Goal: Task Accomplishment & Management: Complete application form

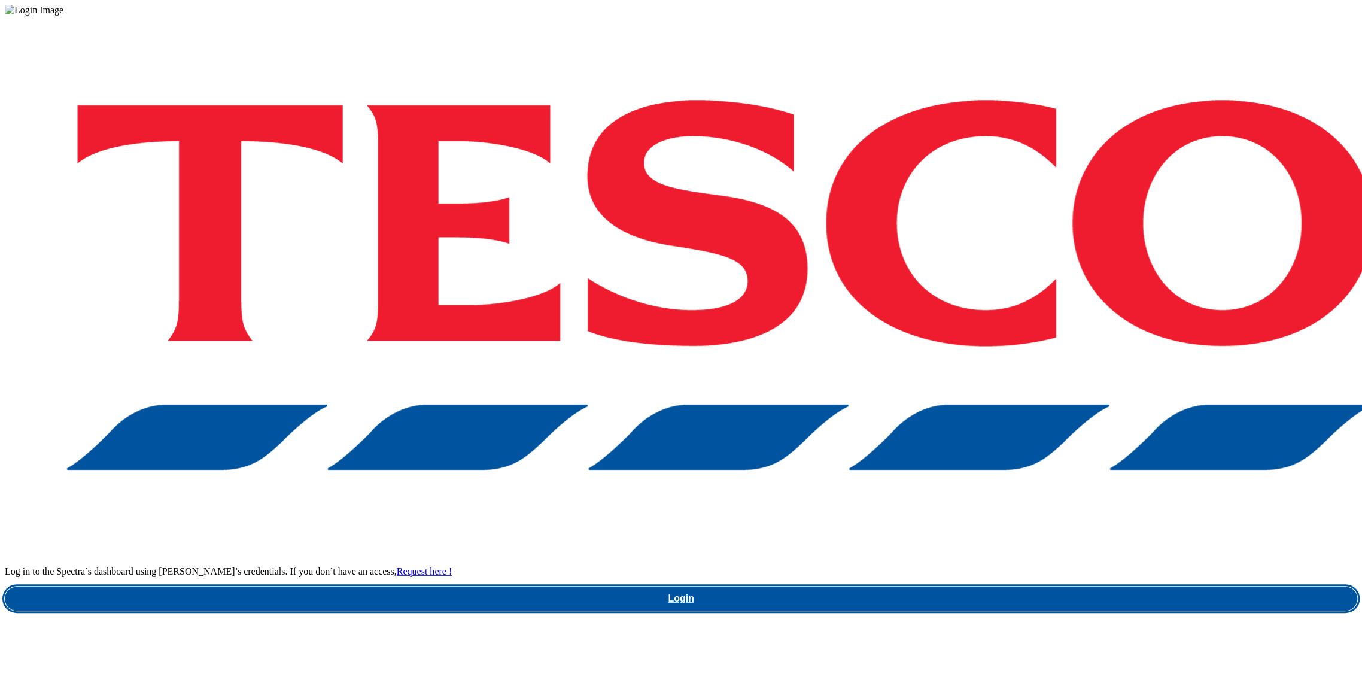
click at [1035, 587] on link "Login" at bounding box center [681, 599] width 1353 height 24
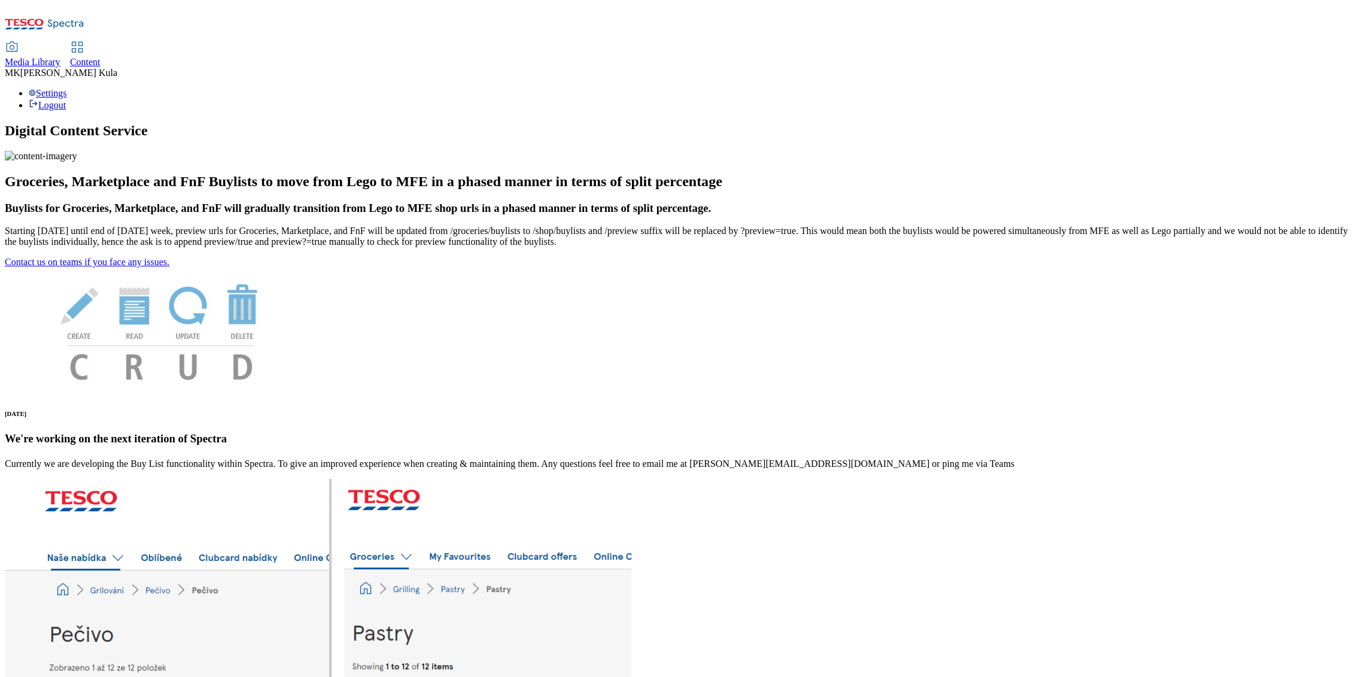
click at [84, 17] on icon at bounding box center [45, 27] width 80 height 25
click at [101, 57] on div "Content" at bounding box center [85, 62] width 31 height 11
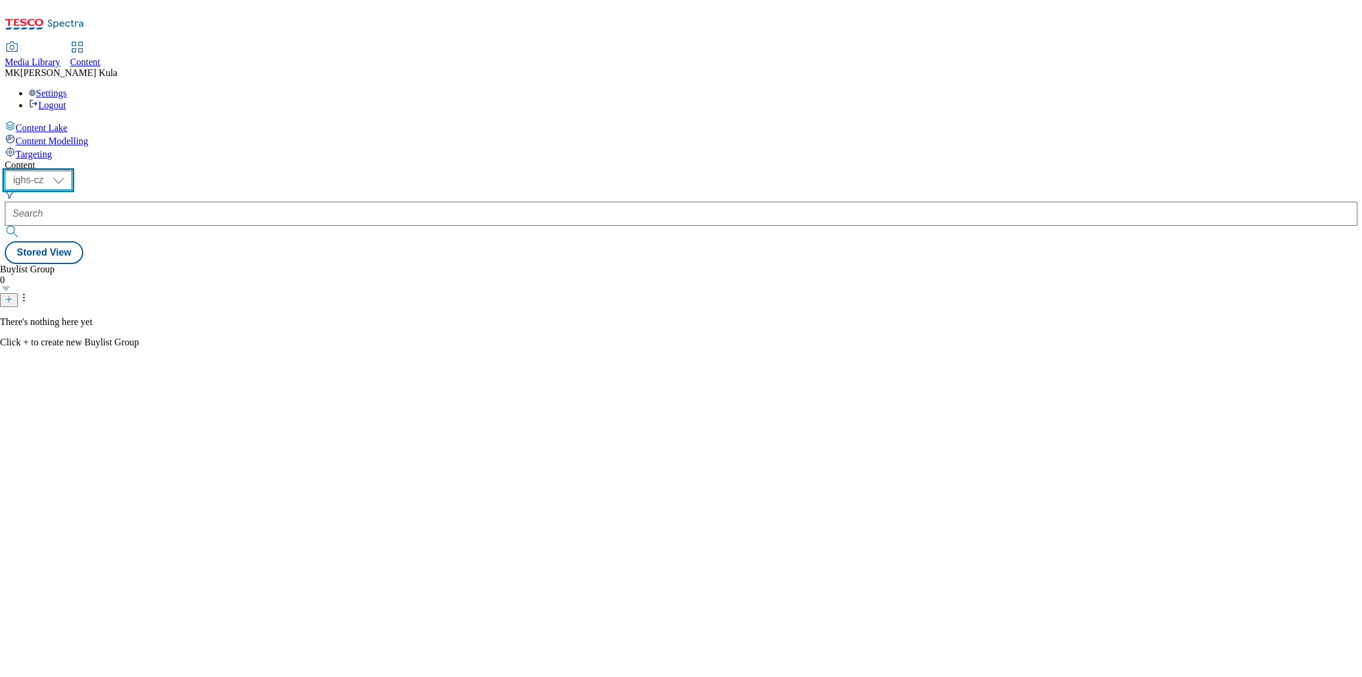
click at [72, 171] on select "ighs-cz ighs-hu ighs-sk" at bounding box center [38, 180] width 67 height 19
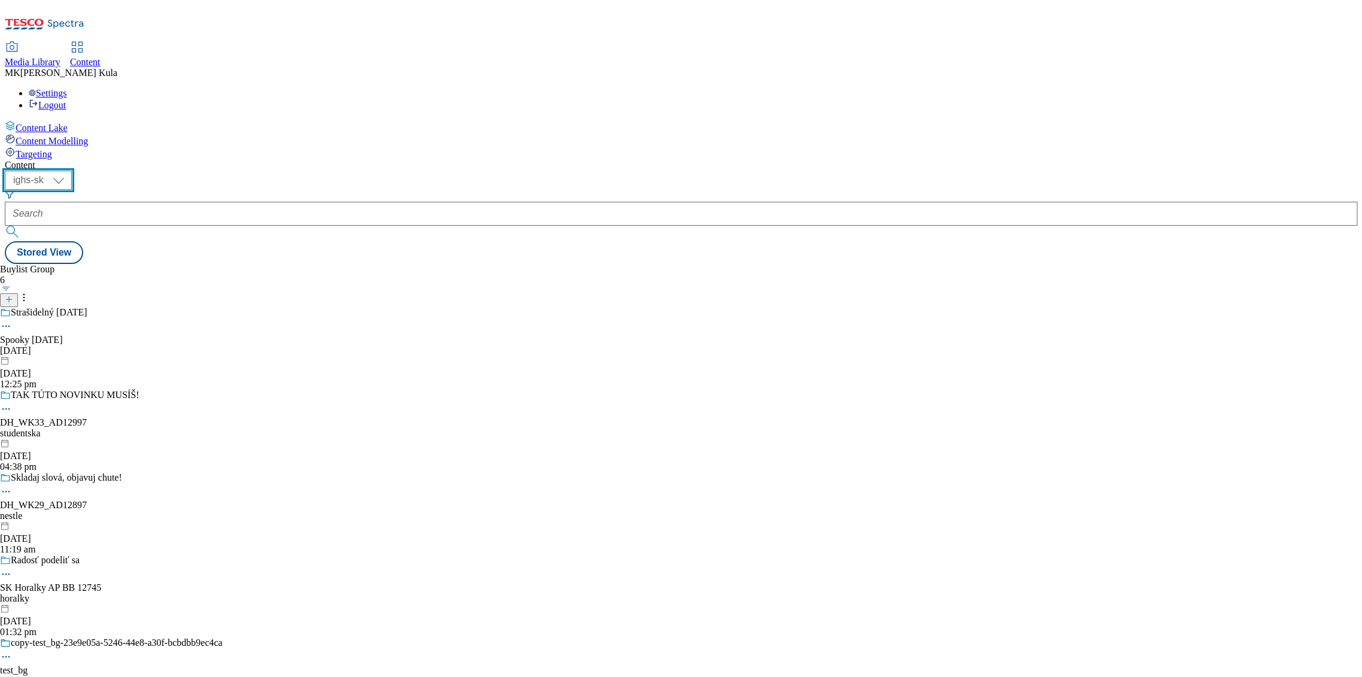
select select "ighs-hu"
click at [72, 171] on select "ighs-cz ighs-hu ighs-sk" at bounding box center [38, 180] width 67 height 19
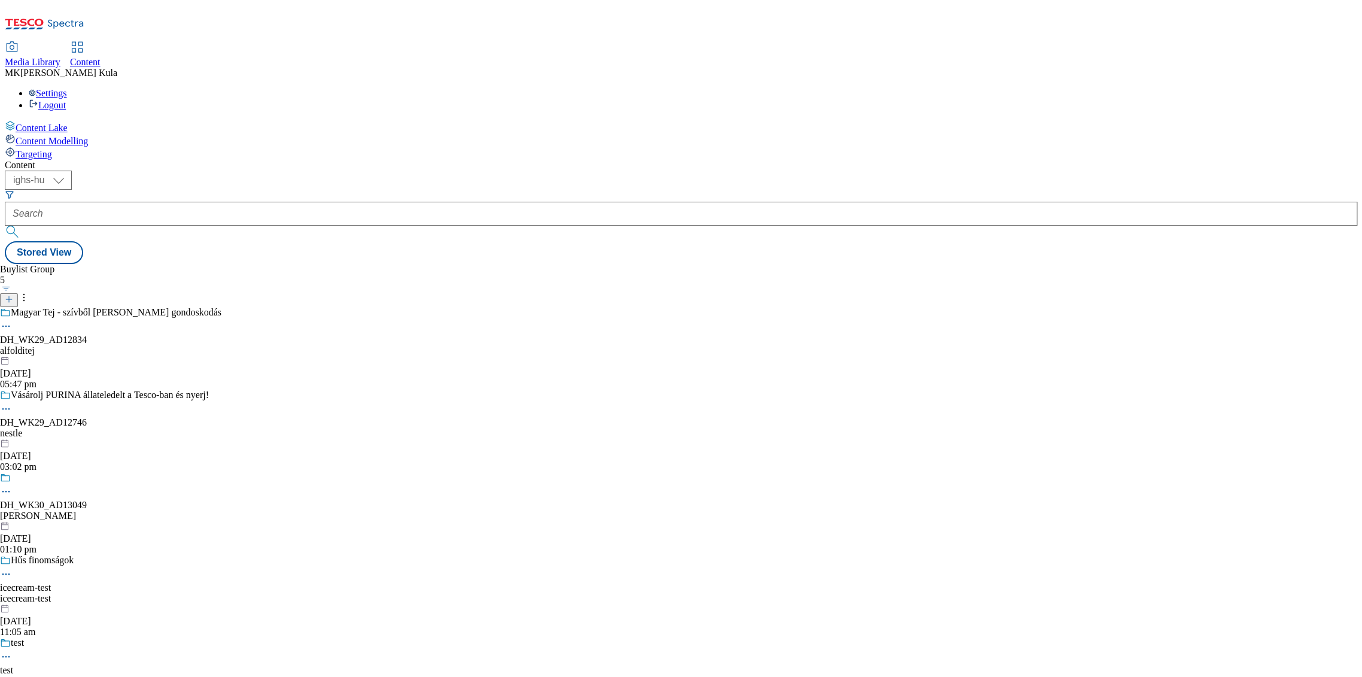
click at [18, 293] on button at bounding box center [9, 300] width 18 height 14
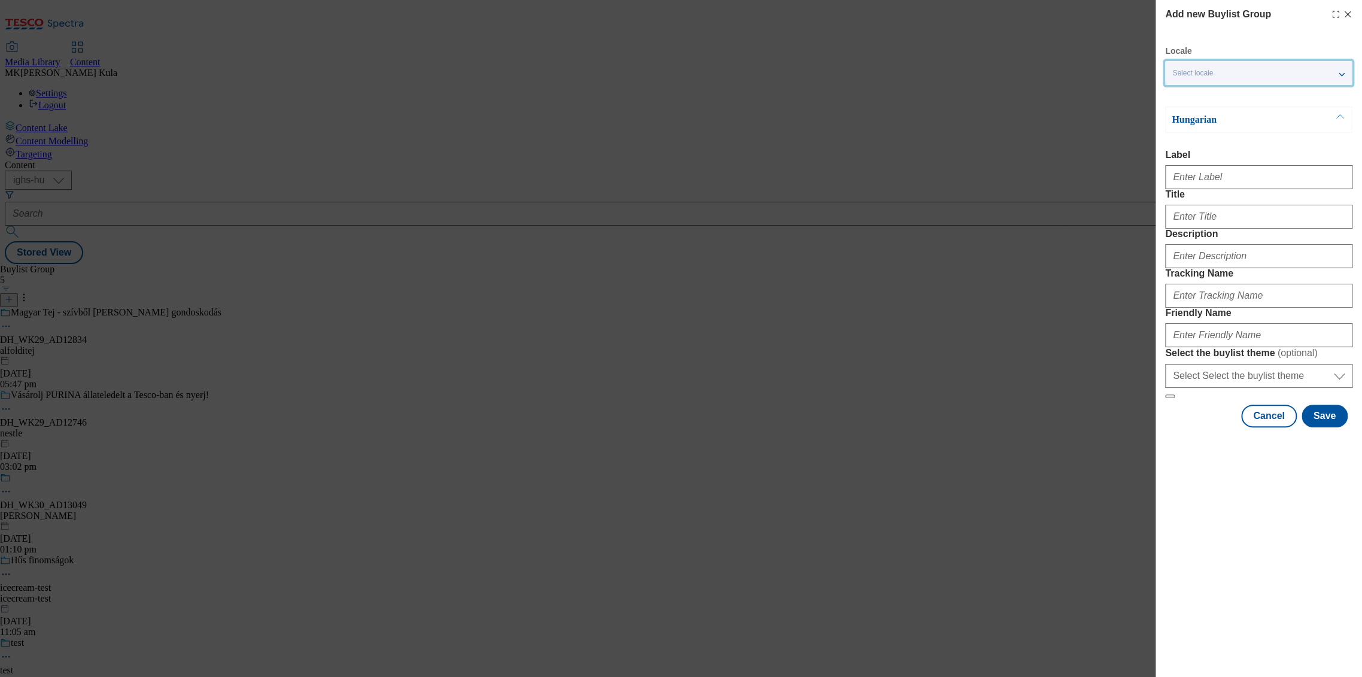
click at [1240, 71] on div "Select locale" at bounding box center [1258, 73] width 187 height 24
click at [1211, 121] on span "English" at bounding box center [1208, 122] width 28 height 7
click at [1187, 121] on input "English" at bounding box center [1179, 123] width 14 height 14
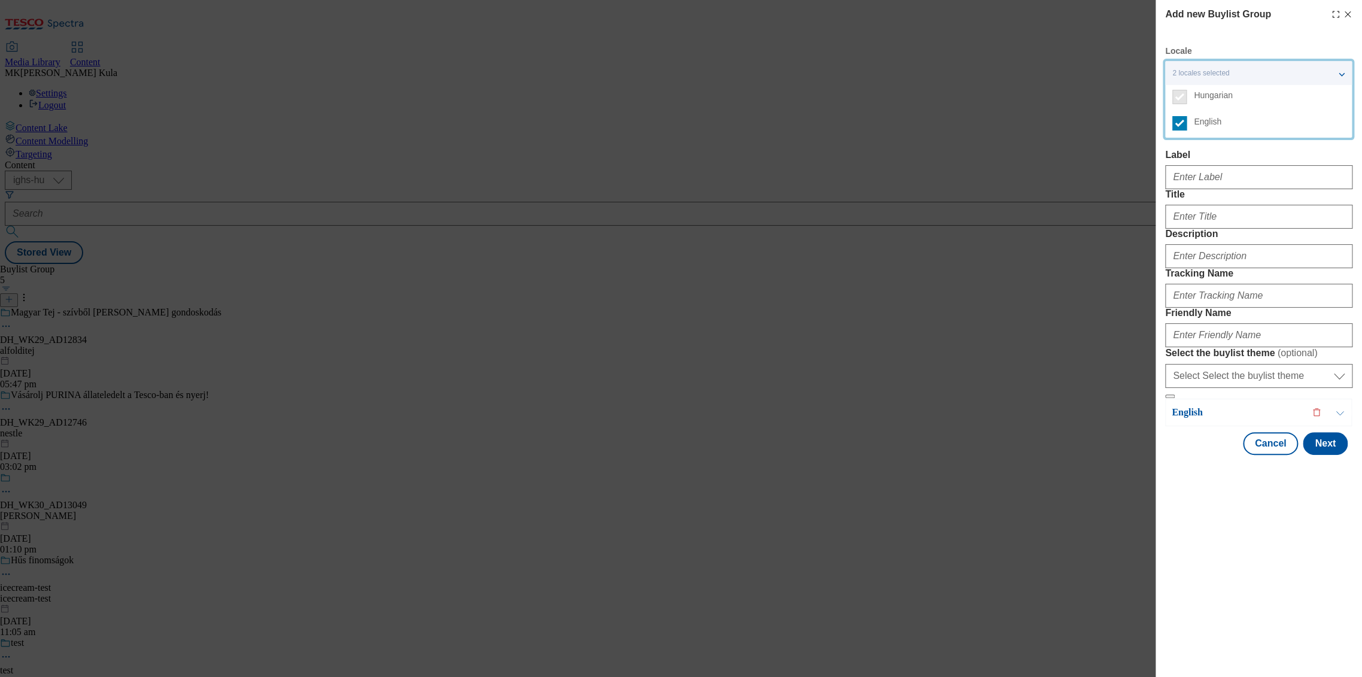
click at [1126, 196] on div "Add new Buylist Group Locale 2 locales selected Hungarian English Hungarian Lab…" at bounding box center [681, 338] width 1362 height 677
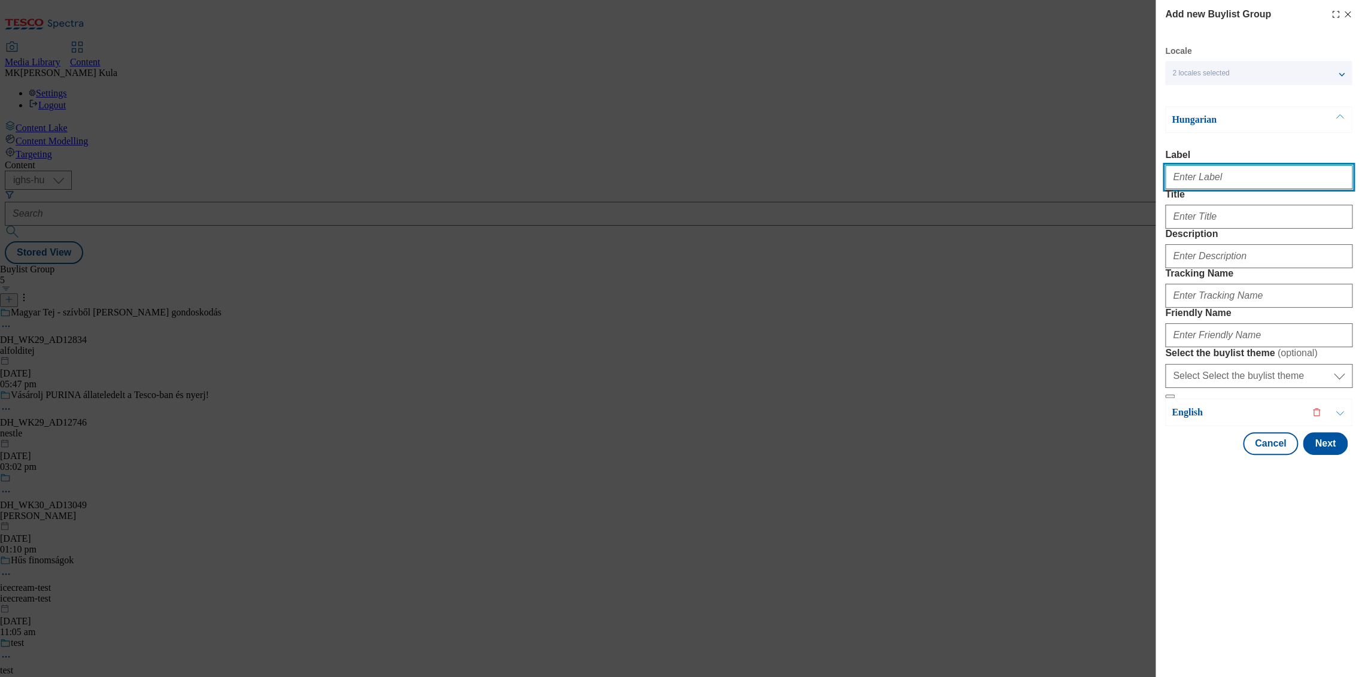
drag, startPoint x: 1250, startPoint y: 176, endPoint x: 1243, endPoint y: 177, distance: 7.2
click at [1248, 177] on input "Label" at bounding box center [1258, 177] width 187 height 24
paste input "DH_WK31_AD12881"
type input "DH_WK31_AD12881"
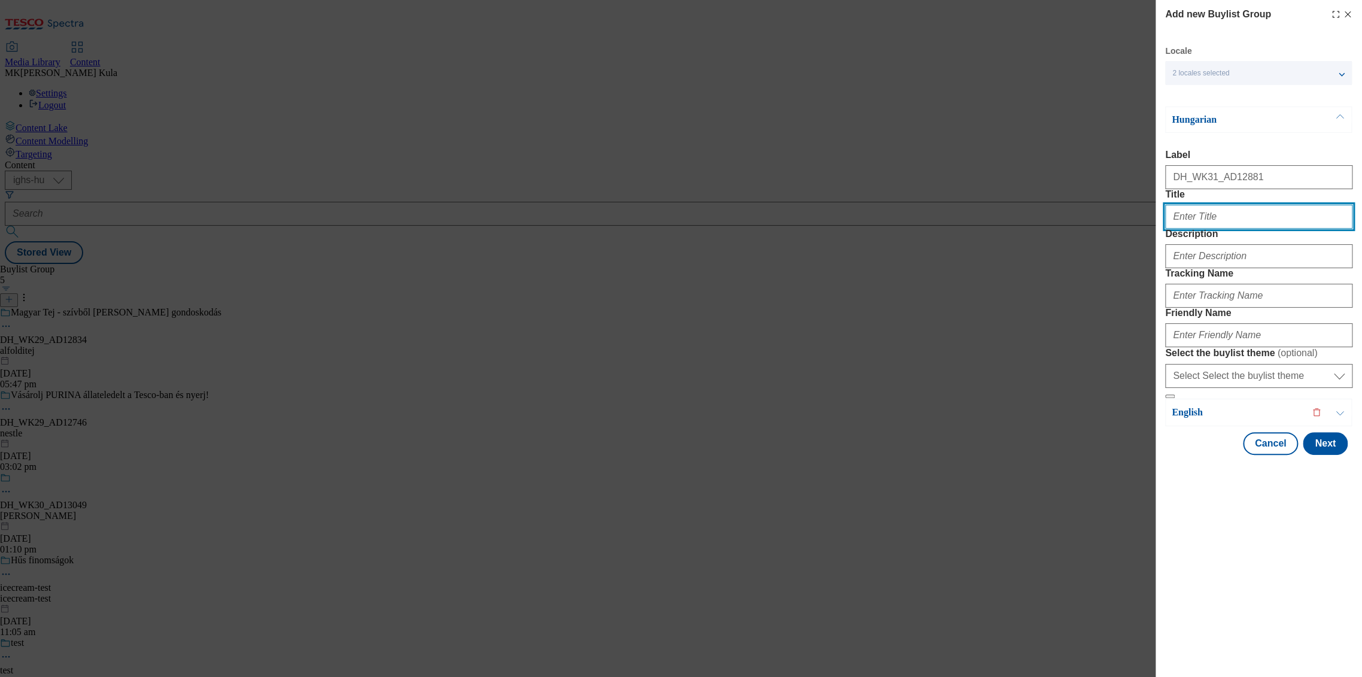
drag, startPoint x: 1178, startPoint y: 242, endPoint x: 1248, endPoint y: 241, distance: 70.0
click at [1178, 229] on input "Title" at bounding box center [1258, 217] width 187 height 24
paste input "Nyerj a Nicolaus vodkával!"
type input "Nyerj a Nicolaus vodkával!"
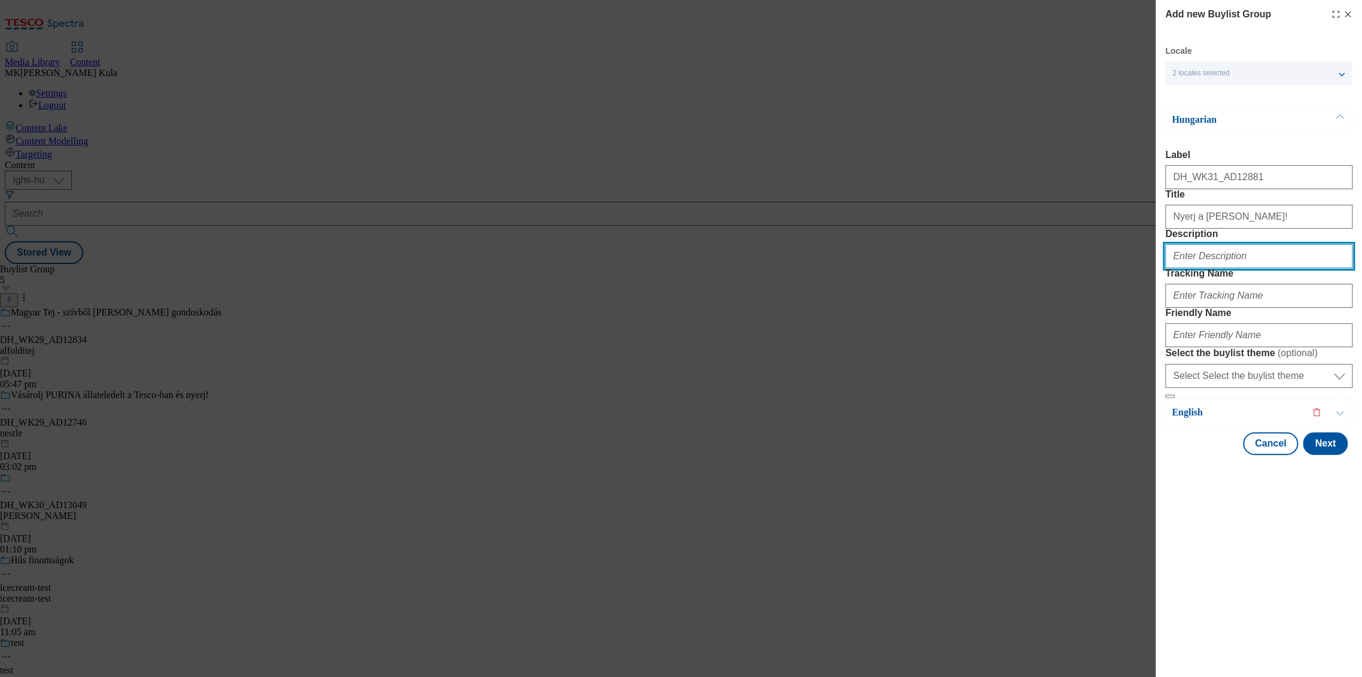
drag, startPoint x: 1202, startPoint y: 311, endPoint x: 1202, endPoint y: 299, distance: 12.0
click at [1203, 268] on input "Description" at bounding box center [1258, 256] width 187 height 24
click at [1202, 268] on input "Description" at bounding box center [1258, 256] width 187 height 24
paste input "Nicolaus"
type input "Nicolaus"
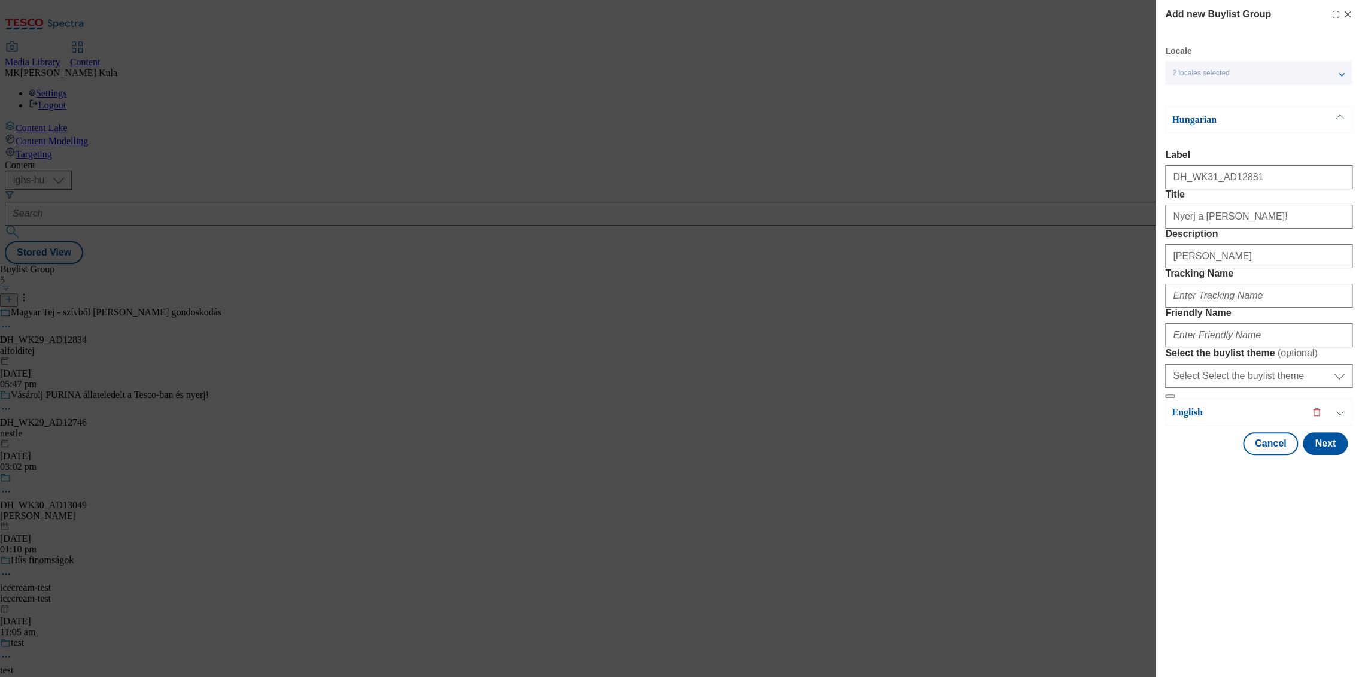
click at [1229, 308] on div "Modal" at bounding box center [1258, 293] width 187 height 29
drag, startPoint x: 1228, startPoint y: 354, endPoint x: 1245, endPoint y: 361, distance: 18.2
click at [1228, 308] on input "Tracking Name" at bounding box center [1258, 296] width 187 height 24
paste input "DH_HU_AD12881_BH"
type input "DH_HU_AD12881_BH"
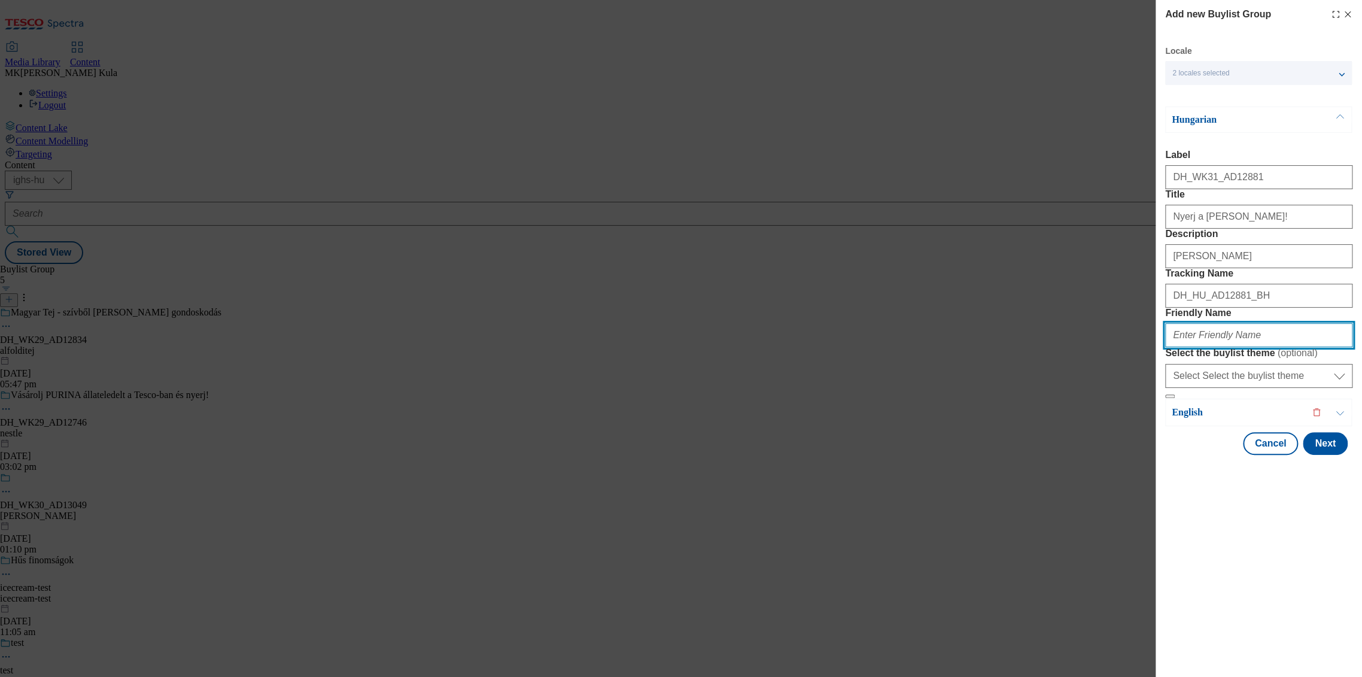
click at [1207, 347] on input "Friendly Name" at bounding box center [1258, 335] width 187 height 24
paste input "drinker"
type input "drinker"
click at [1220, 114] on p "Hungarian" at bounding box center [1235, 120] width 126 height 12
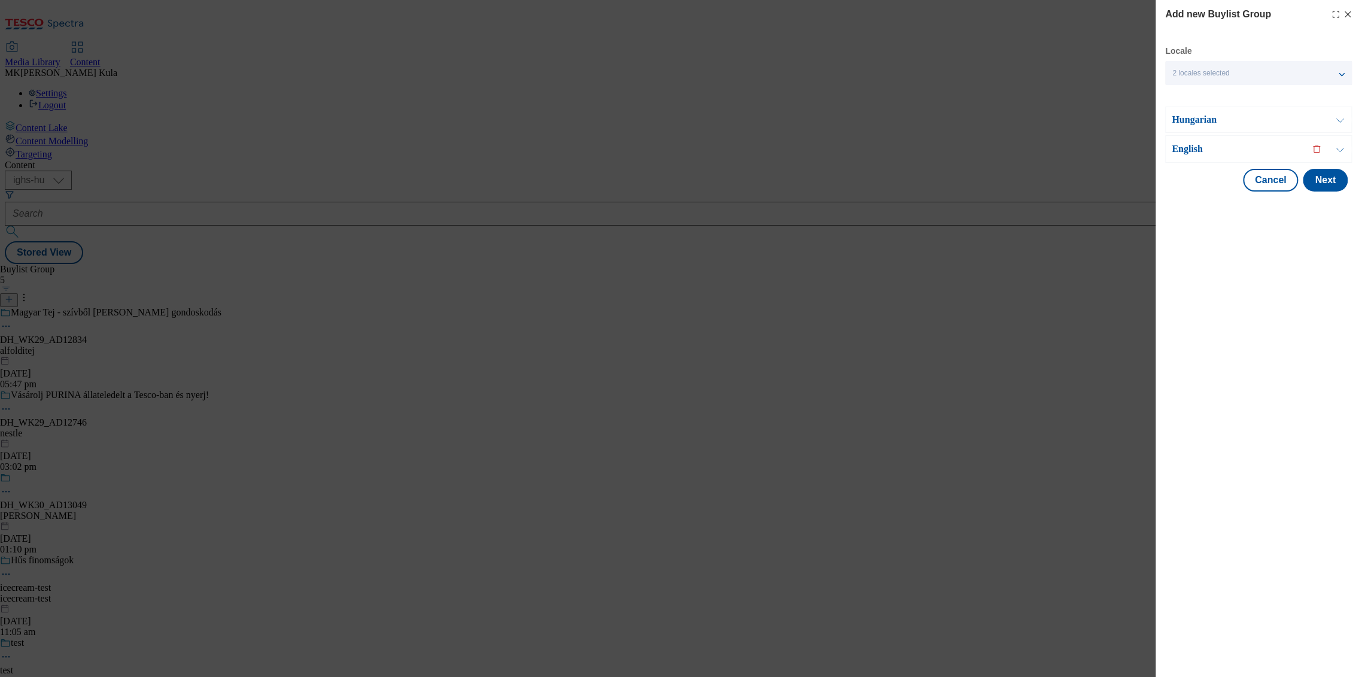
click at [1221, 150] on p "English" at bounding box center [1235, 149] width 126 height 12
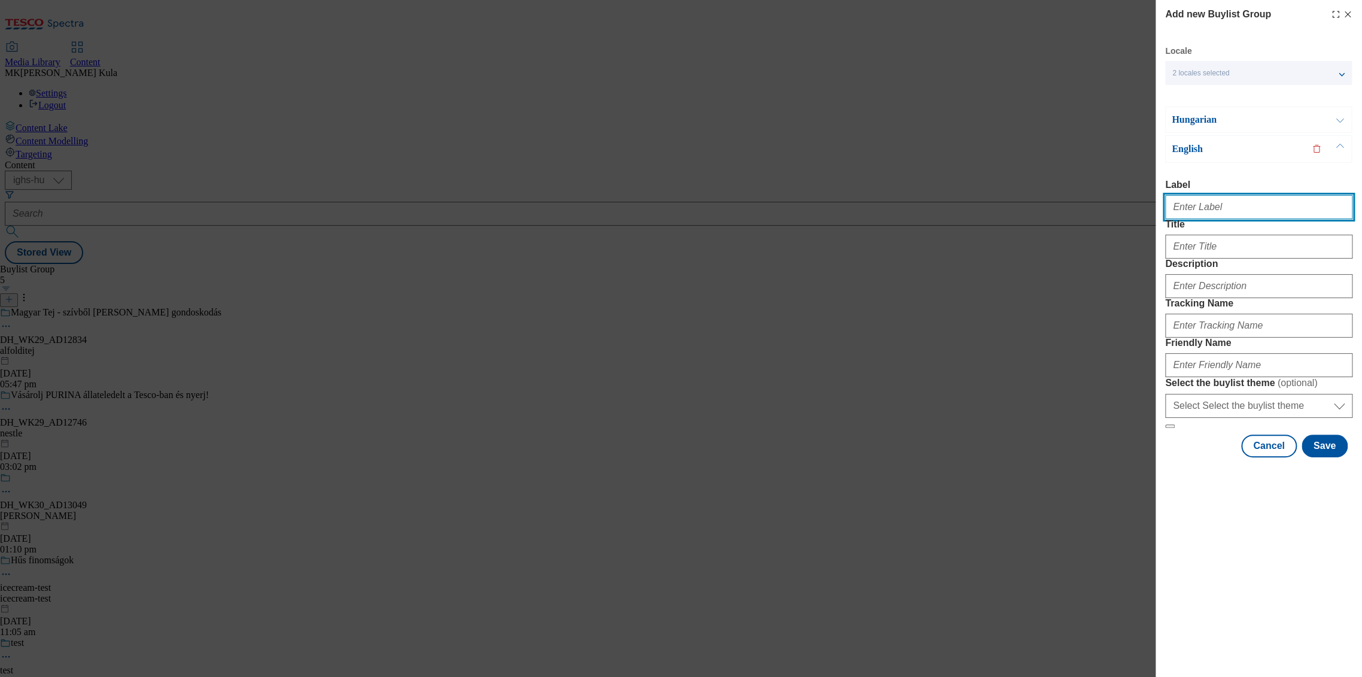
click at [1283, 205] on input "Label" at bounding box center [1258, 207] width 187 height 24
paste input "DH_WK31_AD12881"
type input "DH_WK31_AD12881"
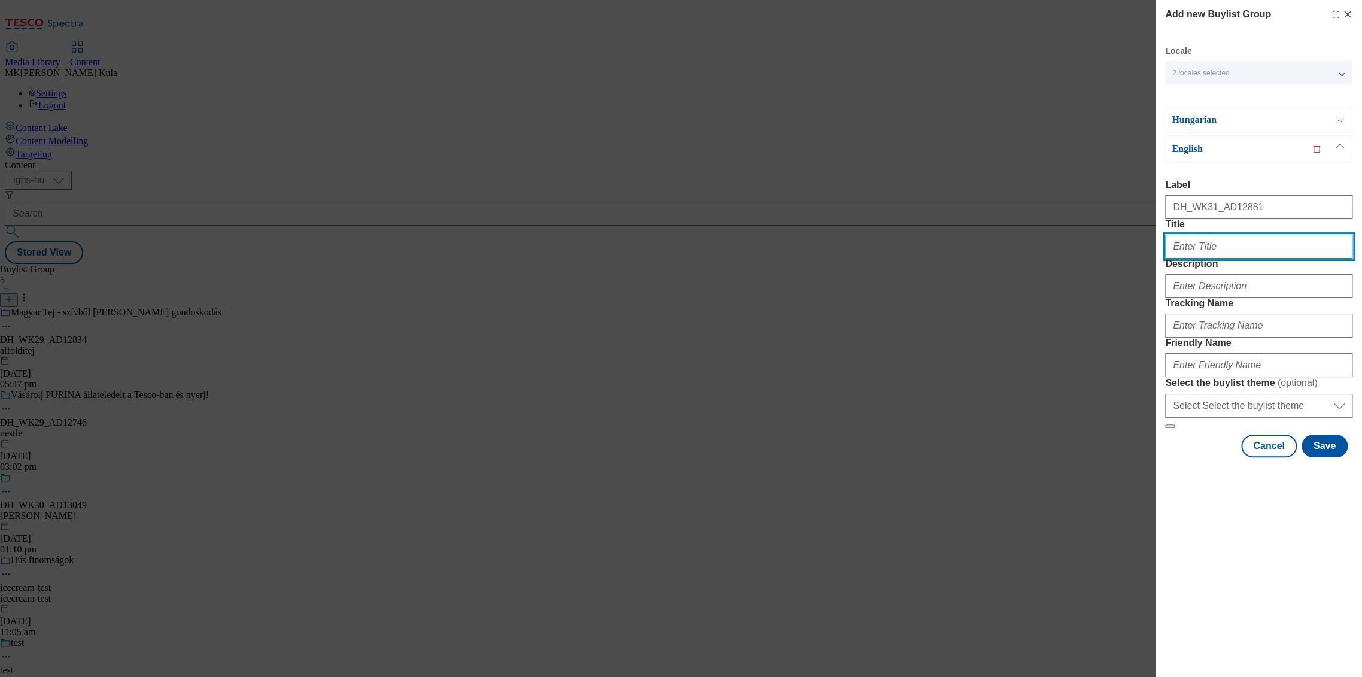
click at [1199, 259] on input "Title" at bounding box center [1258, 247] width 187 height 24
paste input "Buy and WIN with the Nicolaus vodka!"
type input "Buy and WIN with the Nicolaus vodka!"
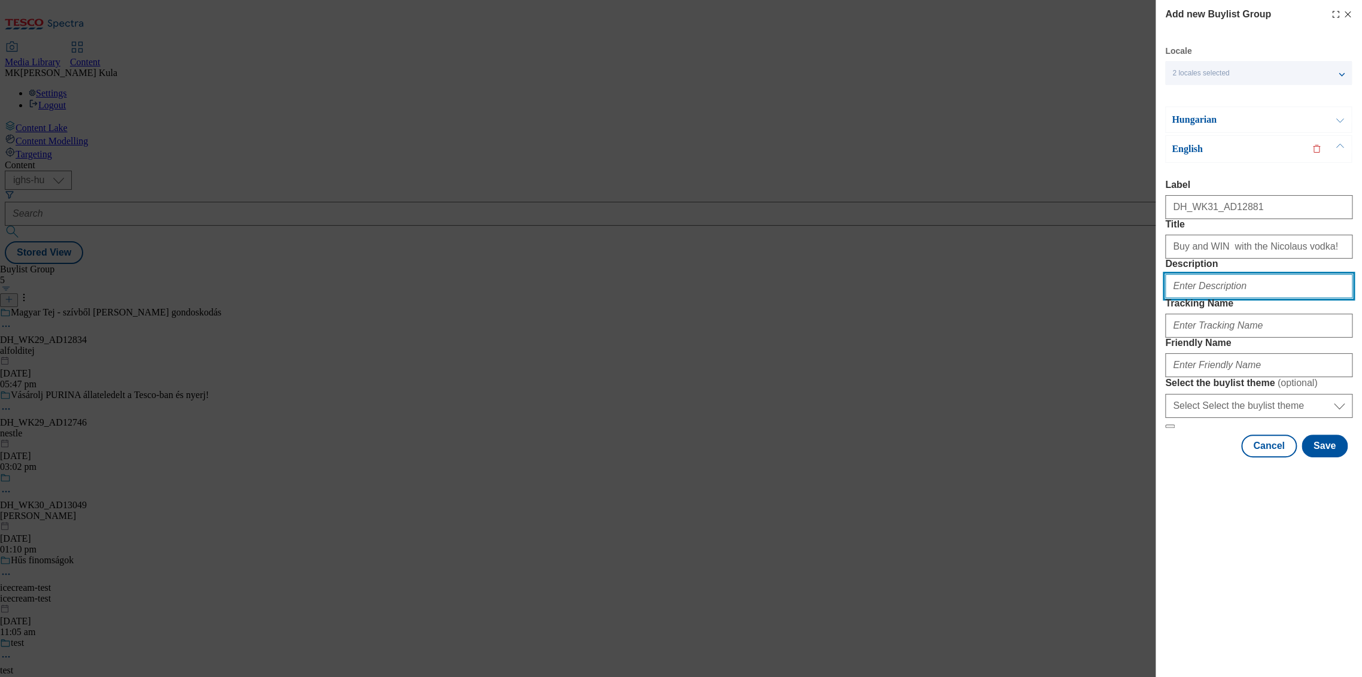
click at [1206, 298] on input "Description" at bounding box center [1258, 286] width 187 height 24
paste input "Nicolaus"
type input "Nicolaus"
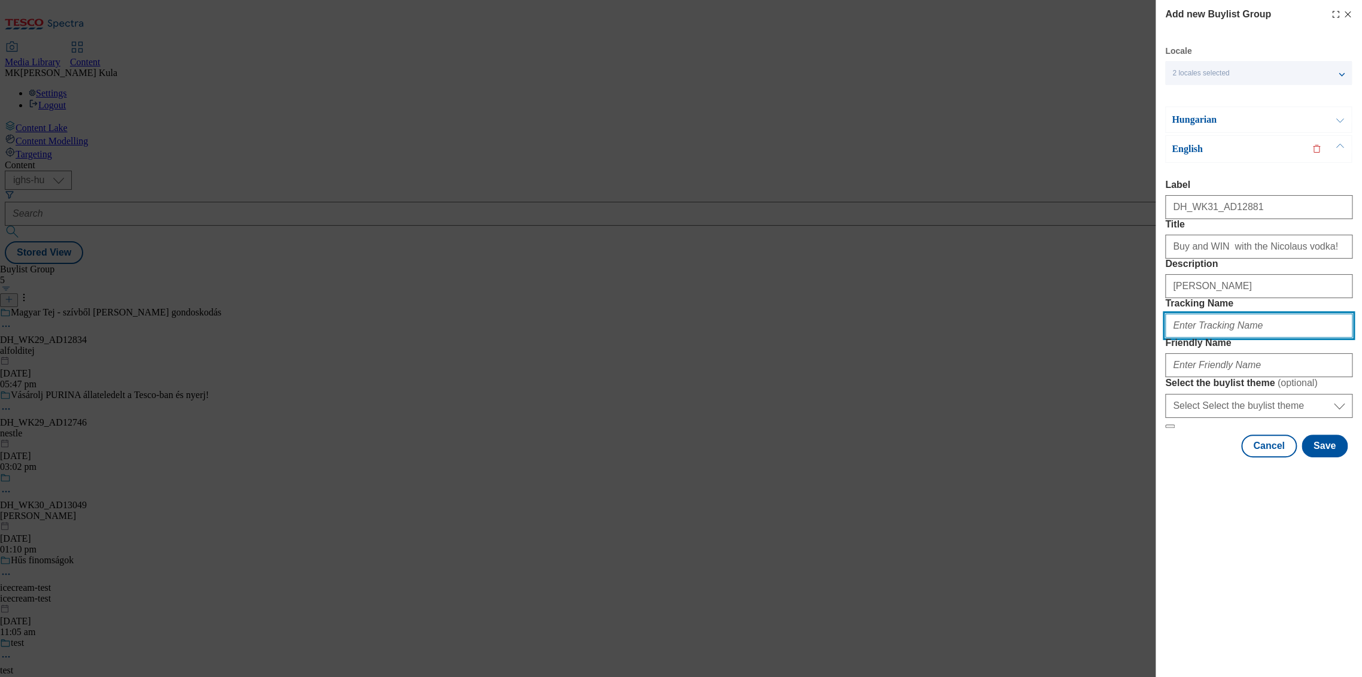
click at [1191, 338] on input "Tracking Name" at bounding box center [1258, 326] width 187 height 24
paste input "DH_EN_AD12881_BH"
type input "DH_EN_AD12881_BH"
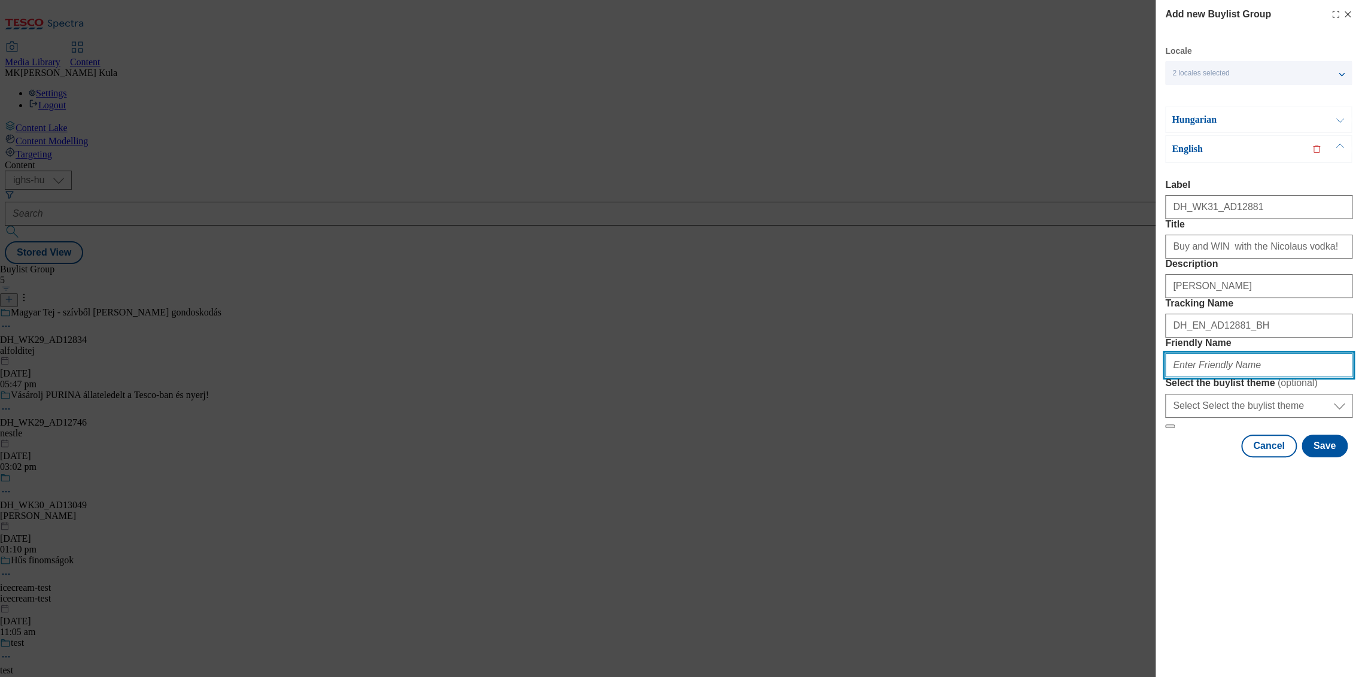
drag, startPoint x: 1205, startPoint y: 451, endPoint x: 1229, endPoint y: 455, distance: 24.9
click at [1205, 377] on input "Friendly Name" at bounding box center [1258, 365] width 187 height 24
paste input "drinker"
type input "drinker"
click at [1332, 457] on button "Save" at bounding box center [1325, 446] width 46 height 23
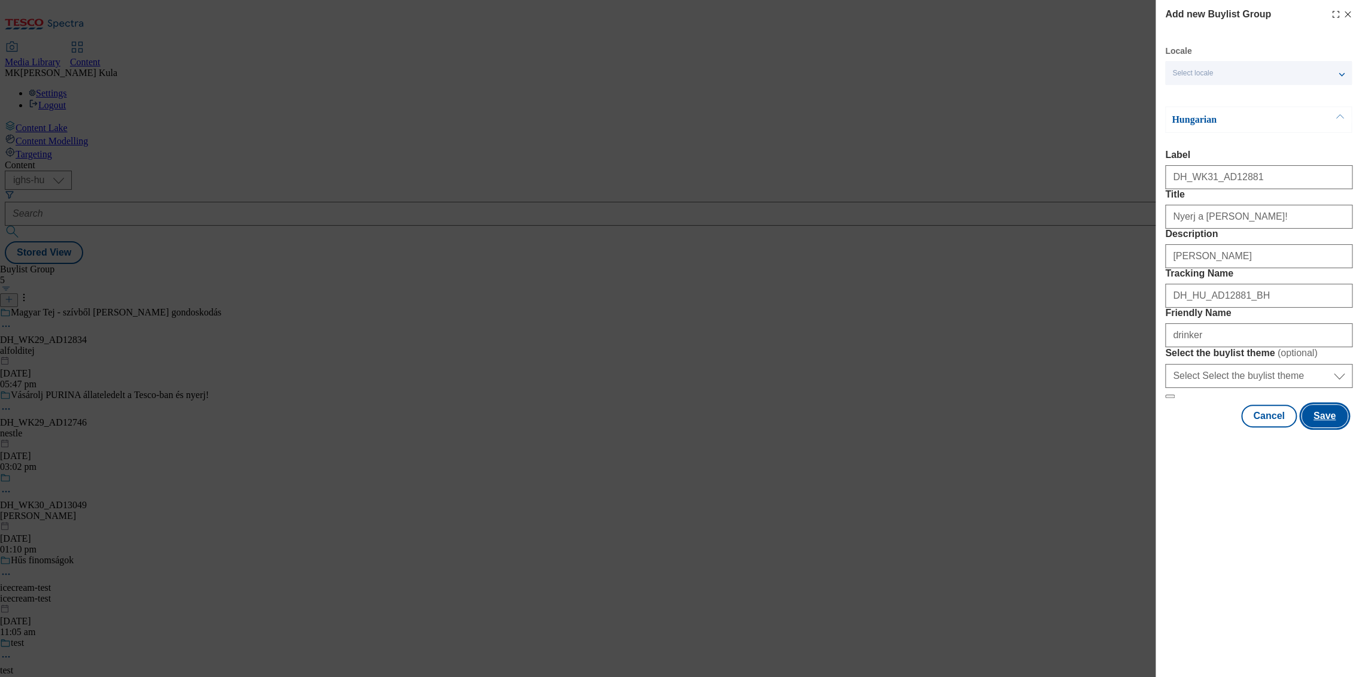
click at [1326, 427] on button "Save" at bounding box center [1325, 416] width 46 height 23
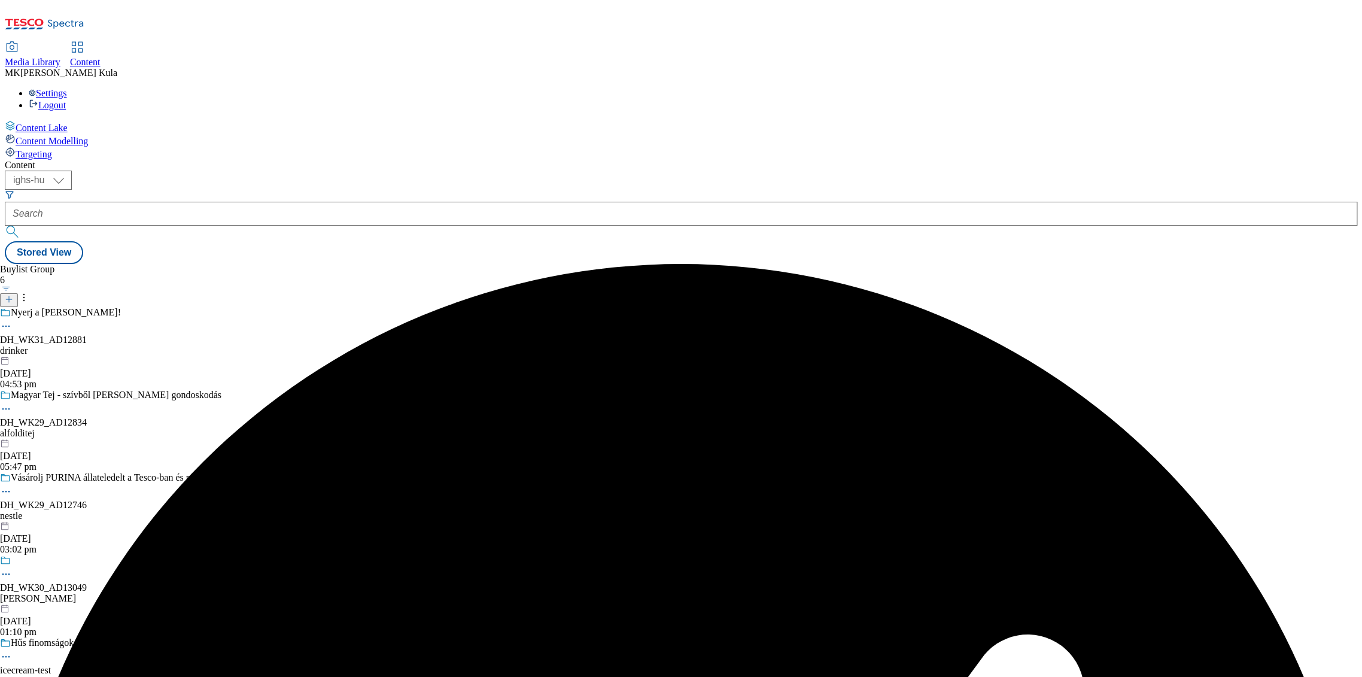
click at [12, 320] on icon at bounding box center [6, 326] width 12 height 12
click at [121, 307] on div "Nyerj a [PERSON_NAME]!" at bounding box center [66, 312] width 110 height 11
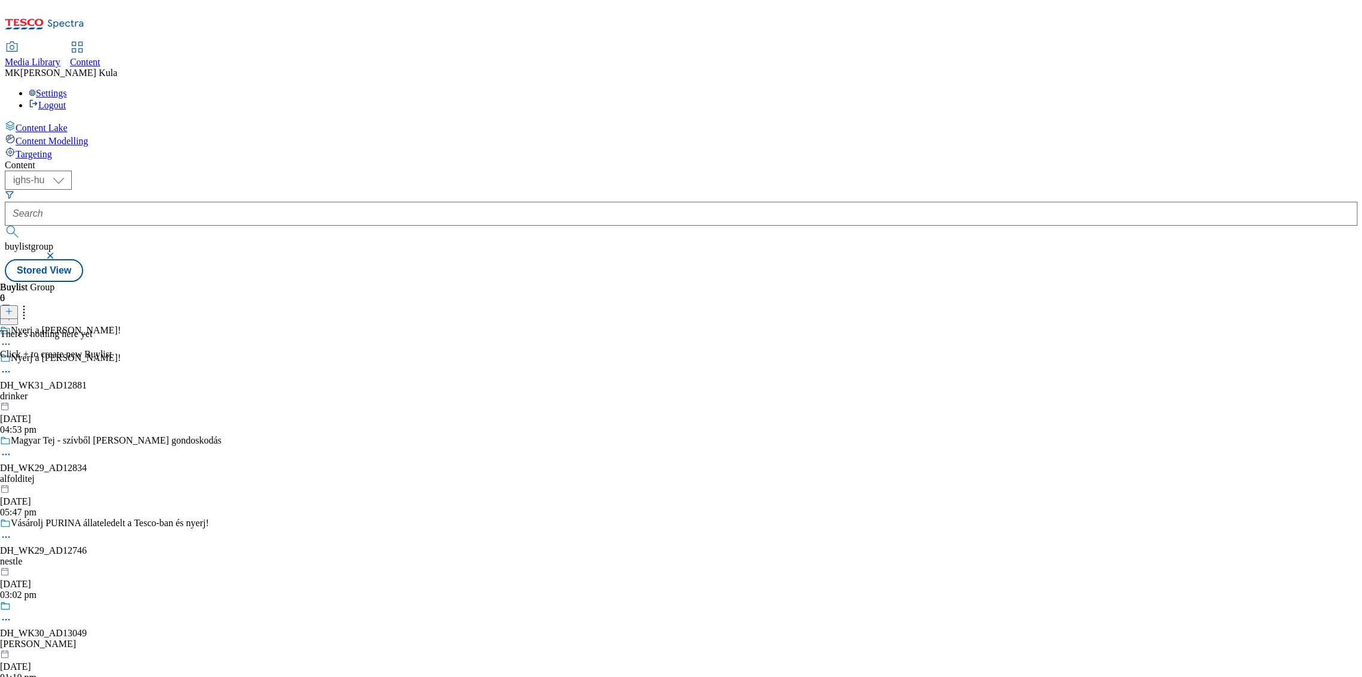
click at [18, 307] on div at bounding box center [9, 312] width 18 height 10
click at [13, 307] on icon at bounding box center [9, 311] width 8 height 8
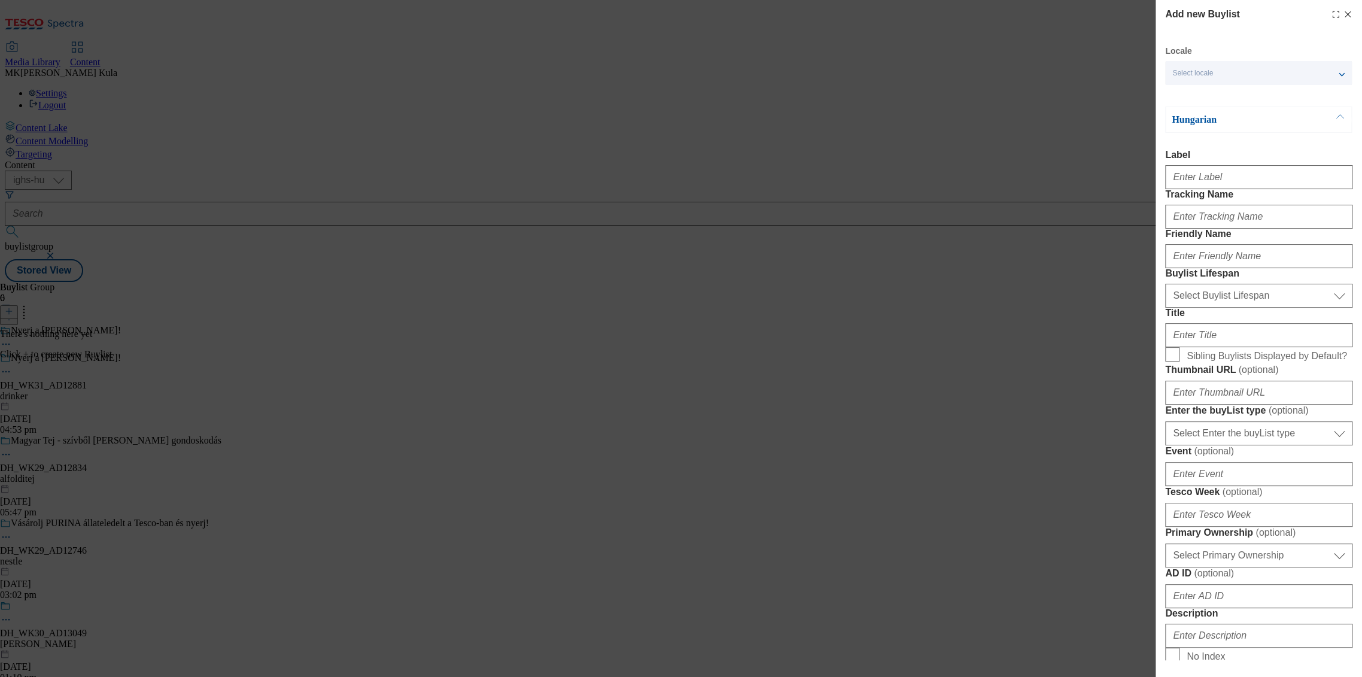
click at [1277, 127] on div "Hungarian" at bounding box center [1258, 120] width 187 height 26
click at [1217, 110] on div "Hungarian" at bounding box center [1258, 120] width 187 height 26
click at [1210, 121] on p "Hungarian" at bounding box center [1235, 120] width 126 height 12
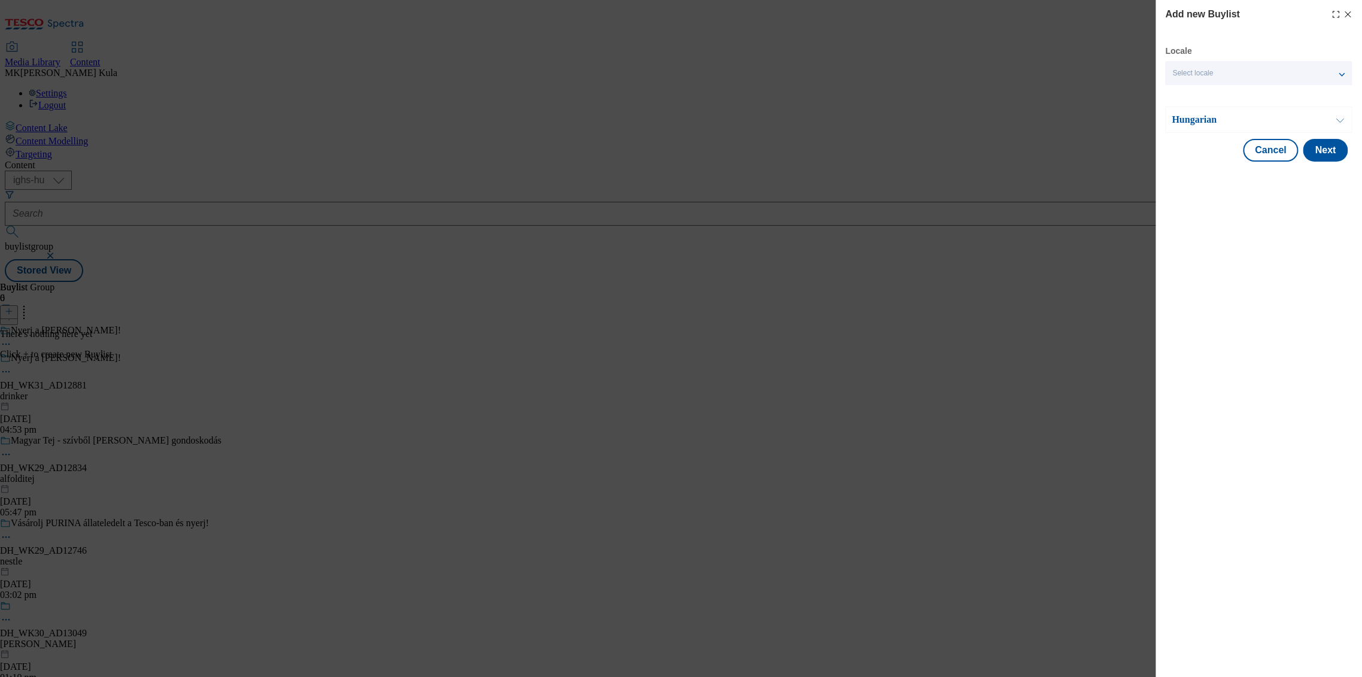
click at [1241, 126] on p "Hungarian" at bounding box center [1235, 120] width 126 height 12
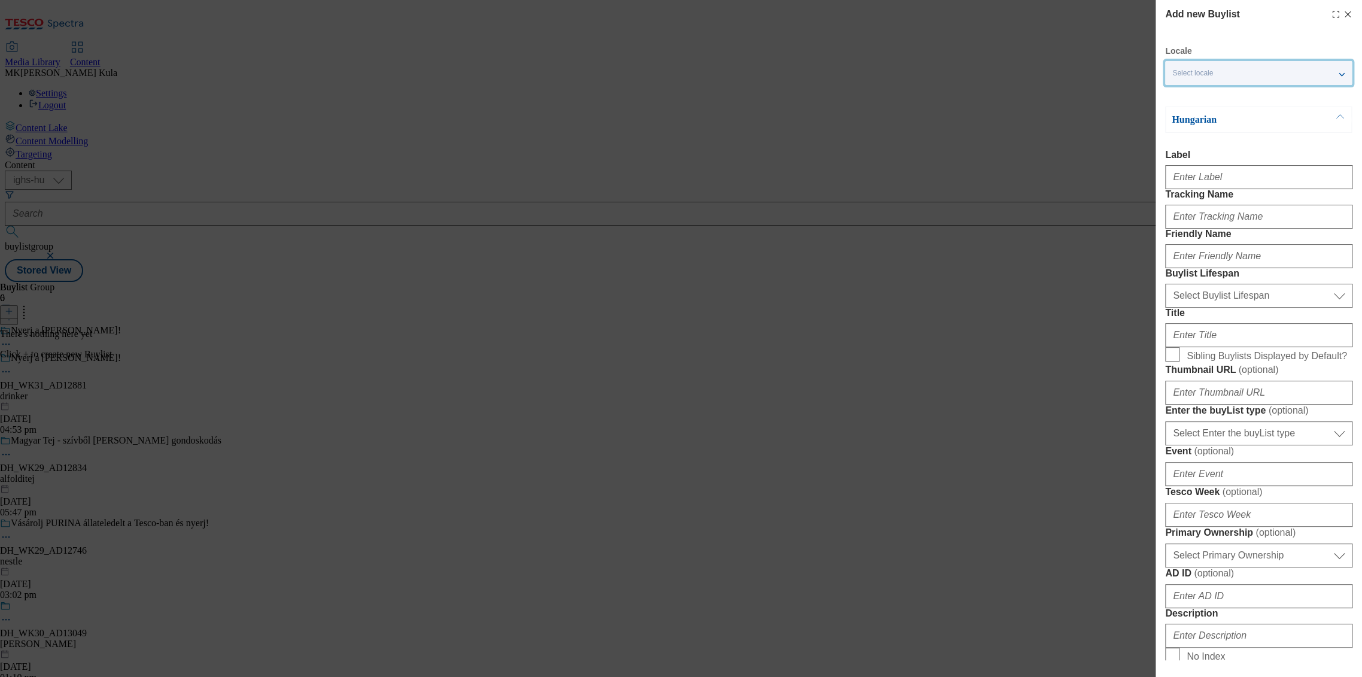
click at [1219, 73] on div "Select locale" at bounding box center [1258, 73] width 187 height 24
click at [1206, 120] on span "English" at bounding box center [1208, 122] width 28 height 7
click at [1187, 120] on input "English" at bounding box center [1179, 123] width 14 height 14
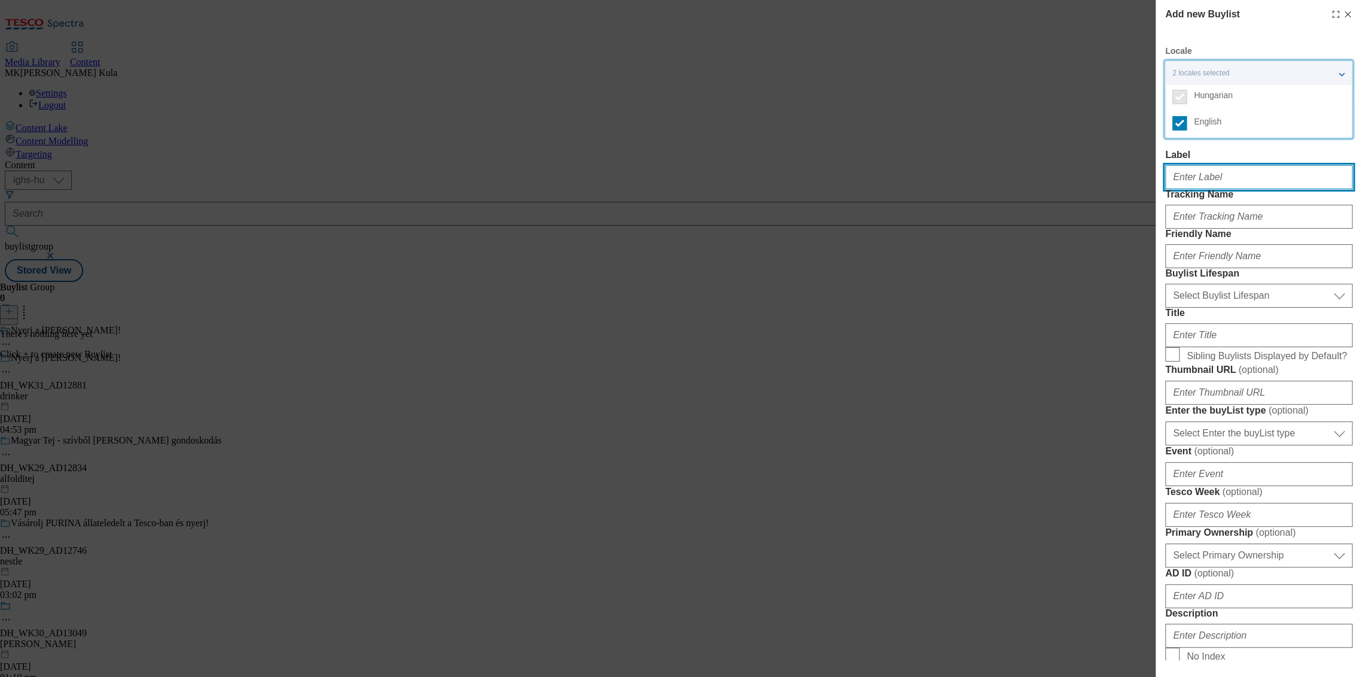
click at [1308, 170] on input "Label" at bounding box center [1258, 177] width 187 height 24
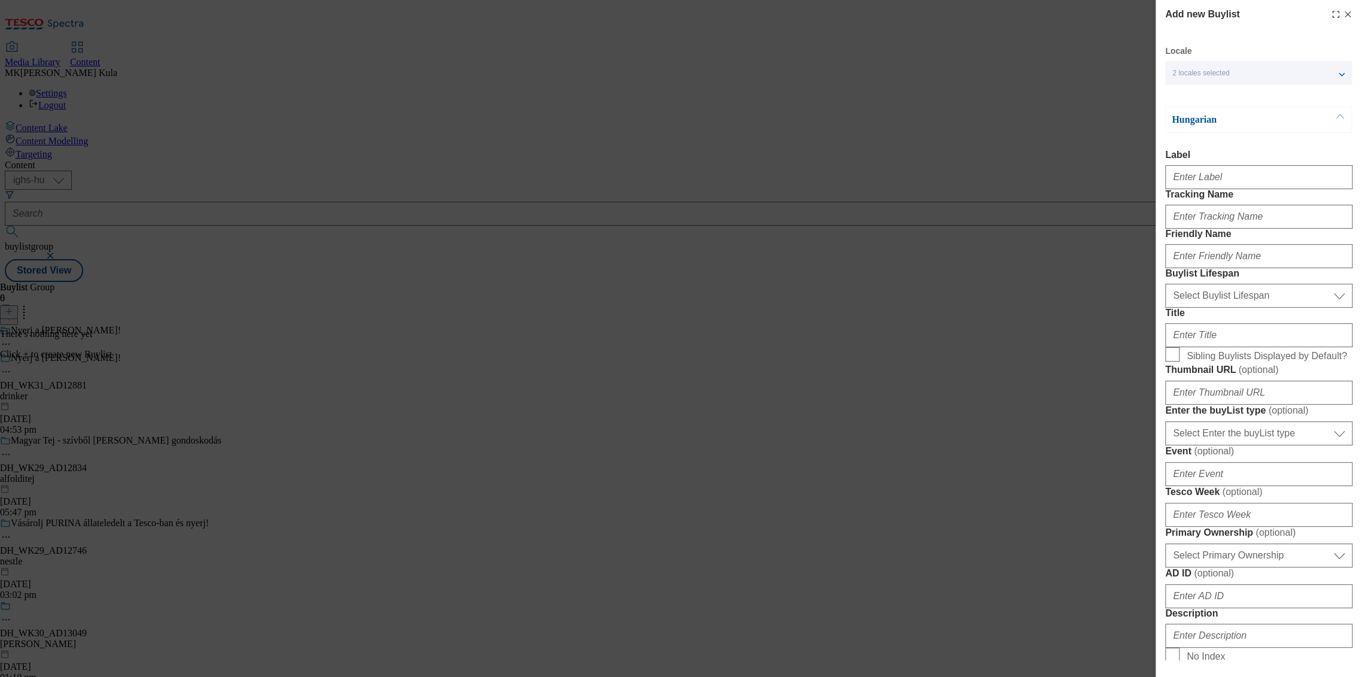
click at [1269, 145] on div "Hungarian Label Tracking Name Friendly Name Buylist Lifespan Select Buylist Lif…" at bounding box center [1258, 548] width 187 height 883
click at [1225, 178] on input "Label" at bounding box center [1258, 177] width 187 height 24
paste input "DH_WK31_AD12881"
type input "DH_WK31_AD12881"
click at [1223, 229] on input "Tracking Name" at bounding box center [1258, 217] width 187 height 24
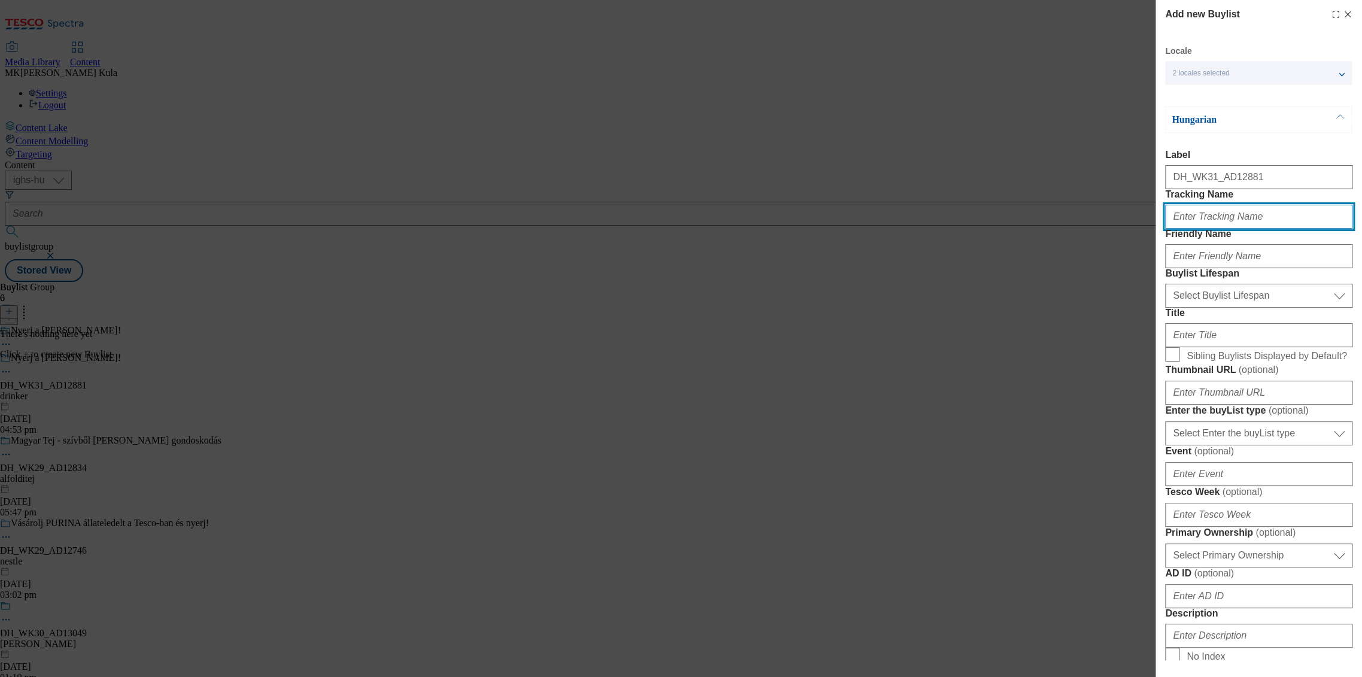
paste input "DH_HU_AD12881_BH"
type input "DH_HU_AD12881_BH"
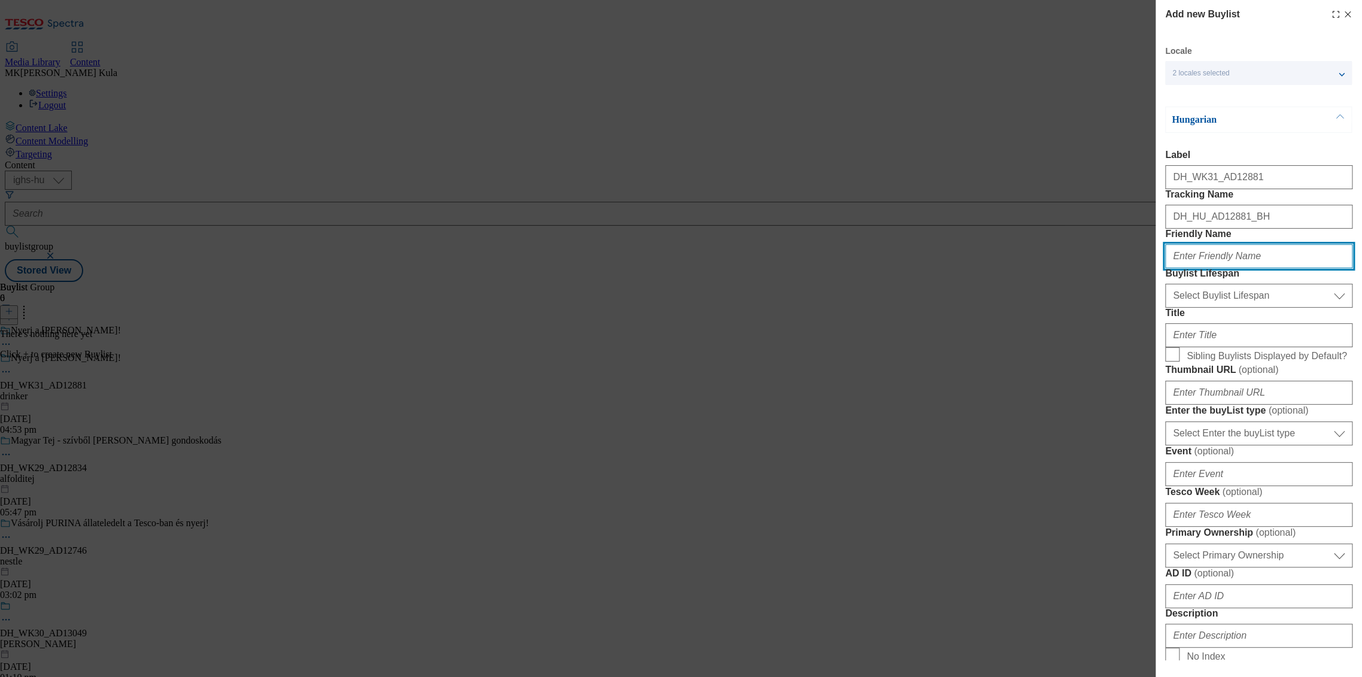
click at [1213, 268] on input "Friendly Name" at bounding box center [1258, 256] width 187 height 24
paste input "[PERSON_NAME]"
type input "[PERSON_NAME]"
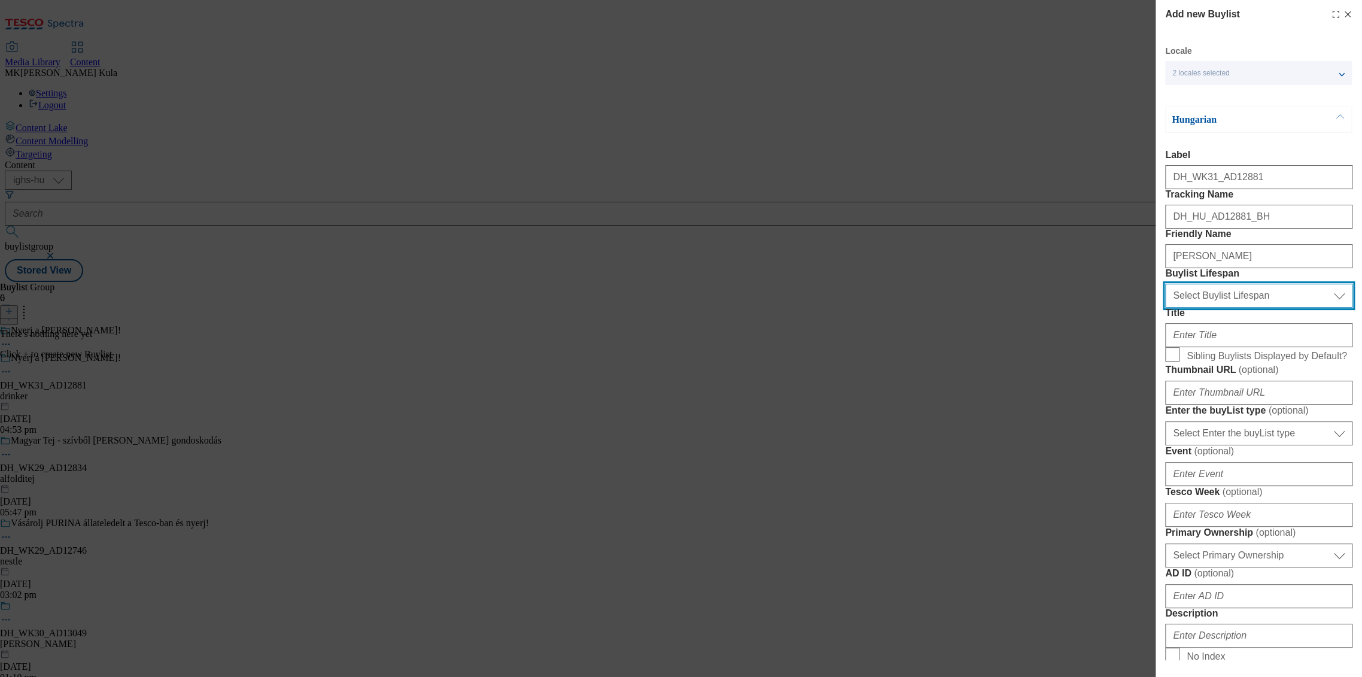
click at [1245, 308] on select "Select Buylist Lifespan evergreen seasonal tactical" at bounding box center [1258, 296] width 187 height 24
select select "evergreen"
click at [1165, 308] on select "Select Buylist Lifespan evergreen seasonal tactical" at bounding box center [1258, 296] width 187 height 24
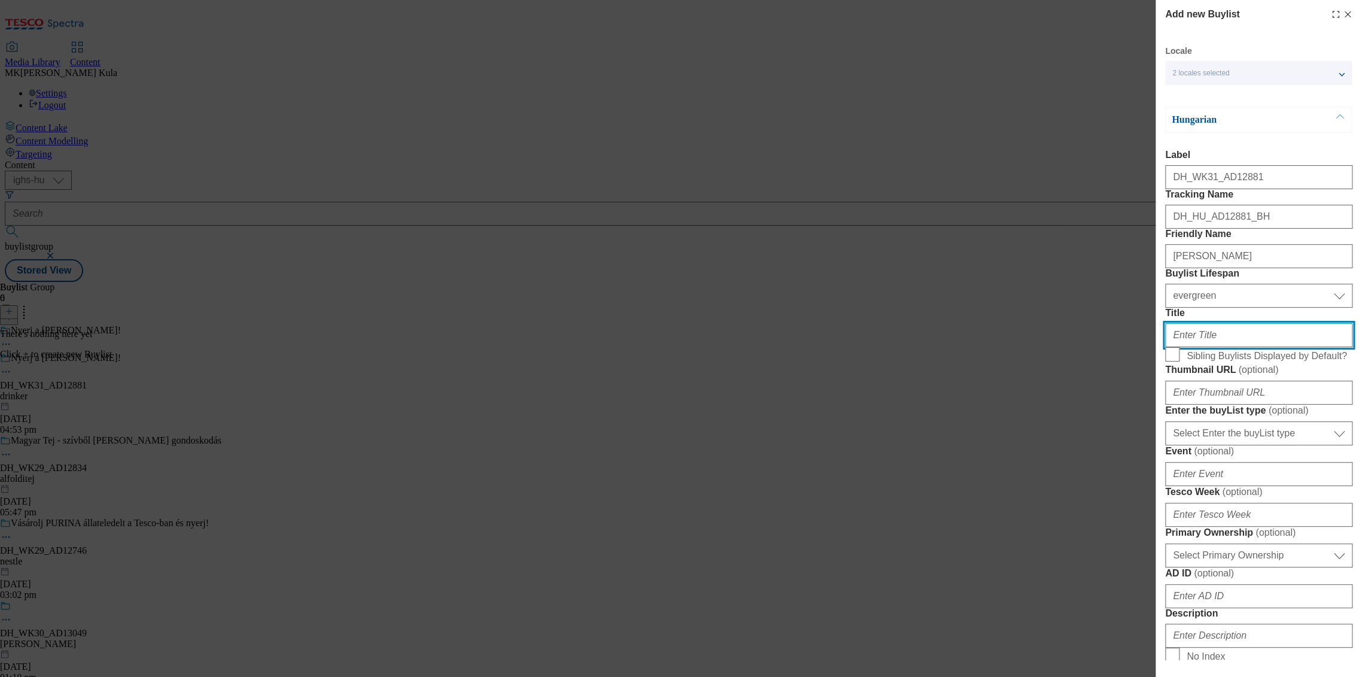
click at [1234, 347] on input "Title" at bounding box center [1258, 335] width 187 height 24
paste input "Vásárolj legalább 1 db-ot a [PERSON_NAME] [PERSON_NAME] NYERJ!"
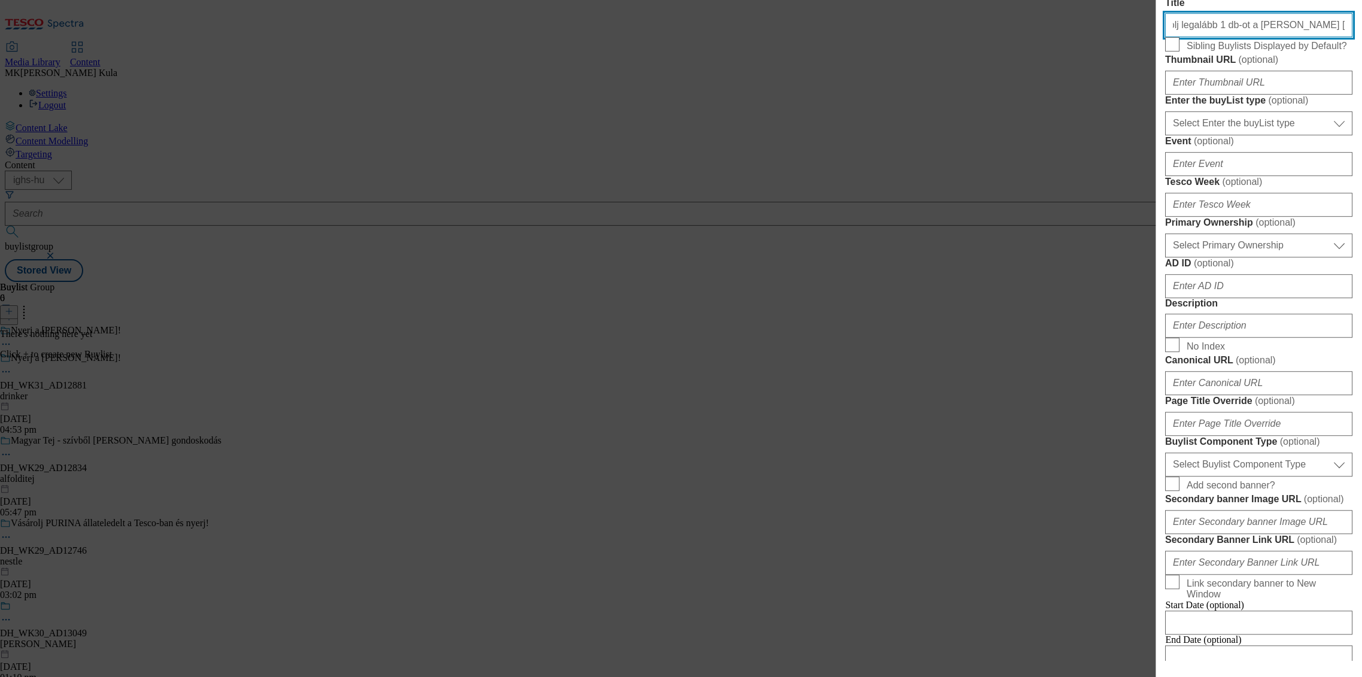
scroll to position [332, 0]
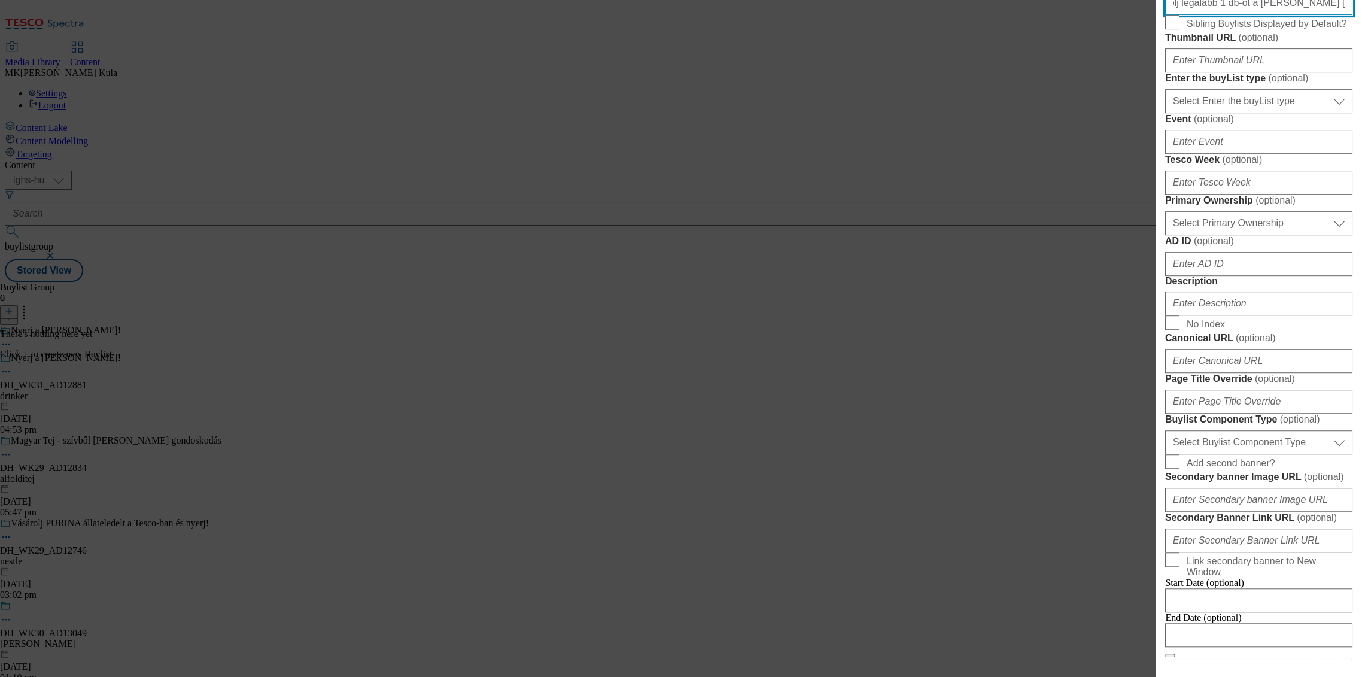
type input "Vásárolj legalább 1 db-ot a [PERSON_NAME] [PERSON_NAME] NYERJ!"
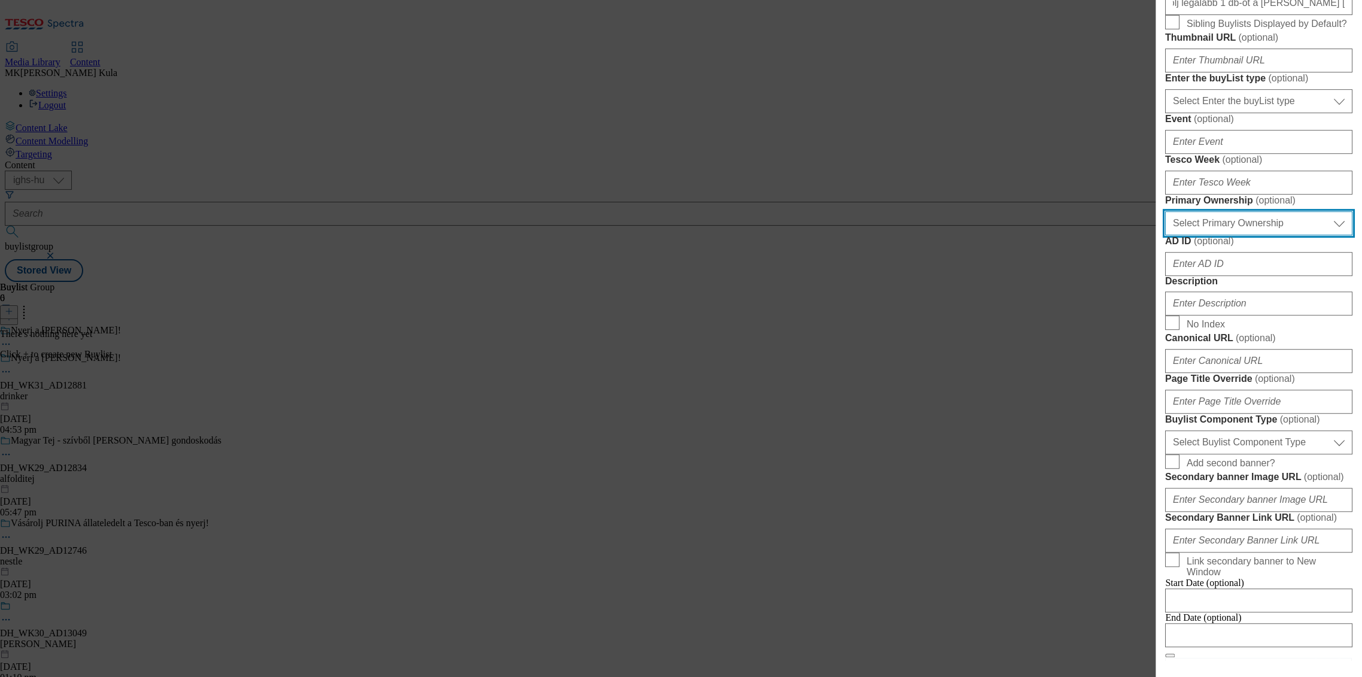
click at [1221, 235] on select "Select Primary Ownership tesco dunnhumby" at bounding box center [1258, 223] width 187 height 24
select select "dunnhumby"
click at [1165, 235] on select "Select Primary Ownership tesco dunnhumby" at bounding box center [1258, 223] width 187 height 24
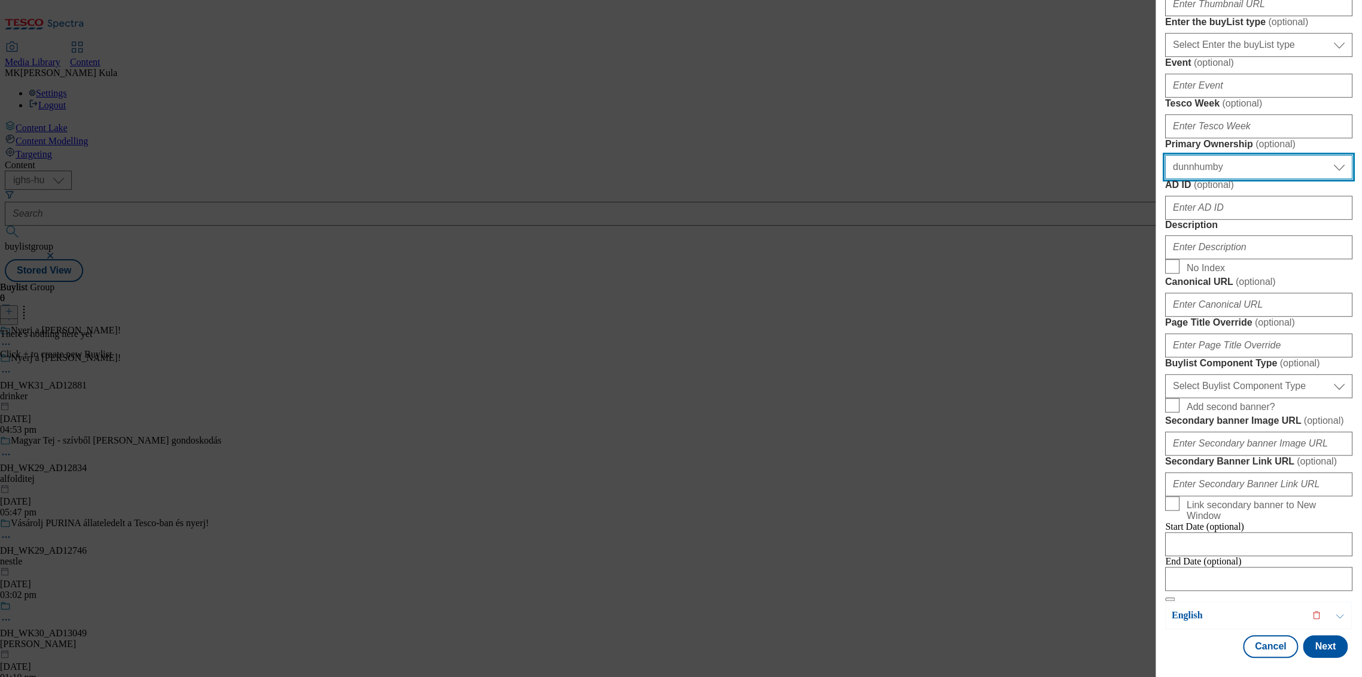
scroll to position [465, 0]
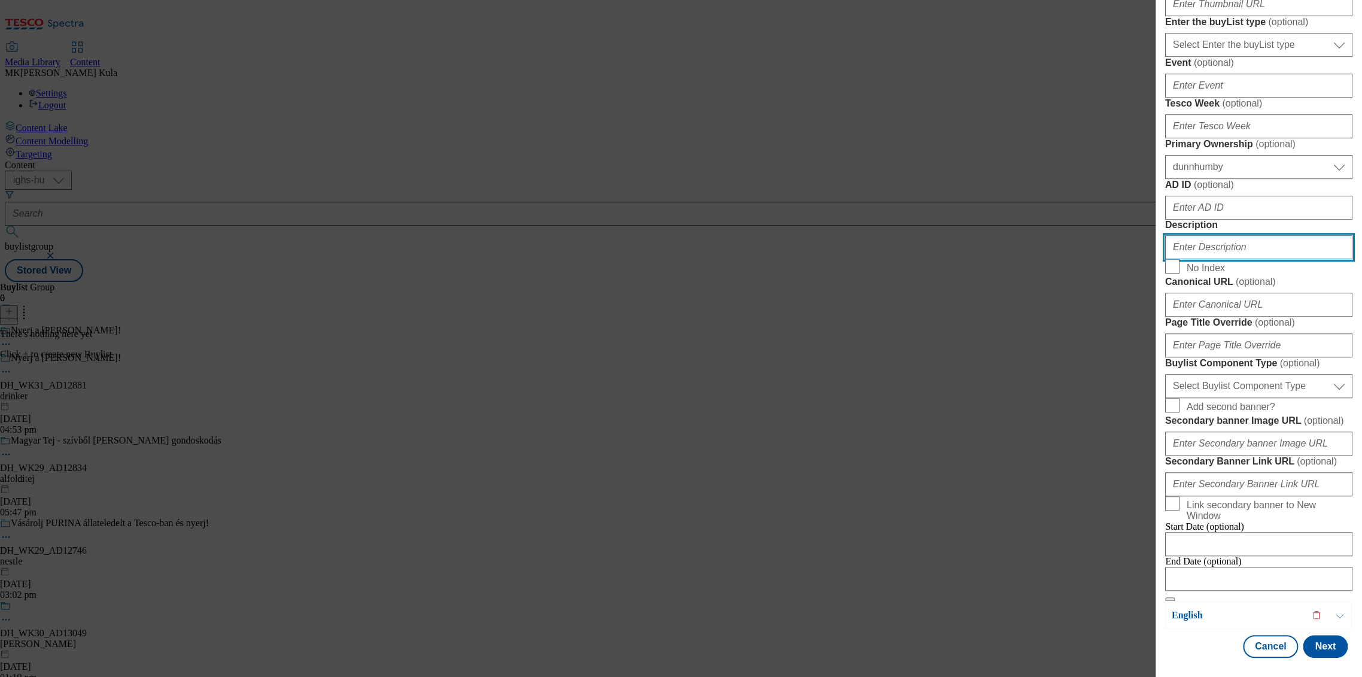
click at [1196, 259] on input "Description" at bounding box center [1258, 247] width 187 height 24
paste input "Nicolaus"
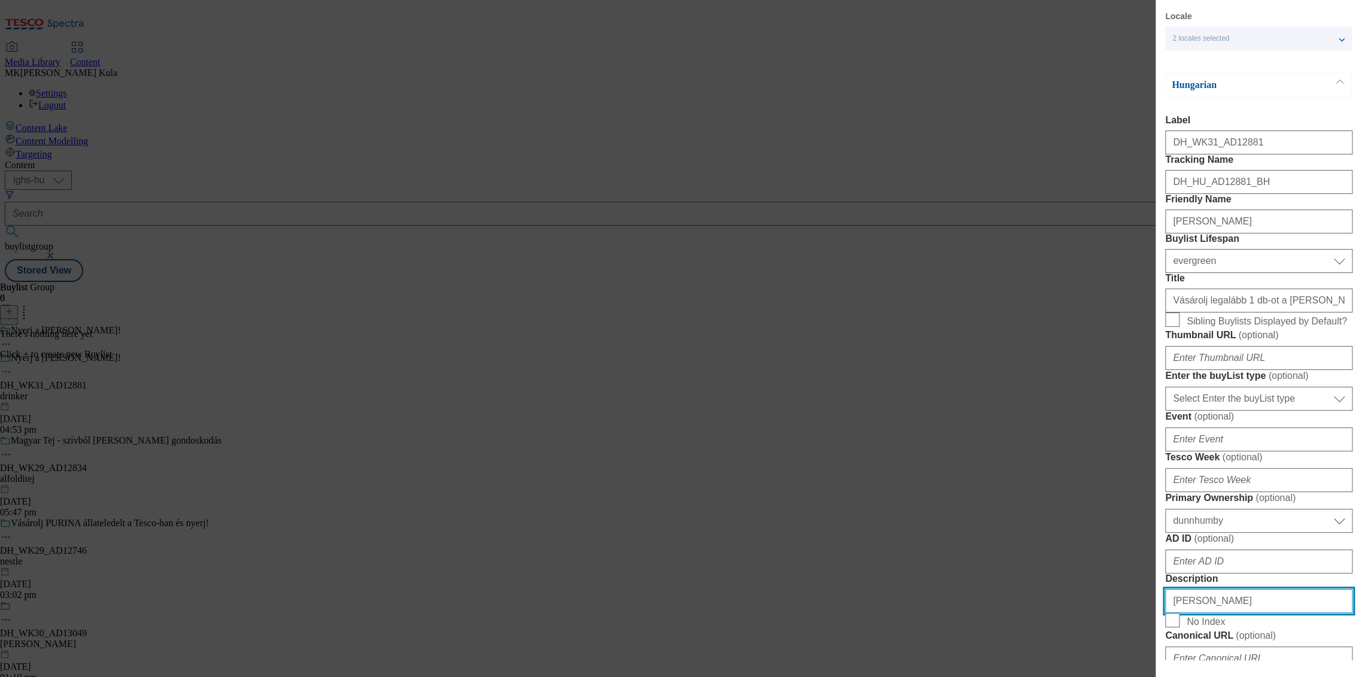
scroll to position [0, 0]
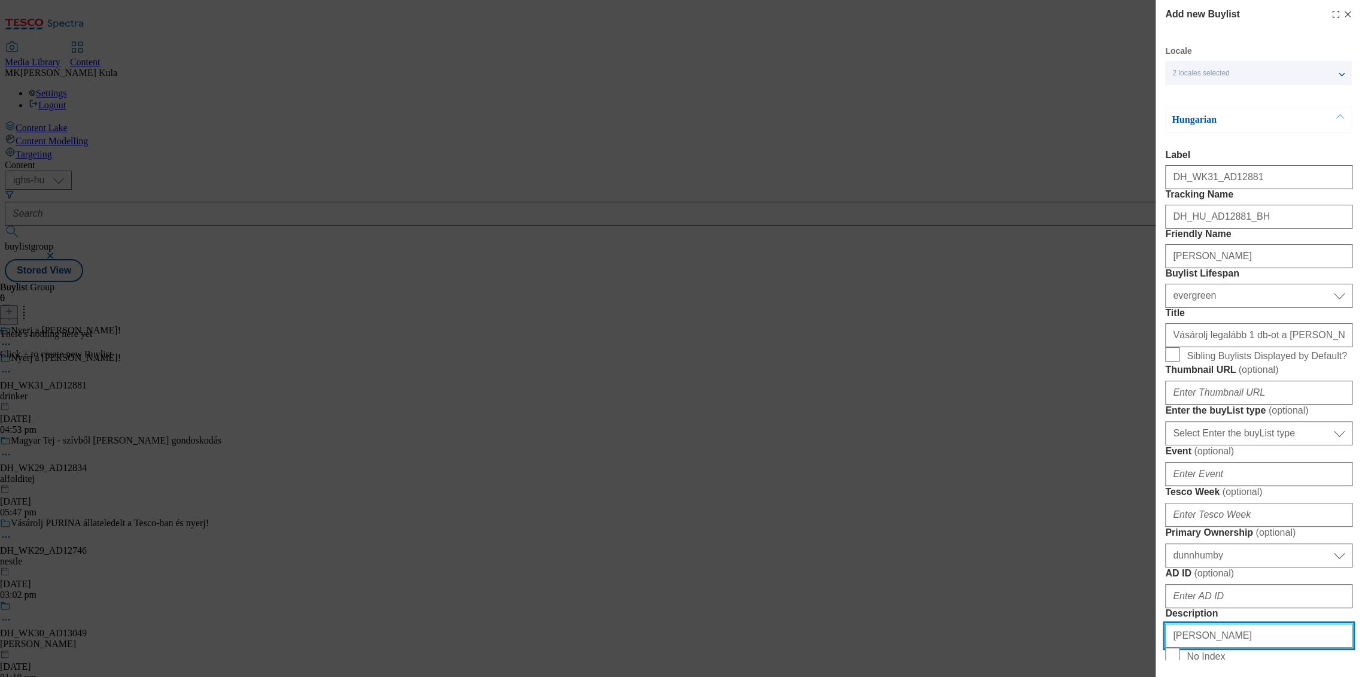
type input "Nicolaus"
click at [1234, 124] on p "Hungarian" at bounding box center [1235, 120] width 126 height 12
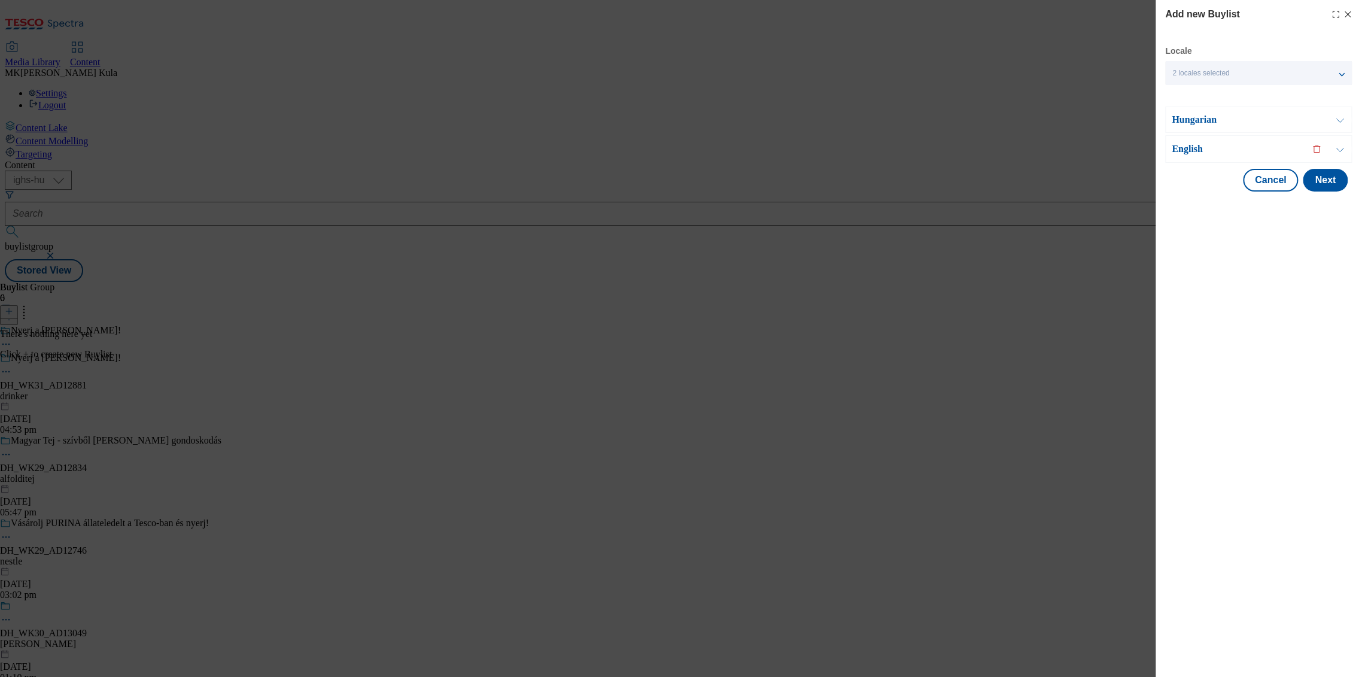
click at [1255, 157] on div "English" at bounding box center [1258, 149] width 187 height 28
click at [1206, 149] on p "English" at bounding box center [1235, 149] width 126 height 12
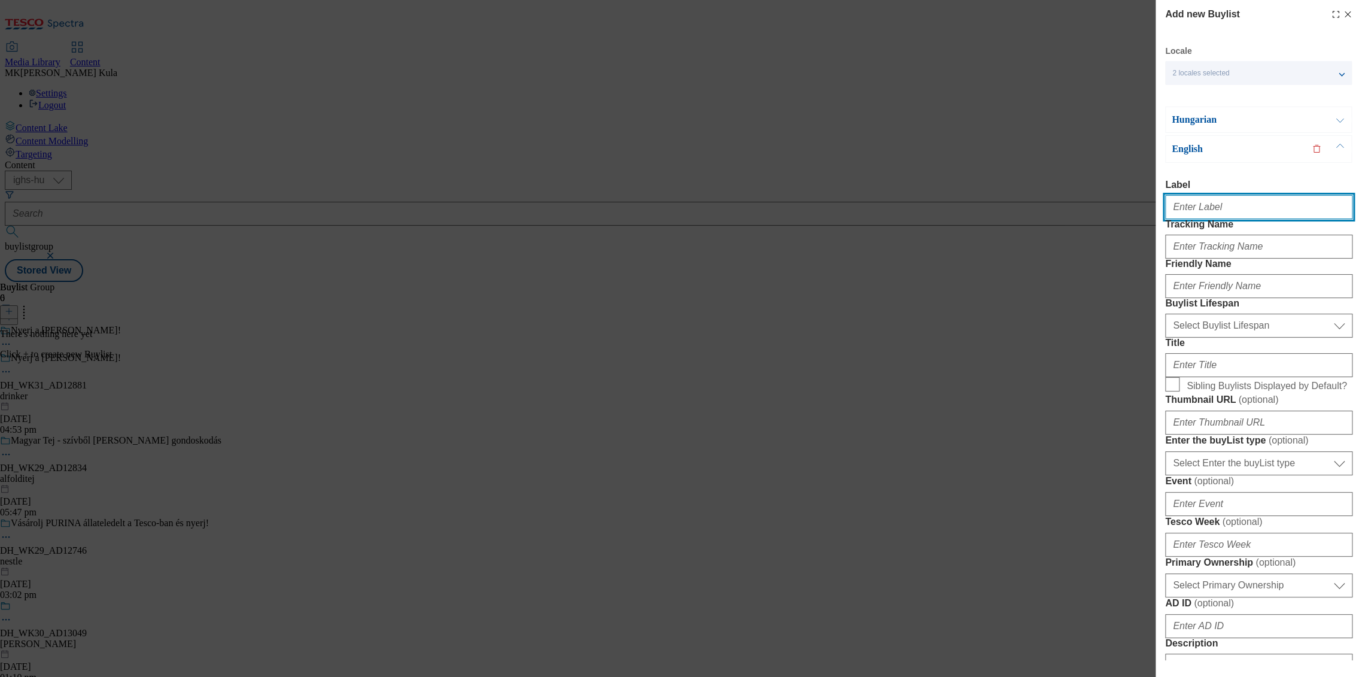
click at [1216, 211] on input "Label" at bounding box center [1258, 207] width 187 height 24
paste input "DH_WK31_AD12881"
type input "DH_WK31_AD12881"
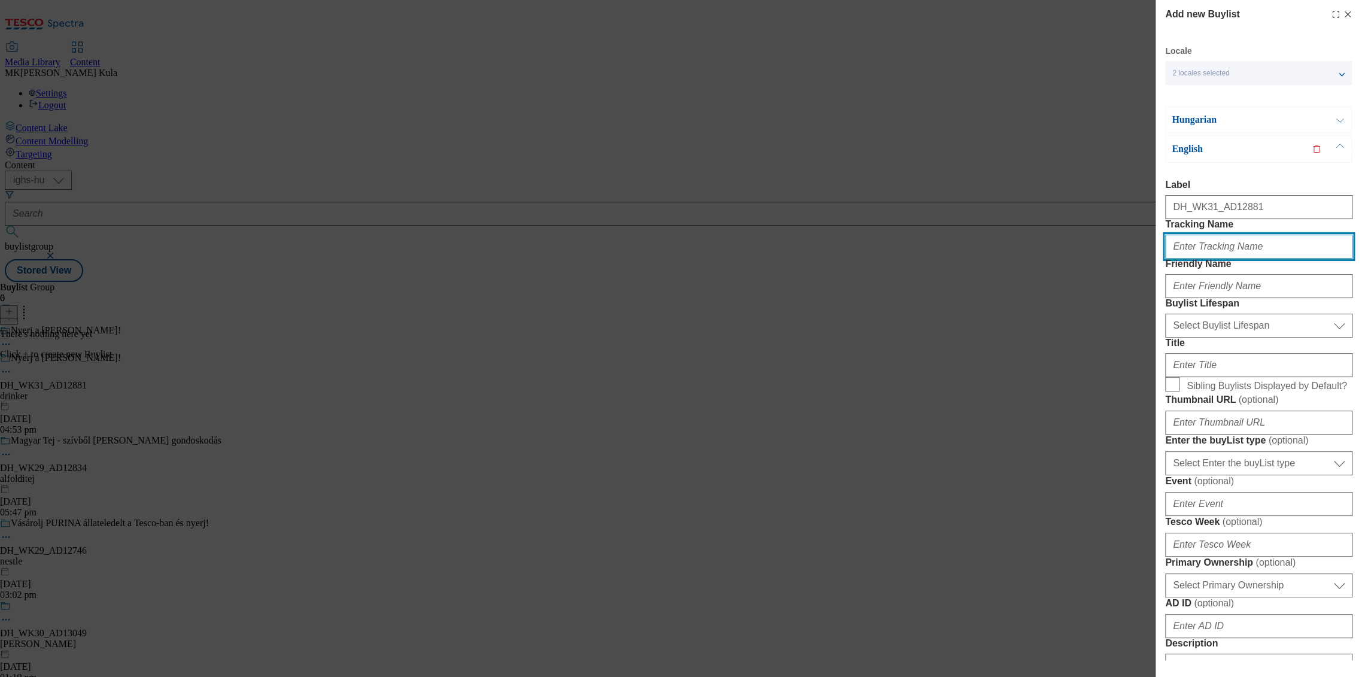
click at [1214, 259] on input "Tracking Name" at bounding box center [1258, 247] width 187 height 24
paste input "Buy and WIN with the Nicolaus vodka!"
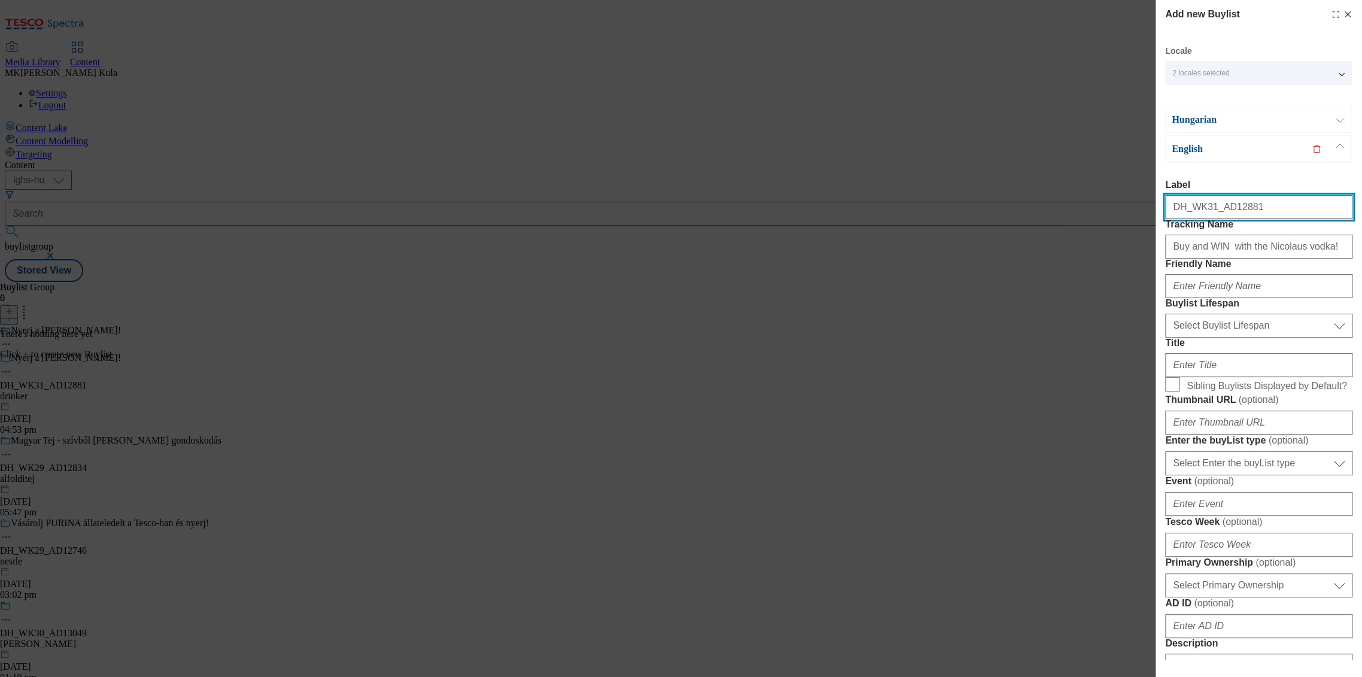
drag, startPoint x: 1275, startPoint y: 215, endPoint x: 1065, endPoint y: 210, distance: 209.5
click at [1065, 210] on div "Add new Buylist Locale 2 locales selected Hungarian English Hungarian Label DH_…" at bounding box center [681, 338] width 1362 height 677
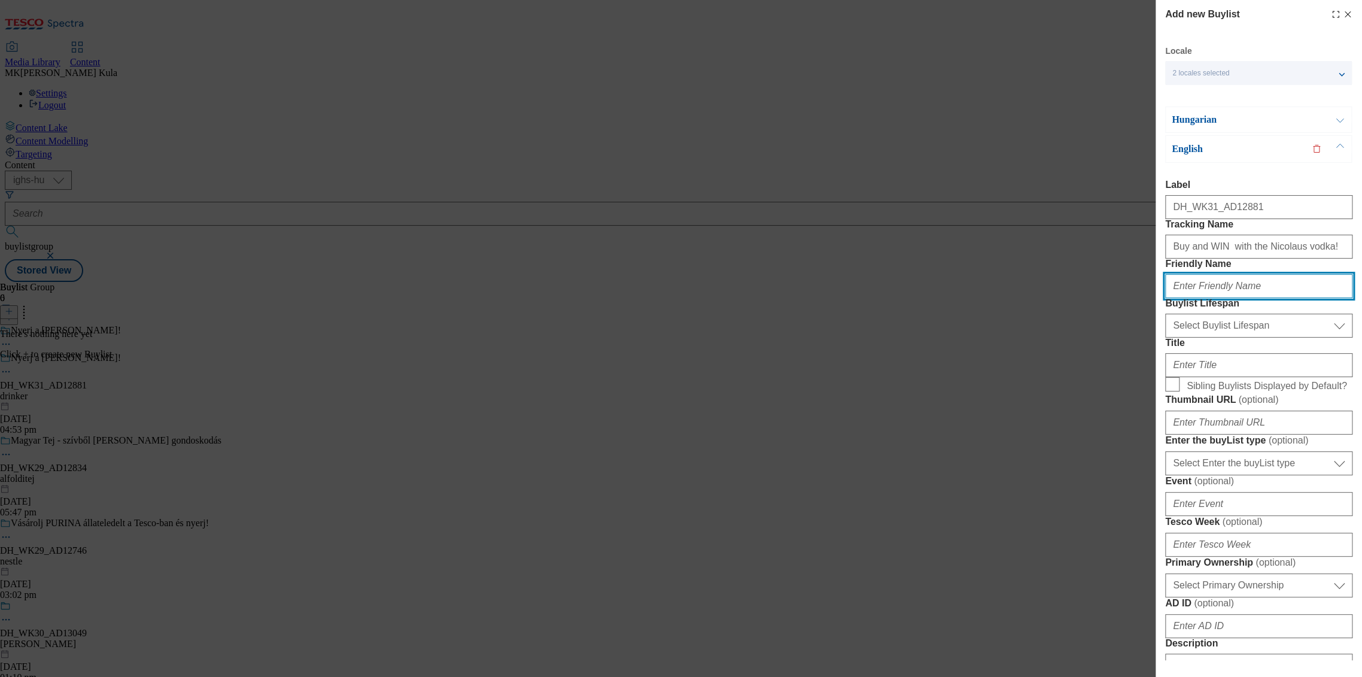
drag, startPoint x: 1246, startPoint y: 322, endPoint x: 1251, endPoint y: 317, distance: 6.8
click at [1246, 298] on input "Friendly Name" at bounding box center [1258, 286] width 187 height 24
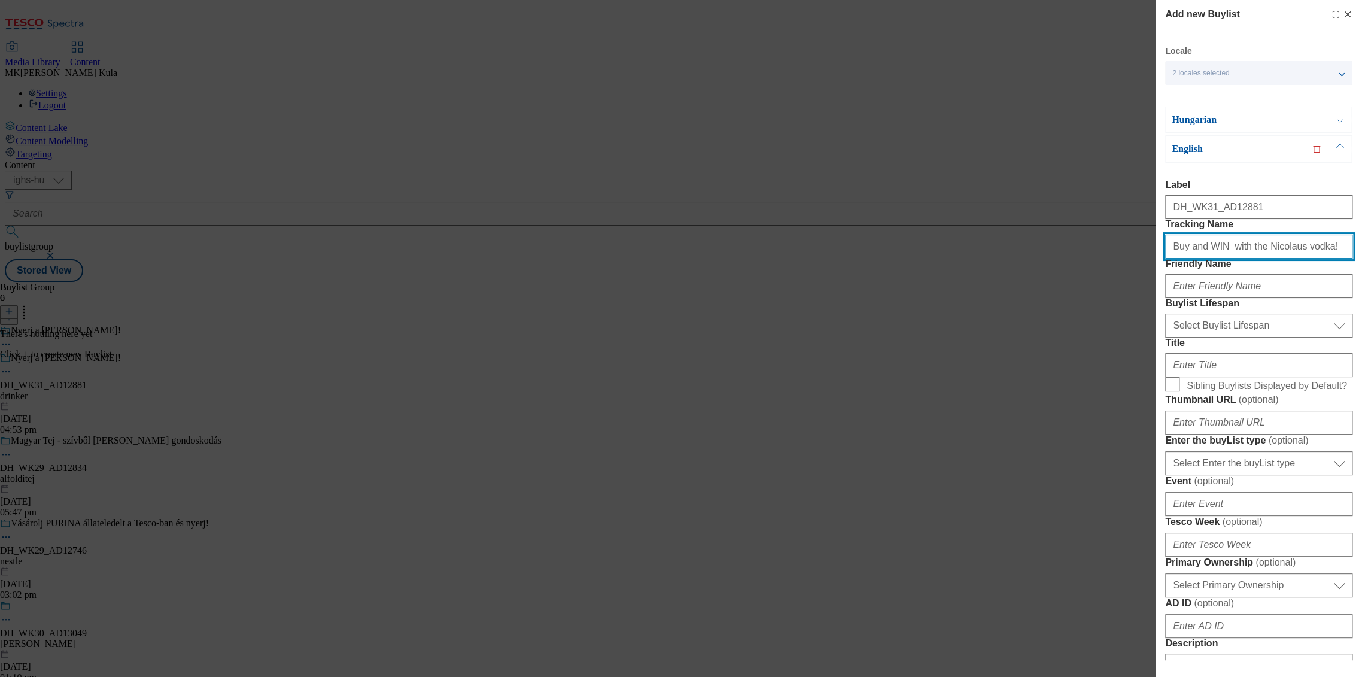
drag, startPoint x: 1330, startPoint y: 269, endPoint x: 1017, endPoint y: 268, distance: 313.0
click at [1017, 268] on div "Add new Buylist Locale 2 locales selected Hungarian English Hungarian Label DH_…" at bounding box center [681, 338] width 1362 height 677
paste input "DH_EN_AD12881_BH"
type input "DH_EN_AD12881_BH"
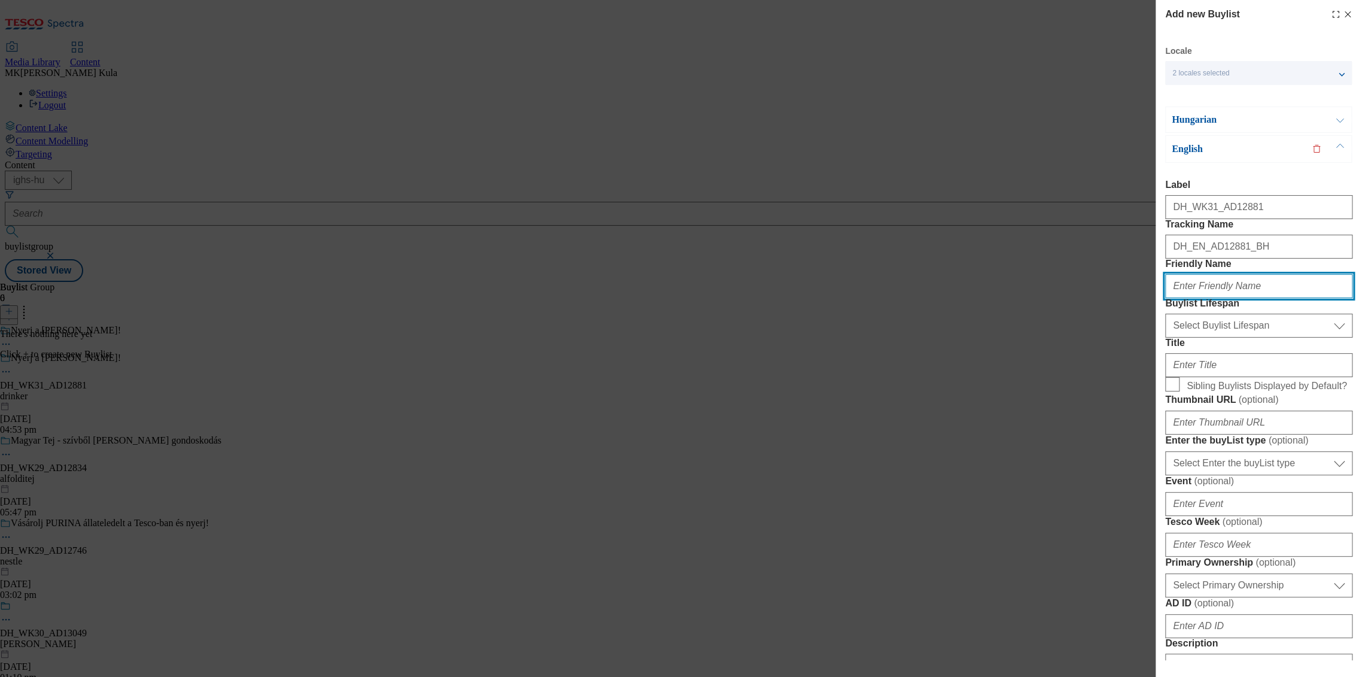
click at [1249, 298] on input "Friendly Name" at bounding box center [1258, 286] width 187 height 24
paste input "[PERSON_NAME]"
type input "[PERSON_NAME]"
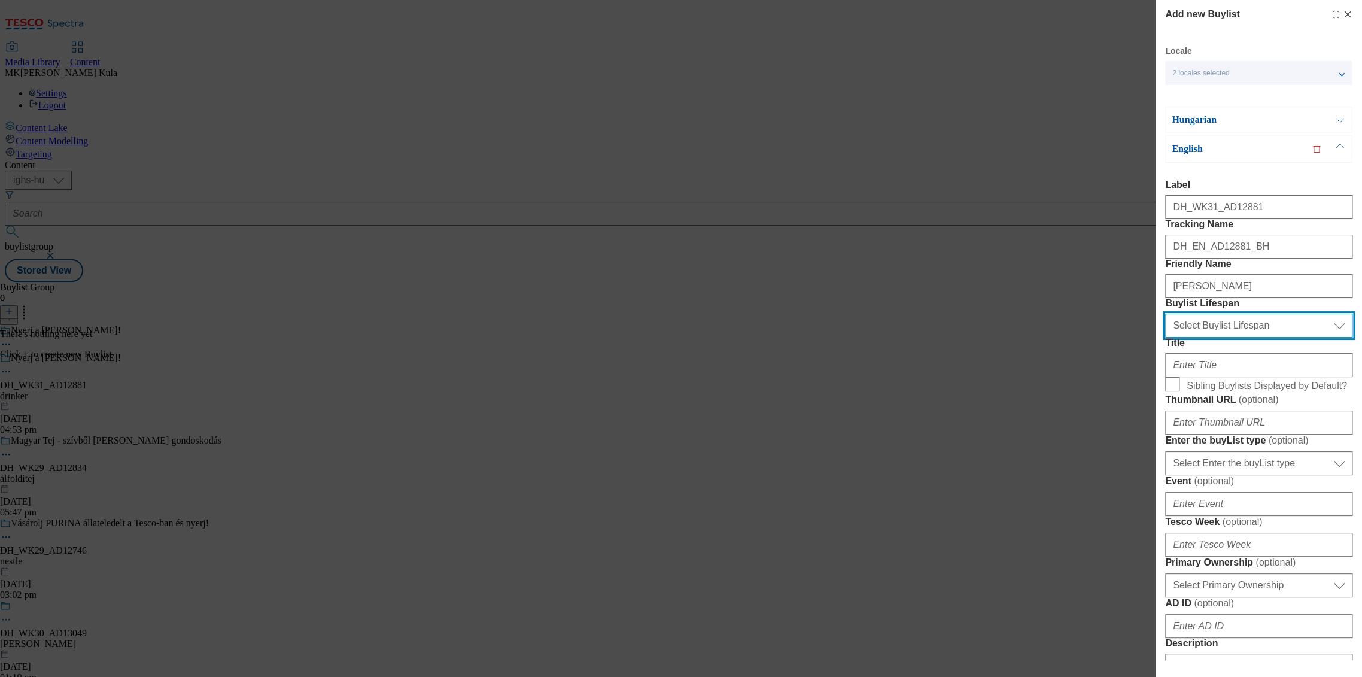
click at [1223, 338] on select "Select Buylist Lifespan evergreen seasonal tactical" at bounding box center [1258, 326] width 187 height 24
select select "evergreen"
click at [1165, 338] on select "Select Buylist Lifespan evergreen seasonal tactical" at bounding box center [1258, 326] width 187 height 24
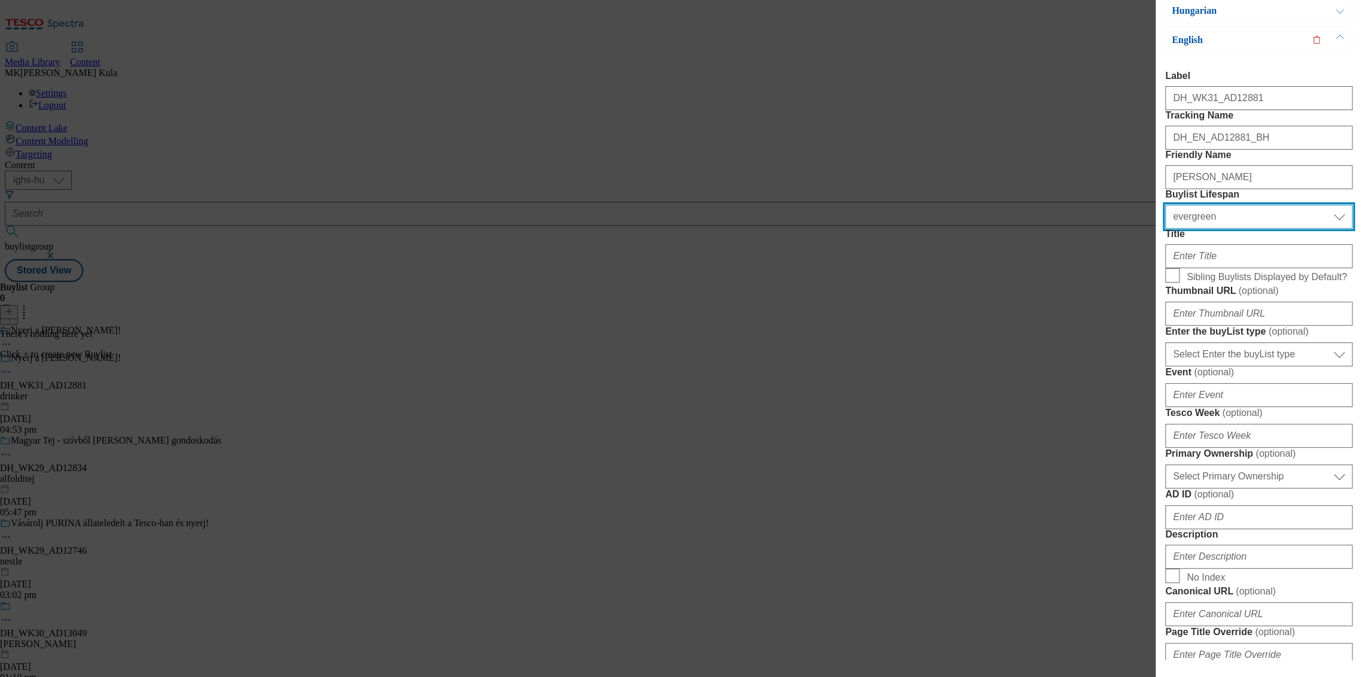
scroll to position [133, 0]
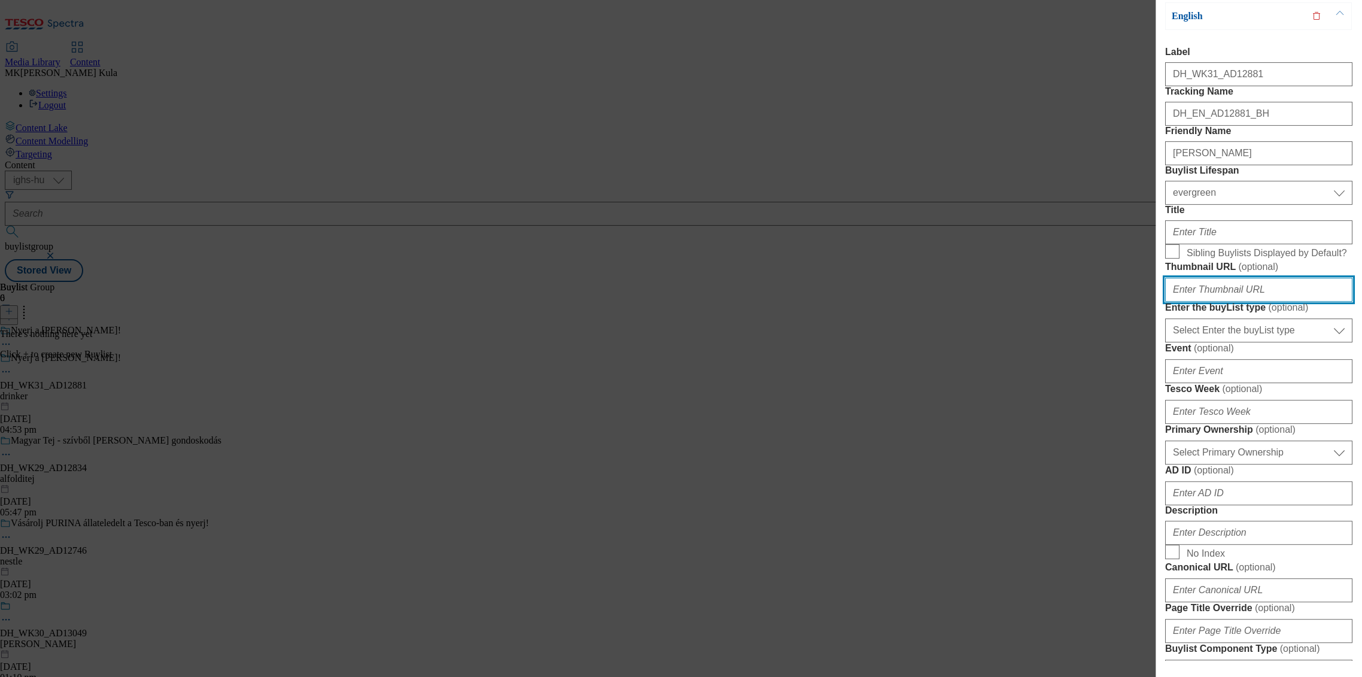
click at [1207, 302] on input "Thumbnail URL ( optional )" at bounding box center [1258, 290] width 187 height 24
click at [1269, 244] on div "Title" at bounding box center [1258, 225] width 187 height 40
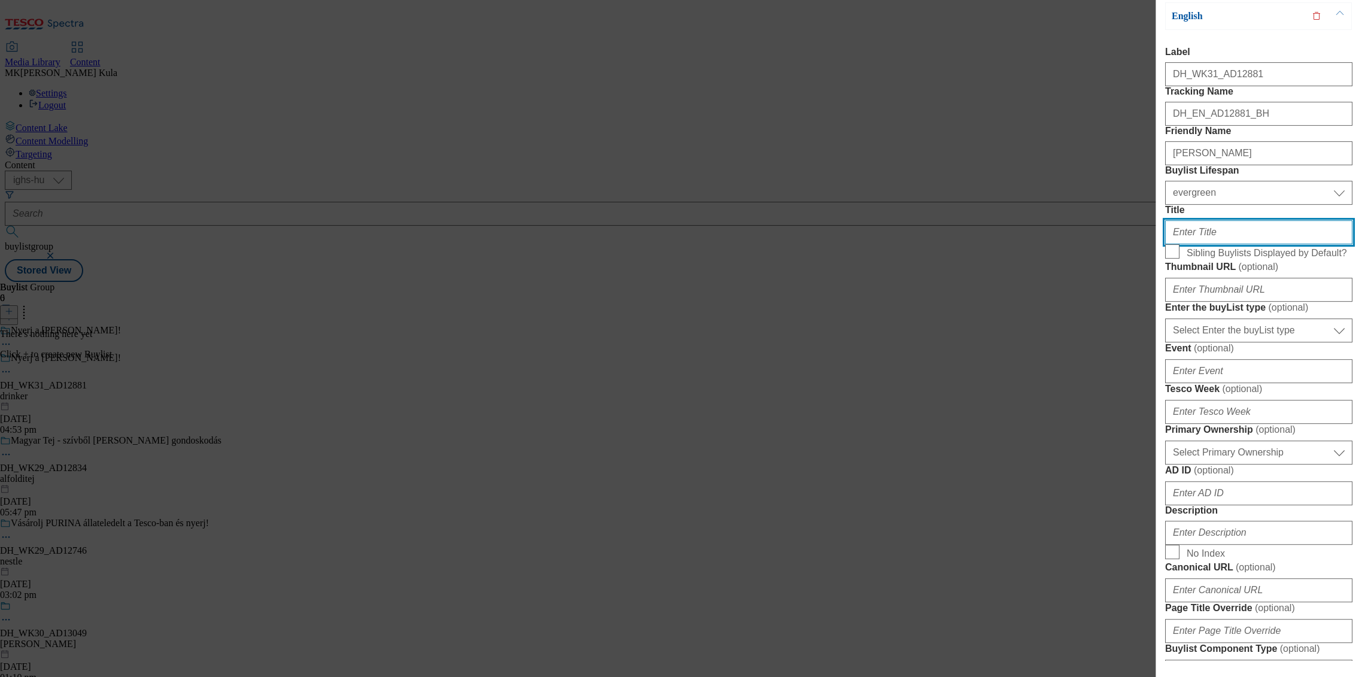
click at [1196, 244] on input "Title" at bounding box center [1258, 232] width 187 height 24
paste input "Visit www.screvo.hu/hu/nicolausvodka"
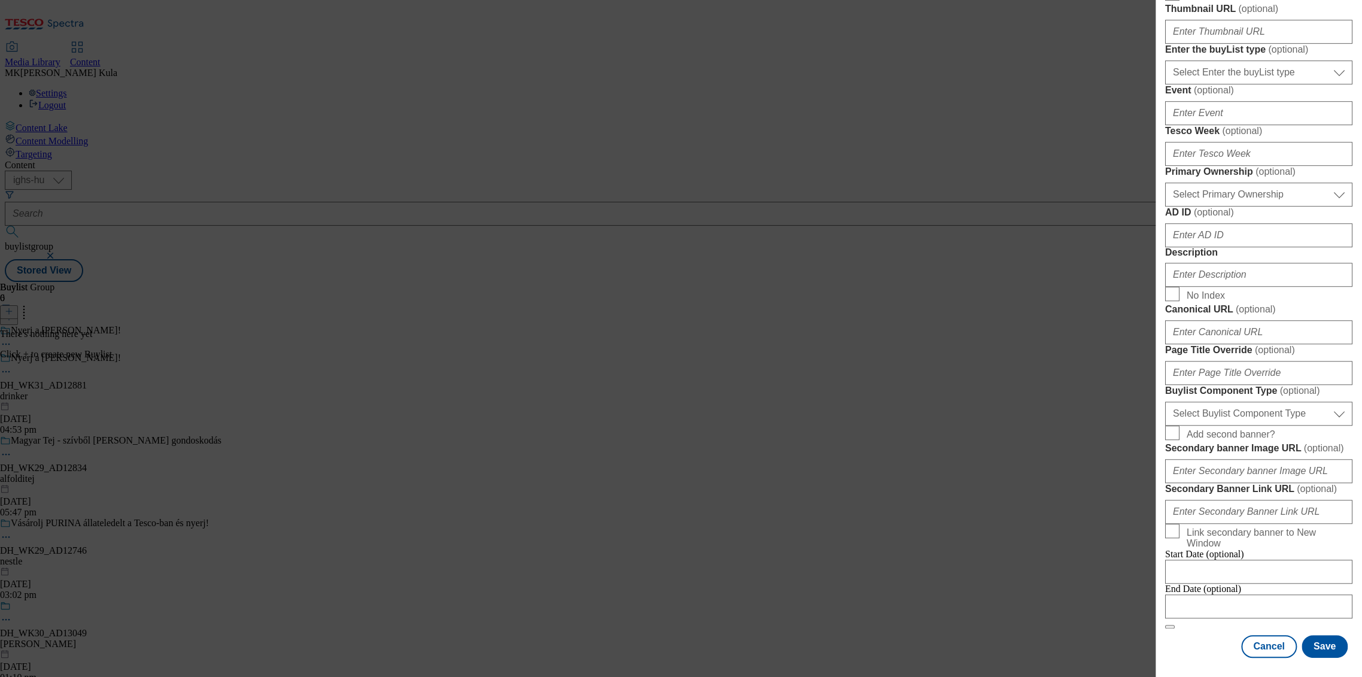
scroll to position [465, 0]
type input "Visit www.screvo.hu/hu/nicolausvodka"
click at [1201, 206] on select "Select Primary Ownership tesco dunnhumby" at bounding box center [1258, 195] width 187 height 24
select select "dunnhumby"
click at [1165, 206] on select "Select Primary Ownership tesco dunnhumby" at bounding box center [1258, 195] width 187 height 24
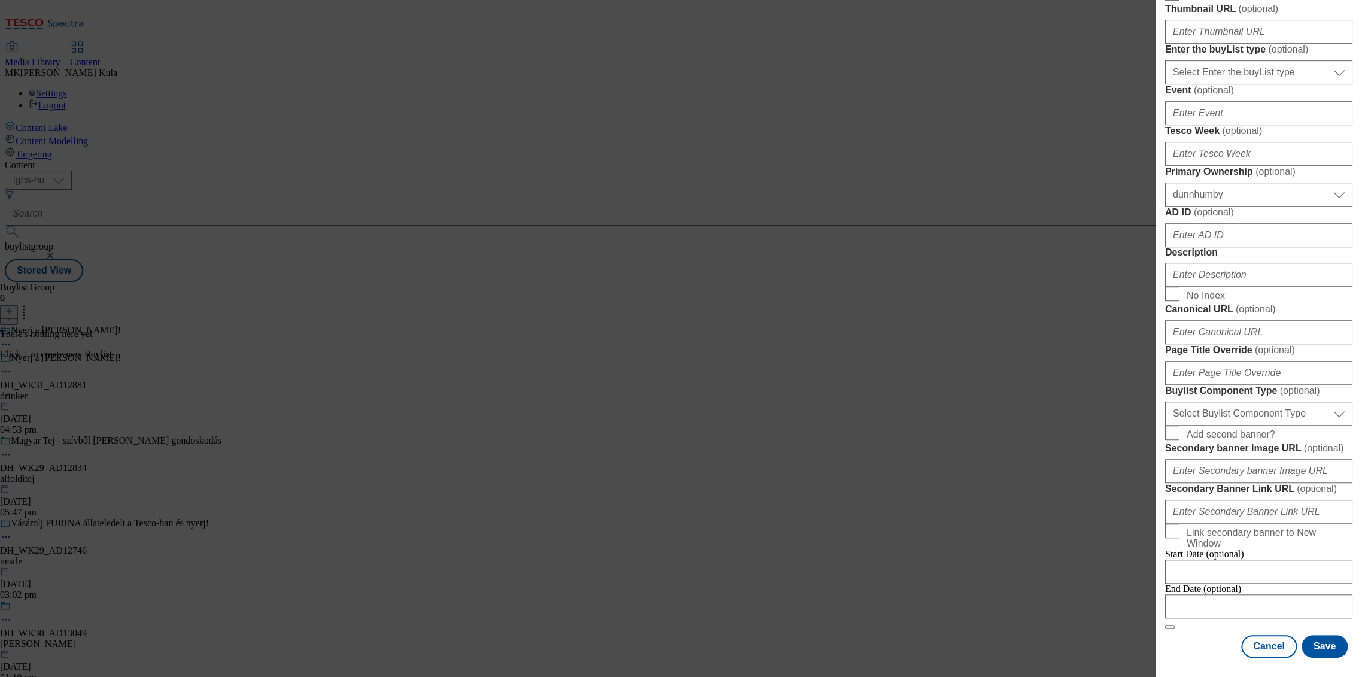
scroll to position [569, 0]
click at [1217, 287] on input "Description" at bounding box center [1258, 275] width 187 height 24
paste input "Nicolaus"
type input "Nicolaus"
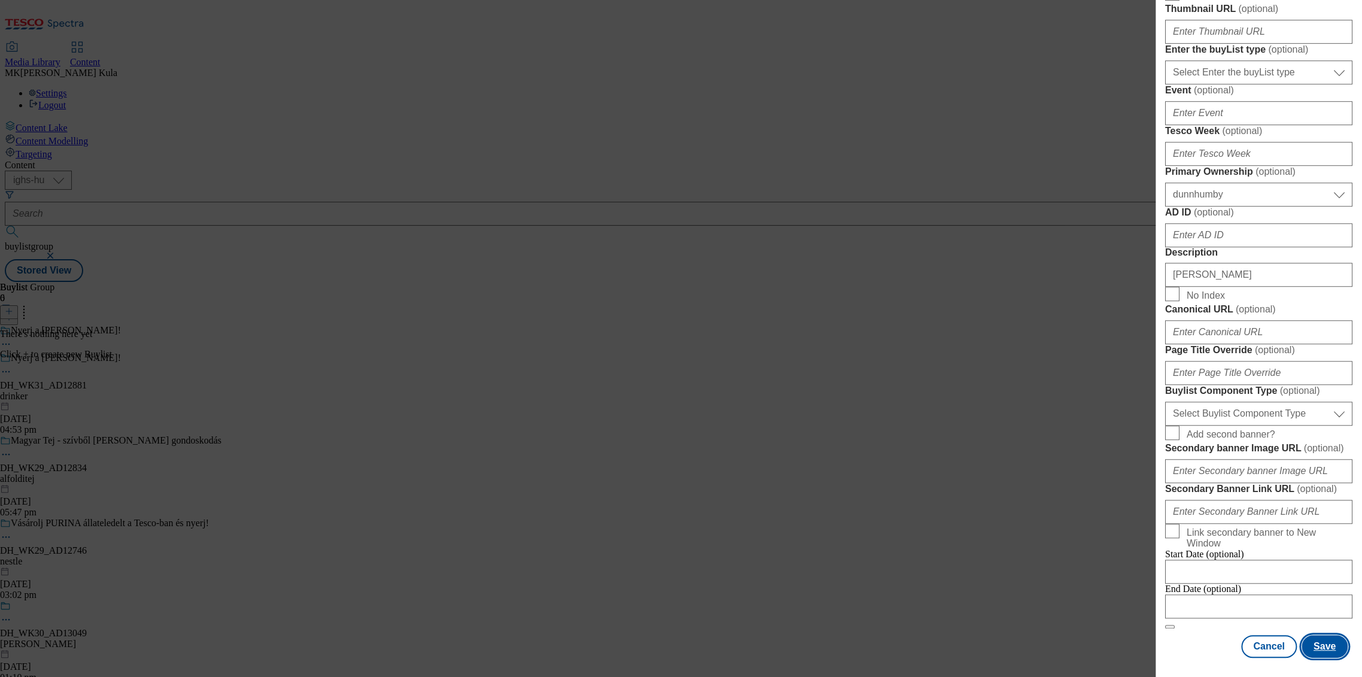
click at [1317, 635] on button "Save" at bounding box center [1325, 646] width 46 height 23
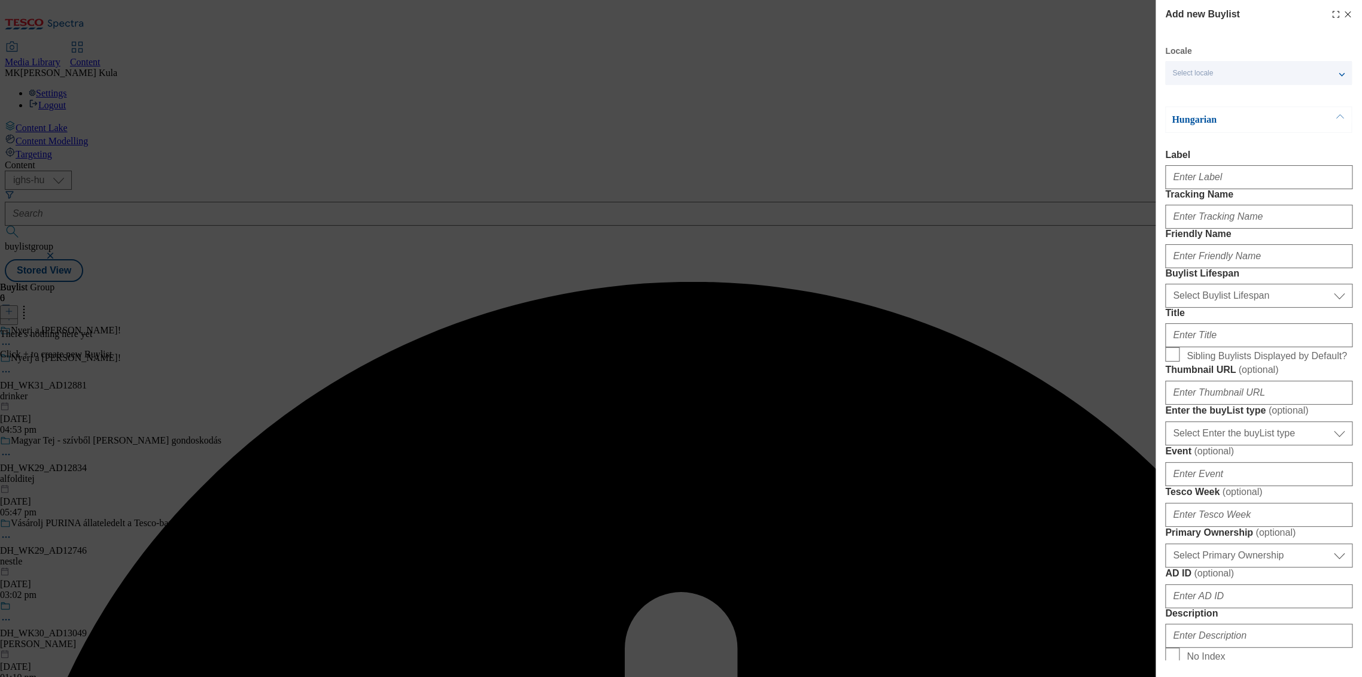
select select "evergreen"
select select "dunnhumby"
click at [1273, 102] on div "Locale Select locale Hungarian English Hungarian Label Tracking Name Friendly N…" at bounding box center [1258, 531] width 187 height 973
click at [1229, 125] on p "Hungarian" at bounding box center [1235, 120] width 126 height 12
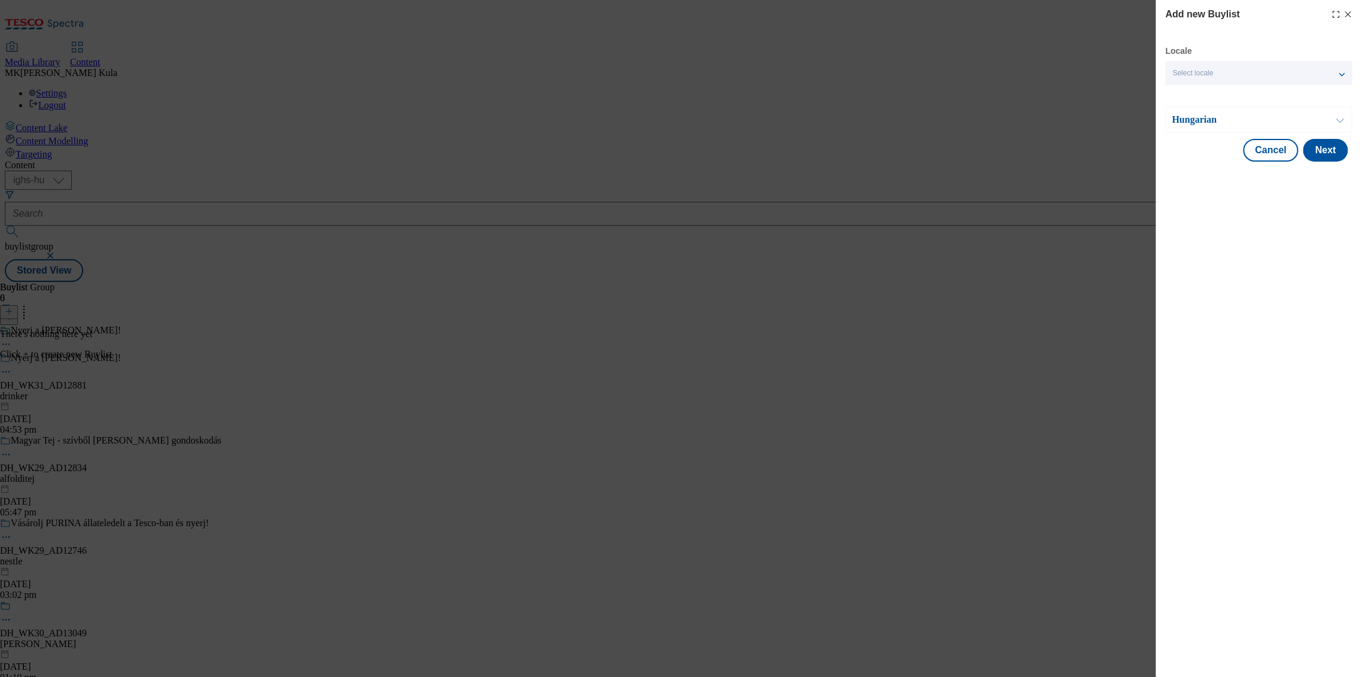
click at [1208, 69] on span "Select locale" at bounding box center [1192, 73] width 41 height 9
click at [1210, 125] on span "English" at bounding box center [1208, 122] width 28 height 7
click at [1187, 126] on input "English" at bounding box center [1179, 123] width 14 height 14
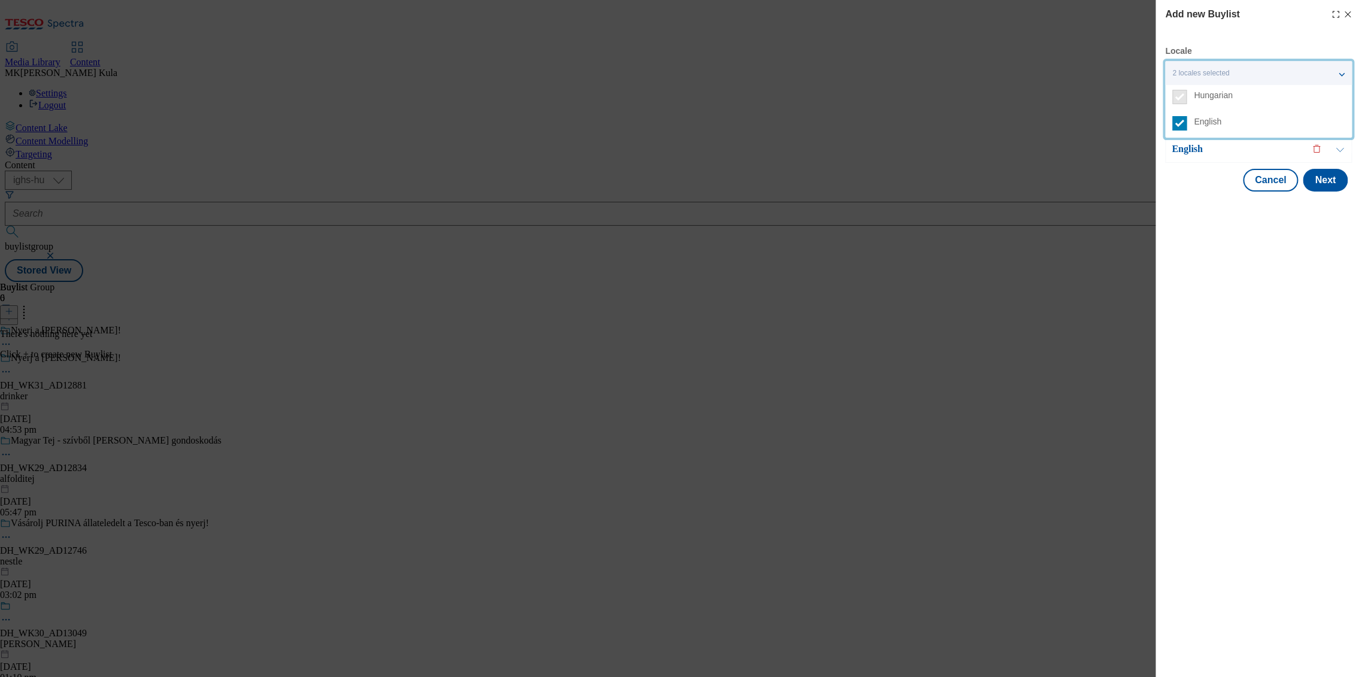
click at [1238, 92] on span "Hungarian" at bounding box center [1269, 95] width 151 height 11
click at [1241, 249] on div "Add new Buylist Locale 2 locales selected Hungarian English Hungarian Label Tra…" at bounding box center [1259, 338] width 206 height 677
click at [1206, 122] on p "Hungarian" at bounding box center [1235, 120] width 126 height 12
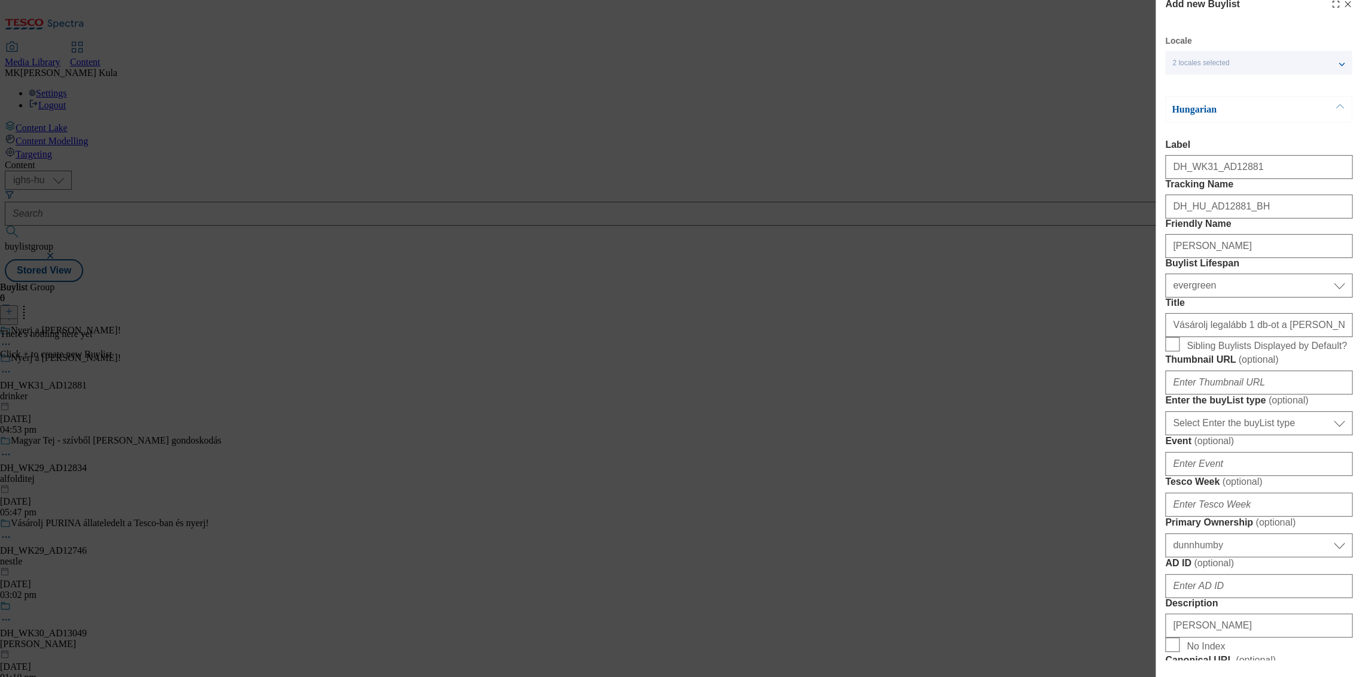
scroll to position [0, 0]
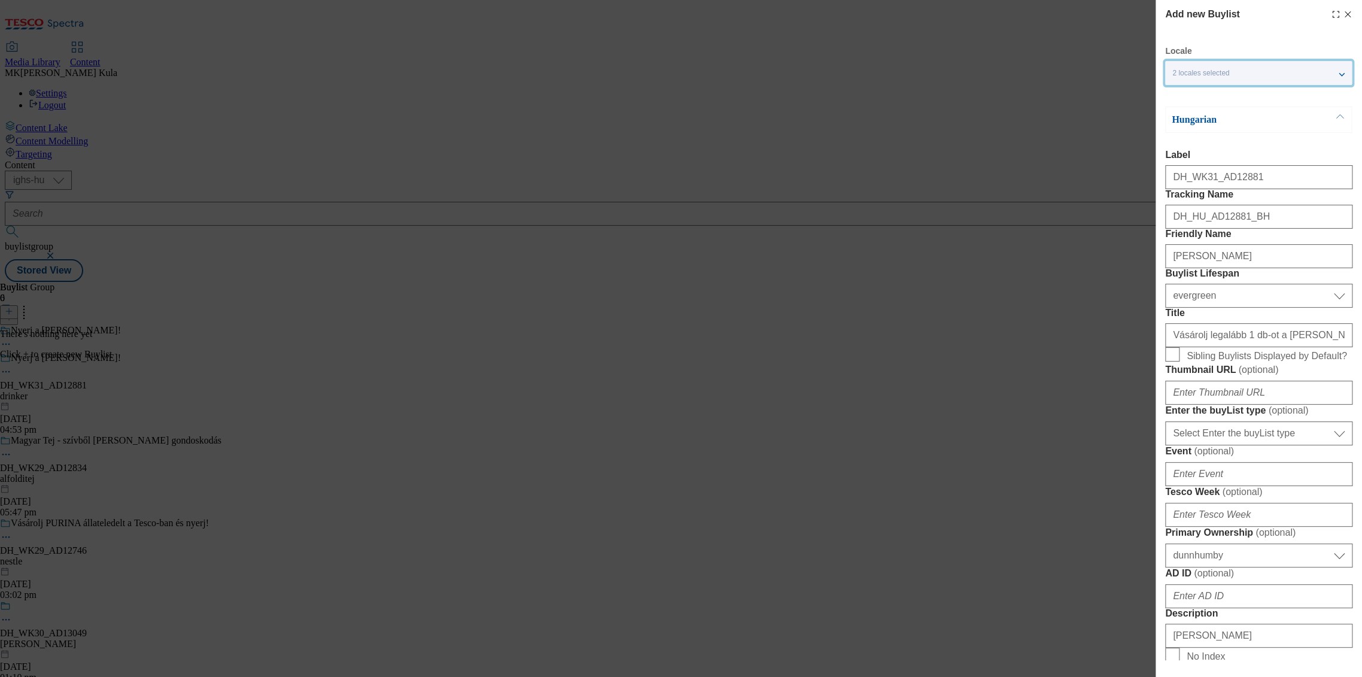
click at [1225, 72] on span "2 locales selected" at bounding box center [1200, 73] width 57 height 9
click at [1240, 130] on div "Hungarian" at bounding box center [1258, 120] width 187 height 26
click at [1206, 111] on div "Hungarian" at bounding box center [1258, 120] width 187 height 26
click at [1206, 120] on p "Hungarian" at bounding box center [1235, 120] width 126 height 12
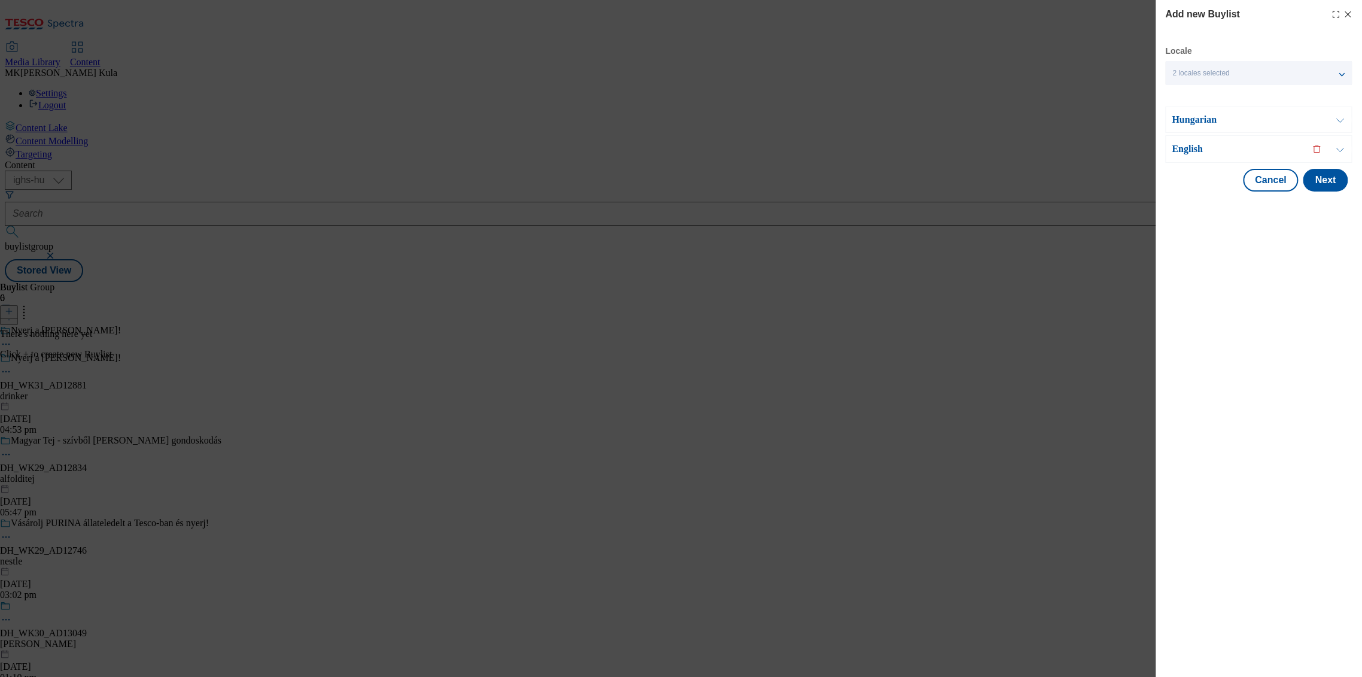
click at [1245, 145] on p "English" at bounding box center [1235, 149] width 126 height 12
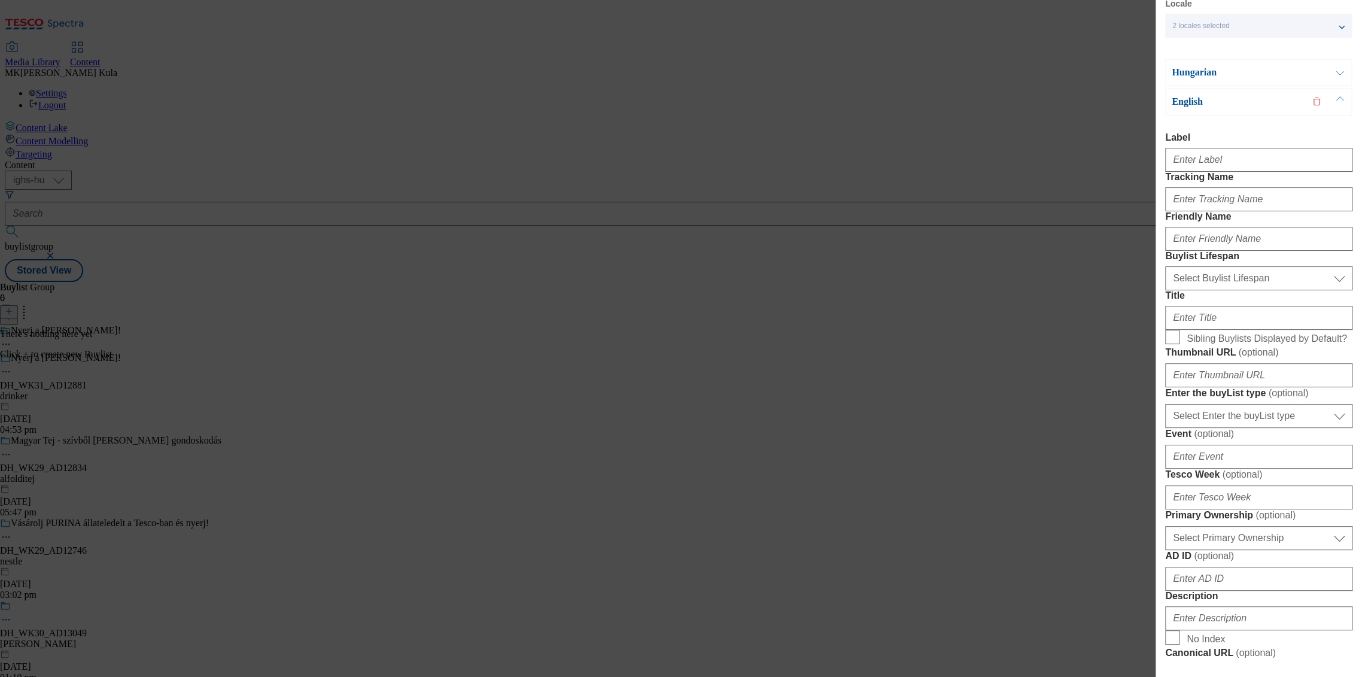
scroll to position [66, 0]
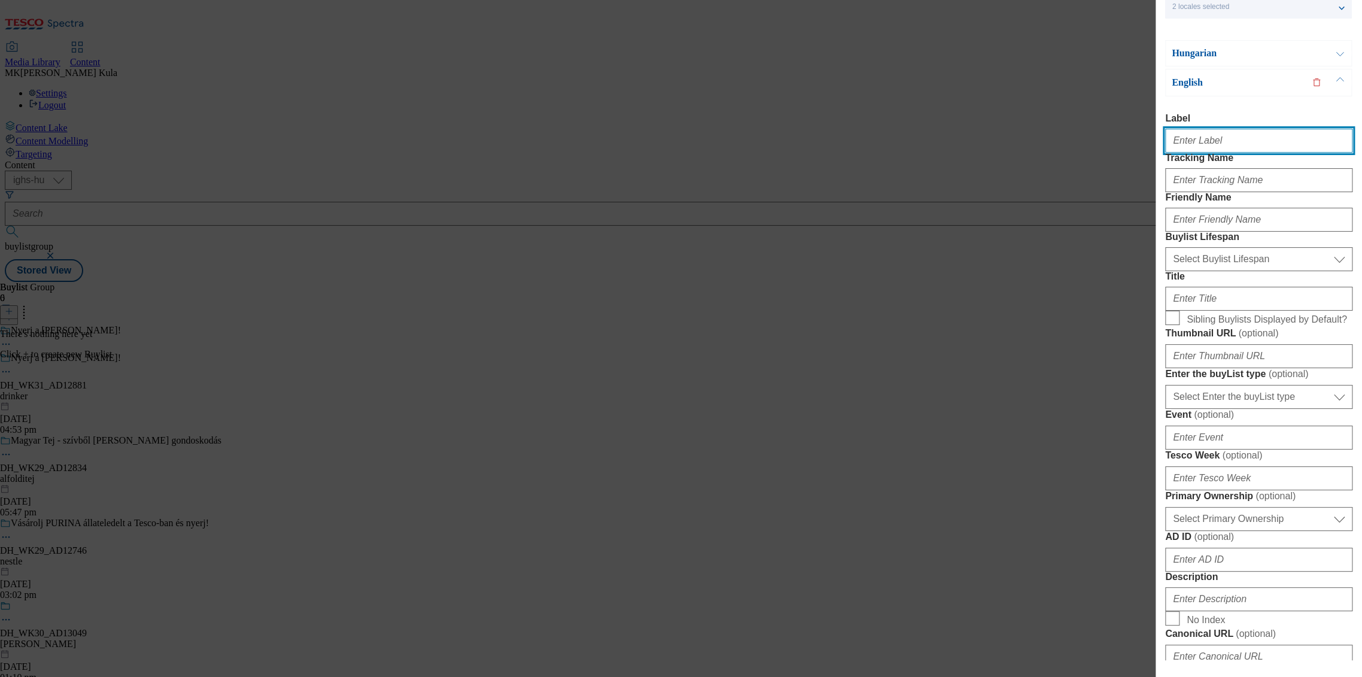
drag, startPoint x: 1207, startPoint y: 138, endPoint x: 1256, endPoint y: 148, distance: 50.2
click at [1207, 138] on input "Label" at bounding box center [1258, 141] width 187 height 24
paste input "DH_WK31_AD12881"
type input "DH_WK31_AD12881"
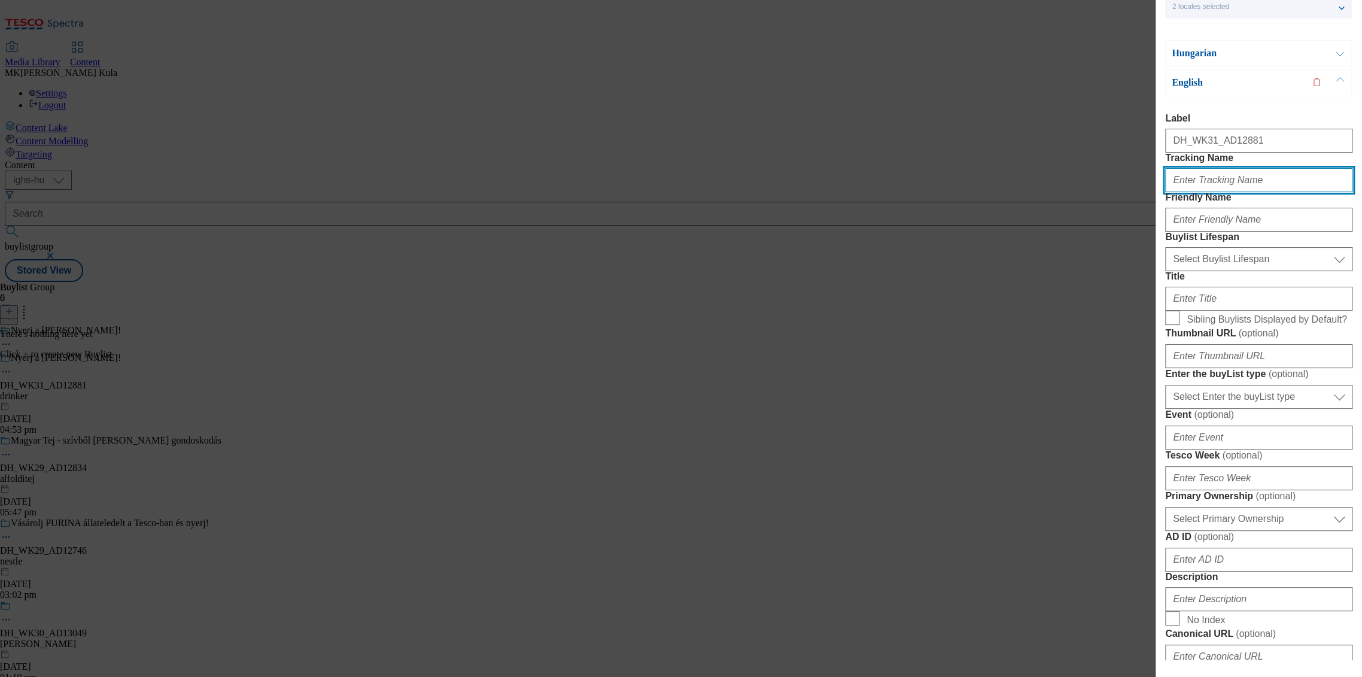
click at [1210, 192] on input "Tracking Name" at bounding box center [1258, 180] width 187 height 24
paste input "DH_EN_AD12881_BH"
type input "DH_EN_AD12881_BH"
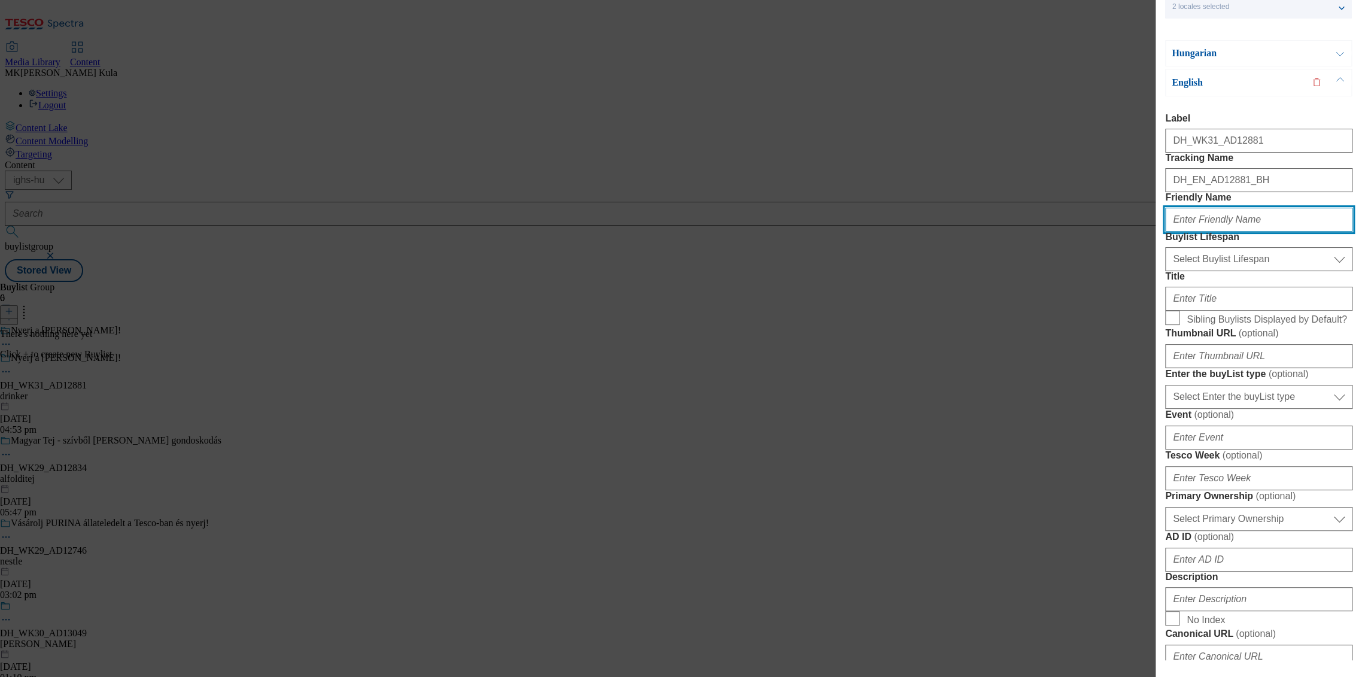
click at [1194, 232] on input "Friendly Name" at bounding box center [1258, 220] width 187 height 24
paste input "[PERSON_NAME]"
type input "[PERSON_NAME]"
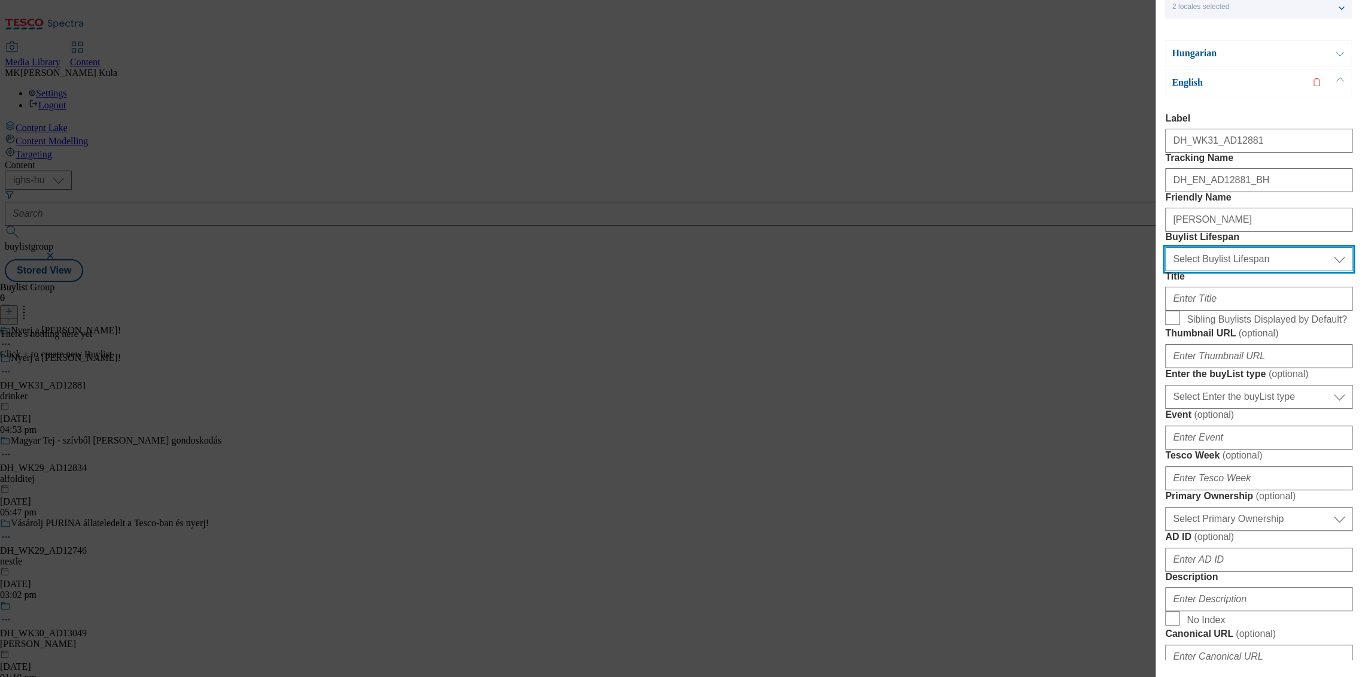
click at [1204, 271] on select "Select Buylist Lifespan evergreen seasonal tactical" at bounding box center [1258, 259] width 187 height 24
select select "evergreen"
click at [1165, 271] on select "Select Buylist Lifespan evergreen seasonal tactical" at bounding box center [1258, 259] width 187 height 24
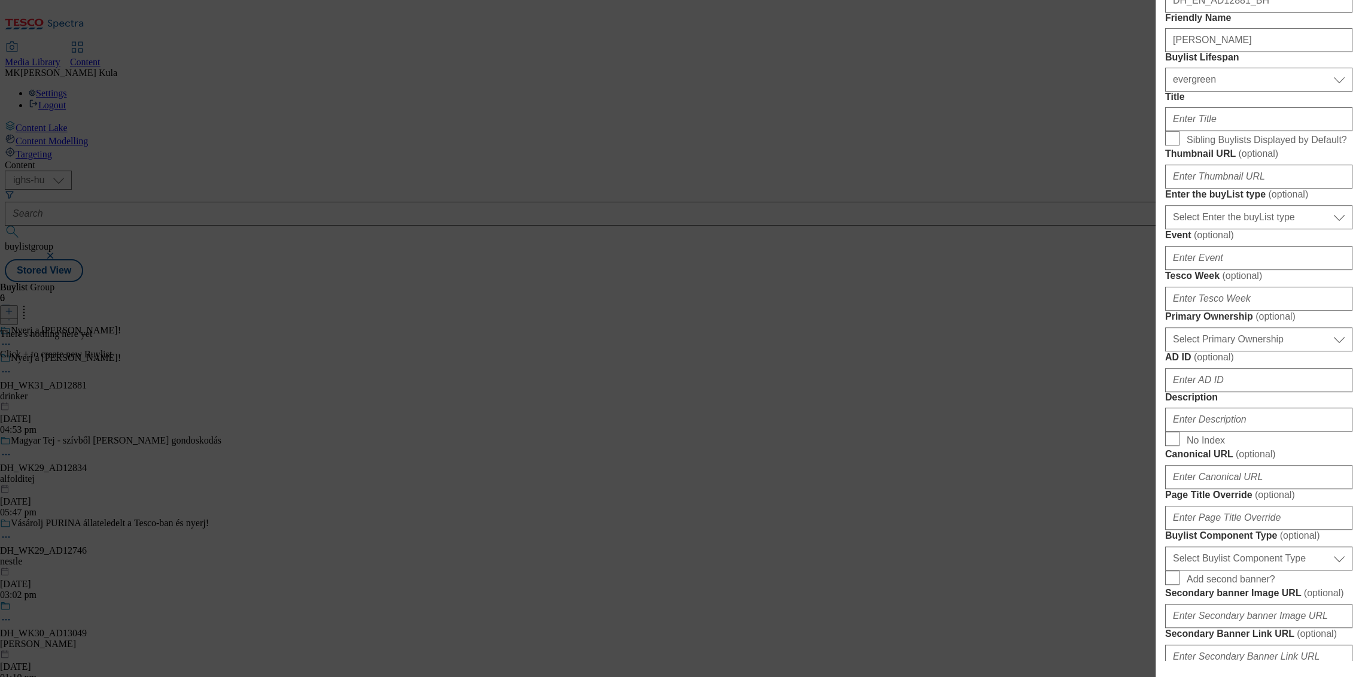
scroll to position [236, 0]
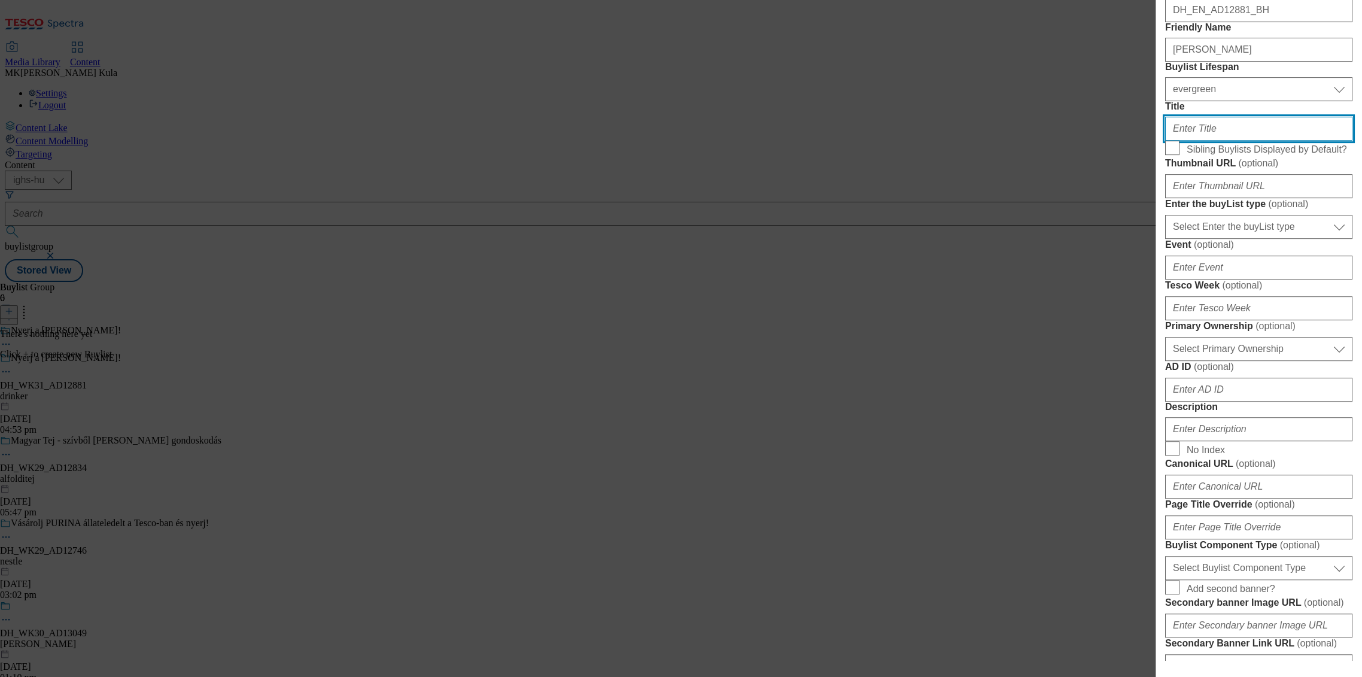
click at [1249, 141] on input "Title" at bounding box center [1258, 129] width 187 height 24
paste input "Visit www.screvo.hu/hu/nicolausvodka"
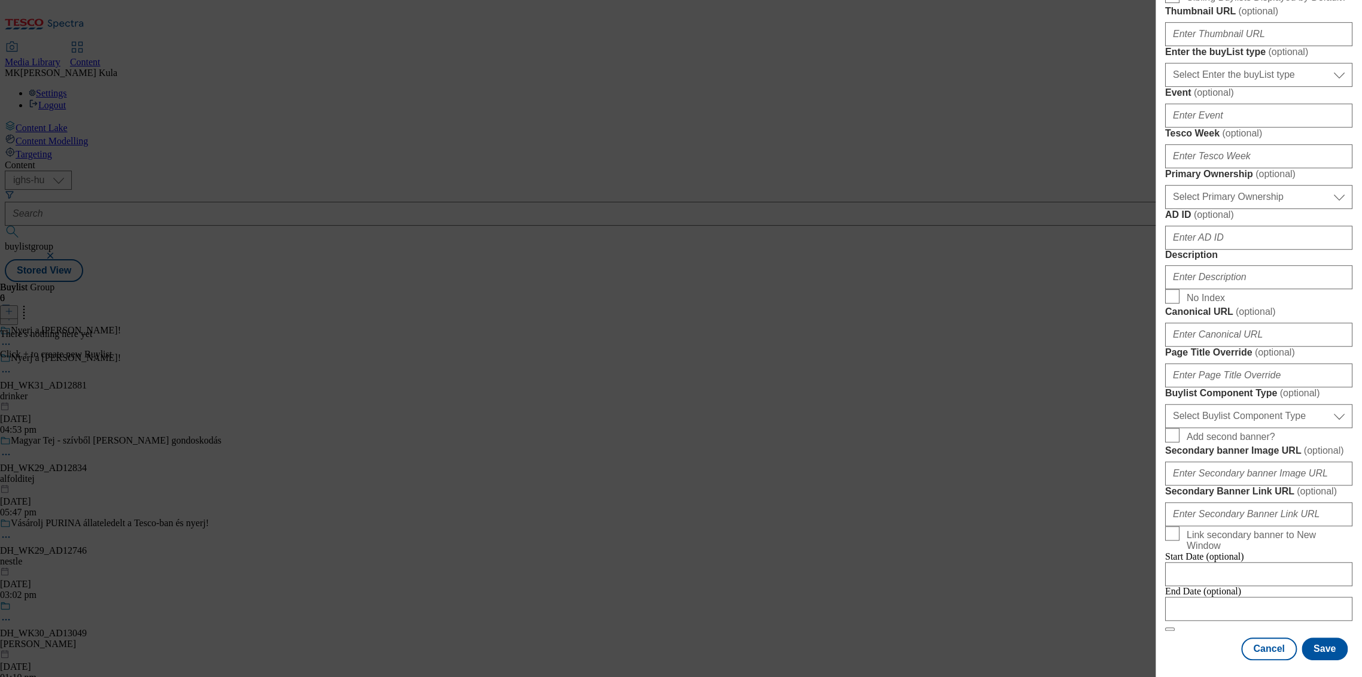
scroll to position [503, 0]
type input "Visit www.screvo.hu/hu/nicolausvodka"
click at [1245, 287] on input "Description" at bounding box center [1258, 275] width 187 height 24
paste input "Nicolaus"
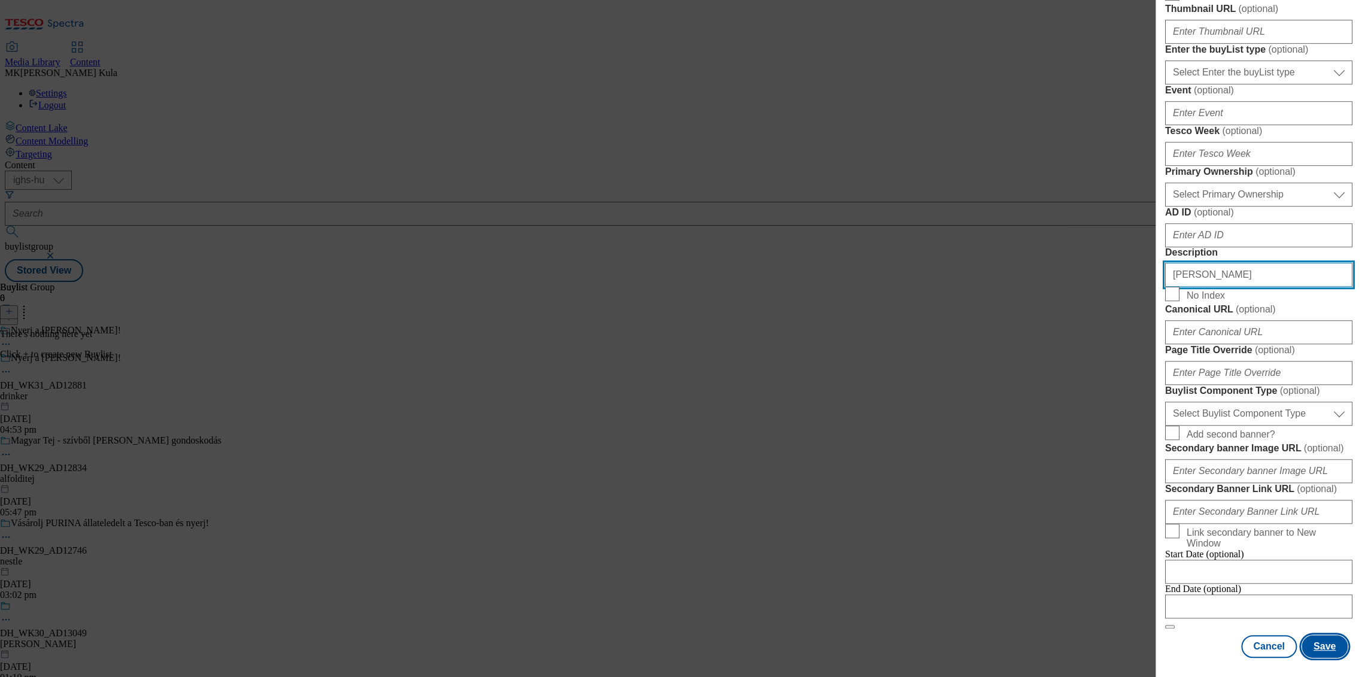
type input "Nicolaus"
click at [1313, 635] on button "Save" at bounding box center [1325, 646] width 46 height 23
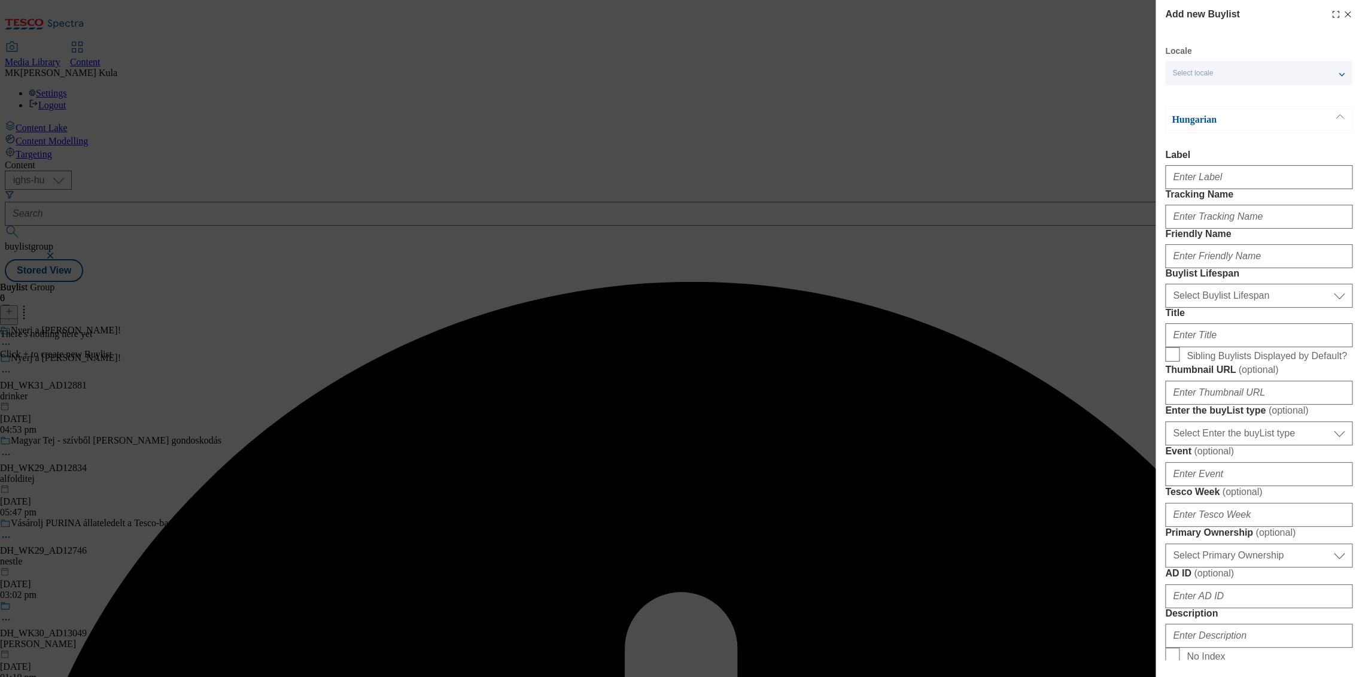
select select "evergreen"
select select "dunnhumby"
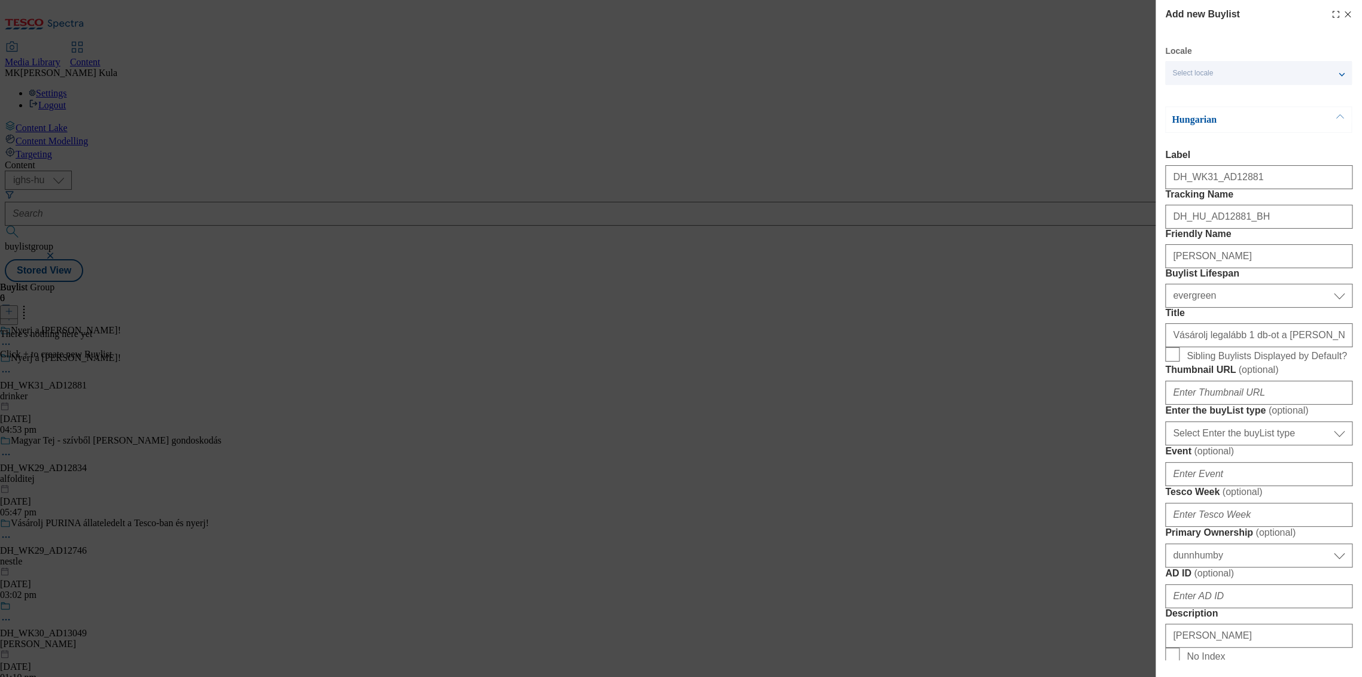
click at [1345, 14] on line "Modal" at bounding box center [1347, 14] width 5 height 5
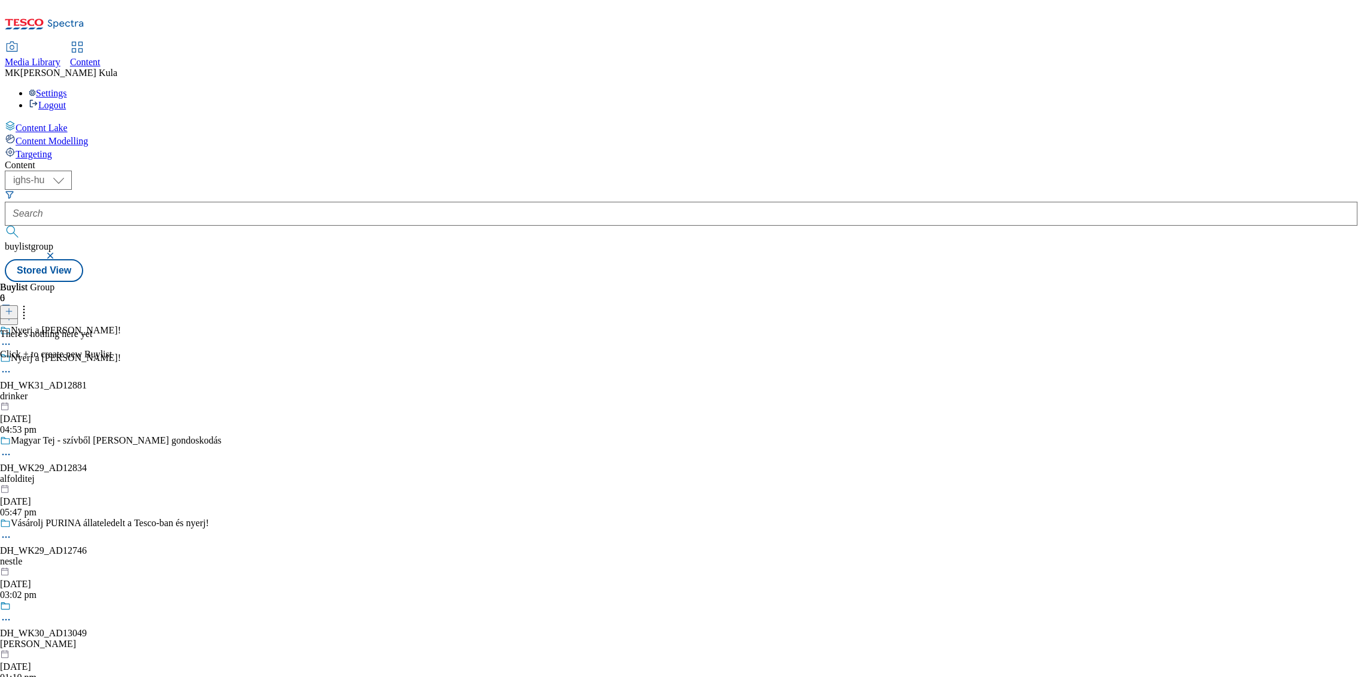
click at [13, 307] on icon at bounding box center [9, 311] width 8 height 8
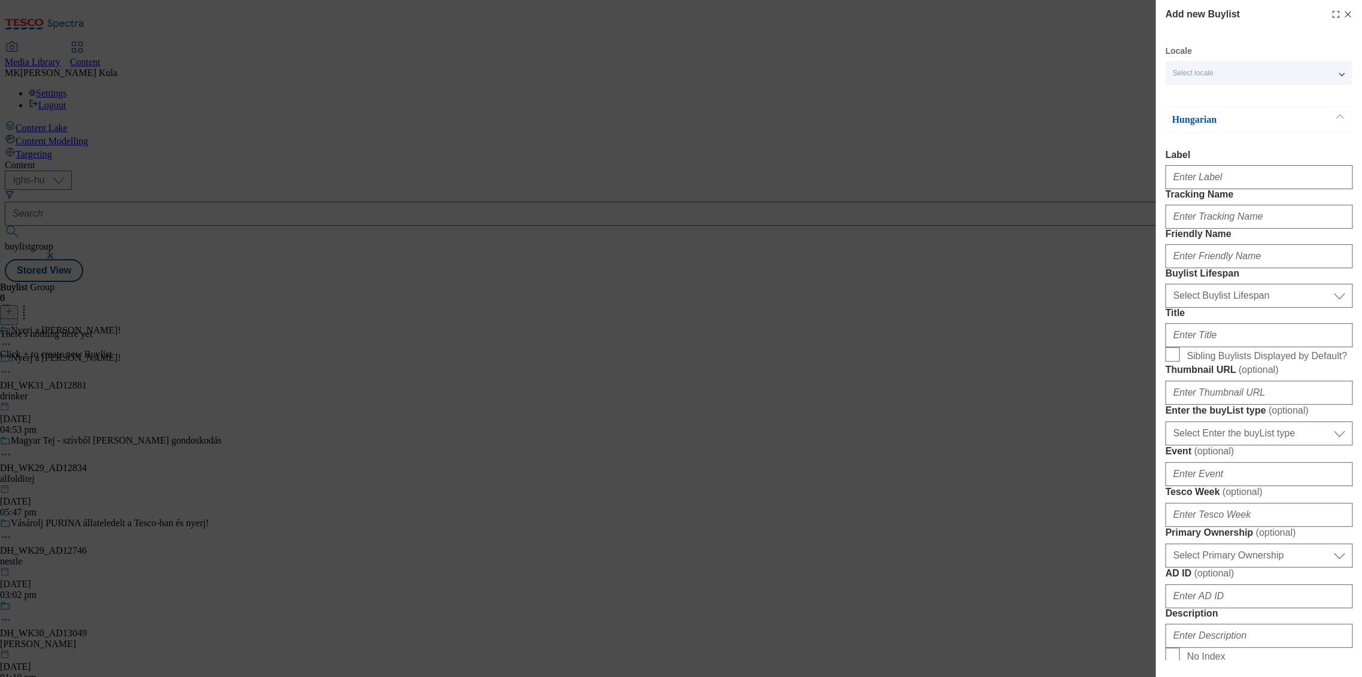
click at [1343, 15] on icon "Modal" at bounding box center [1348, 15] width 10 height 10
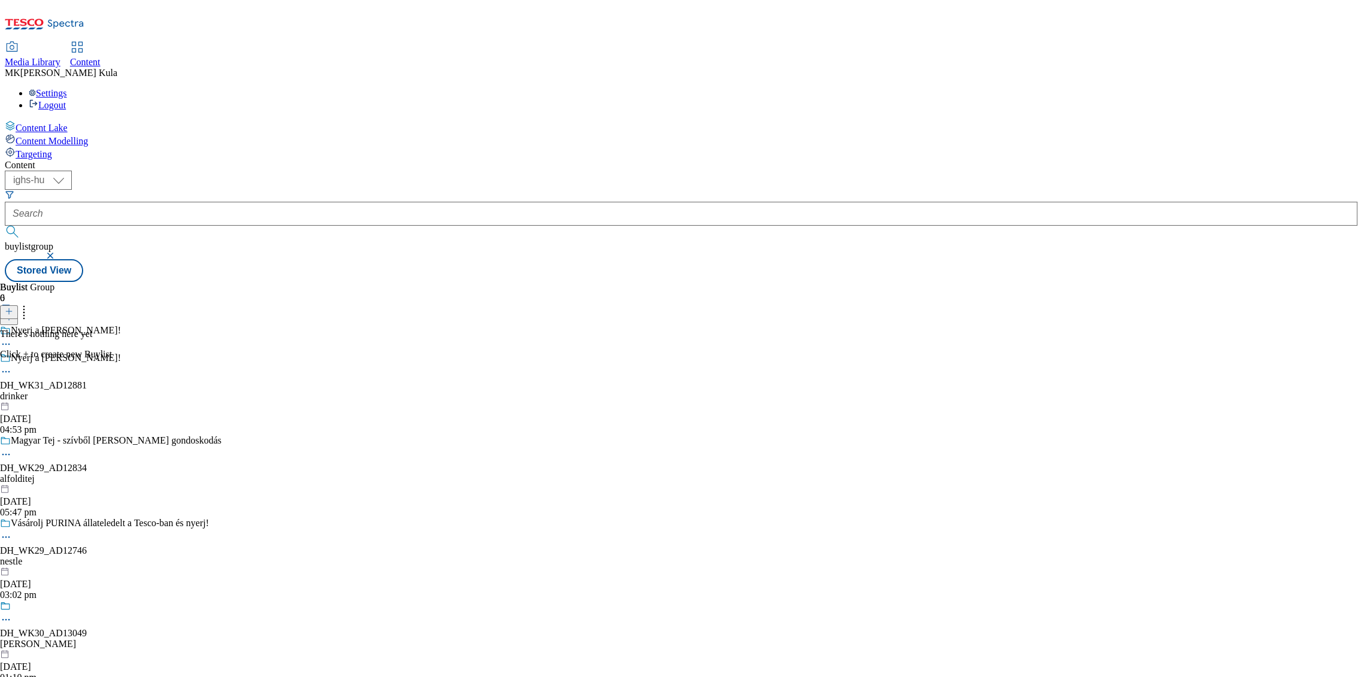
click at [30, 303] on icon at bounding box center [24, 309] width 12 height 12
click at [677, 282] on div "Buylist Group 6 Nyerj a Nicolaus vodkával! Nyerj a Nicolaus vodkával! DH_WK31_A…" at bounding box center [681, 282] width 1353 height 0
click at [13, 307] on icon at bounding box center [9, 311] width 8 height 8
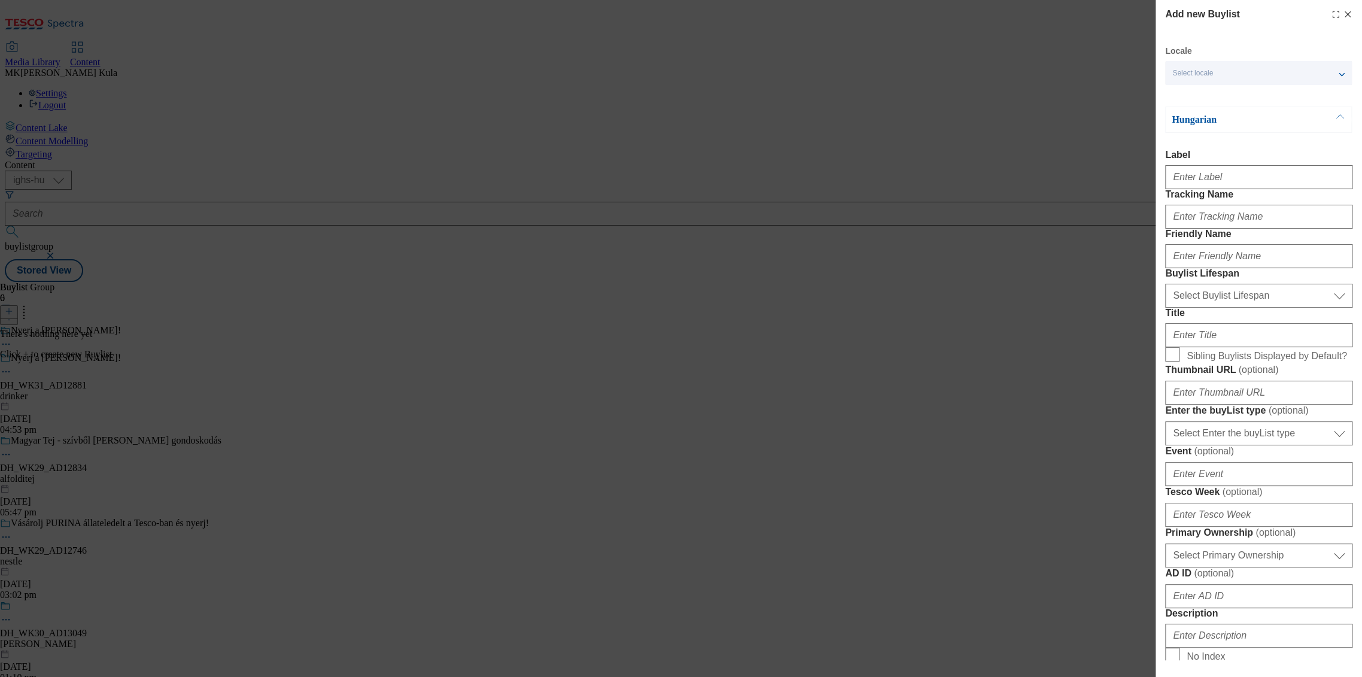
click at [1250, 68] on div "Select locale" at bounding box center [1258, 73] width 187 height 24
click at [1192, 119] on label "English" at bounding box center [1258, 124] width 187 height 26
click at [1187, 119] on input "English" at bounding box center [1179, 123] width 14 height 14
click at [1211, 92] on span "Hungarian" at bounding box center [1213, 95] width 39 height 7
click at [1161, 102] on div "Add new Buylist Locale 2 locales selected Hungarian English Hungarian Label Tra…" at bounding box center [1259, 330] width 206 height 660
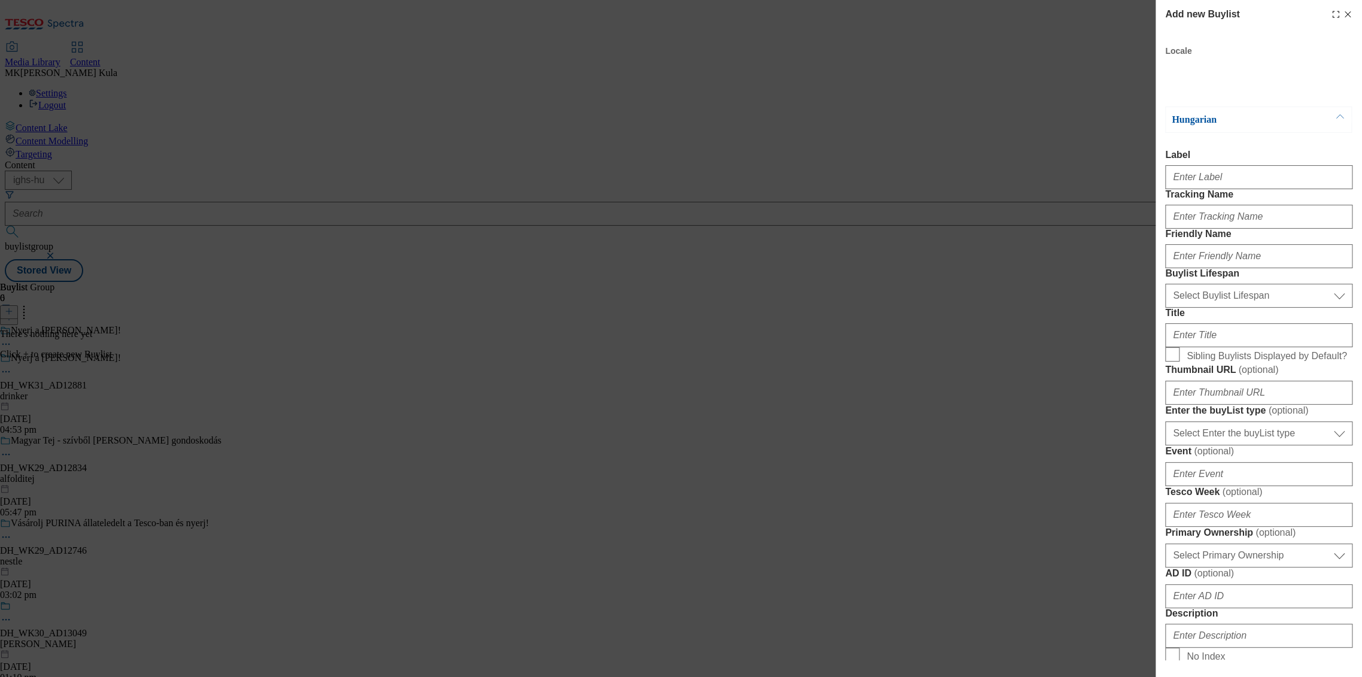
click at [1183, 102] on div "Locale 2 locales selected Hungarian English Hungarian Label Tracking Name Frien…" at bounding box center [1258, 545] width 187 height 1001
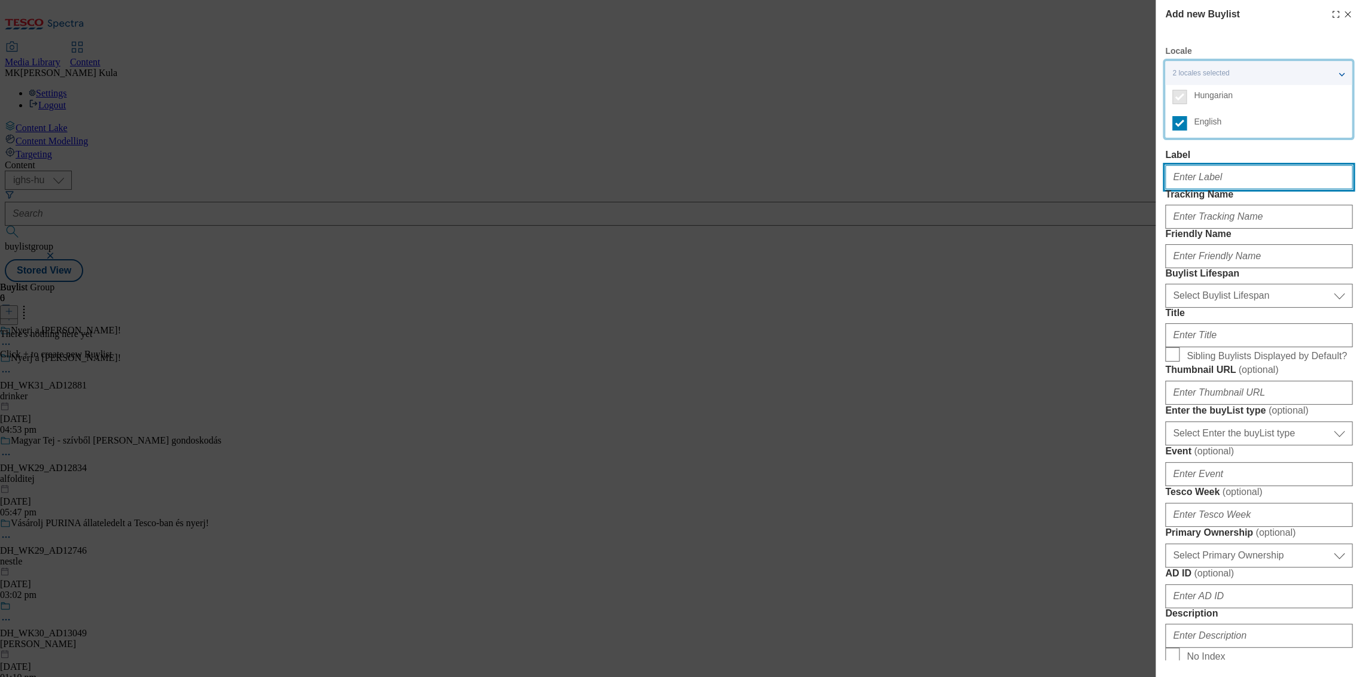
click at [1266, 189] on input "Label" at bounding box center [1258, 177] width 187 height 24
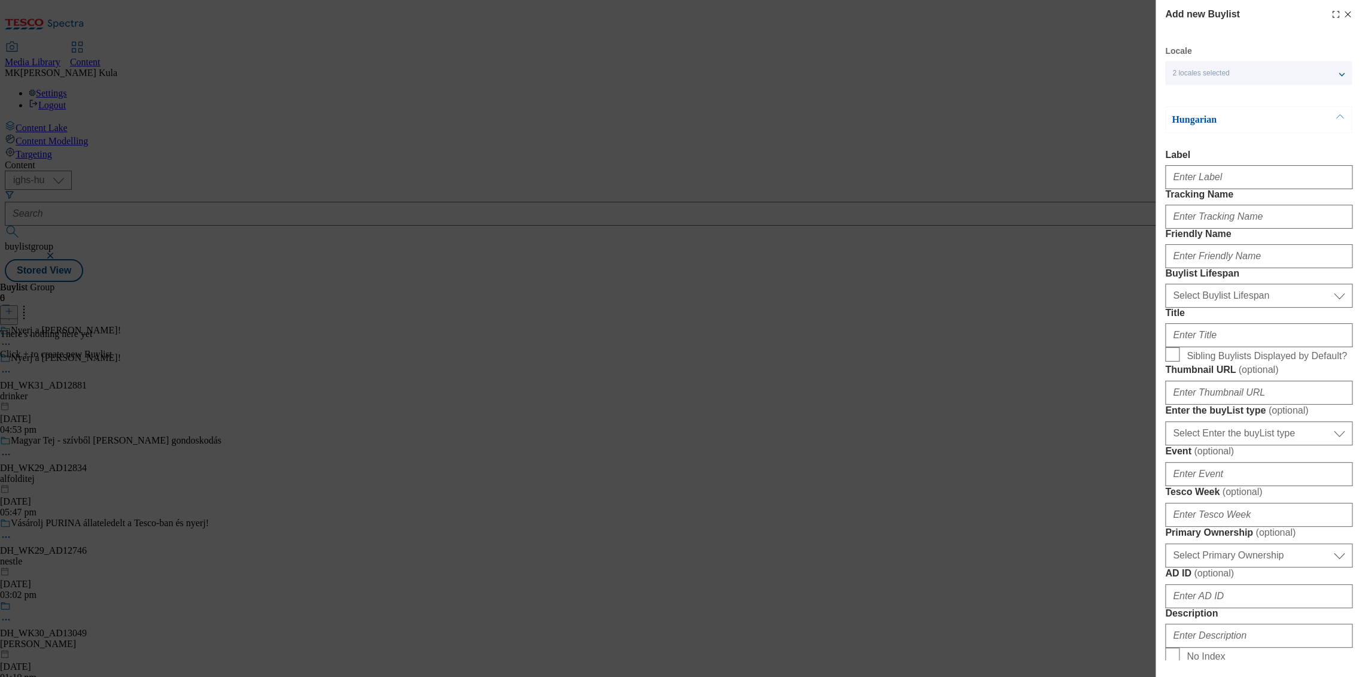
click at [1086, 309] on div "Add new Buylist Locale 2 locales selected Hungarian English Hungarian Label Tra…" at bounding box center [681, 338] width 1362 height 677
click at [1201, 183] on input "Label" at bounding box center [1258, 177] width 187 height 24
paste input "DH_WK31_AD12881"
type input "DH_WK31_AD12881"
click at [1202, 229] on input "Tracking Name" at bounding box center [1258, 217] width 187 height 24
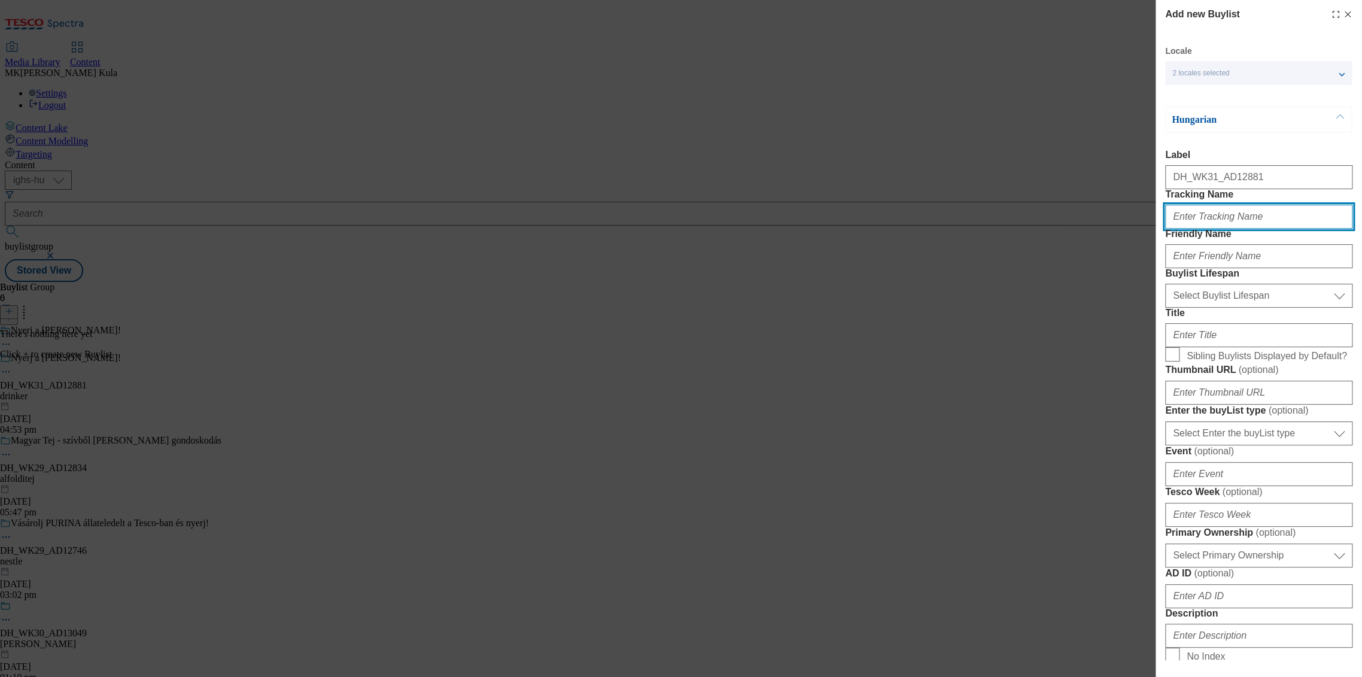
paste input "DH_HU_AD12881_BH"
type input "DH_HU_AD12881_BH"
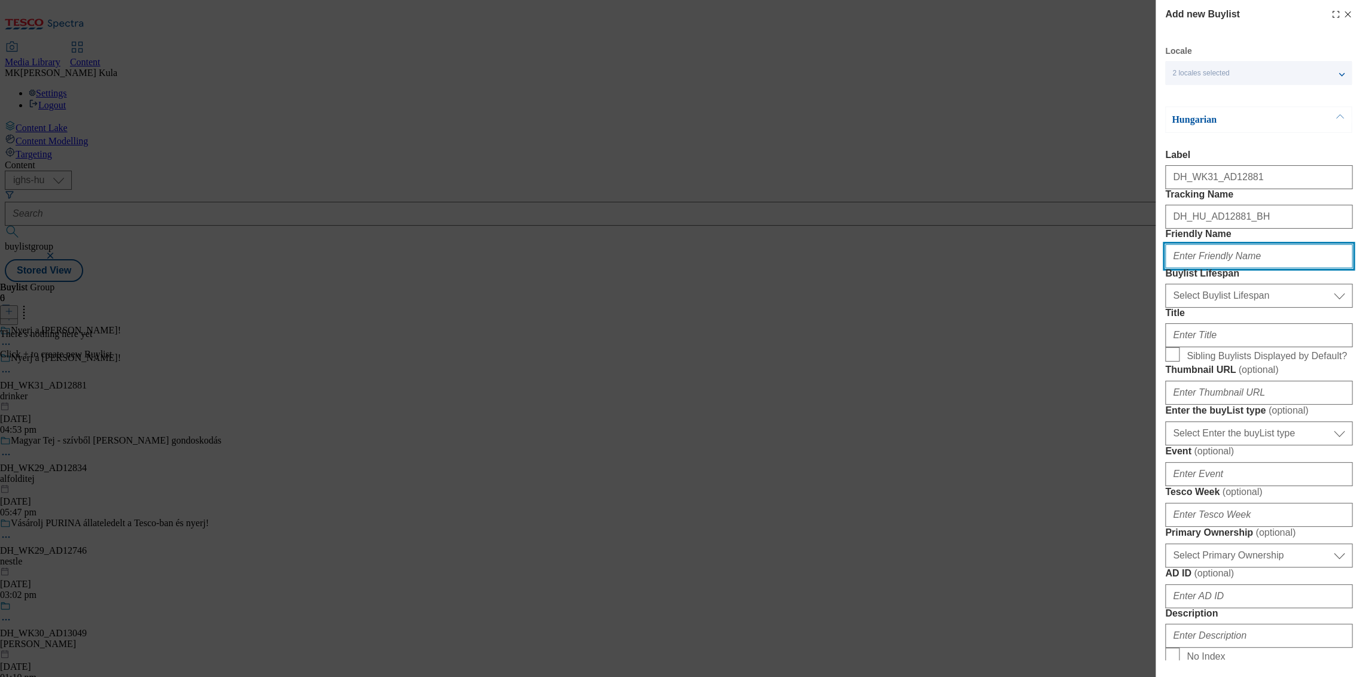
click at [1241, 268] on input "Friendly Name" at bounding box center [1258, 256] width 187 height 24
paste input "[PERSON_NAME]"
type input "[PERSON_NAME]"
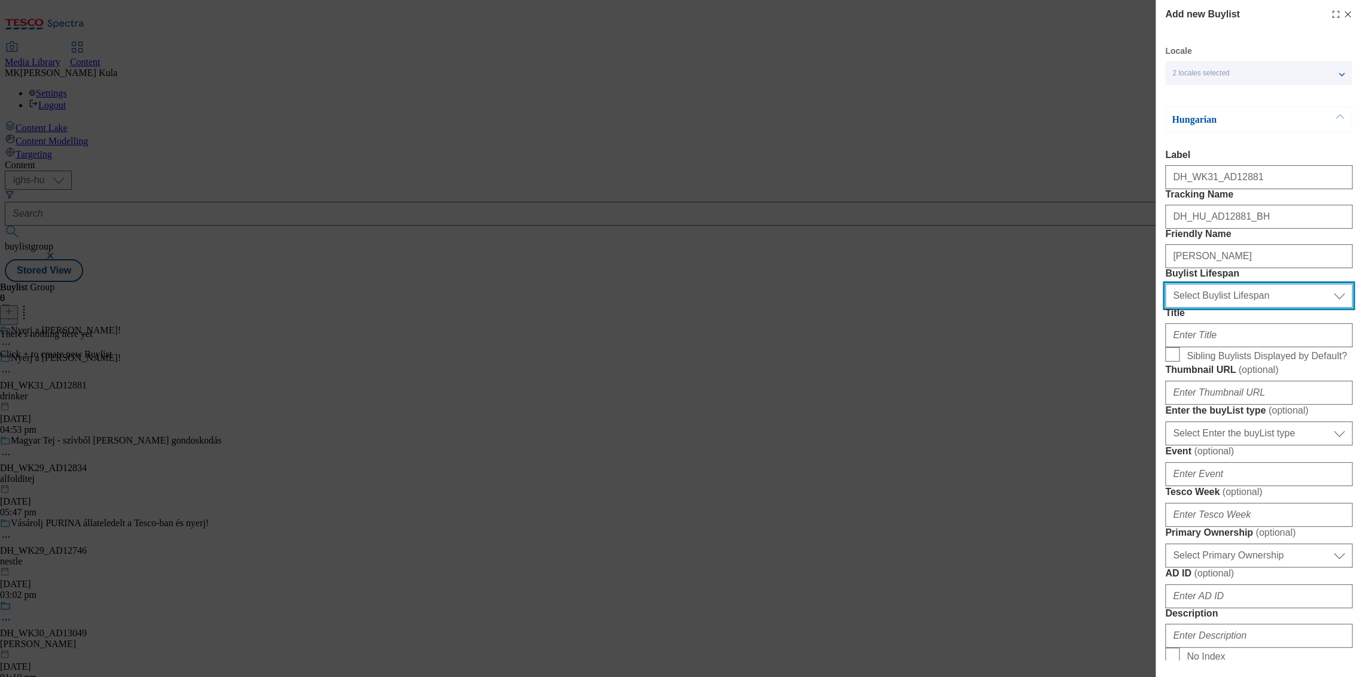
click at [1221, 308] on select "Select Buylist Lifespan evergreen seasonal tactical" at bounding box center [1258, 296] width 187 height 24
select select "evergreen"
click at [1165, 308] on select "Select Buylist Lifespan evergreen seasonal tactical" at bounding box center [1258, 296] width 187 height 24
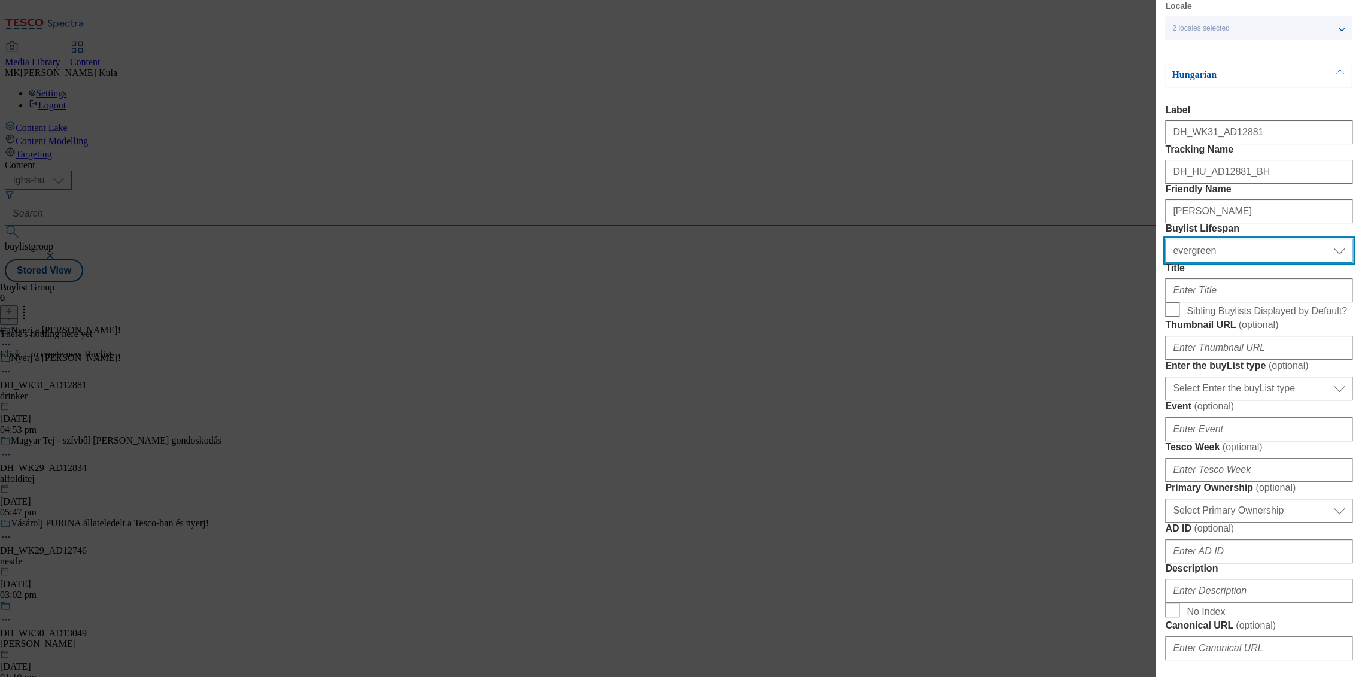
scroll to position [66, 0]
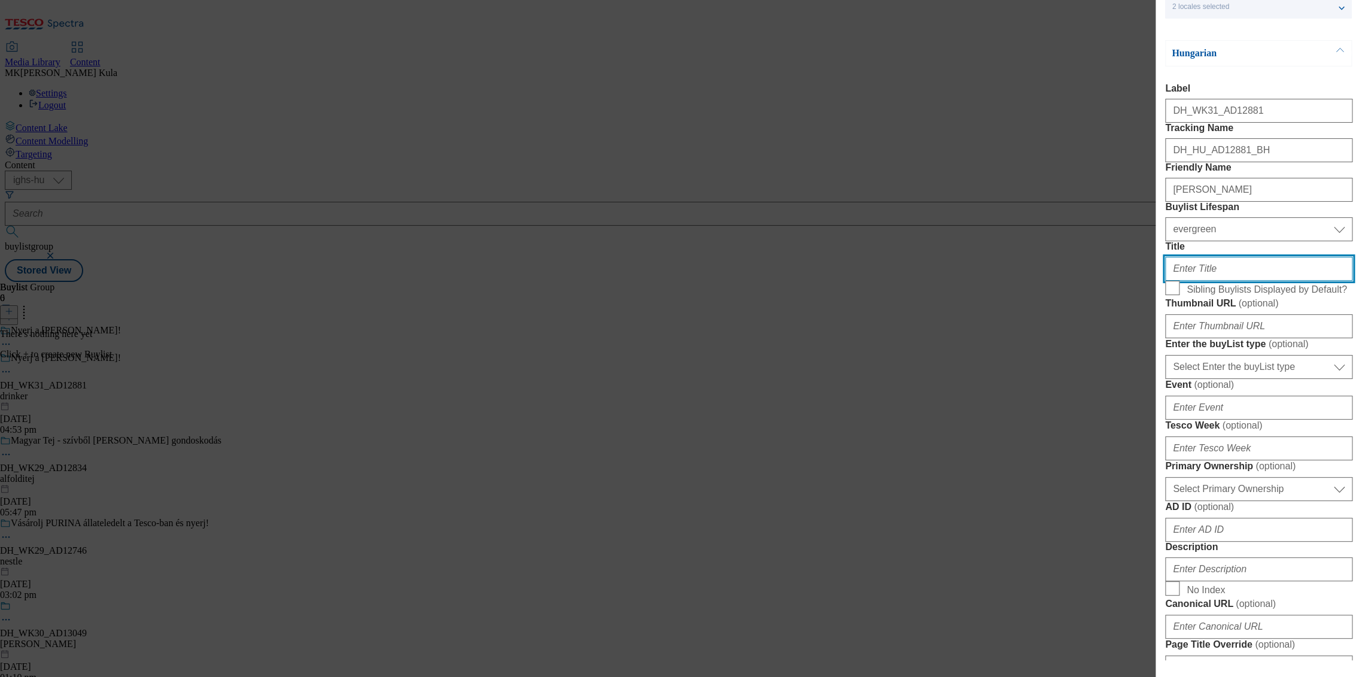
click at [1211, 281] on input "Title" at bounding box center [1258, 269] width 187 height 24
paste input "Vásárolj legalább 1 db-ot a [PERSON_NAME] [PERSON_NAME] NYERJ!"
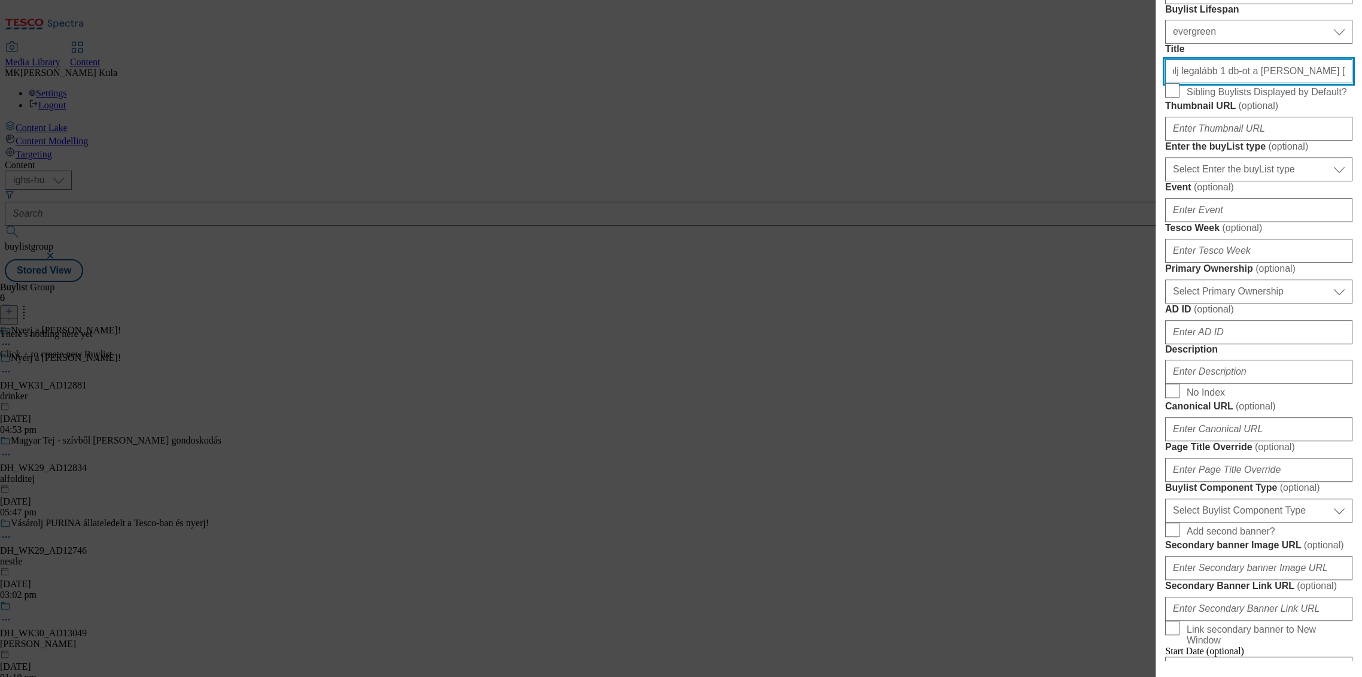
scroll to position [266, 0]
type input "Vásárolj legalább 1 db-ot a [PERSON_NAME] [PERSON_NAME] NYERJ!"
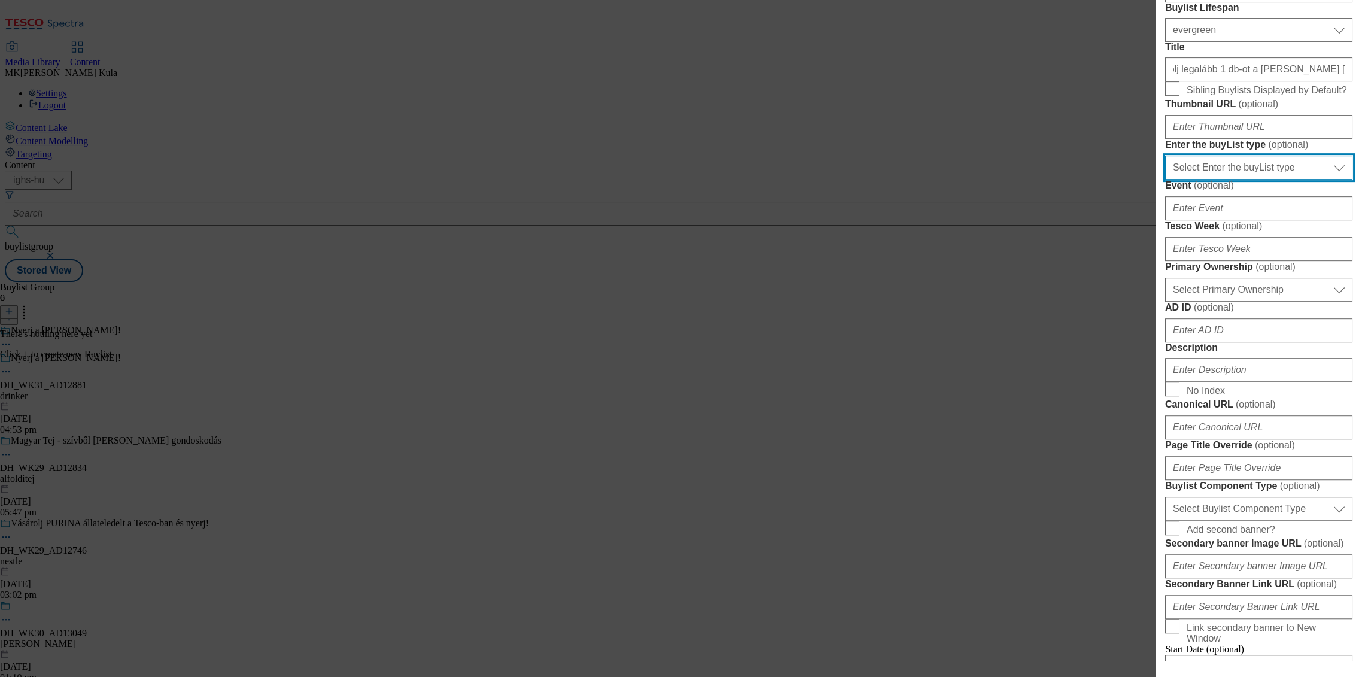
click at [1242, 180] on select "Select Enter the buyList type event supplier funded long term >4 weeks supplier…" at bounding box center [1258, 168] width 187 height 24
drag, startPoint x: 1078, startPoint y: 370, endPoint x: 1092, endPoint y: 366, distance: 14.6
click at [1078, 370] on div "Add new Buylist Locale 2 locales selected Hungarian English Hungarian Label DH_…" at bounding box center [681, 338] width 1362 height 677
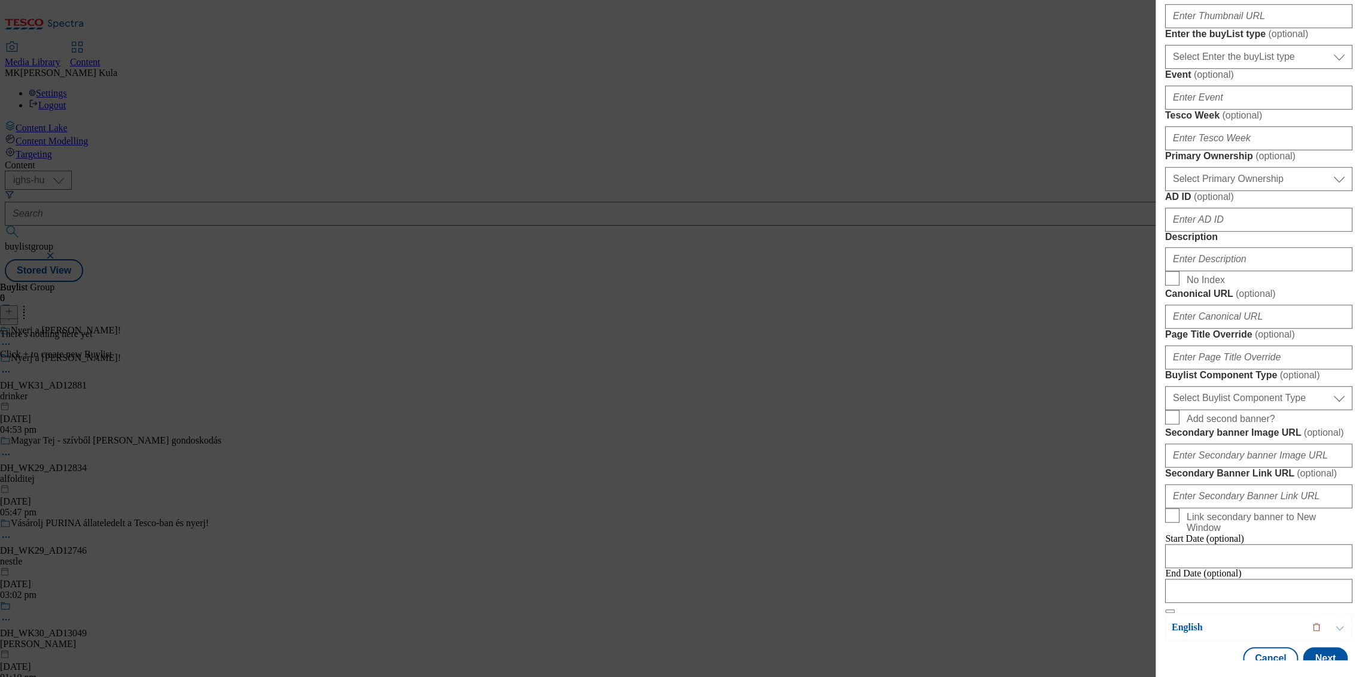
scroll to position [399, 0]
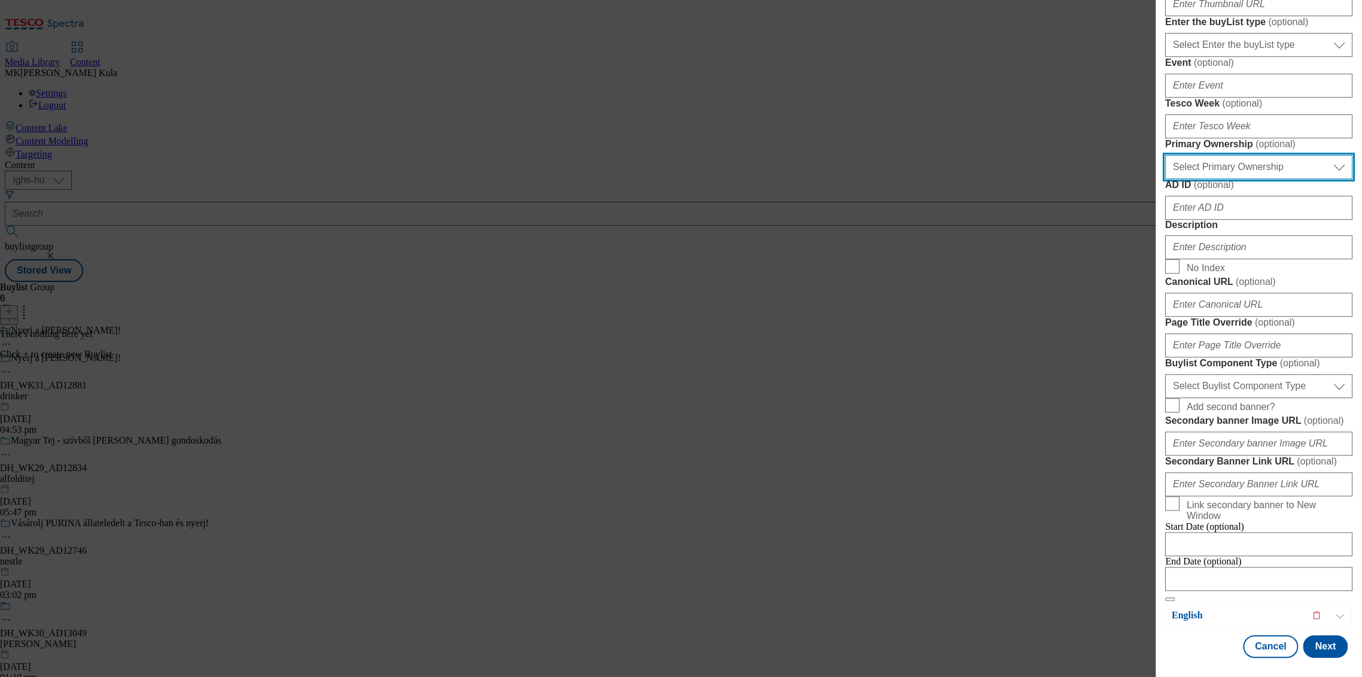
drag, startPoint x: 1224, startPoint y: 356, endPoint x: 1216, endPoint y: 365, distance: 12.3
click at [1223, 179] on select "Select Primary Ownership tesco dunnhumby" at bounding box center [1258, 167] width 187 height 24
select select "dunnhumby"
click at [1165, 179] on select "Select Primary Ownership tesco dunnhumby" at bounding box center [1258, 167] width 187 height 24
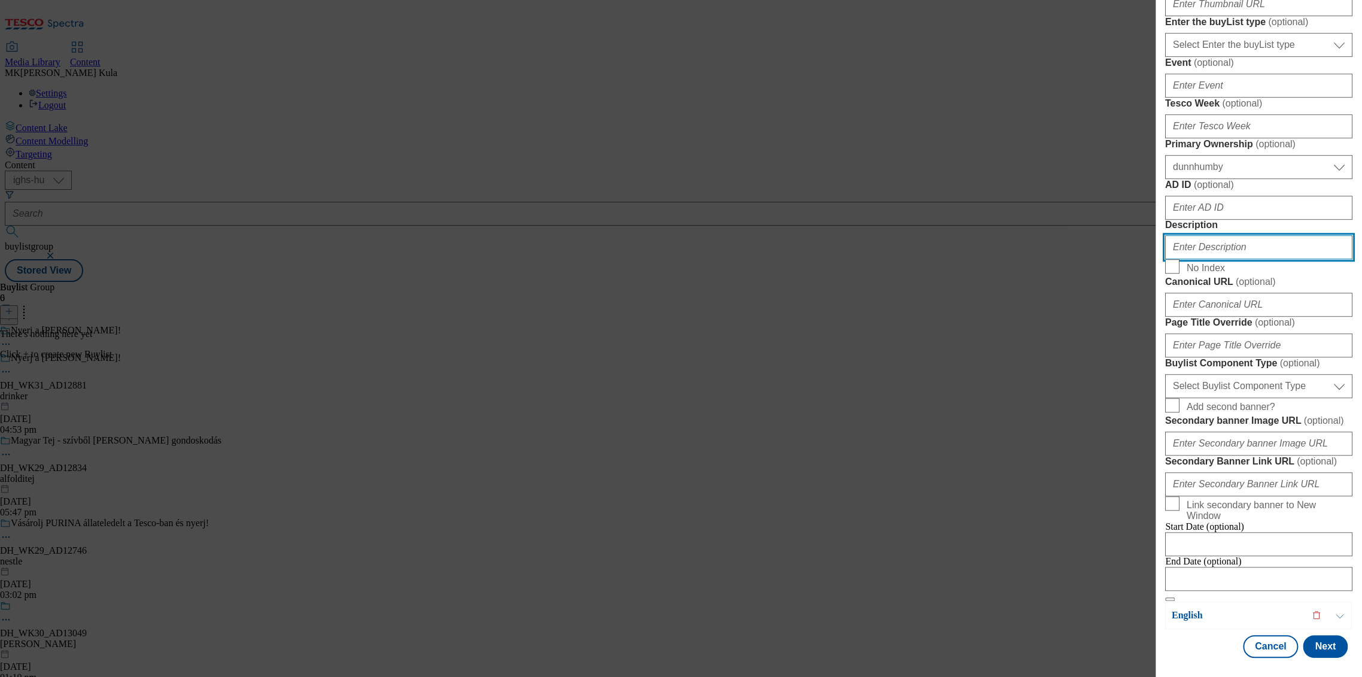
click at [1196, 259] on input "Description" at bounding box center [1258, 247] width 187 height 24
paste input "Nicolaus"
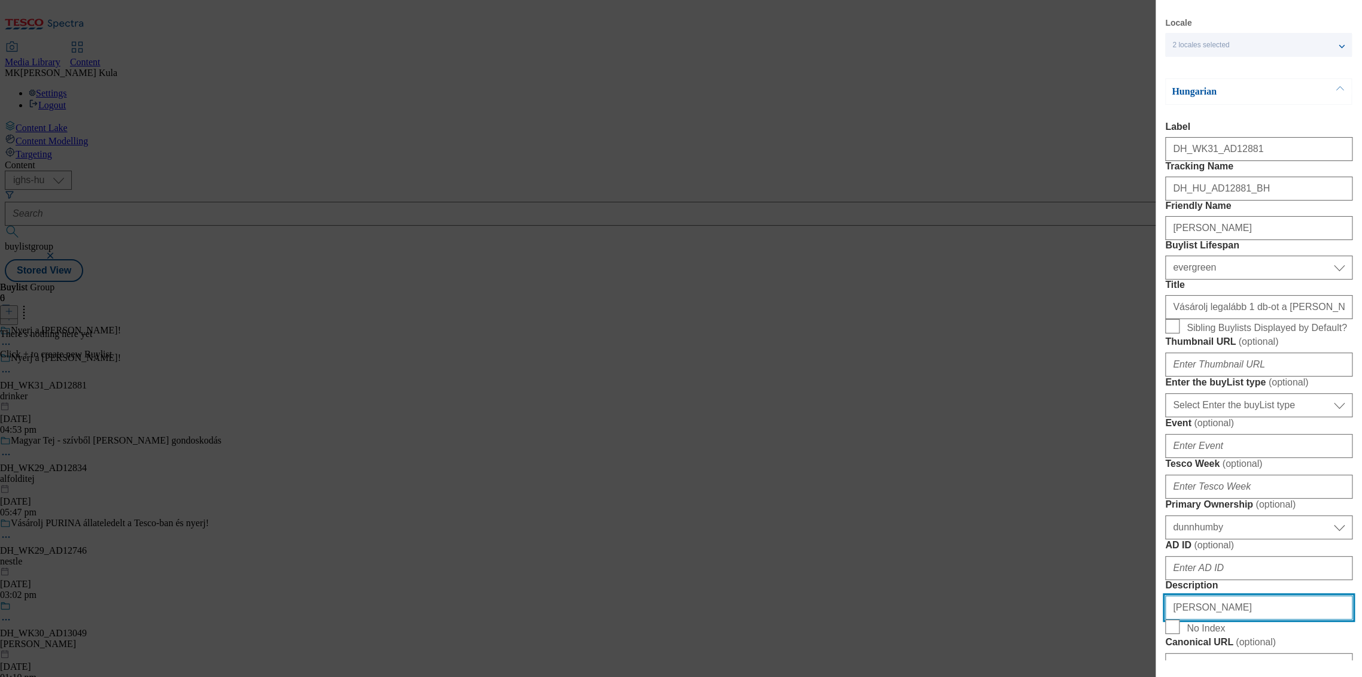
scroll to position [0, 0]
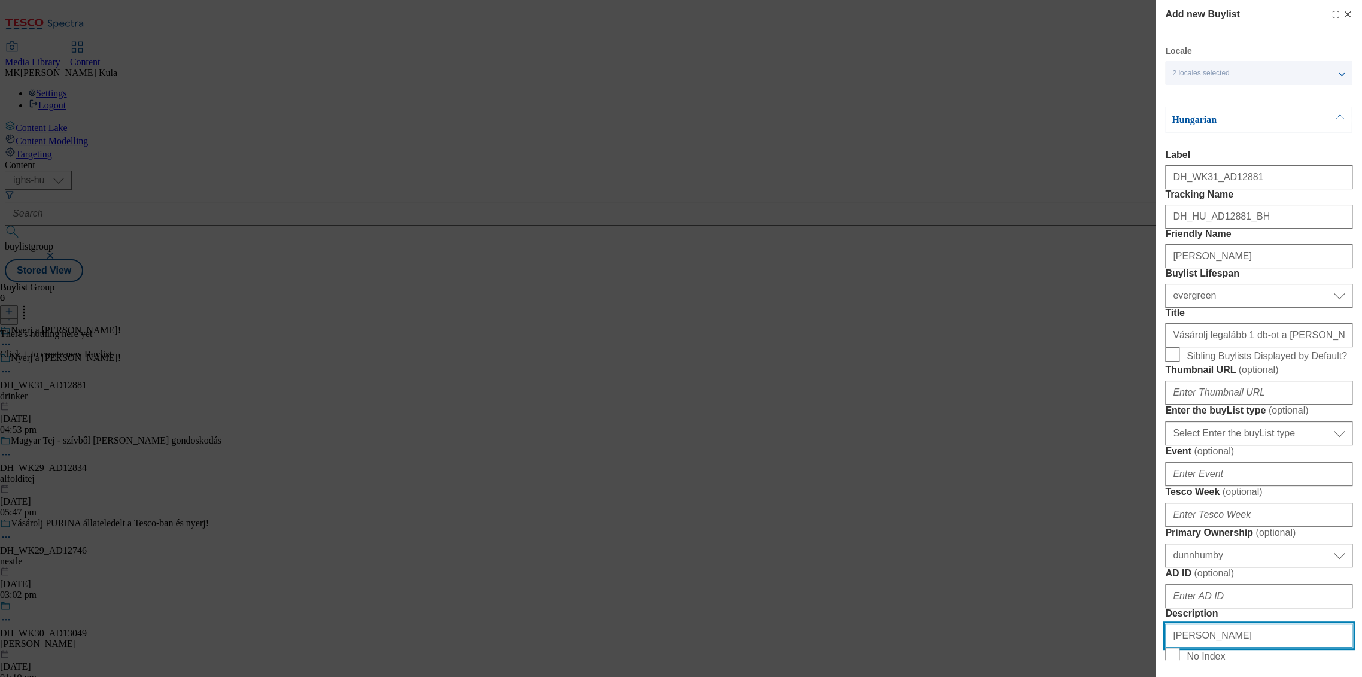
type input "Nicolaus"
click at [1248, 113] on div "Hungarian" at bounding box center [1258, 120] width 187 height 26
click at [1225, 129] on div "Hungarian" at bounding box center [1258, 120] width 187 height 26
click at [1213, 119] on p "Hungarian" at bounding box center [1235, 120] width 126 height 12
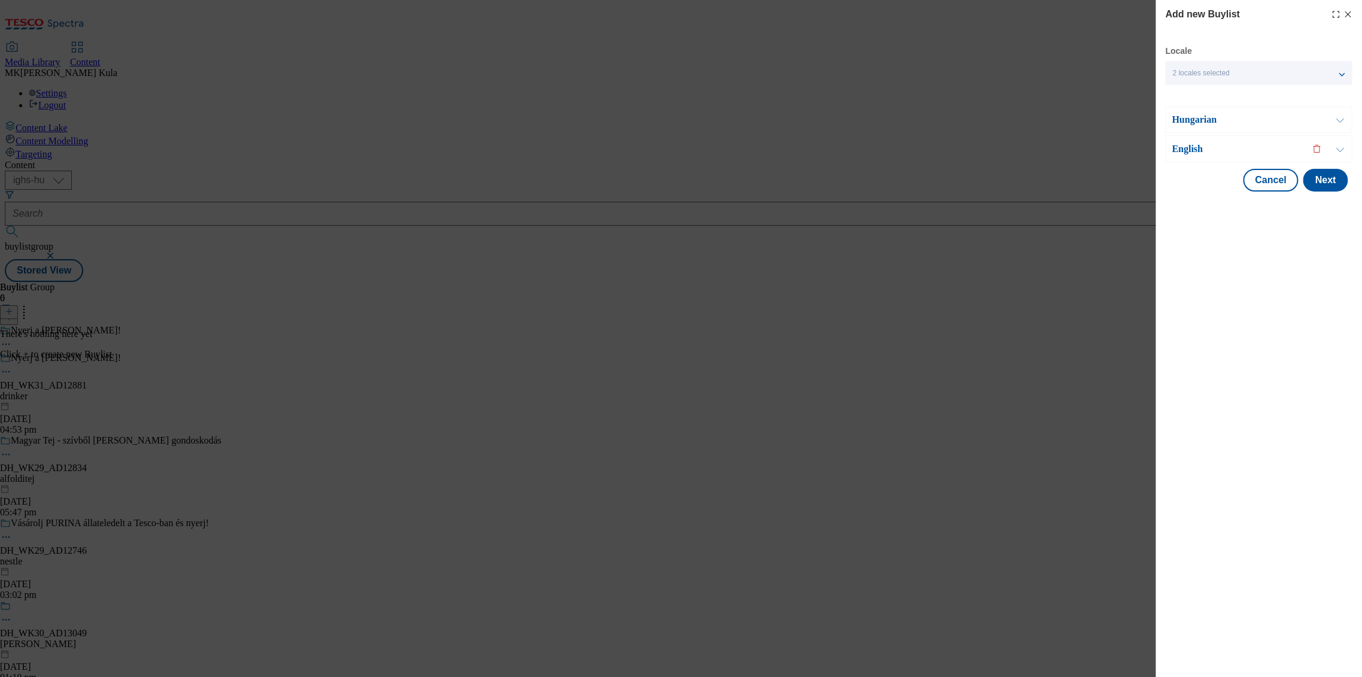
click at [1177, 155] on div "English" at bounding box center [1258, 149] width 187 height 28
click at [1178, 149] on p "English" at bounding box center [1235, 149] width 126 height 12
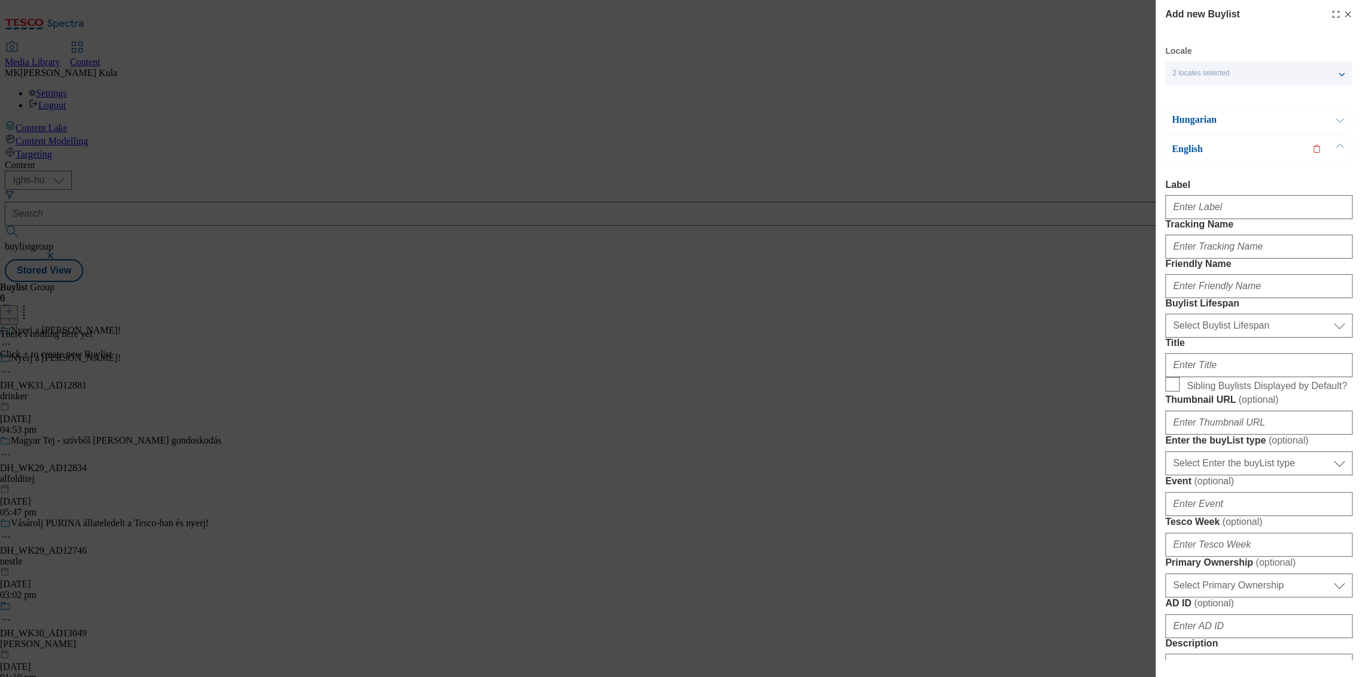
scroll to position [66, 0]
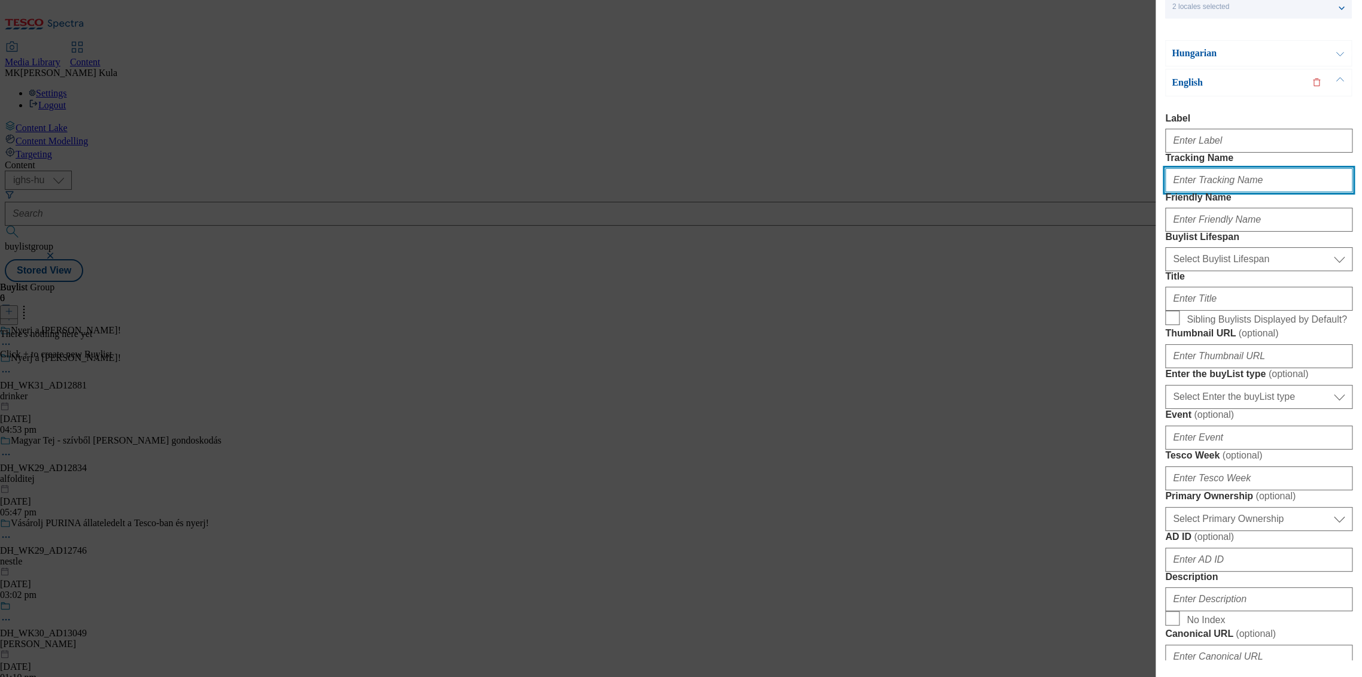
click at [1205, 192] on input "Tracking Name" at bounding box center [1258, 180] width 187 height 24
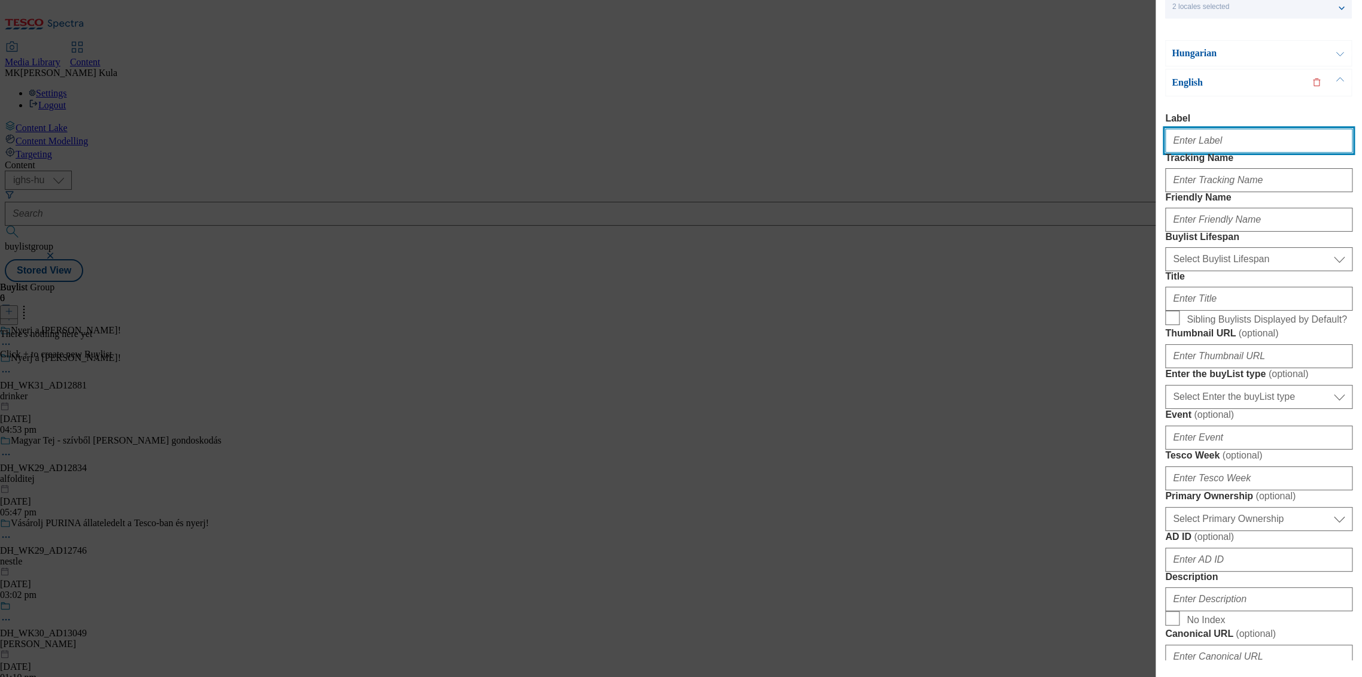
drag, startPoint x: 1196, startPoint y: 137, endPoint x: 1347, endPoint y: 143, distance: 150.3
click at [1196, 137] on input "Label" at bounding box center [1258, 141] width 187 height 24
paste input "DH_WK31_AD12881"
type input "DH_WK31_AD12881"
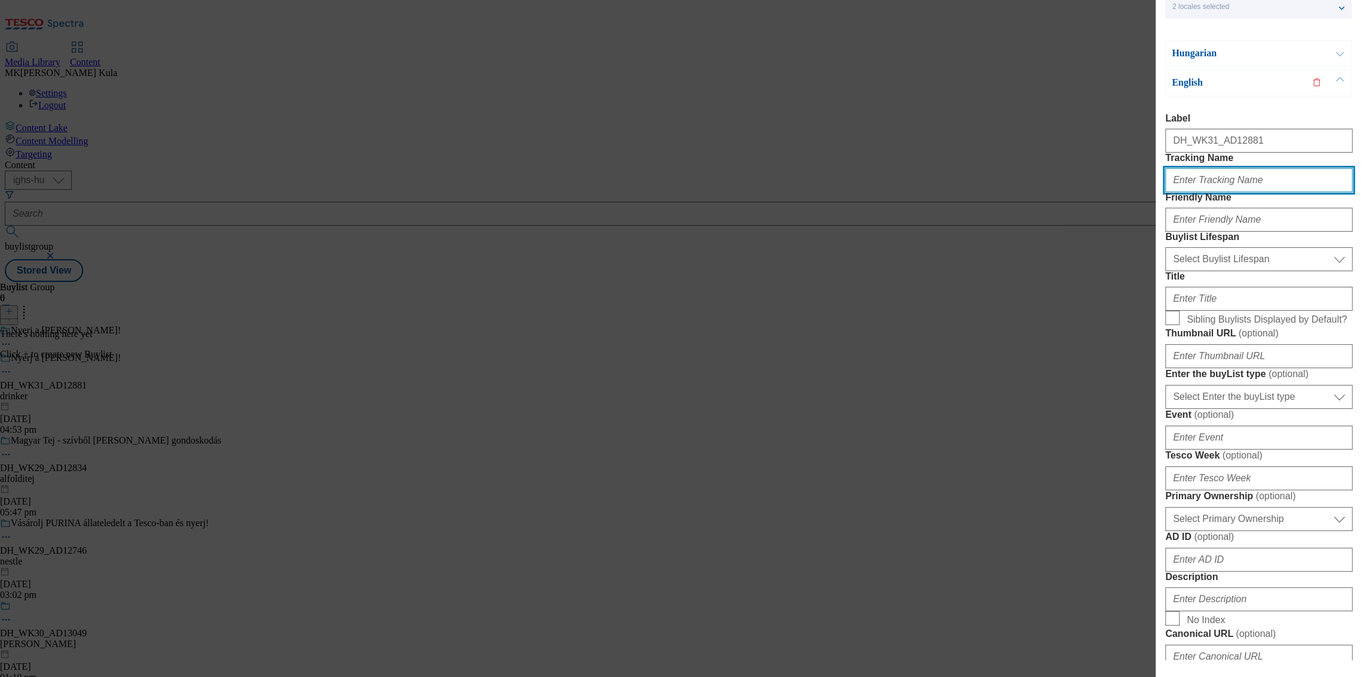
click at [1204, 192] on input "Tracking Name" at bounding box center [1258, 180] width 187 height 24
paste input "DH_EN_AD12881_BH"
type input "DH_EN_AD12881_BH"
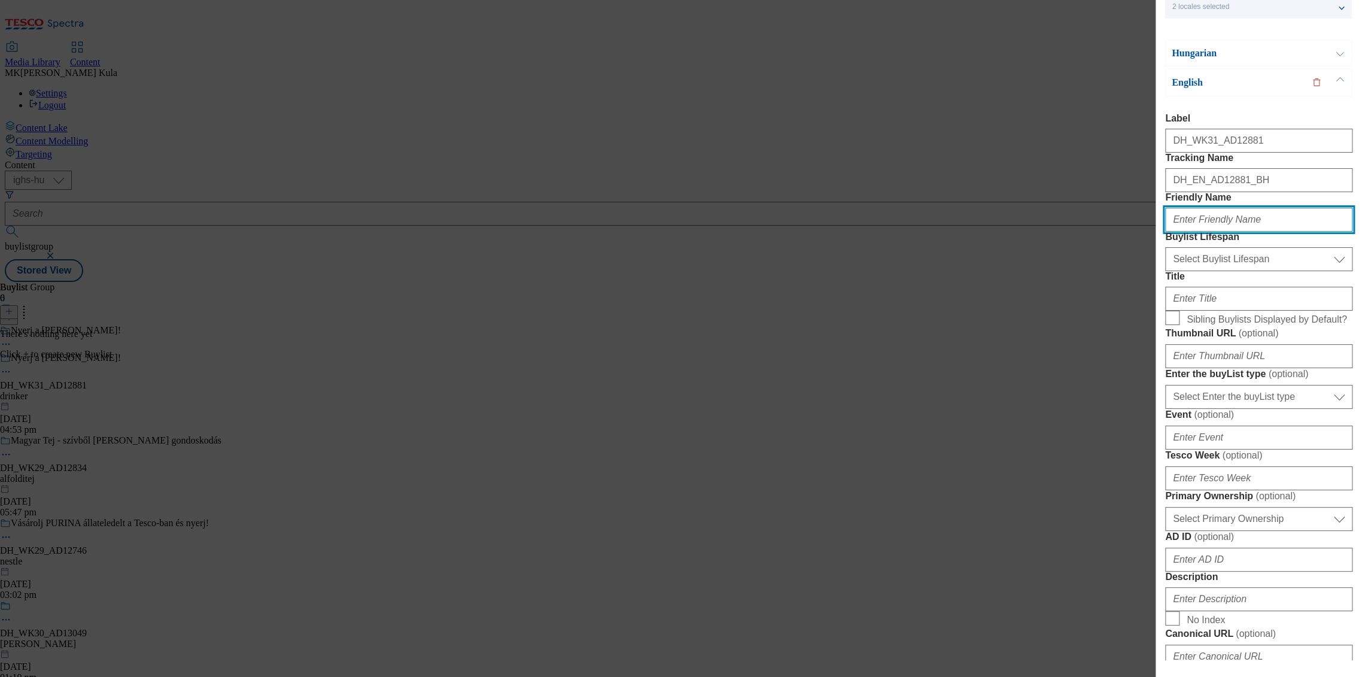
drag, startPoint x: 1222, startPoint y: 259, endPoint x: 1231, endPoint y: 259, distance: 9.6
click at [1222, 232] on input "Friendly Name" at bounding box center [1258, 220] width 187 height 24
paste input "[PERSON_NAME]"
type input "[PERSON_NAME]"
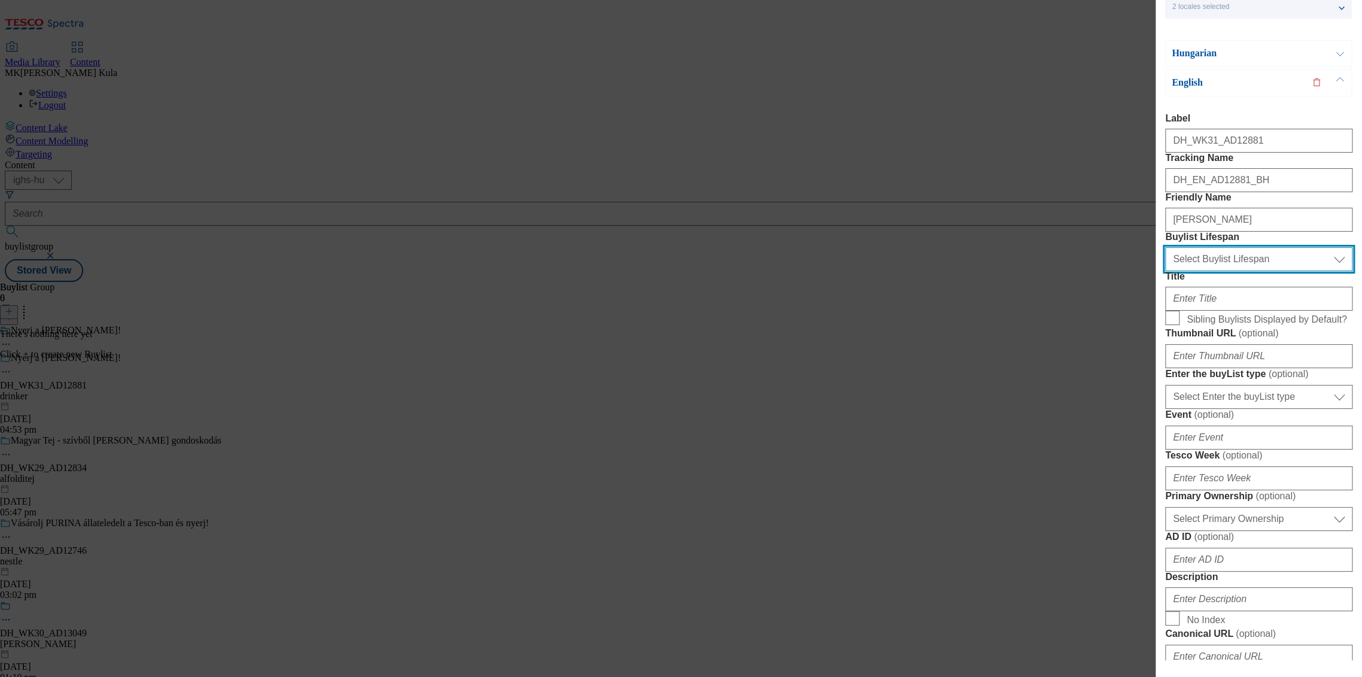
click at [1216, 271] on select "Select Buylist Lifespan evergreen seasonal tactical" at bounding box center [1258, 259] width 187 height 24
select select "evergreen"
click at [1165, 271] on select "Select Buylist Lifespan evergreen seasonal tactical" at bounding box center [1258, 259] width 187 height 24
click at [1205, 311] on div "Modal" at bounding box center [1258, 296] width 187 height 29
click at [1201, 271] on select "Select Buylist Lifespan evergreen seasonal tactical" at bounding box center [1258, 259] width 187 height 24
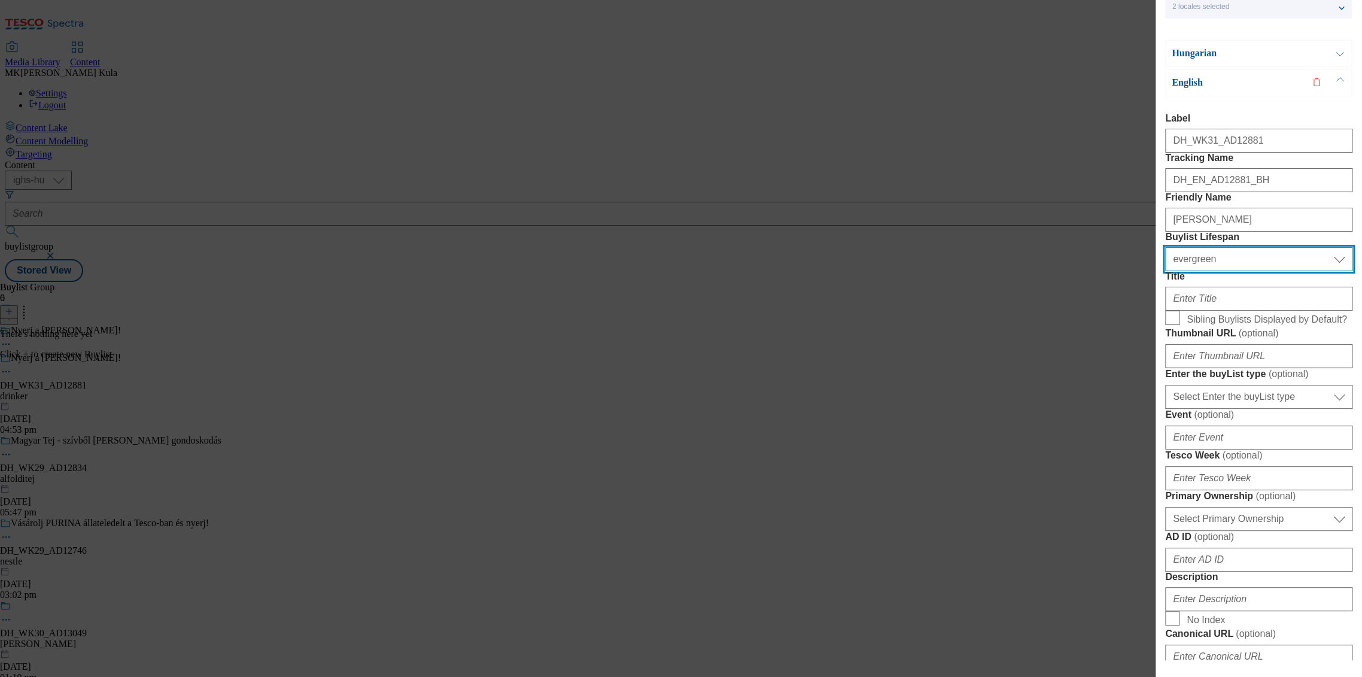
click at [1165, 271] on select "Select Buylist Lifespan evergreen seasonal tactical" at bounding box center [1258, 259] width 187 height 24
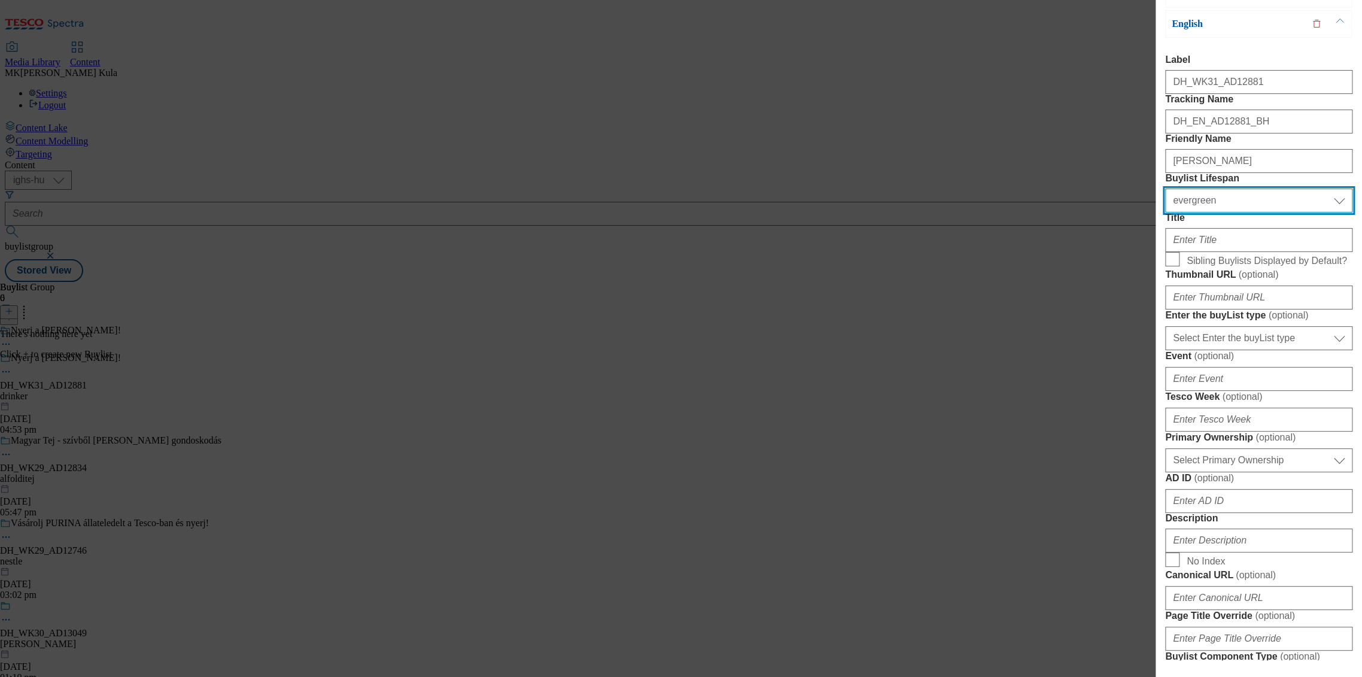
scroll to position [199, 0]
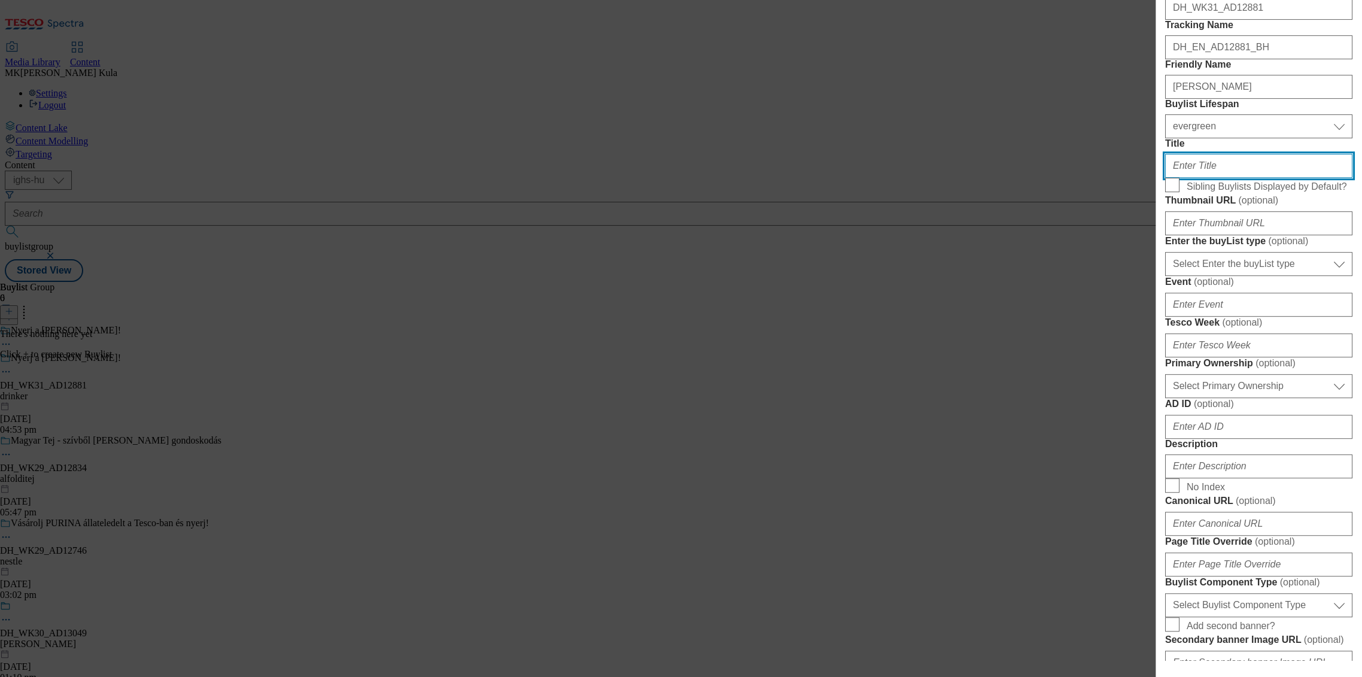
drag, startPoint x: 1190, startPoint y: 242, endPoint x: 1310, endPoint y: 266, distance: 122.7
click at [1193, 178] on input "Title" at bounding box center [1258, 166] width 187 height 24
paste input "Visit www.screvo.hu/hu/nicolausvodka"
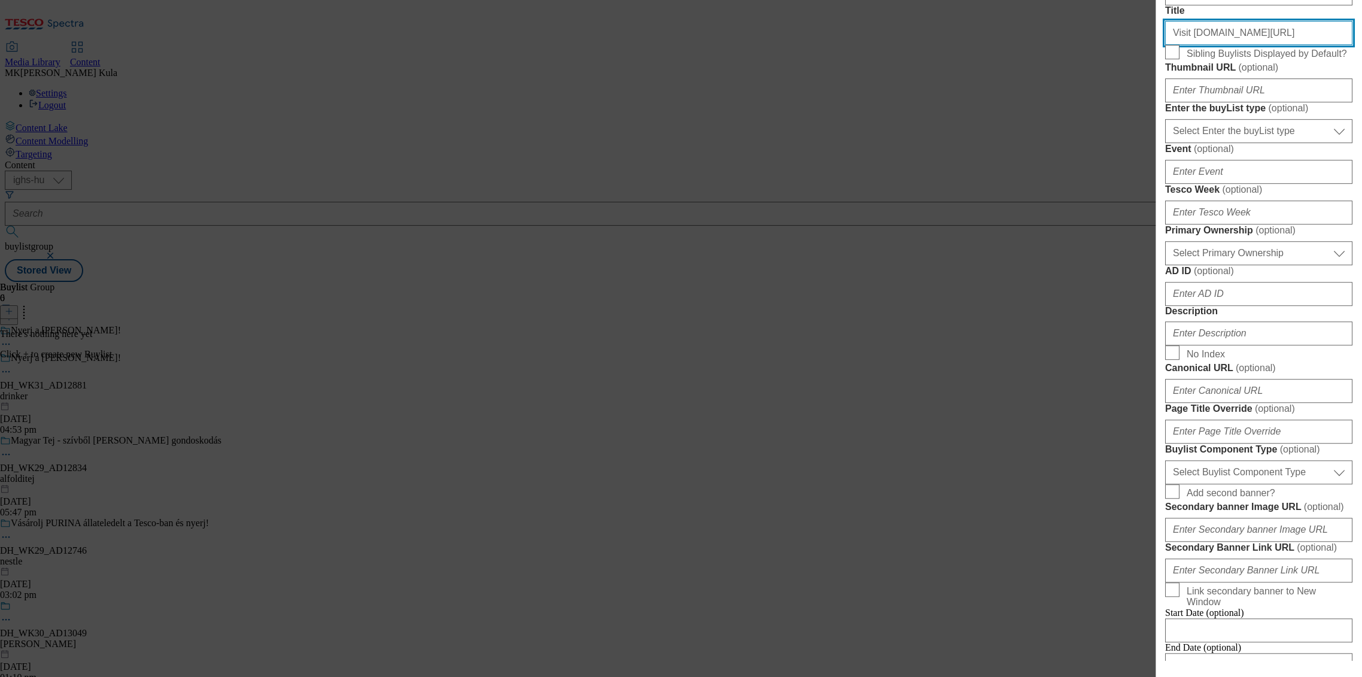
scroll to position [399, 0]
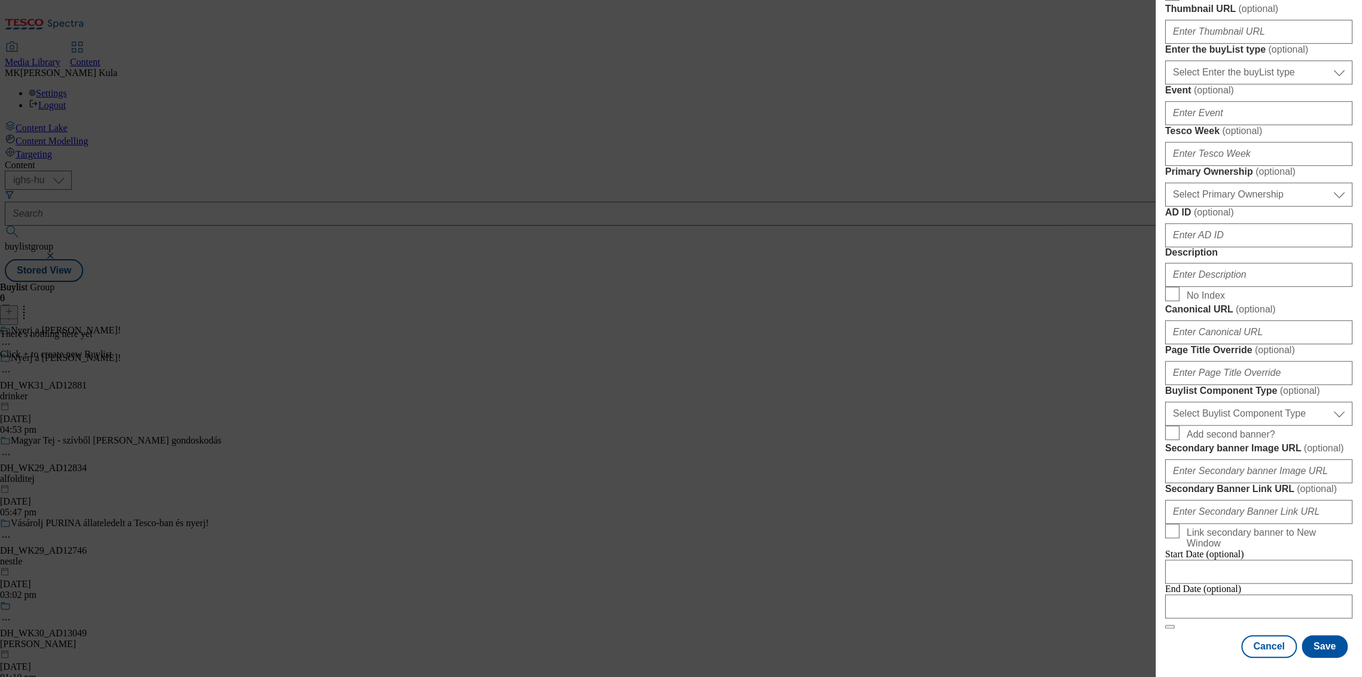
type input "Visit www.screvo.hu/hu/nicolausvodka"
click at [1231, 287] on input "Description" at bounding box center [1258, 275] width 187 height 24
paste input "Nicolaus"
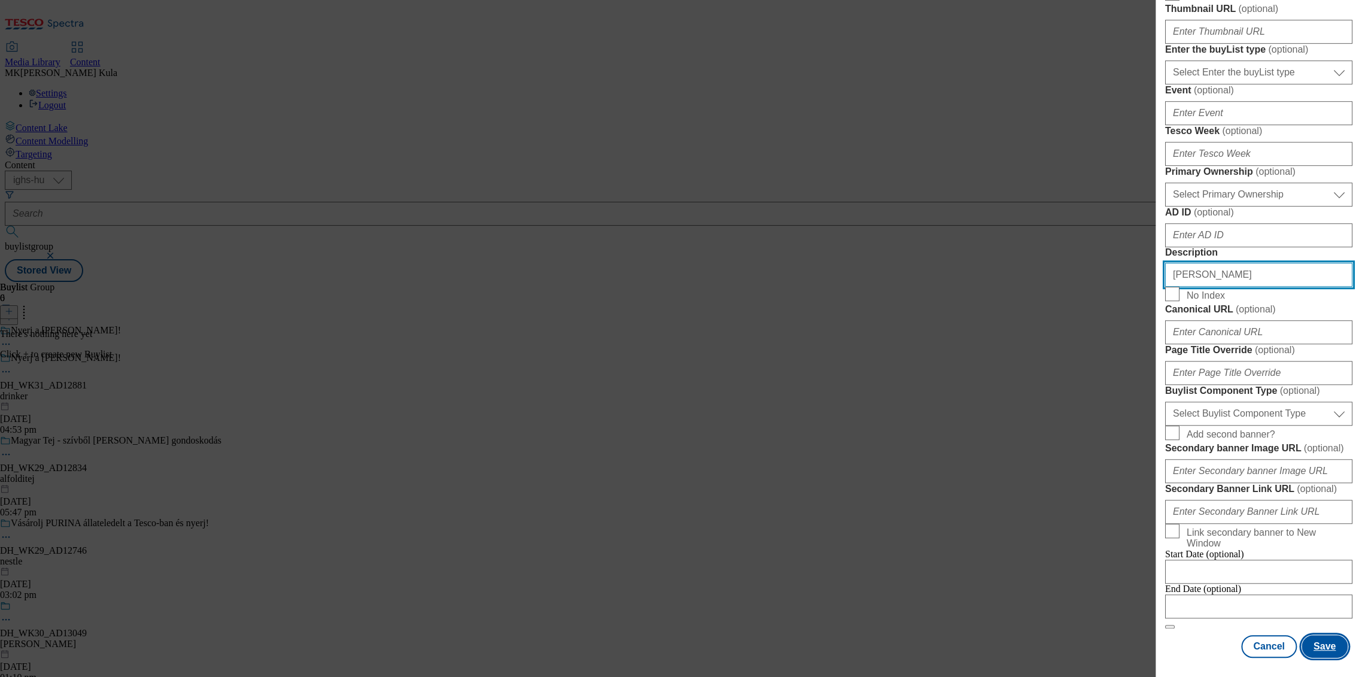
type input "Nicolaus"
click at [1310, 635] on button "Save" at bounding box center [1325, 646] width 46 height 23
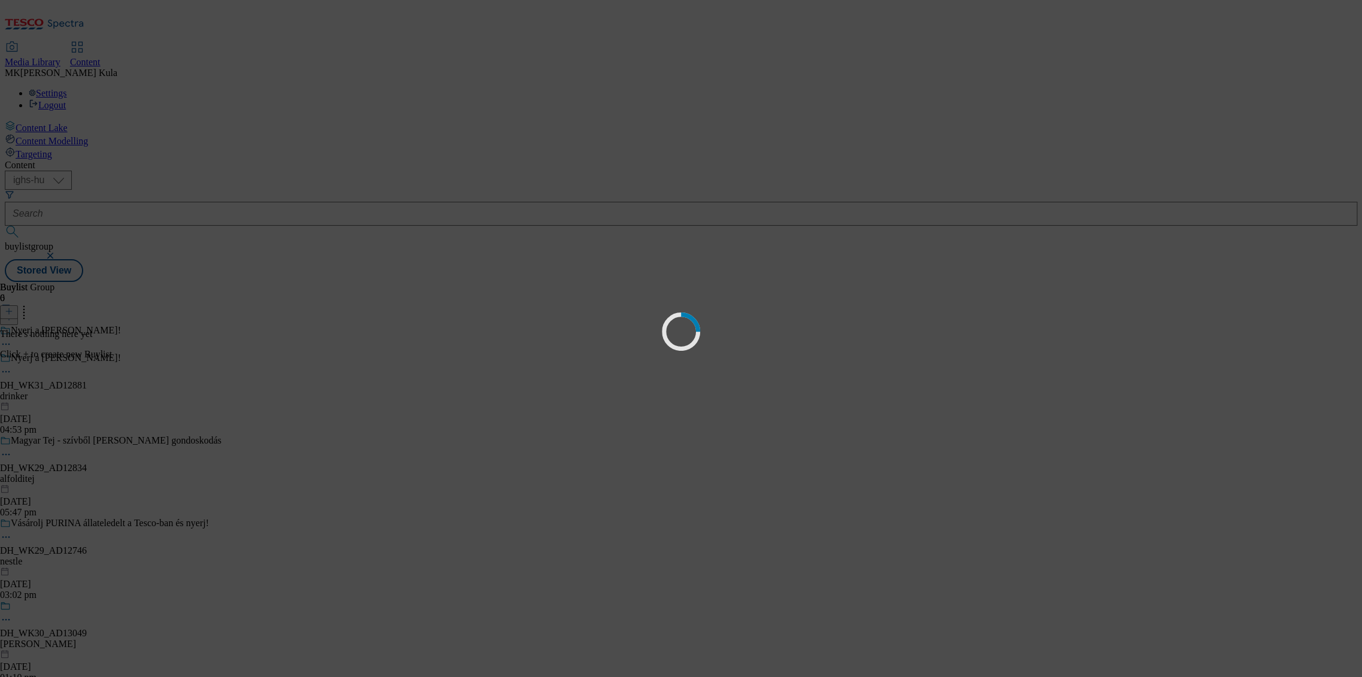
select select "evergreen"
select select "dunnhumby"
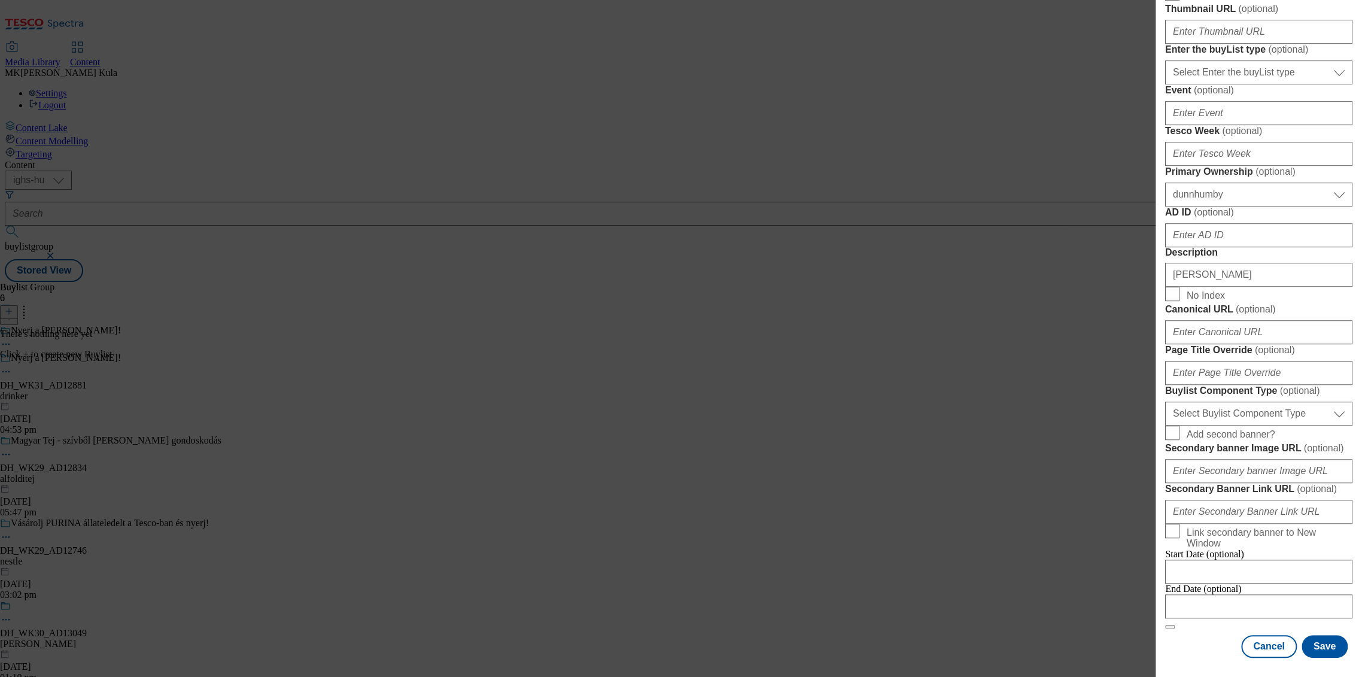
scroll to position [806, 0]
click at [1330, 637] on button "Save" at bounding box center [1325, 646] width 46 height 23
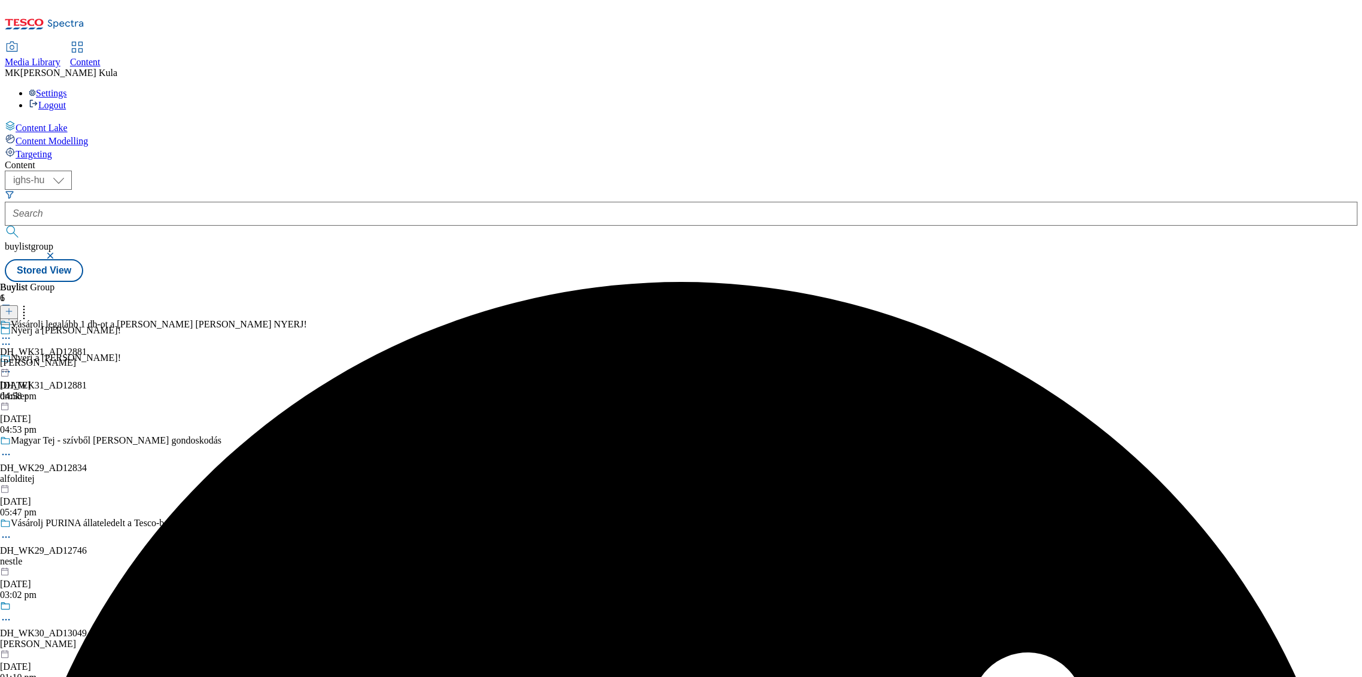
click at [12, 332] on icon at bounding box center [6, 338] width 12 height 12
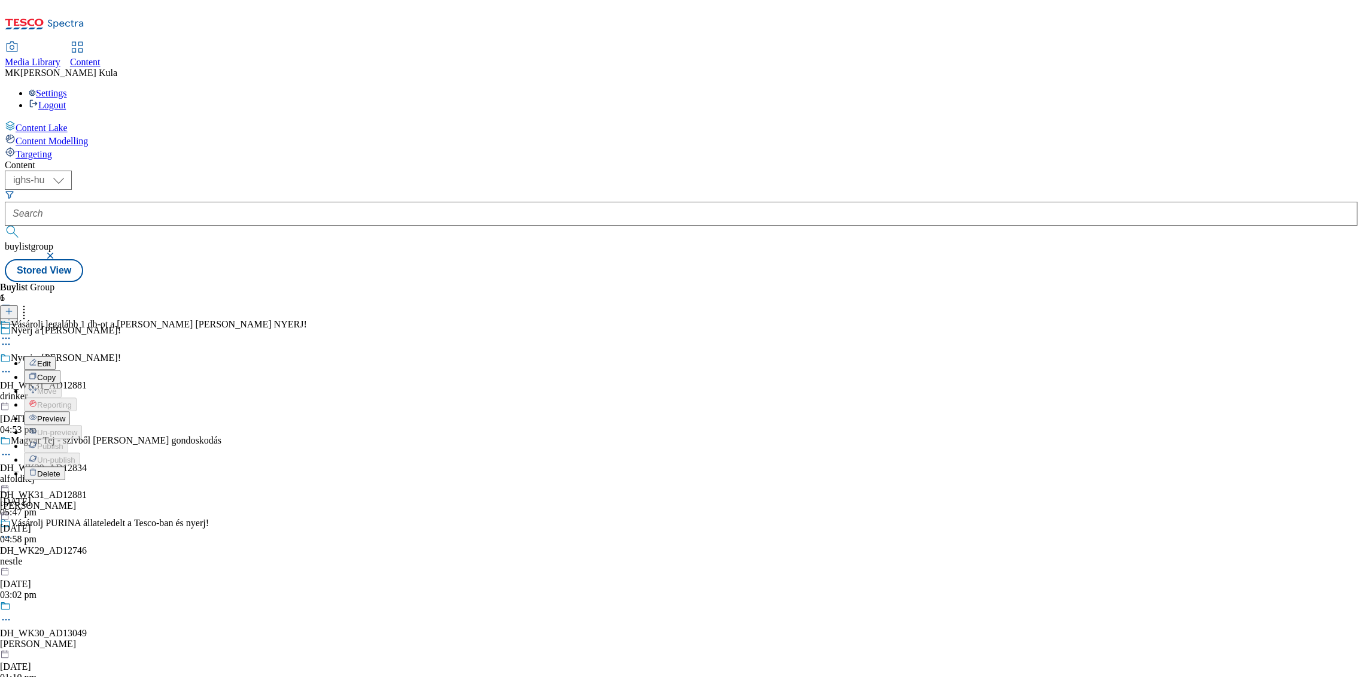
click at [56, 356] on button "Edit" at bounding box center [40, 363] width 32 height 14
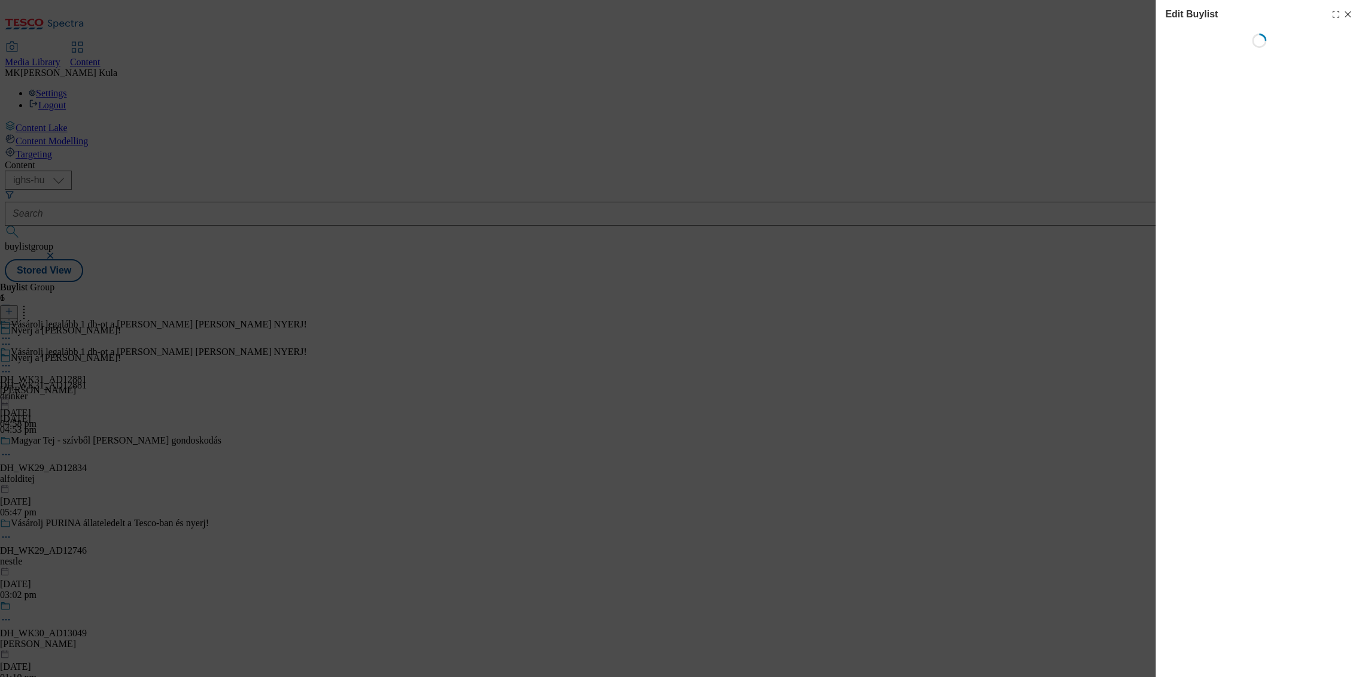
select select "evergreen"
select select "dunnhumby"
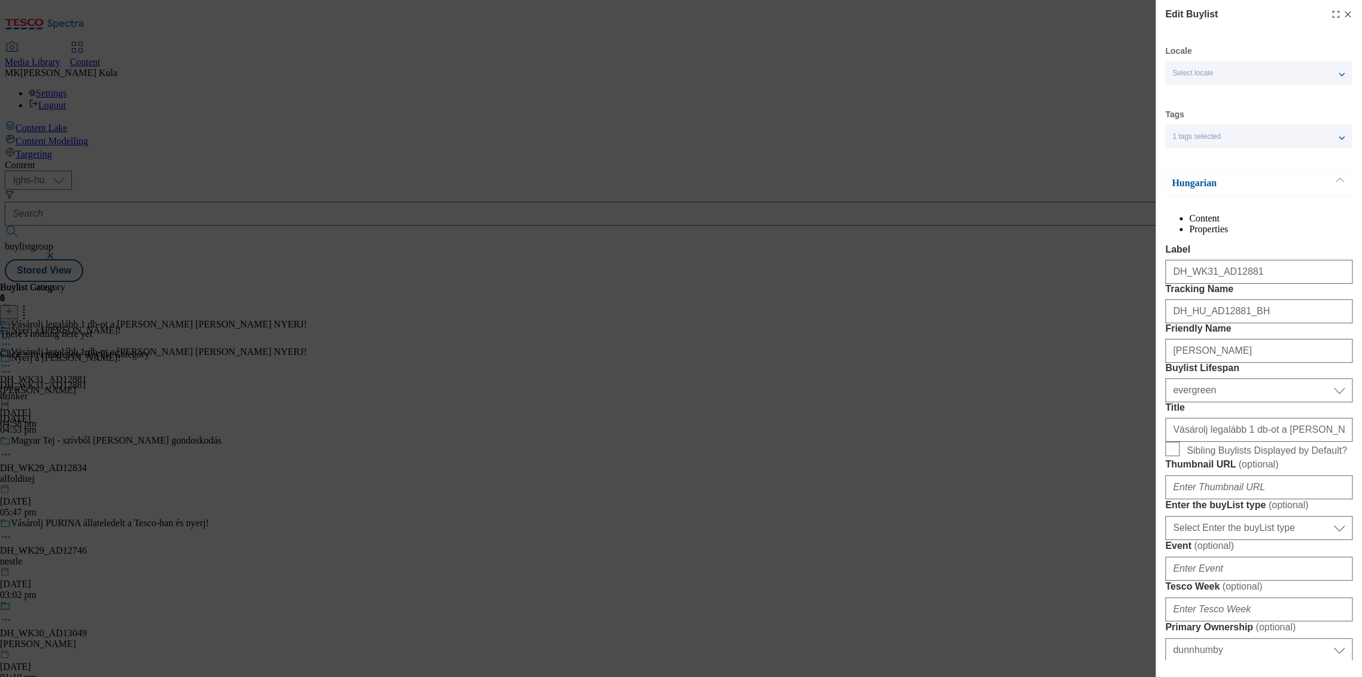
click at [1343, 17] on icon "Modal" at bounding box center [1348, 15] width 10 height 10
select select "evergreen"
select select "dunnhumby"
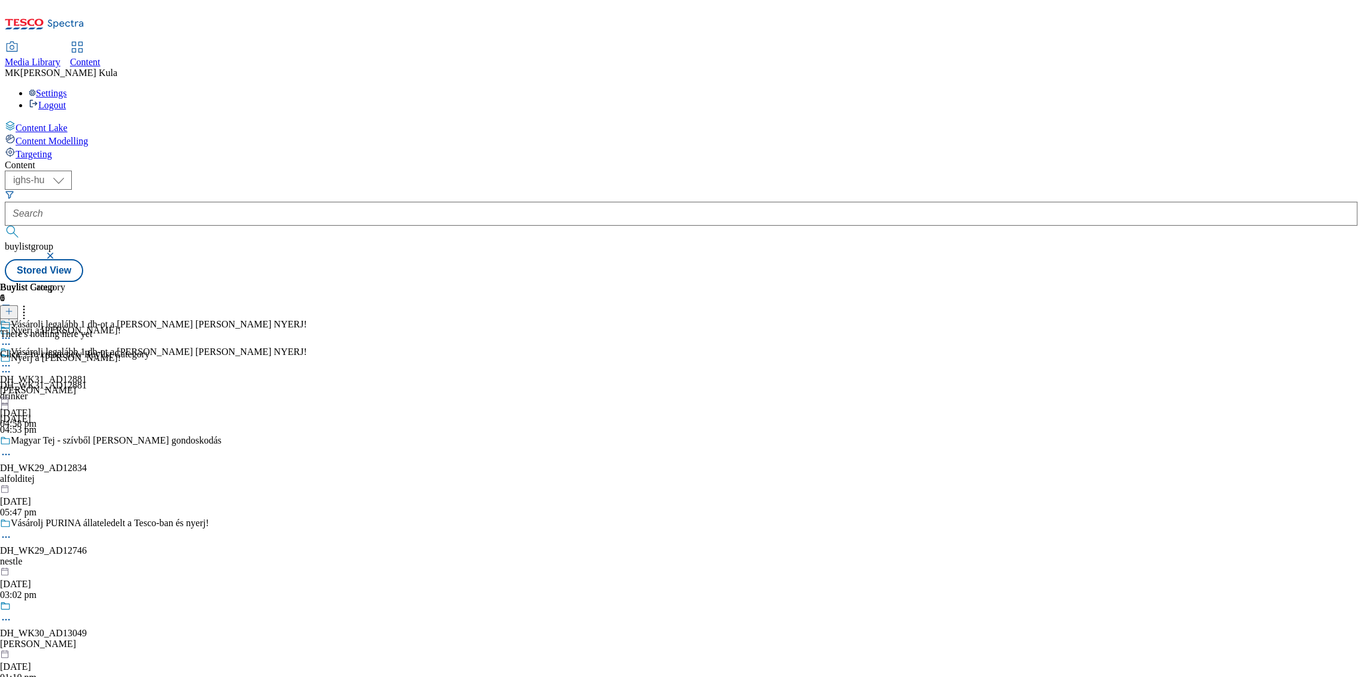
click at [13, 307] on icon at bounding box center [9, 311] width 8 height 8
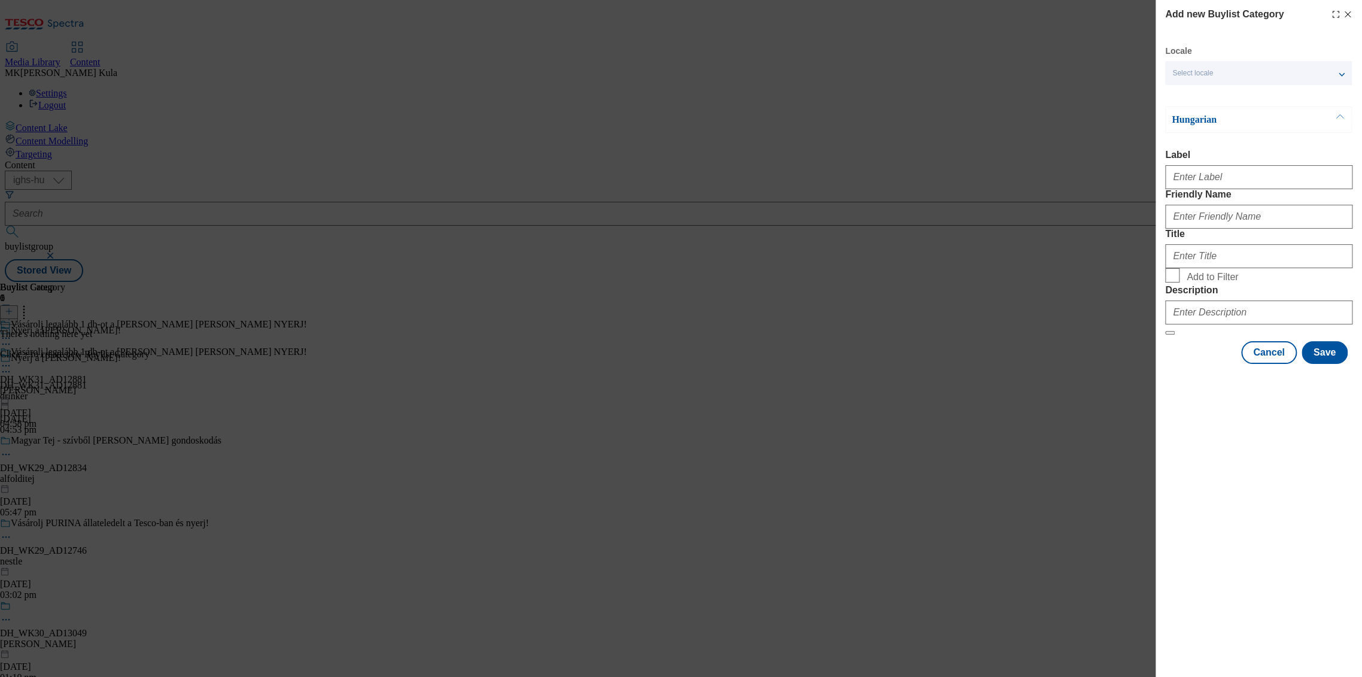
click at [1204, 75] on span "Select locale" at bounding box center [1192, 73] width 41 height 9
click at [1221, 123] on span "English" at bounding box center [1269, 121] width 151 height 11
click at [1187, 123] on input "English" at bounding box center [1179, 123] width 14 height 14
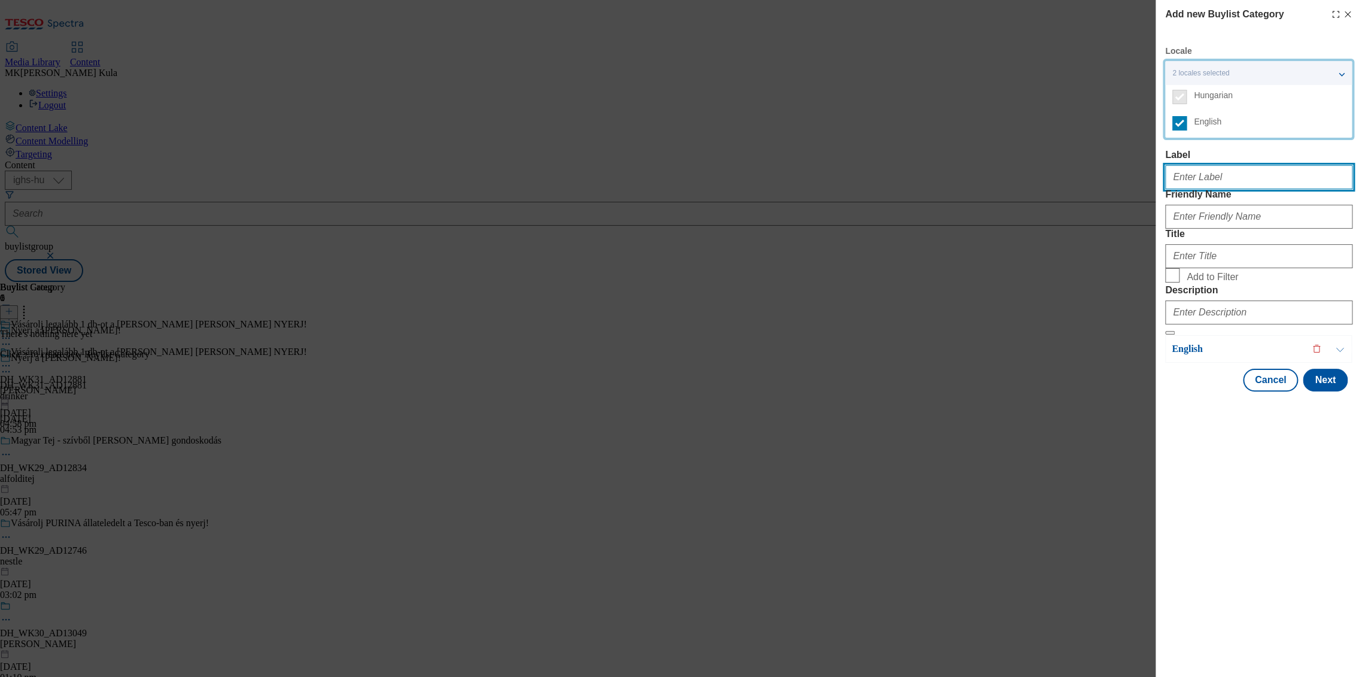
click at [1228, 180] on input "Label" at bounding box center [1258, 177] width 187 height 24
click at [1211, 179] on input "Label" at bounding box center [1258, 177] width 187 height 24
paste input "DH_WK31_AD12881"
type input "DH_WK31_AD12881"
click at [1207, 183] on input "DH_WK31_AD12881" at bounding box center [1258, 177] width 187 height 24
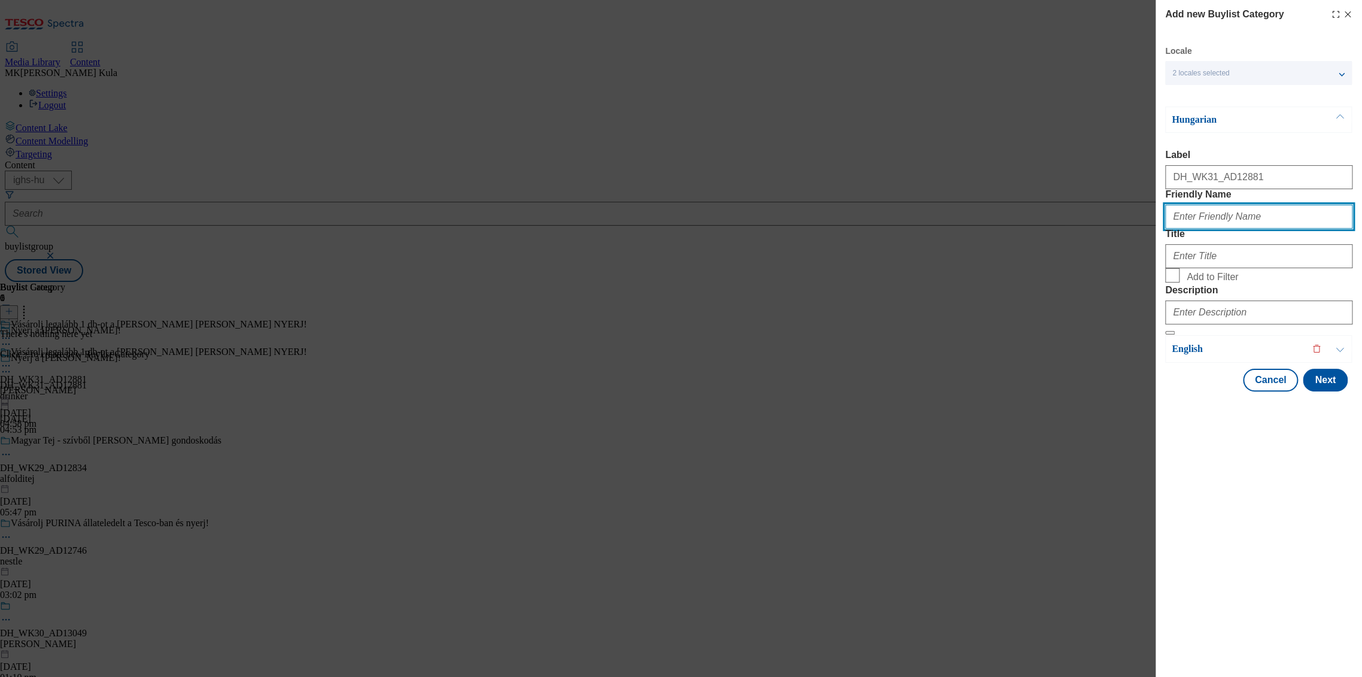
click at [1207, 229] on input "Friendly Name" at bounding box center [1258, 217] width 187 height 24
paste input "[PERSON_NAME]"
type input "[PERSON_NAME]"
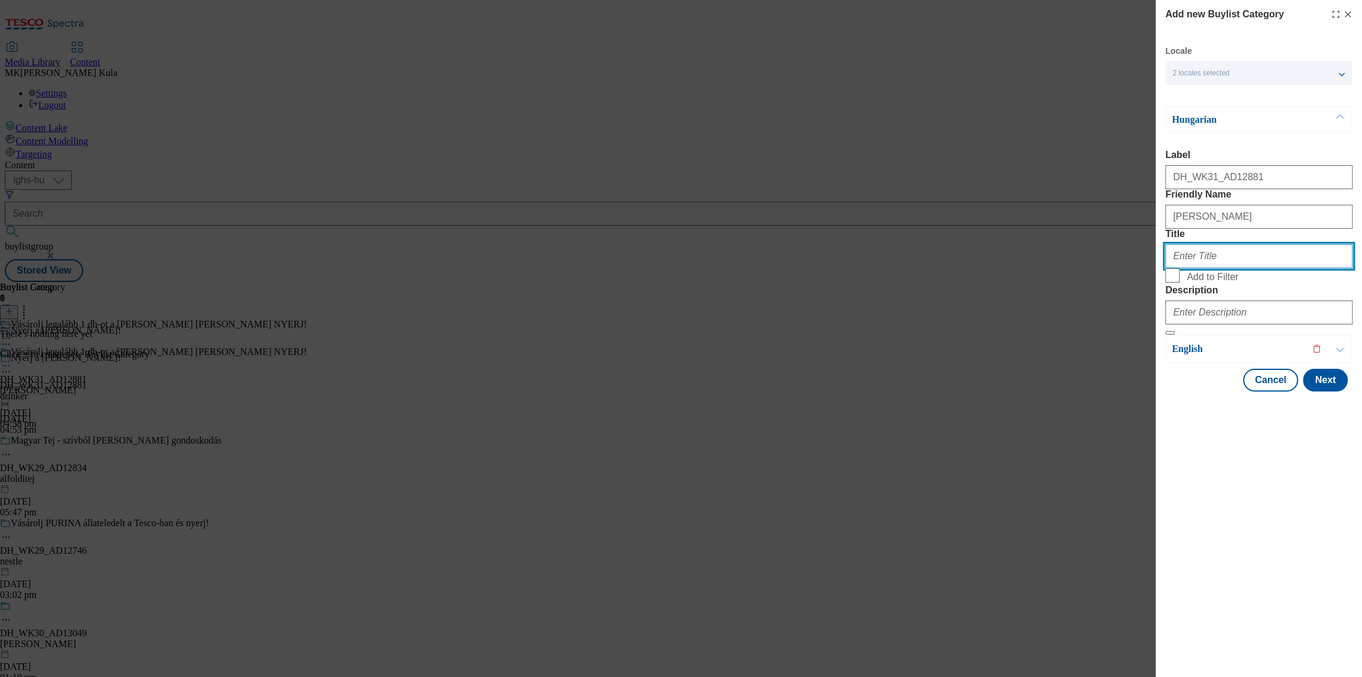
click at [1228, 268] on input "Title" at bounding box center [1258, 256] width 187 height 24
paste input "Vásárolj legalább 1 db-ot a [PERSON_NAME] [PERSON_NAME] NYERJ!"
type input "Vásárolj legalább 1 db-ot a [PERSON_NAME] [PERSON_NAME] NYERJ!"
click at [1269, 567] on div "Add new Buylist Category Locale 2 locales selected Hungarian English Hungarian …" at bounding box center [1259, 338] width 206 height 677
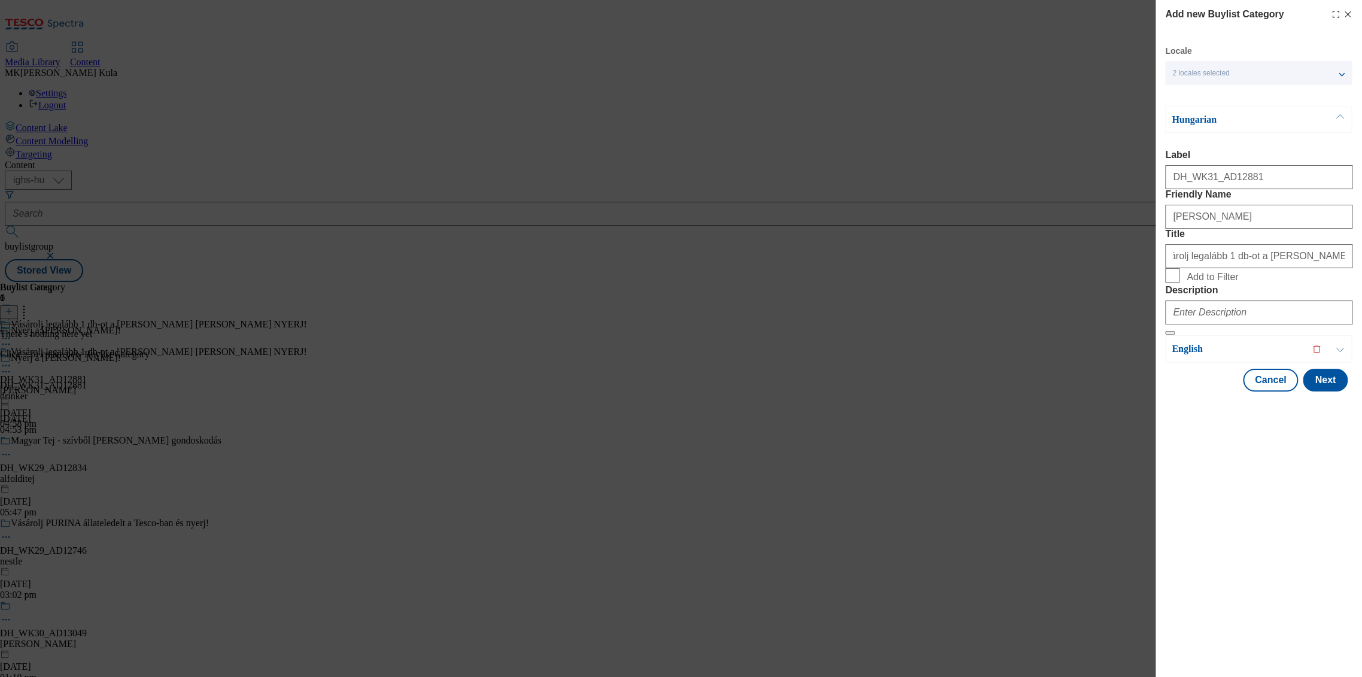
scroll to position [0, 0]
click at [1217, 324] on input "Description" at bounding box center [1258, 312] width 187 height 24
paste input "Nicolaus"
type input "Nicolaus"
click at [1202, 355] on p "English" at bounding box center [1235, 349] width 126 height 12
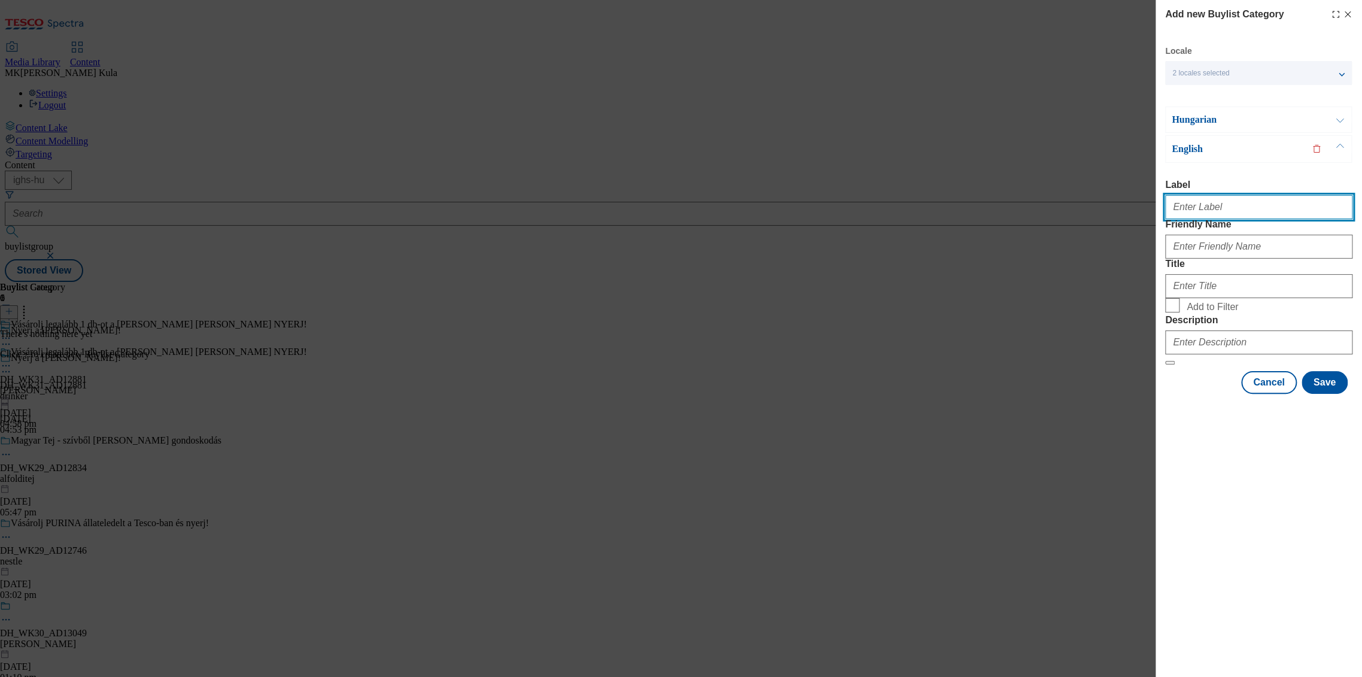
click at [1264, 207] on input "Label" at bounding box center [1258, 207] width 187 height 24
paste input "DH_WK31_AD12881"
type input "DH_WK31_AD12881"
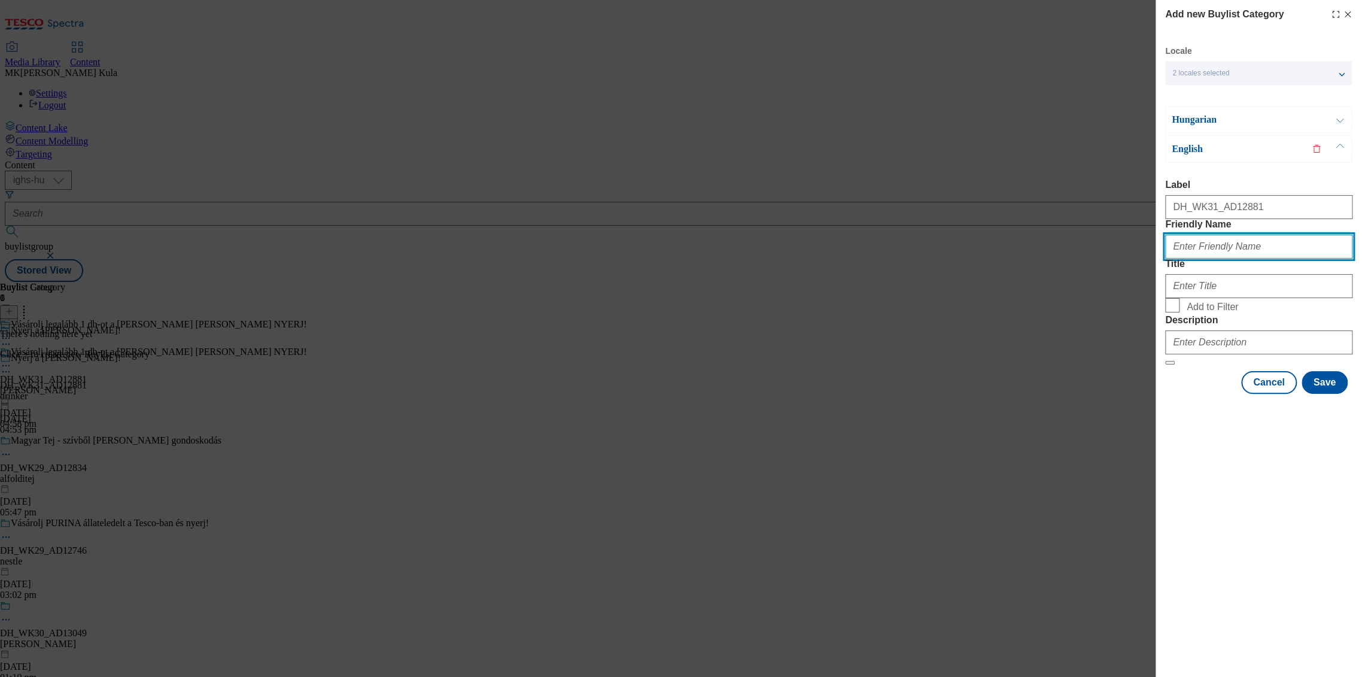
click at [1235, 259] on input "Friendly Name" at bounding box center [1258, 247] width 187 height 24
paste input "[PERSON_NAME]"
type input "[PERSON_NAME]"
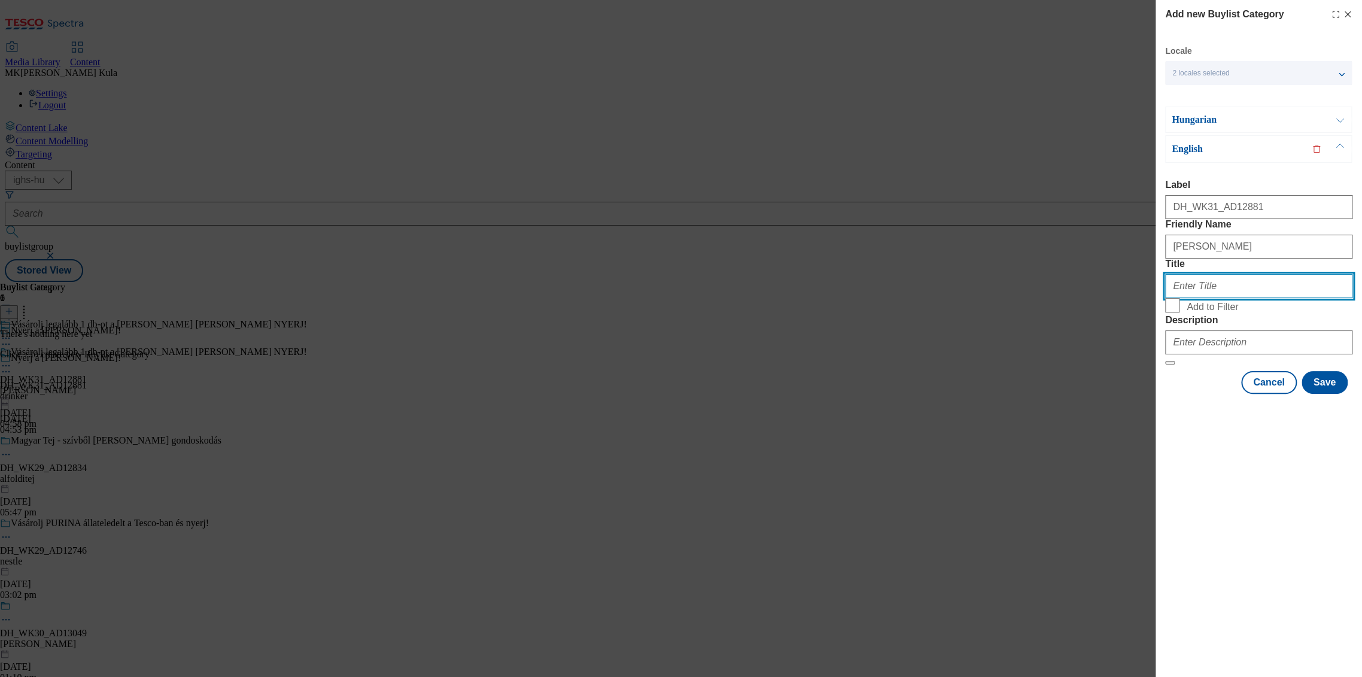
drag, startPoint x: 1210, startPoint y: 329, endPoint x: 1215, endPoint y: 336, distance: 8.1
click at [1210, 298] on input "Title" at bounding box center [1258, 286] width 187 height 24
paste input "Visit www.screvo.hu/hu/nicolausvodka"
type input "Visit www.screvo.hu/hu/nicolausvodka"
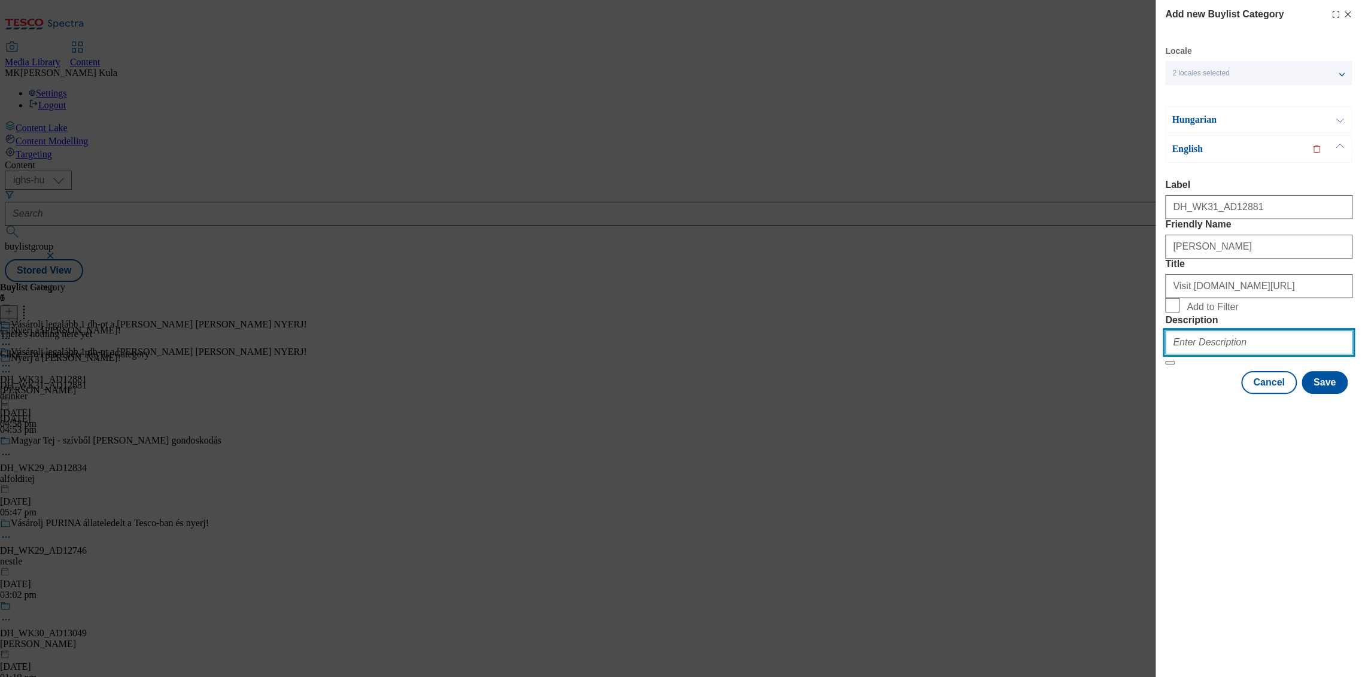
drag, startPoint x: 1199, startPoint y: 420, endPoint x: 1210, endPoint y: 419, distance: 10.2
click at [1199, 354] on input "Description" at bounding box center [1258, 342] width 187 height 24
paste input "Nicolaus"
type input "Nicolaus"
click at [1327, 394] on button "Save" at bounding box center [1325, 382] width 46 height 23
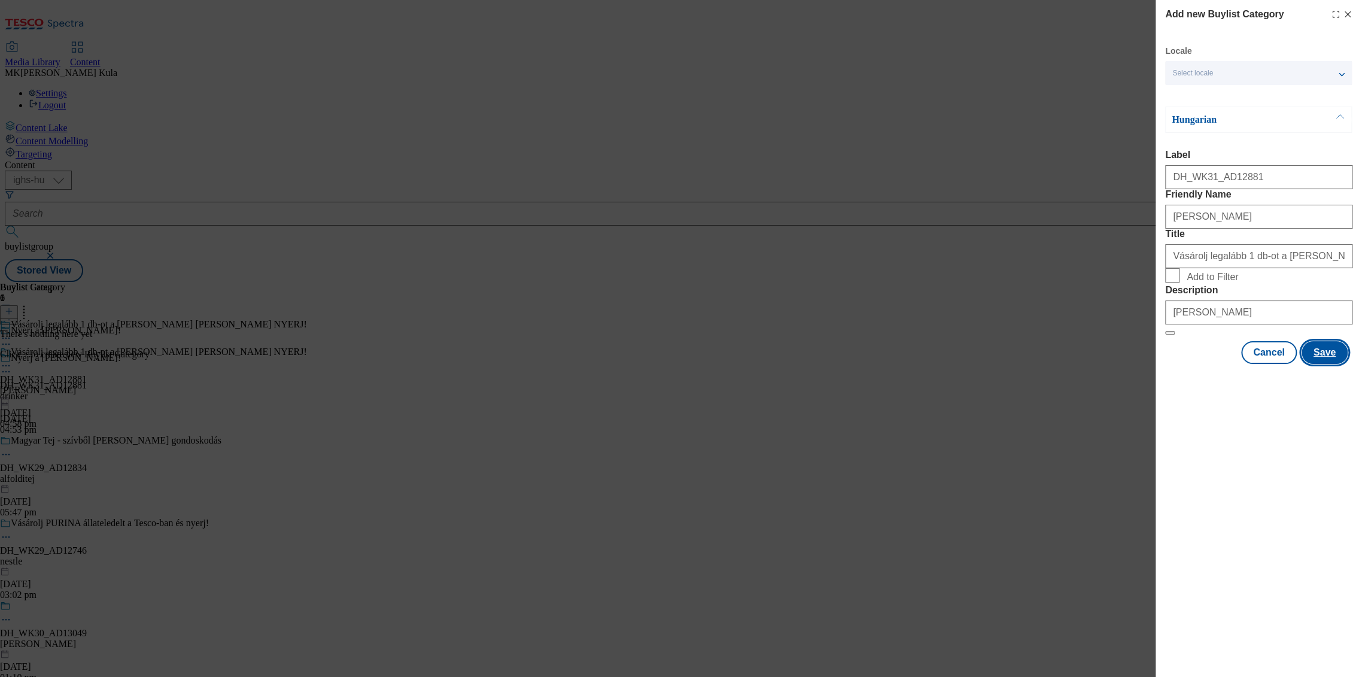
click at [1331, 364] on button "Save" at bounding box center [1325, 352] width 46 height 23
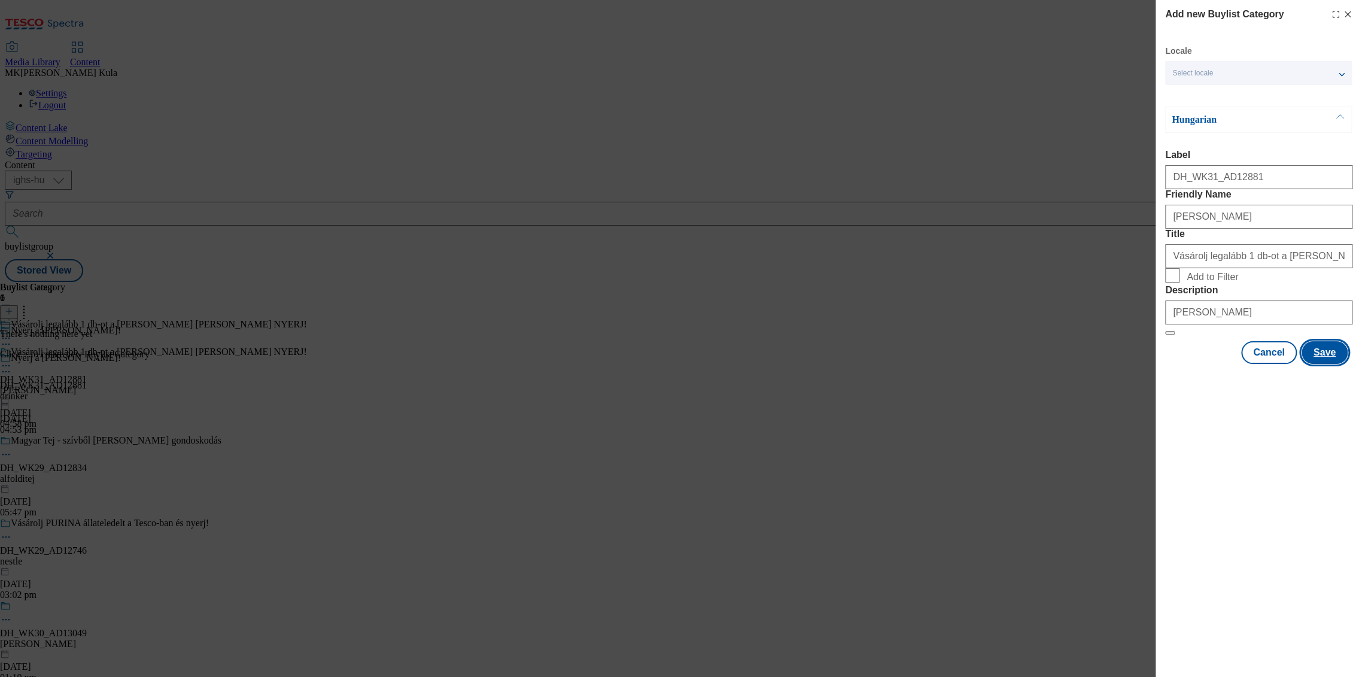
click at [1339, 364] on button "Save" at bounding box center [1325, 352] width 46 height 23
click at [1235, 77] on div "Select locale" at bounding box center [1258, 73] width 187 height 24
click at [1204, 132] on label "English" at bounding box center [1258, 124] width 187 height 26
click at [1187, 130] on input "English" at bounding box center [1179, 123] width 14 height 14
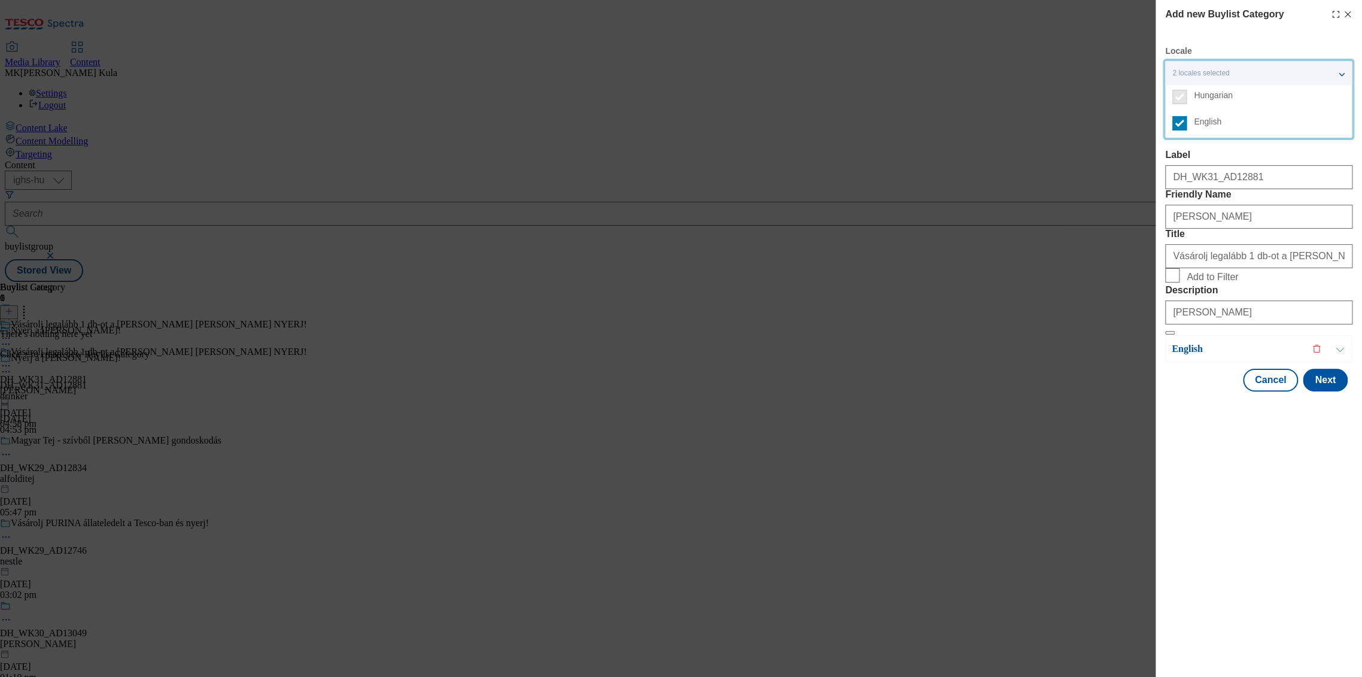
drag, startPoint x: 1171, startPoint y: 571, endPoint x: 1188, endPoint y: 563, distance: 18.7
click at [1172, 571] on div "Add new Buylist Category Locale 2 locales selected Hungarian English Hungarian …" at bounding box center [1259, 338] width 206 height 677
click at [1211, 120] on p "Hungarian" at bounding box center [1235, 120] width 126 height 12
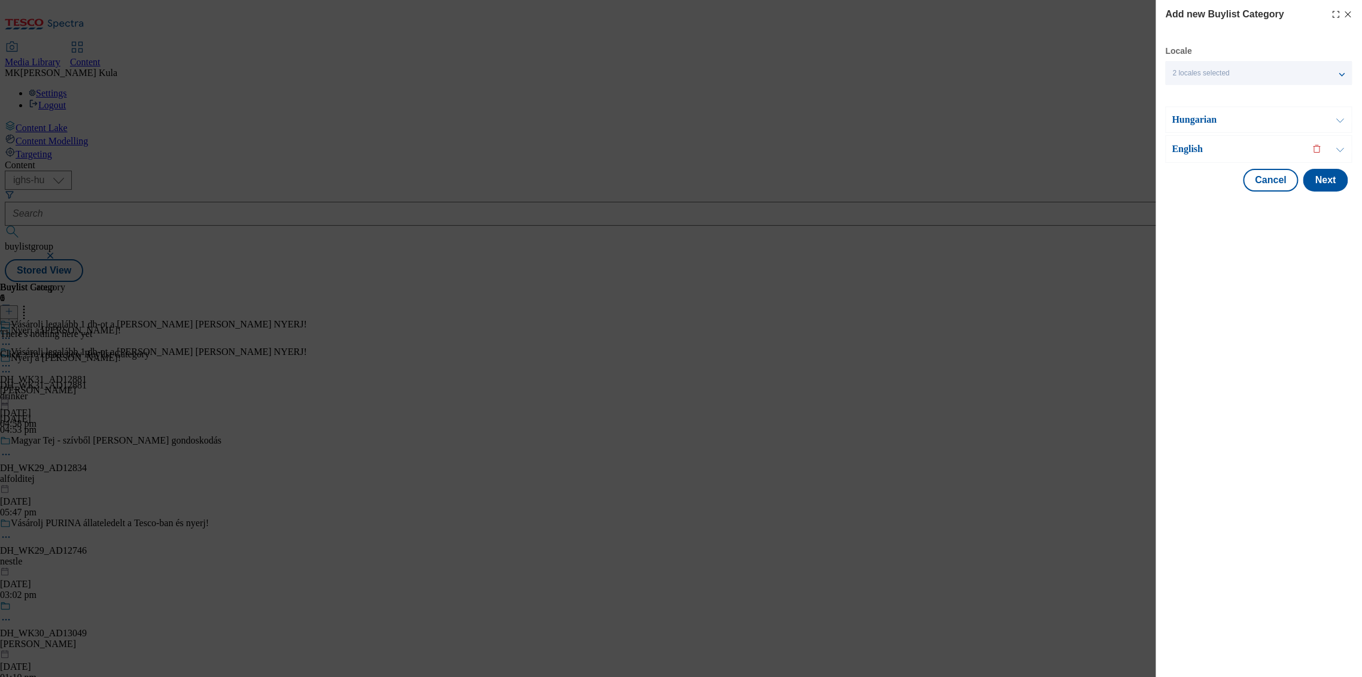
click at [1217, 152] on p "English" at bounding box center [1235, 149] width 126 height 12
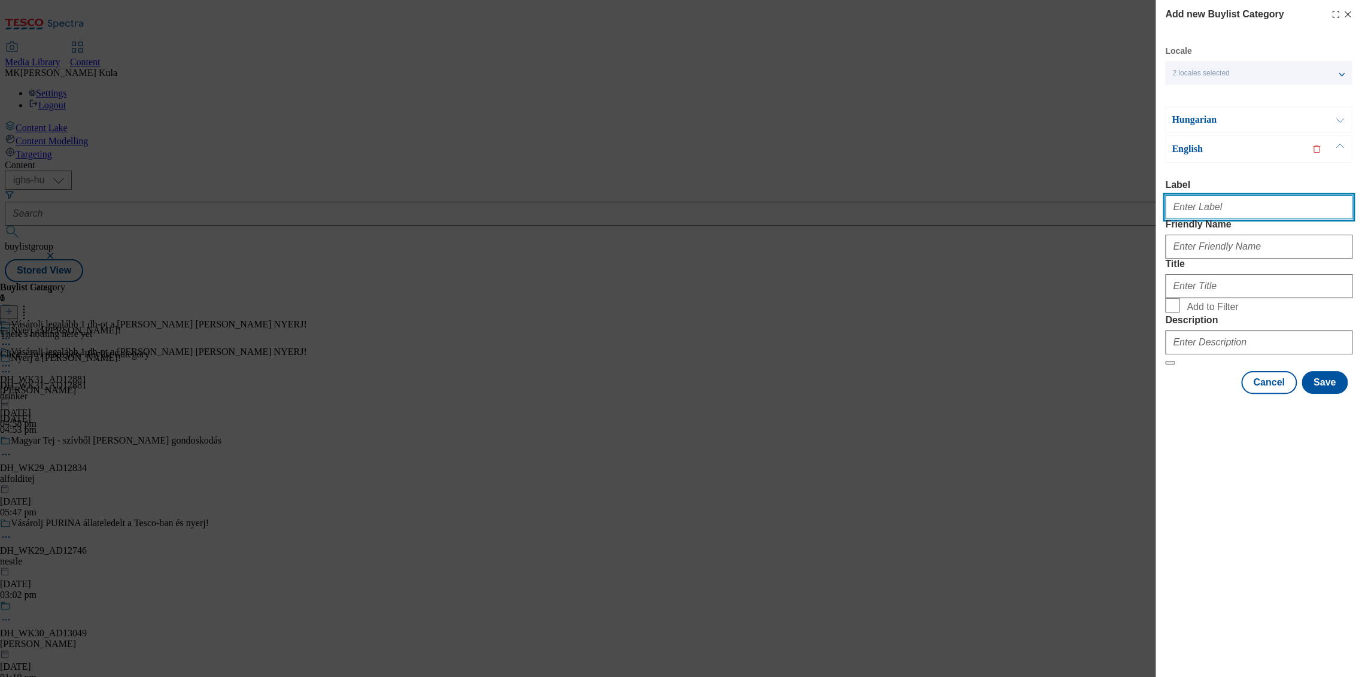
drag, startPoint x: 1183, startPoint y: 209, endPoint x: 1244, endPoint y: 221, distance: 62.2
click at [1183, 209] on input "Label" at bounding box center [1258, 207] width 187 height 24
paste input "DH_WK31_AD12881"
type input "DH_WK31_AD12881"
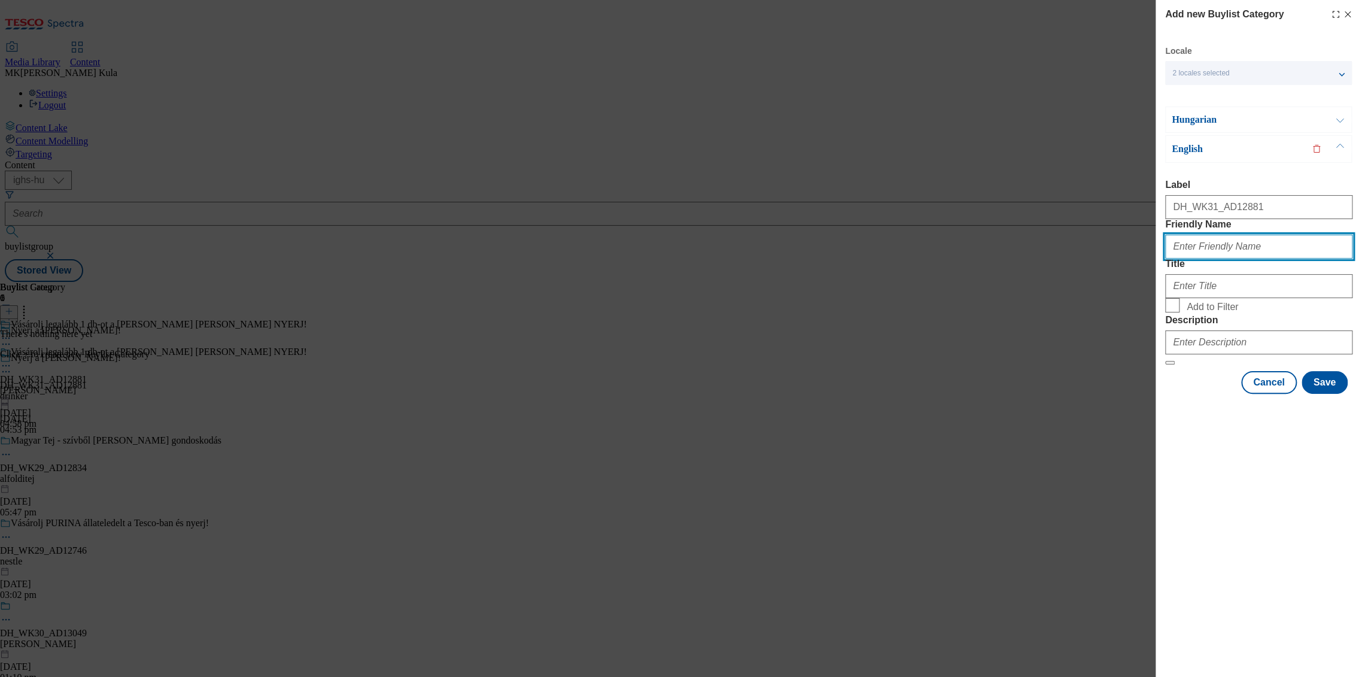
drag, startPoint x: 1196, startPoint y: 279, endPoint x: 1283, endPoint y: 279, distance: 86.8
click at [1196, 259] on input "Friendly Name" at bounding box center [1258, 247] width 187 height 24
paste input "[PERSON_NAME]"
type input "[PERSON_NAME]"
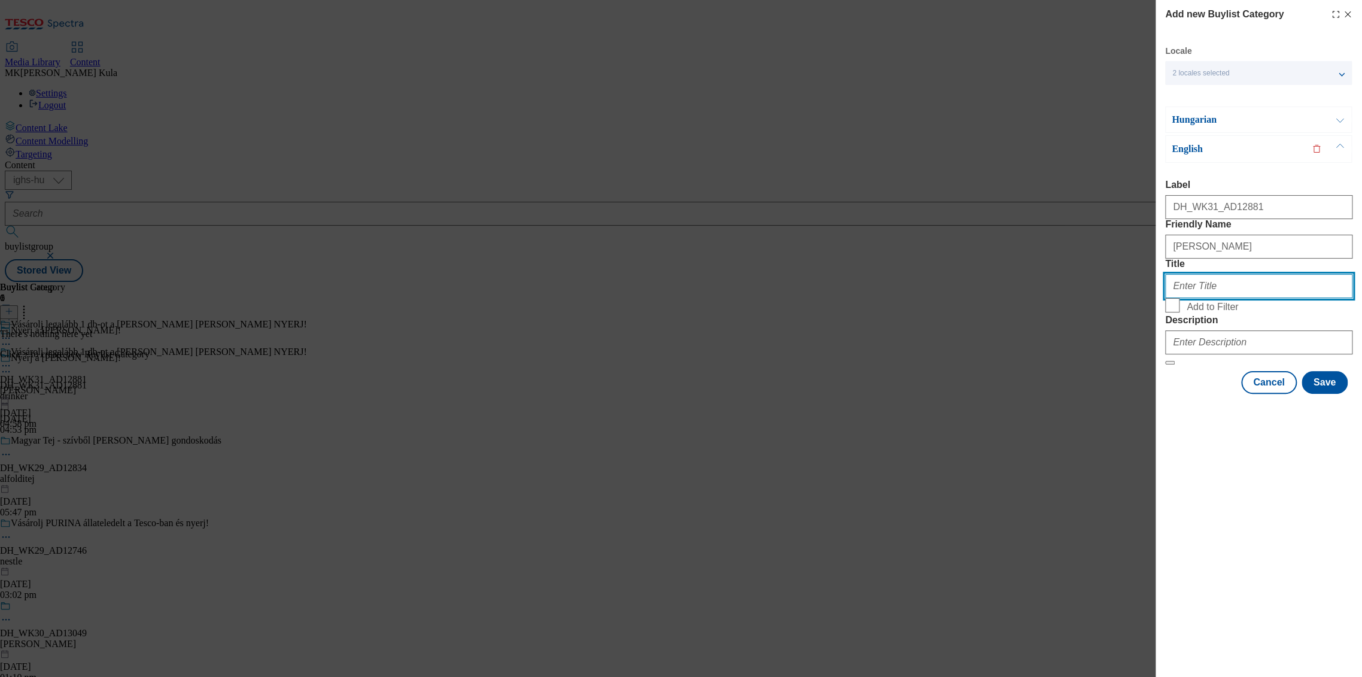
drag, startPoint x: 1218, startPoint y: 327, endPoint x: 1231, endPoint y: 329, distance: 12.8
click at [1218, 298] on input "Title" at bounding box center [1258, 286] width 187 height 24
paste input "Visit www.screvo.hu/hu/nicolausvodka"
type input "Visit www.screvo.hu/hu/nicolausvodka"
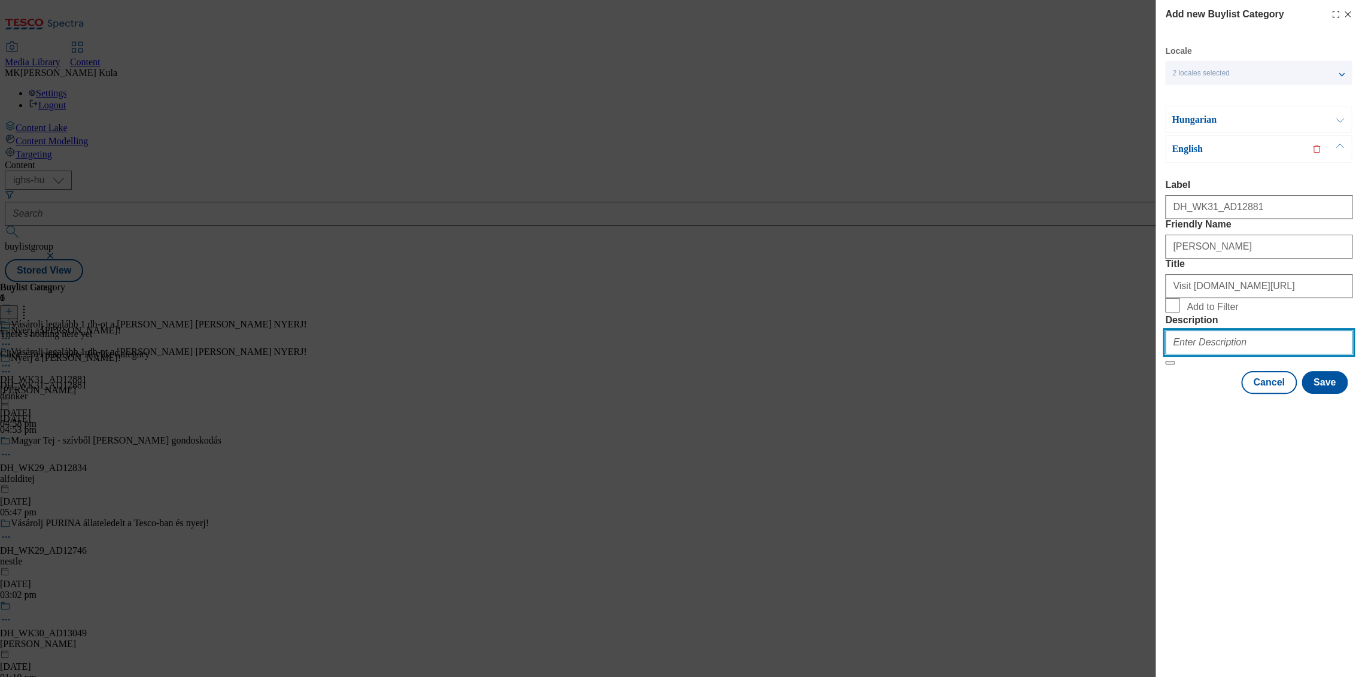
click at [1210, 354] on input "Description" at bounding box center [1258, 342] width 187 height 24
click at [1206, 354] on input "Description" at bounding box center [1258, 342] width 187 height 24
paste input "Nicolaus"
type input "Nicolaus"
click at [1323, 394] on button "Save" at bounding box center [1325, 382] width 46 height 23
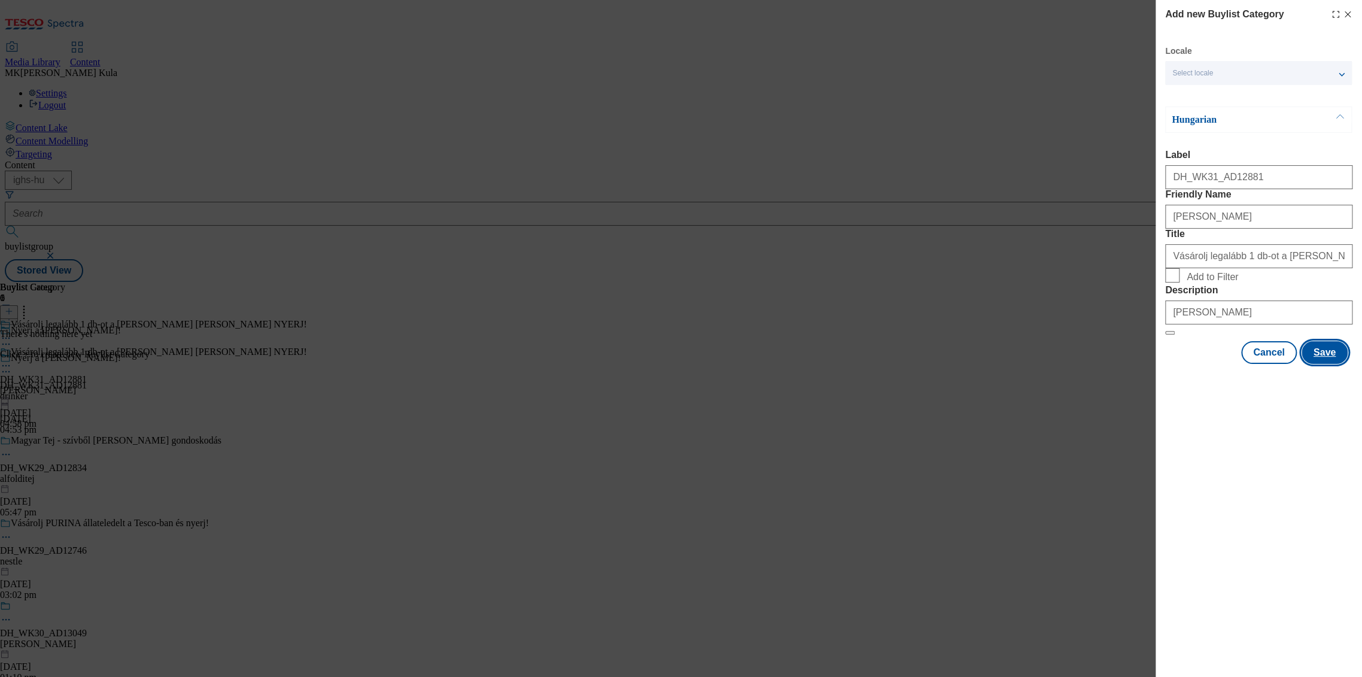
click at [1314, 364] on button "Save" at bounding box center [1325, 352] width 46 height 23
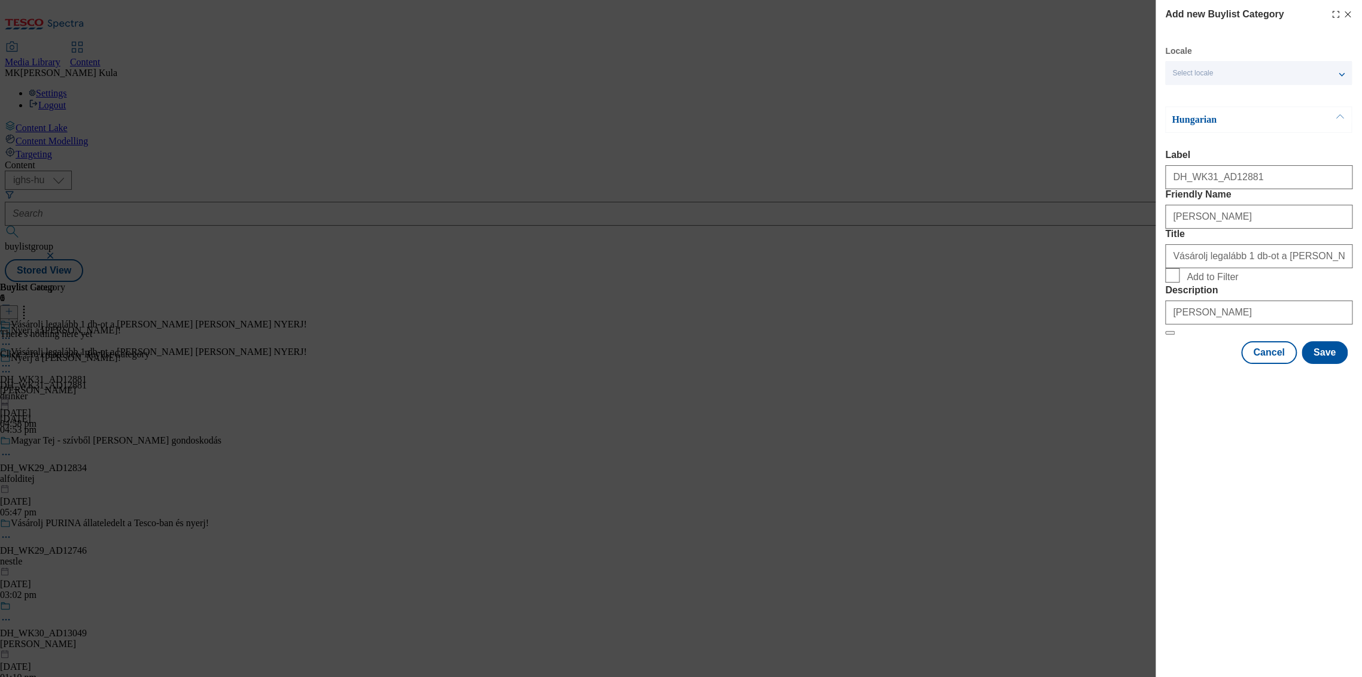
click at [1286, 73] on div "Select locale" at bounding box center [1258, 73] width 187 height 24
click at [1336, 70] on div "Select locale" at bounding box center [1258, 73] width 187 height 24
click at [1245, 181] on input "DH_WK31_AD12881" at bounding box center [1258, 177] width 187 height 24
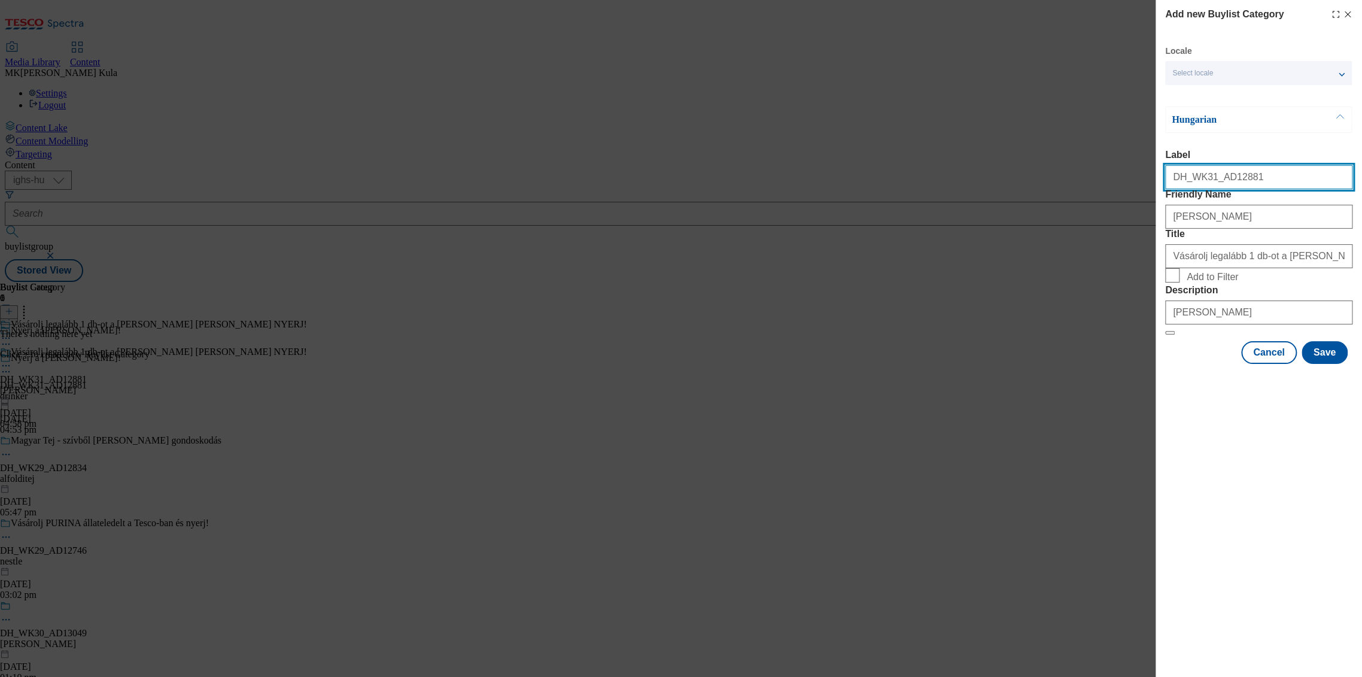
click at [1245, 183] on input "DH_WK31_AD12881" at bounding box center [1258, 177] width 187 height 24
type input "DH_WK31_AD128811"
click at [1323, 364] on button "Save" at bounding box center [1325, 352] width 46 height 23
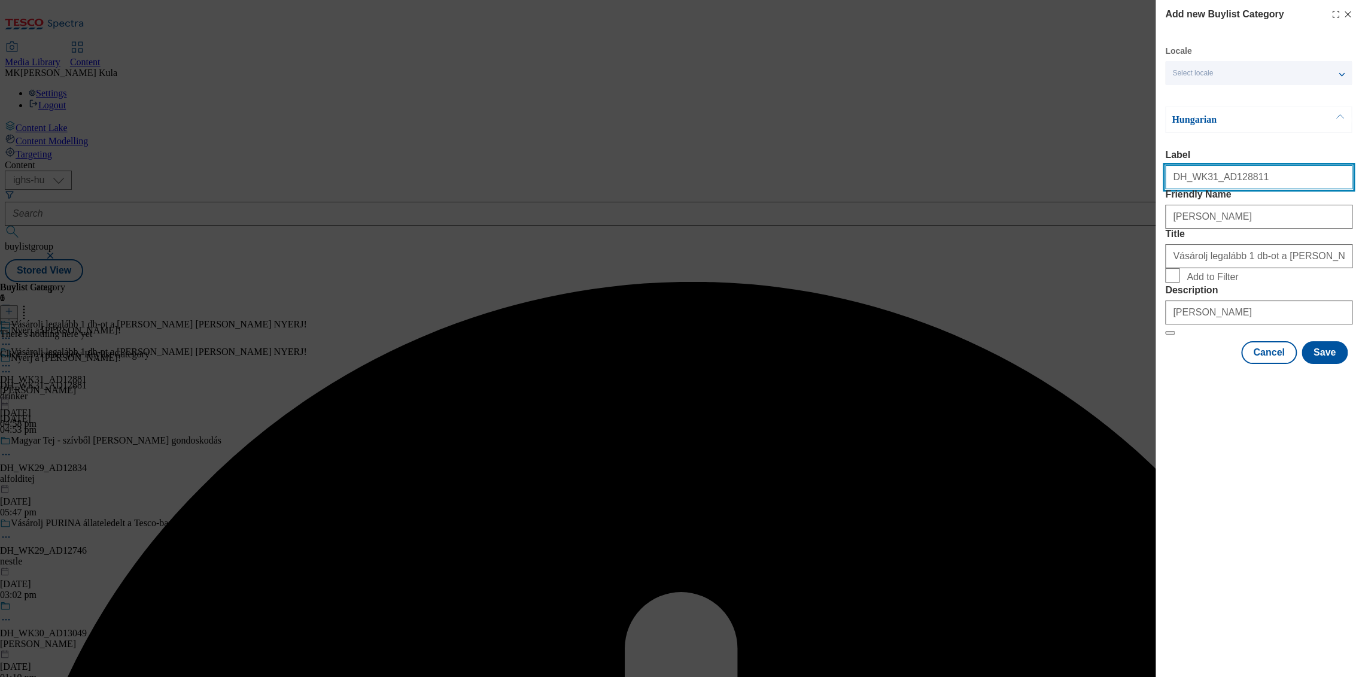
drag, startPoint x: 1249, startPoint y: 178, endPoint x: 1255, endPoint y: 180, distance: 6.2
click at [1250, 179] on input "Label" at bounding box center [1258, 177] width 187 height 24
type input "DH_WK31_AD12881"
click at [1317, 364] on button "Save" at bounding box center [1325, 352] width 46 height 23
click at [1277, 364] on button "Cancel" at bounding box center [1268, 352] width 55 height 23
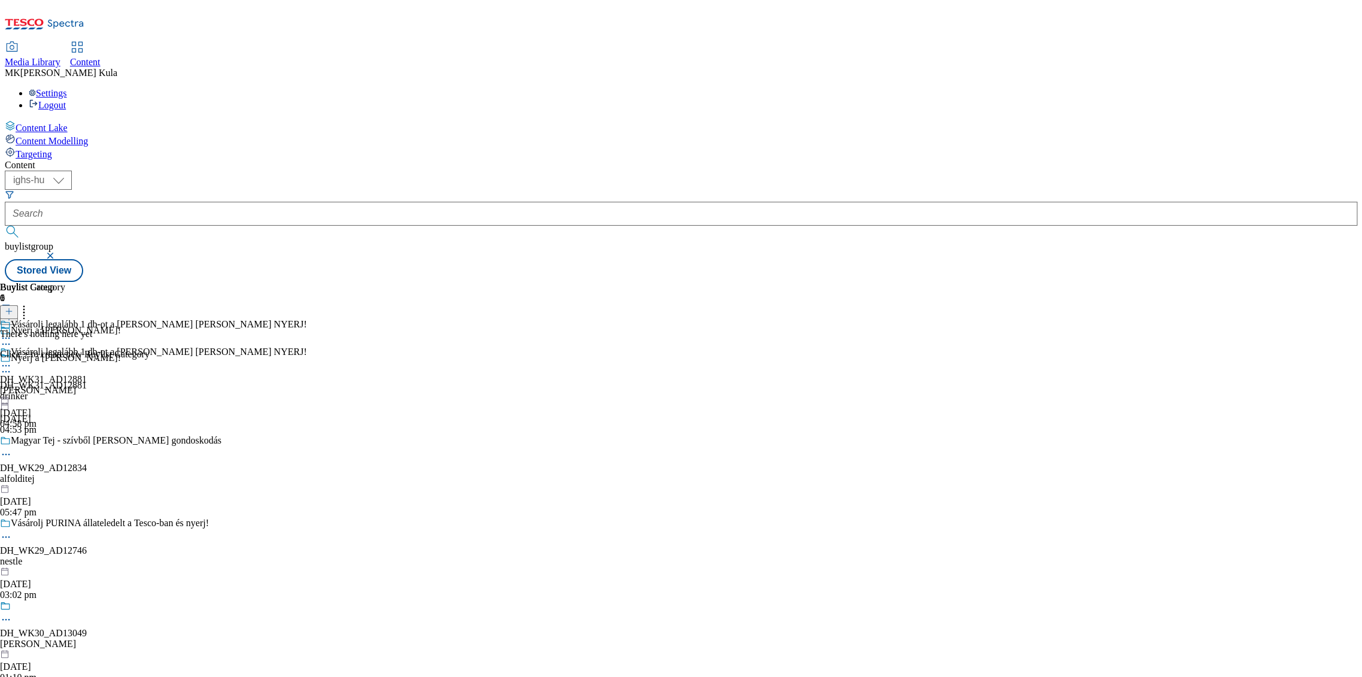
click at [12, 311] on line at bounding box center [9, 311] width 6 height 0
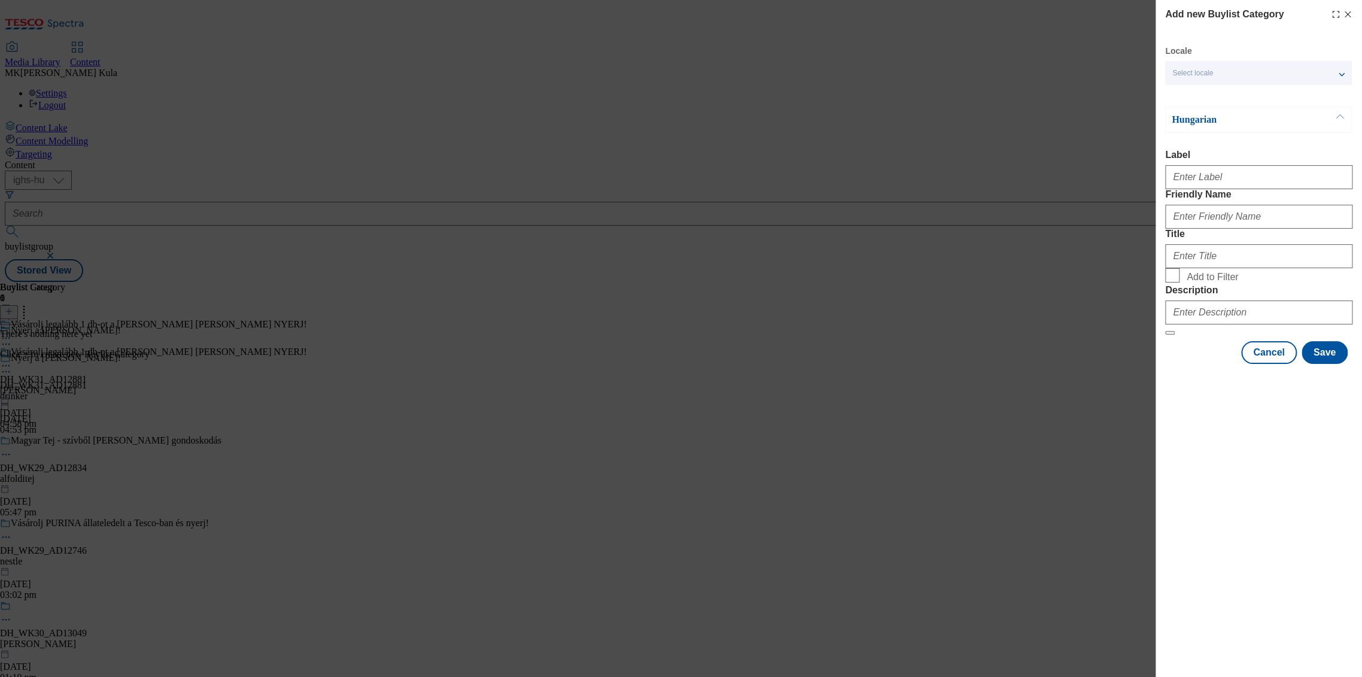
click at [1214, 79] on div "Select locale" at bounding box center [1258, 73] width 187 height 24
click at [1202, 119] on span "English" at bounding box center [1208, 122] width 28 height 7
click at [1187, 119] on input "English" at bounding box center [1179, 123] width 14 height 14
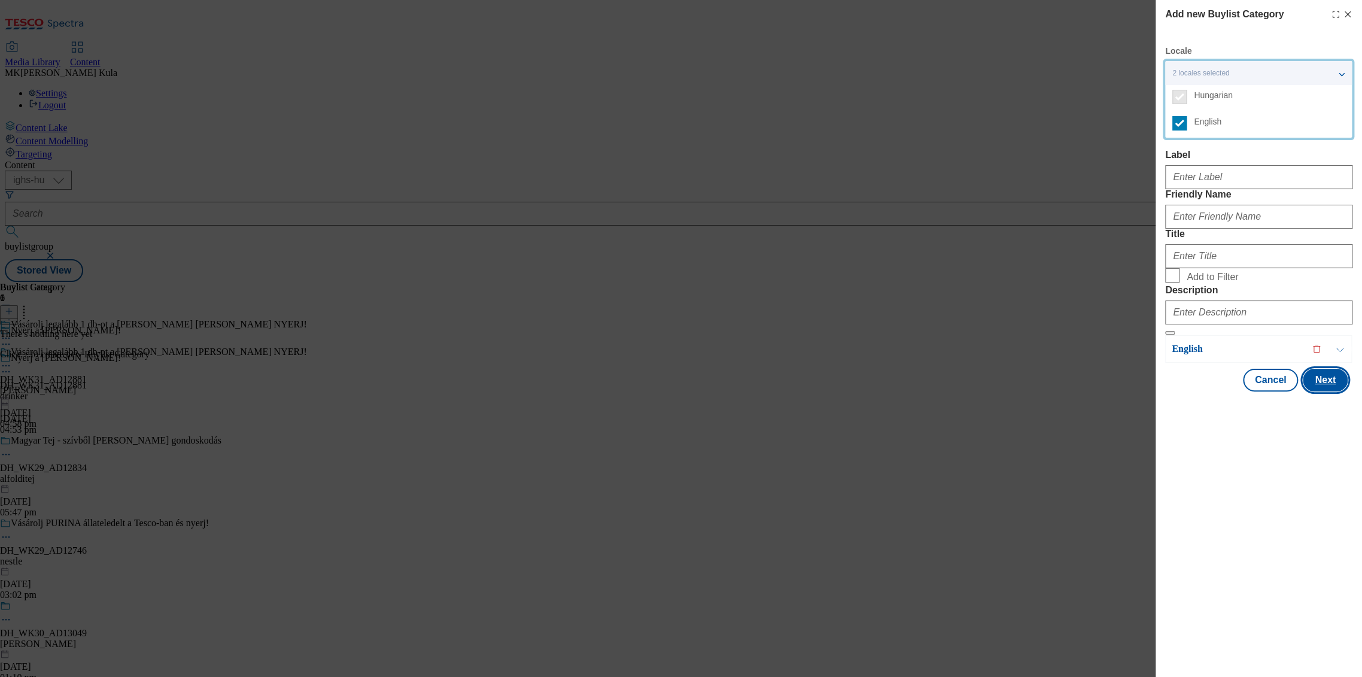
click at [1326, 391] on button "Next" at bounding box center [1325, 380] width 45 height 23
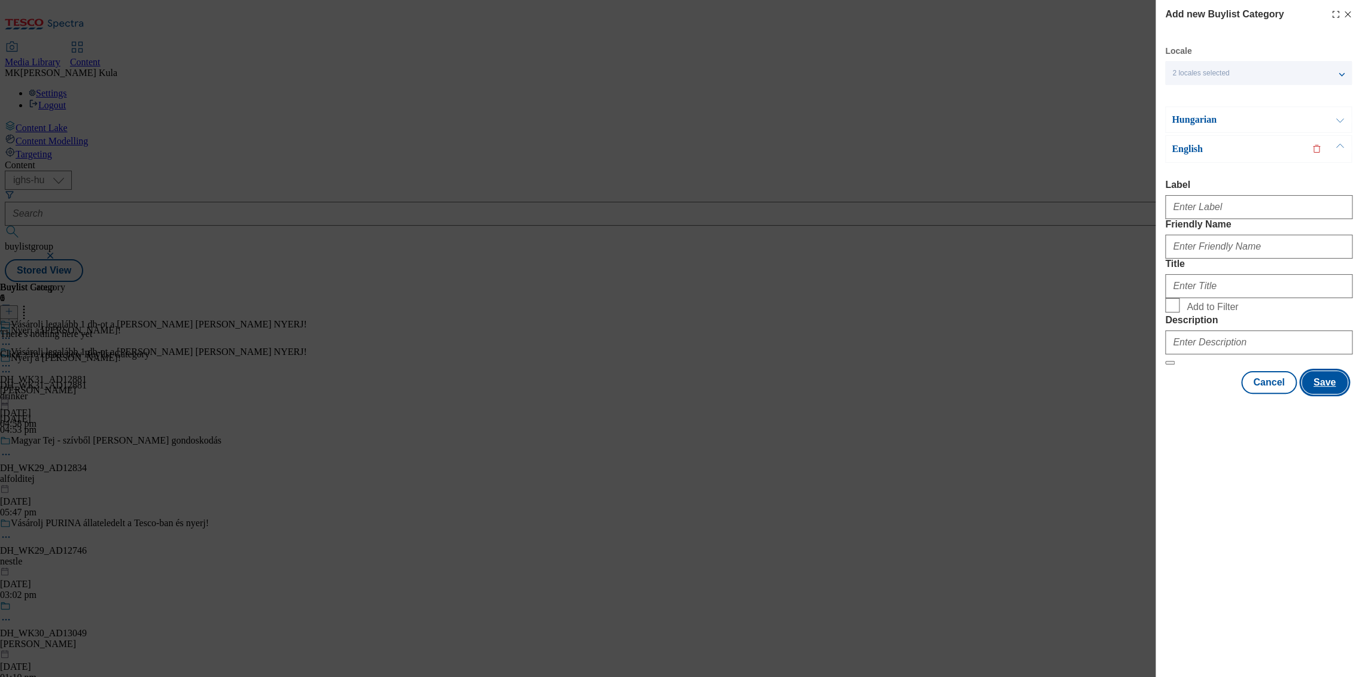
click at [1333, 394] on button "Save" at bounding box center [1325, 382] width 46 height 23
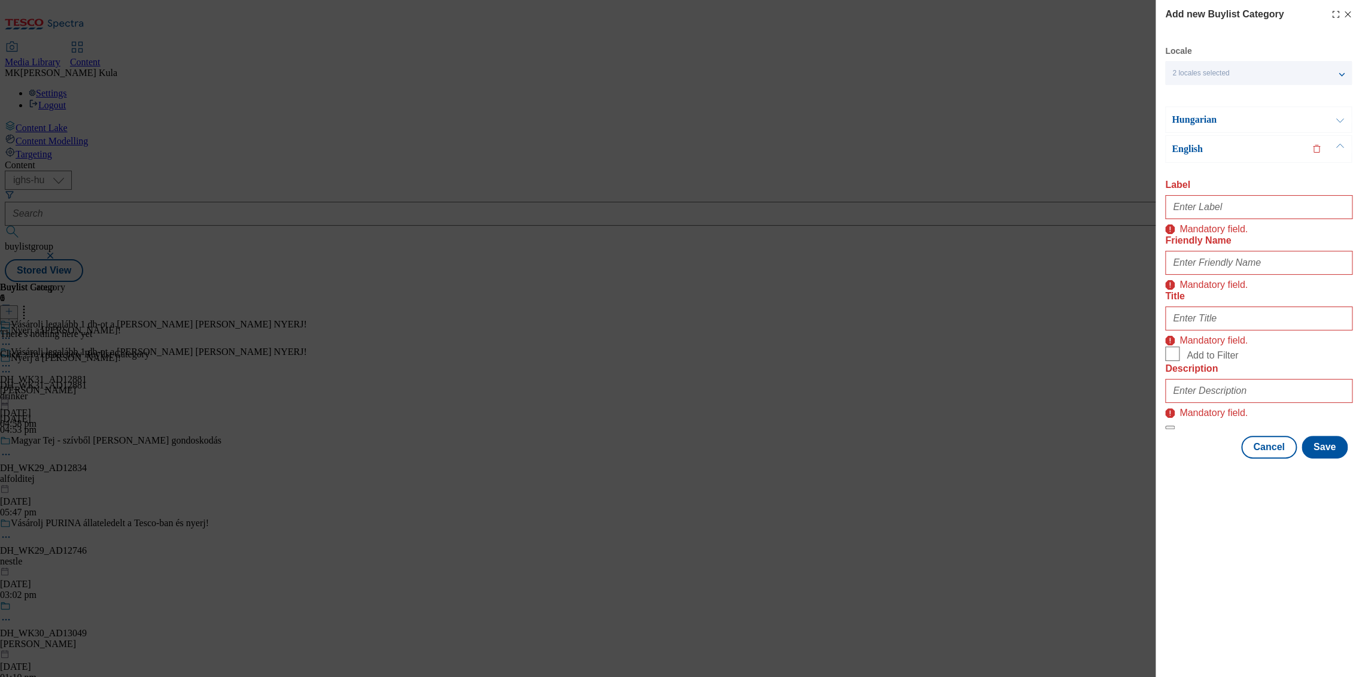
click at [1348, 16] on icon "Modal" at bounding box center [1348, 15] width 10 height 10
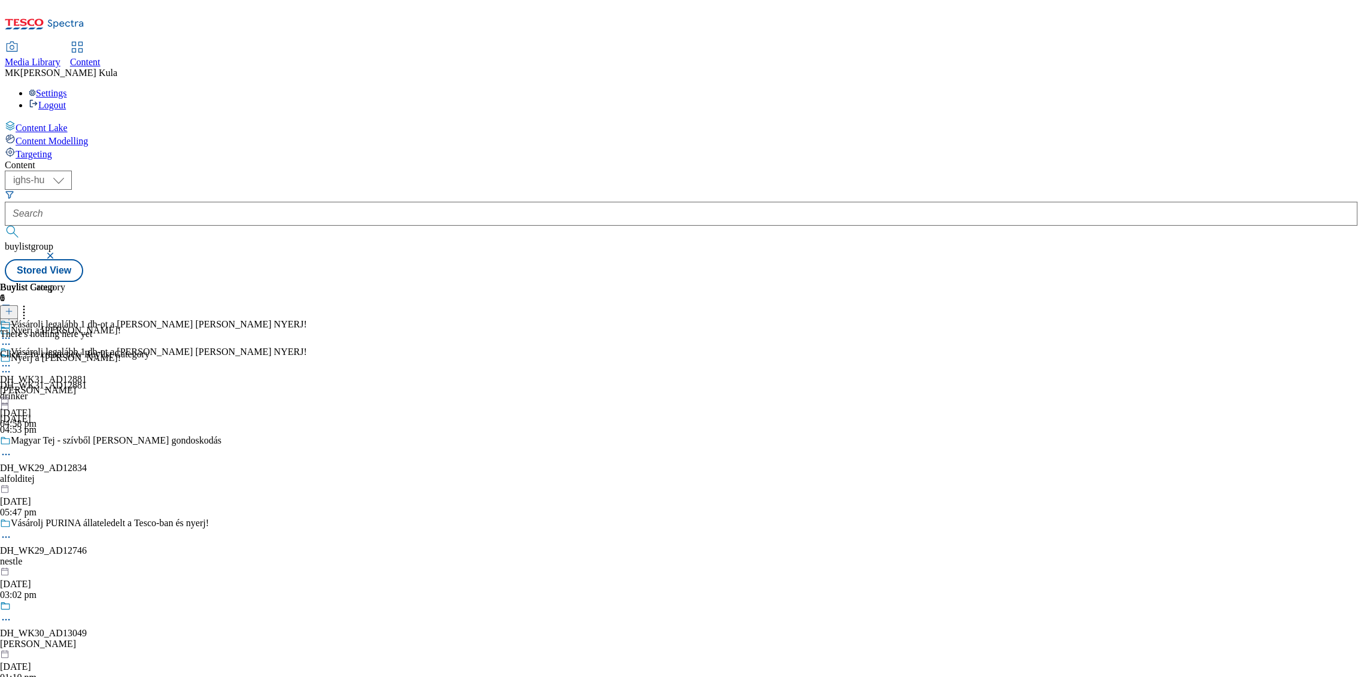
click at [307, 347] on div "Vásárolj legalább 1 db-ot a Nicolaus vodkák közül és NYERJ! DH_WK31_AD12881 nic…" at bounding box center [153, 388] width 307 height 83
click at [12, 360] on icon at bounding box center [6, 366] width 12 height 12
click at [56, 384] on button "Edit" at bounding box center [40, 391] width 32 height 14
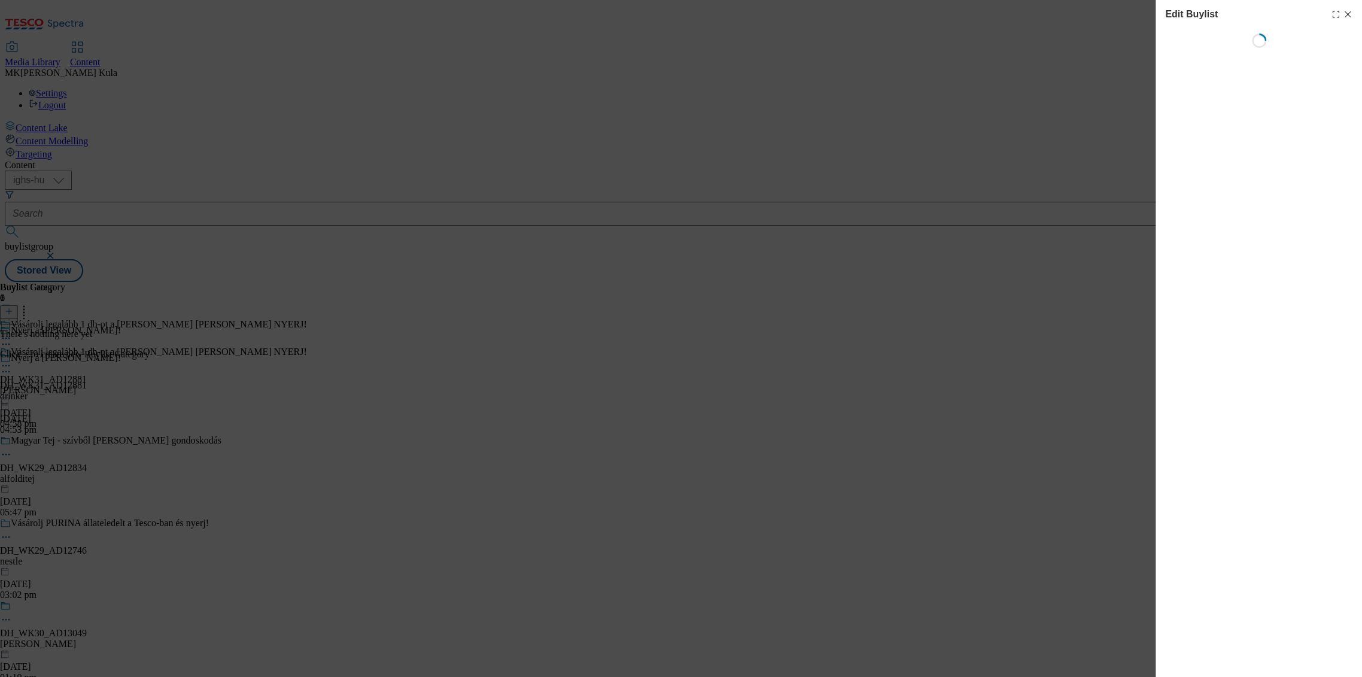
select select "evergreen"
select select "dunnhumby"
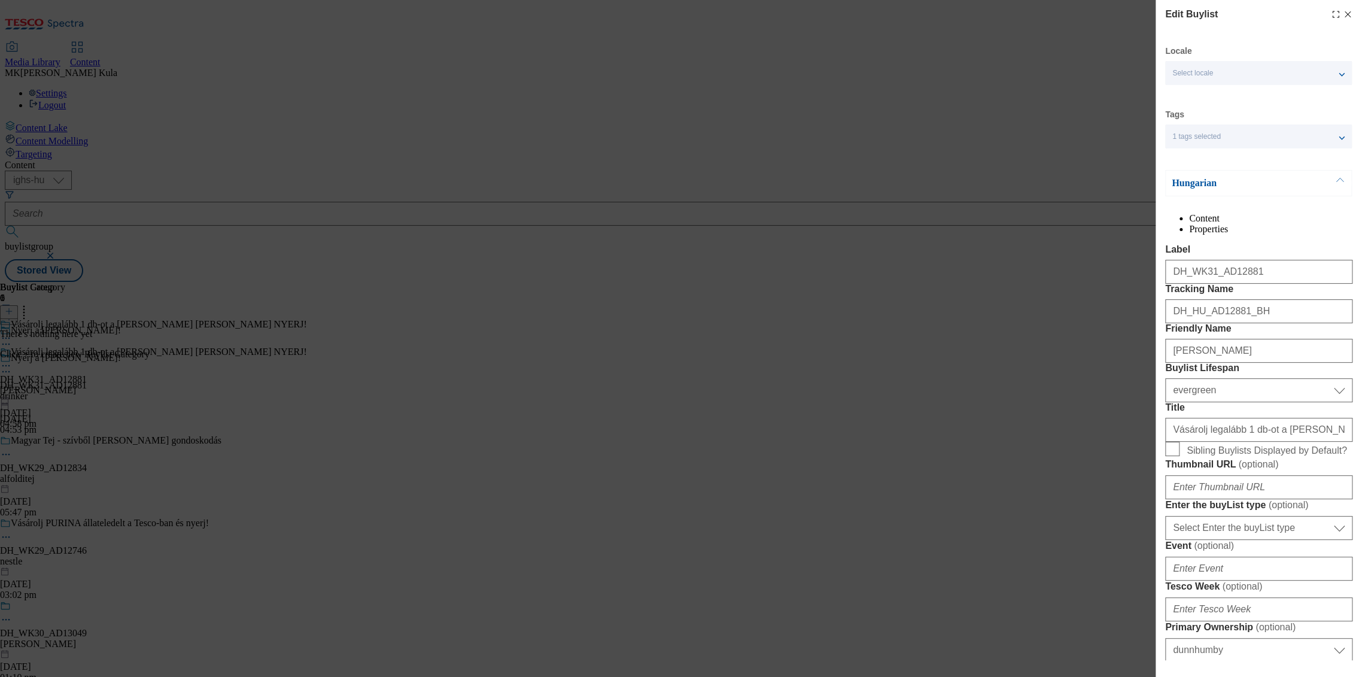
click at [1250, 181] on p "Hungarian" at bounding box center [1235, 183] width 126 height 12
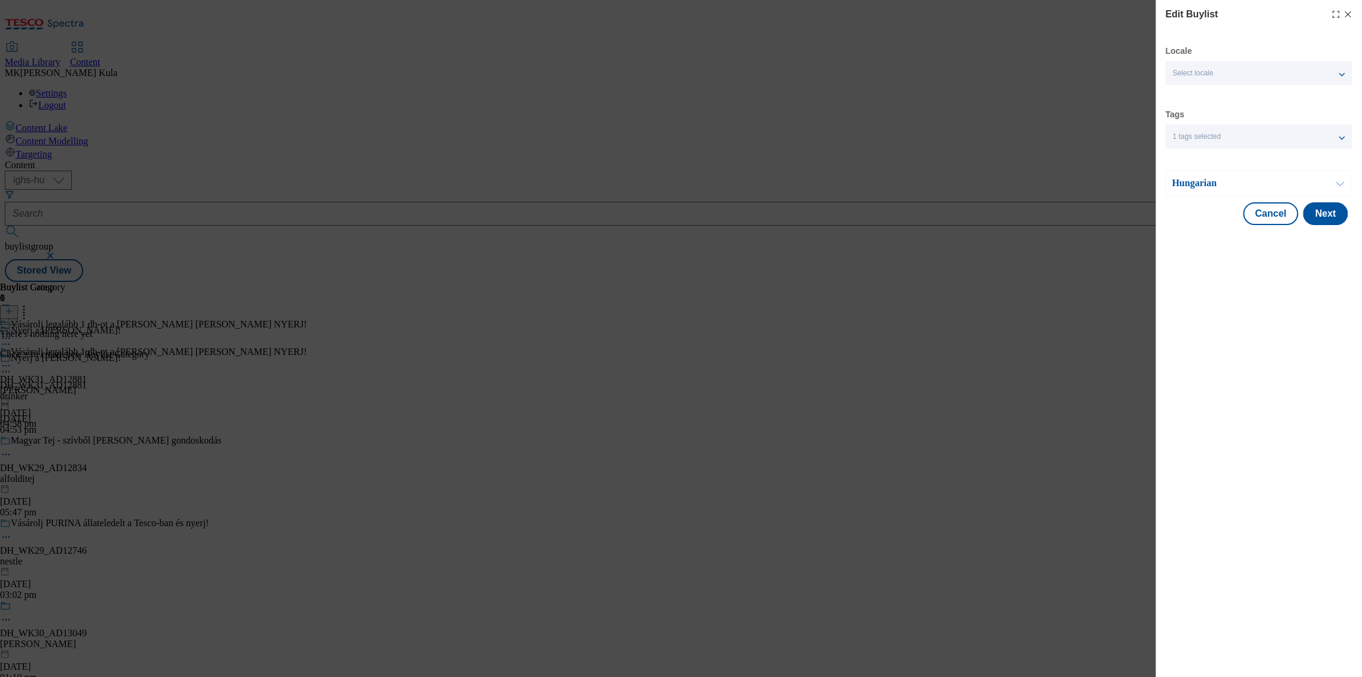
click at [1231, 184] on p "Hungarian" at bounding box center [1235, 183] width 126 height 12
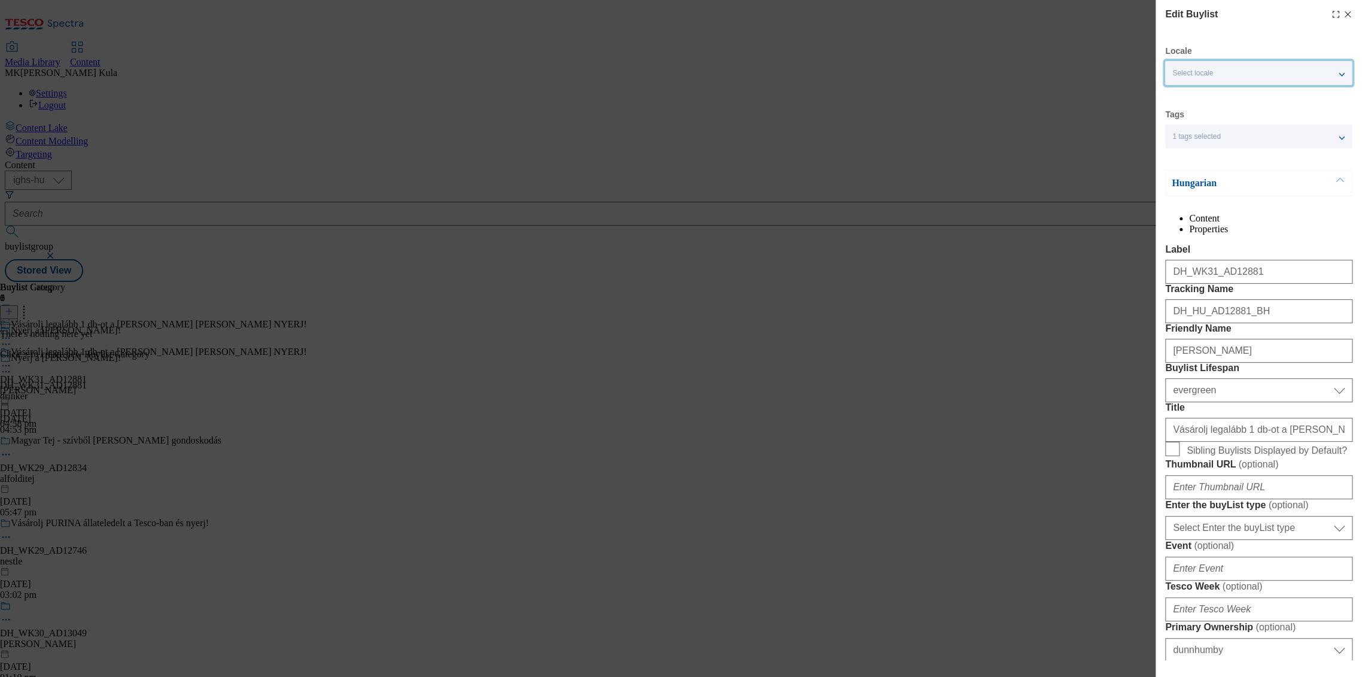
click at [1232, 68] on div "Select locale" at bounding box center [1258, 73] width 187 height 24
click at [1196, 125] on span "English" at bounding box center [1208, 122] width 28 height 7
click at [1187, 125] on input "English" at bounding box center [1179, 123] width 14 height 14
click at [1240, 163] on div "Locale 2 locales selected Hungarian English Tags 1 tags selected buylist Hungar…" at bounding box center [1258, 640] width 187 height 1190
click at [1232, 183] on p "Hungarian" at bounding box center [1235, 183] width 126 height 12
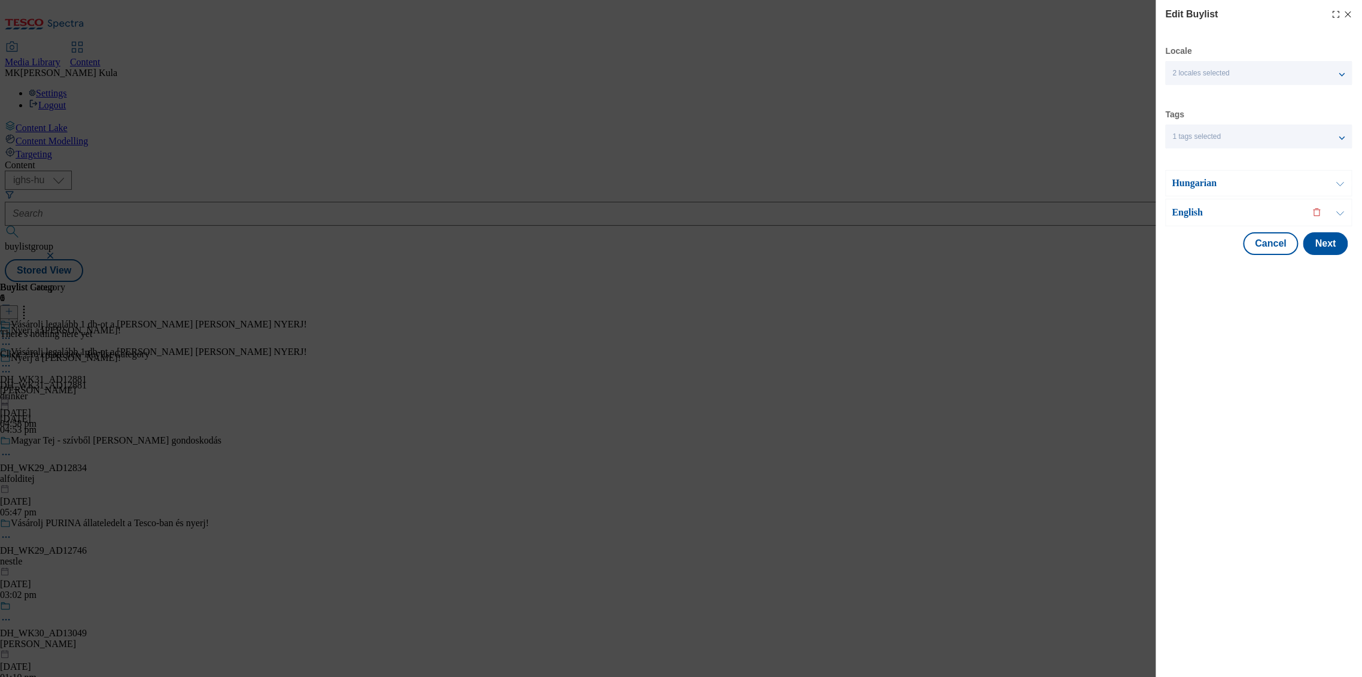
click at [1219, 211] on p "English" at bounding box center [1235, 212] width 126 height 12
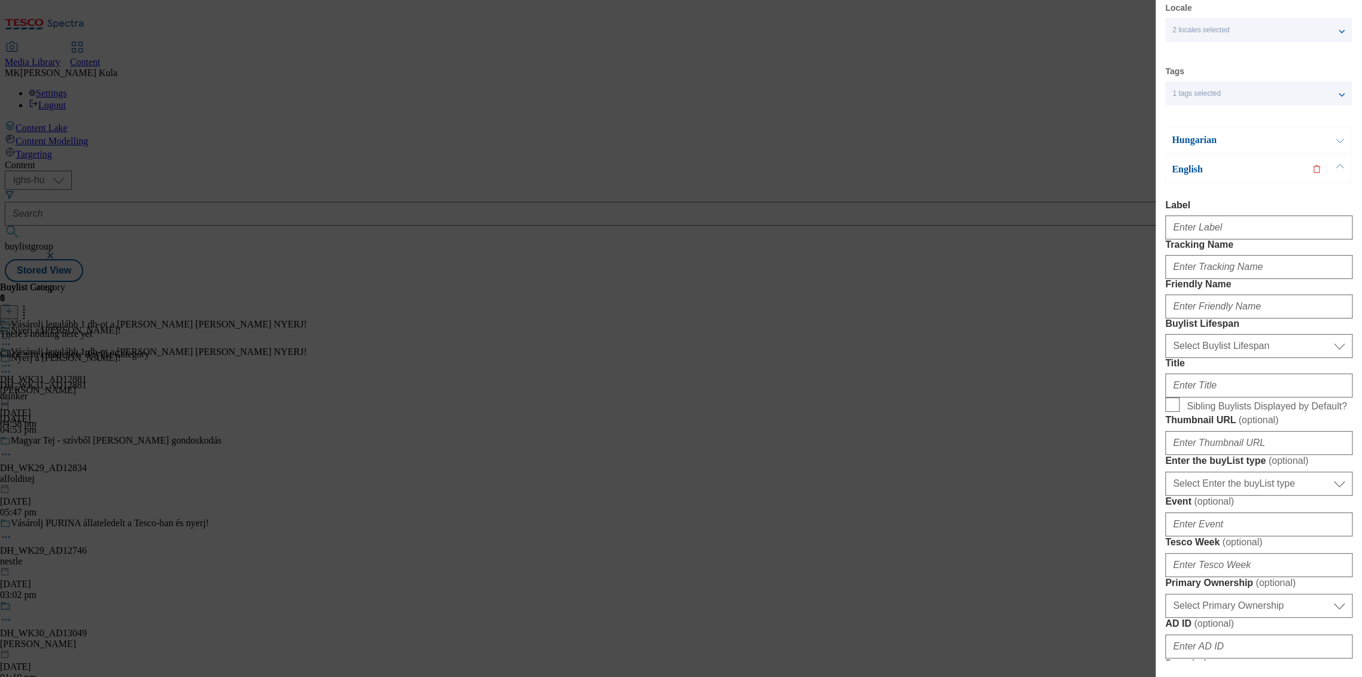
scroll to position [66, 0]
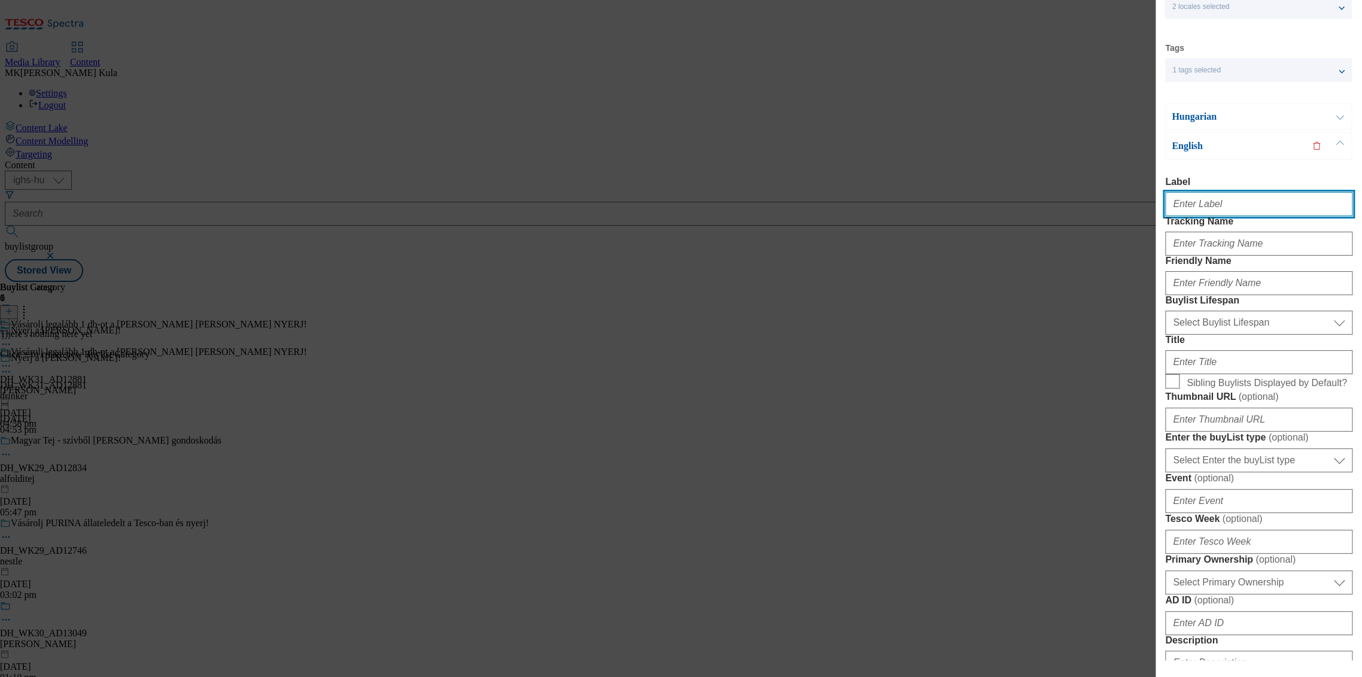
click at [1232, 202] on input "Label" at bounding box center [1258, 204] width 187 height 24
paste input "DH_WK31_AD12881"
type input "DH_WK31_AD12881"
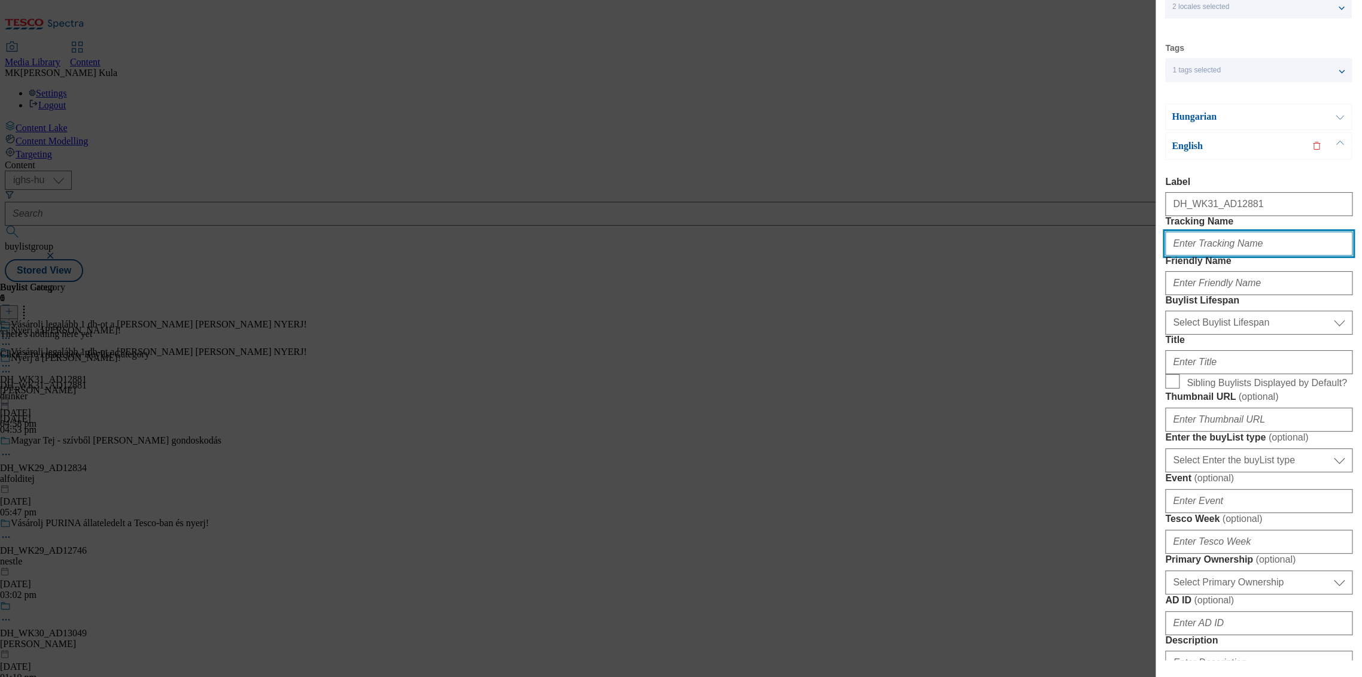
drag, startPoint x: 1207, startPoint y: 270, endPoint x: 1233, endPoint y: 273, distance: 25.9
click at [1207, 256] on input "Tracking Name" at bounding box center [1258, 244] width 187 height 24
paste input "DH_EN_AD12881_BH"
type input "DH_EN_AD12881_BH"
click at [1204, 295] on div "Modal" at bounding box center [1258, 280] width 187 height 29
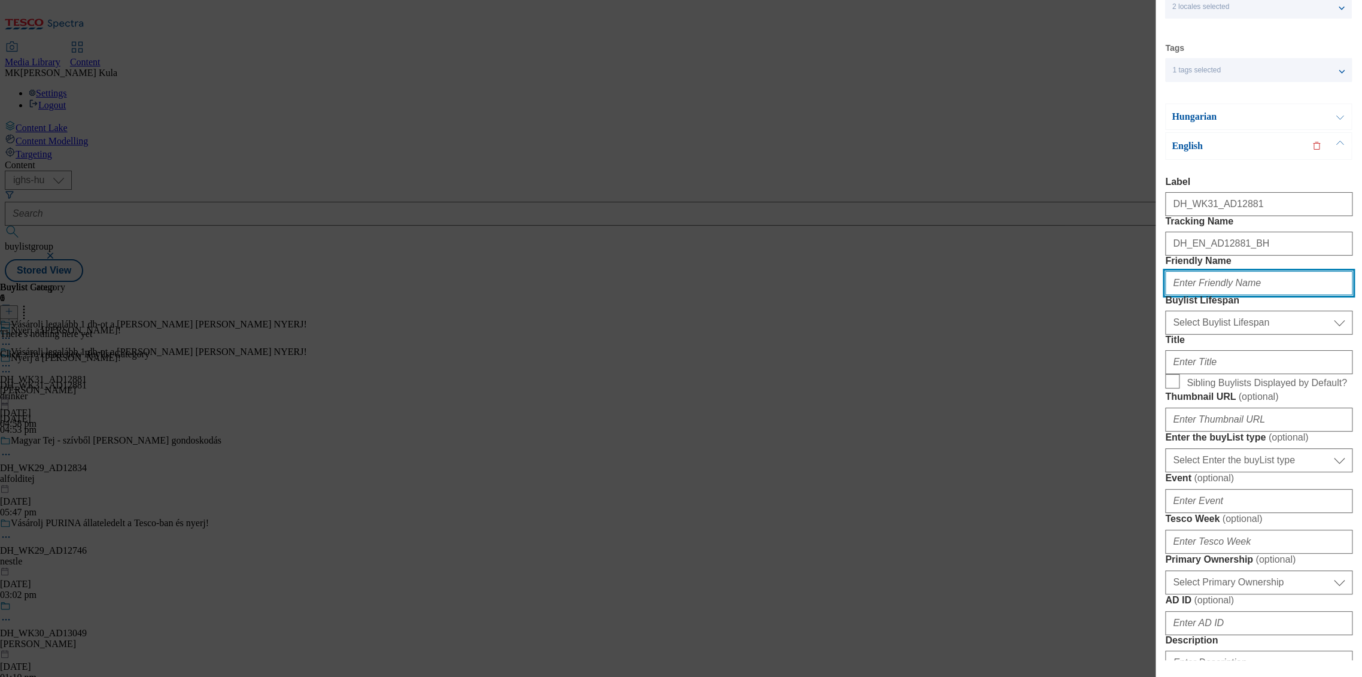
click at [1236, 295] on input "Friendly Name" at bounding box center [1258, 283] width 187 height 24
paste input "[PERSON_NAME]"
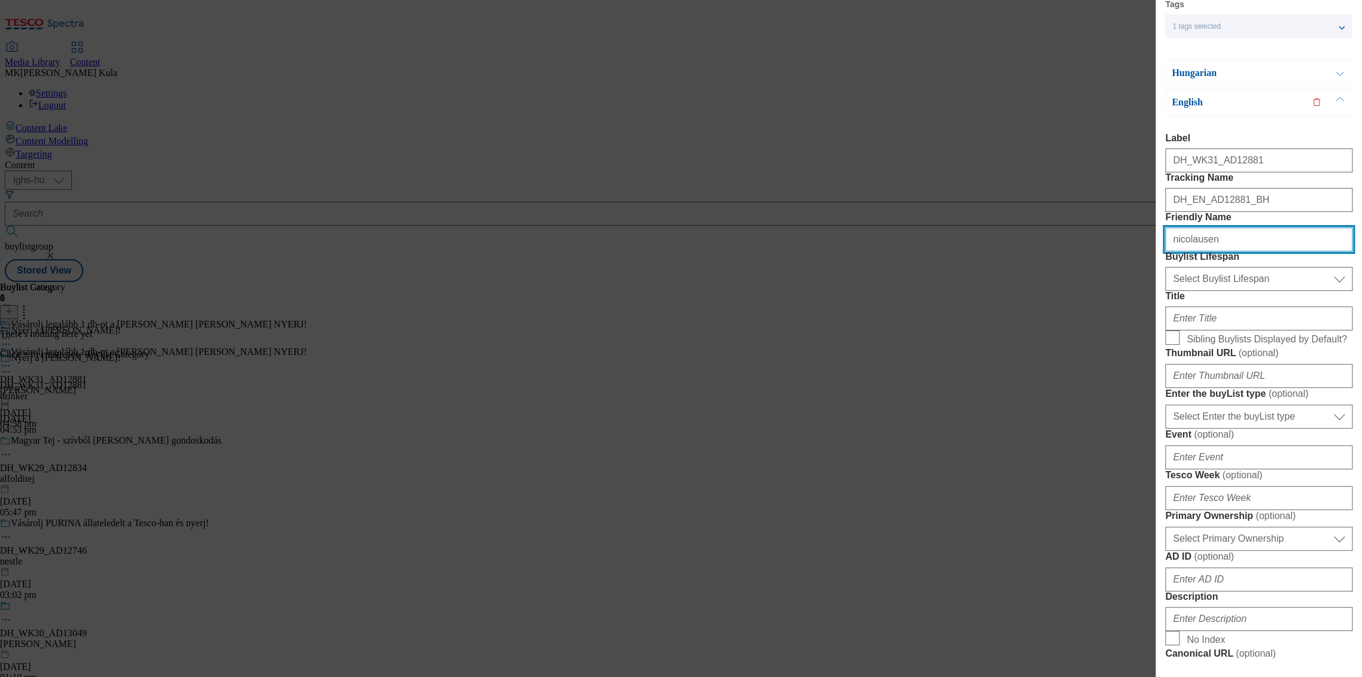
scroll to position [133, 0]
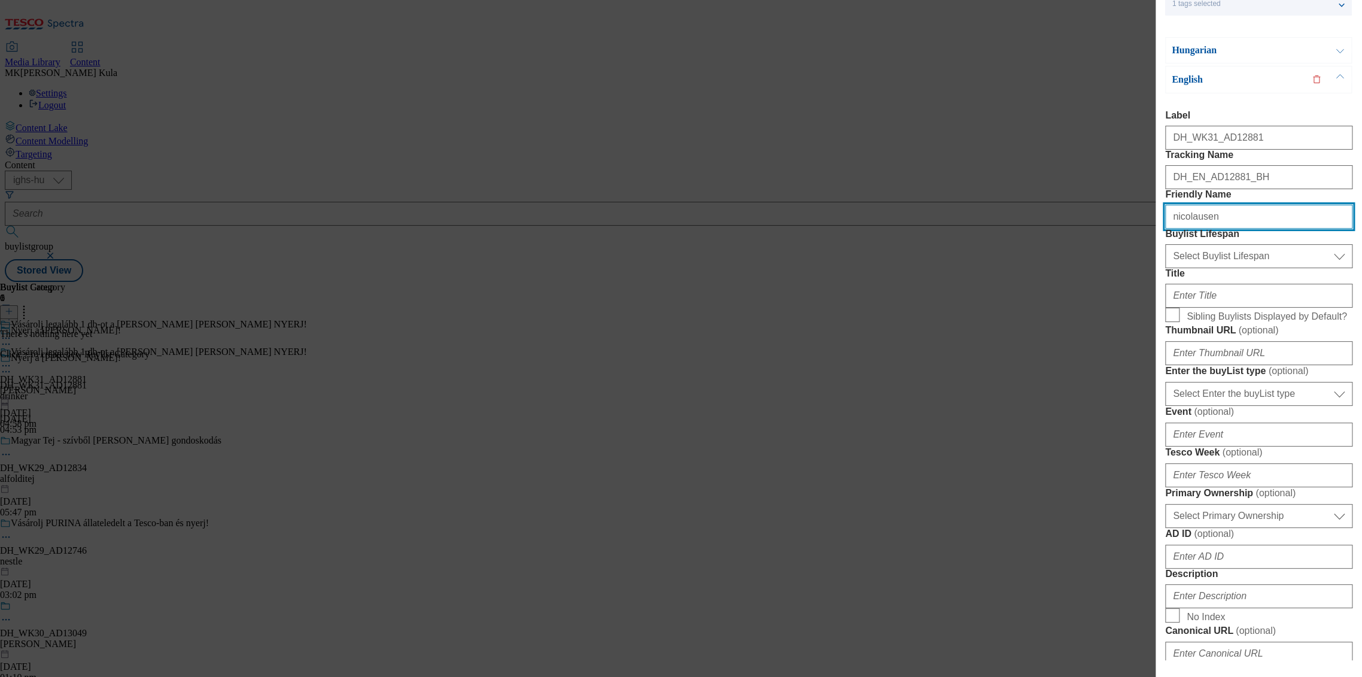
type input "nicolausen"
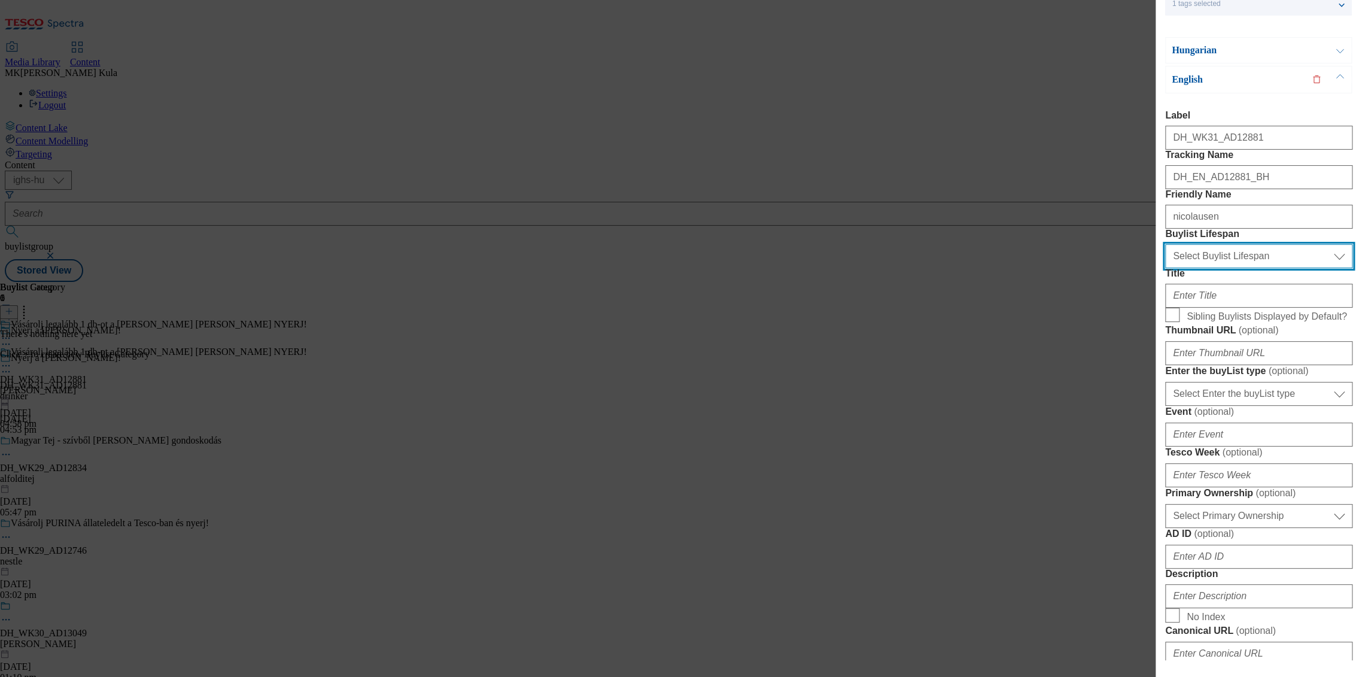
drag, startPoint x: 1261, startPoint y: 324, endPoint x: 1232, endPoint y: 330, distance: 29.3
click at [1261, 268] on select "Select Buylist Lifespan evergreen seasonal tactical" at bounding box center [1258, 256] width 187 height 24
select select "evergreen"
click at [1165, 268] on select "Select Buylist Lifespan evergreen seasonal tactical" at bounding box center [1258, 256] width 187 height 24
click at [1193, 279] on label "Title" at bounding box center [1258, 273] width 187 height 11
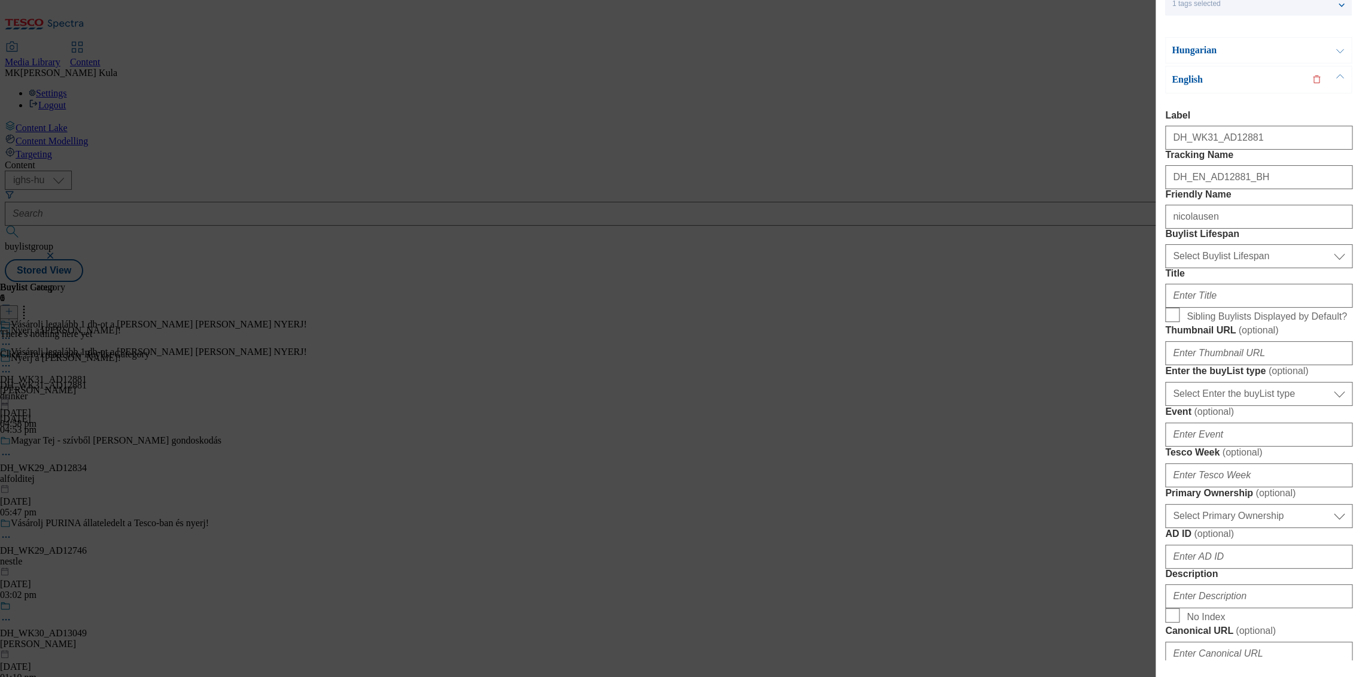
click at [0, 0] on input "Vásárolj legalább 1 db-ot a [PERSON_NAME] [PERSON_NAME] NYERJ!" at bounding box center [0, 0] width 0 height 0
drag, startPoint x: 1221, startPoint y: 374, endPoint x: 1235, endPoint y: 376, distance: 14.6
click at [1221, 308] on input "Title" at bounding box center [1258, 296] width 187 height 24
paste input "Visit www.screvo.hu/hu/nicolausvodka"
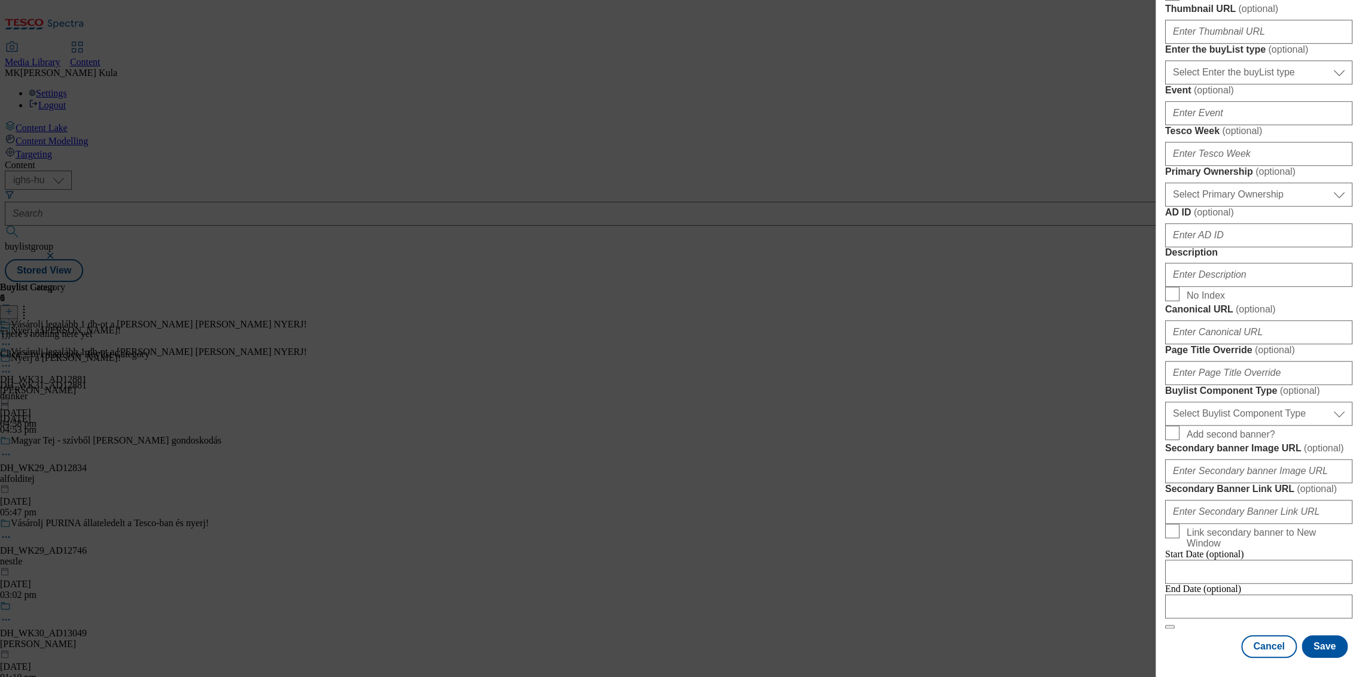
scroll to position [599, 0]
type input "Visit www.screvo.hu/hu/nicolausvodka"
click at [1221, 287] on input "Description" at bounding box center [1258, 275] width 187 height 24
paste input "Nicolaus"
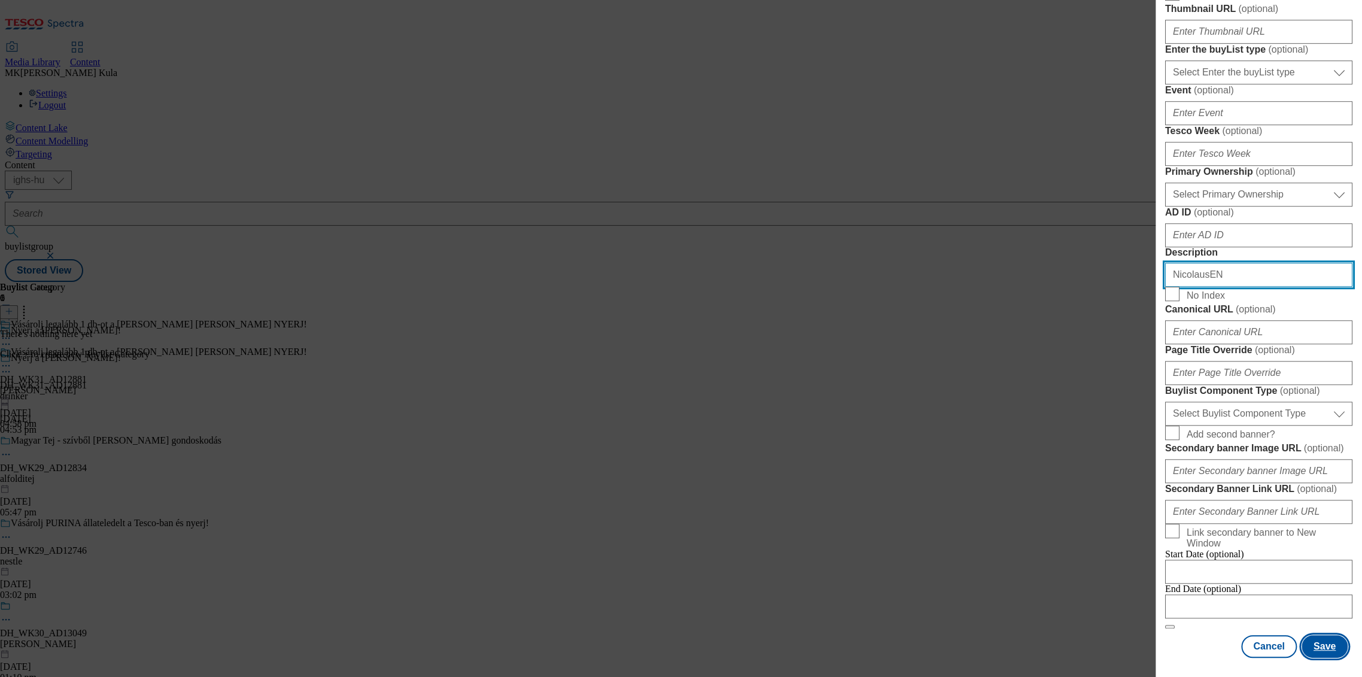
type input "NicolausEN"
click at [1307, 638] on button "Save" at bounding box center [1325, 646] width 46 height 23
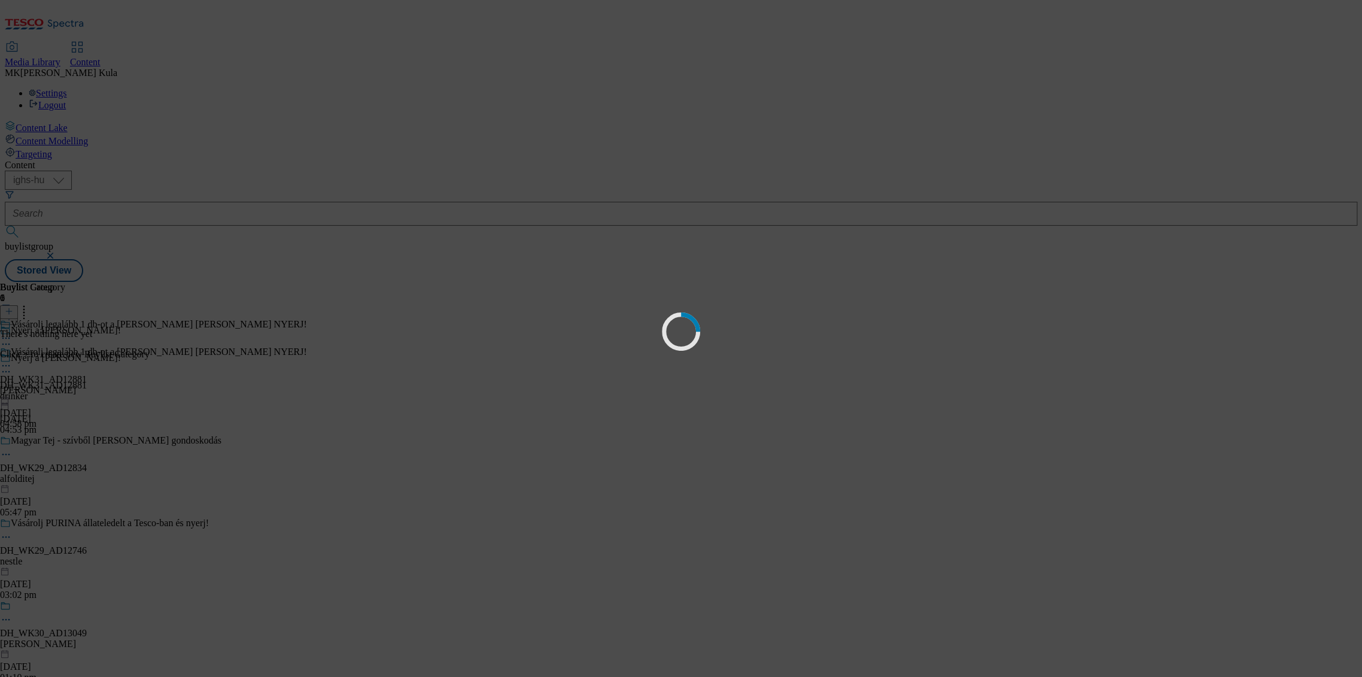
select select "evergreen"
select select "dunnhumby"
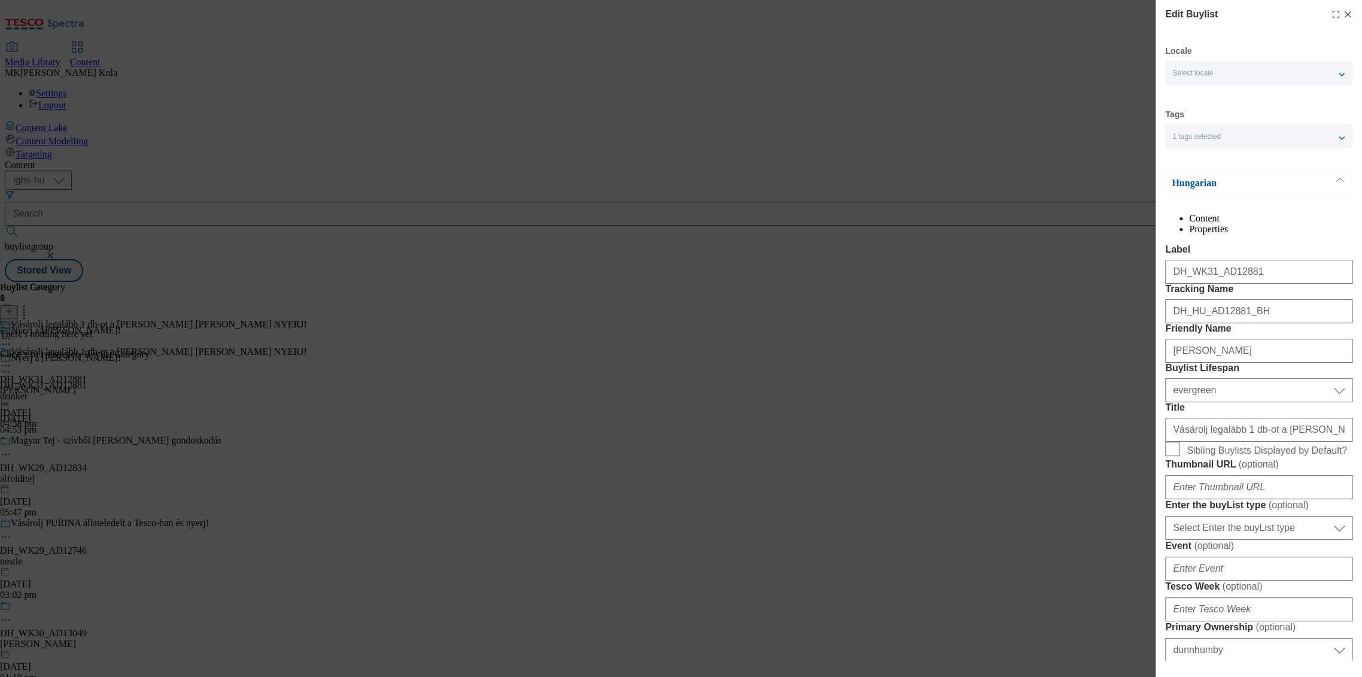
click at [1213, 136] on span "1 tags selected" at bounding box center [1196, 136] width 48 height 9
click at [1214, 145] on div "1 tags selected" at bounding box center [1258, 136] width 187 height 24
click at [1213, 194] on div "Hungarian" at bounding box center [1258, 183] width 187 height 26
click at [1208, 178] on p "Hungarian" at bounding box center [1235, 183] width 126 height 12
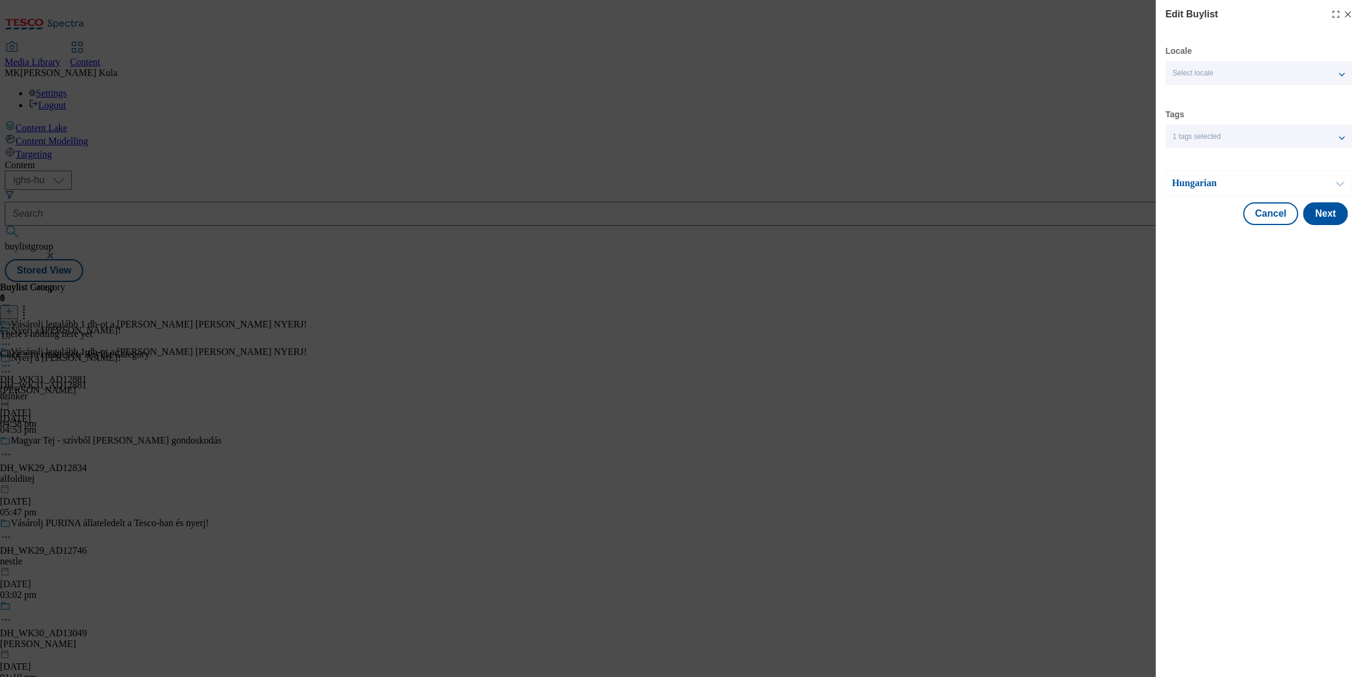
click at [1207, 178] on p "Hungarian" at bounding box center [1235, 183] width 126 height 12
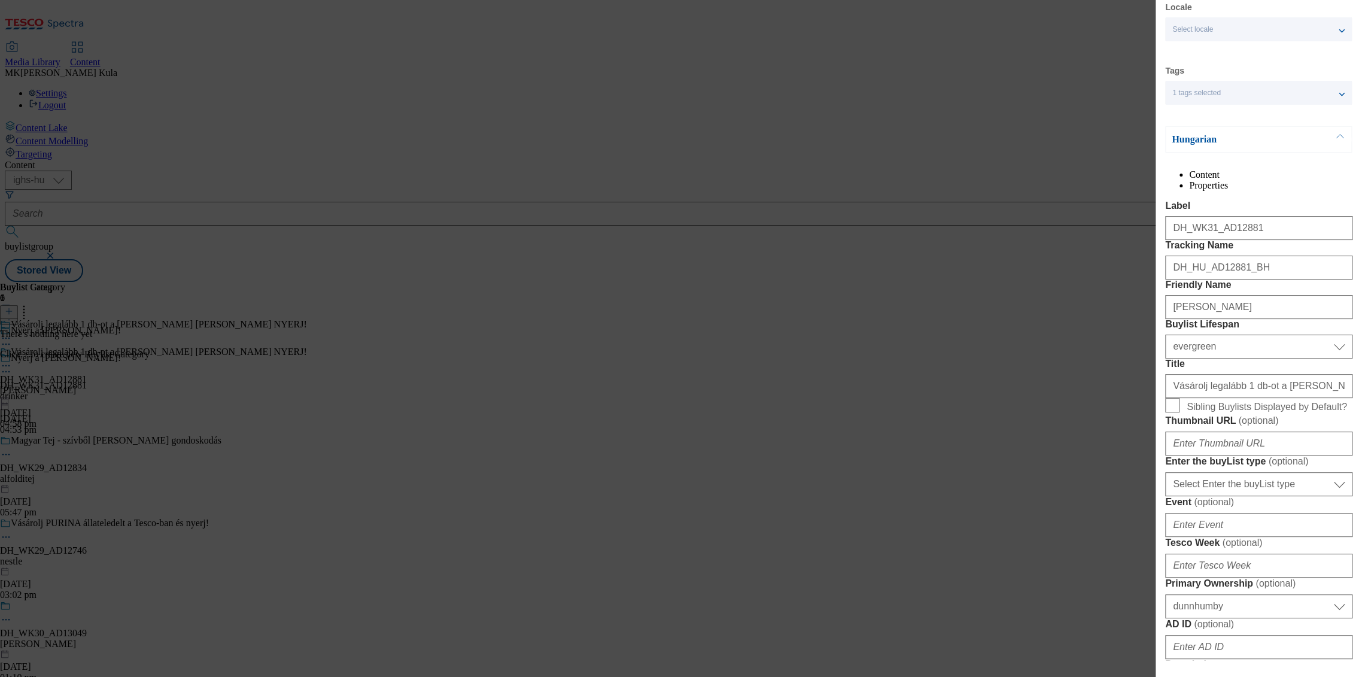
scroll to position [133, 0]
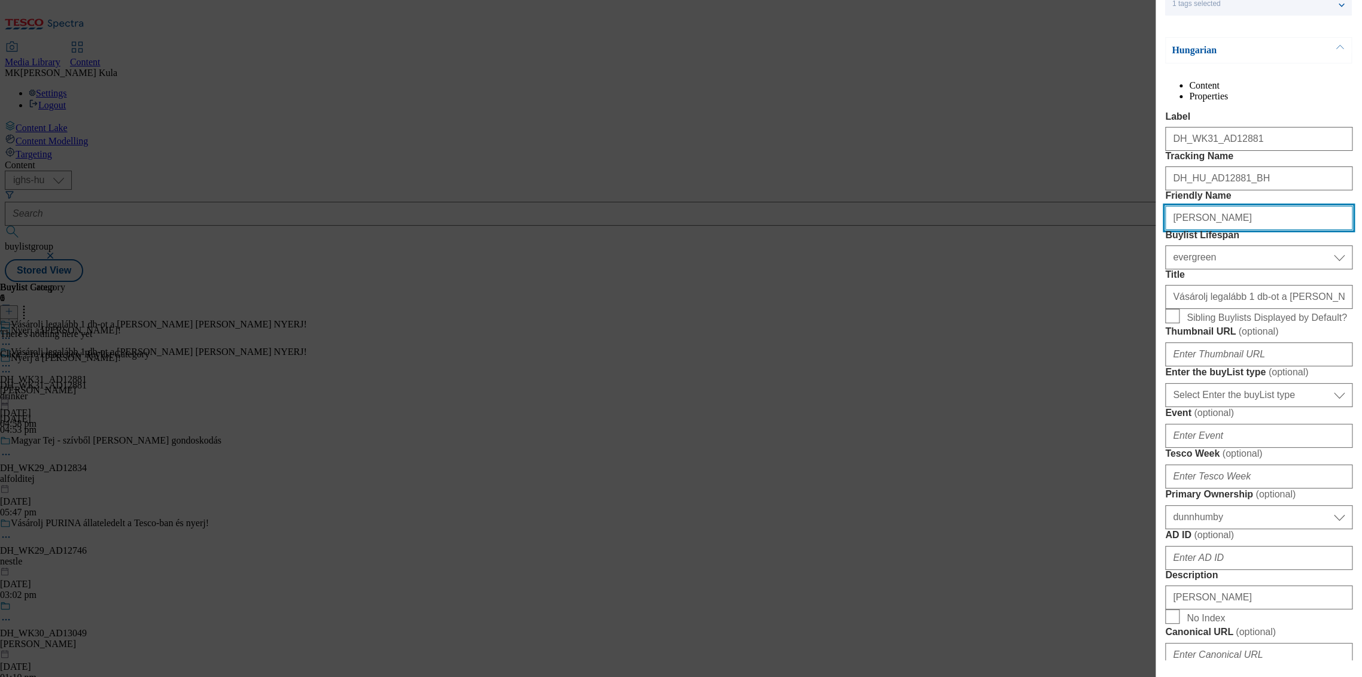
click at [1240, 230] on input "[PERSON_NAME]" at bounding box center [1258, 218] width 187 height 24
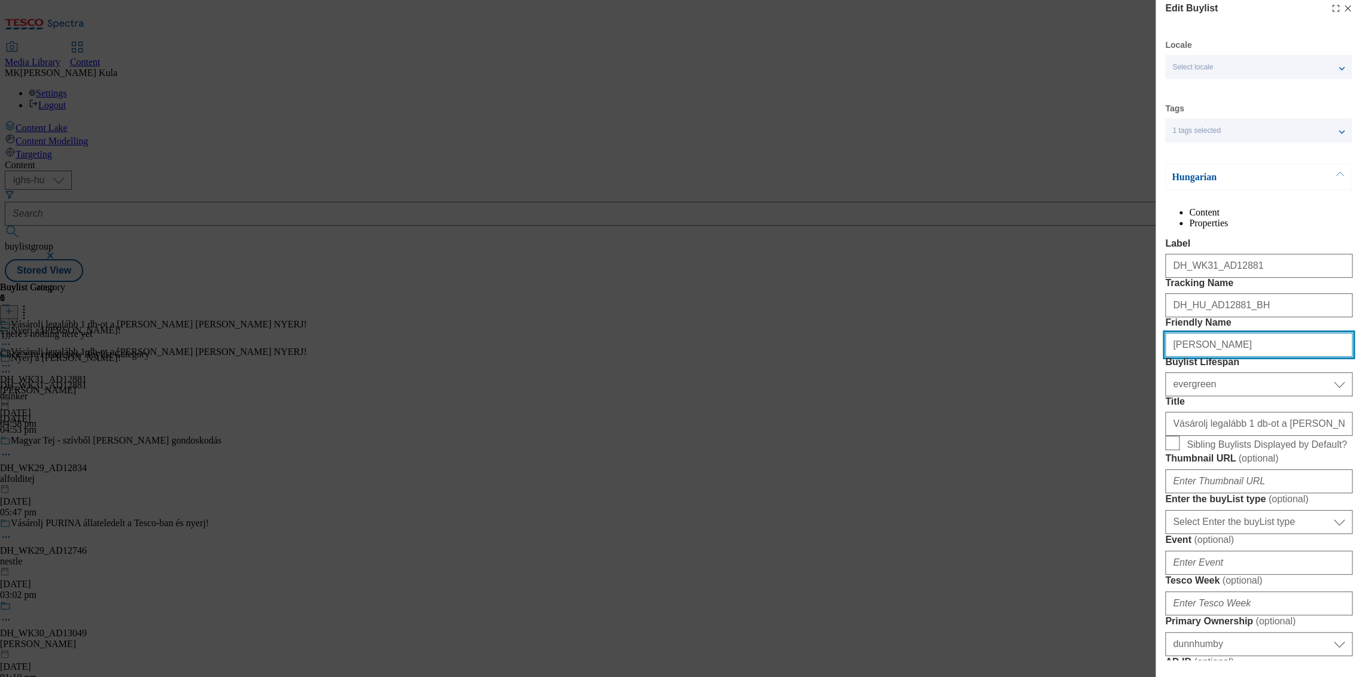
scroll to position [0, 0]
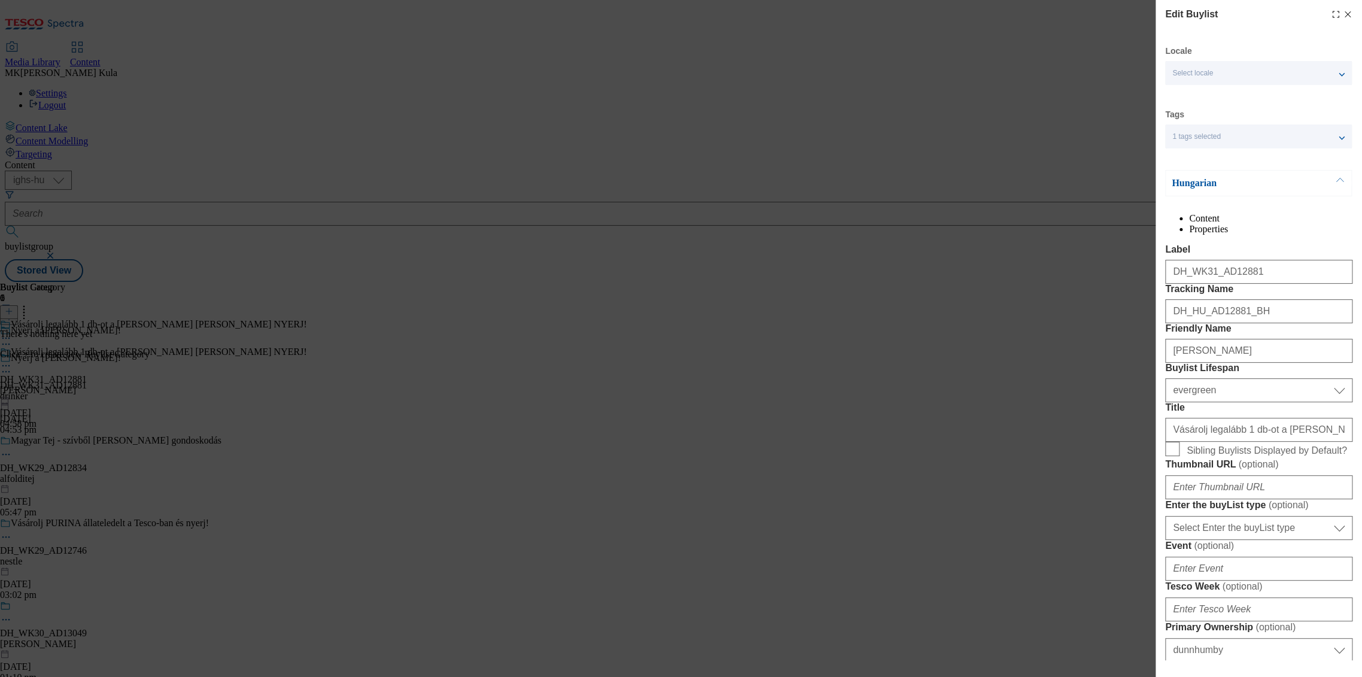
click at [1223, 150] on div "Locale Select locale Hungarian English Tags 1 tags selected buylist Hungarian C…" at bounding box center [1258, 623] width 187 height 1156
click at [1210, 180] on p "Hungarian" at bounding box center [1235, 183] width 126 height 12
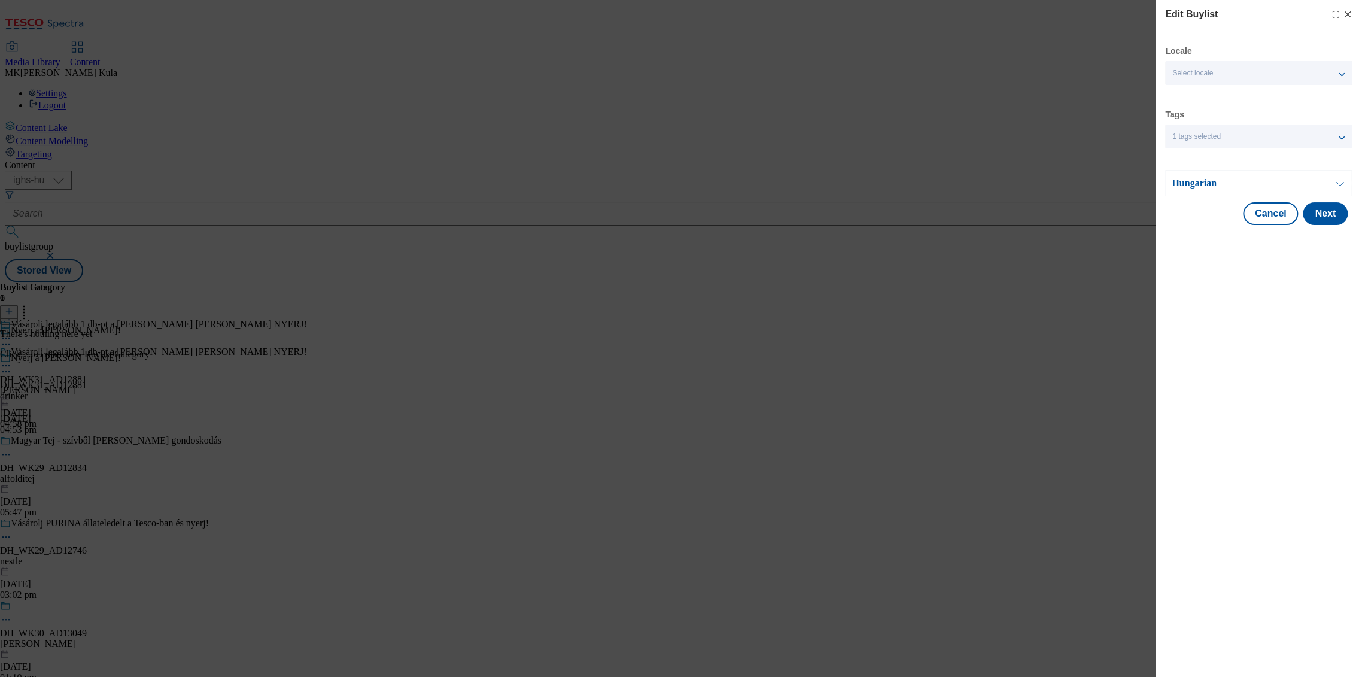
click at [1212, 140] on span "1 tags selected" at bounding box center [1196, 136] width 48 height 9
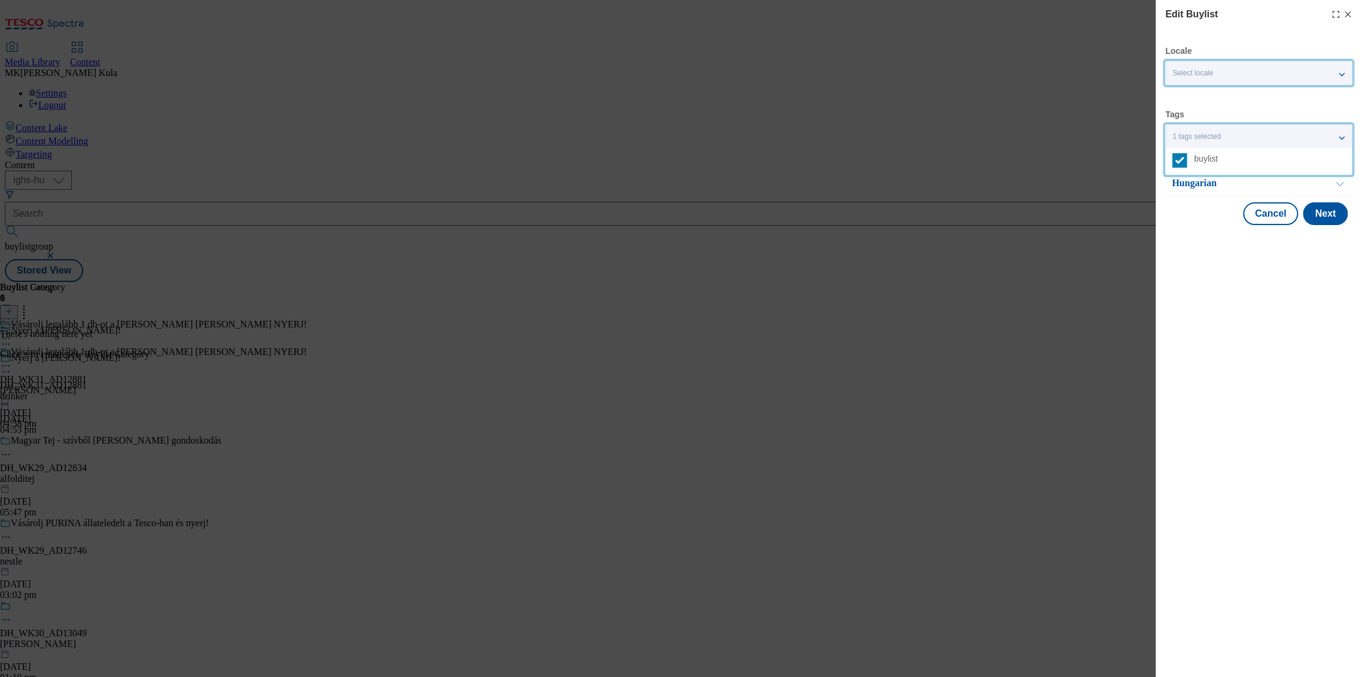
click at [1219, 70] on div "Select locale" at bounding box center [1258, 73] width 187 height 24
click at [1202, 119] on span "English" at bounding box center [1208, 122] width 28 height 7
click at [1187, 117] on input "English" at bounding box center [1179, 123] width 14 height 14
click at [1235, 315] on div "Edit Buylist Locale 2 locales selected Hungarian English Tags 1 tags selected b…" at bounding box center [1259, 338] width 206 height 677
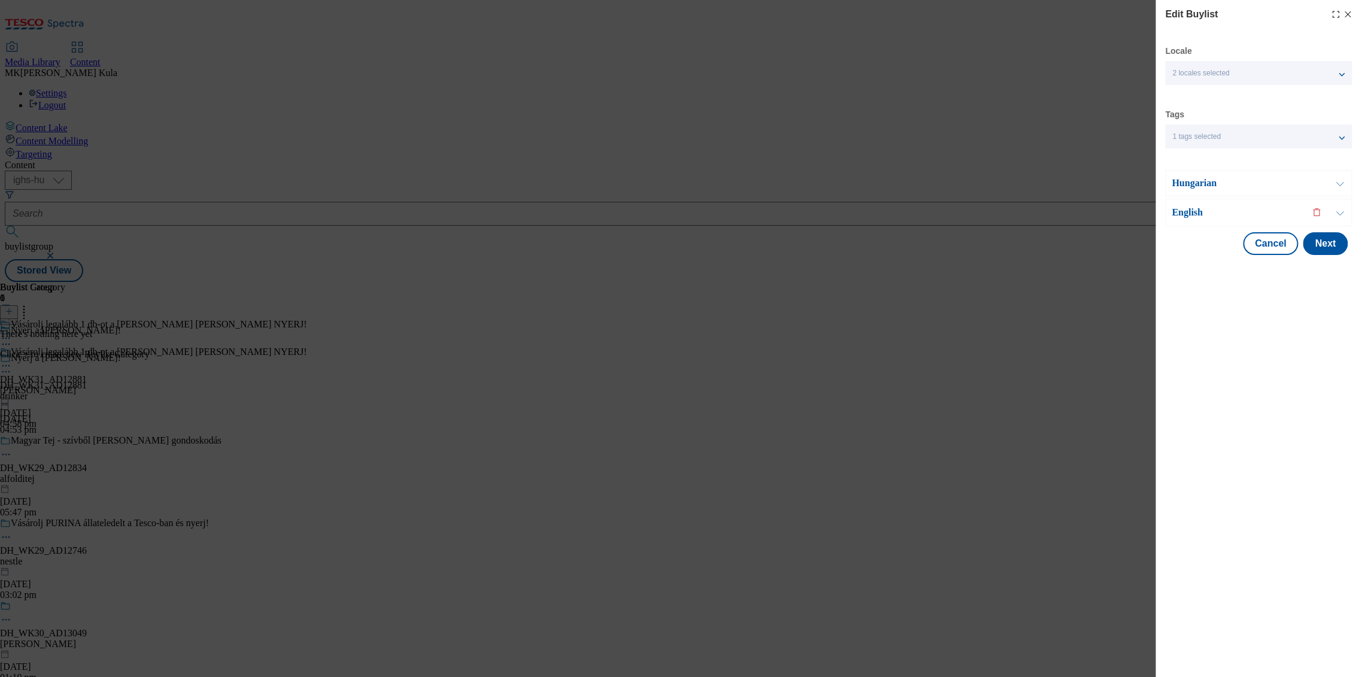
click at [1209, 223] on div "English" at bounding box center [1258, 213] width 187 height 28
click at [1198, 217] on p "English" at bounding box center [1235, 212] width 126 height 12
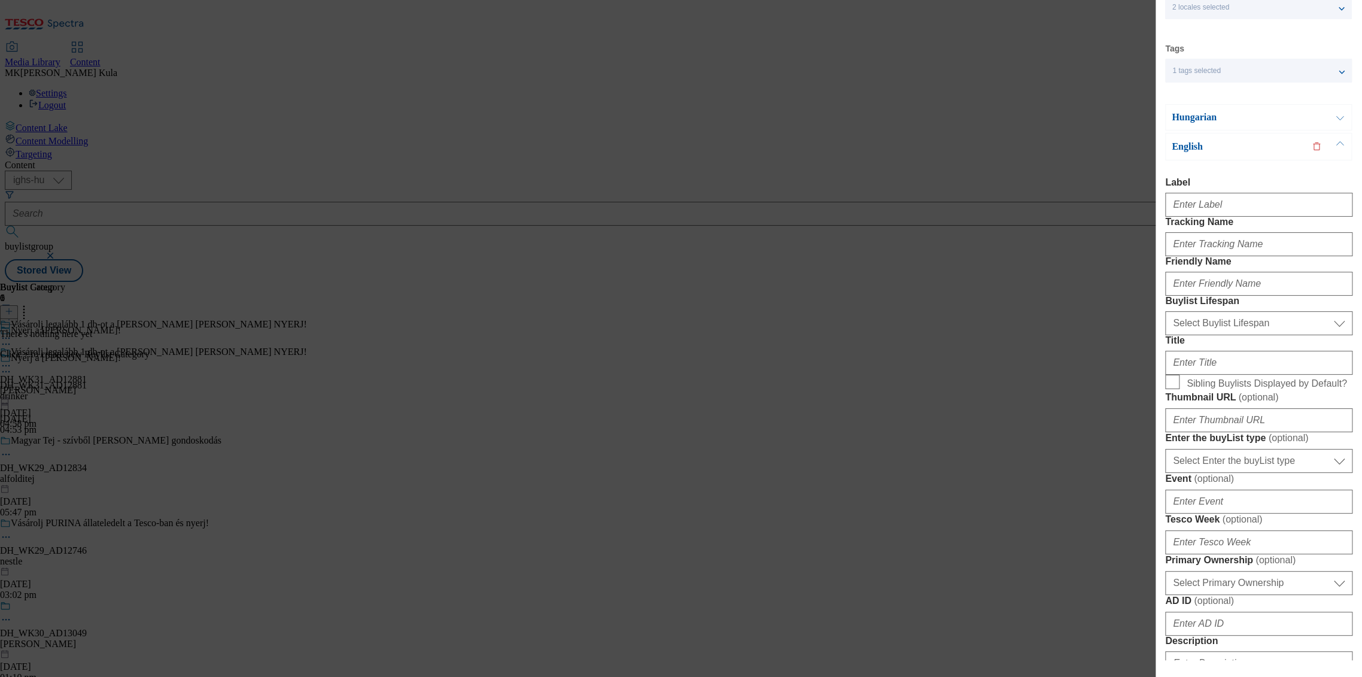
scroll to position [66, 0]
click at [1238, 201] on input "Label" at bounding box center [1258, 204] width 187 height 24
paste input "DH_WK31_AD12881"
type input "DH_WK31_AD12881"
click at [1213, 256] on input "Tracking Name" at bounding box center [1258, 244] width 187 height 24
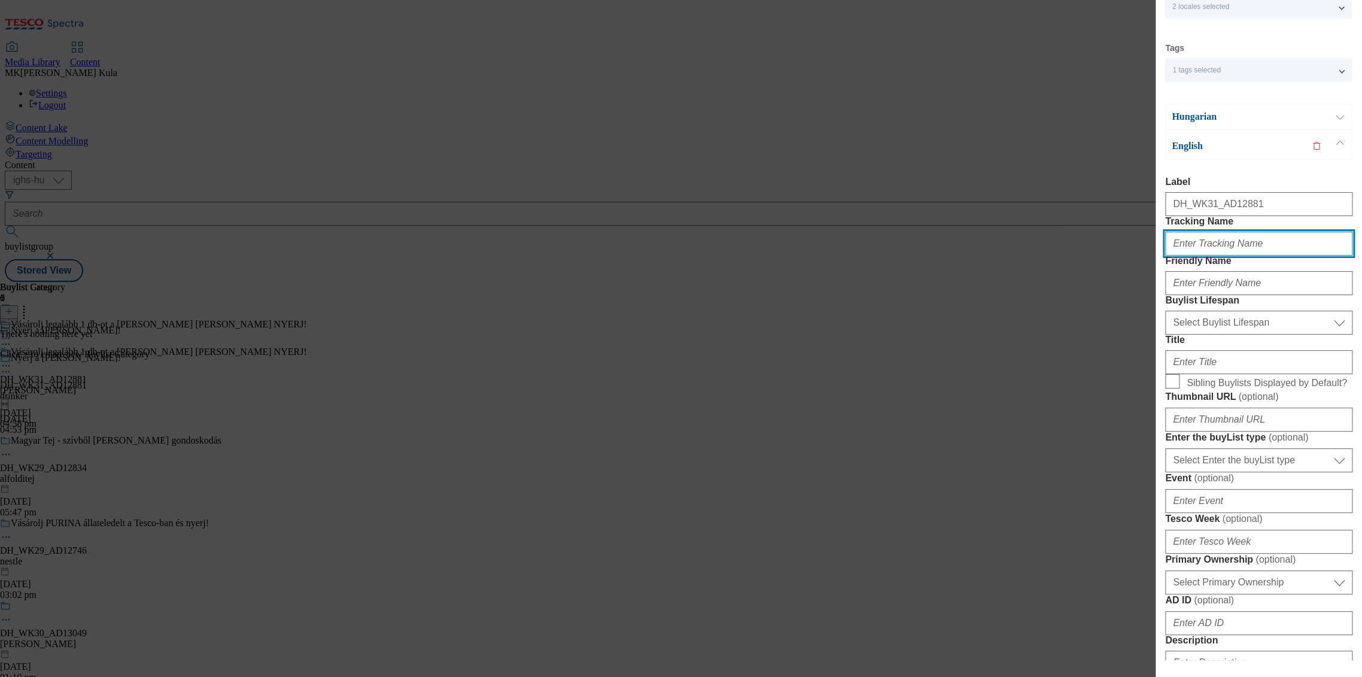
paste input "DH_EN_AD12881_BH"
type input "DH_EN_AD12881_BH"
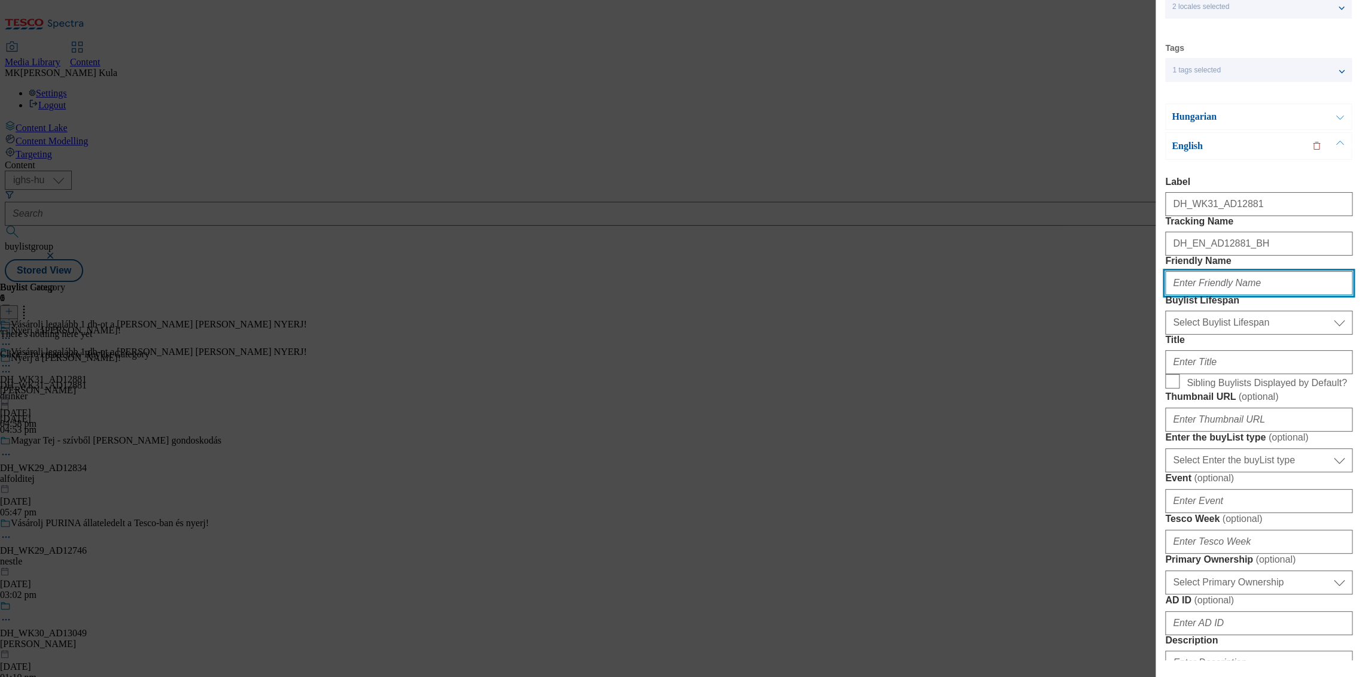
click at [1208, 295] on input "Friendly Name" at bounding box center [1258, 283] width 187 height 24
paste input "[PERSON_NAME]"
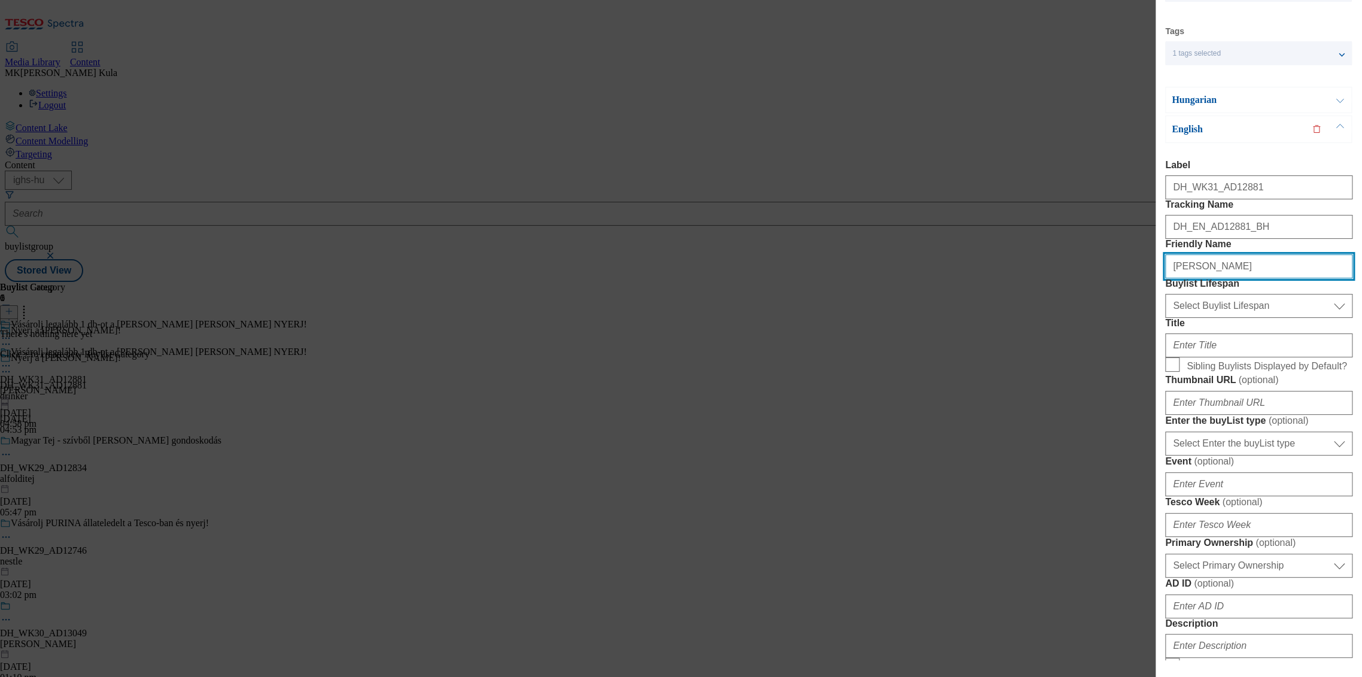
scroll to position [133, 0]
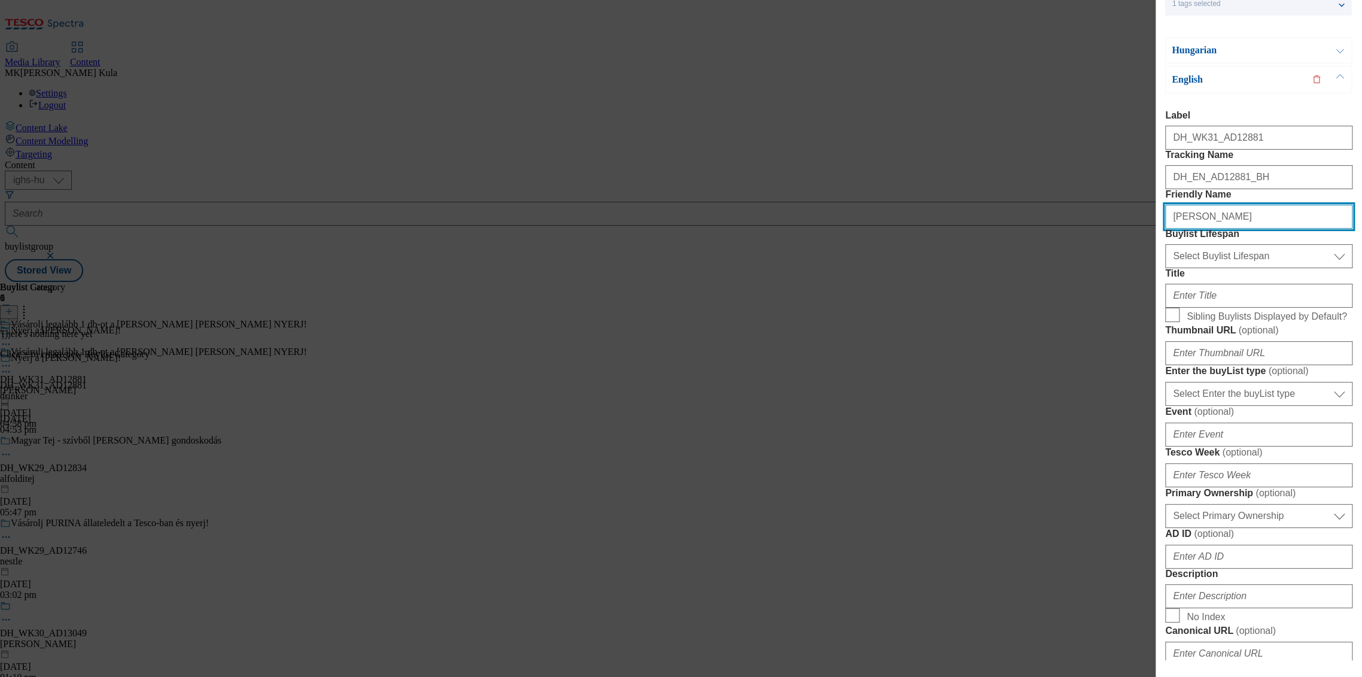
type input "[PERSON_NAME]"
click at [1216, 268] on div "Select Buylist Lifespan evergreen seasonal tactical Select Buylist Lifespan" at bounding box center [1258, 253] width 187 height 29
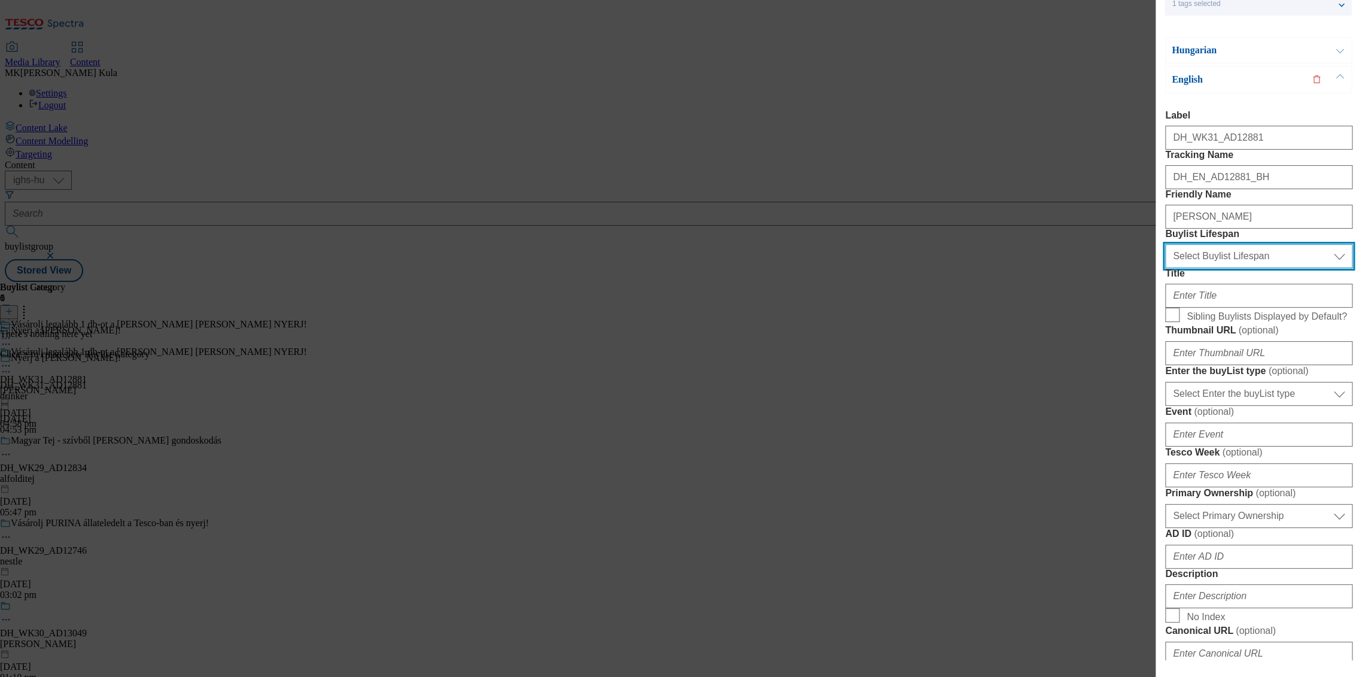
click at [1216, 268] on select "Select Buylist Lifespan evergreen seasonal tactical" at bounding box center [1258, 256] width 187 height 24
select select "evergreen"
click at [1165, 268] on select "Select Buylist Lifespan evergreen seasonal tactical" at bounding box center [1258, 256] width 187 height 24
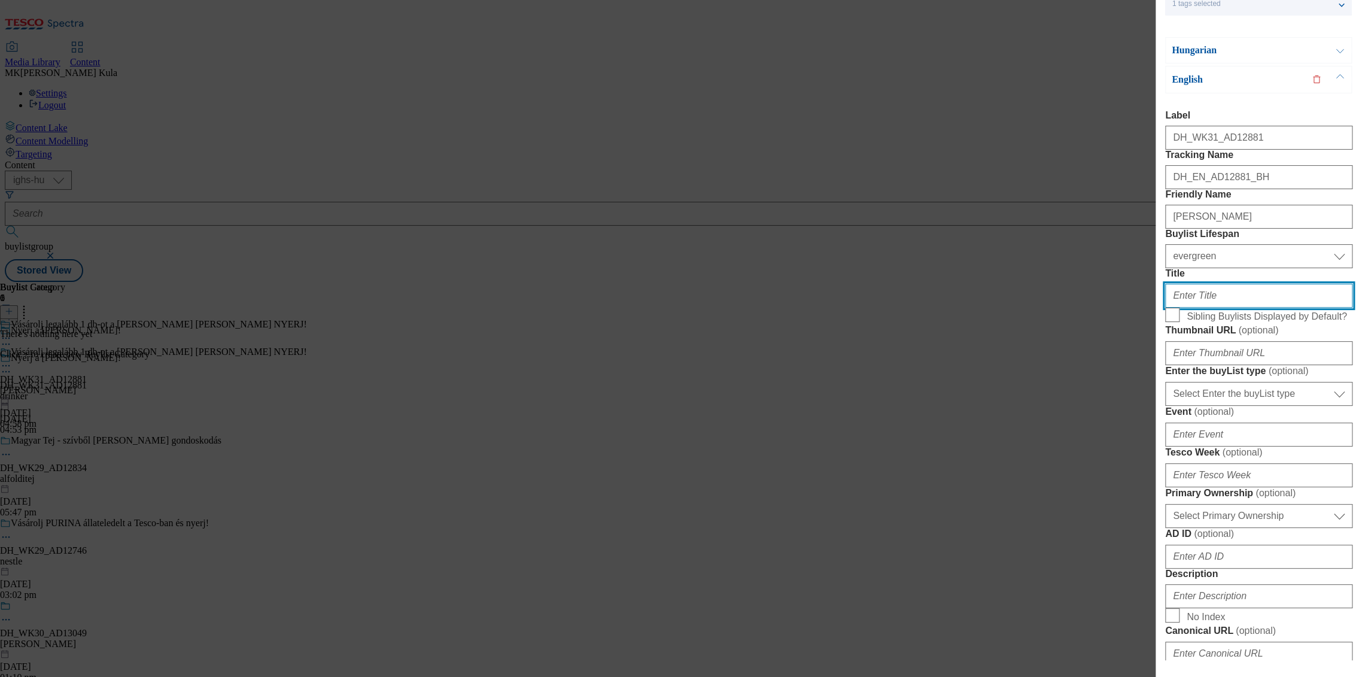
click at [1212, 308] on input "Title" at bounding box center [1258, 296] width 187 height 24
click at [1256, 308] on div "Modal" at bounding box center [1258, 293] width 187 height 29
click at [1232, 308] on input "Title" at bounding box center [1258, 296] width 187 height 24
paste input "Visit www.screvo.hu/hu/nicolausvodka"
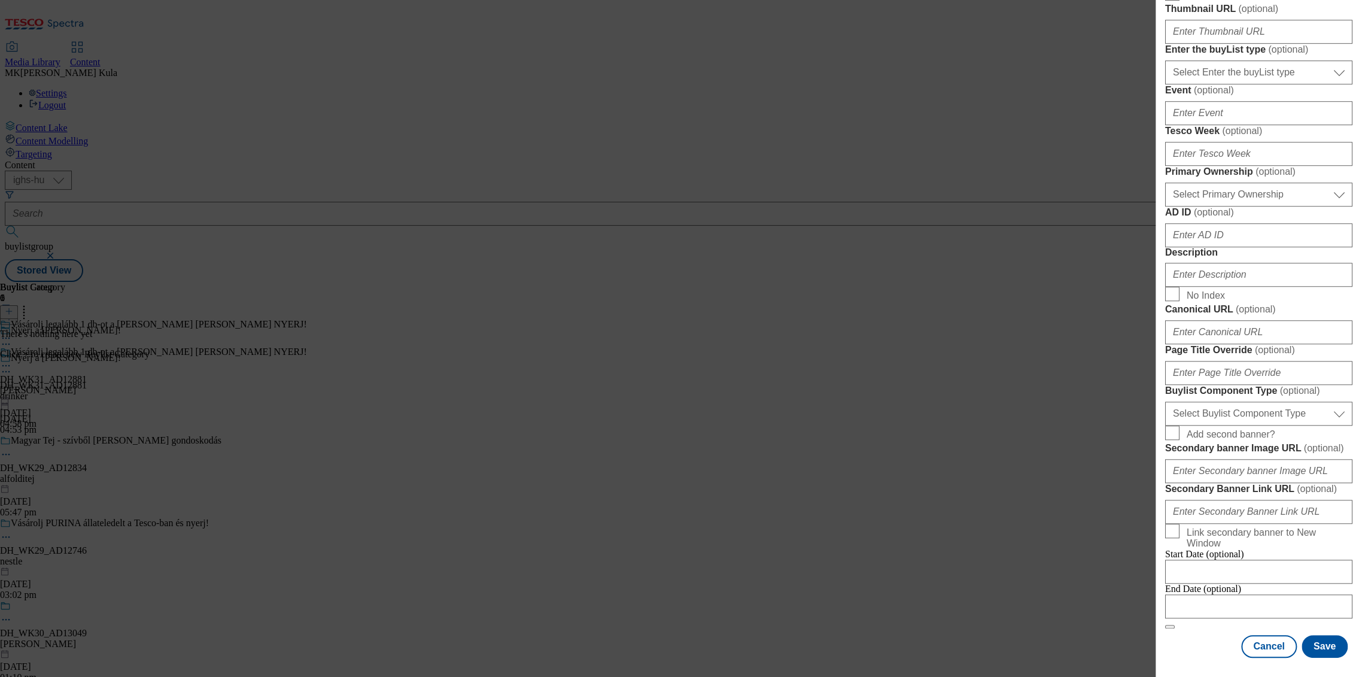
scroll to position [531, 0]
type input "Visit www.screvo.hu/hu/nicolausvodka"
click at [1230, 287] on input "Description" at bounding box center [1258, 275] width 187 height 24
click at [1228, 287] on input "Description" at bounding box center [1258, 275] width 187 height 24
paste input "Nicolaus"
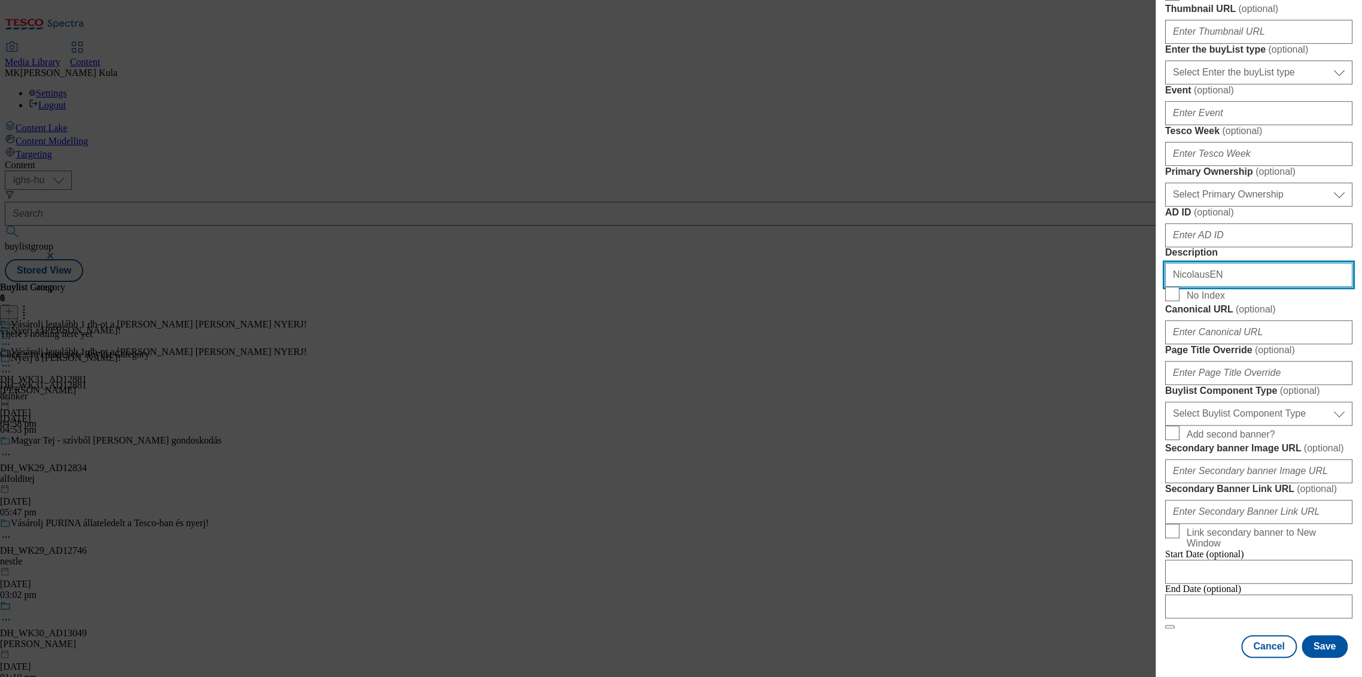
scroll to position [899, 0]
type input "NicolausEN"
click at [1322, 640] on button "Save" at bounding box center [1325, 646] width 46 height 23
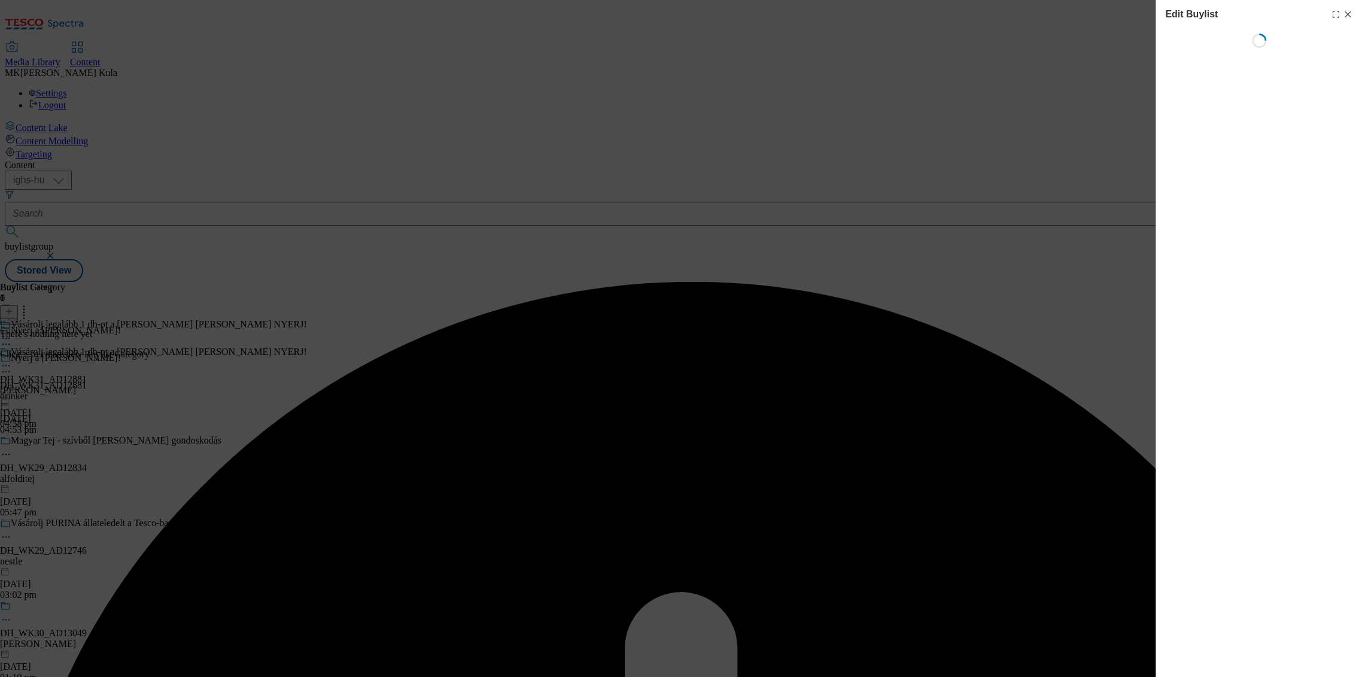
select select "evergreen"
select select "dunnhumby"
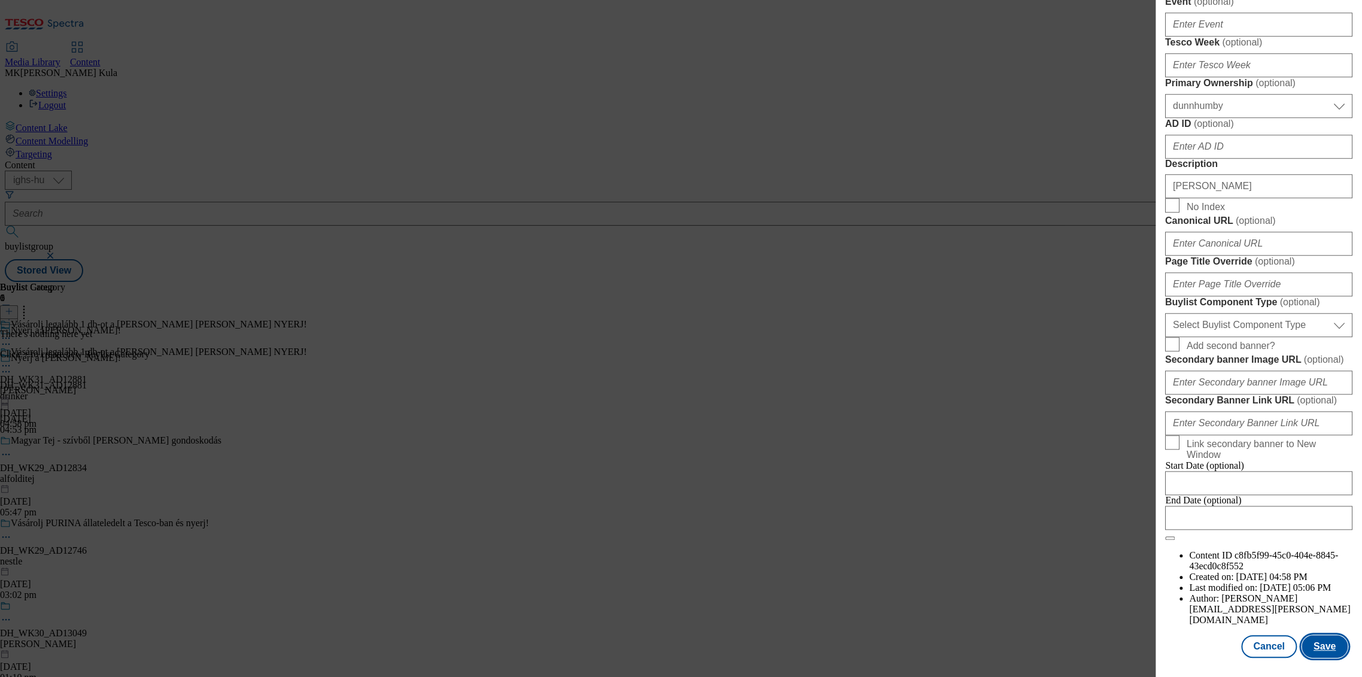
scroll to position [922, 0]
drag, startPoint x: 1326, startPoint y: 636, endPoint x: 1314, endPoint y: 615, distance: 24.6
click at [1326, 636] on button "Save" at bounding box center [1325, 646] width 46 height 23
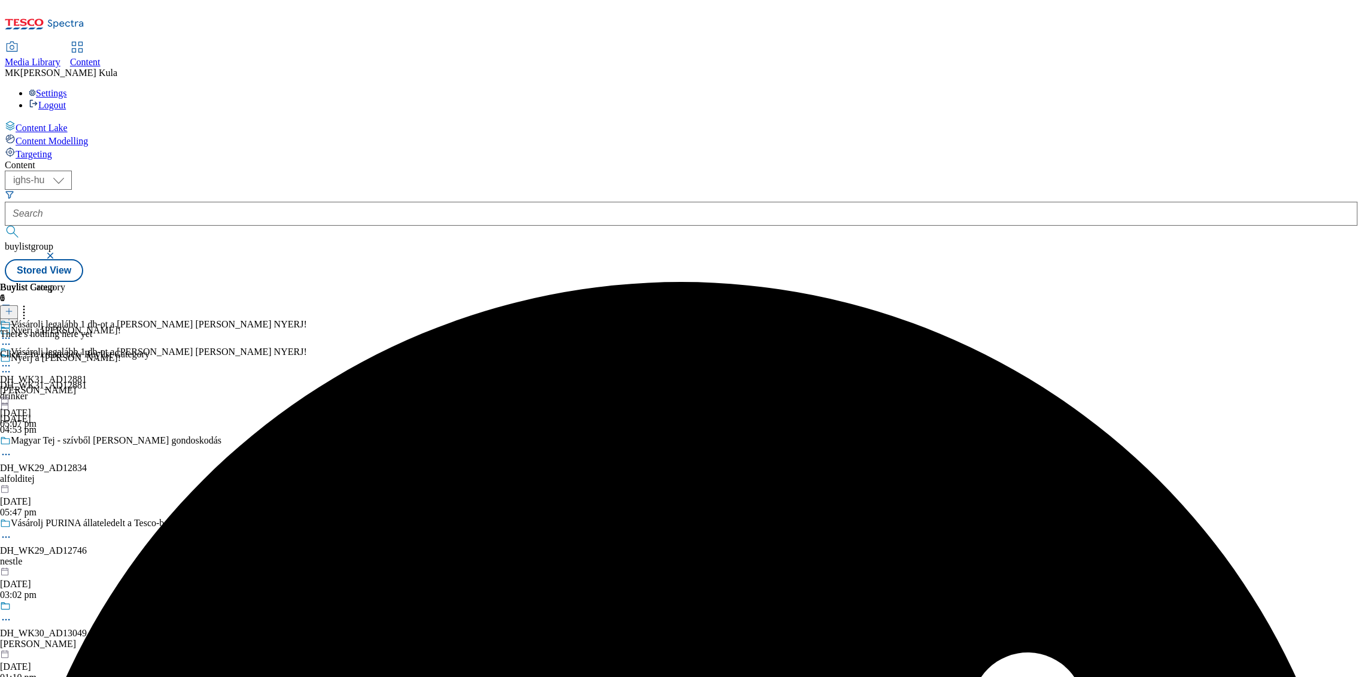
click at [13, 307] on icon at bounding box center [9, 311] width 8 height 8
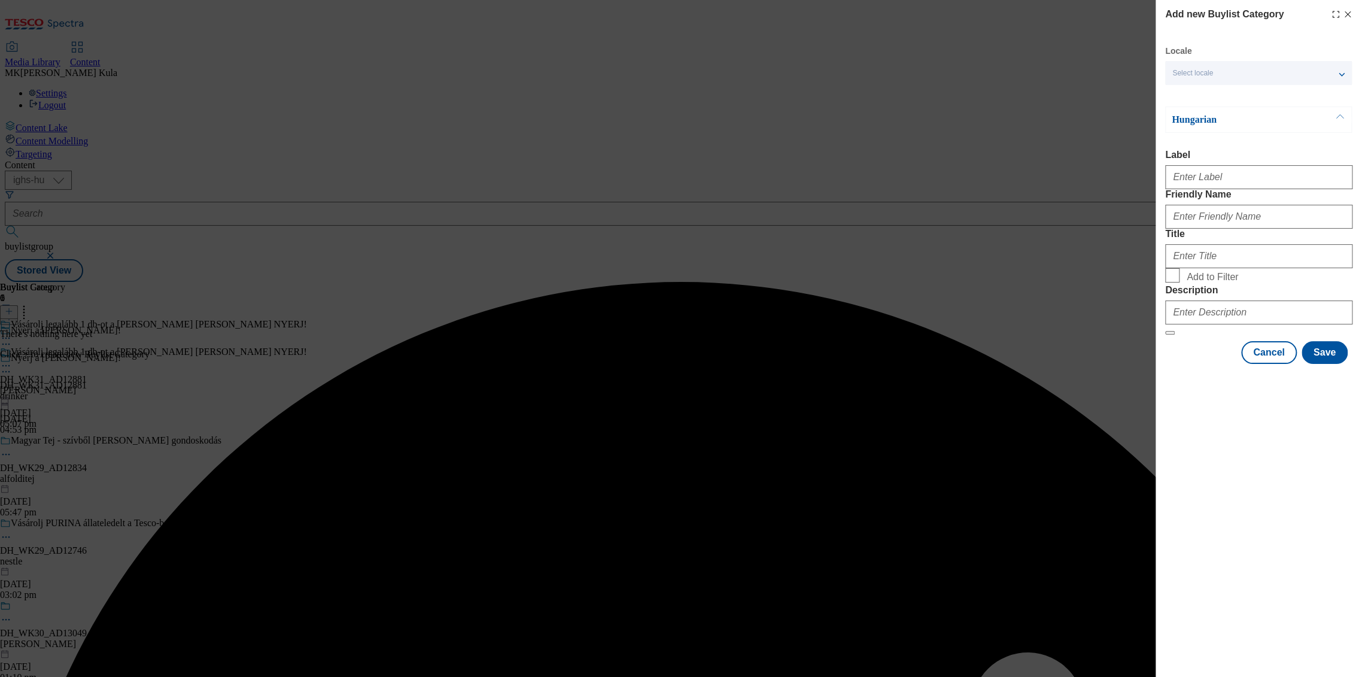
click at [1226, 77] on div "Select locale" at bounding box center [1258, 73] width 187 height 24
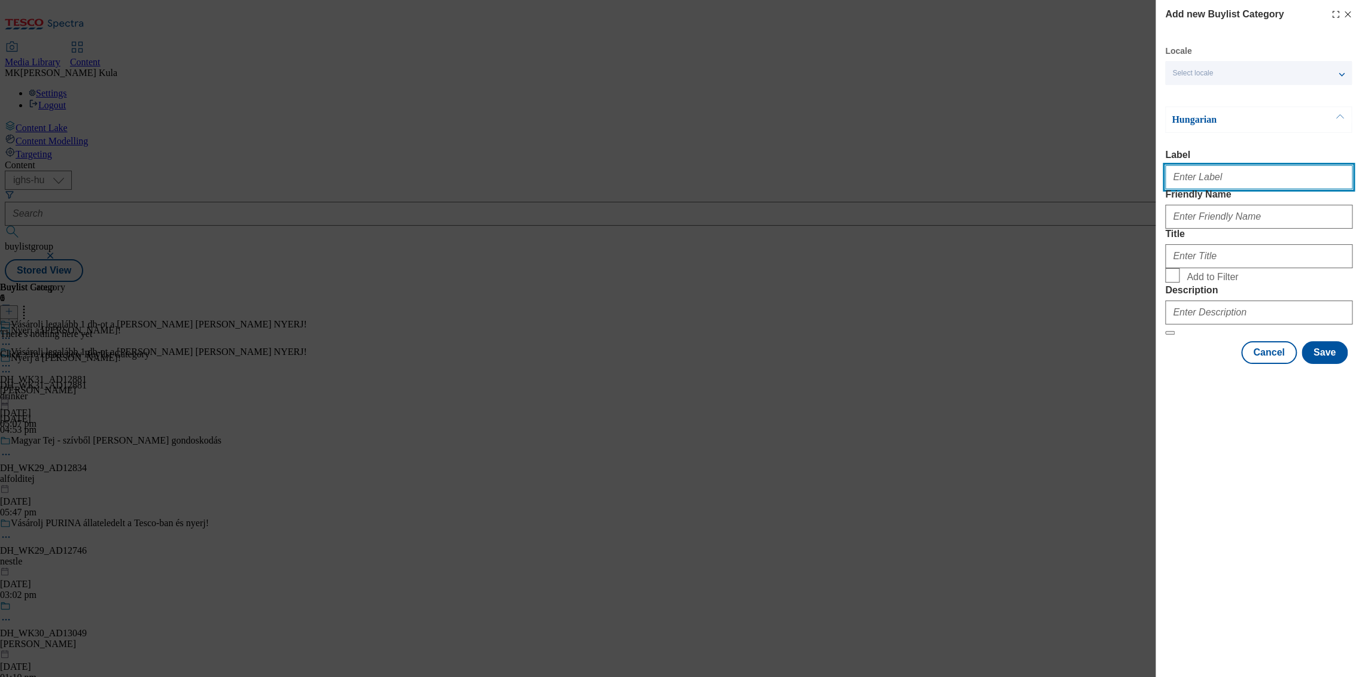
click at [1225, 174] on input "Label" at bounding box center [1258, 177] width 187 height 24
paste input "DH_WK31_AD12881"
type input "DH_WK31_AD12881"
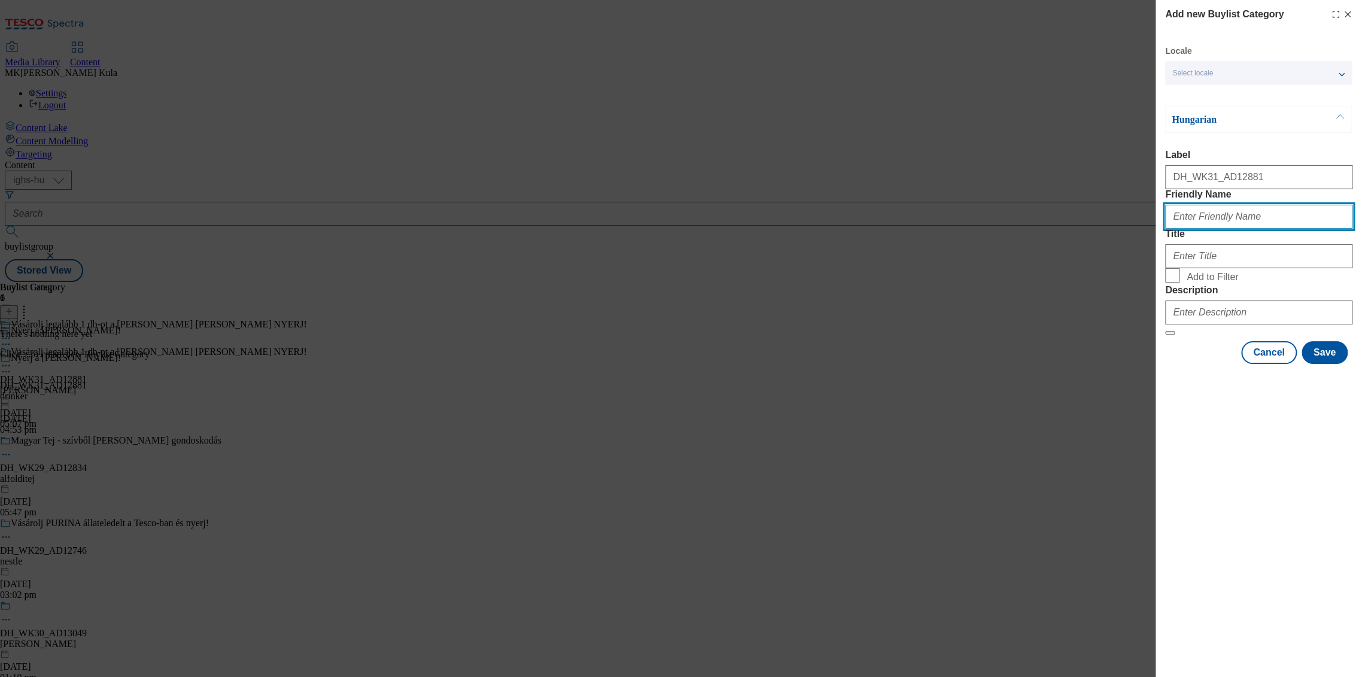
click at [1217, 229] on input "Friendly Name" at bounding box center [1258, 217] width 187 height 24
paste input "[PERSON_NAME]"
type input "[PERSON_NAME]"
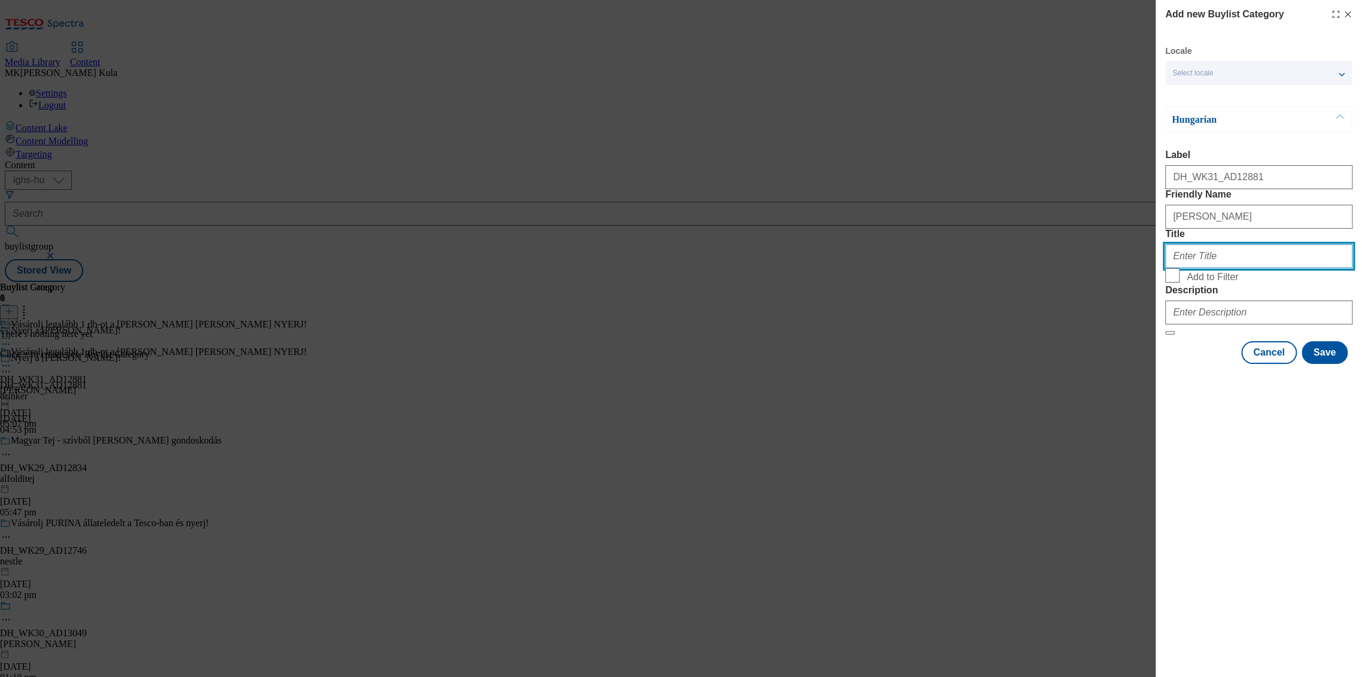
click at [1238, 268] on input "Title" at bounding box center [1258, 256] width 187 height 24
paste input "Nyerj a [PERSON_NAME]!"
type input "Nyerj a [PERSON_NAME]!"
click at [1198, 268] on input "Nyerj a [PERSON_NAME]!" at bounding box center [1258, 256] width 187 height 24
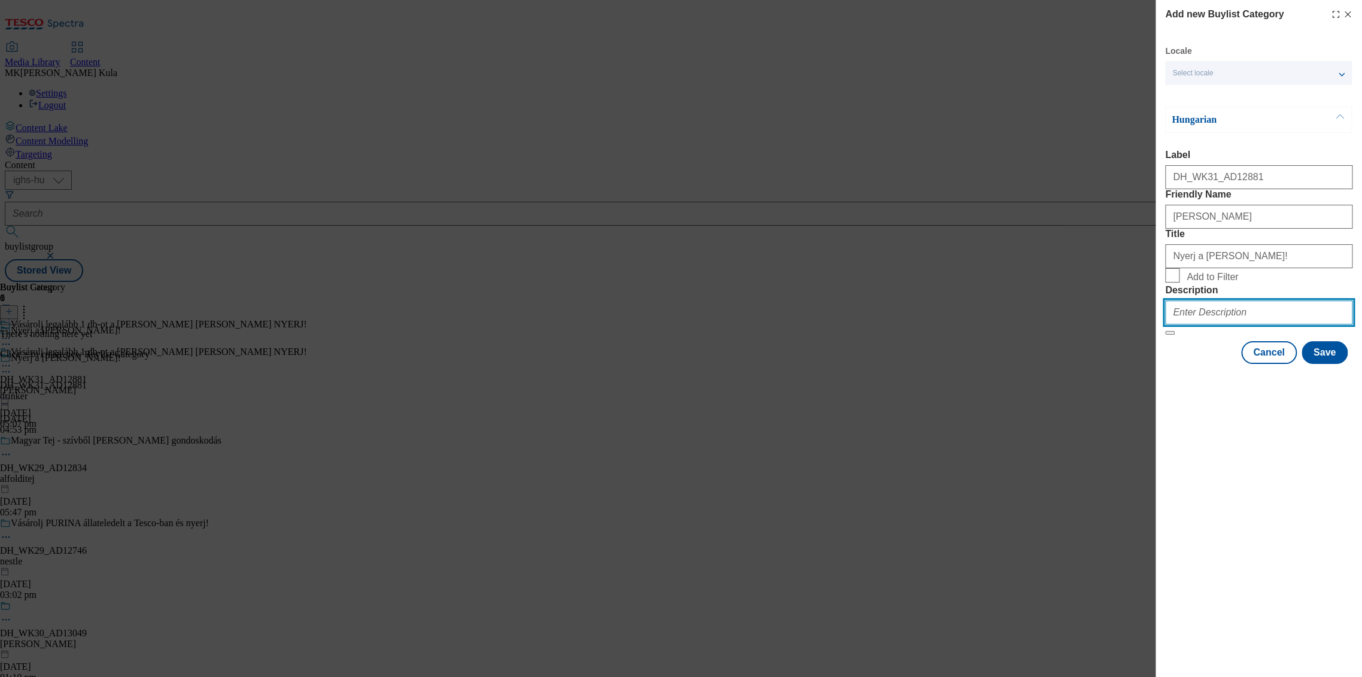
click at [1204, 324] on input "Description" at bounding box center [1258, 312] width 187 height 24
paste input "Nicolaus"
type input "Nicolaus"
drag, startPoint x: 1194, startPoint y: 528, endPoint x: 1268, endPoint y: 471, distance: 93.4
click at [1198, 524] on div "Add new Buylist Category Locale Select locale Hungarian English Hungarian Label…" at bounding box center [1259, 338] width 206 height 677
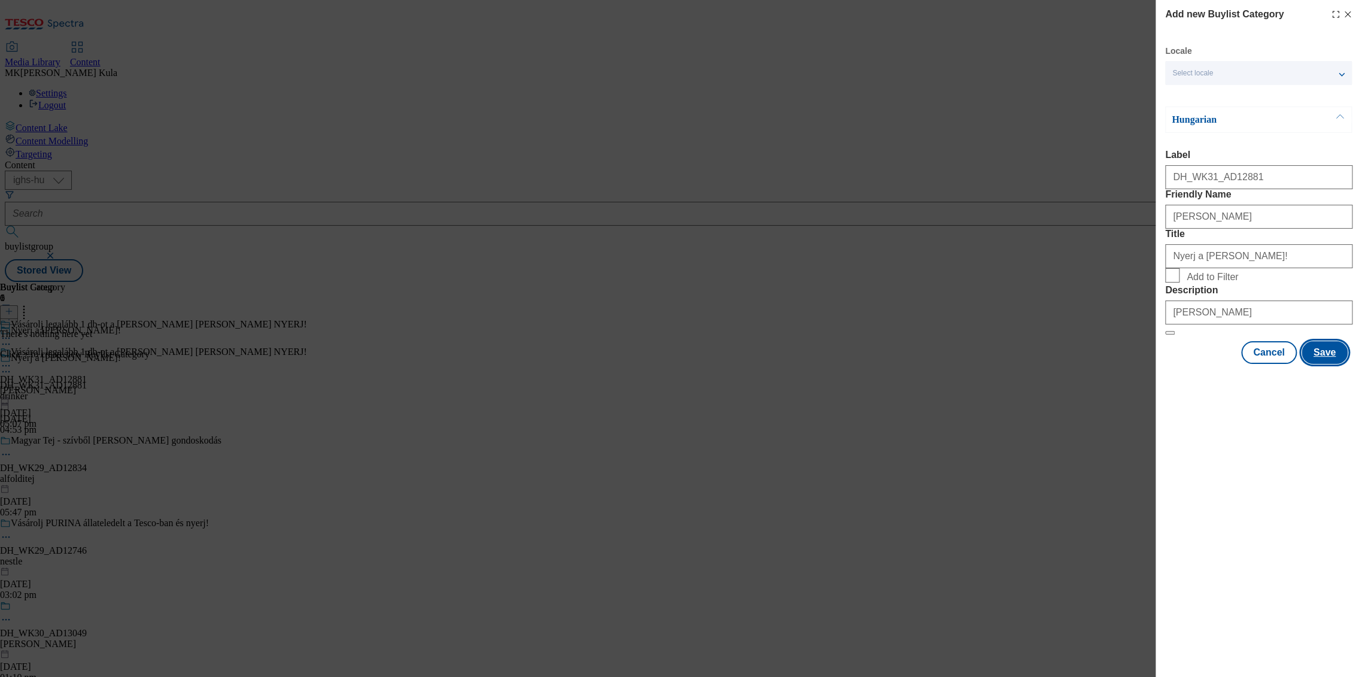
click at [1322, 364] on button "Save" at bounding box center [1325, 352] width 46 height 23
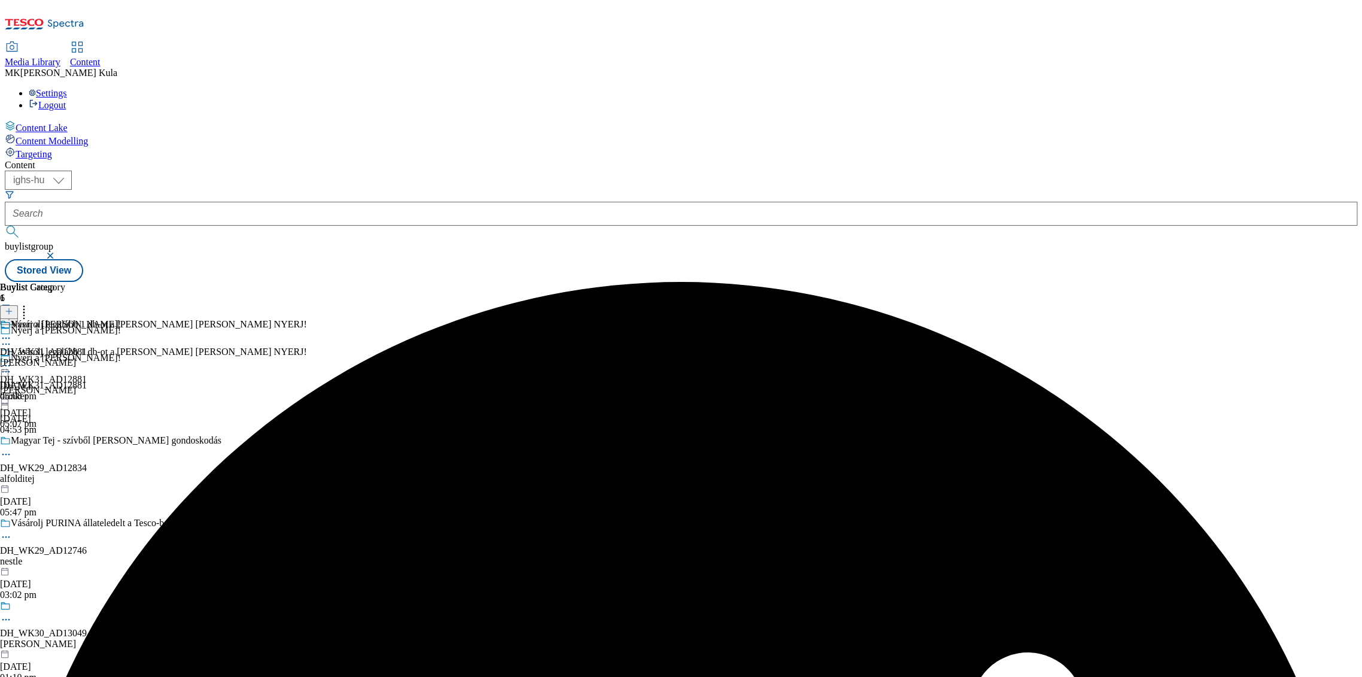
click at [12, 332] on icon at bounding box center [6, 338] width 12 height 12
click at [30, 303] on icon at bounding box center [24, 309] width 12 height 12
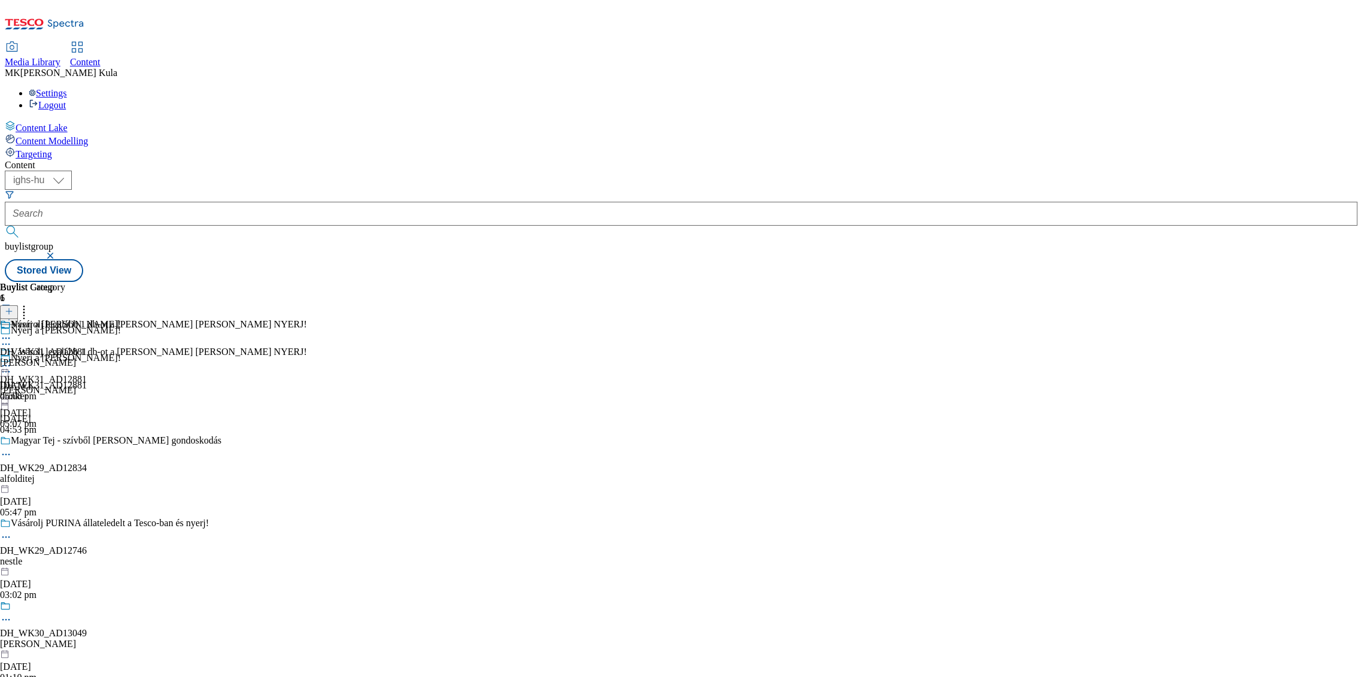
click at [12, 332] on icon at bounding box center [6, 338] width 12 height 12
click at [10, 511] on icon at bounding box center [5, 516] width 10 height 10
click at [121, 385] on div "[PERSON_NAME]" at bounding box center [60, 390] width 121 height 11
click at [13, 307] on icon at bounding box center [9, 311] width 8 height 8
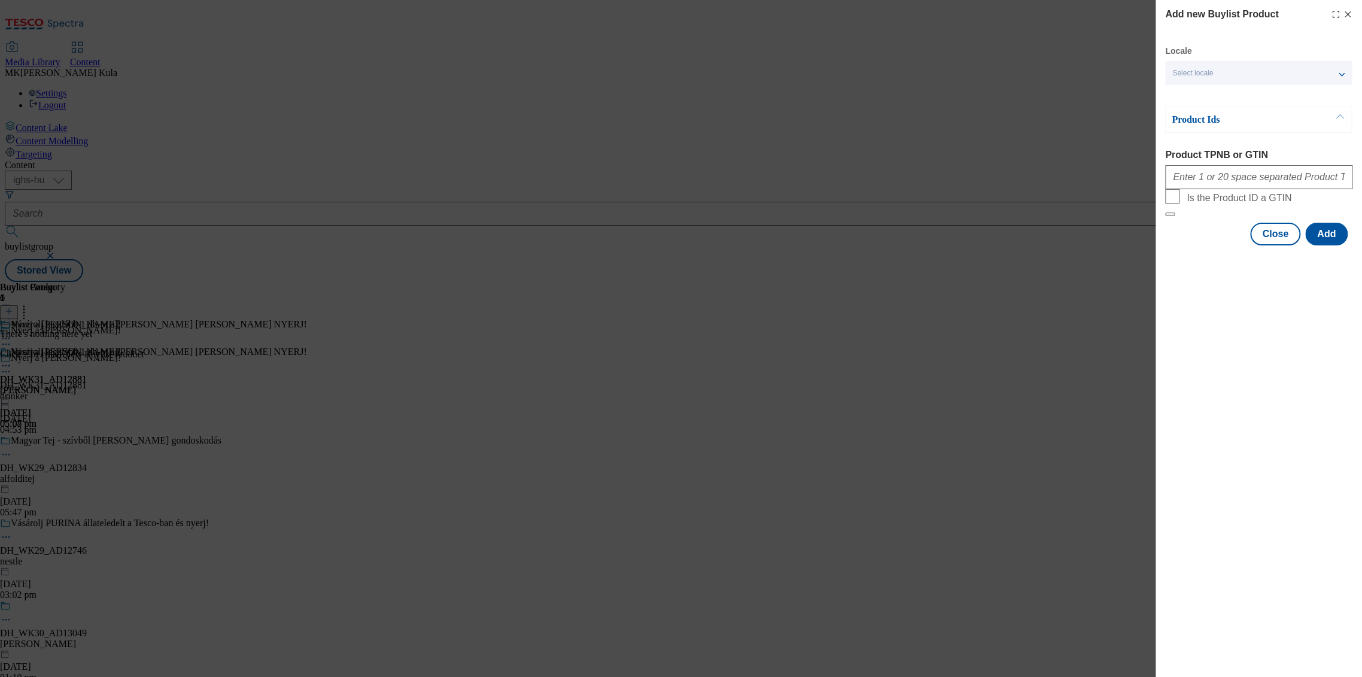
click at [1202, 73] on span "Select locale" at bounding box center [1192, 73] width 41 height 9
click at [1218, 308] on div "Add new Buylist Product Locale Select locale Hungarian English Product Ids Prod…" at bounding box center [1259, 338] width 206 height 677
drag, startPoint x: 1194, startPoint y: 172, endPoint x: 1202, endPoint y: 174, distance: 7.9
click at [1195, 172] on input "Product TPNB or GTIN" at bounding box center [1258, 177] width 187 height 24
paste input "220261003 121231124 121256112 121334435"
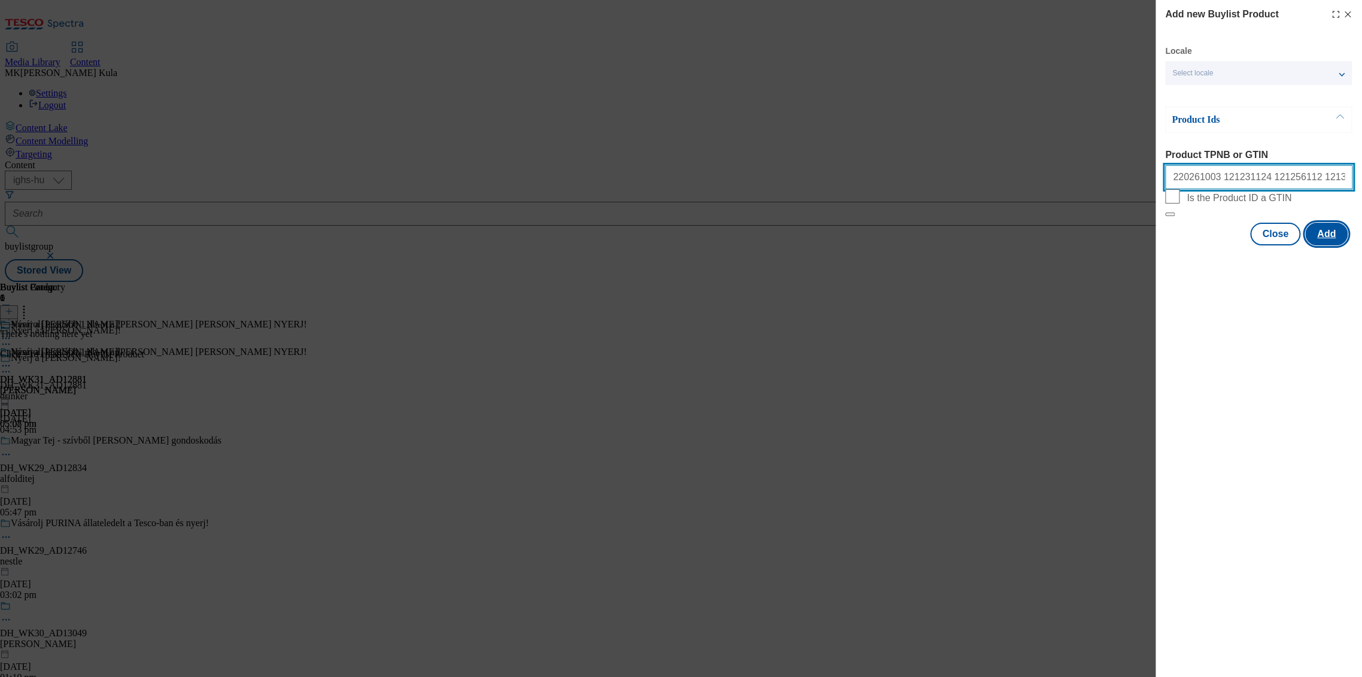
type input "220261003 121231124 121256112 121334435"
click at [1322, 245] on button "Add" at bounding box center [1326, 234] width 42 height 23
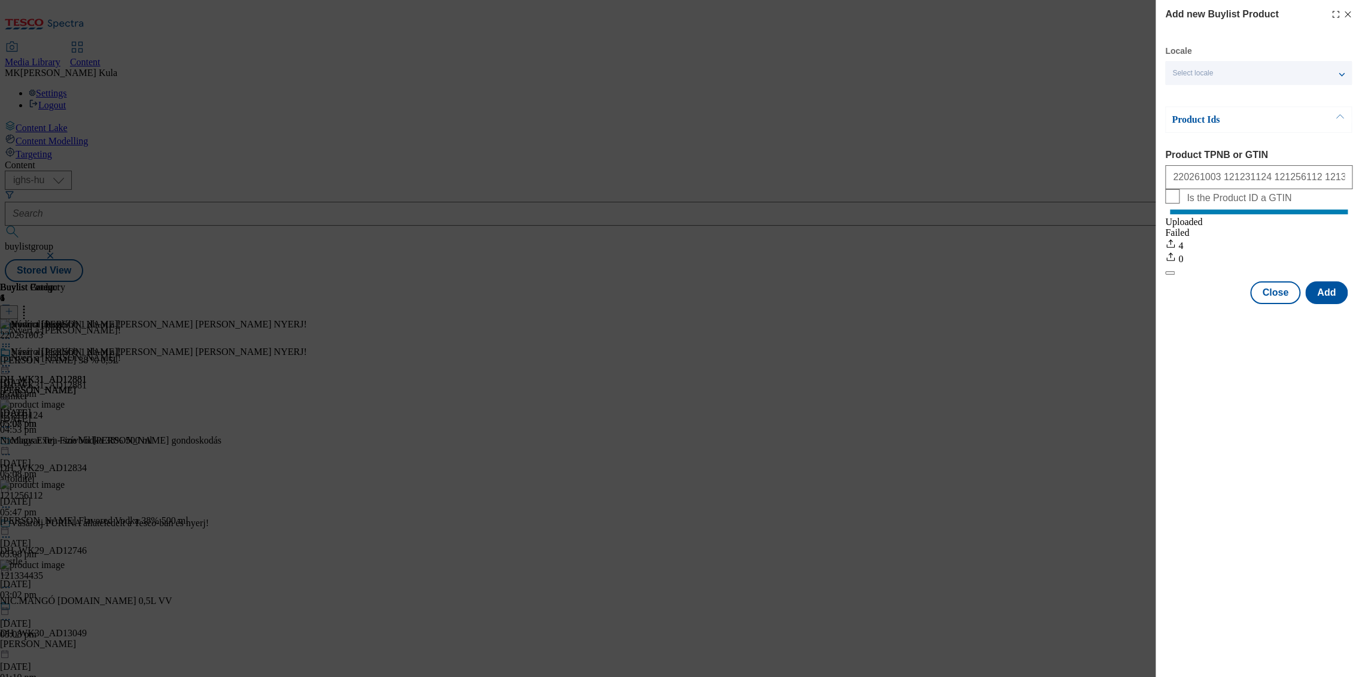
click at [1348, 14] on line "Modal" at bounding box center [1347, 14] width 5 height 5
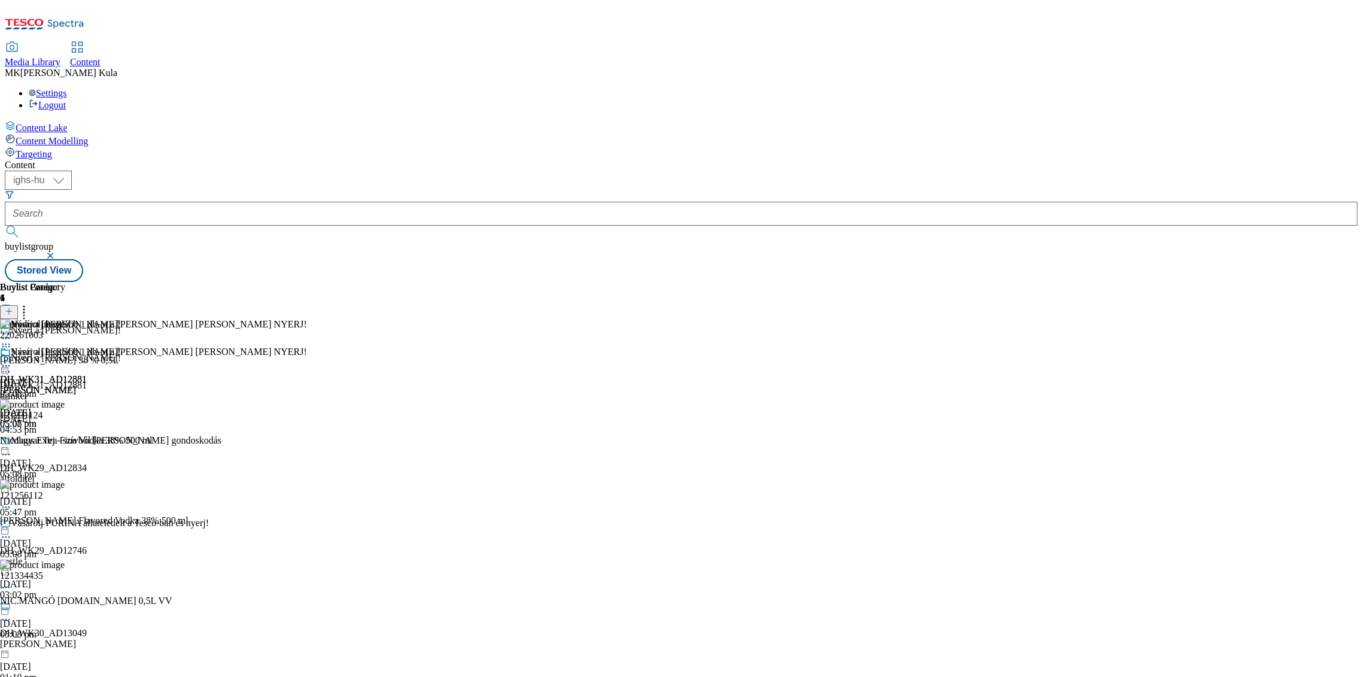
click at [12, 360] on icon at bounding box center [6, 366] width 12 height 12
click at [70, 439] on button "Preview" at bounding box center [47, 446] width 46 height 14
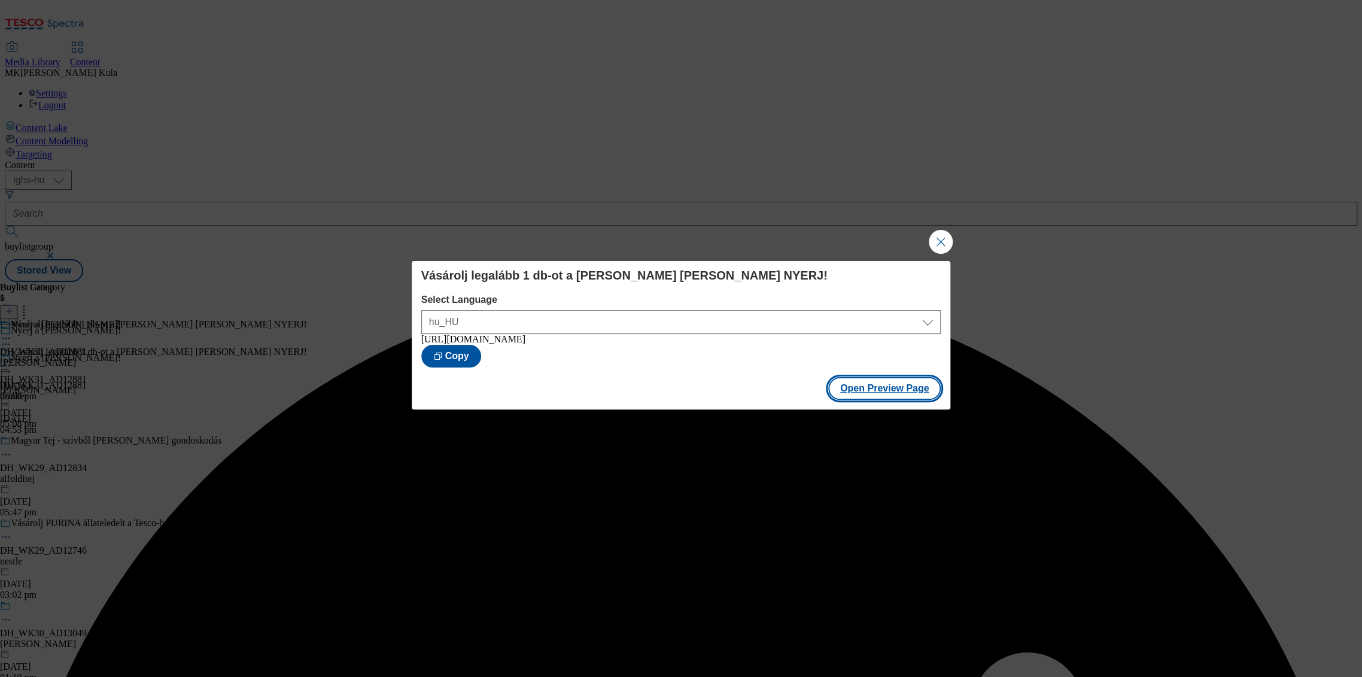
click at [895, 393] on button "Open Preview Page" at bounding box center [884, 388] width 113 height 23
click at [933, 242] on button "Close Modal" at bounding box center [941, 242] width 24 height 24
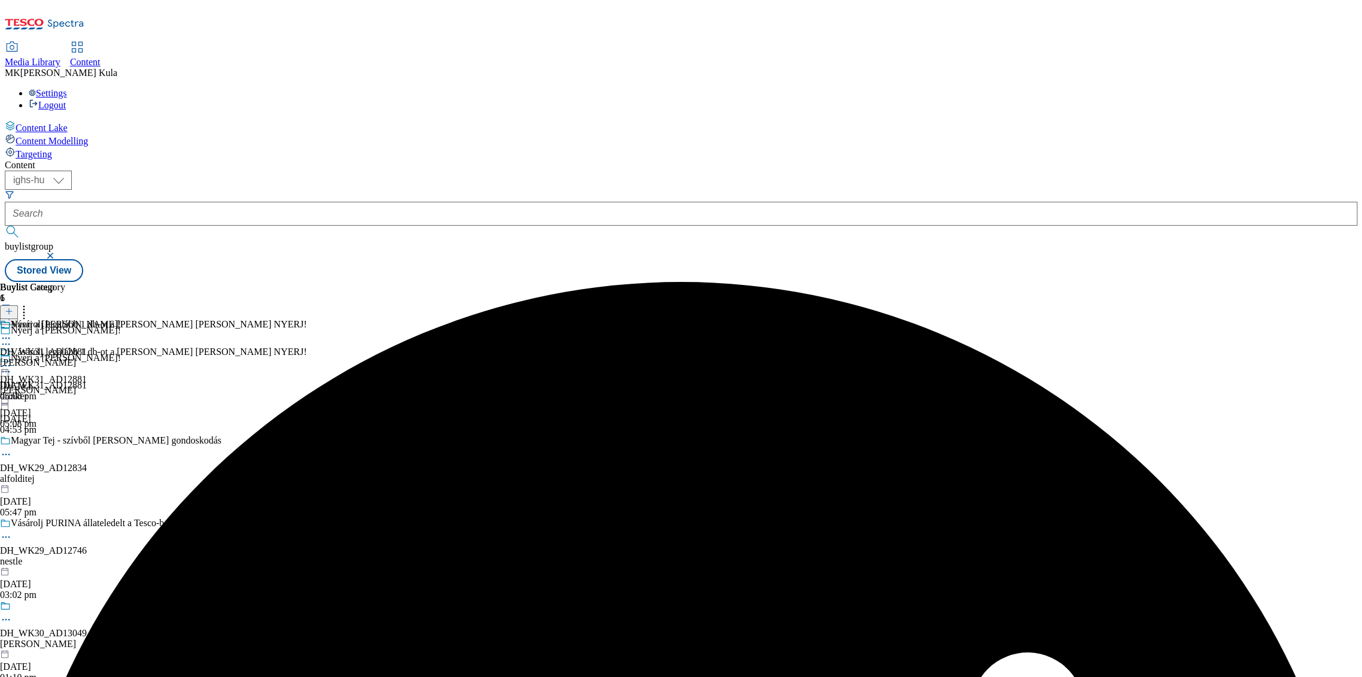
click at [12, 360] on icon at bounding box center [6, 366] width 12 height 12
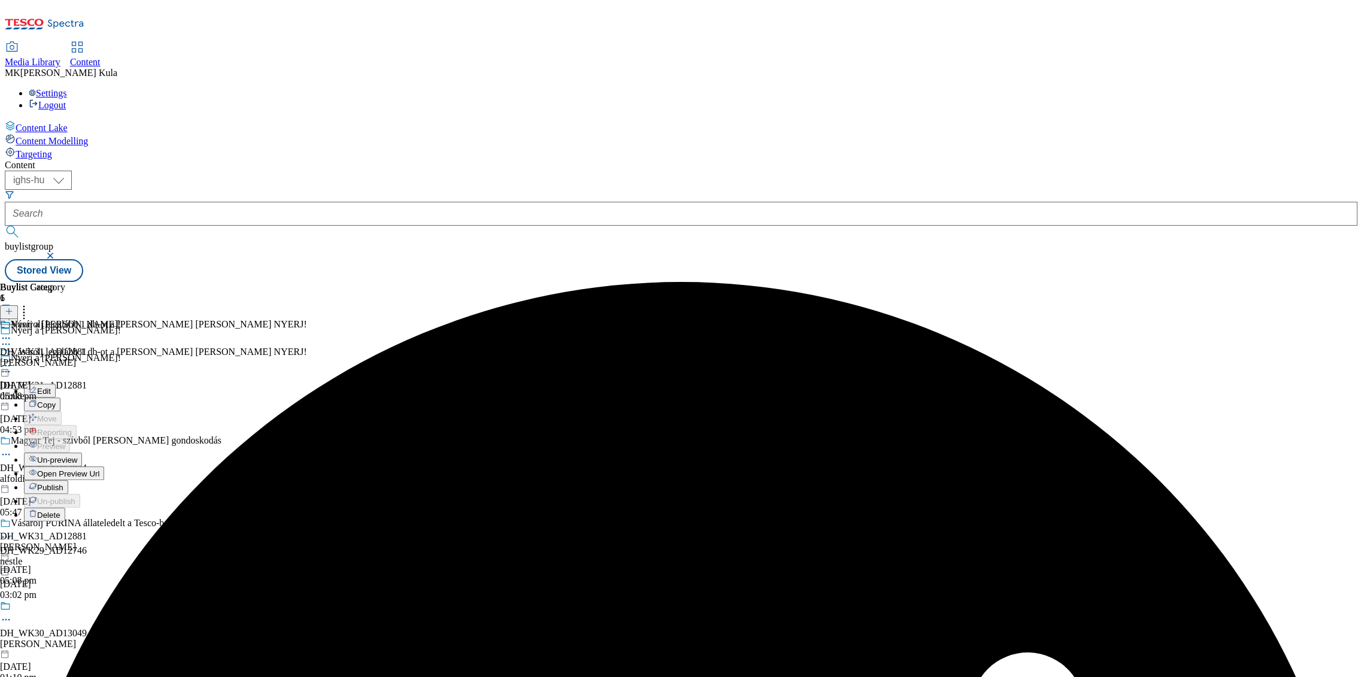
click at [56, 384] on button "Edit" at bounding box center [40, 391] width 32 height 14
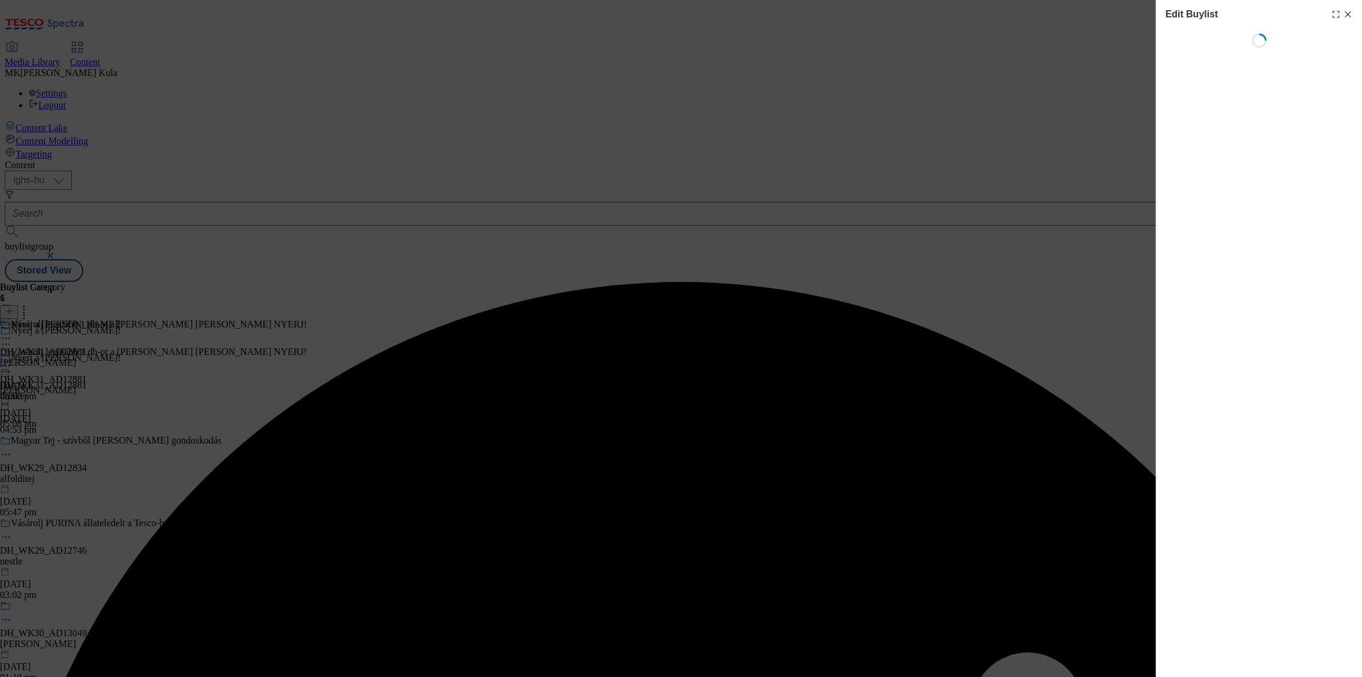
select select "evergreen"
select select "dunnhumby"
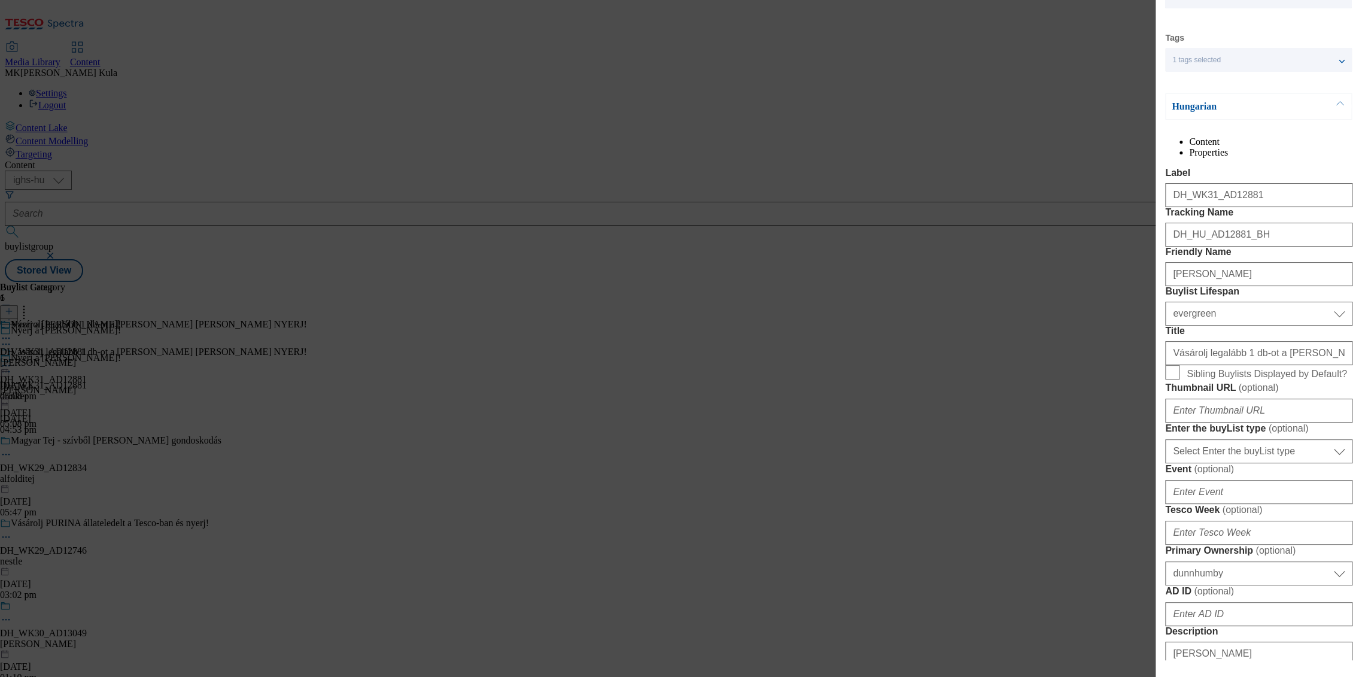
scroll to position [133, 0]
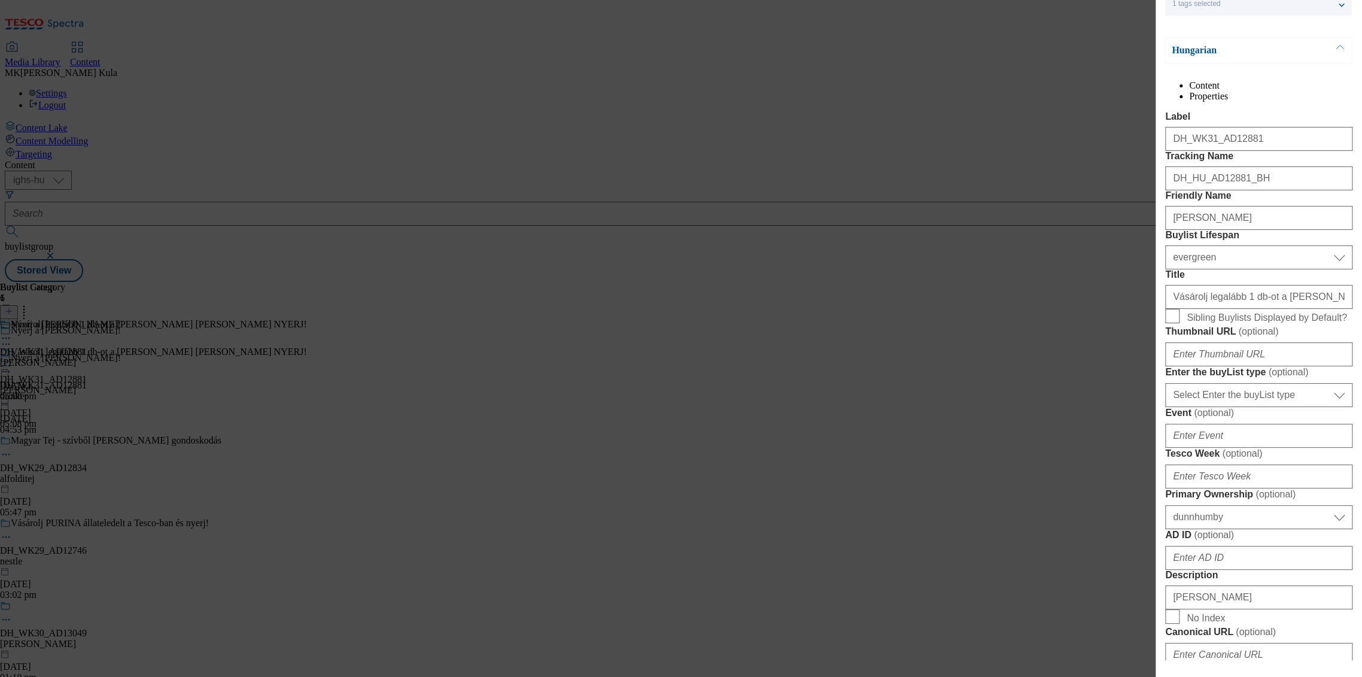
click at [803, 164] on div "Edit Buylist Locale Select locale Hungarian English Tags 1 tags selected buylis…" at bounding box center [681, 338] width 1362 height 677
click at [1190, 309] on input "Vásárolj legalább 1 db-ot a [PERSON_NAME] [PERSON_NAME] NYERJ!" at bounding box center [1258, 297] width 187 height 24
drag, startPoint x: 1187, startPoint y: 400, endPoint x: 1464, endPoint y: 408, distance: 276.6
click at [1362, 287] on html "Icons icon_account icon_add icon_backward_link icon_basket icon_benefits icon_c…" at bounding box center [681, 143] width 1362 height 287
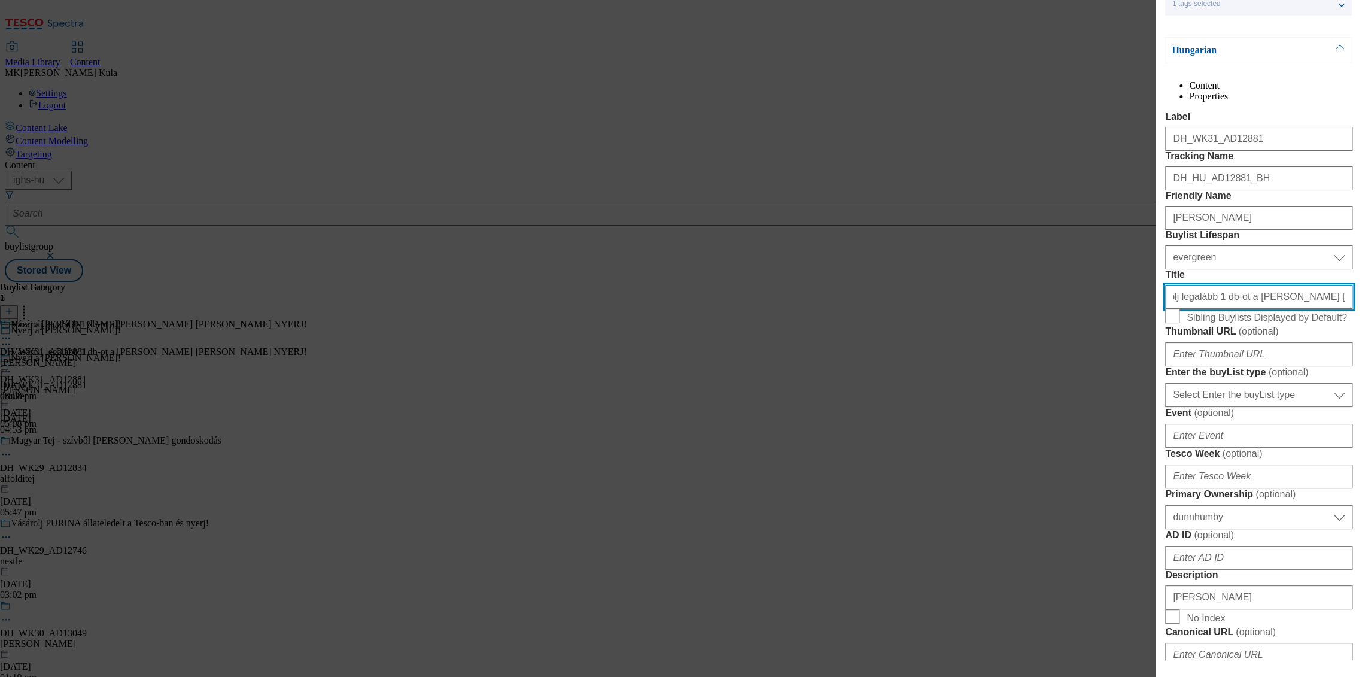
paste input "Nyisd meg [DOMAIN_NAME][URL]"
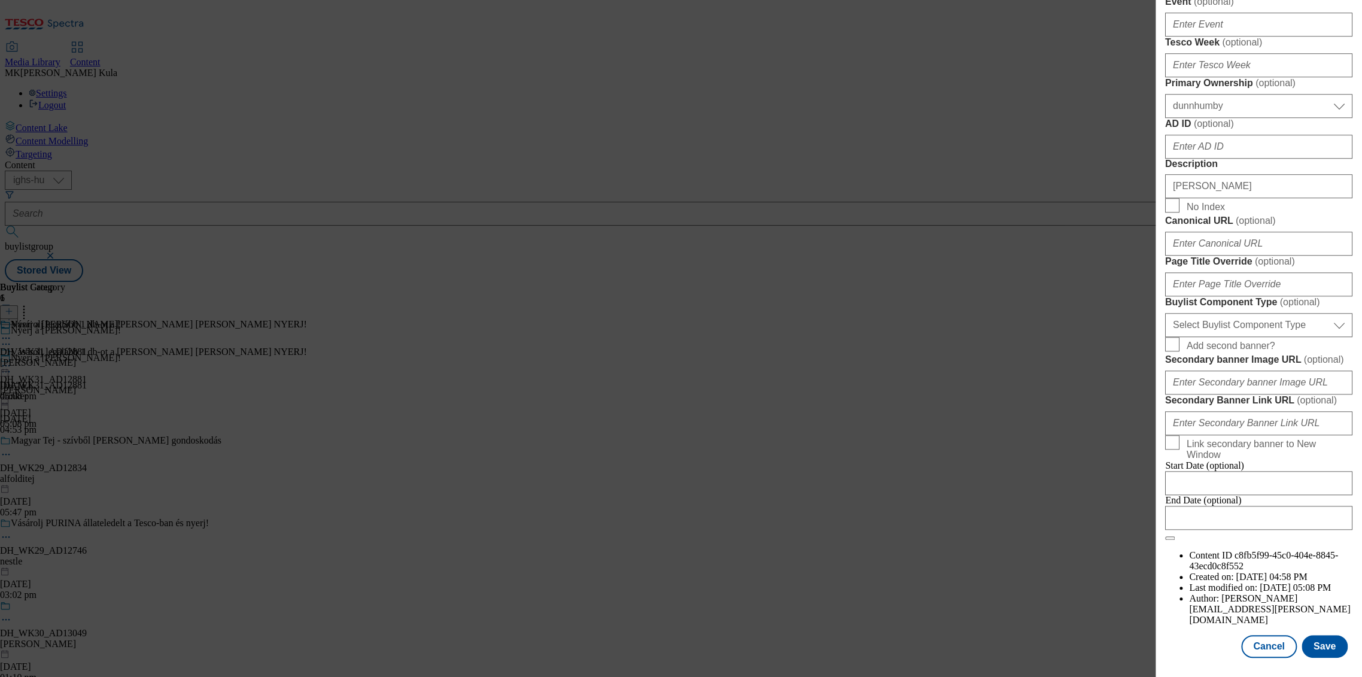
scroll to position [922, 1]
type input "Nyisd meg [DOMAIN_NAME][URL]"
click at [1325, 635] on button "Save" at bounding box center [1325, 646] width 46 height 23
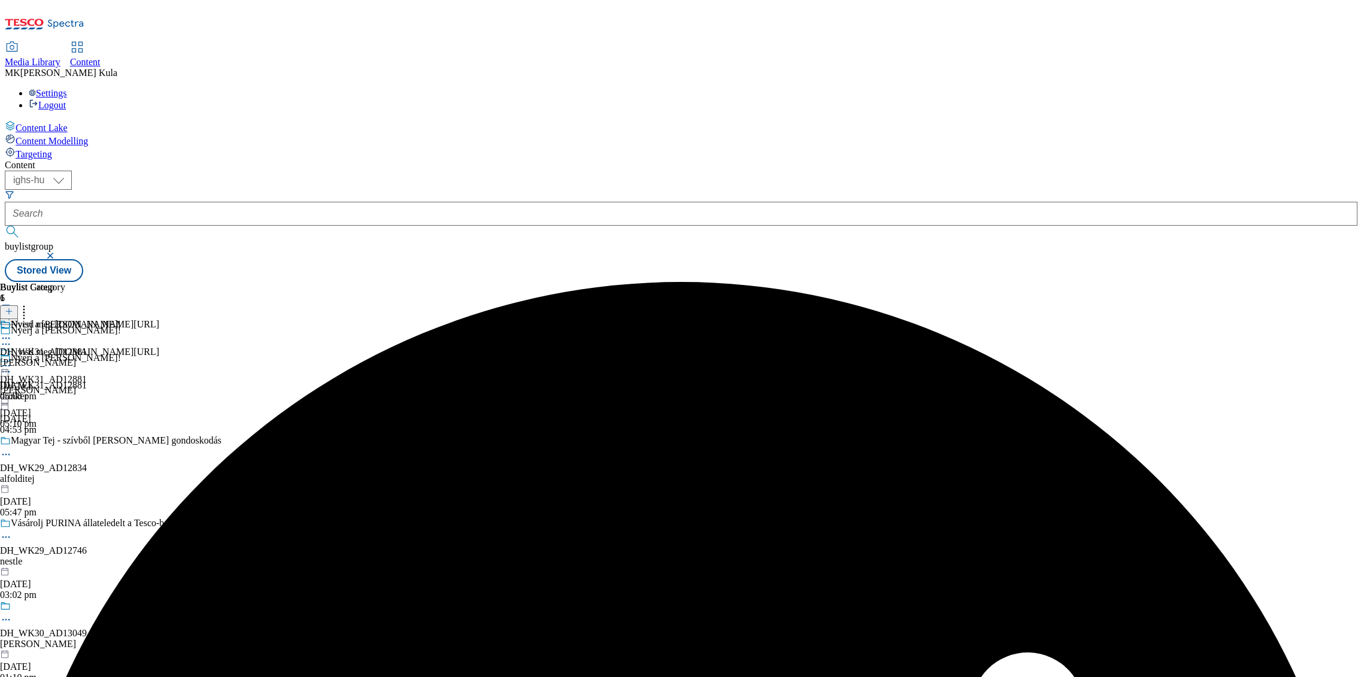
click at [12, 366] on icon at bounding box center [6, 372] width 12 height 12
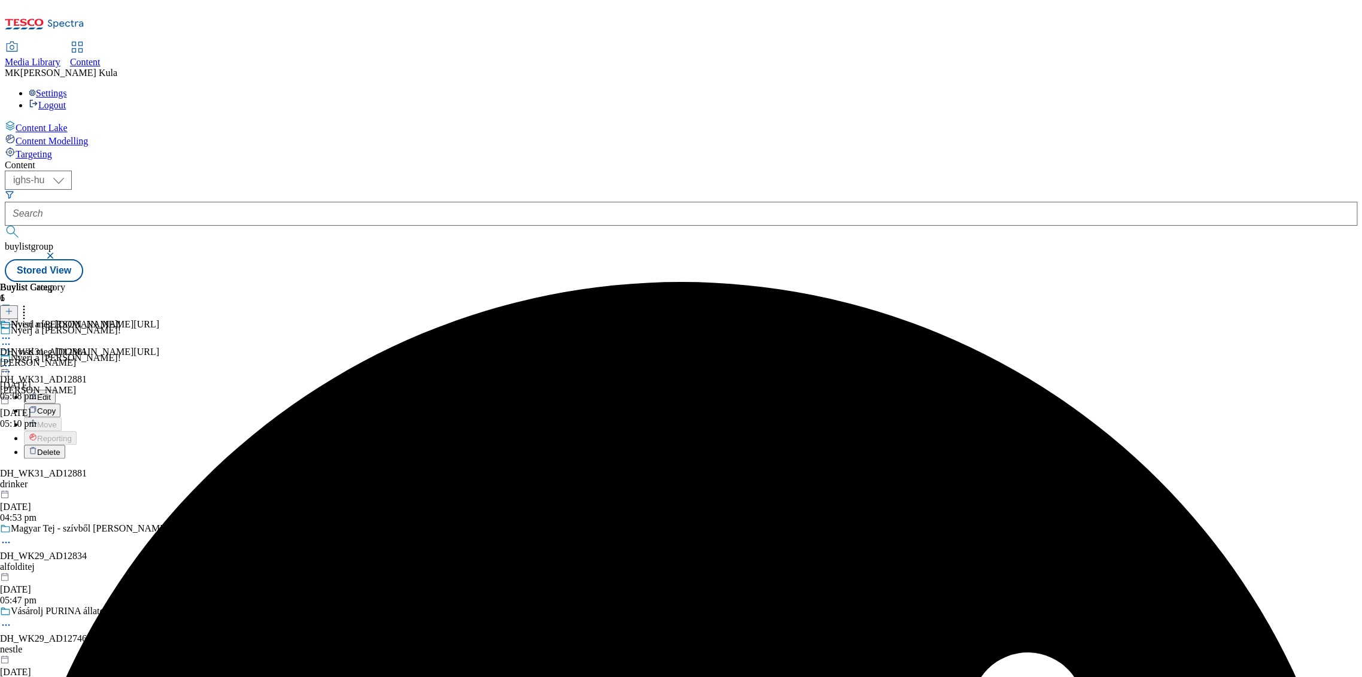
click at [56, 390] on button "Edit" at bounding box center [40, 397] width 32 height 14
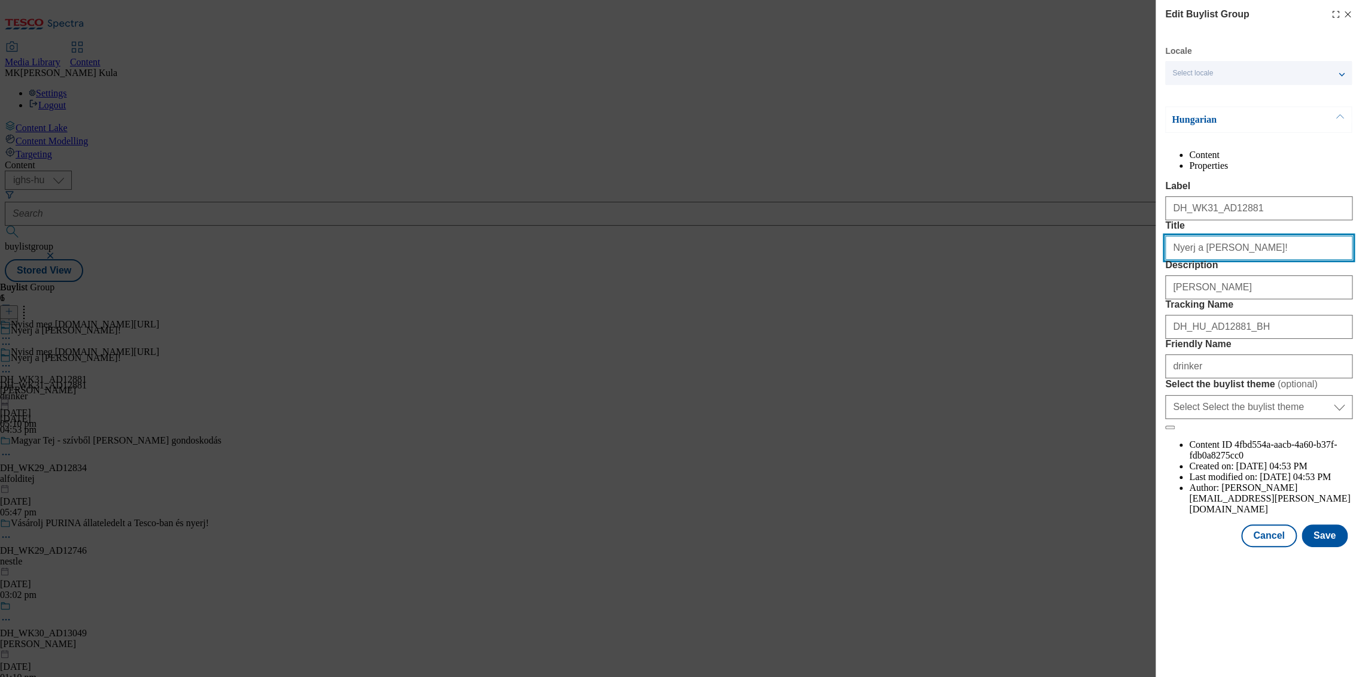
drag, startPoint x: 1283, startPoint y: 294, endPoint x: 1060, endPoint y: 296, distance: 223.3
click at [1060, 296] on div "Edit Buylist Group Locale Select locale Hungarian English Hungarian Content Pro…" at bounding box center [681, 338] width 1362 height 677
paste input "Vásárolj legalább 1 db-ot a Nicolaus vodkák közül és NYERJ"
type input "Vásárolj legalább 1 db-ot a [PERSON_NAME] [PERSON_NAME] NYERJ!"
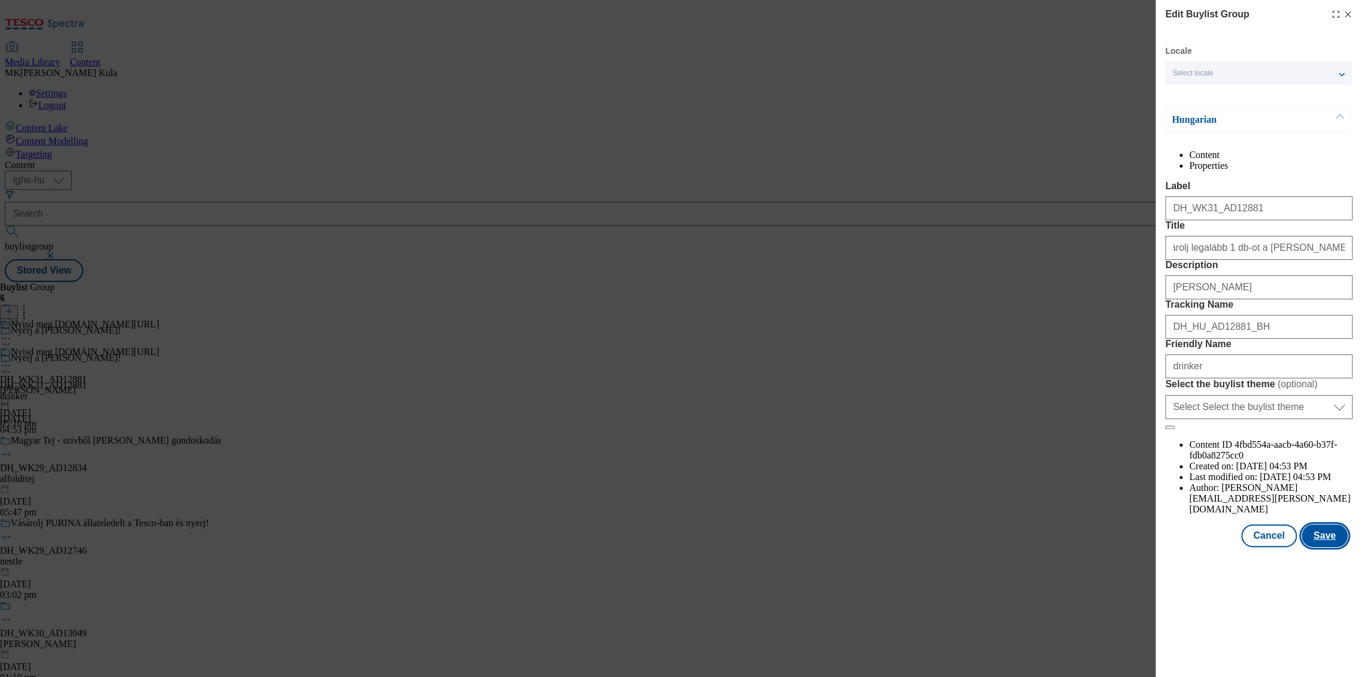
click at [1324, 547] on button "Save" at bounding box center [1325, 535] width 46 height 23
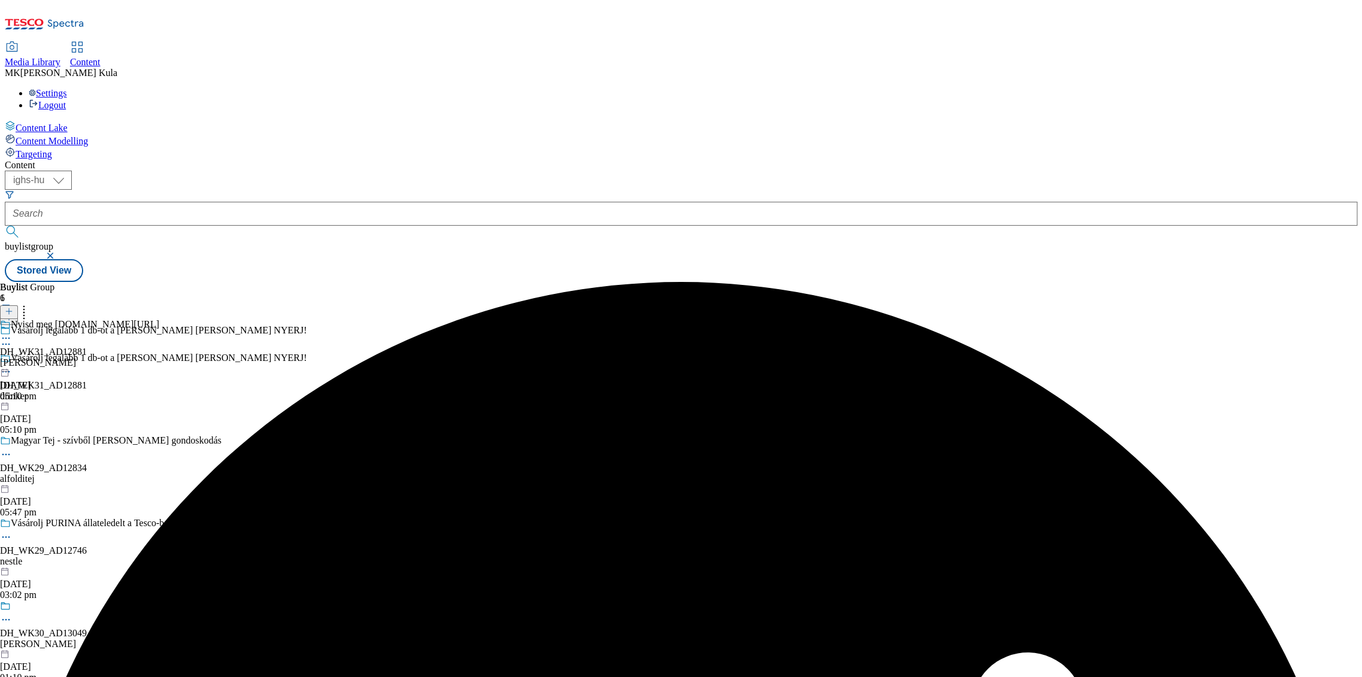
click at [12, 332] on icon at bounding box center [6, 338] width 12 height 12
click at [70, 411] on button "Preview" at bounding box center [47, 418] width 46 height 14
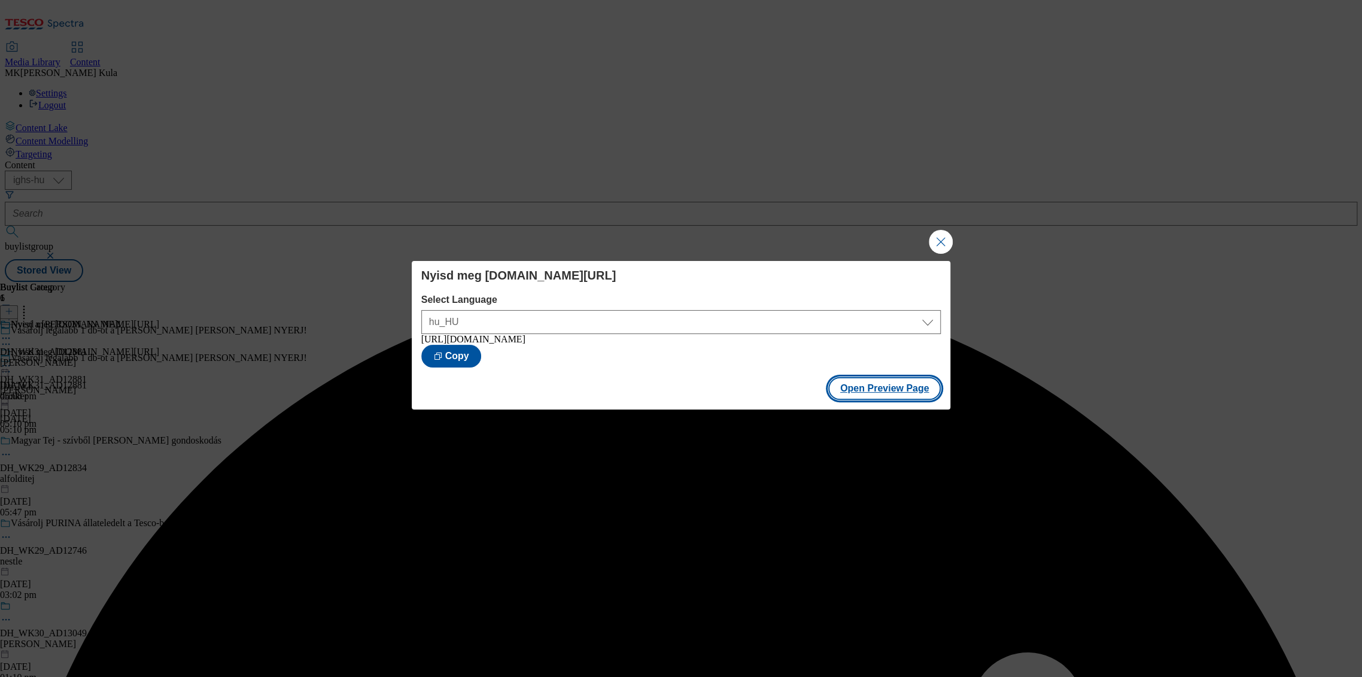
click at [882, 390] on button "Open Preview Page" at bounding box center [884, 388] width 113 height 23
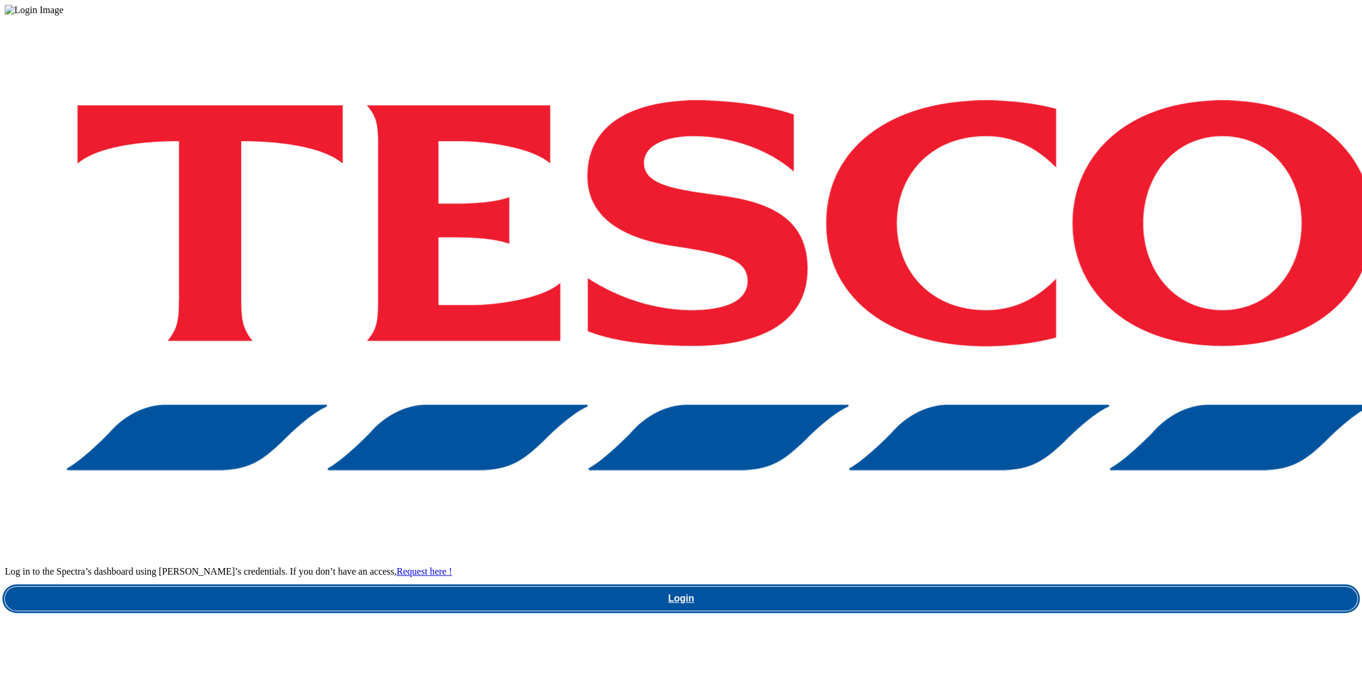
click at [1016, 587] on link "Login" at bounding box center [681, 599] width 1353 height 24
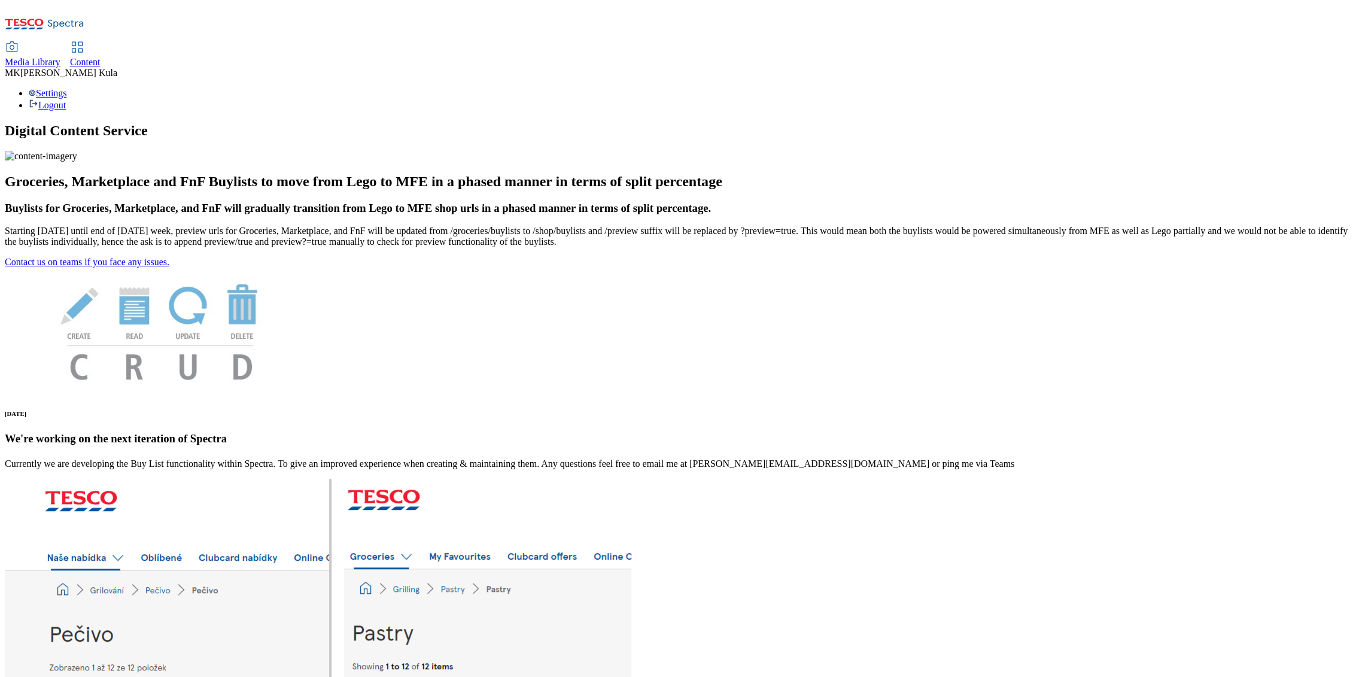
click at [101, 57] on span "Content" at bounding box center [85, 62] width 31 height 10
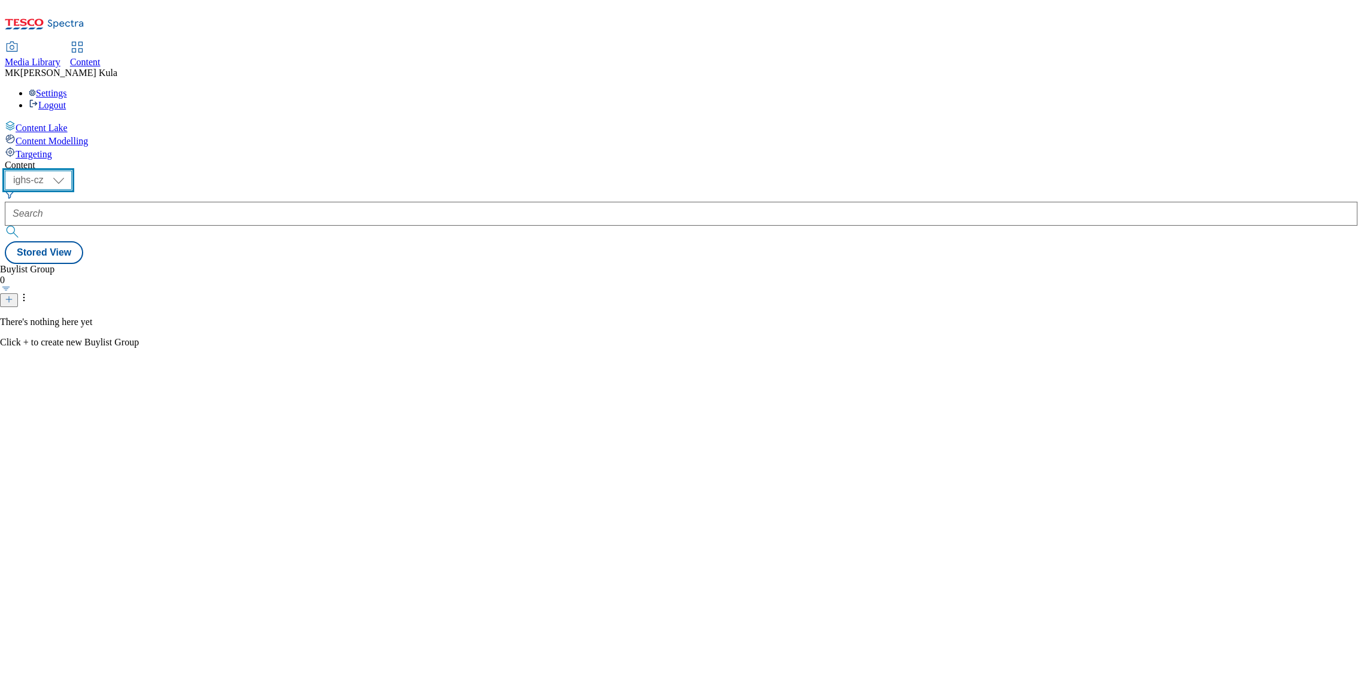
click at [72, 171] on select "ighs-cz ighs-hu ighs-sk" at bounding box center [38, 180] width 67 height 19
select select "ighs-hu"
click at [72, 171] on select "ighs-cz ighs-hu ighs-sk" at bounding box center [38, 180] width 67 height 19
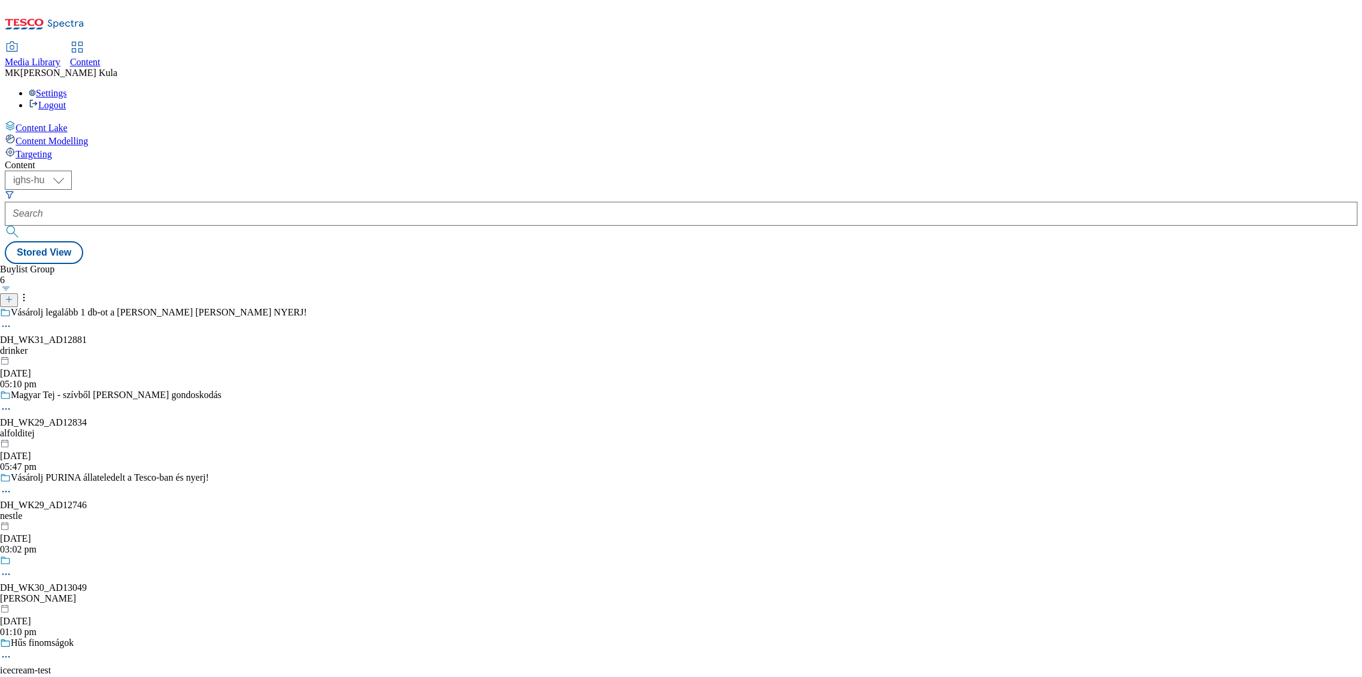
click at [307, 345] on div "drinker" at bounding box center [153, 350] width 307 height 11
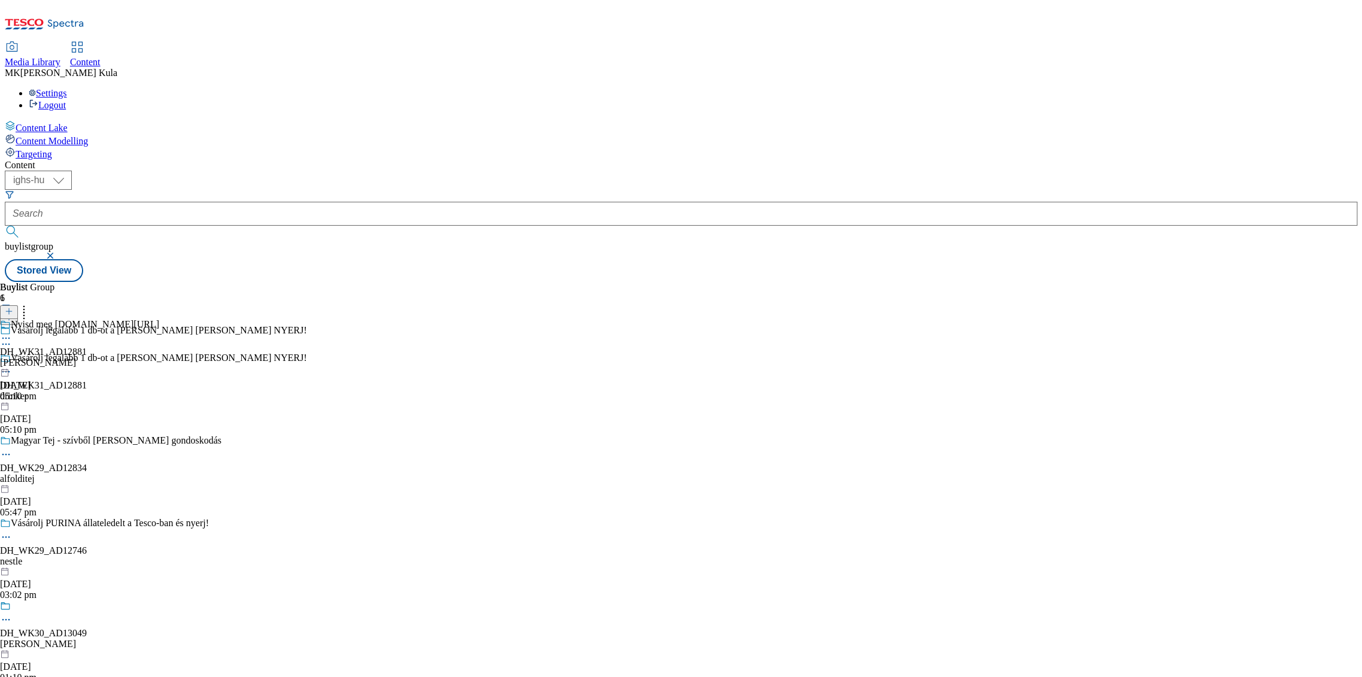
click at [12, 332] on icon at bounding box center [6, 338] width 12 height 12
click at [68, 452] on button "Publish" at bounding box center [46, 459] width 44 height 14
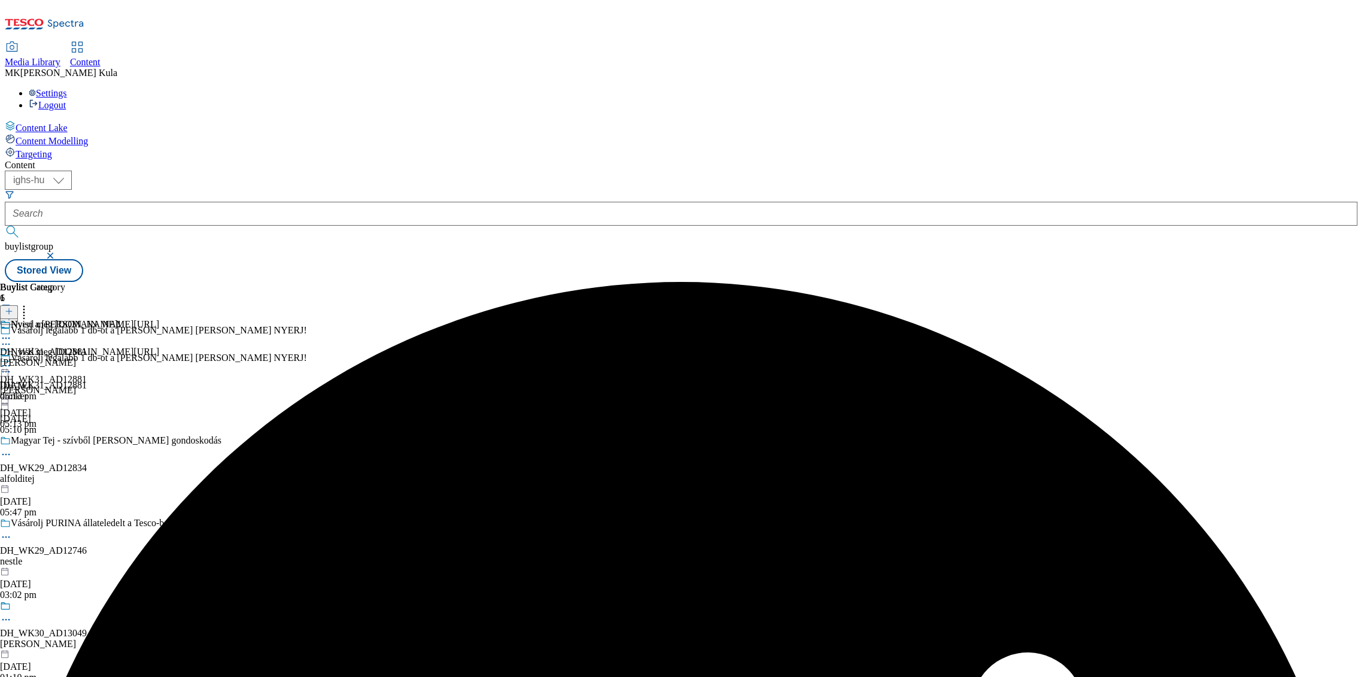
click at [12, 360] on icon at bounding box center [6, 366] width 12 height 12
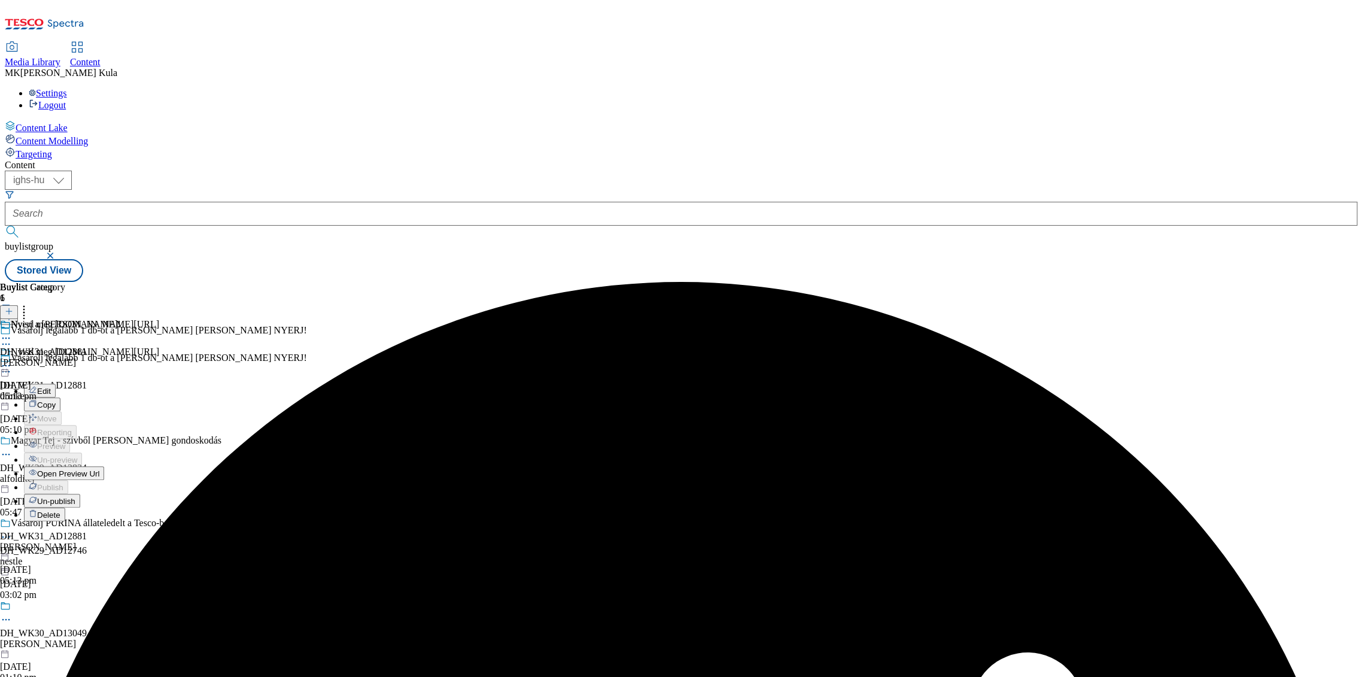
click at [99, 469] on span "Open Preview Url" at bounding box center [68, 473] width 62 height 9
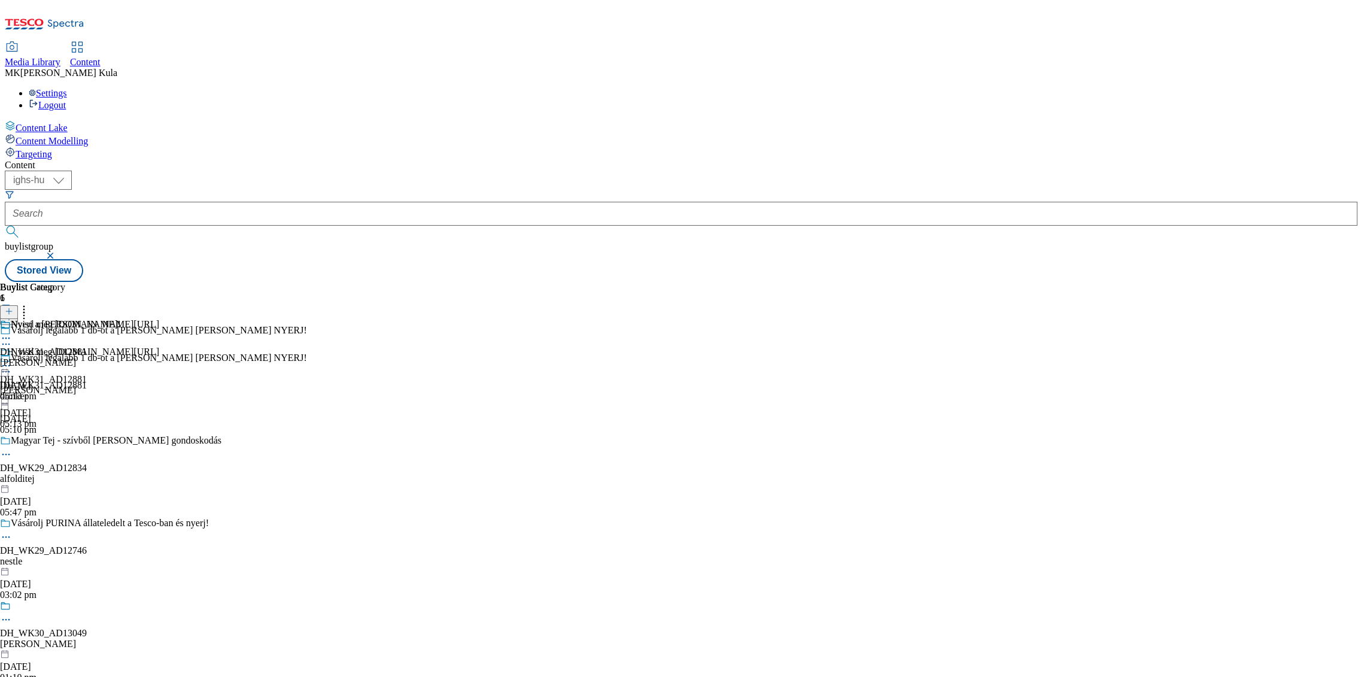
click at [12, 360] on icon at bounding box center [6, 366] width 12 height 12
click at [1049, 282] on div "Buylist Group 6 Vásárolj legalább 1 db-ot a Nicolaus vodkák közül és NYERJ! Vás…" at bounding box center [681, 282] width 1353 height 0
click at [1069, 282] on div "Buylist Group 6 Vásárolj legalább 1 db-ot a Nicolaus vodkák közül és NYERJ! Vás…" at bounding box center [681, 282] width 1353 height 0
click at [12, 360] on icon at bounding box center [6, 366] width 12 height 12
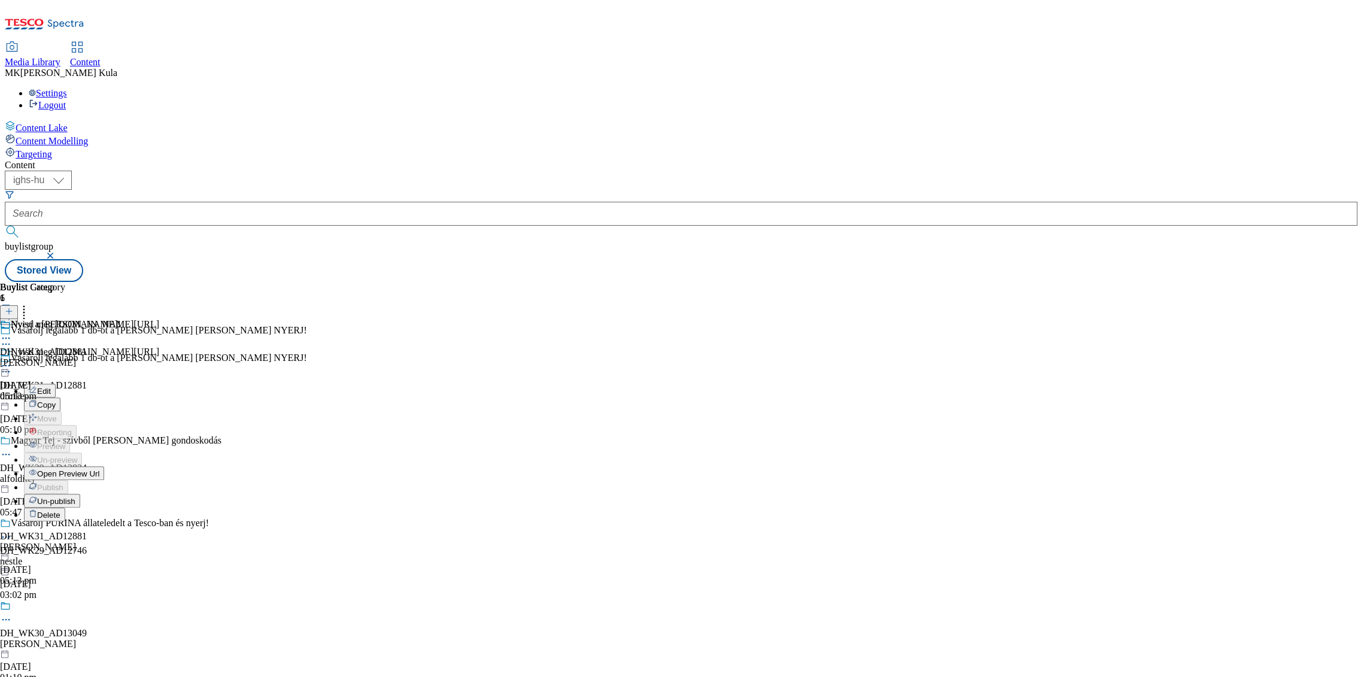
click at [56, 385] on div "Edit" at bounding box center [40, 390] width 32 height 10
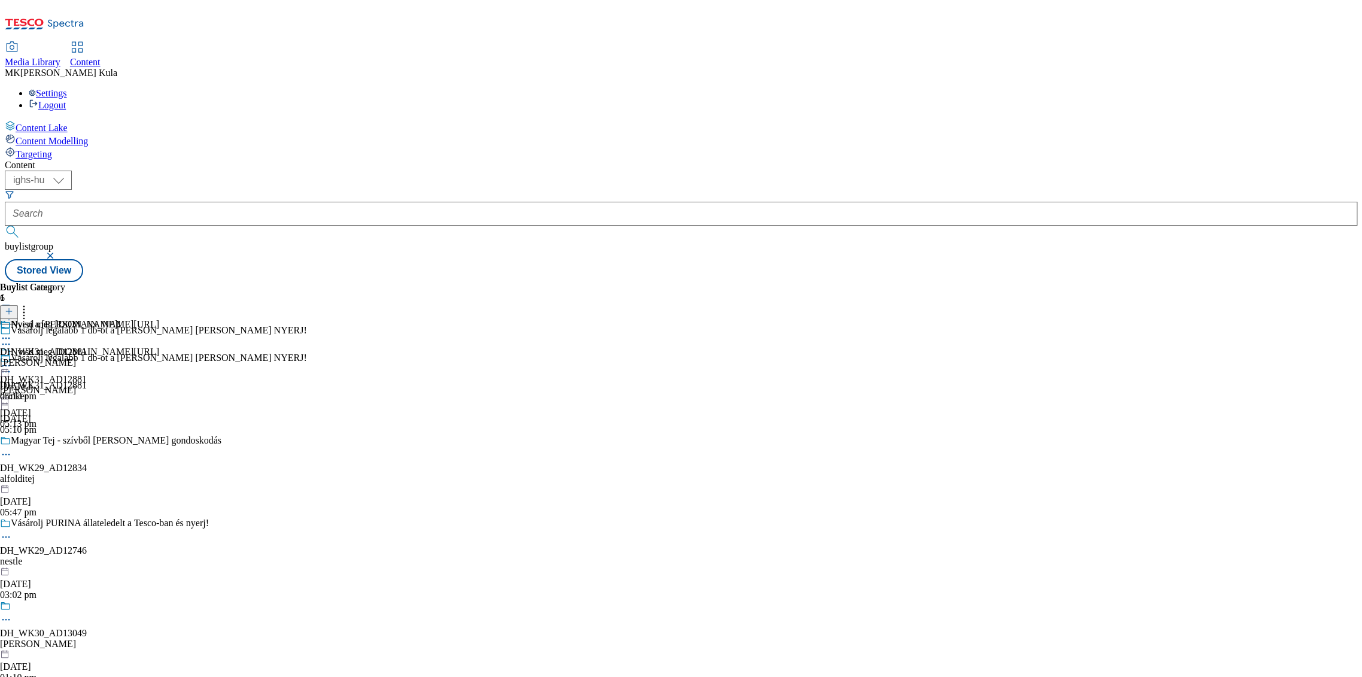
click at [12, 360] on icon at bounding box center [6, 366] width 12 height 12
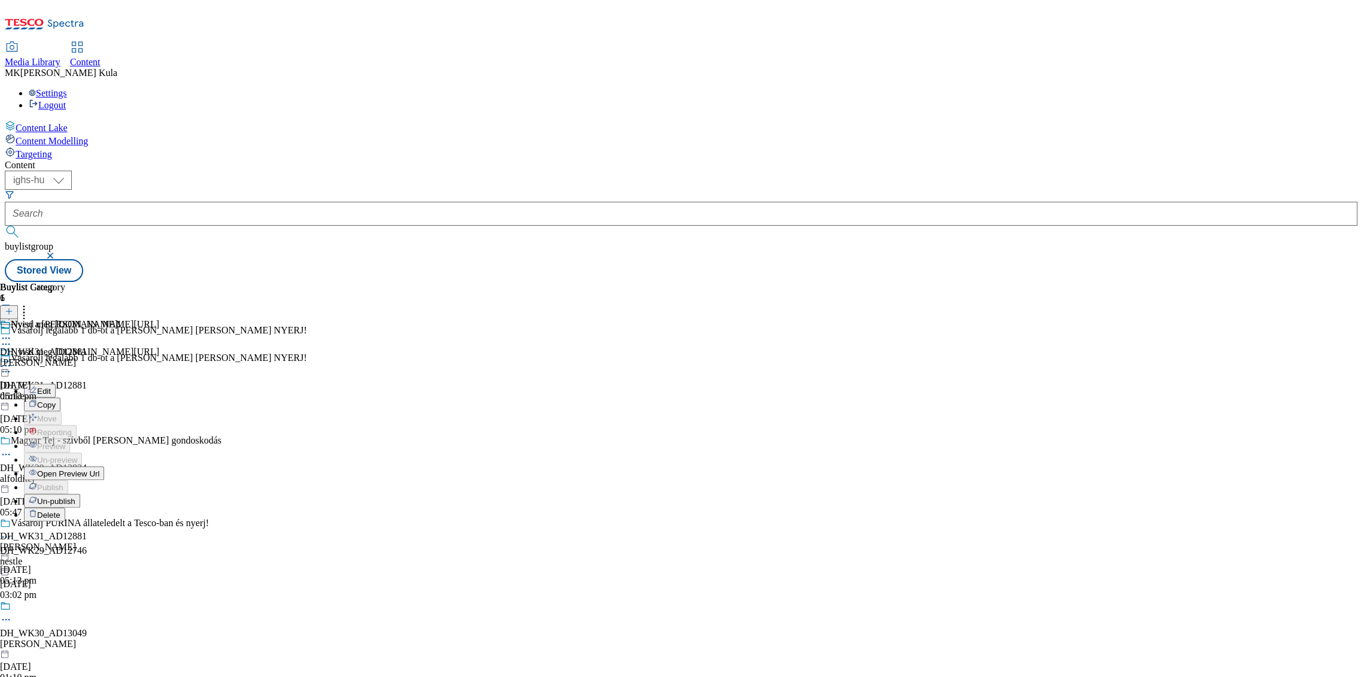
click at [56, 384] on button "Edit" at bounding box center [40, 391] width 32 height 14
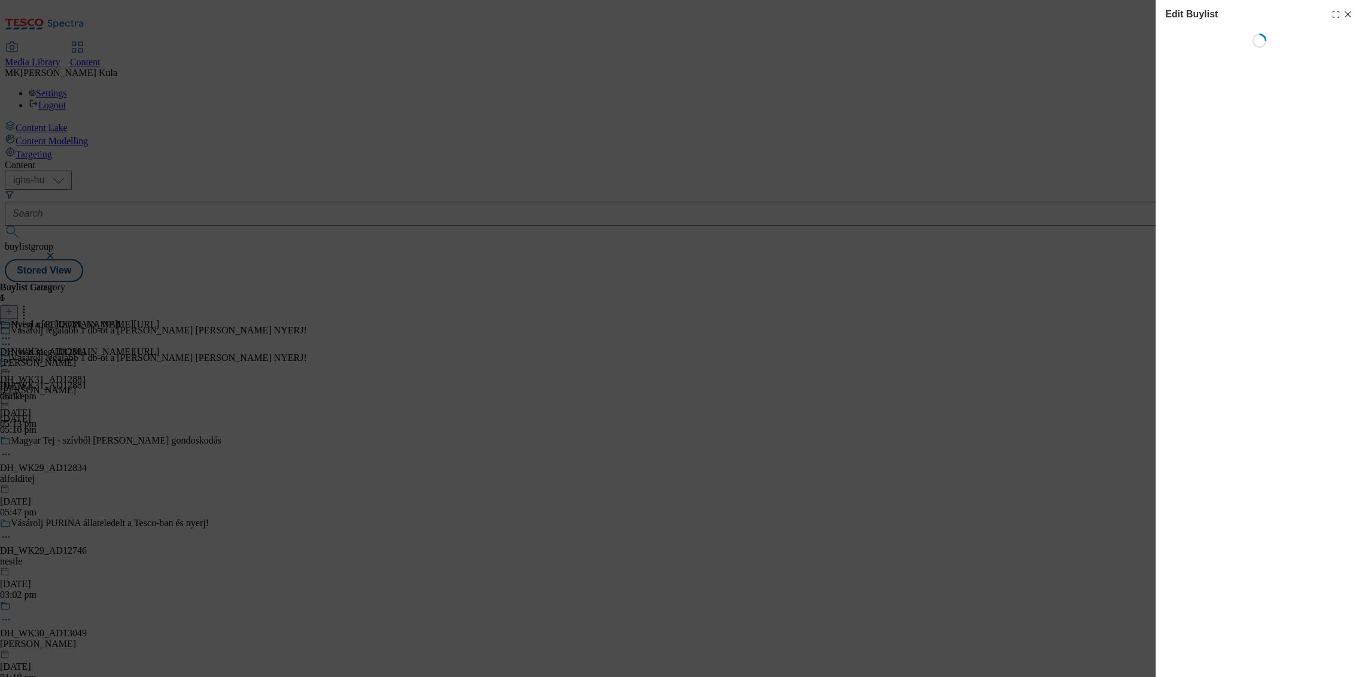
select select "evergreen"
select select "dunnhumby"
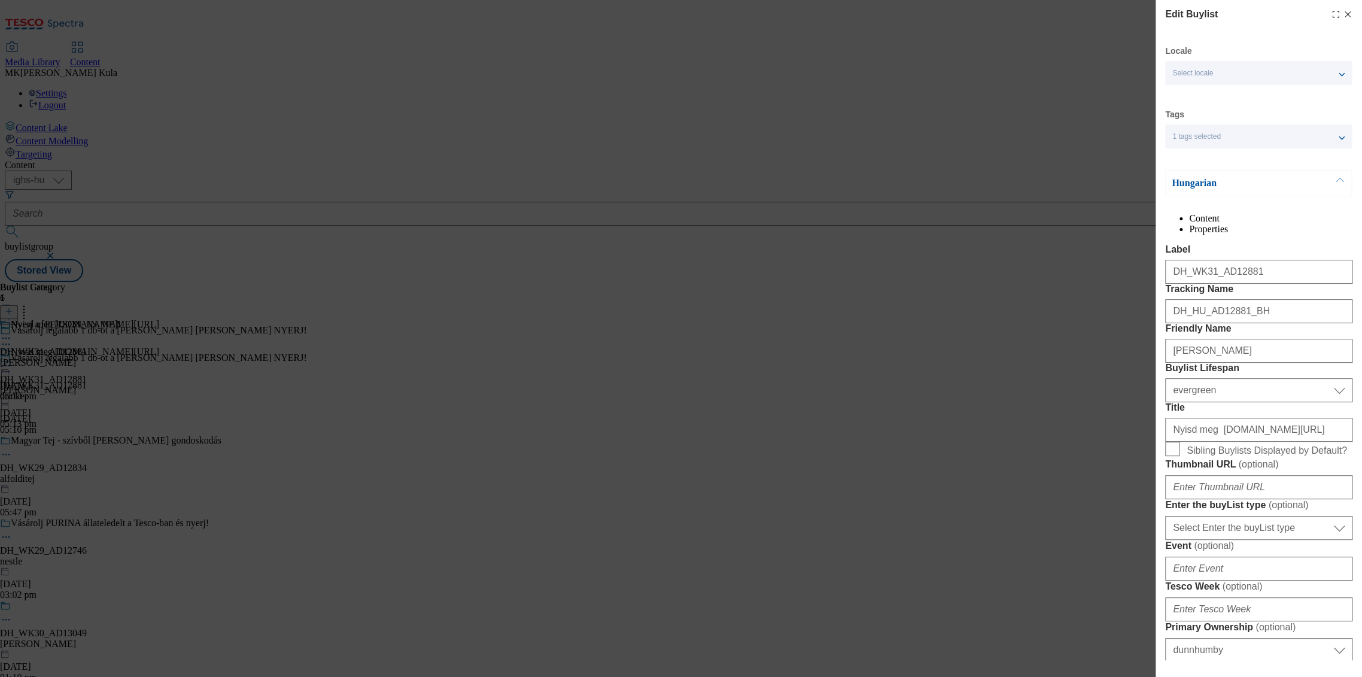
click at [1285, 224] on li "Properties" at bounding box center [1270, 229] width 163 height 11
click at [1204, 224] on li "Content" at bounding box center [1270, 218] width 163 height 11
click at [1183, 75] on span "Select locale" at bounding box center [1192, 73] width 41 height 9
click at [1201, 121] on span "English" at bounding box center [1208, 122] width 28 height 7
click at [1187, 121] on input "English" at bounding box center [1179, 123] width 14 height 14
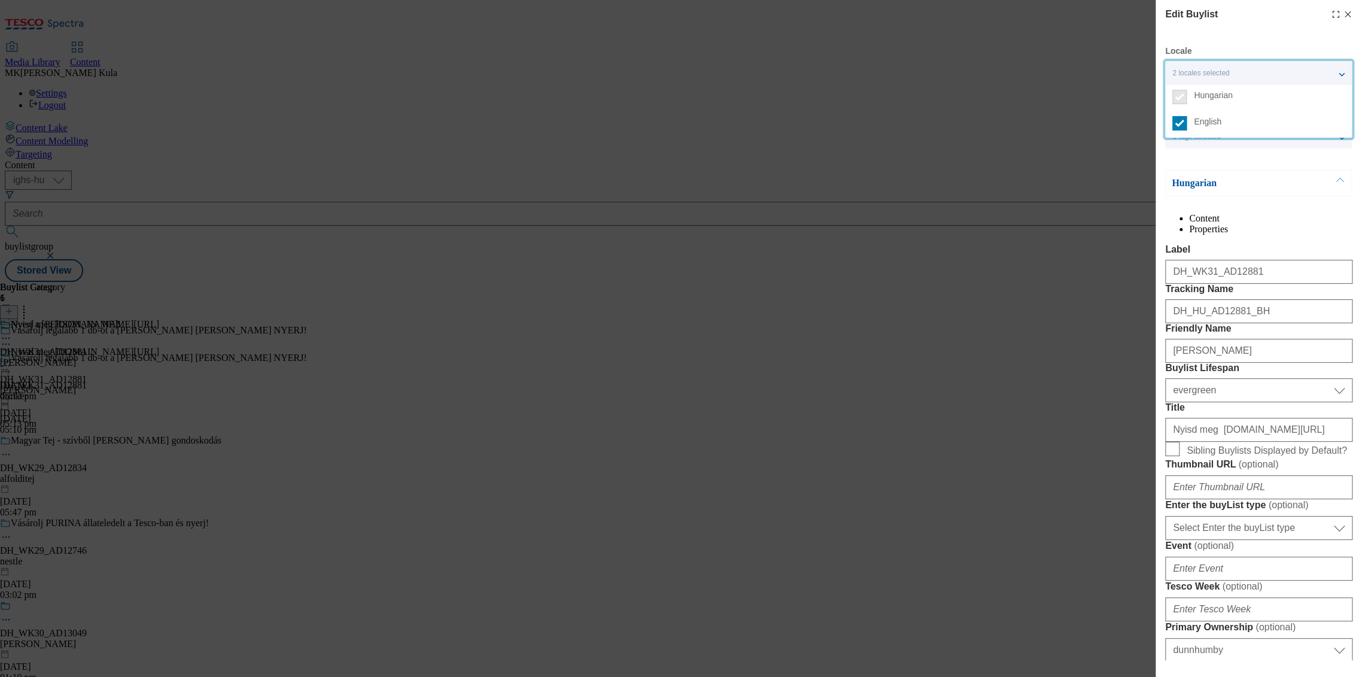
click at [1345, 14] on line "Modal" at bounding box center [1347, 14] width 5 height 5
select select "evergreen"
select select "dunnhumby"
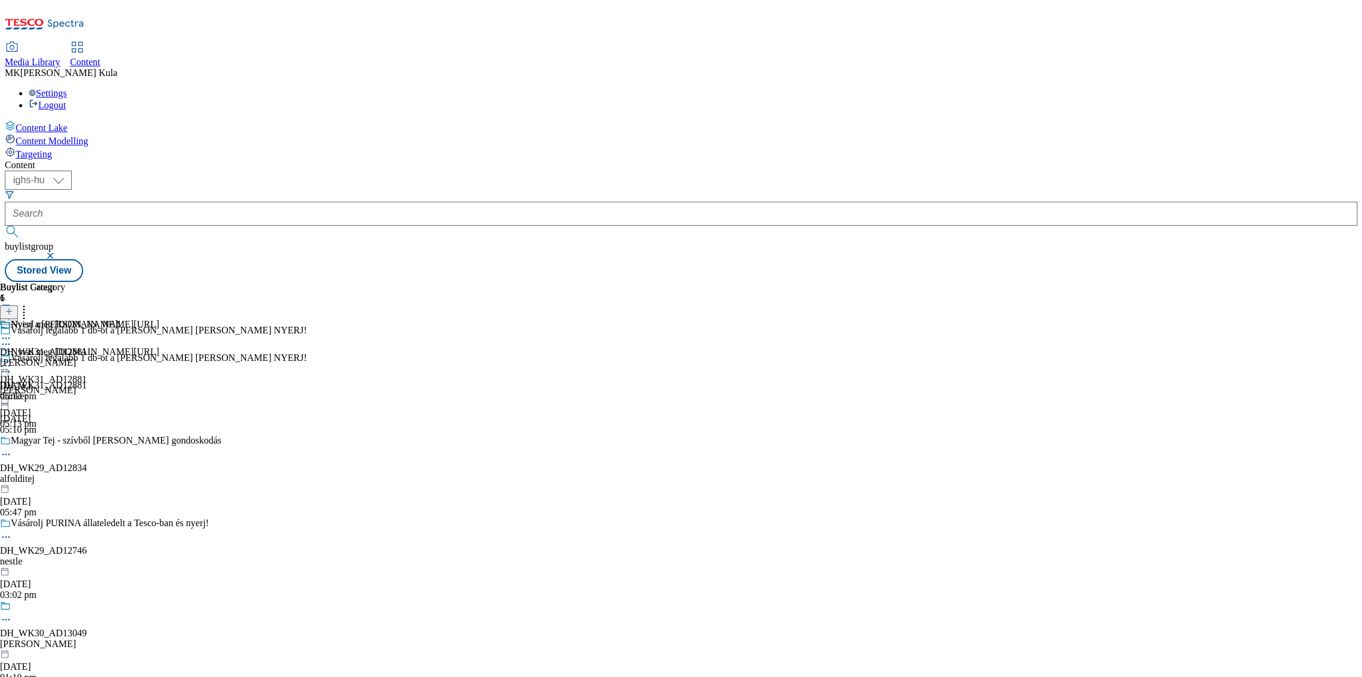
click at [12, 366] on icon at bounding box center [6, 372] width 12 height 12
click at [12, 360] on icon at bounding box center [6, 366] width 12 height 12
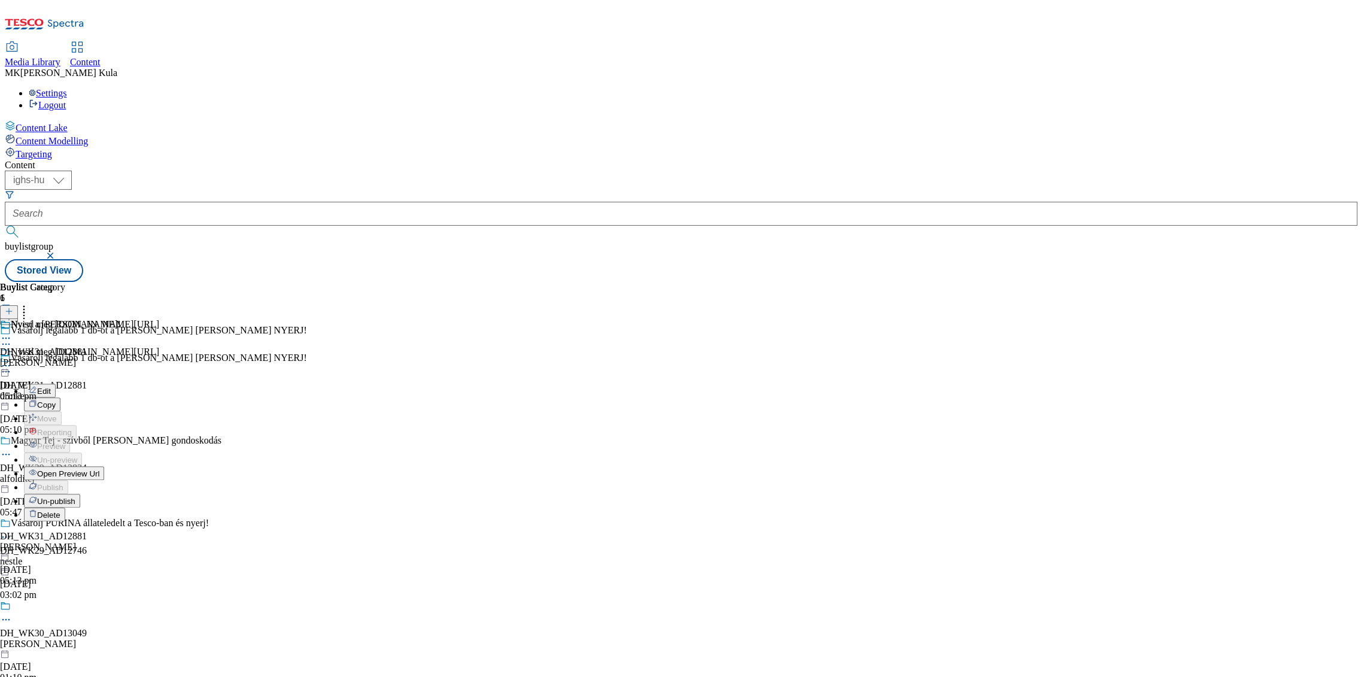
click at [12, 366] on icon at bounding box center [6, 372] width 12 height 12
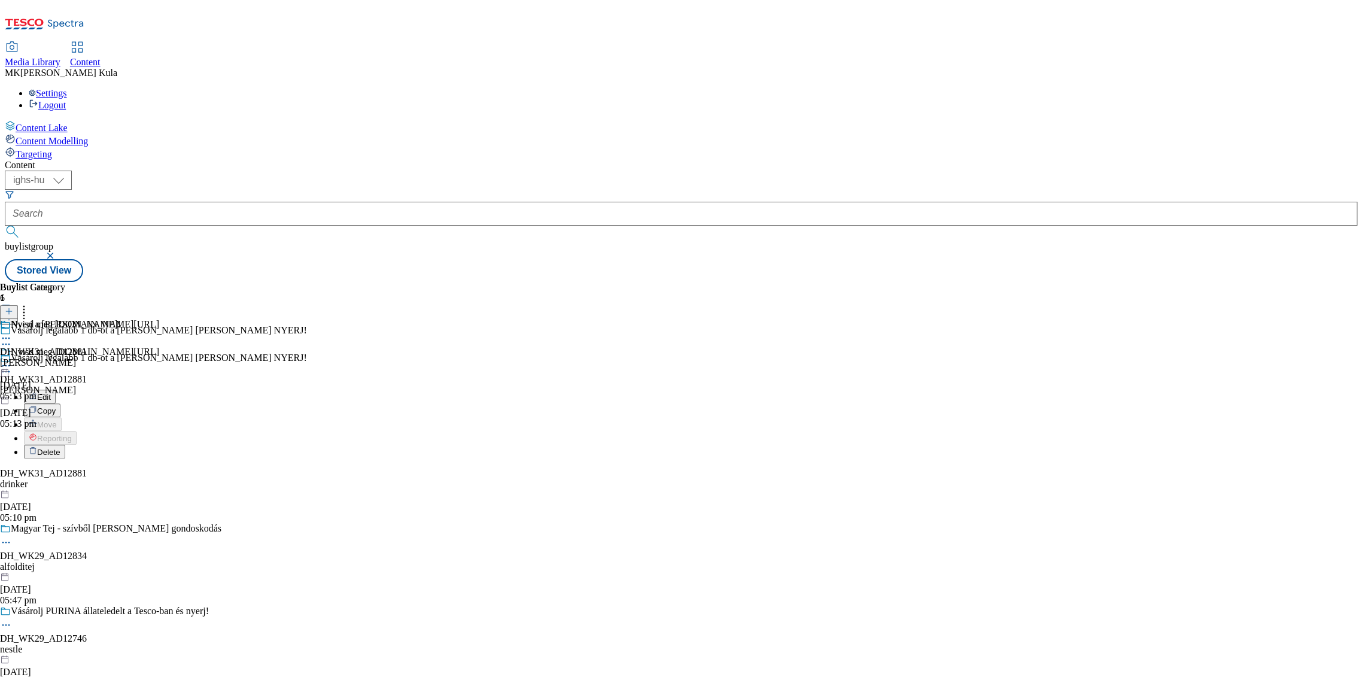
click at [56, 390] on button "Edit" at bounding box center [40, 397] width 32 height 14
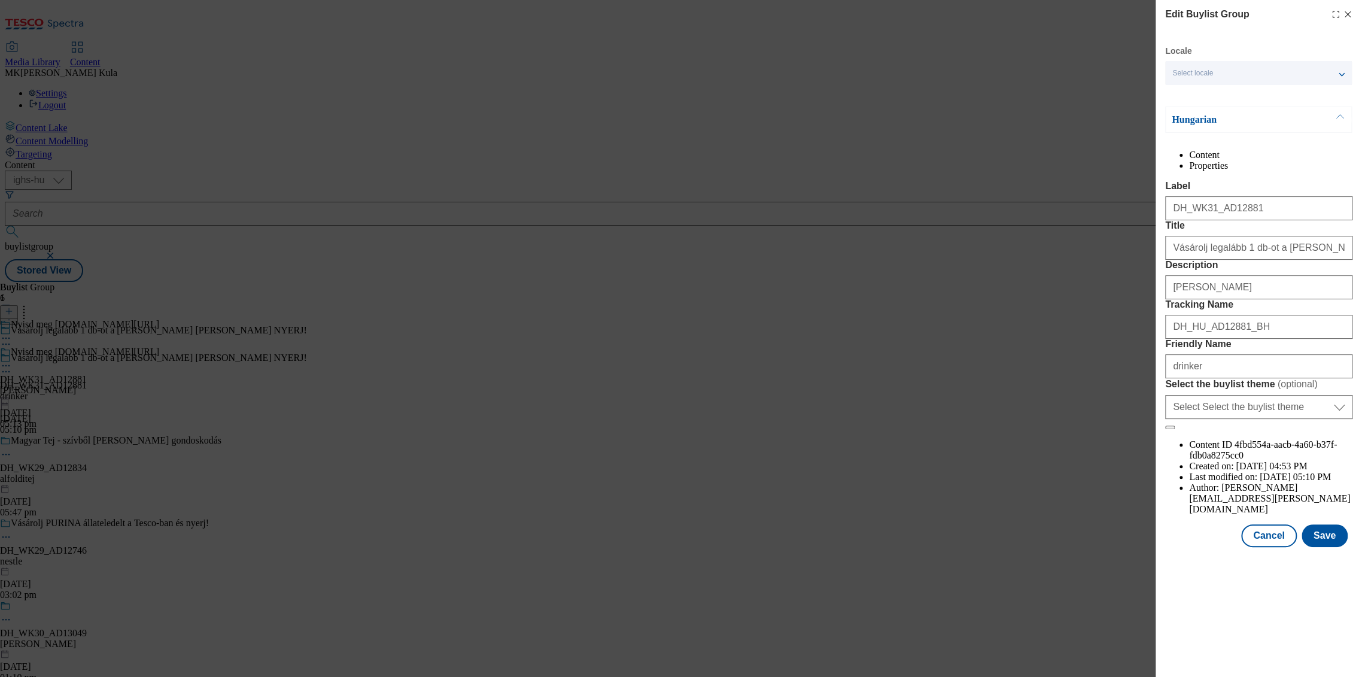
click at [1301, 162] on li "Properties" at bounding box center [1270, 165] width 163 height 11
click at [1192, 160] on li "Content" at bounding box center [1270, 155] width 163 height 11
click at [1224, 113] on div "Hungarian" at bounding box center [1258, 120] width 187 height 26
click at [1199, 111] on div "Hungarian" at bounding box center [1258, 120] width 187 height 26
click at [1196, 125] on p "Hungarian" at bounding box center [1235, 120] width 126 height 12
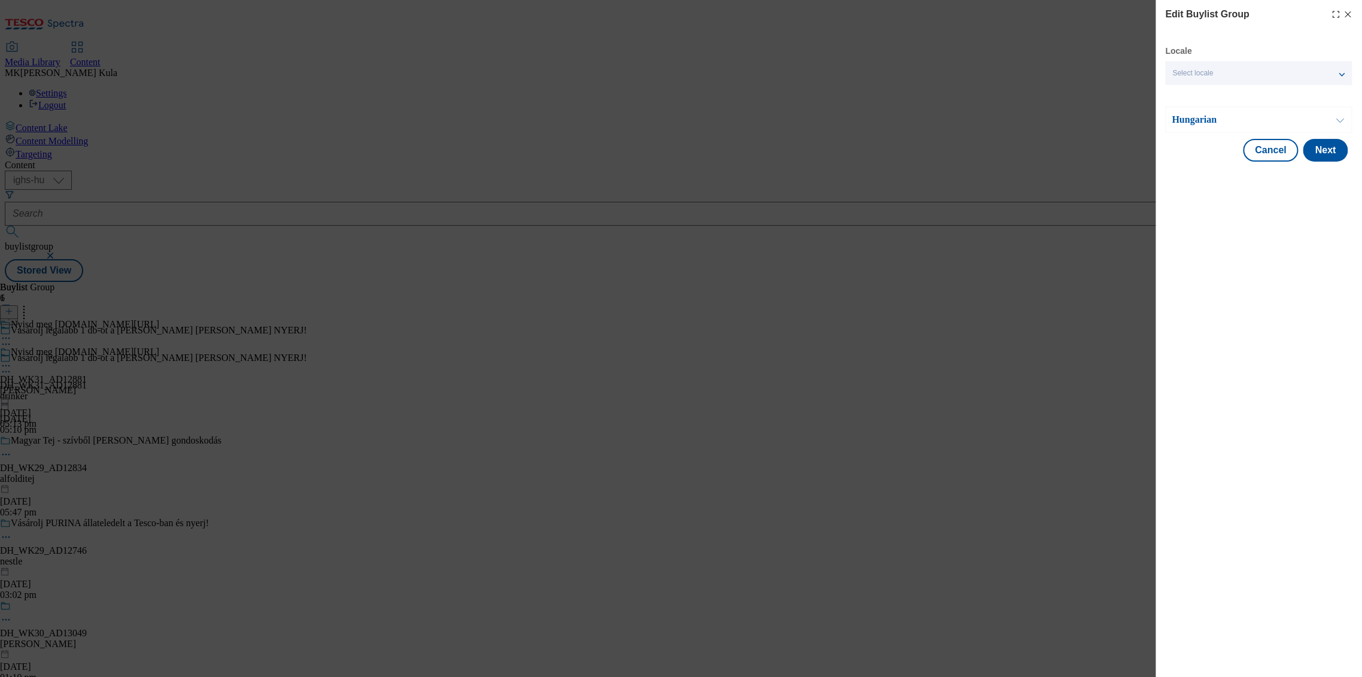
click at [1245, 115] on p "Hungarian" at bounding box center [1235, 120] width 126 height 12
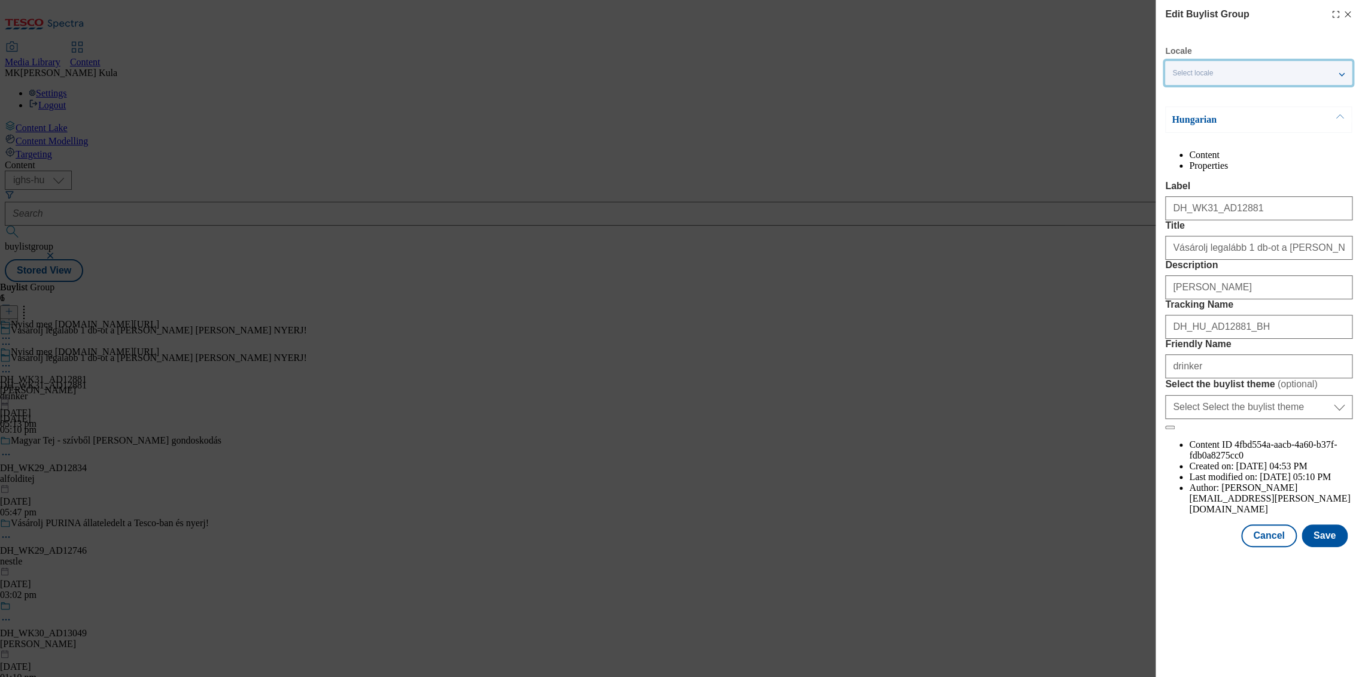
click at [1213, 71] on span "Select locale" at bounding box center [1192, 73] width 41 height 9
click at [1195, 125] on span "English" at bounding box center [1208, 122] width 28 height 7
click at [1187, 126] on input "English" at bounding box center [1179, 123] width 14 height 14
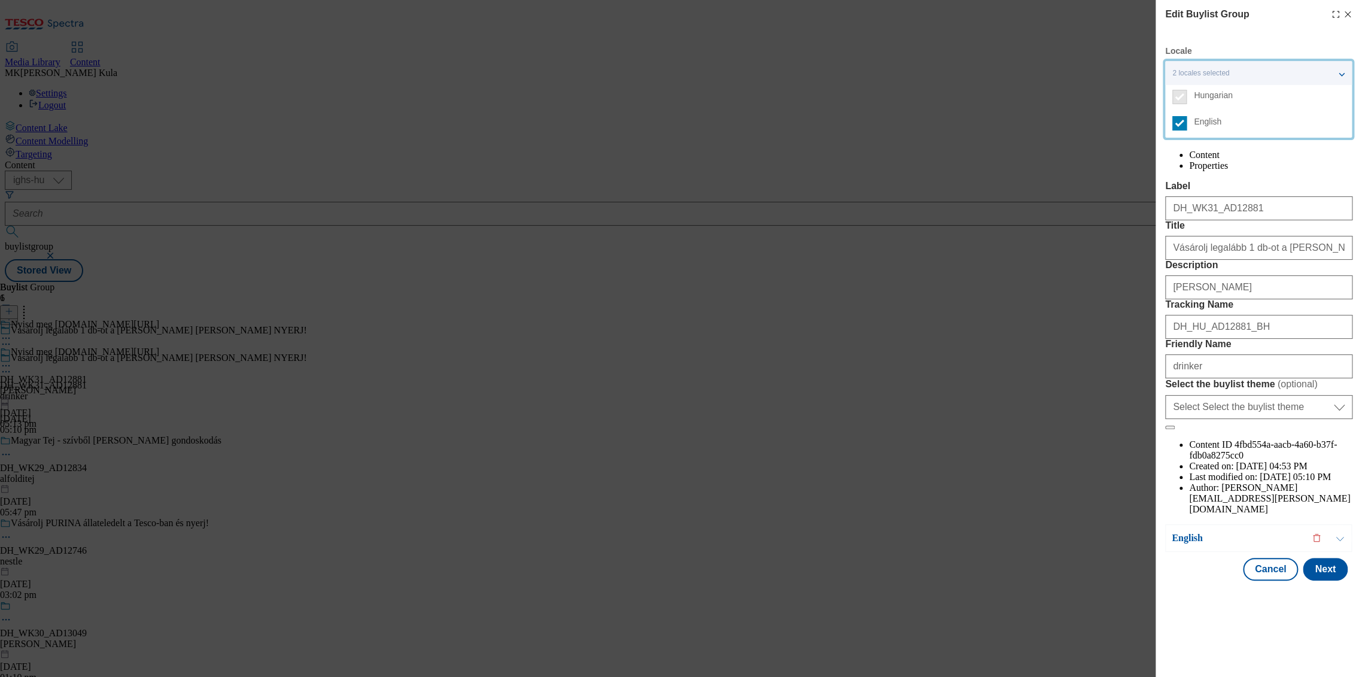
click at [1277, 192] on label "Label" at bounding box center [1258, 186] width 187 height 11
click at [1277, 208] on input "DH_WK31_AD12881" at bounding box center [1258, 208] width 187 height 24
click at [1299, 164] on li "Properties" at bounding box center [1270, 165] width 163 height 11
click at [1205, 160] on li "Content" at bounding box center [1270, 155] width 163 height 11
click at [1299, 164] on li "Properties" at bounding box center [1270, 165] width 163 height 11
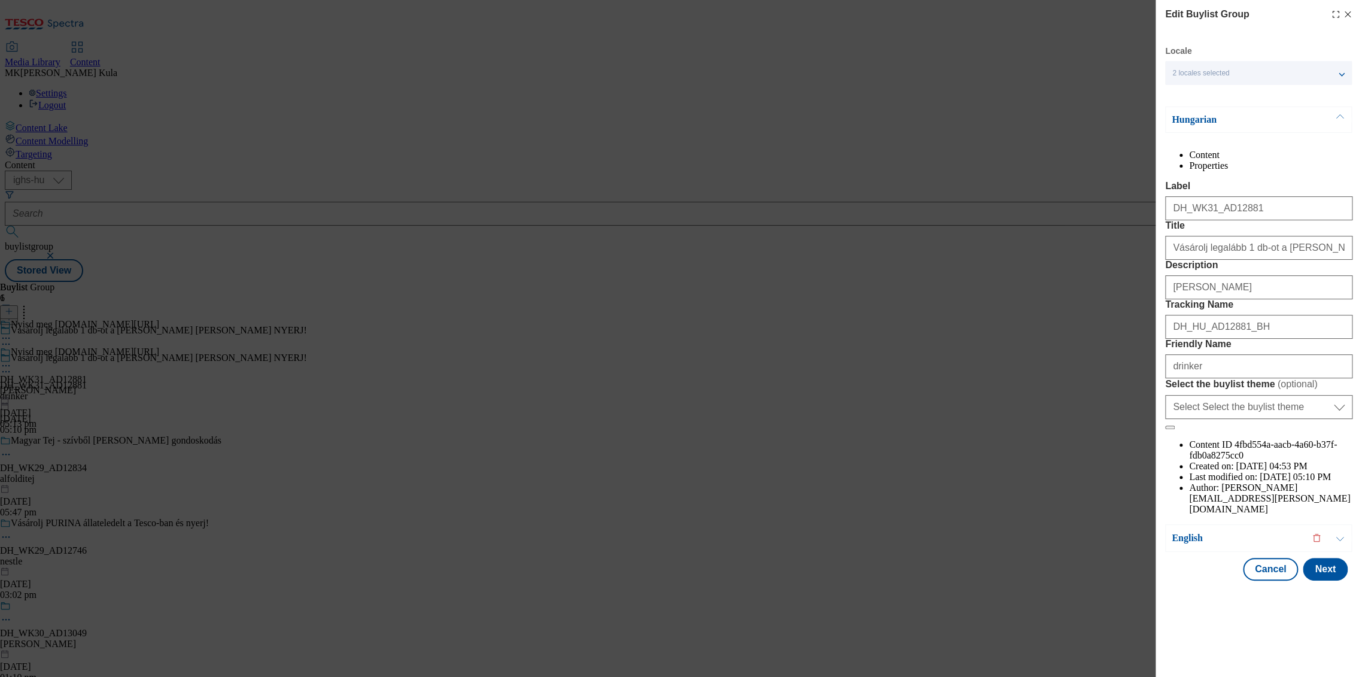
click at [1183, 109] on div "Hungarian" at bounding box center [1258, 120] width 187 height 26
click at [1198, 120] on p "Hungarian" at bounding box center [1235, 120] width 126 height 12
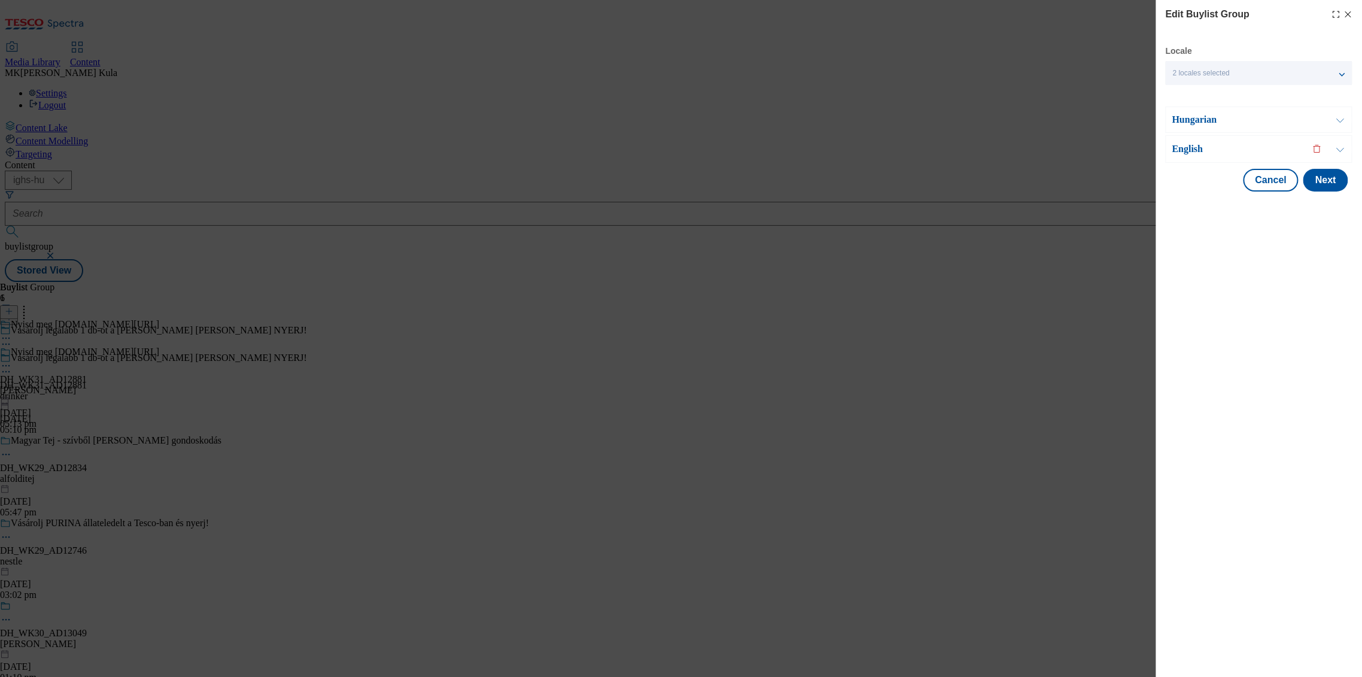
click at [1192, 151] on p "English" at bounding box center [1235, 149] width 126 height 12
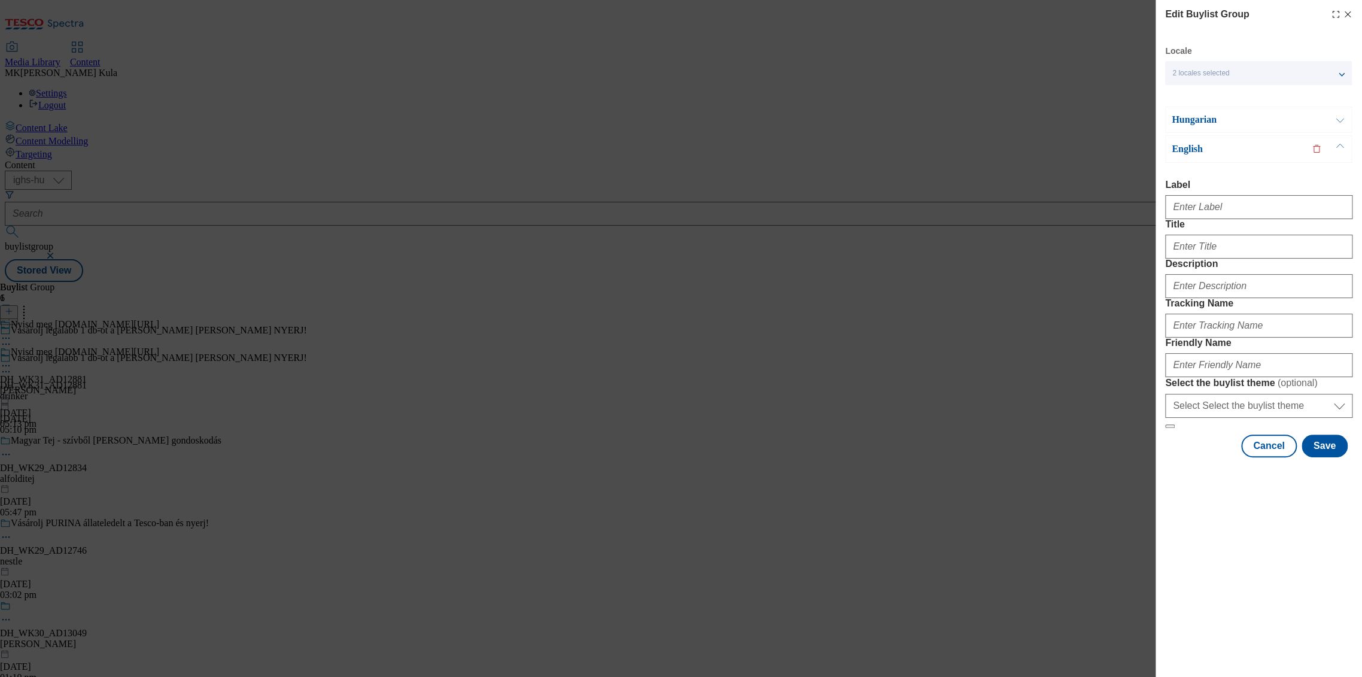
click at [1192, 151] on p "English" at bounding box center [1235, 149] width 126 height 12
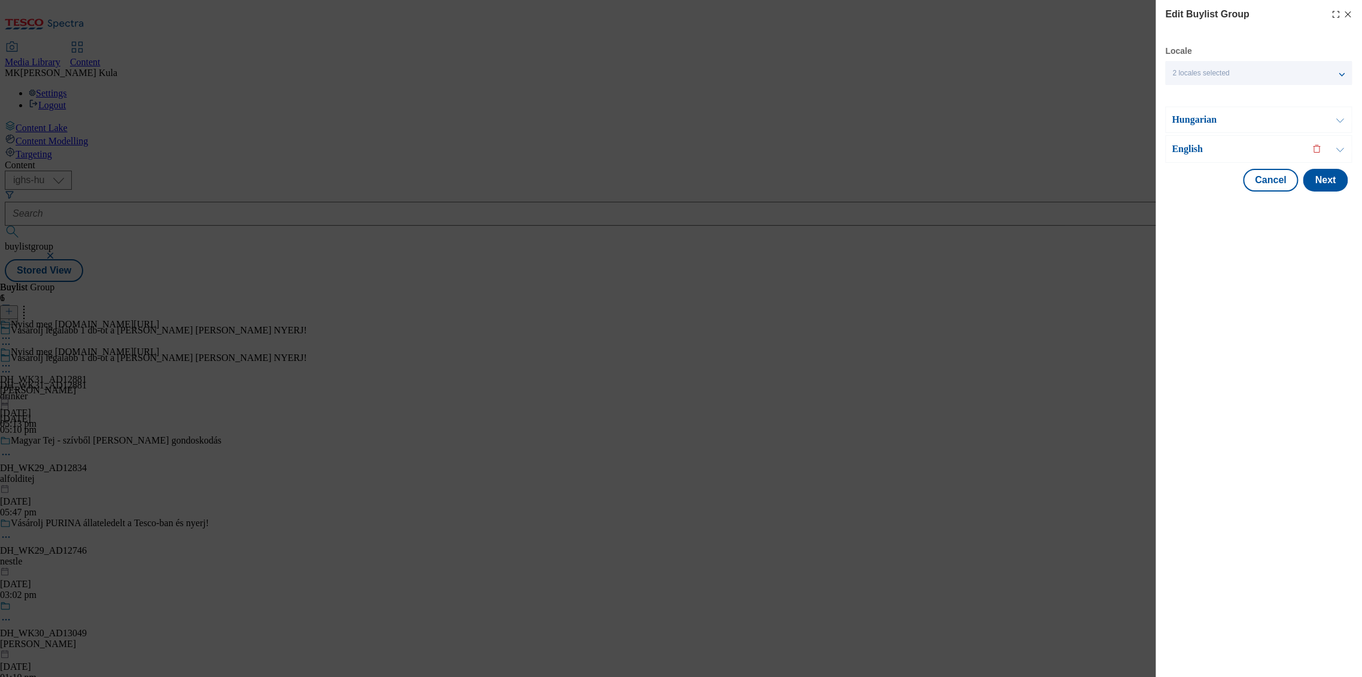
click at [1192, 151] on p "English" at bounding box center [1235, 149] width 126 height 12
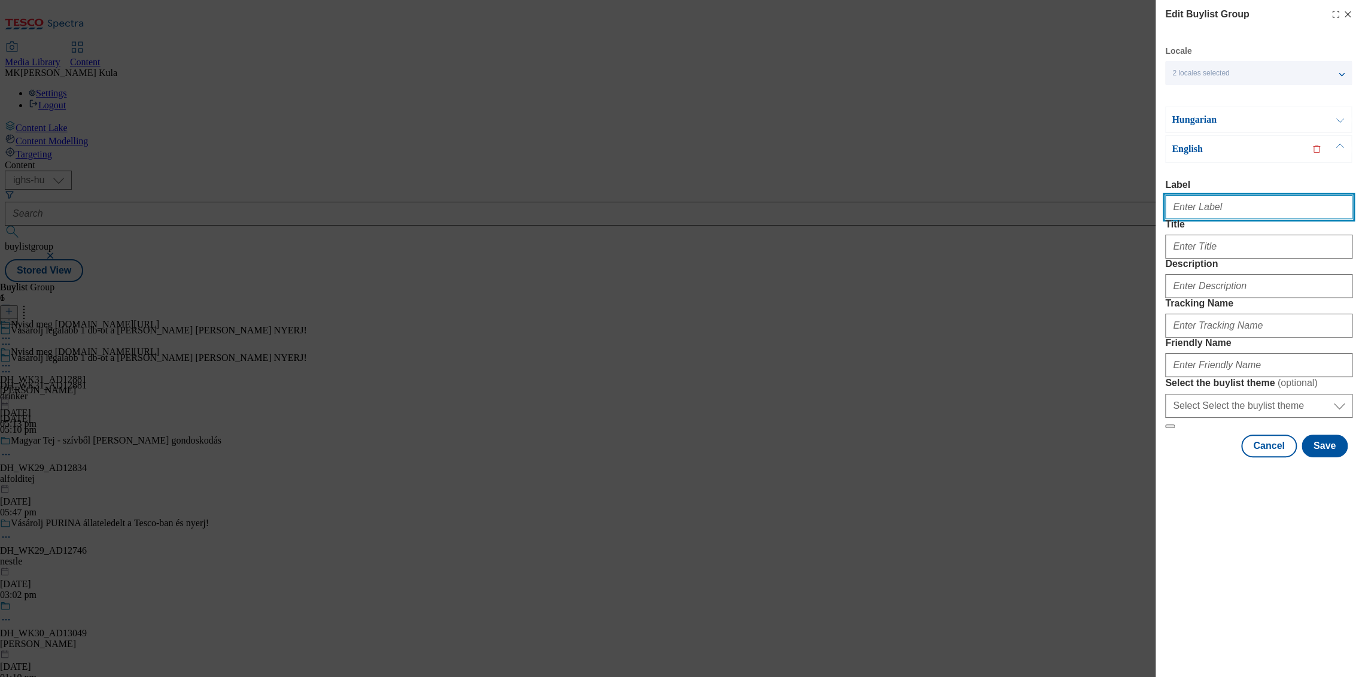
click at [1207, 212] on input "Label" at bounding box center [1258, 207] width 187 height 24
click at [1219, 200] on input "Label" at bounding box center [1258, 207] width 187 height 24
paste input "DH_WK31_AD12881"
click at [1226, 214] on input "DH_WK31_AD12881" at bounding box center [1258, 207] width 187 height 24
drag, startPoint x: 1183, startPoint y: 207, endPoint x: 1102, endPoint y: 207, distance: 80.8
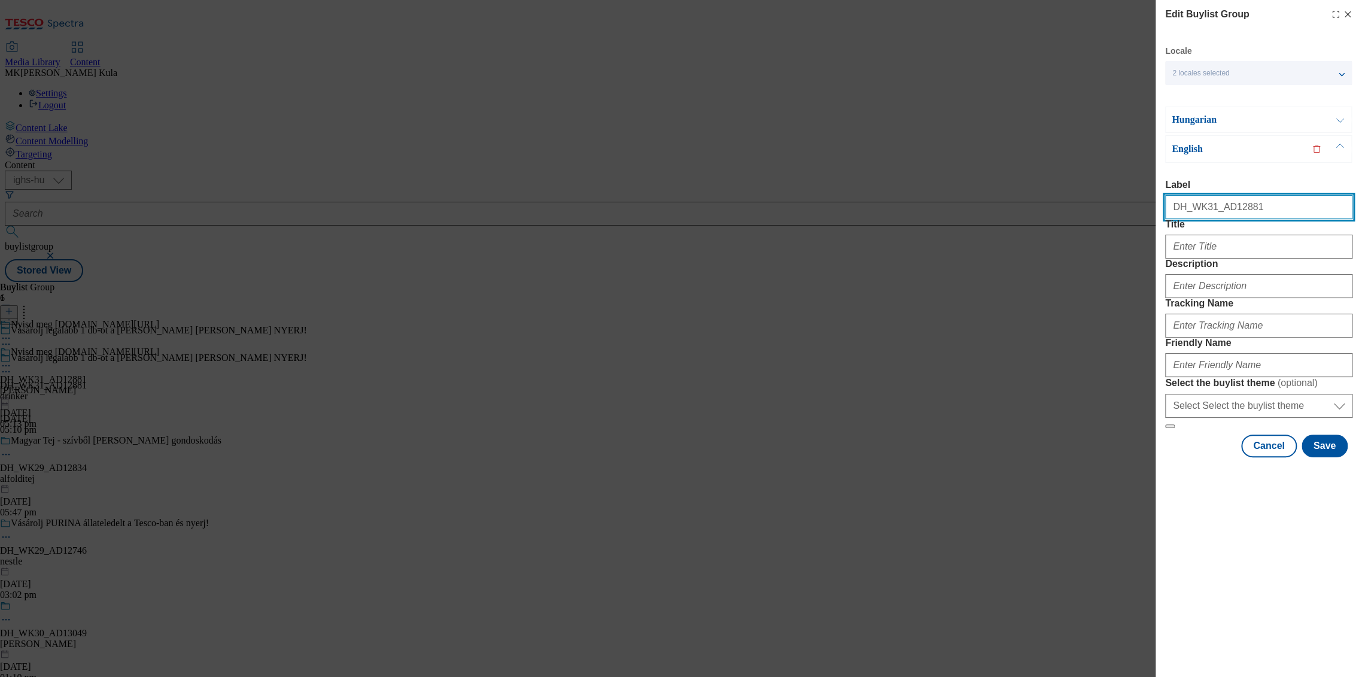
click at [1102, 207] on div "Edit Buylist Group Locale 2 locales selected Hungarian English Hungarian Conten…" at bounding box center [681, 338] width 1362 height 677
type input "DH_WK31_AD12881EN"
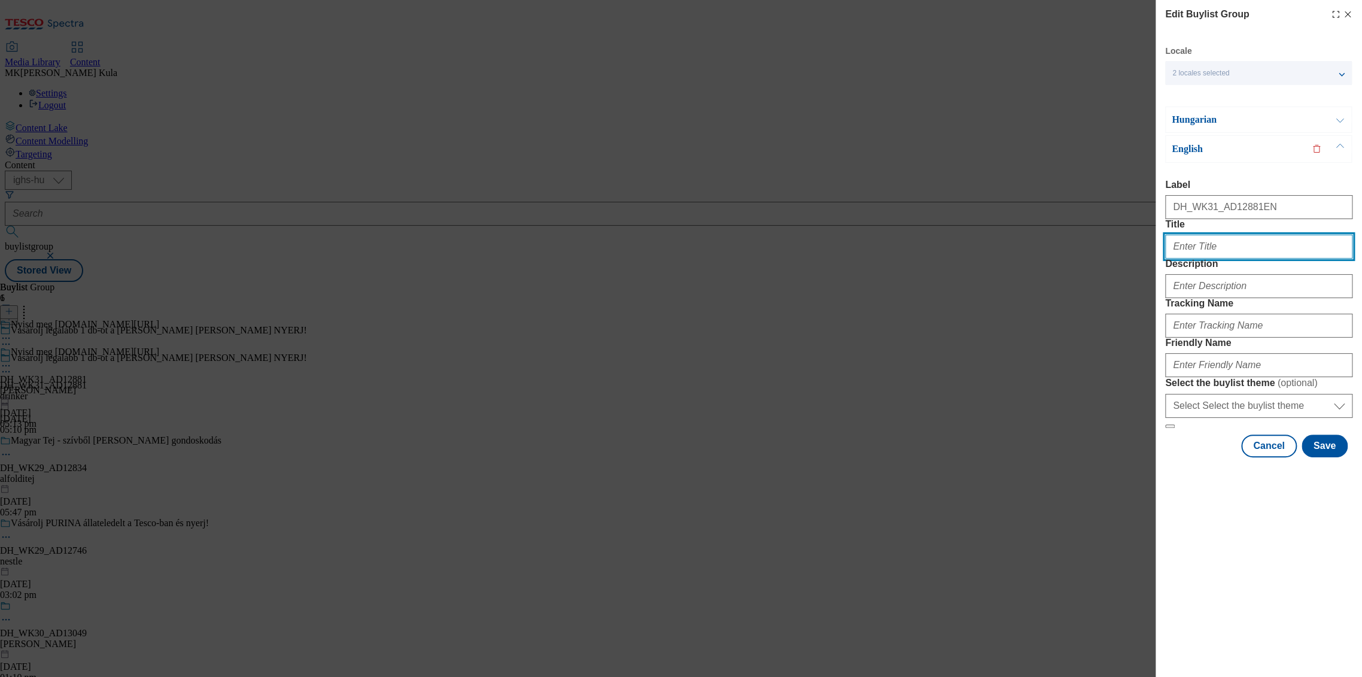
click at [1219, 259] on input "Title" at bounding box center [1258, 247] width 187 height 24
paste input "Buy at least 1 bottle of Nicolaus vodka and WIN!"
type input "Buy at least 1 bottle of Nicolaus vodka and WIN!"
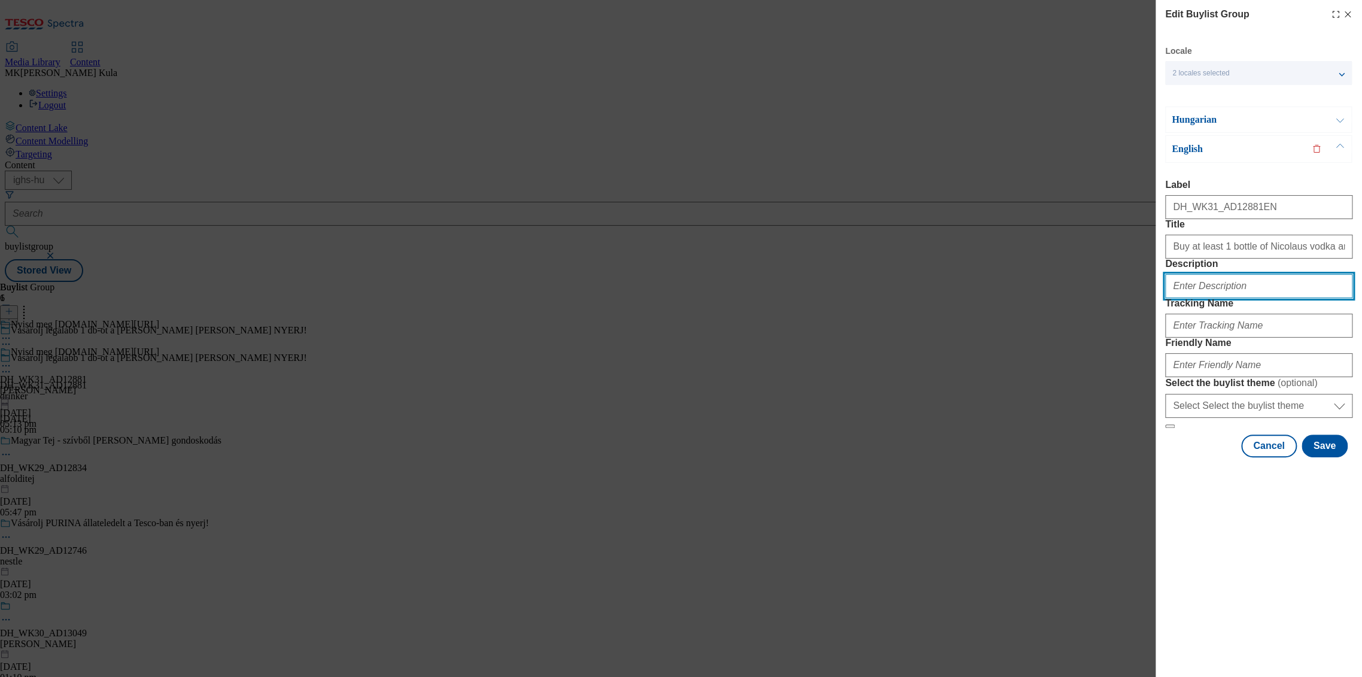
click at [1200, 298] on input "Description" at bounding box center [1258, 286] width 187 height 24
paste input "Nicolaus"
type input "NicolausEN"
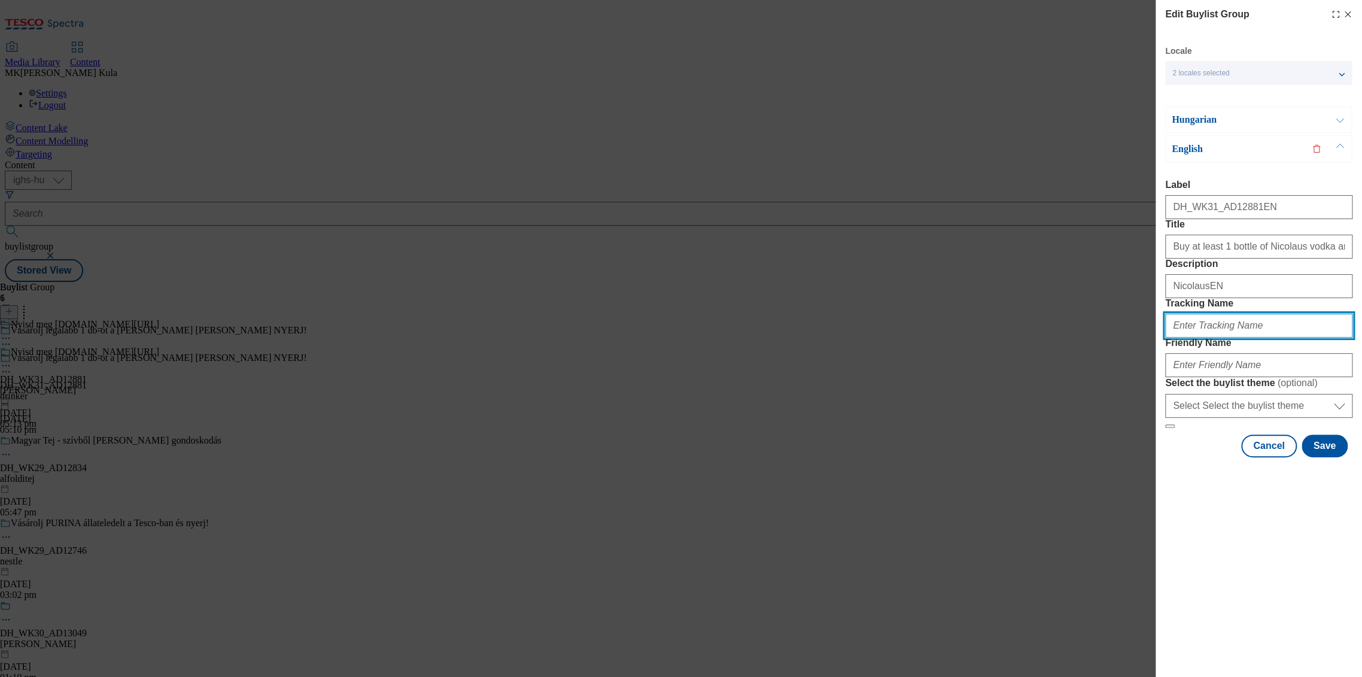
click at [1211, 338] on input "Tracking Name" at bounding box center [1258, 326] width 187 height 24
paste input "DH_EN_AD12881_BH"
type input "DH_EN_AD12881_BH"
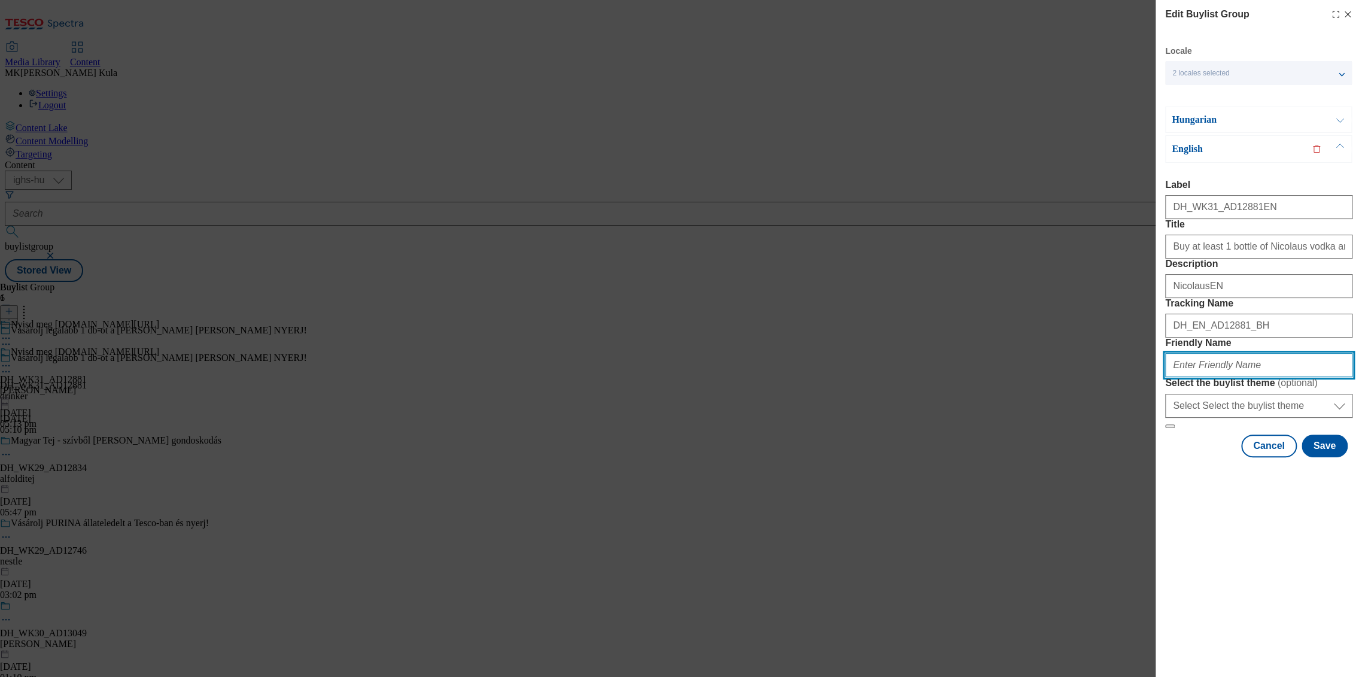
click at [1196, 377] on input "Friendly Name" at bounding box center [1258, 365] width 187 height 24
click at [1215, 377] on input "Friendly Name" at bounding box center [1258, 365] width 187 height 24
paste input "drinker"
type input "drinker"
click at [1329, 457] on button "Save" at bounding box center [1325, 446] width 46 height 23
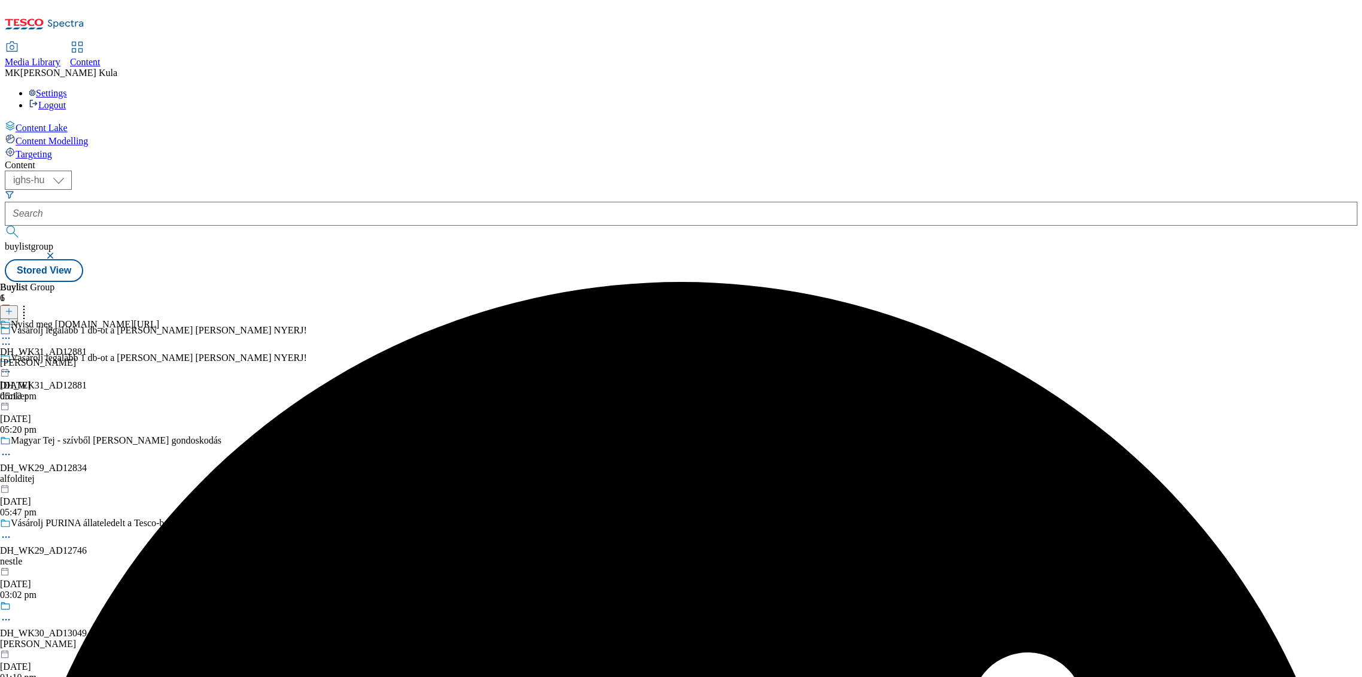
click at [12, 332] on icon at bounding box center [6, 338] width 12 height 12
click at [56, 356] on button "Edit" at bounding box center [40, 363] width 32 height 14
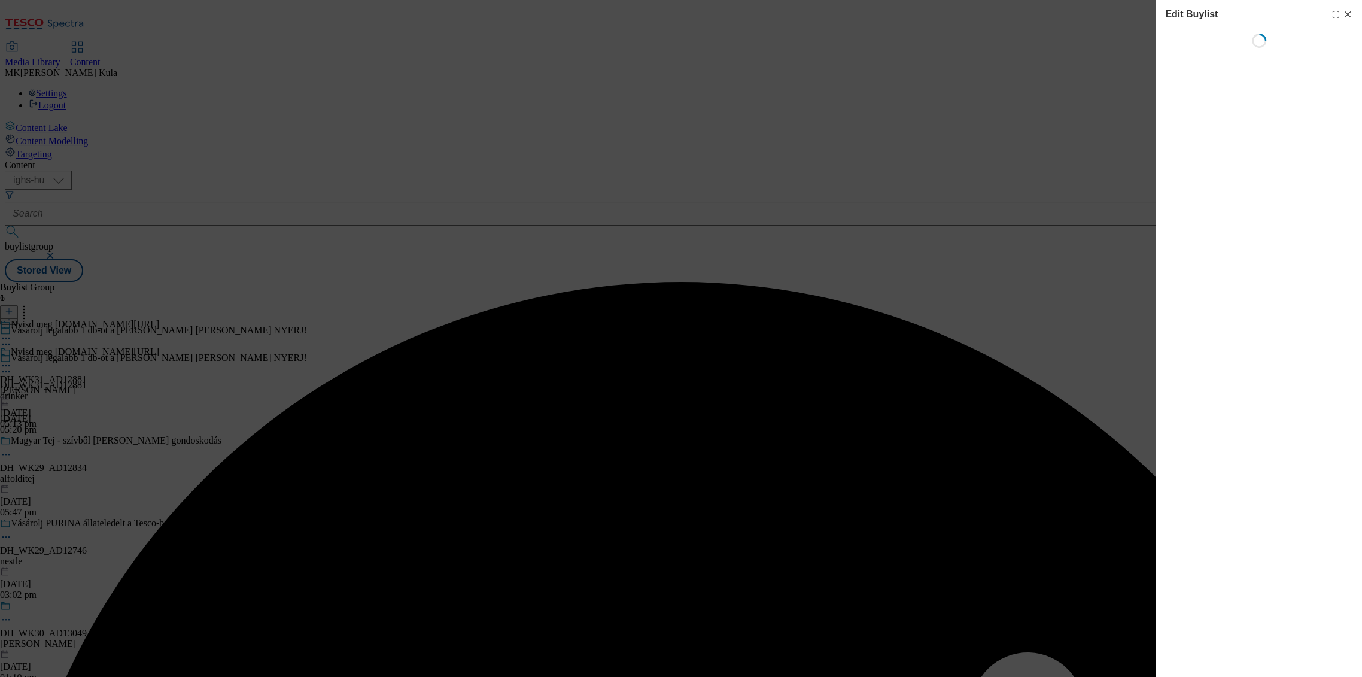
select select "evergreen"
select select "dunnhumby"
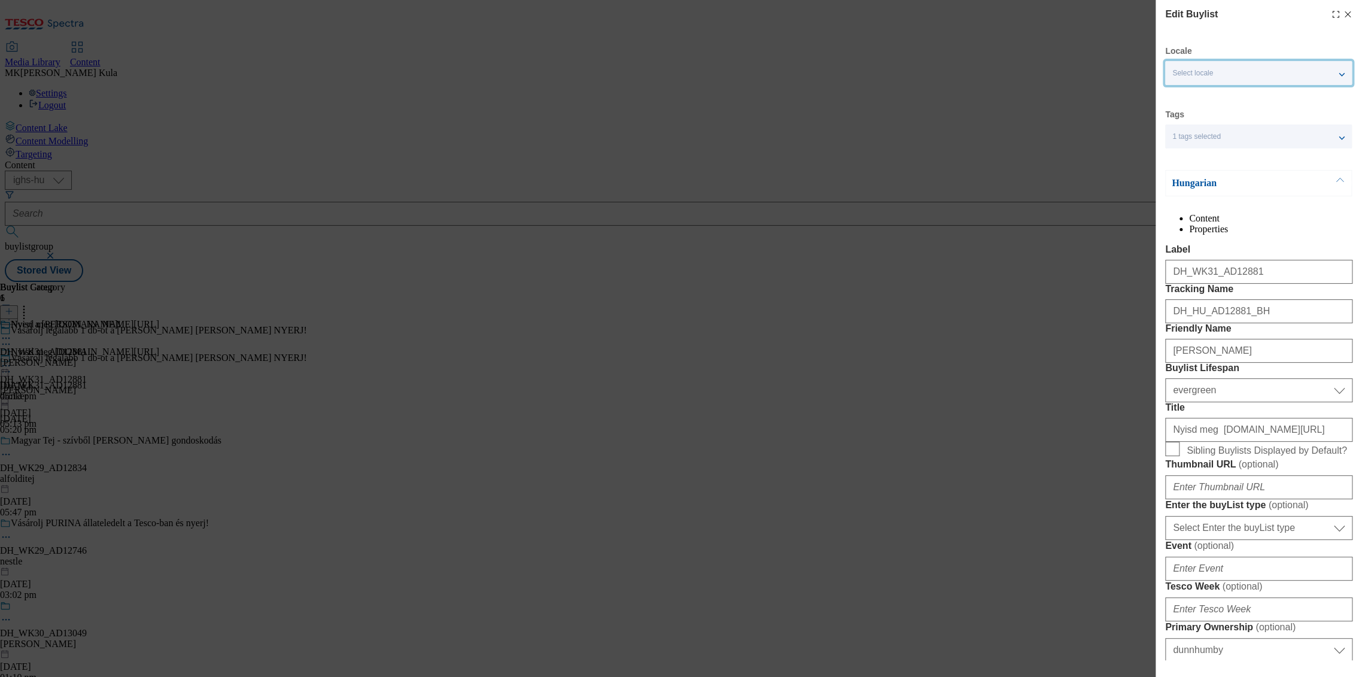
click at [1242, 75] on div "Select locale" at bounding box center [1258, 73] width 187 height 24
click at [1185, 122] on input "English" at bounding box center [1179, 123] width 14 height 14
click at [1250, 151] on div "Locale 2 locales selected Hungarian English Tags 1 tags selected buylist Hungar…" at bounding box center [1258, 640] width 187 height 1190
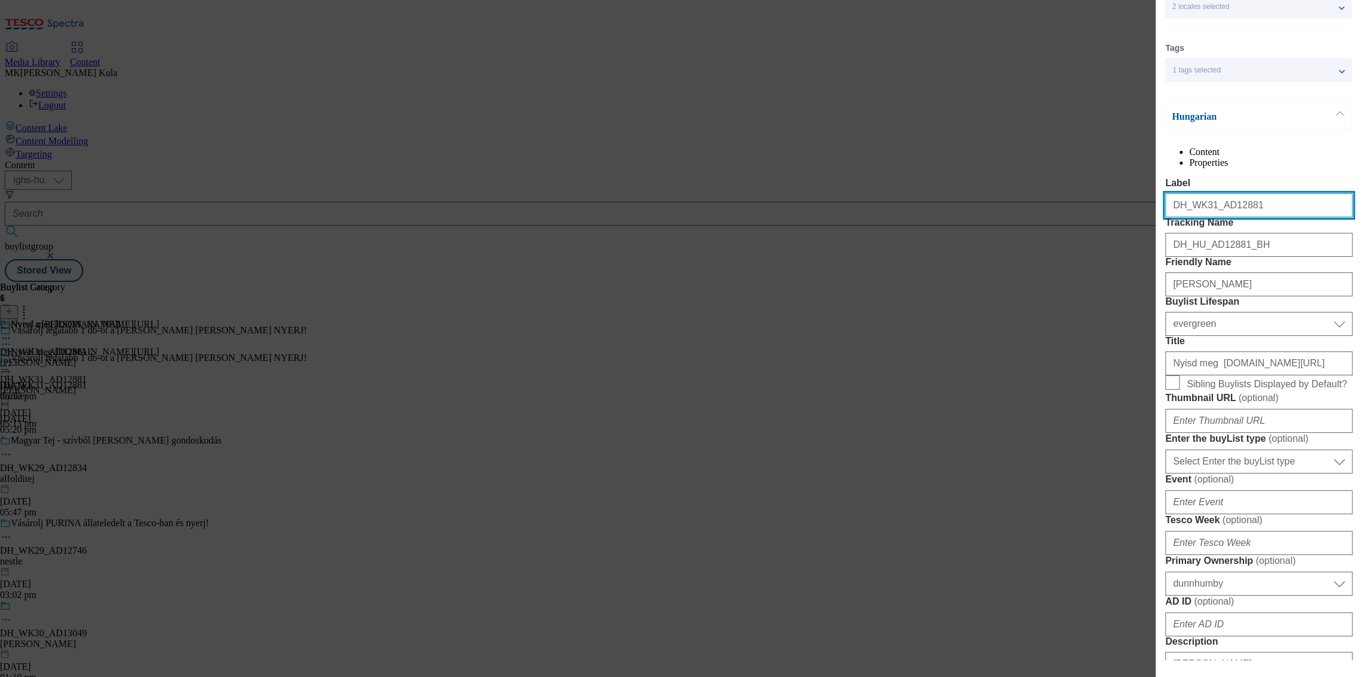
click at [1265, 217] on input "DH_WK31_AD12881" at bounding box center [1258, 205] width 187 height 24
click at [1284, 317] on form "Label DH_WK31_AD12881EN Tracking Name DH_HU_AD12881_BH Friendly Name nicolaus B…" at bounding box center [1258, 598] width 187 height 840
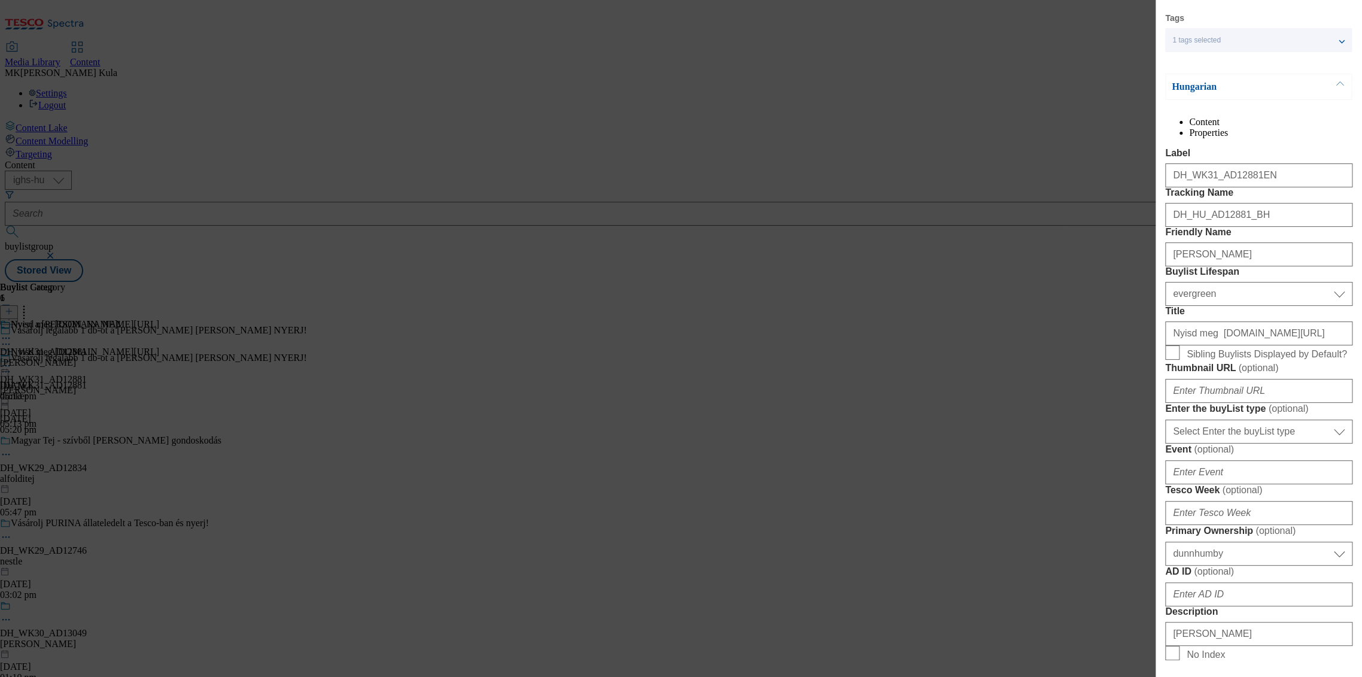
scroll to position [0, 0]
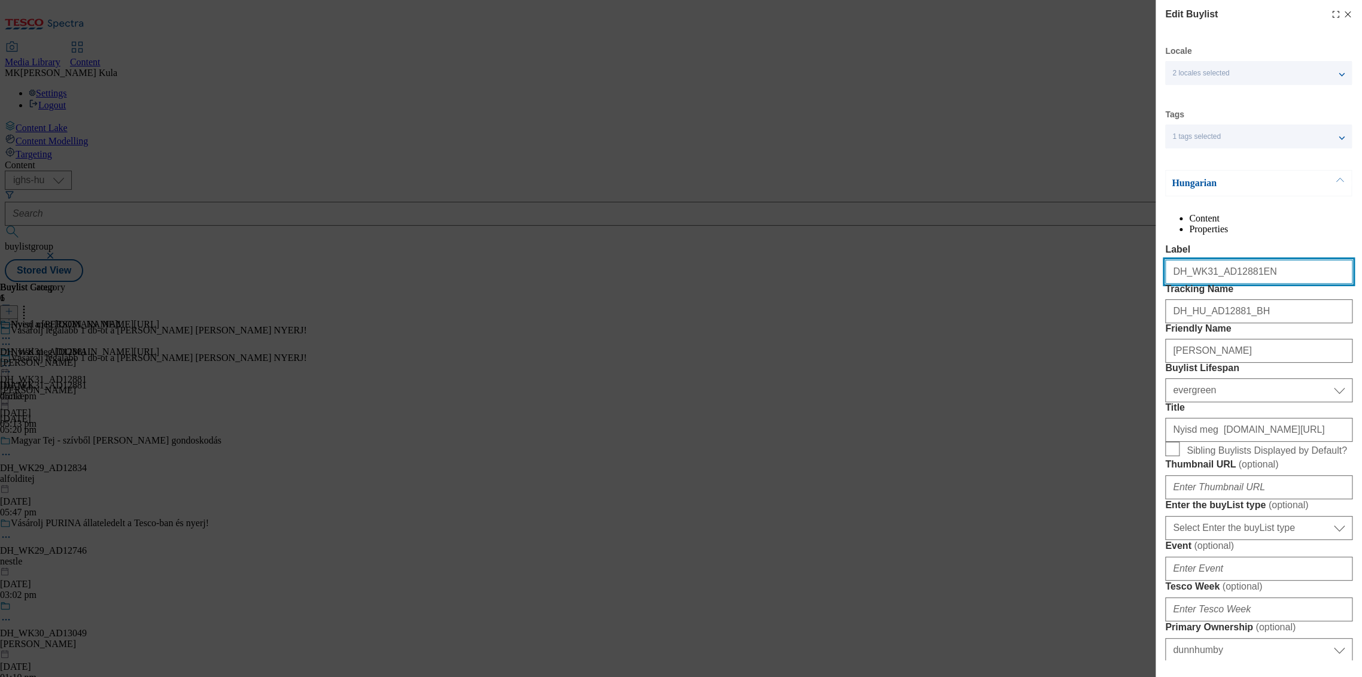
click at [1268, 284] on input "DH_WK31_AD12881EN" at bounding box center [1258, 272] width 187 height 24
type input "DH_WK31_AD12881"
click at [1228, 192] on div "Hungarian" at bounding box center [1258, 183] width 187 height 26
click at [1213, 183] on p "Hungarian" at bounding box center [1235, 183] width 126 height 12
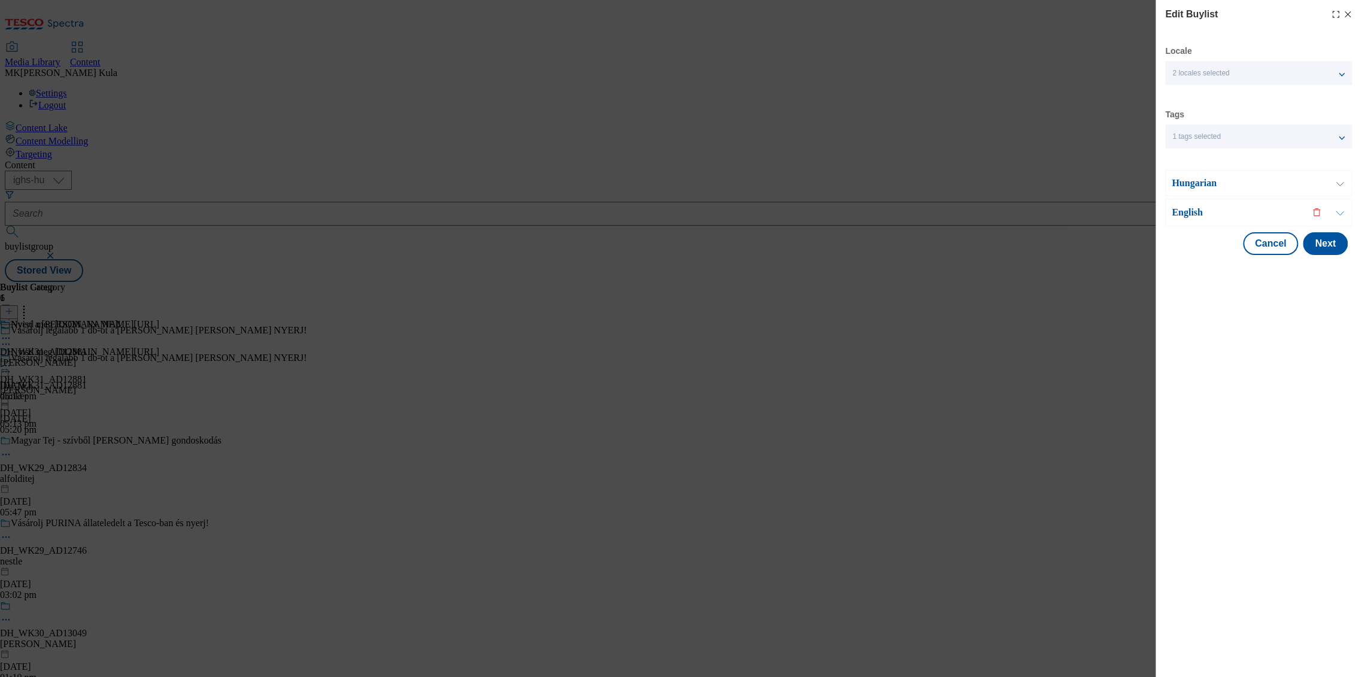
click at [1211, 212] on p "English" at bounding box center [1235, 212] width 126 height 12
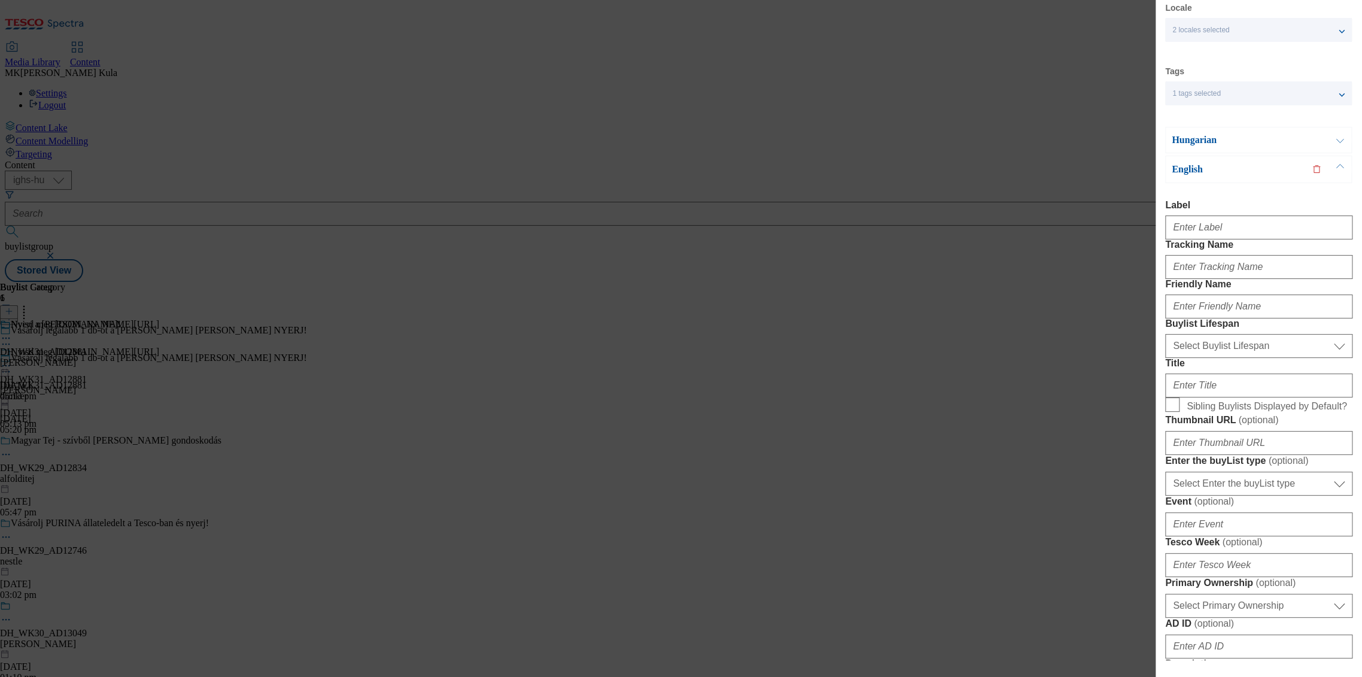
scroll to position [66, 0]
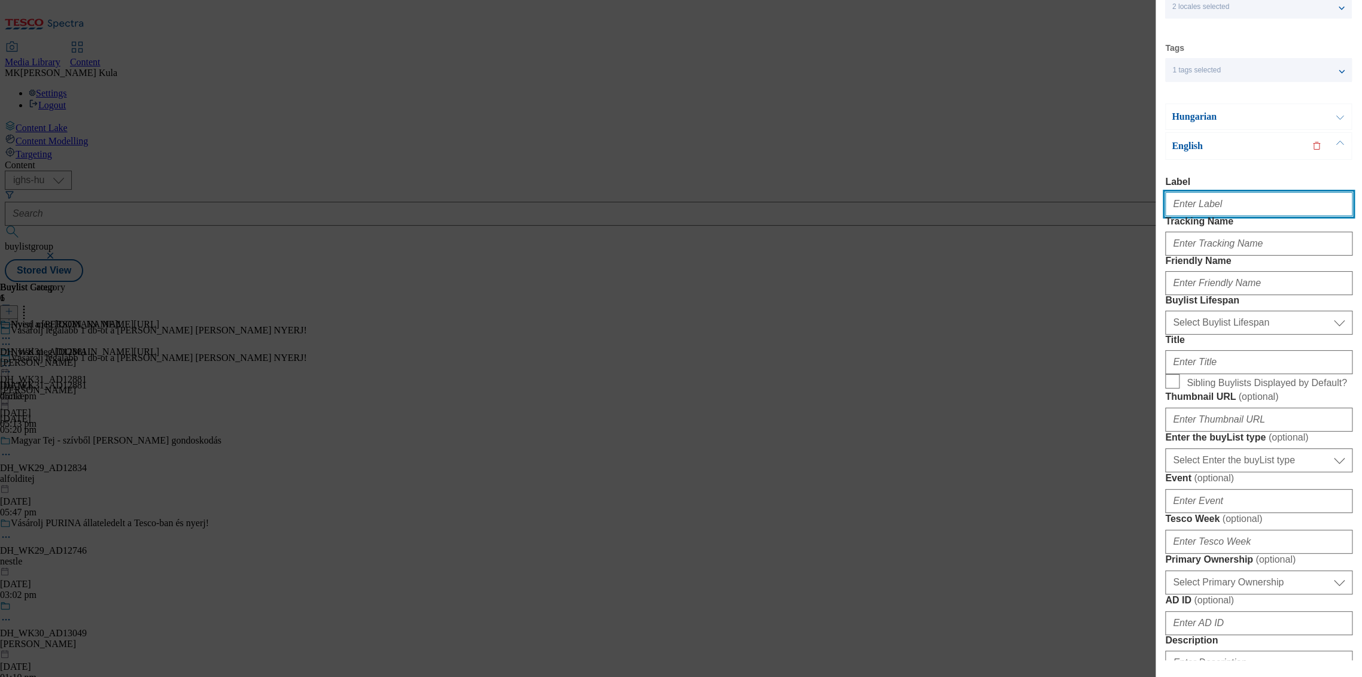
click at [1231, 202] on input "Label" at bounding box center [1258, 204] width 187 height 24
paste input "DH_WK31_AD12881"
click at [1266, 206] on input "DH_WK31_AD12881" at bounding box center [1258, 204] width 187 height 24
type input "DH_WK31_AD12881EN"
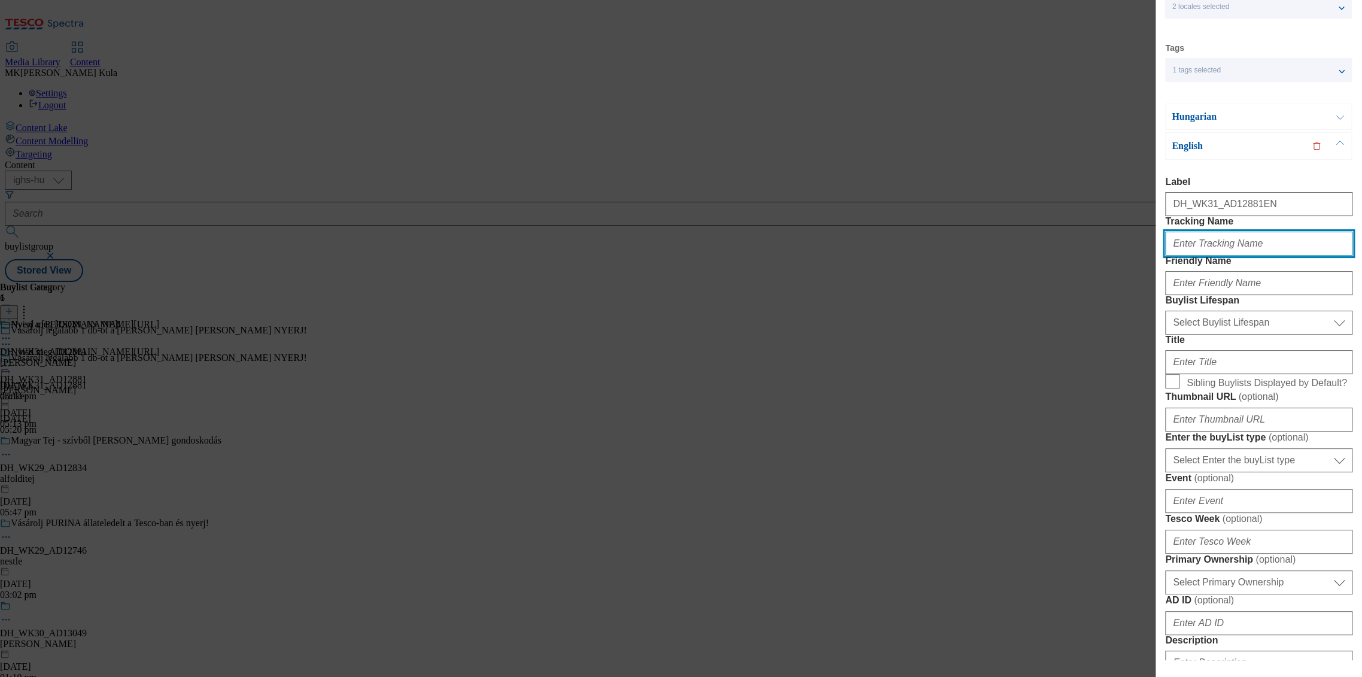
drag, startPoint x: 1245, startPoint y: 260, endPoint x: 1348, endPoint y: 269, distance: 103.4
click at [1245, 256] on input "Tracking Name" at bounding box center [1258, 244] width 187 height 24
paste input "DH_EN_AD12881_BH"
type input "DH_EN_AD12881_BH"
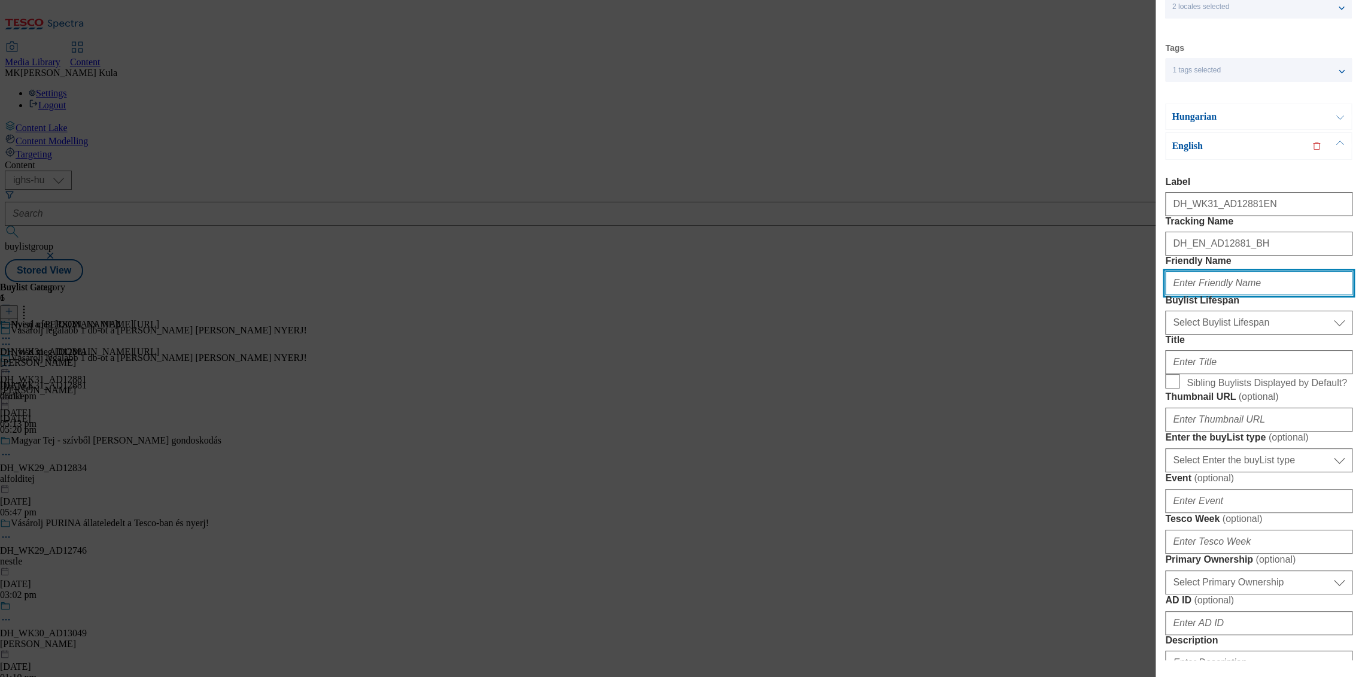
click at [1228, 295] on input "Friendly Name" at bounding box center [1258, 283] width 187 height 24
paste input "[PERSON_NAME]"
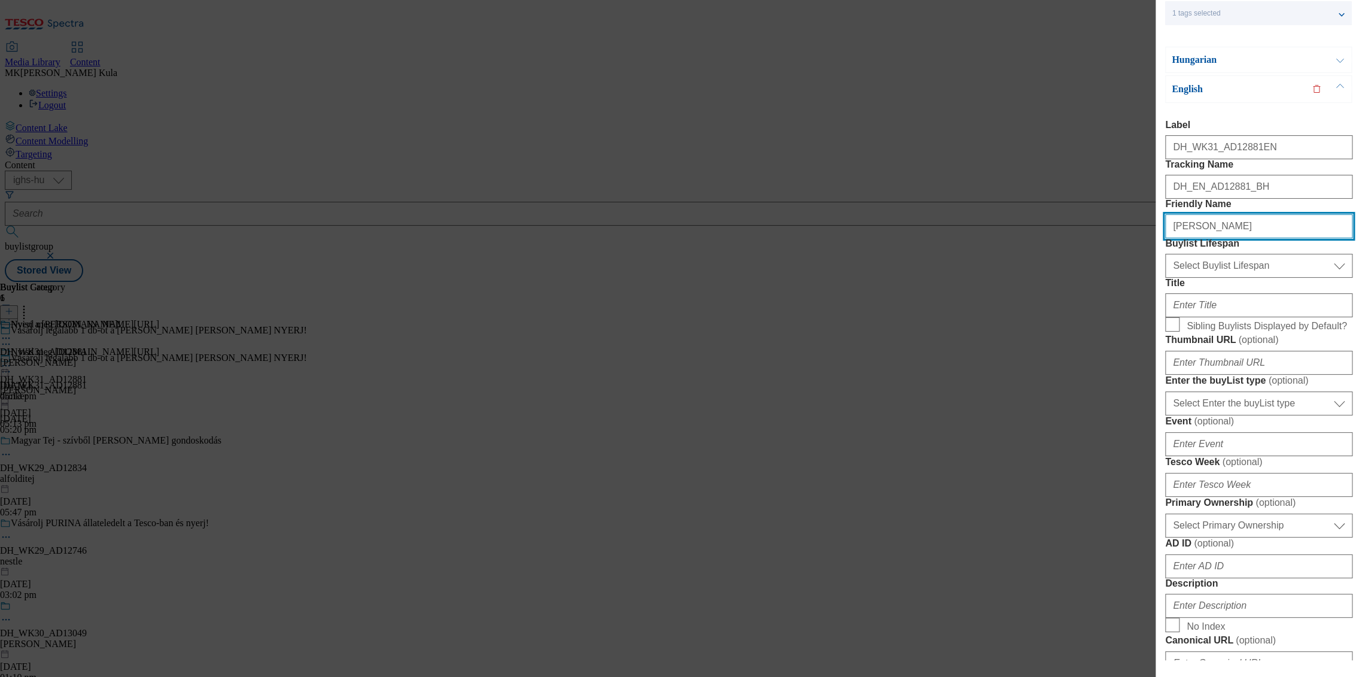
scroll to position [199, 0]
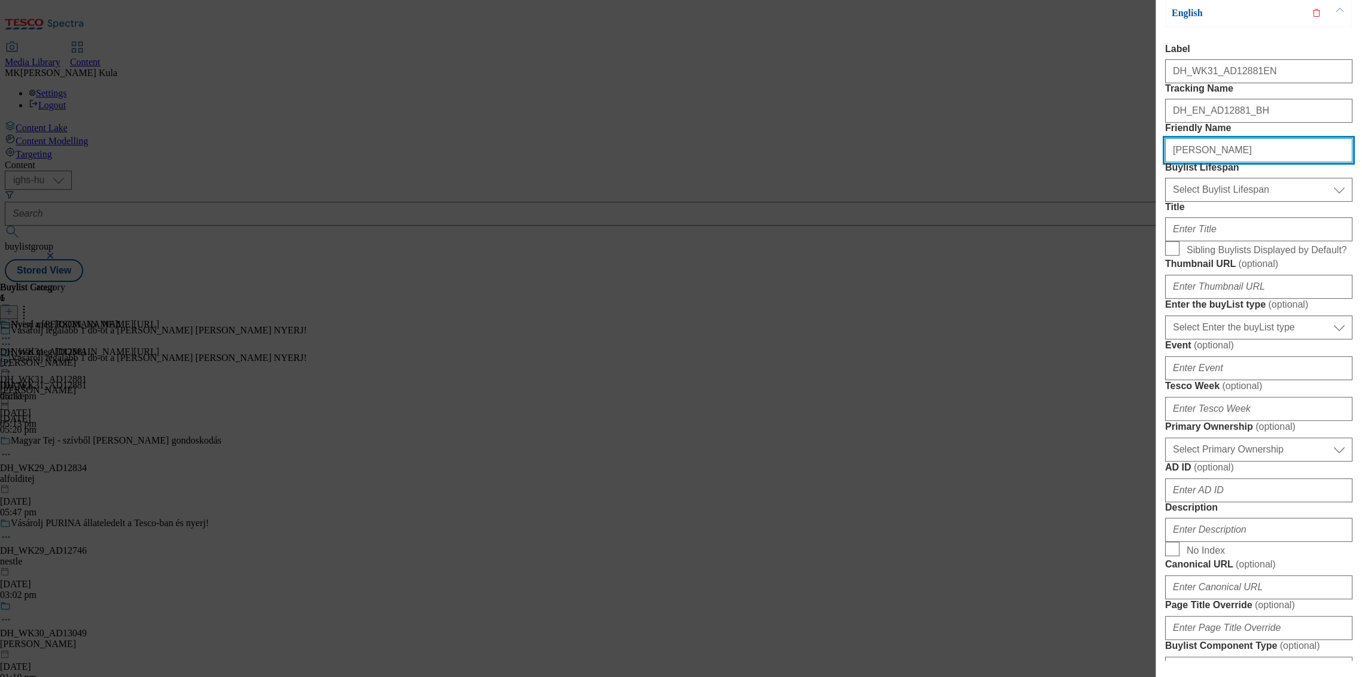
type input "[PERSON_NAME]"
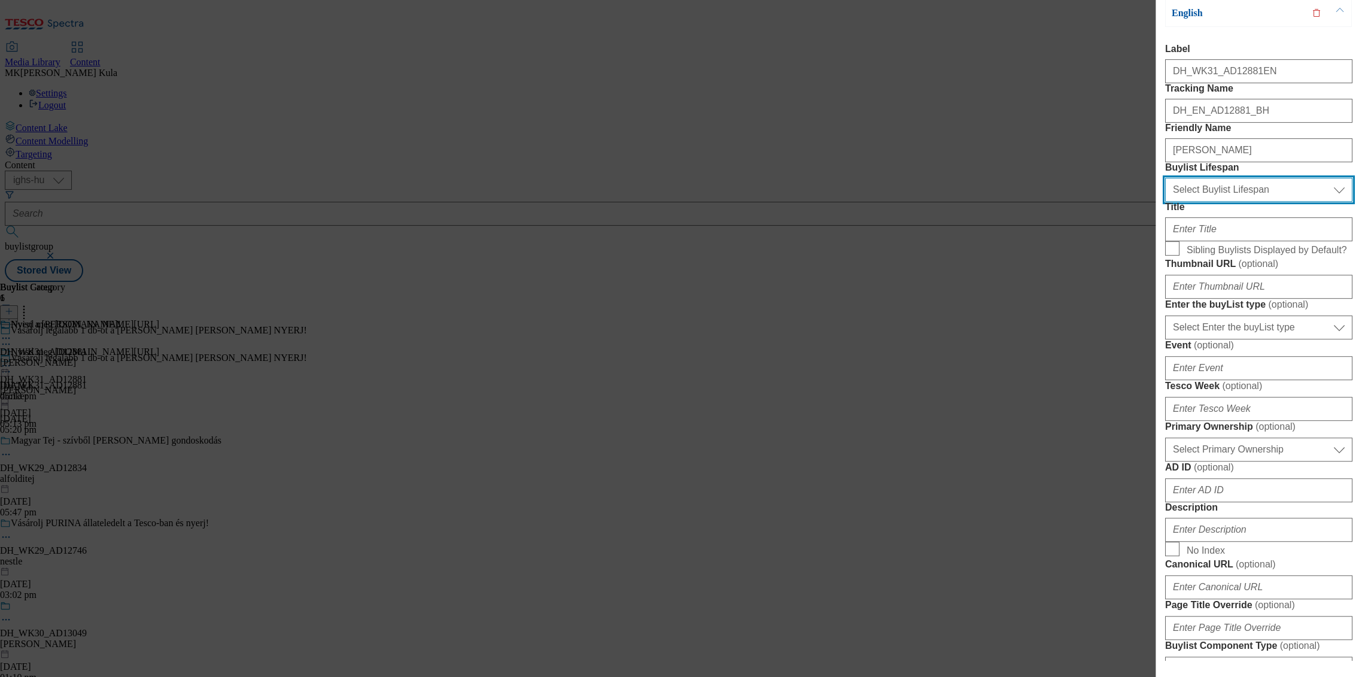
click at [1218, 202] on select "Select Buylist Lifespan evergreen seasonal tactical" at bounding box center [1258, 190] width 187 height 24
select select "evergreen"
click at [1165, 202] on select "Select Buylist Lifespan evergreen seasonal tactical" at bounding box center [1258, 190] width 187 height 24
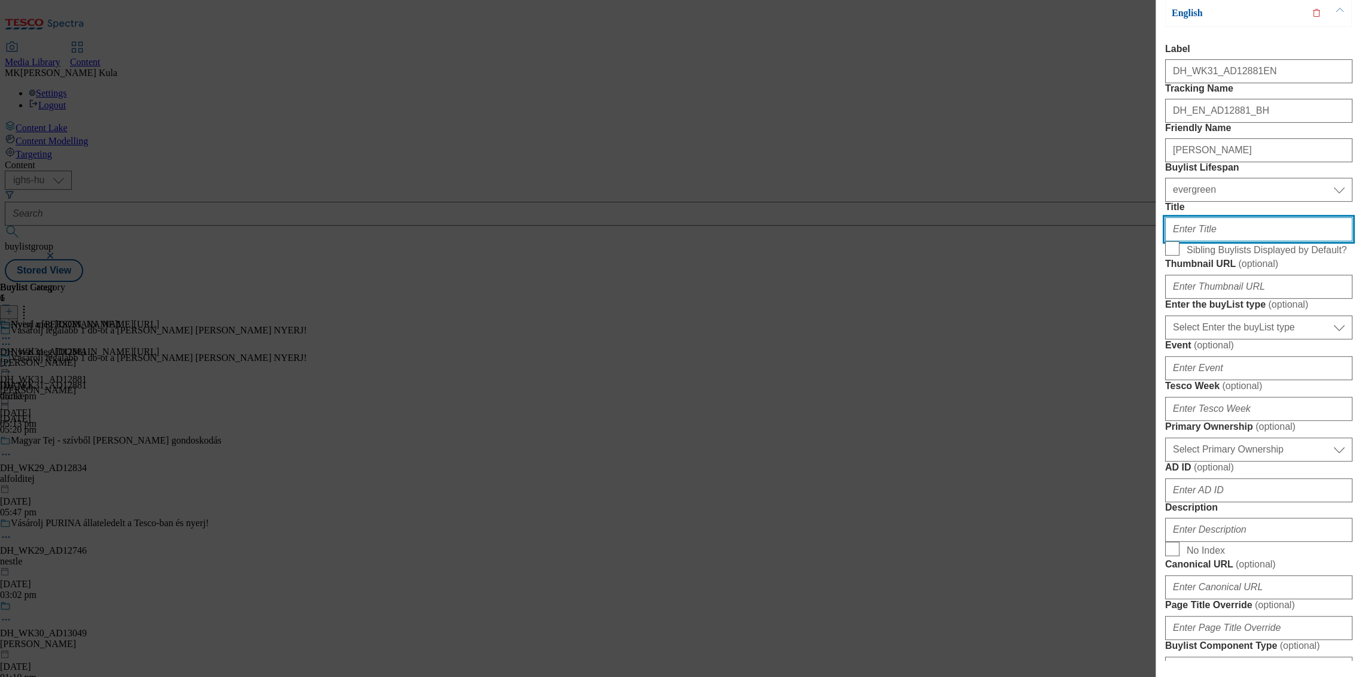
click at [1216, 241] on input "Title" at bounding box center [1258, 229] width 187 height 24
paste input "Visit www.screvo.hu/hu/nicolausvodka"
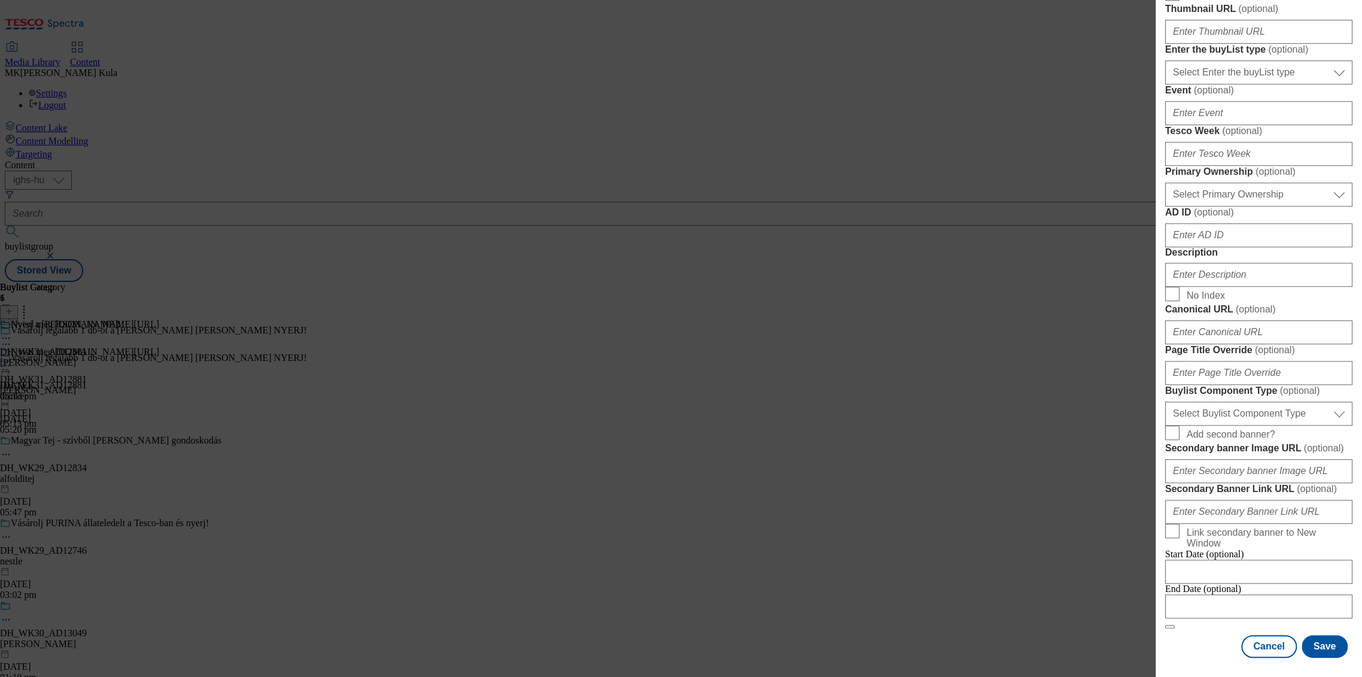
scroll to position [665, 0]
type input "Visit www.screvo.hu/hu/nicolausvodka"
click at [1235, 287] on input "Description" at bounding box center [1258, 275] width 187 height 24
paste input "Nicolaus"
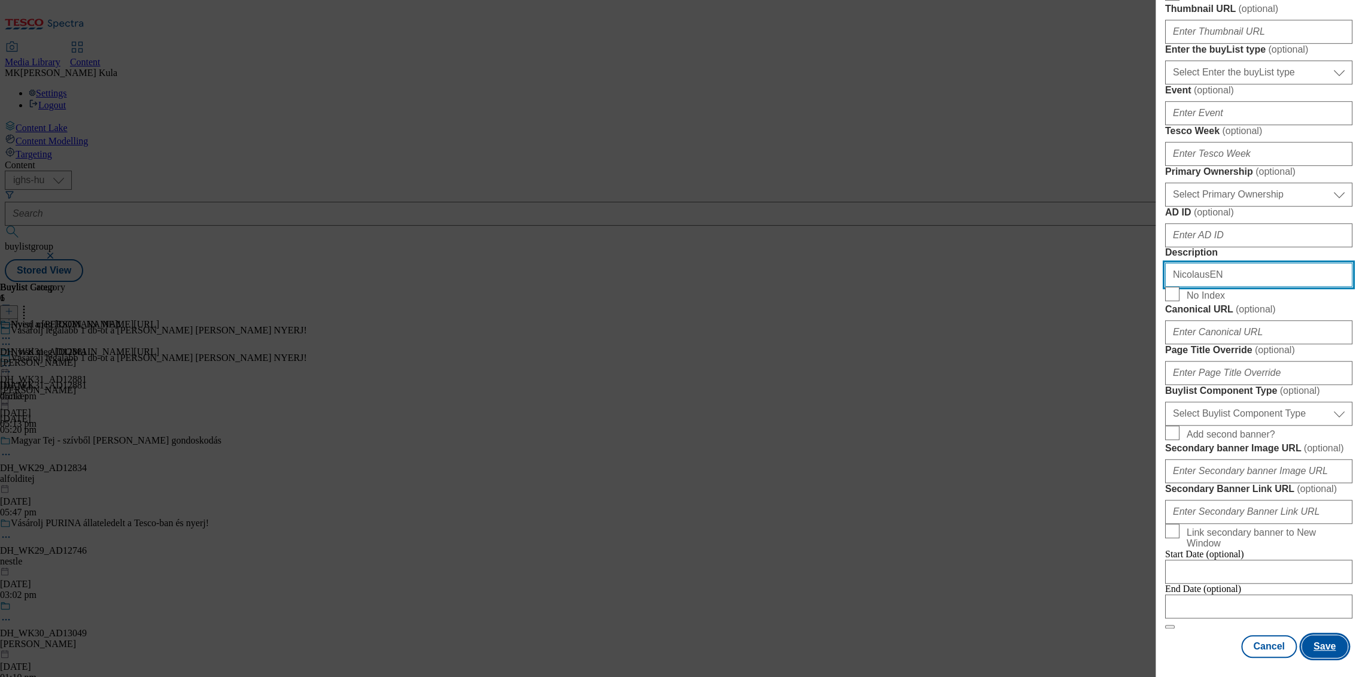
type input "NicolausEN"
drag, startPoint x: 1313, startPoint y: 628, endPoint x: 1340, endPoint y: 616, distance: 29.5
click at [1313, 635] on button "Save" at bounding box center [1325, 646] width 46 height 23
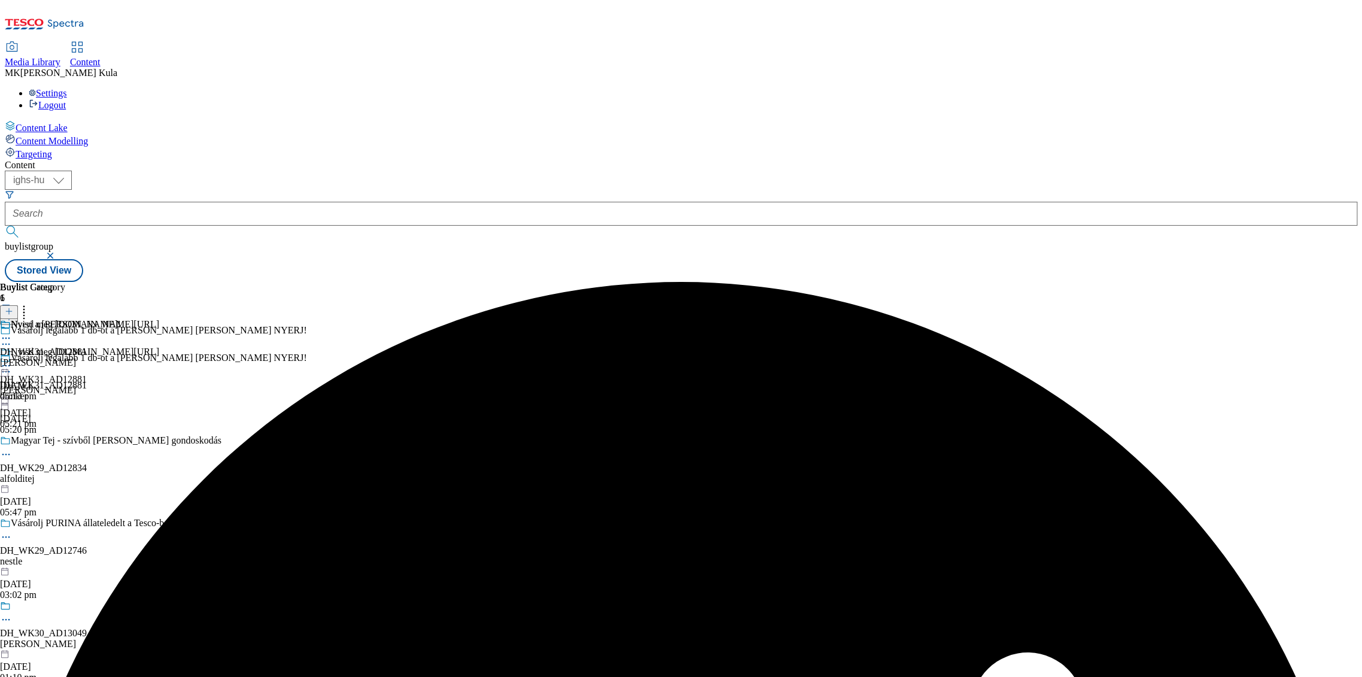
click at [12, 332] on icon at bounding box center [6, 338] width 12 height 12
click at [56, 356] on button "Edit" at bounding box center [40, 363] width 32 height 14
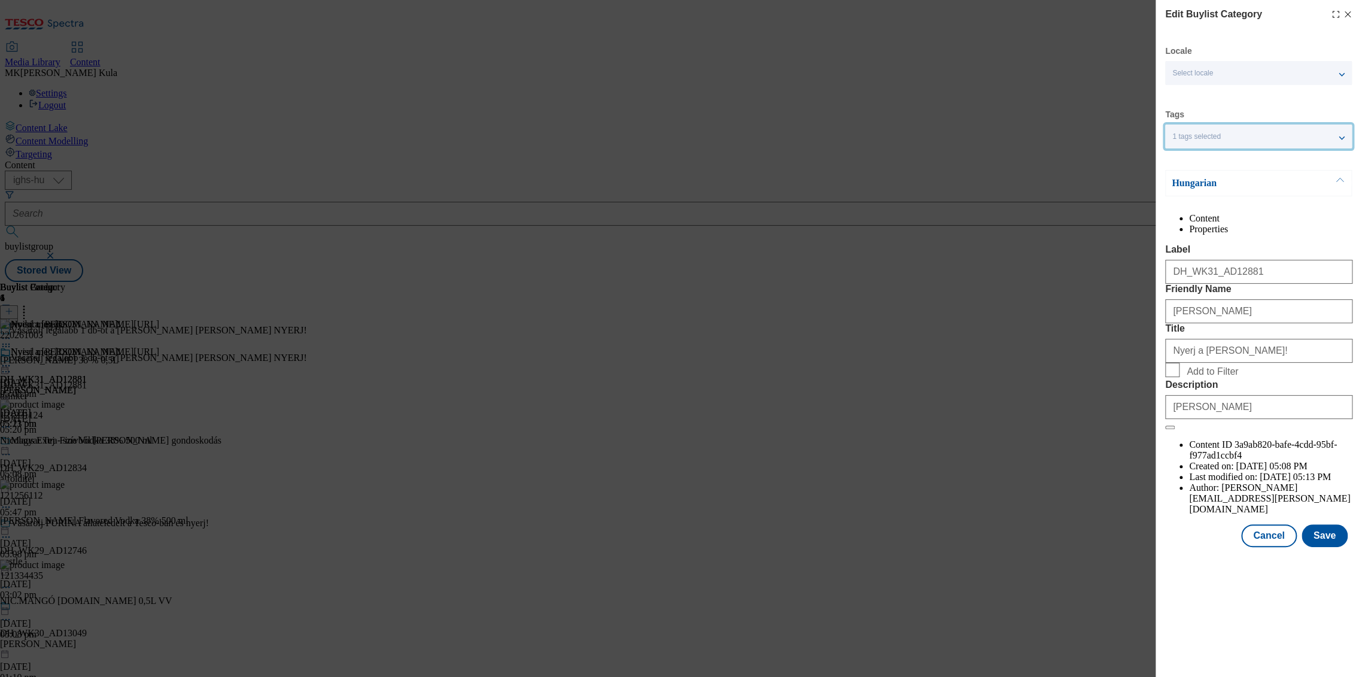
click at [1244, 135] on div "1 tags selected" at bounding box center [1258, 136] width 187 height 24
click at [1230, 62] on div "Select locale" at bounding box center [1258, 73] width 187 height 24
click at [1218, 119] on span "English" at bounding box center [1208, 122] width 28 height 7
click at [1187, 119] on input "English" at bounding box center [1179, 123] width 14 height 14
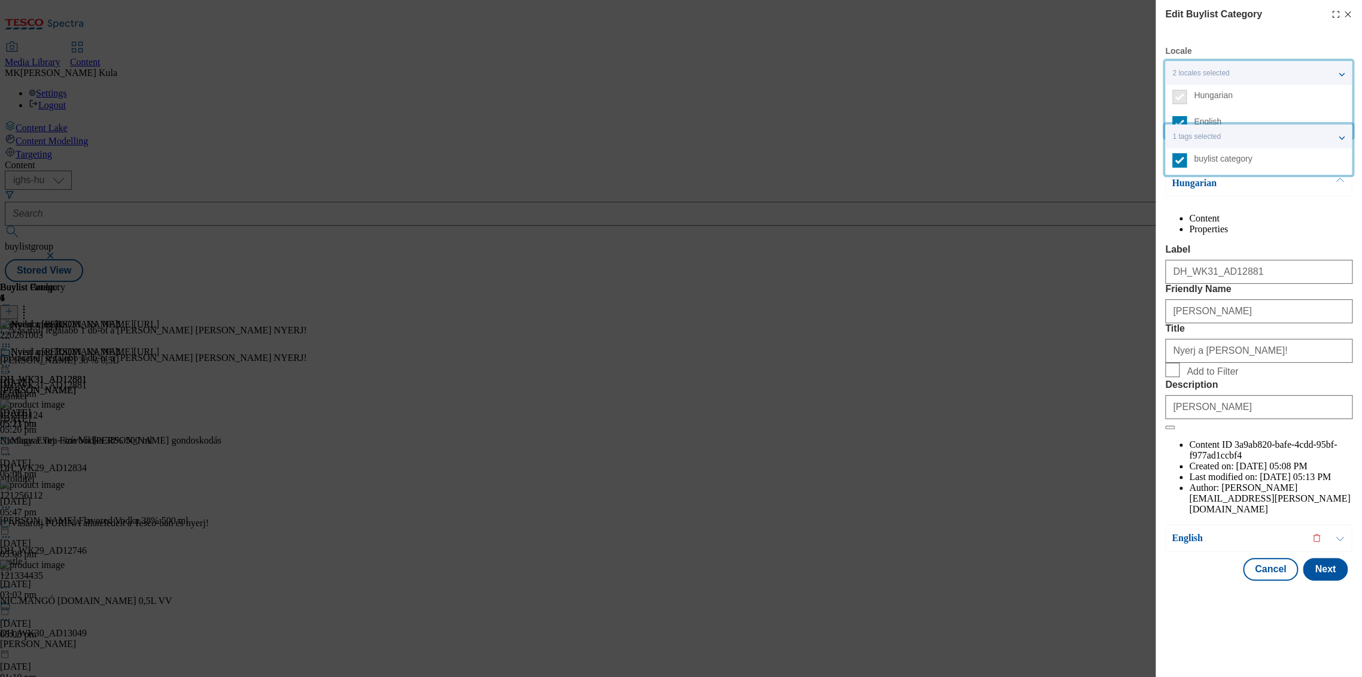
click at [1275, 324] on form "Label DH_WK31_AD12881 Friendly Name nicolaus Title Nyerj a Nicolaus vodkával! A…" at bounding box center [1258, 337] width 187 height 186
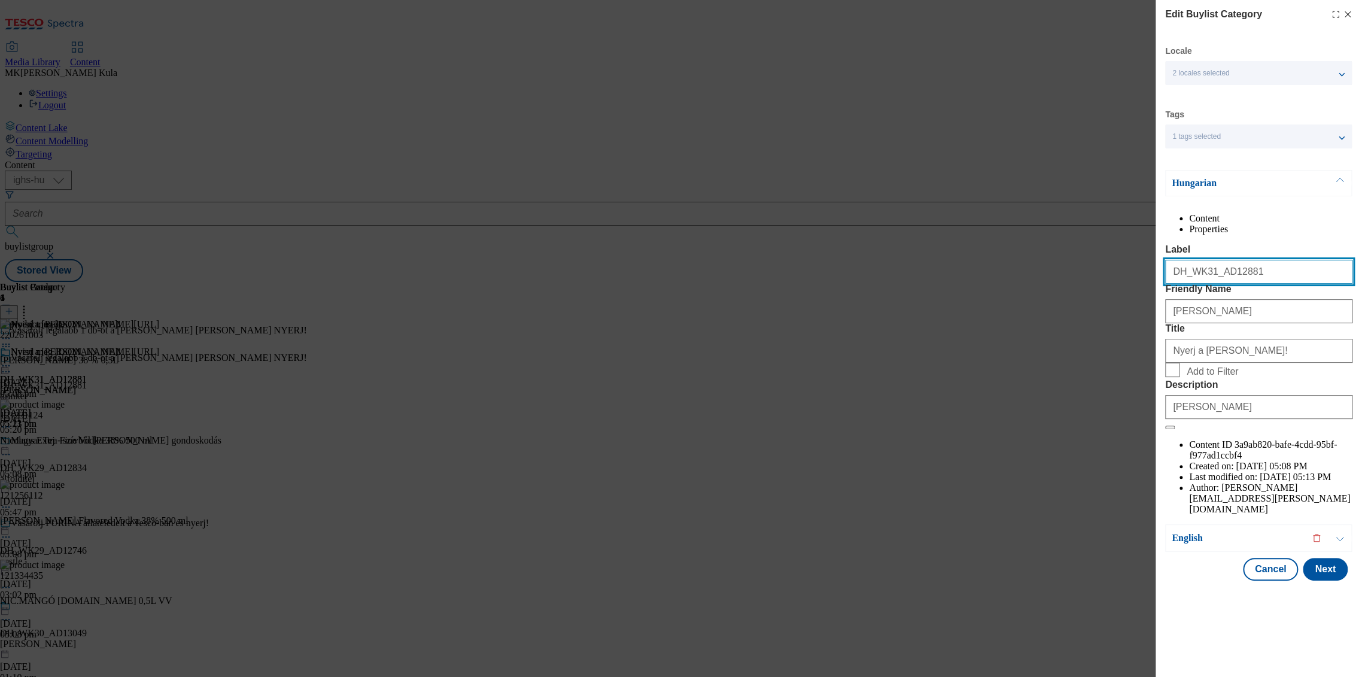
click at [1257, 284] on input "DH_WK31_AD12881" at bounding box center [1258, 272] width 187 height 24
type input "DH_WK31_AD12881"
click at [1240, 174] on div "Hungarian" at bounding box center [1258, 183] width 187 height 26
click at [1235, 191] on div "Hungarian" at bounding box center [1258, 183] width 187 height 26
click at [1219, 178] on p "Hungarian" at bounding box center [1235, 183] width 126 height 12
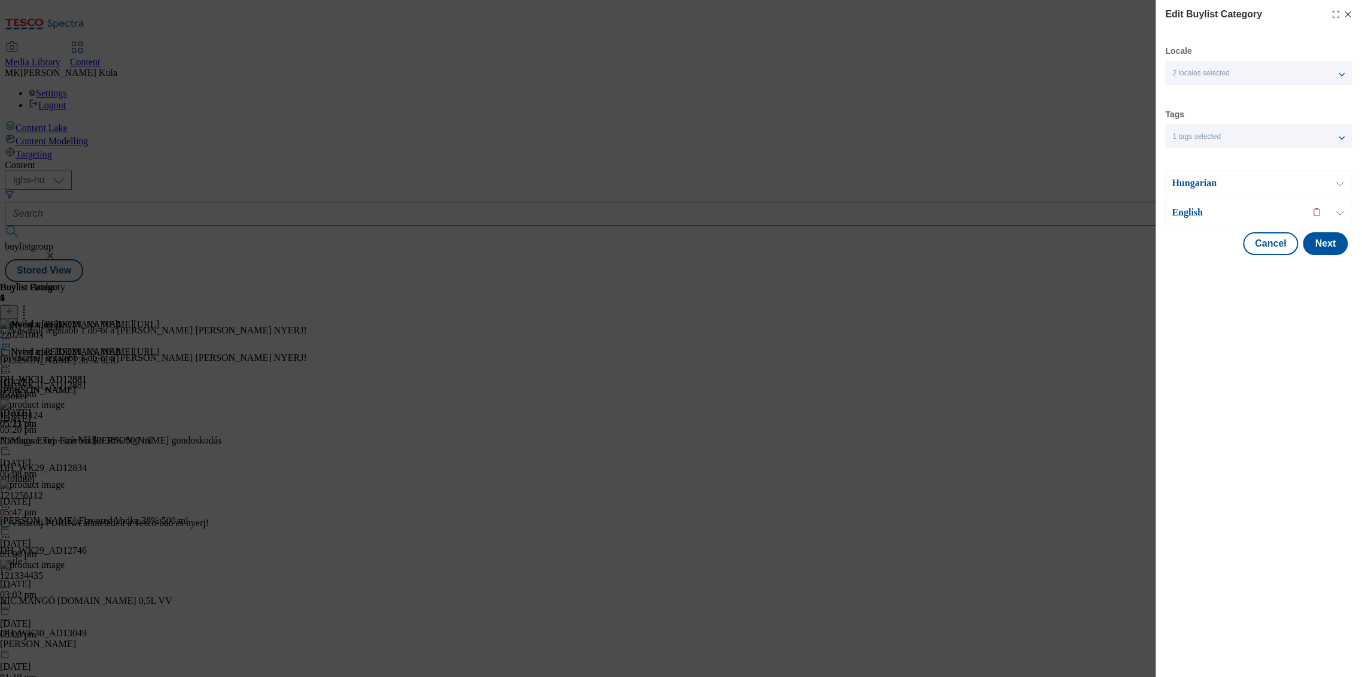
click at [1211, 211] on p "English" at bounding box center [1235, 212] width 126 height 12
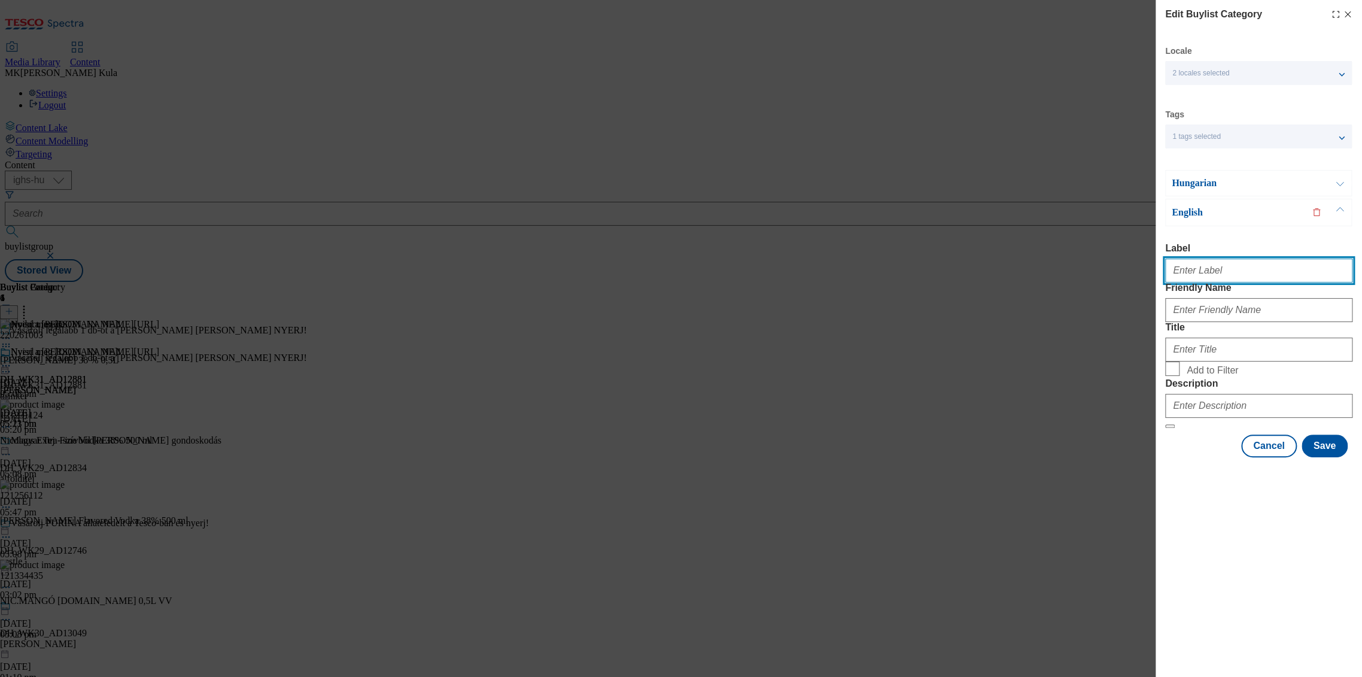
click at [1253, 273] on input "Label" at bounding box center [1258, 271] width 187 height 24
paste input "DH_WK31_AD12881"
type input "DH_WK31_AD12881EN"
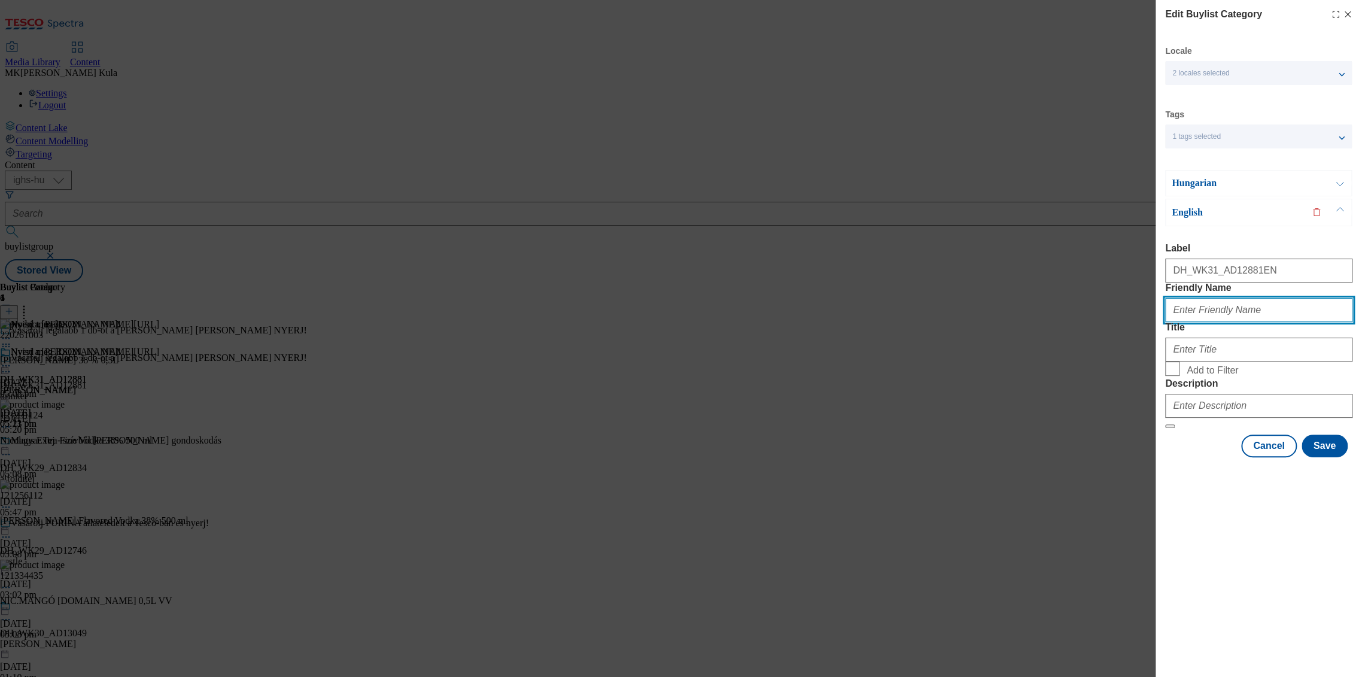
drag, startPoint x: 1200, startPoint y: 330, endPoint x: 1212, endPoint y: 330, distance: 12.0
click at [1200, 322] on input "Friendly Name" at bounding box center [1258, 310] width 187 height 24
paste input "[PERSON_NAME]"
type input "[PERSON_NAME]"
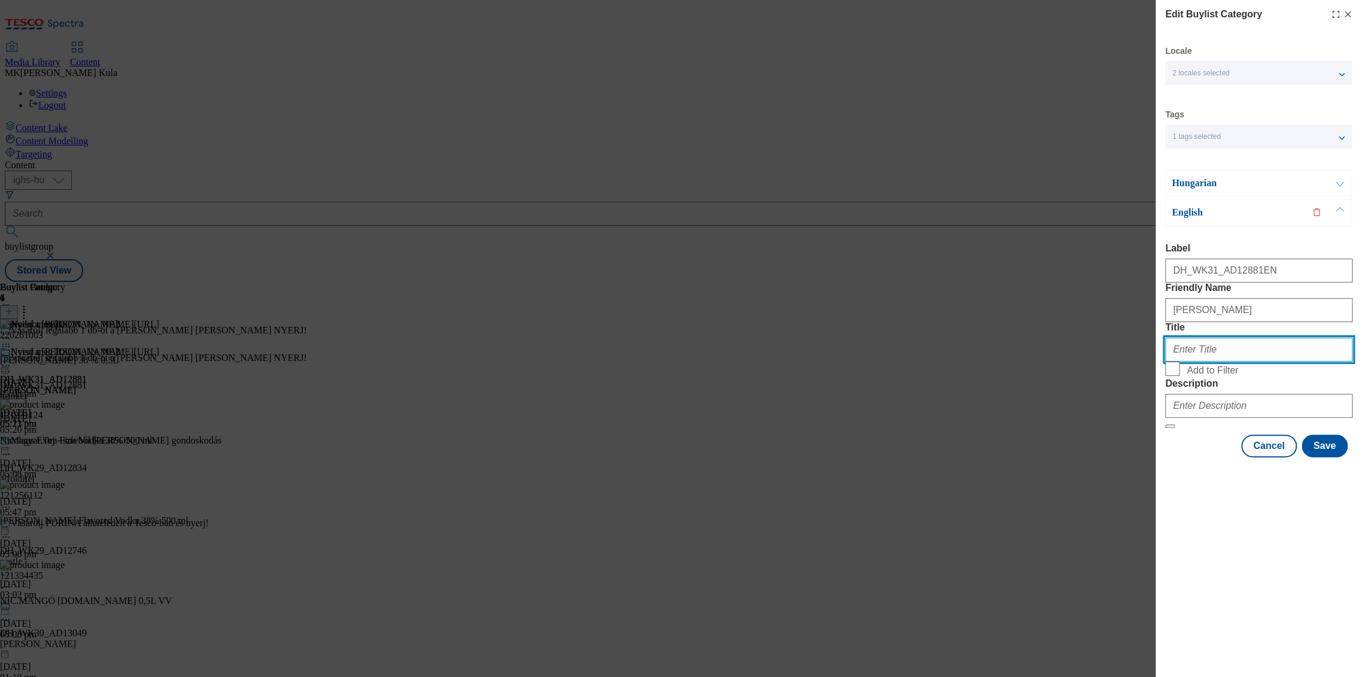
click at [1200, 361] on input "Title" at bounding box center [1258, 350] width 187 height 24
paste input "Visit www.screvo.hu/hu/nicolausvodka"
type input "Visit www.screvo.hu/hu/nicolausvodka"
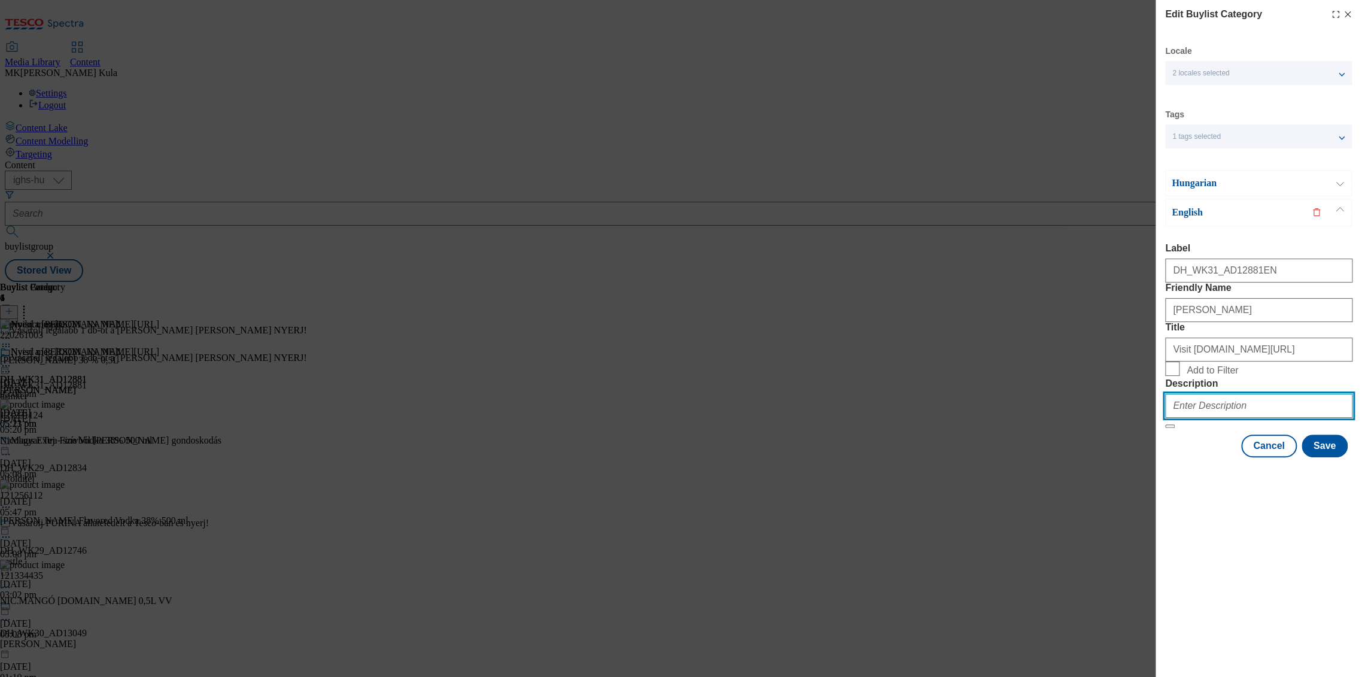
click at [1208, 418] on input "Description" at bounding box center [1258, 406] width 187 height 24
paste input "Nicolaus"
type input "NicolausEN"
click at [1335, 457] on button "Save" at bounding box center [1325, 446] width 46 height 23
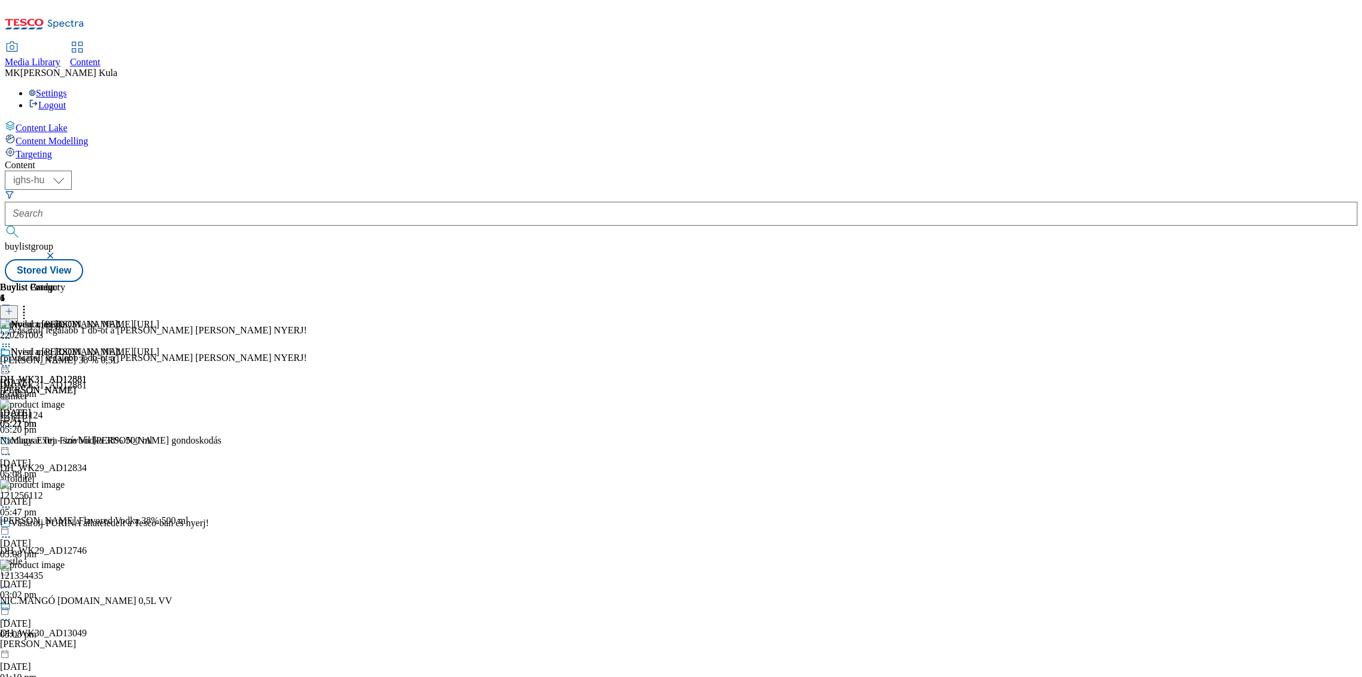
click at [12, 360] on icon at bounding box center [6, 366] width 12 height 12
click at [70, 439] on button "Preview" at bounding box center [47, 446] width 46 height 14
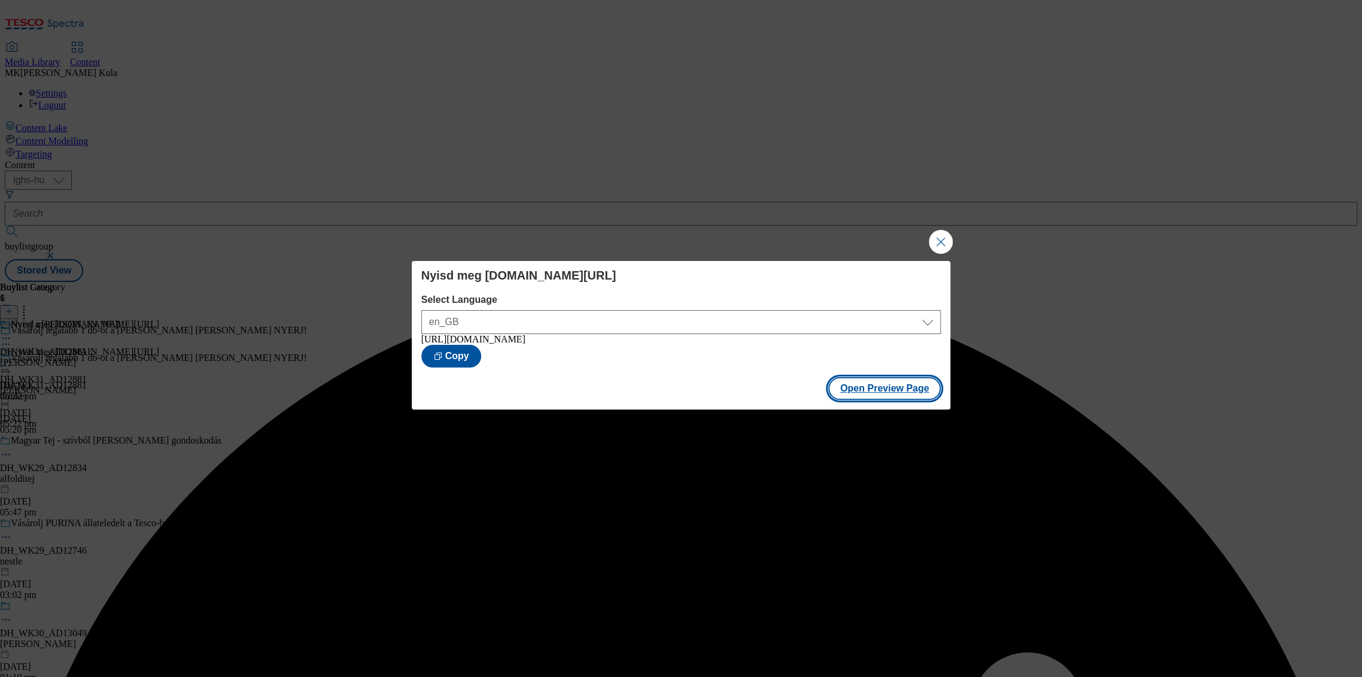
click at [894, 389] on button "Open Preview Page" at bounding box center [884, 388] width 113 height 23
click at [945, 237] on button "Close Modal" at bounding box center [941, 242] width 24 height 24
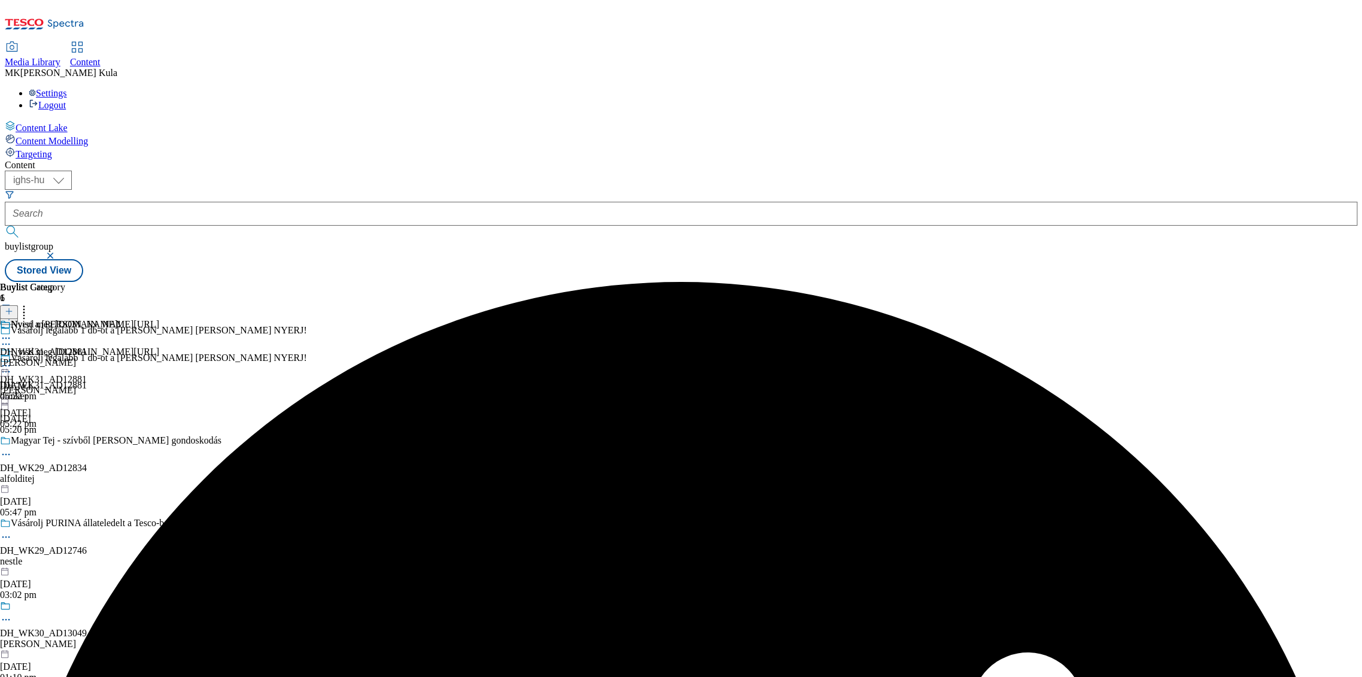
click at [121, 357] on div "[PERSON_NAME]" at bounding box center [60, 362] width 121 height 11
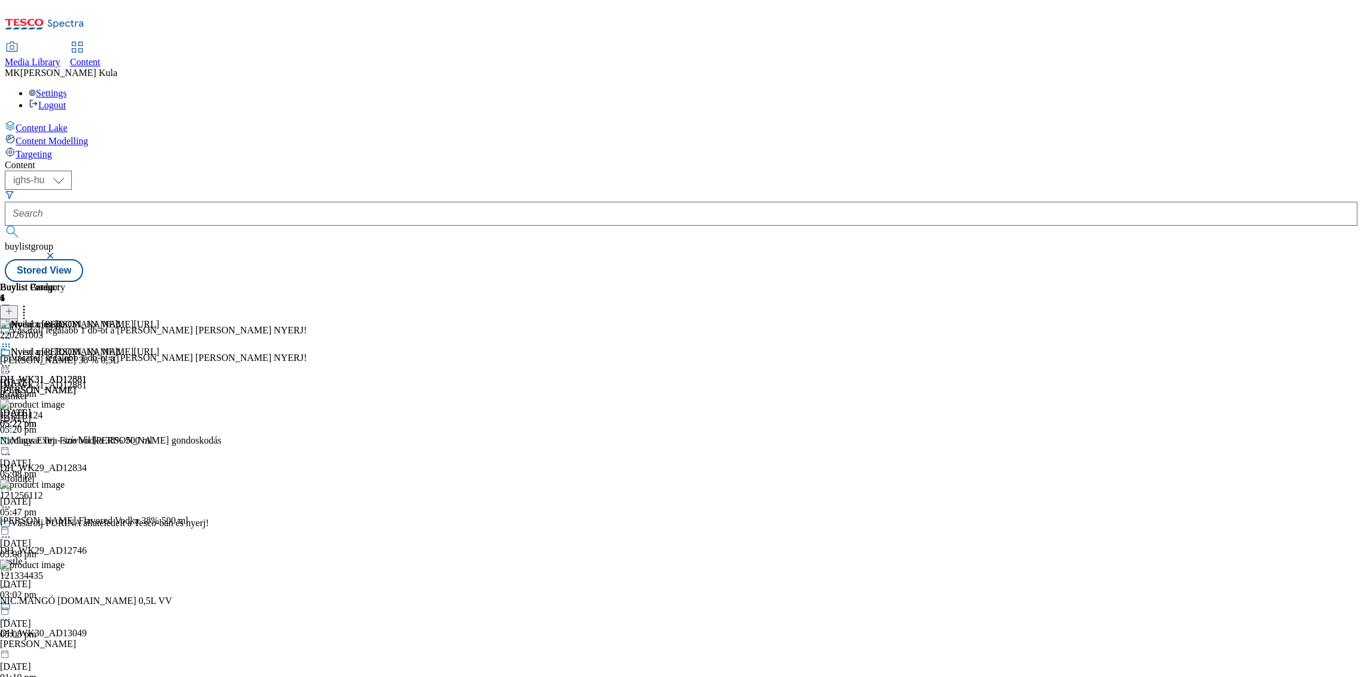
click at [25, 312] on circle at bounding box center [24, 313] width 2 height 2
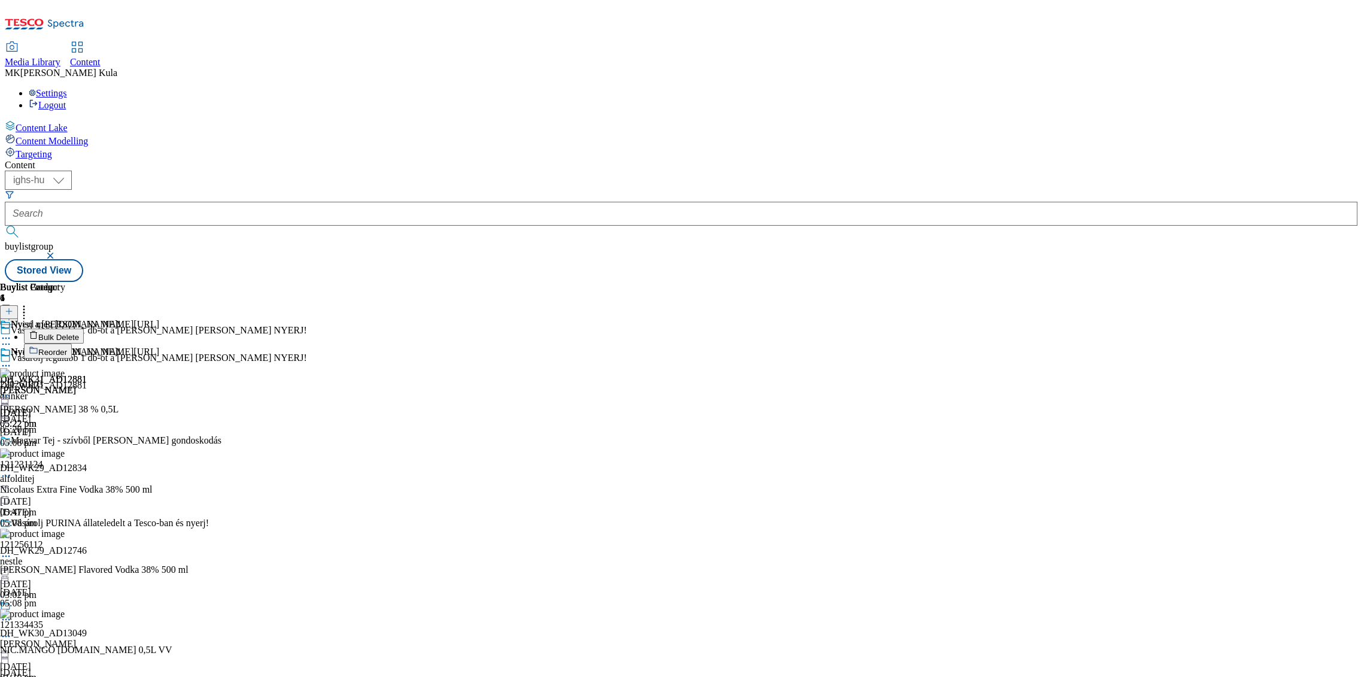
click at [1110, 282] on div "Buylist Group 6 Vásárolj legalább 1 db-ot a Nicolaus vodkák közül és NYERJ! Vás…" at bounding box center [681, 282] width 1353 height 0
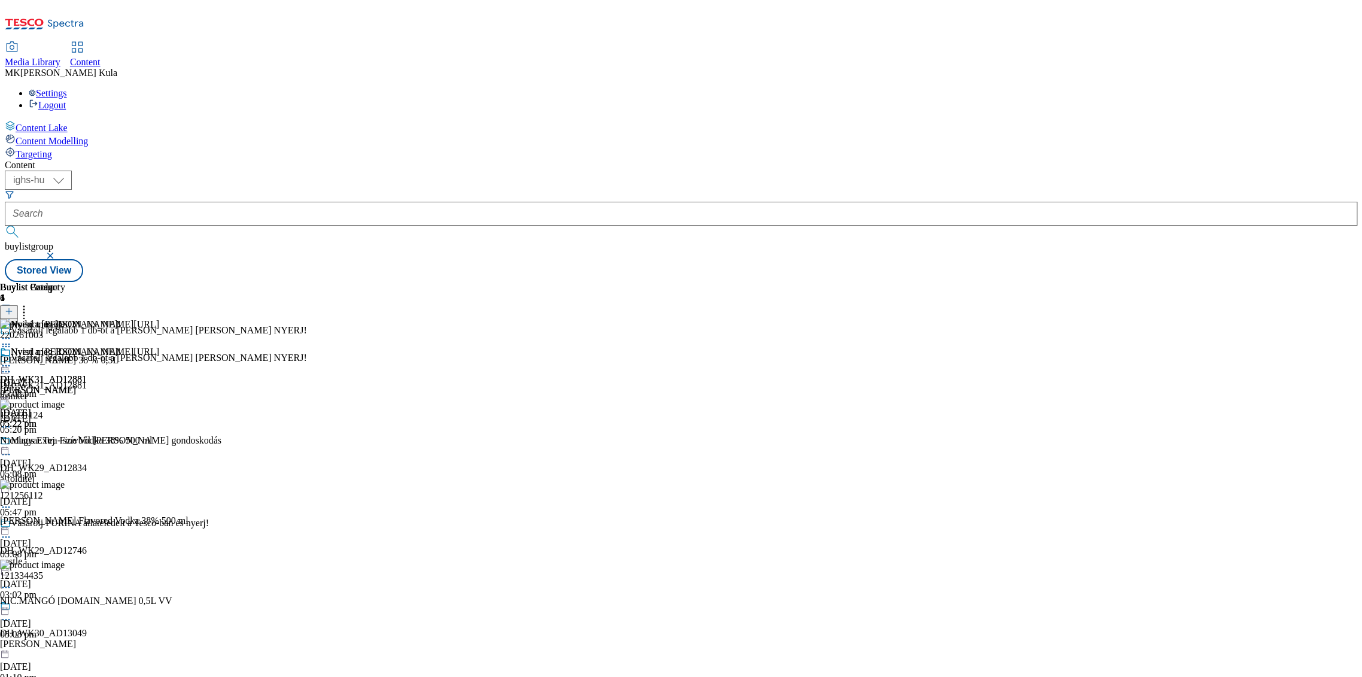
click at [13, 307] on icon at bounding box center [9, 311] width 8 height 8
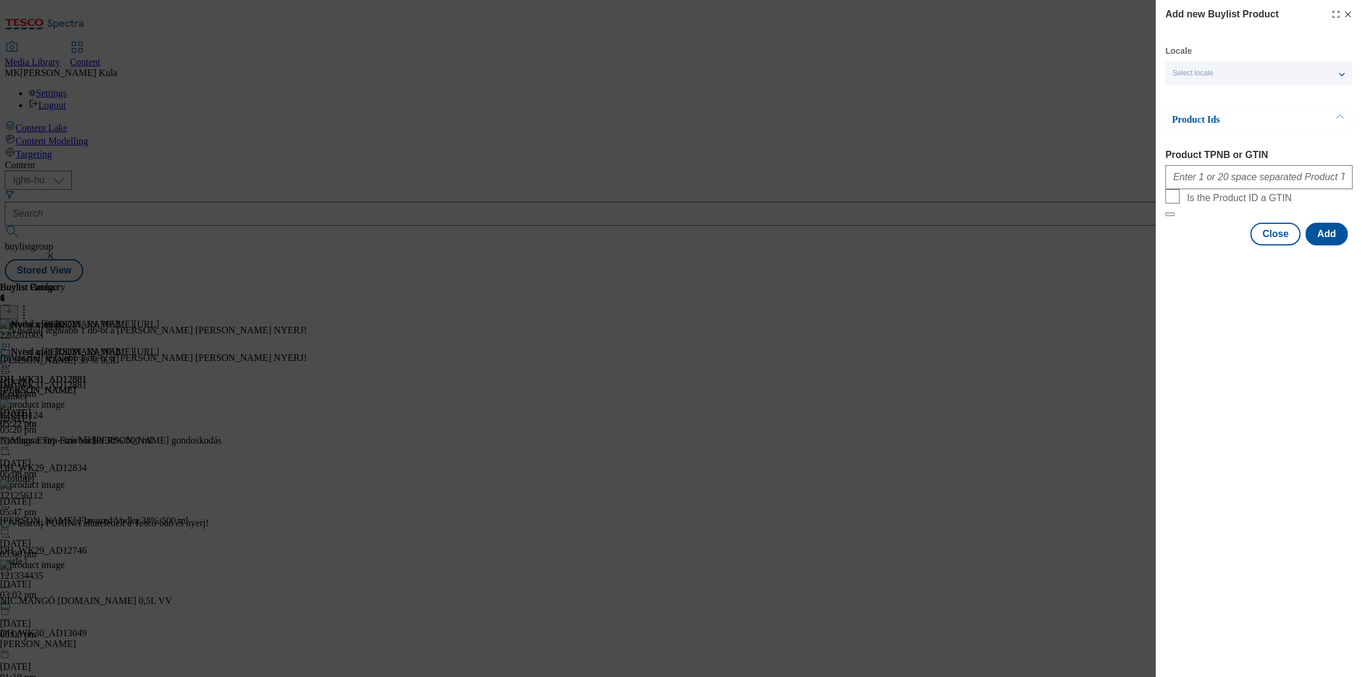
click at [1255, 121] on p "Product Ids" at bounding box center [1235, 120] width 126 height 12
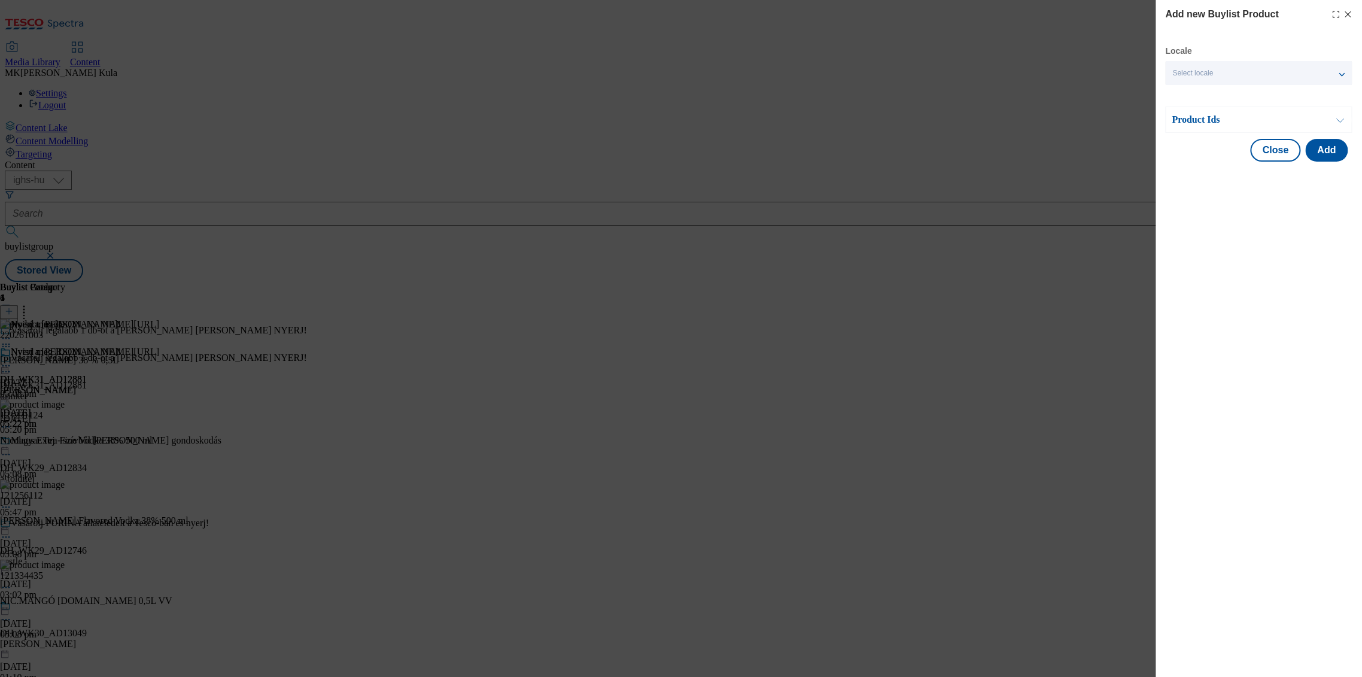
click at [1255, 121] on p "Product Ids" at bounding box center [1235, 120] width 126 height 12
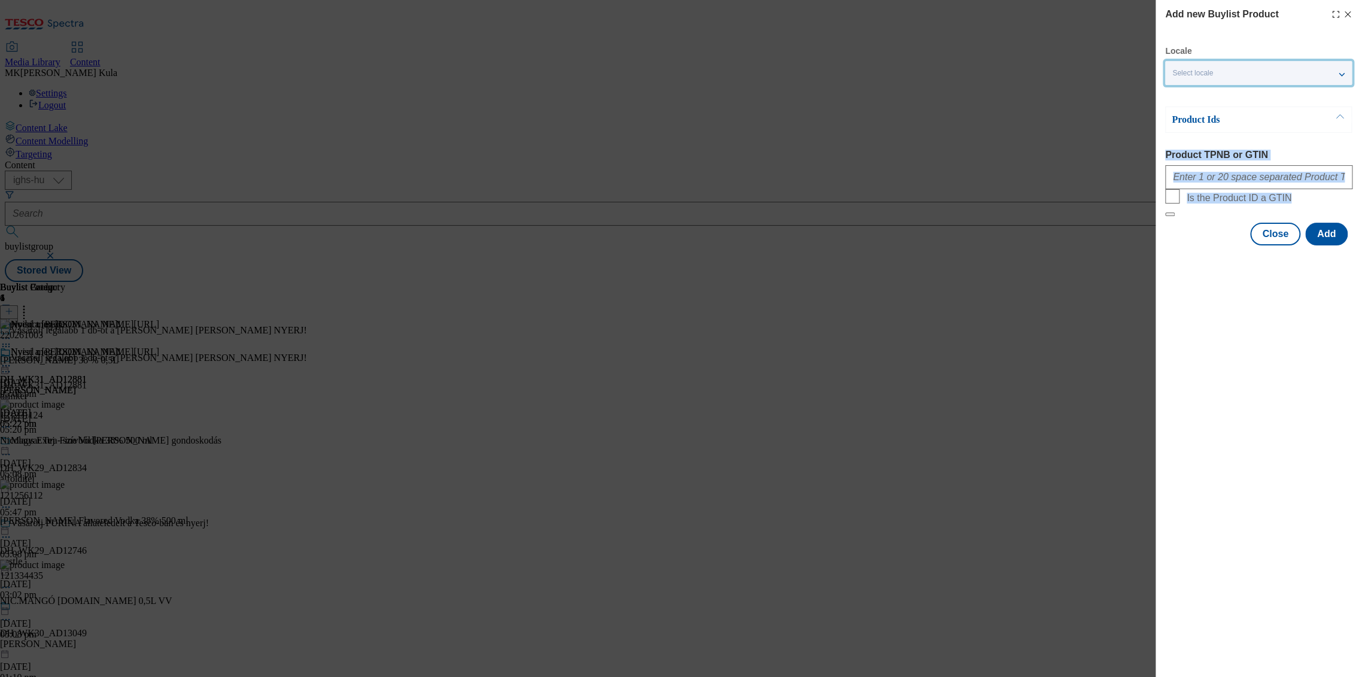
click at [1236, 68] on div "Select locale" at bounding box center [1258, 73] width 187 height 24
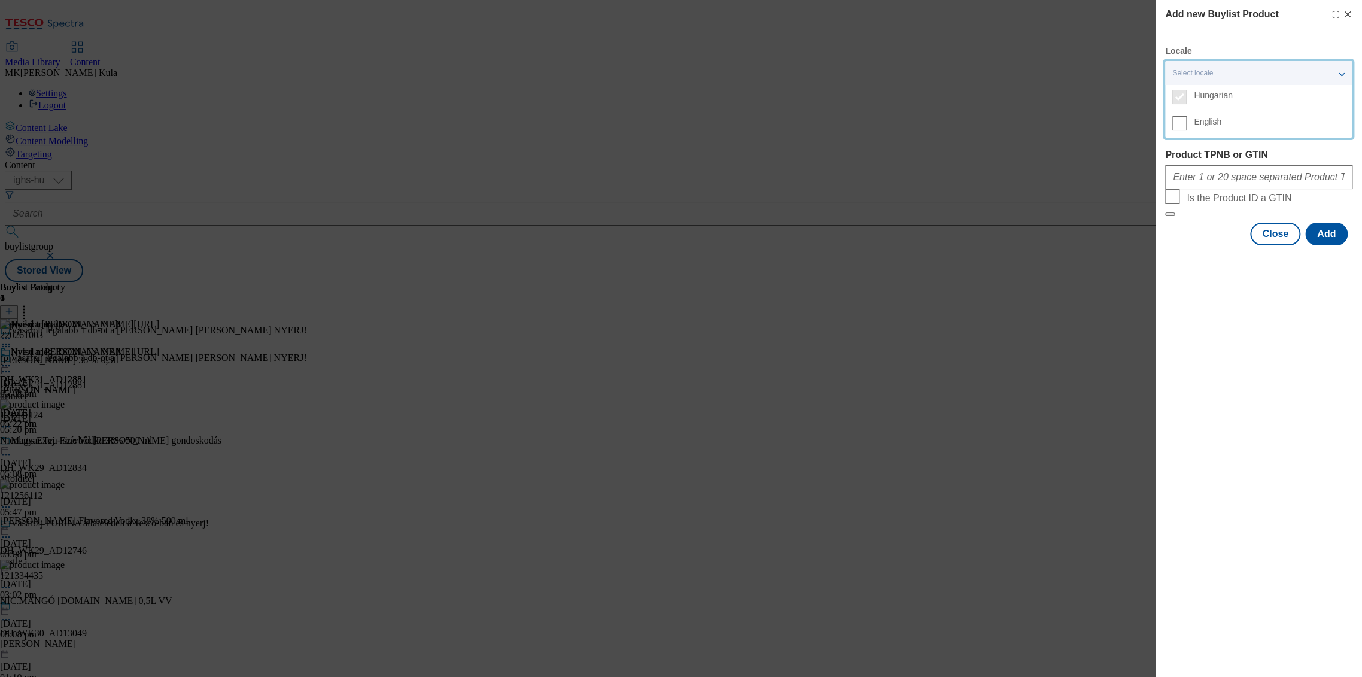
click at [1203, 119] on span "English" at bounding box center [1208, 122] width 28 height 7
click at [1187, 119] on input "English" at bounding box center [1179, 123] width 14 height 14
click at [1197, 346] on div "Add new Buylist Product Locale 2 locales selected Hungarian English Product Ids…" at bounding box center [1259, 338] width 206 height 677
click at [1269, 125] on p "Product Ids" at bounding box center [1235, 120] width 126 height 12
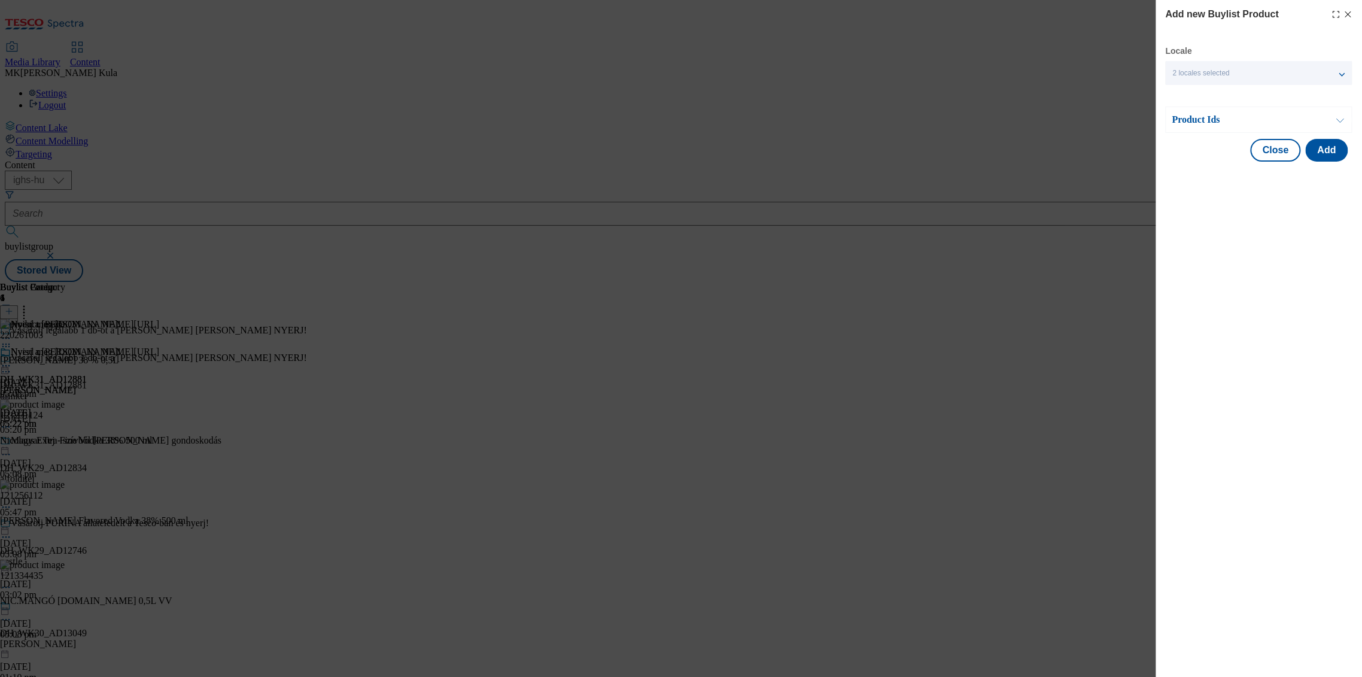
click at [1258, 125] on p "Product Ids" at bounding box center [1235, 120] width 126 height 12
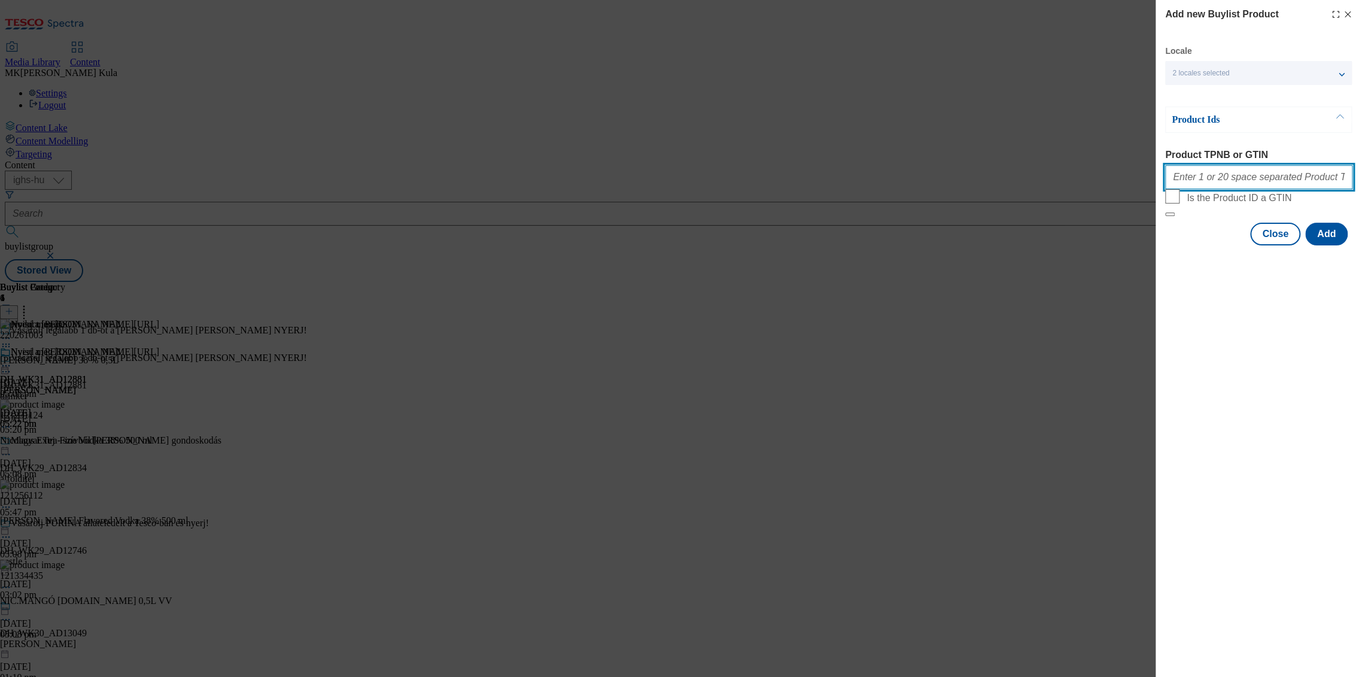
click at [1213, 184] on input "Product TPNB or GTIN" at bounding box center [1258, 177] width 187 height 24
paste input "220261003 121231124 121256112 121334435"
type input "220261003 121231124 121256112 121334435"
drag, startPoint x: 1296, startPoint y: 478, endPoint x: 1288, endPoint y: 334, distance: 143.9
click at [1297, 477] on div "Add new Buylist Product Locale 2 locales selected Hungarian English Product Ids…" at bounding box center [1259, 338] width 206 height 677
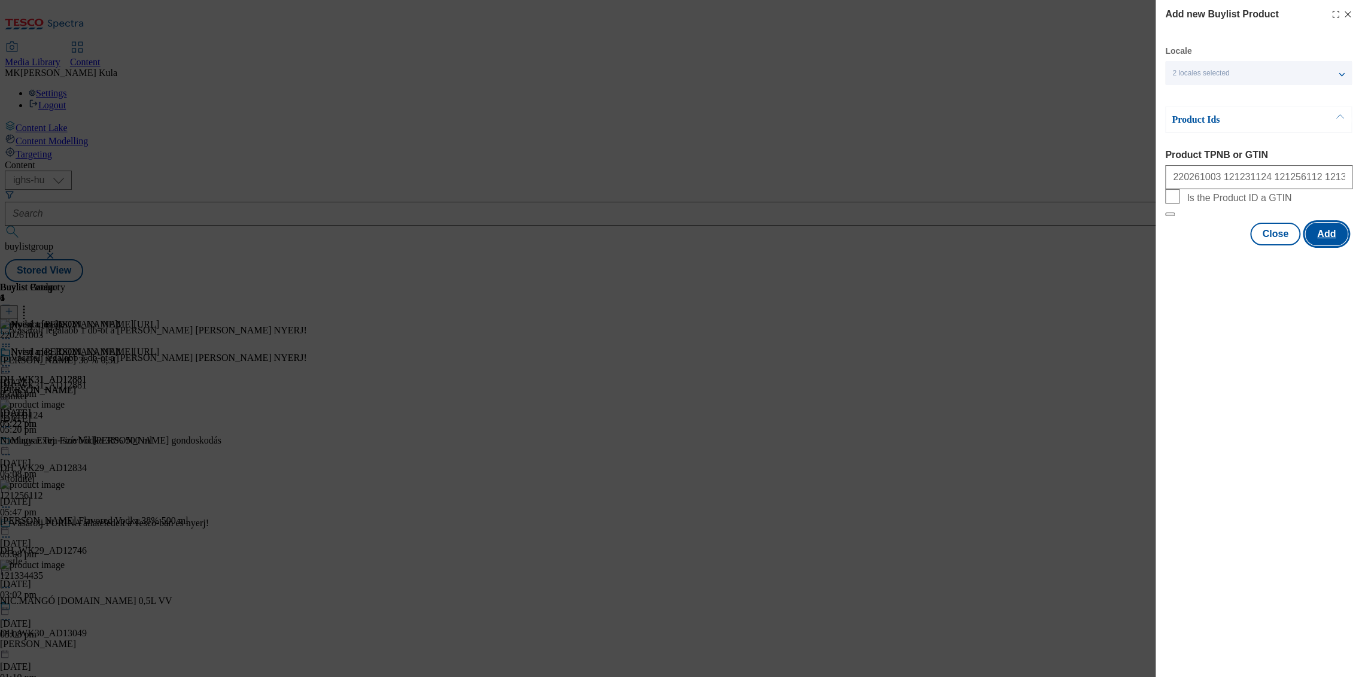
click at [1327, 245] on button "Add" at bounding box center [1326, 234] width 42 height 23
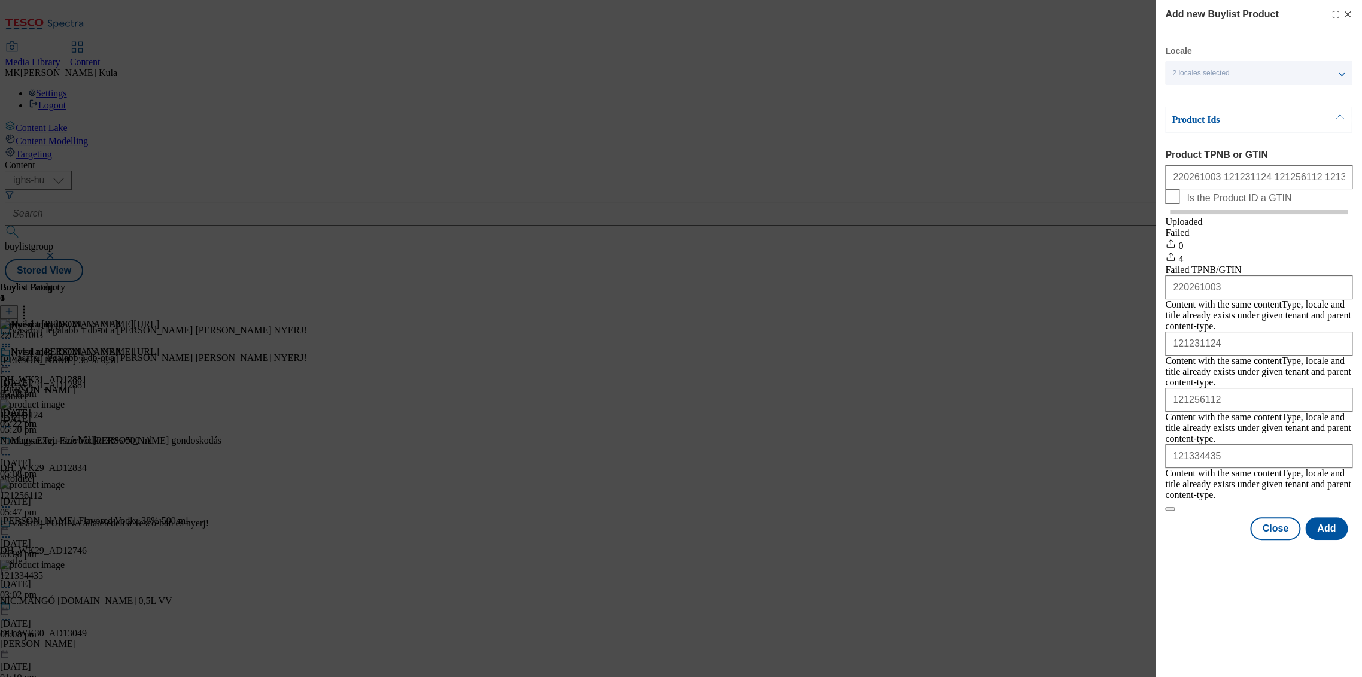
click at [1219, 123] on p "Product Ids" at bounding box center [1235, 120] width 126 height 12
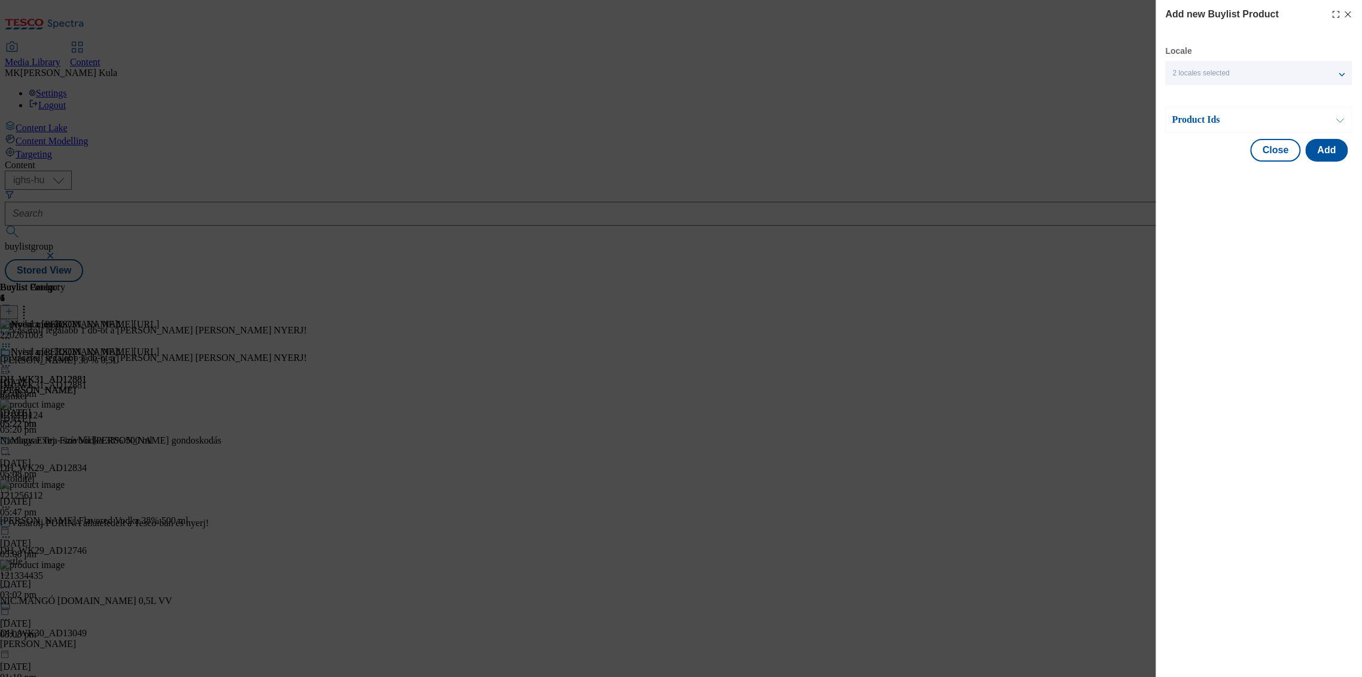
click at [1222, 70] on span "2 locales selected" at bounding box center [1200, 73] width 57 height 9
drag, startPoint x: 1256, startPoint y: 295, endPoint x: 1275, endPoint y: 241, distance: 57.2
click at [1268, 268] on div "Add new Buylist Product Locale 2 locales selected Hungarian English Product Ids…" at bounding box center [1259, 338] width 206 height 677
click at [1327, 150] on button "Add" at bounding box center [1326, 150] width 42 height 23
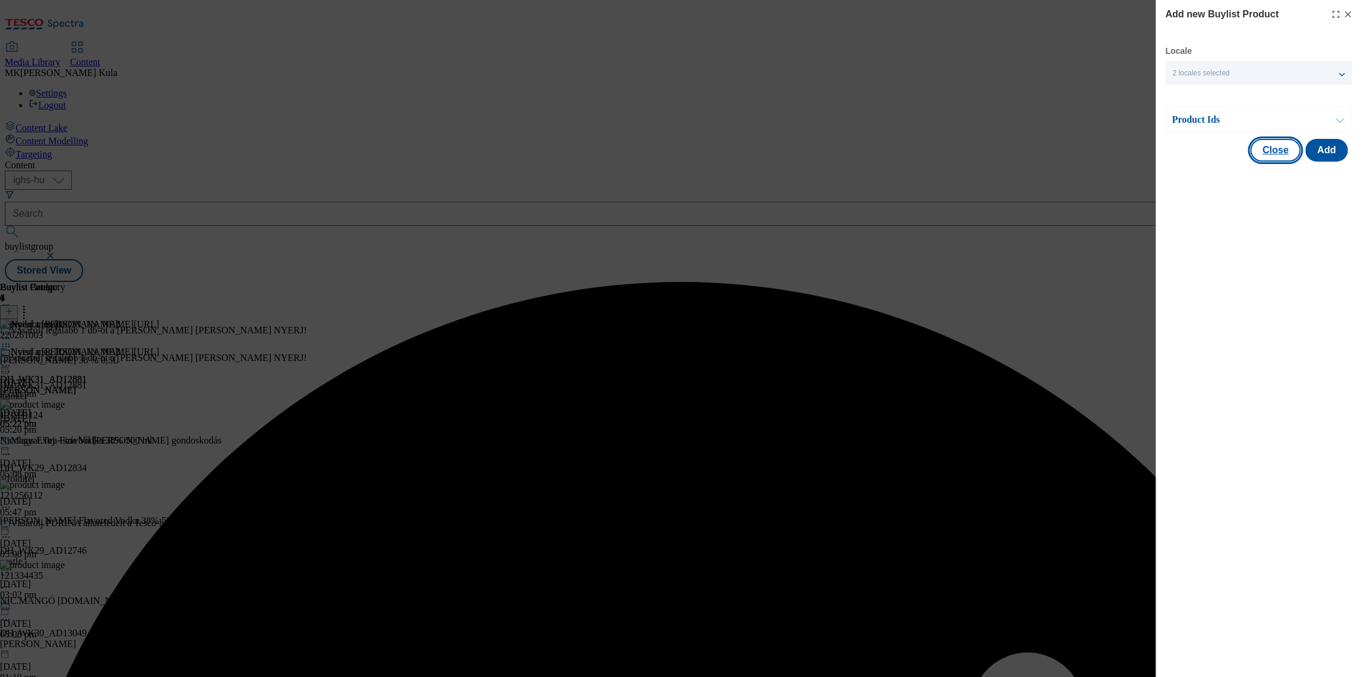
click at [1283, 154] on button "Close" at bounding box center [1275, 150] width 50 height 23
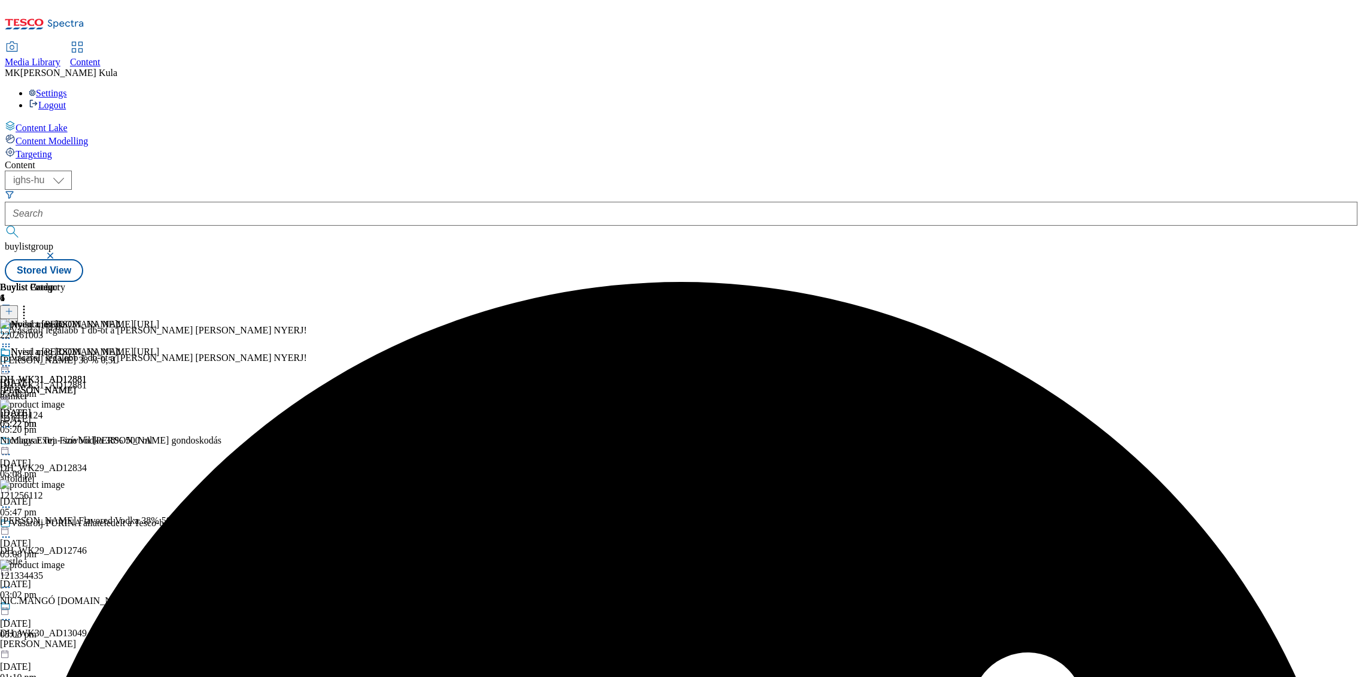
click at [159, 347] on div "Nyisd meg www.screvo.hu/hu/nicolausvodka DH_WK31_AD12881 nicolaus 15 Sept 2025 …" at bounding box center [79, 388] width 159 height 83
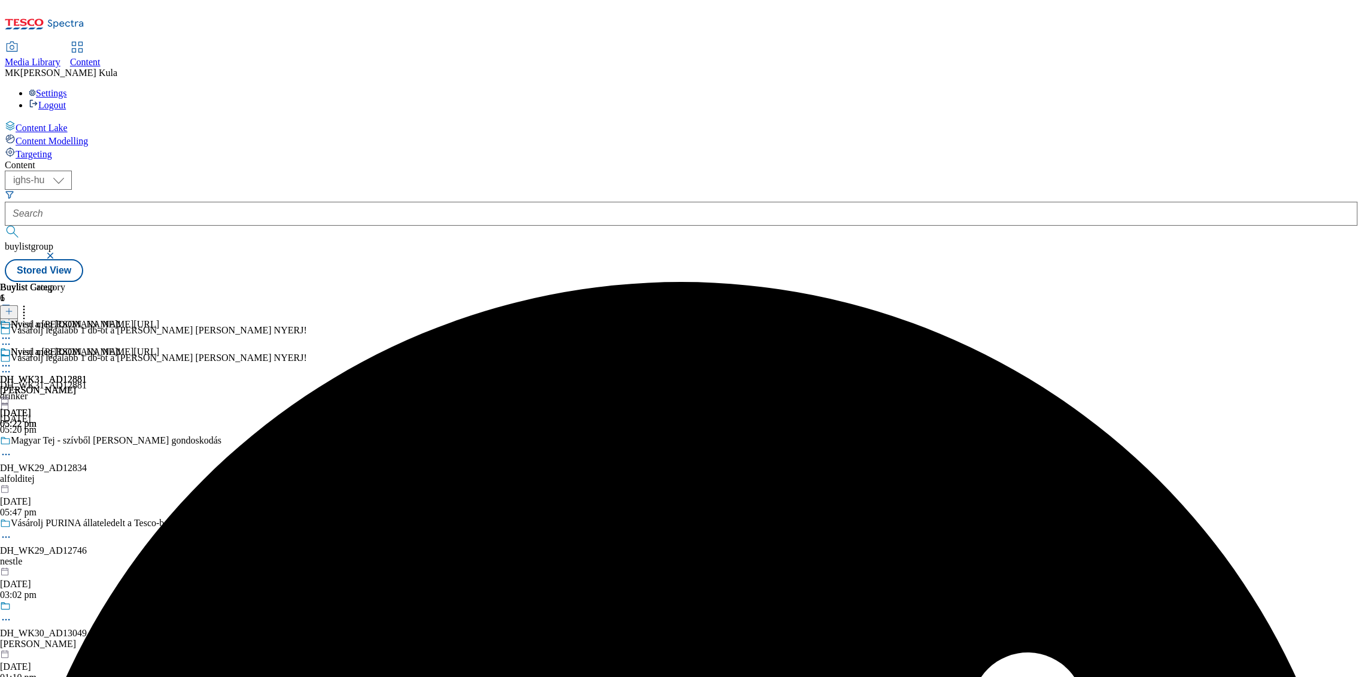
click at [12, 360] on icon at bounding box center [6, 366] width 12 height 12
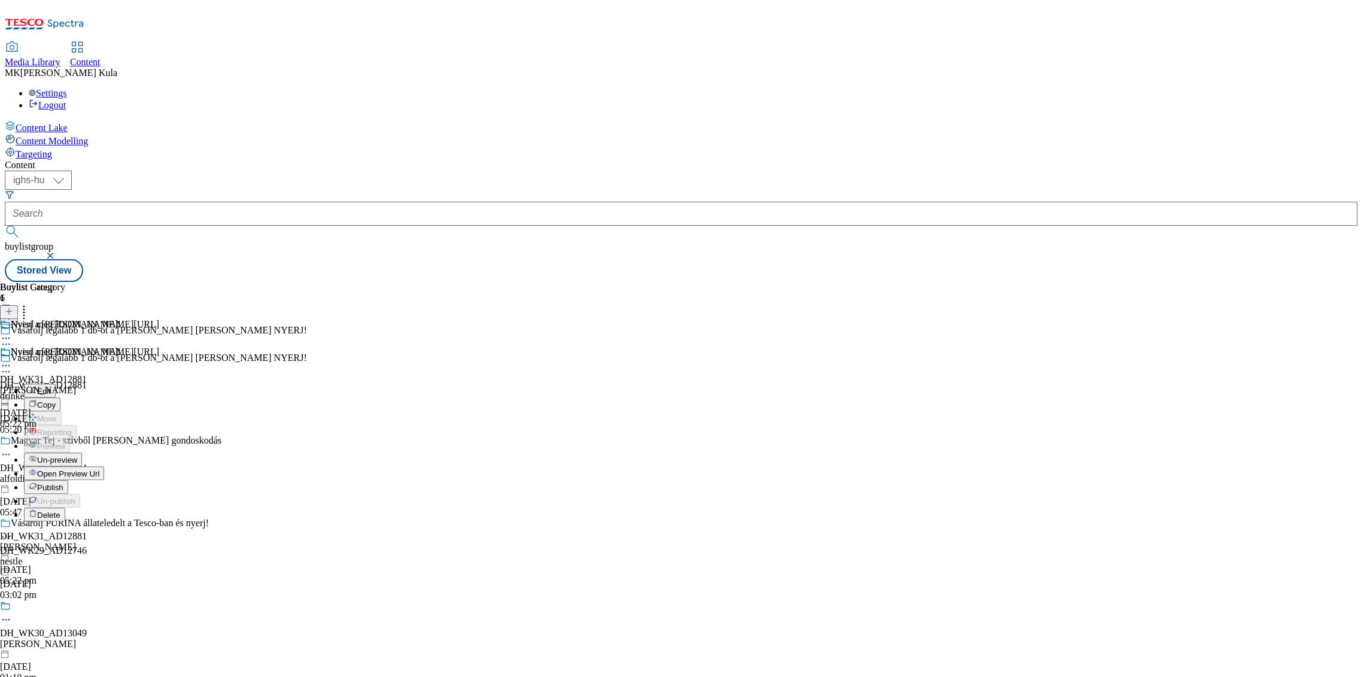
click at [77, 455] on span "Un-preview" at bounding box center [57, 459] width 40 height 9
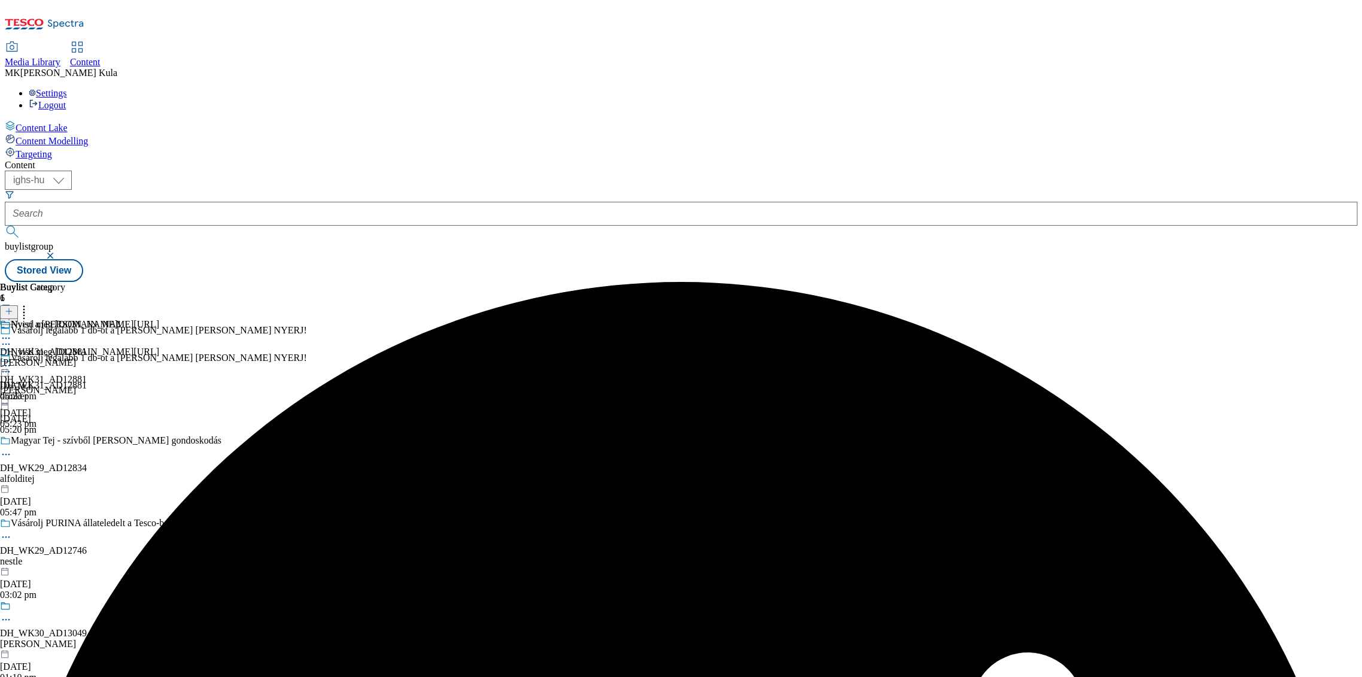
click at [12, 360] on icon at bounding box center [6, 366] width 12 height 12
click at [70, 439] on button "Preview" at bounding box center [47, 446] width 46 height 14
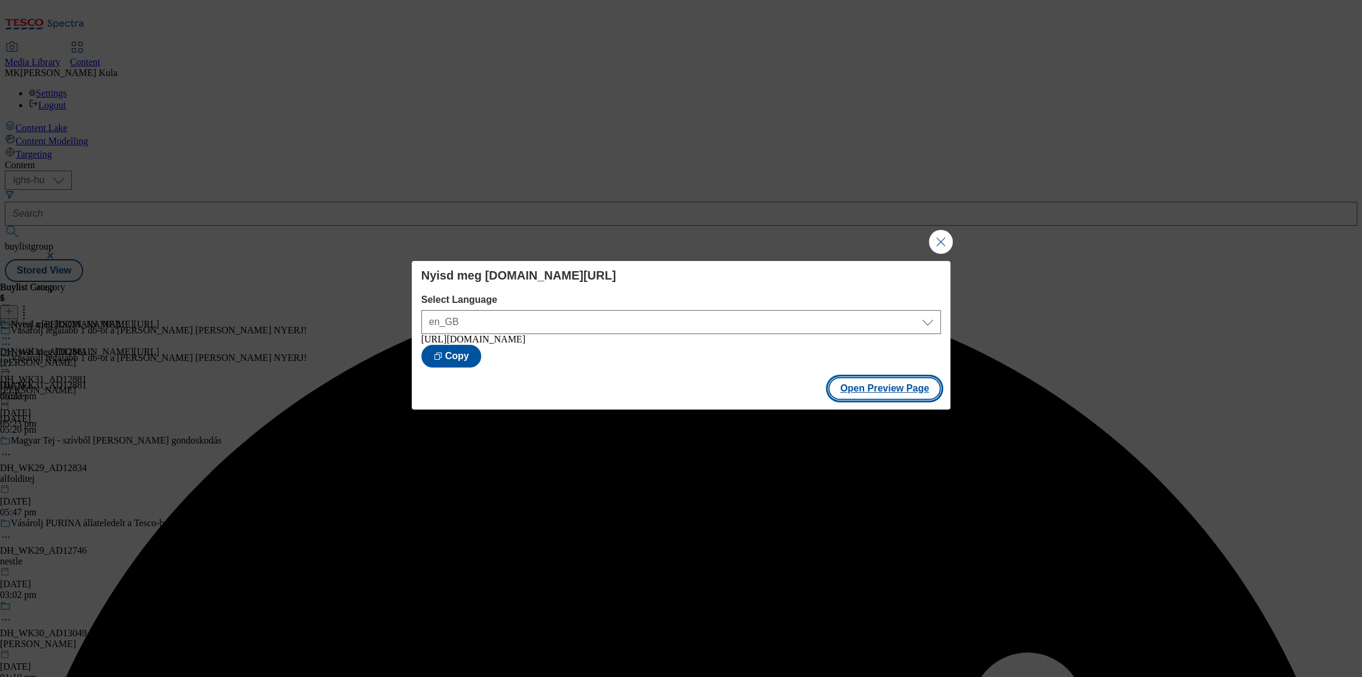
click at [887, 396] on button "Open Preview Page" at bounding box center [884, 388] width 113 height 23
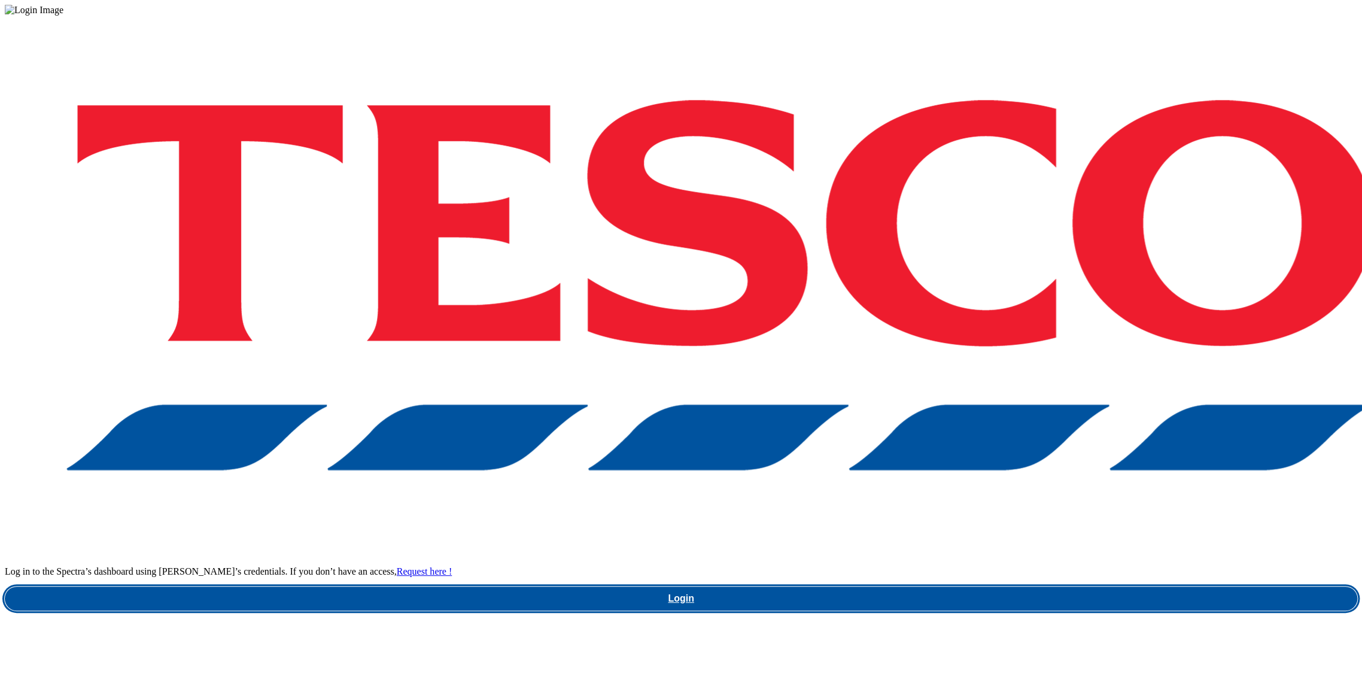
click at [1023, 587] on link "Login" at bounding box center [681, 599] width 1353 height 24
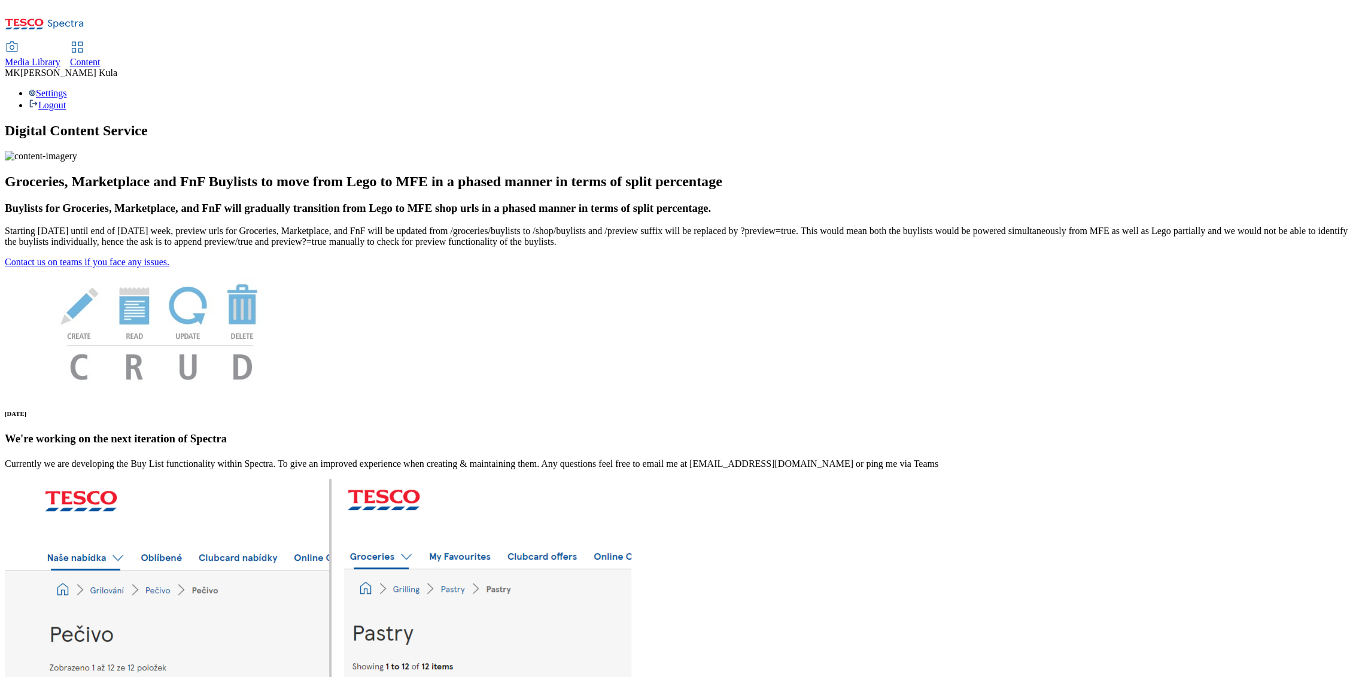
click at [101, 57] on span "Content" at bounding box center [85, 62] width 31 height 10
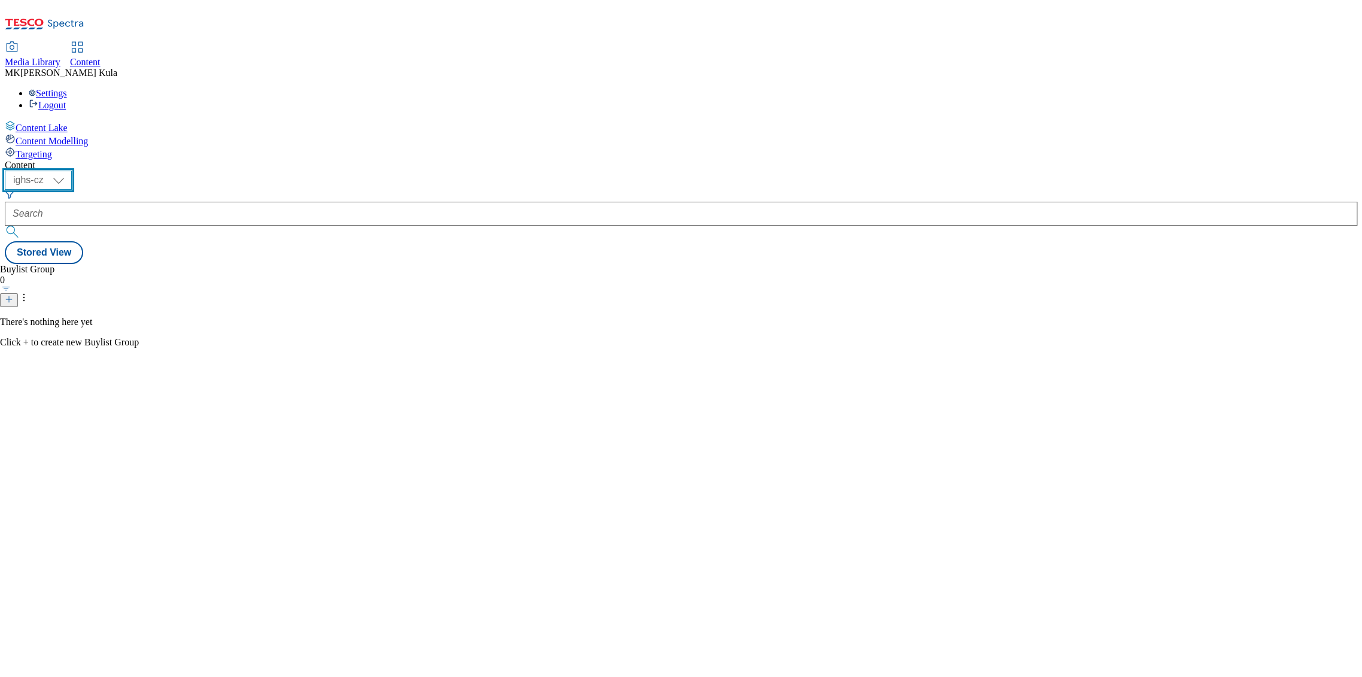
click at [72, 171] on select "ighs-cz ighs-hu ighs-sk" at bounding box center [38, 180] width 67 height 19
select select "ighs-hu"
click at [72, 171] on select "ighs-cz ighs-hu ighs-sk" at bounding box center [38, 180] width 67 height 19
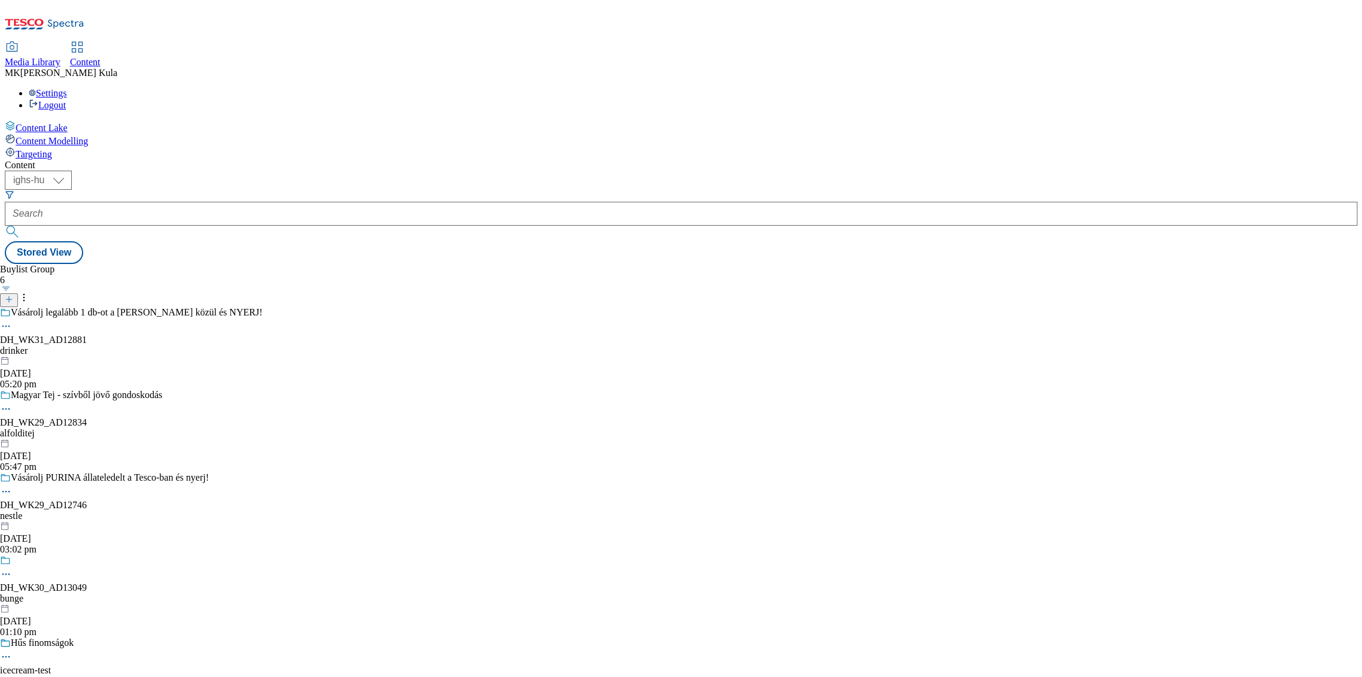
click at [262, 307] on div "Vásárolj legalább 1 db-ot a Nicolaus vodkák közül és NYERJ! DH_WK31_AD12881 dri…" at bounding box center [131, 348] width 262 height 83
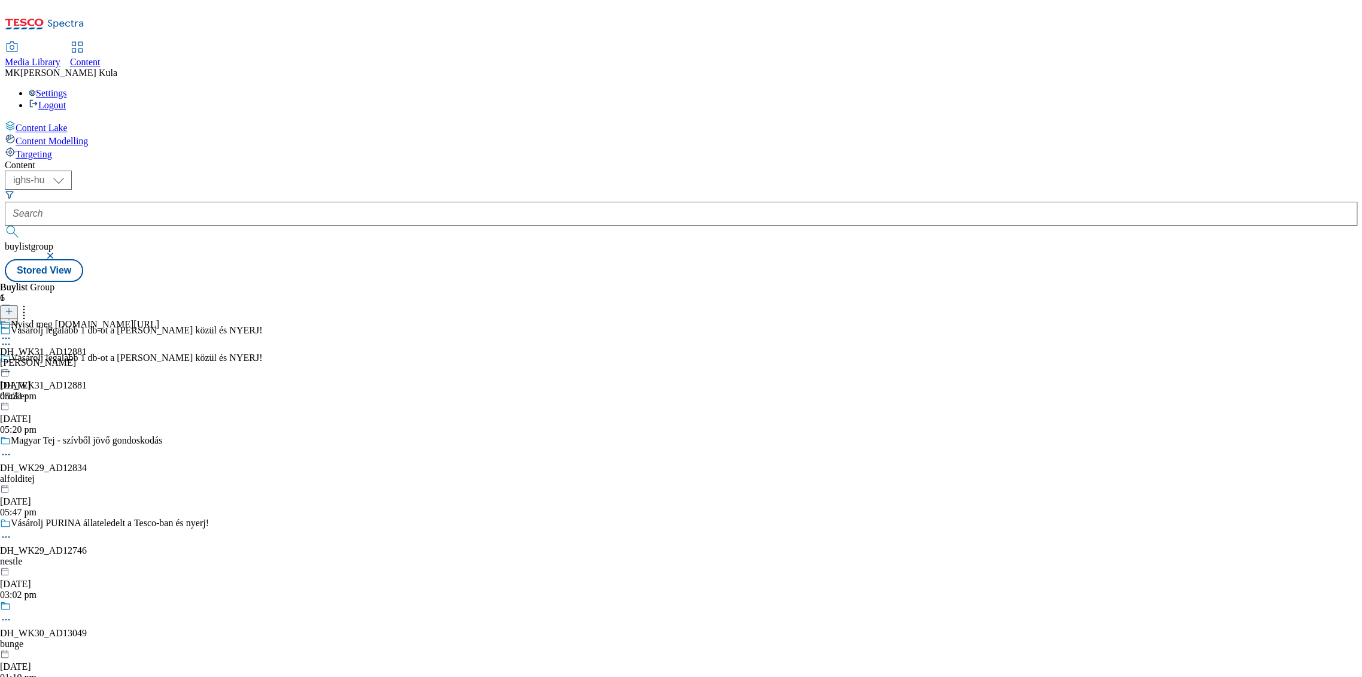
click at [159, 319] on div "Nyisd meg www.screvo.hu/hu/nicolausvodka DH_WK31_AD12881 nicolaus 15 Sept 2025 …" at bounding box center [79, 360] width 159 height 83
click at [121, 357] on div "[PERSON_NAME]" at bounding box center [60, 362] width 121 height 11
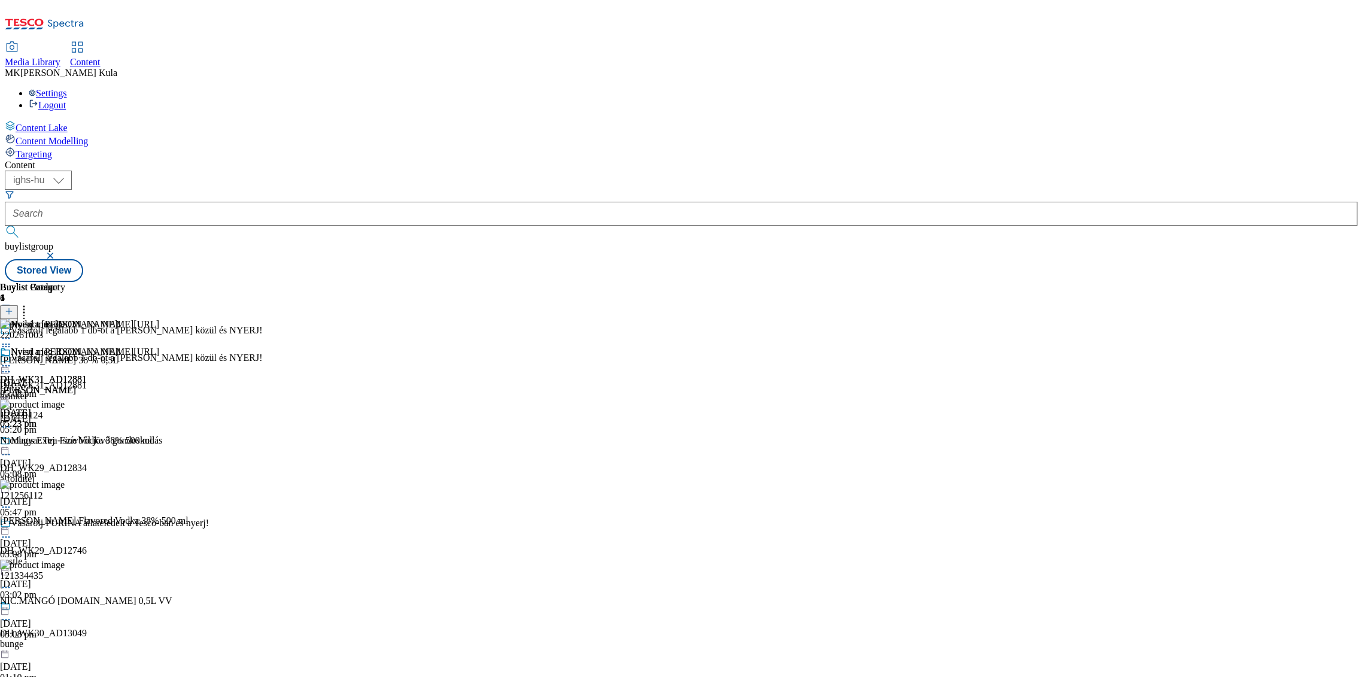
click at [12, 341] on icon at bounding box center [6, 347] width 12 height 12
click at [30, 303] on icon at bounding box center [24, 309] width 12 height 12
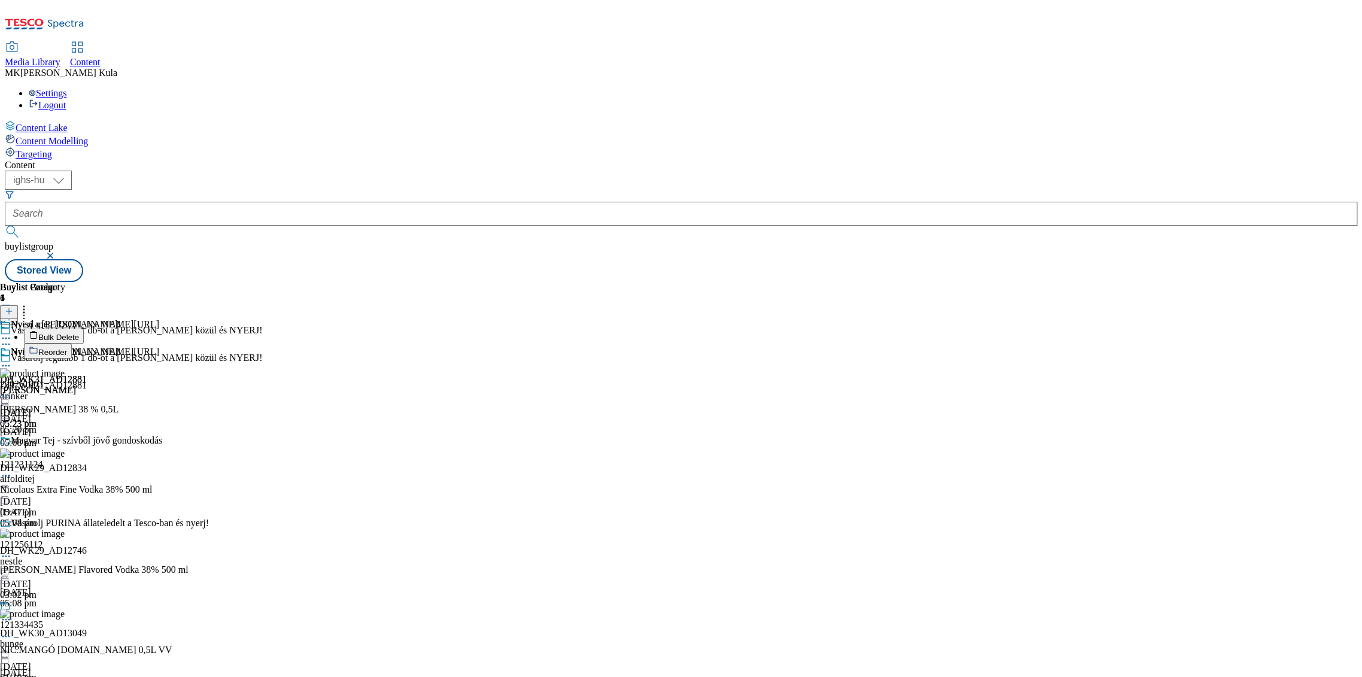
click at [79, 333] on span "Bulk Delete" at bounding box center [58, 337] width 41 height 9
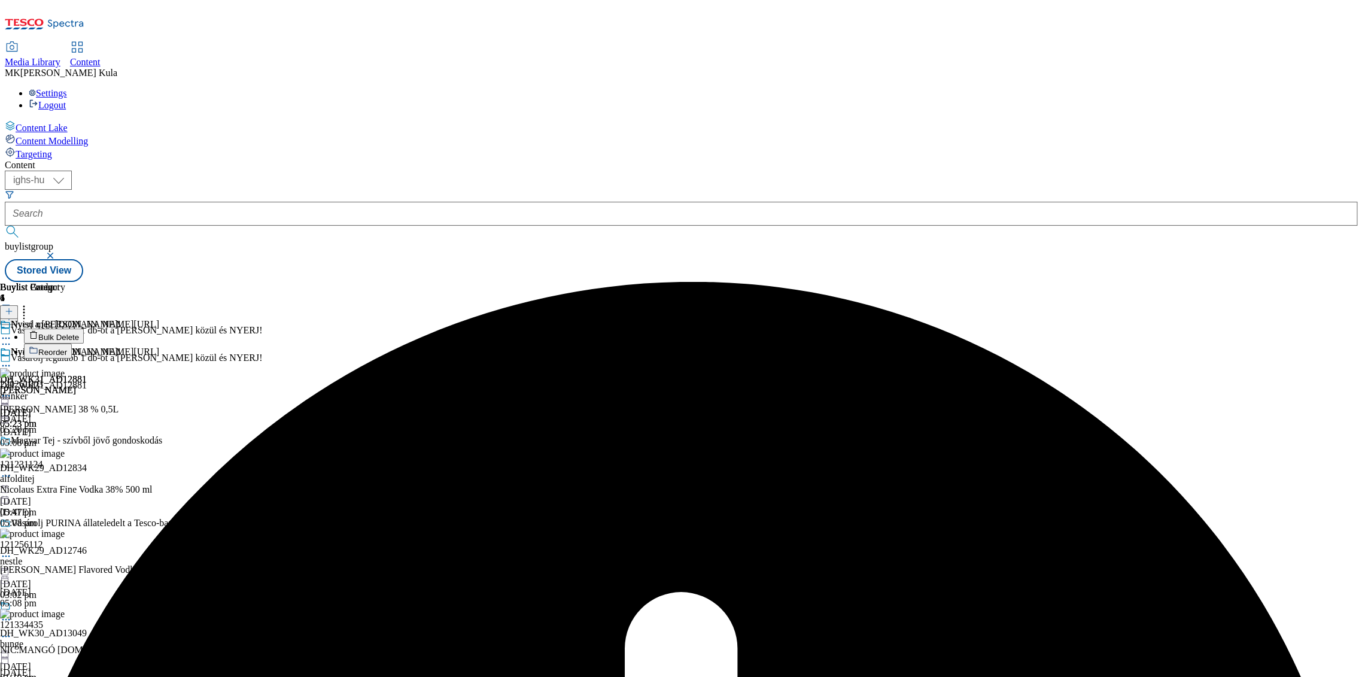
click at [12, 360] on icon at bounding box center [6, 366] width 12 height 12
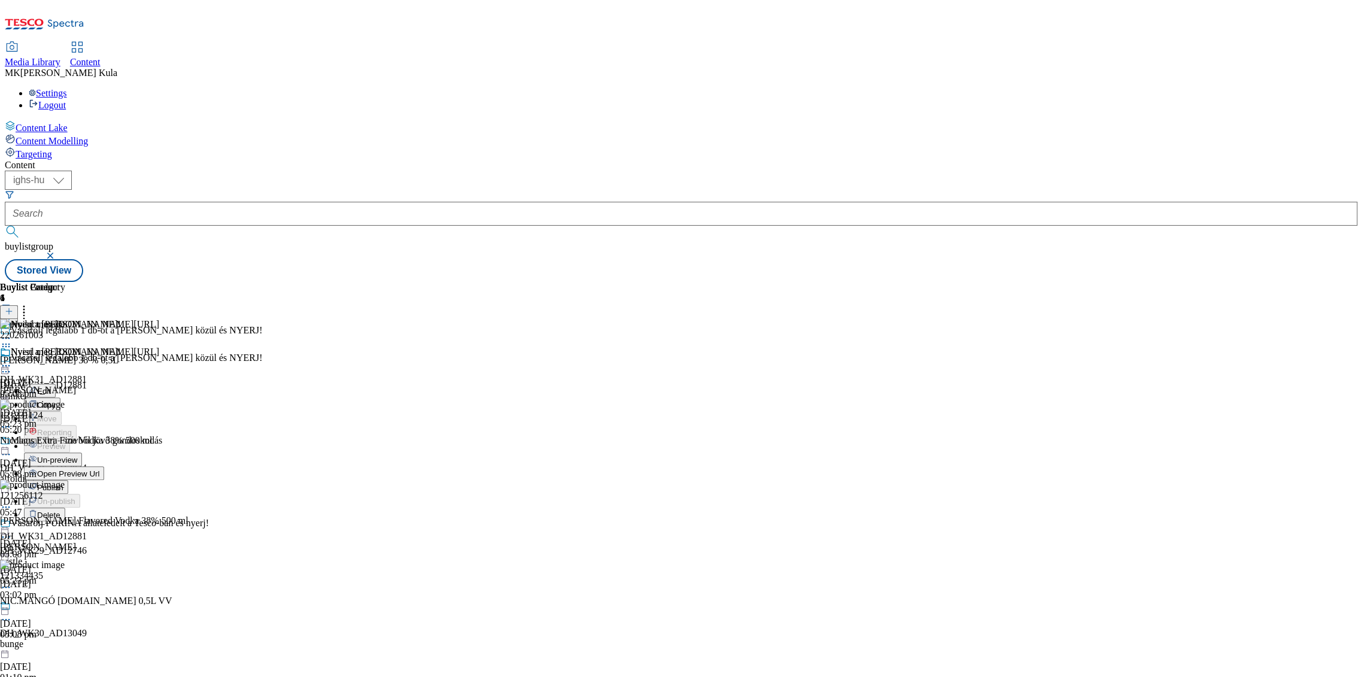
click at [77, 455] on span "Un-preview" at bounding box center [57, 459] width 40 height 9
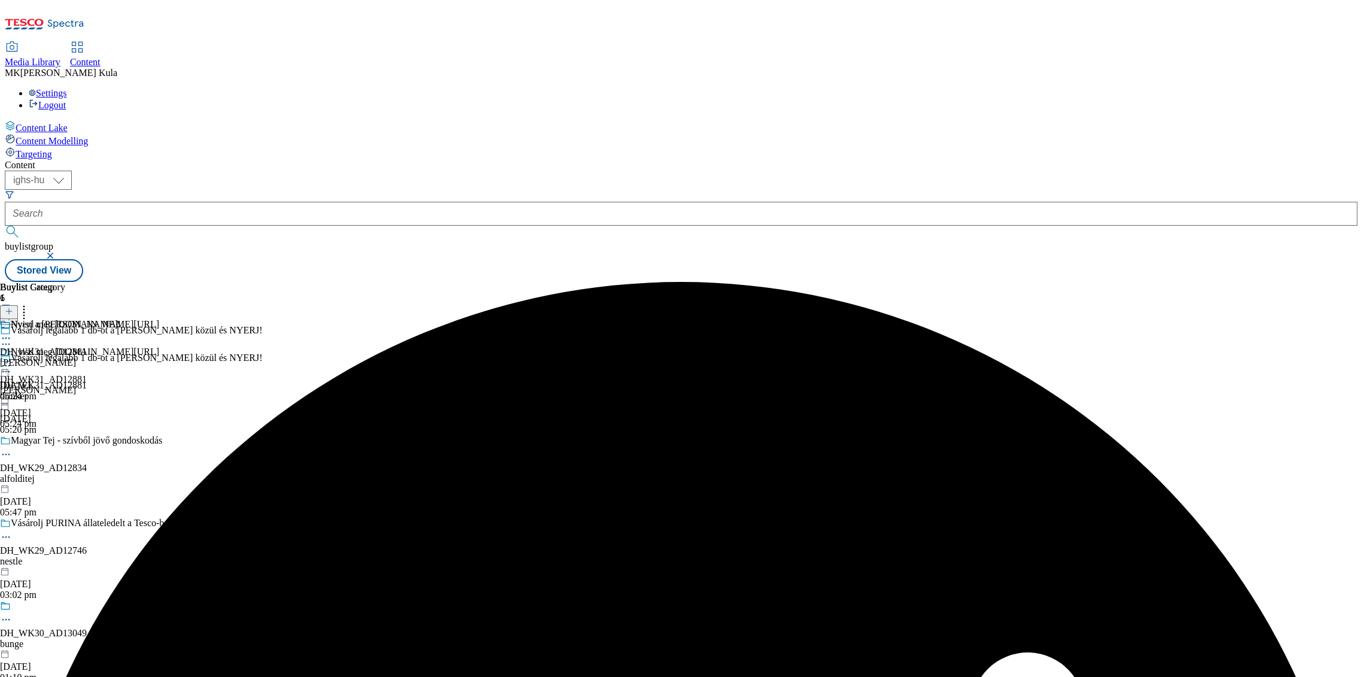
click at [12, 360] on icon at bounding box center [6, 366] width 12 height 12
click at [121, 319] on div "Nyerj a [PERSON_NAME]!" at bounding box center [60, 333] width 121 height 28
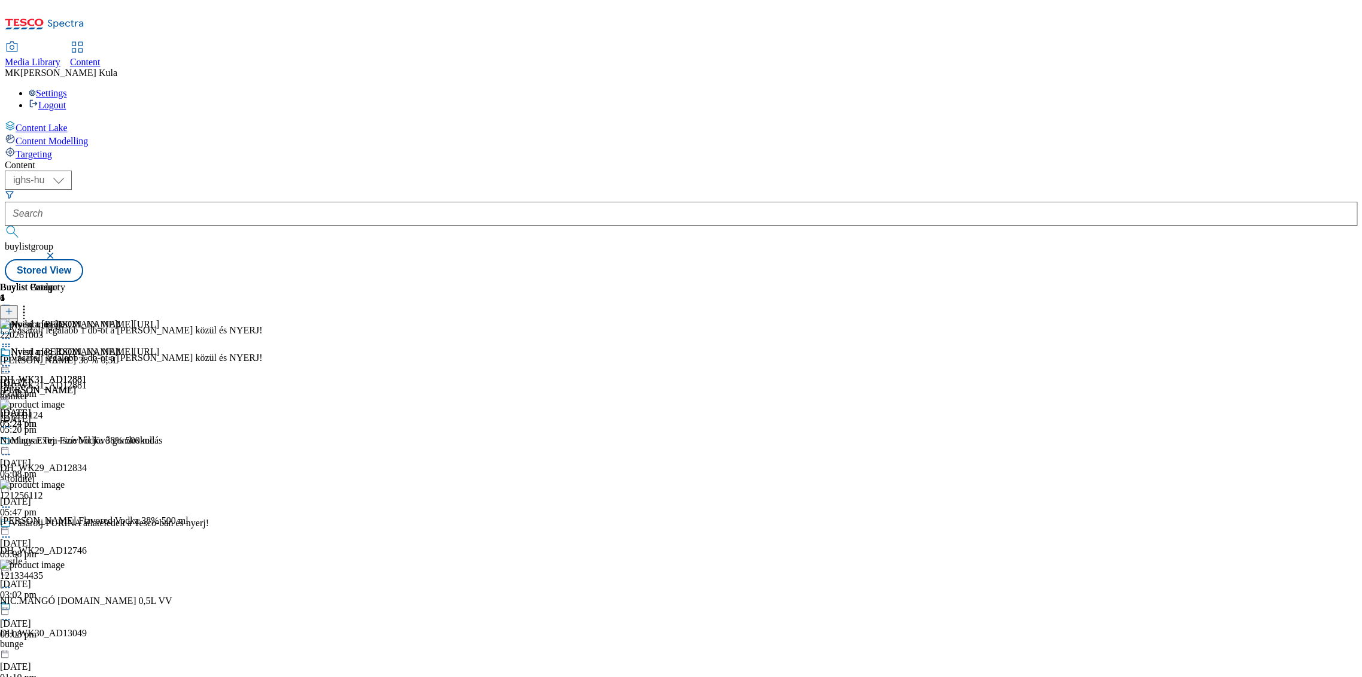
click at [30, 303] on icon at bounding box center [24, 309] width 12 height 12
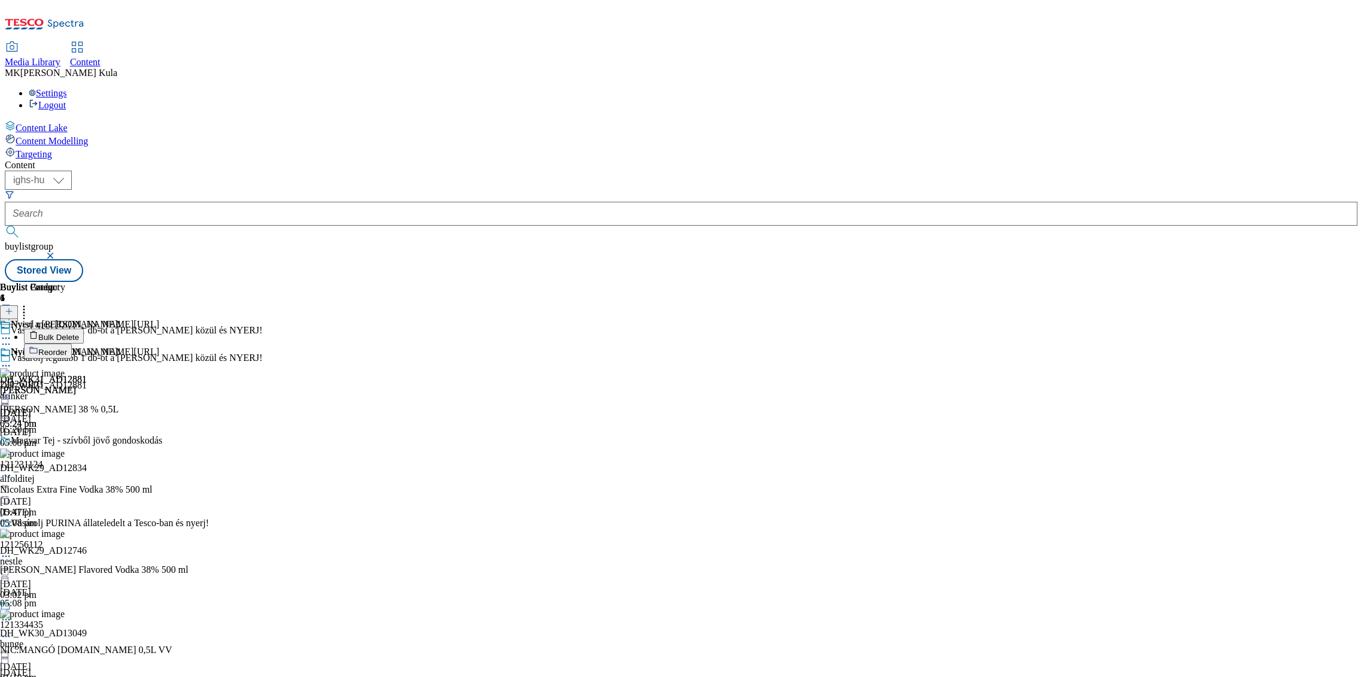
click at [84, 329] on button "Bulk Delete" at bounding box center [54, 336] width 60 height 15
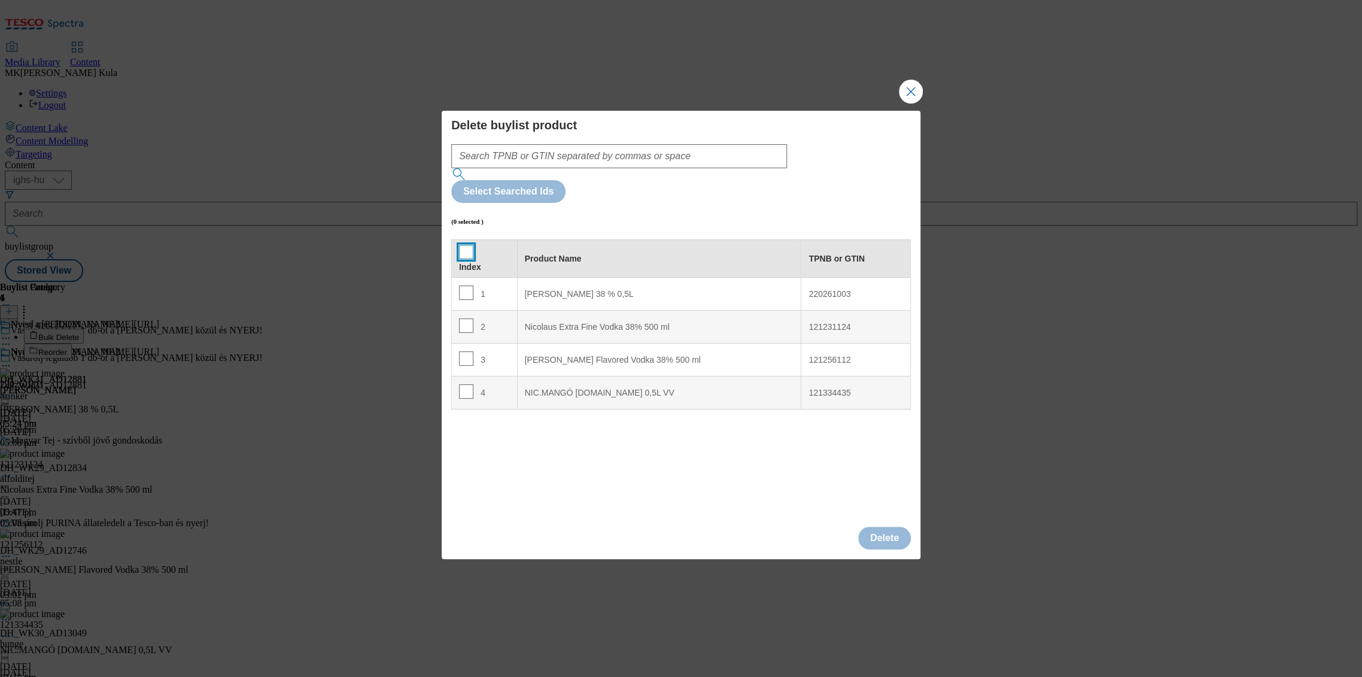
click at [466, 245] on input "Modal" at bounding box center [466, 252] width 14 height 14
checkbox input "true"
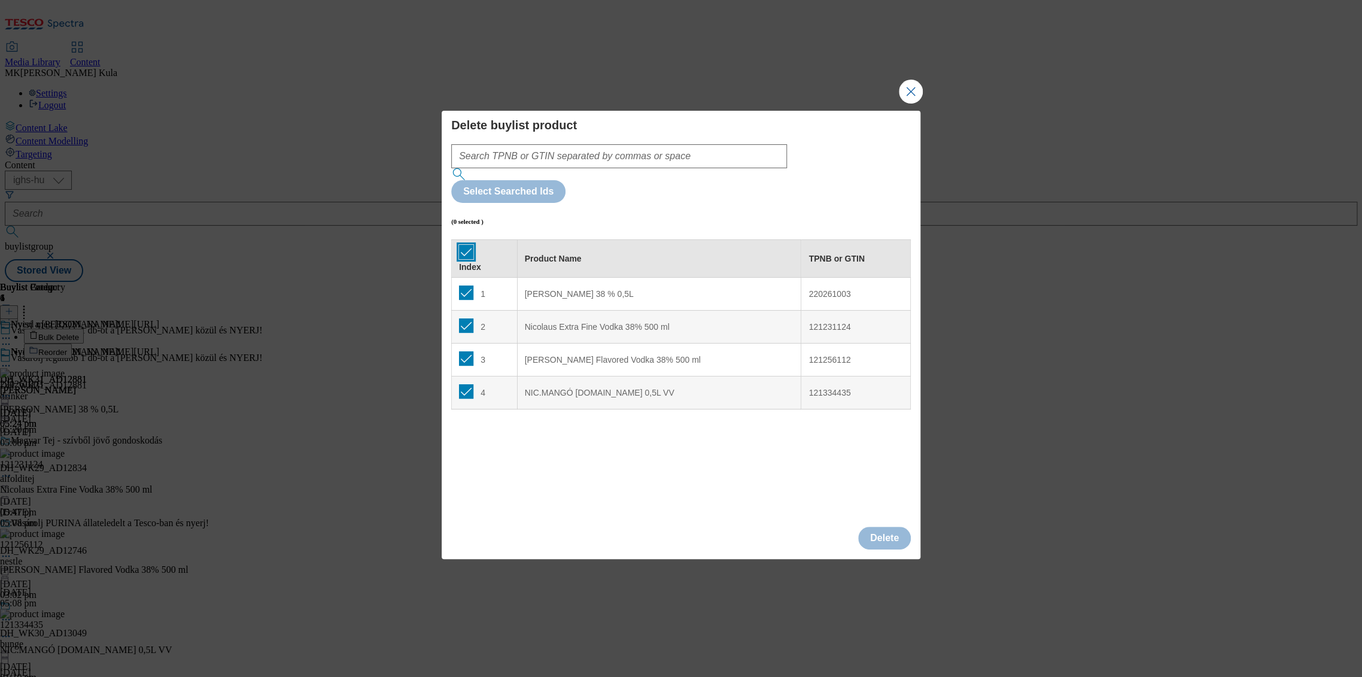
checkbox input "true"
click at [903, 527] on button "Delete" at bounding box center [884, 538] width 53 height 23
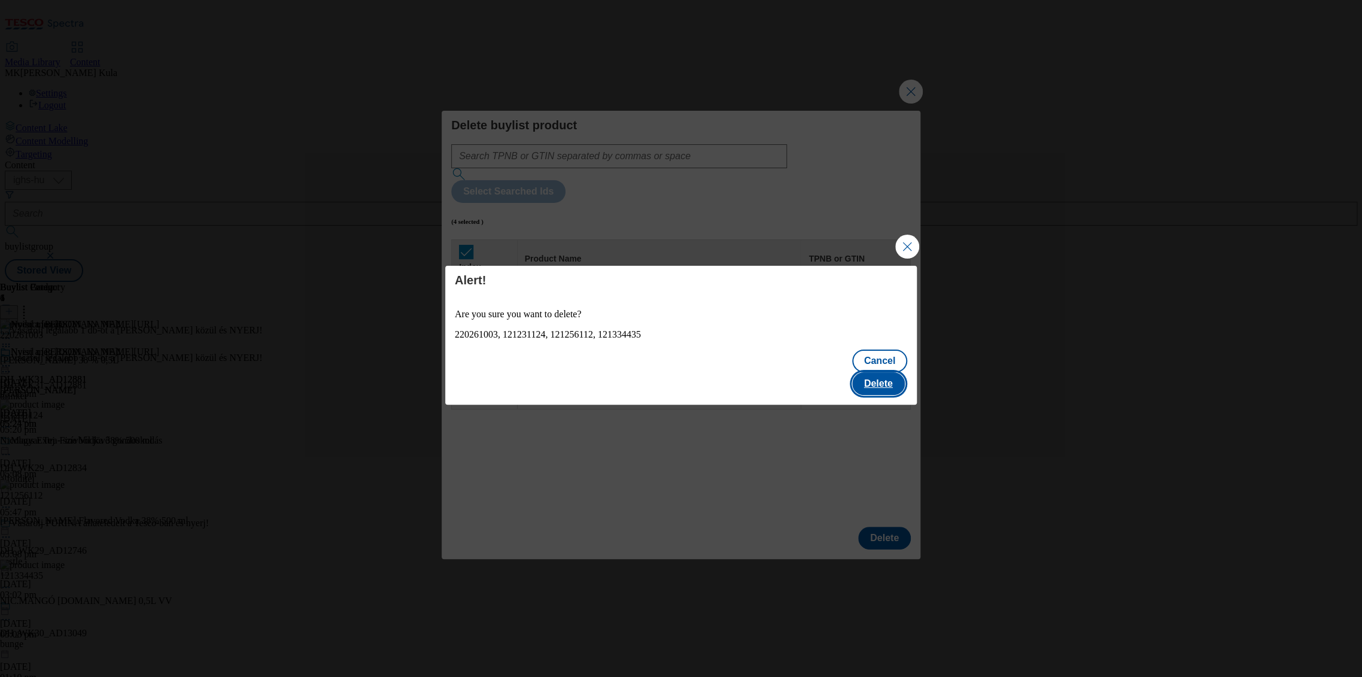
click at [900, 374] on button "Delete" at bounding box center [878, 383] width 53 height 23
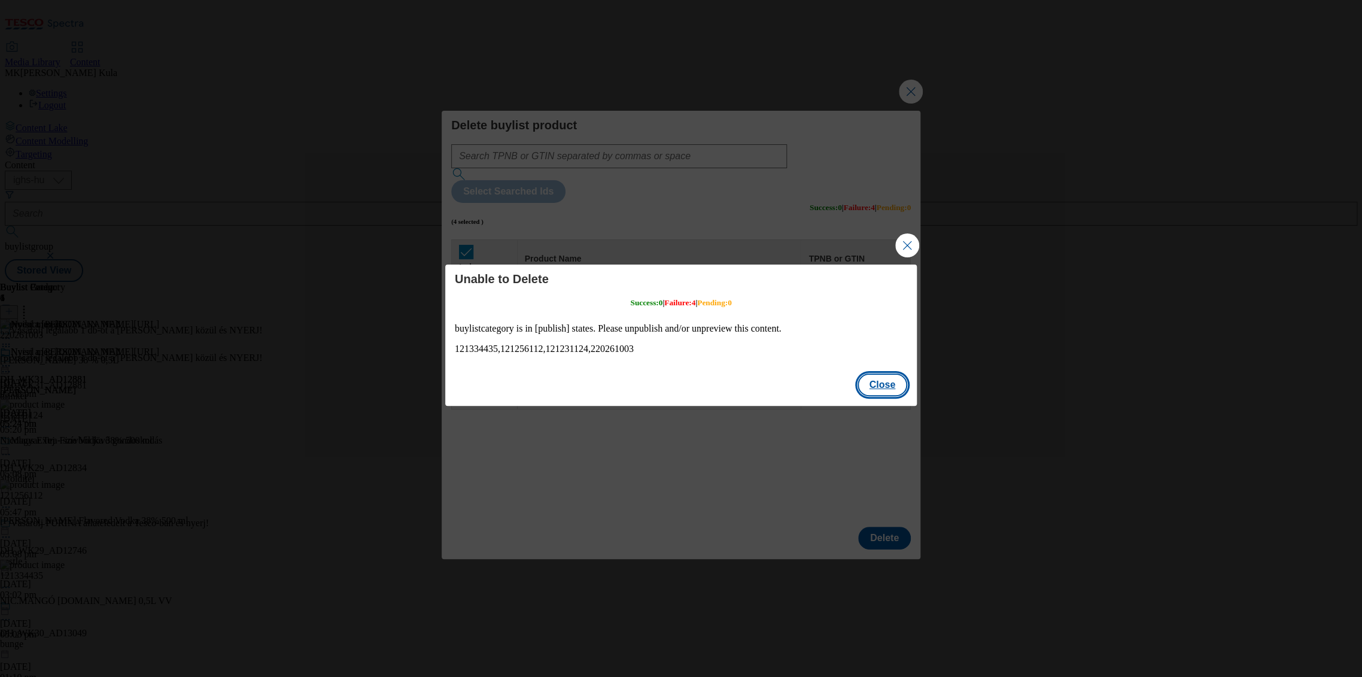
click at [877, 391] on button "Close" at bounding box center [883, 384] width 50 height 23
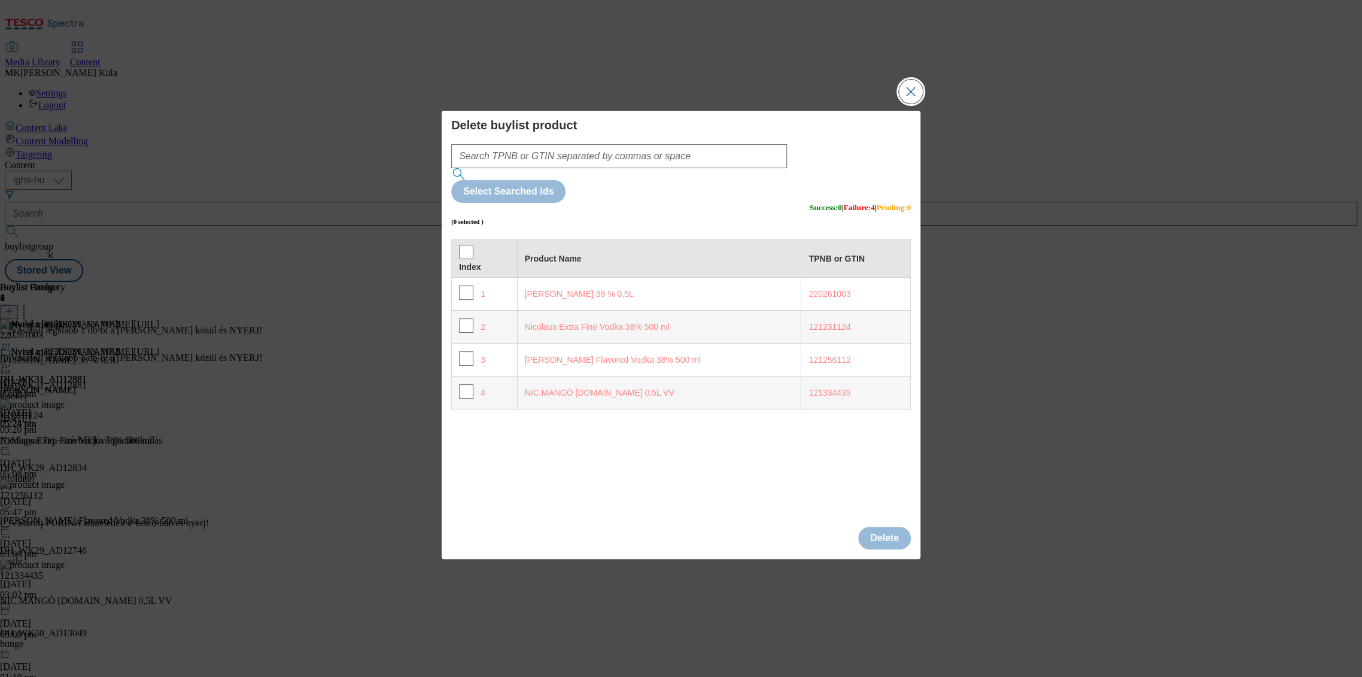
click at [910, 104] on button "Close Modal" at bounding box center [911, 92] width 24 height 24
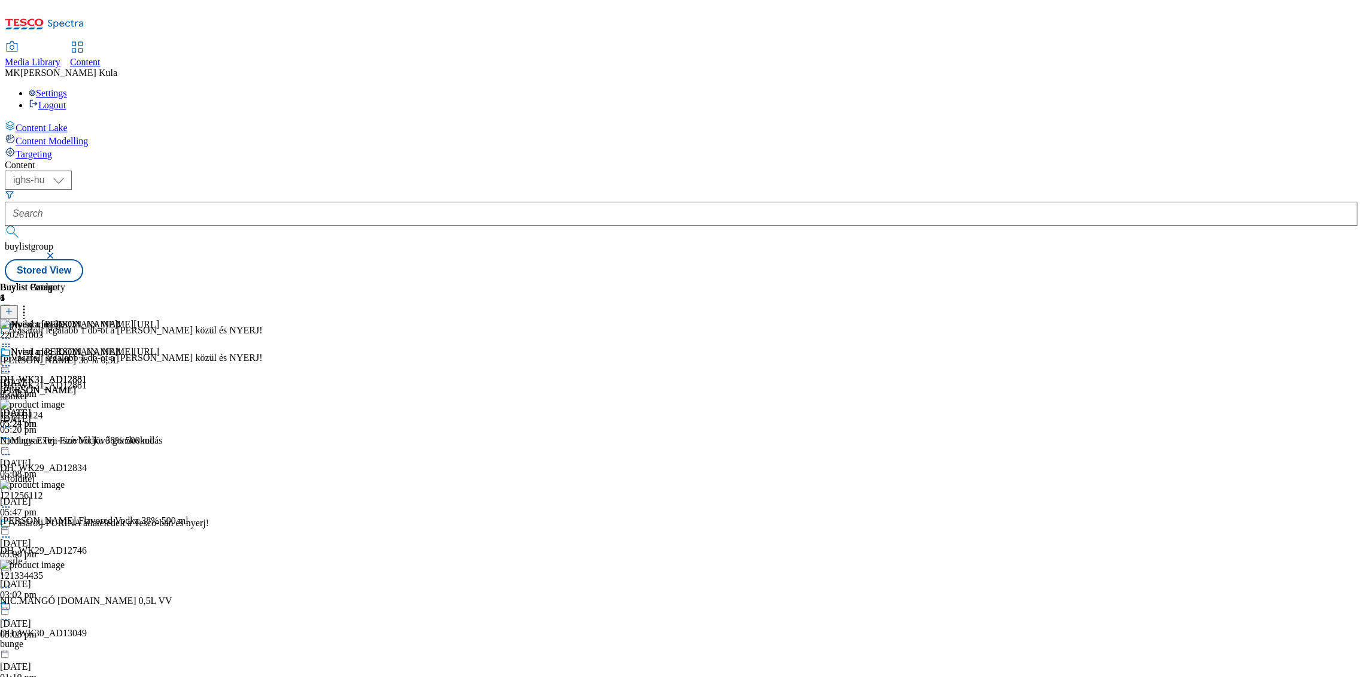
click at [12, 341] on icon at bounding box center [6, 347] width 12 height 12
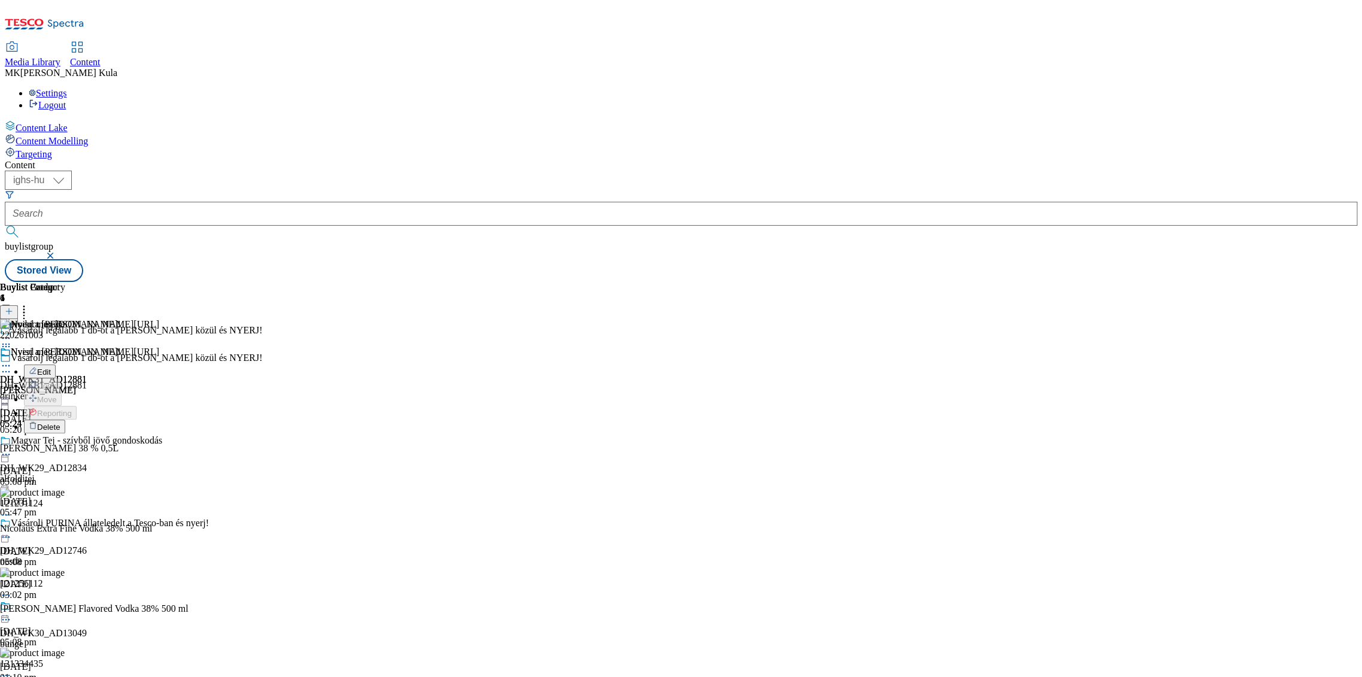
click at [60, 423] on span "Delete" at bounding box center [48, 427] width 23 height 9
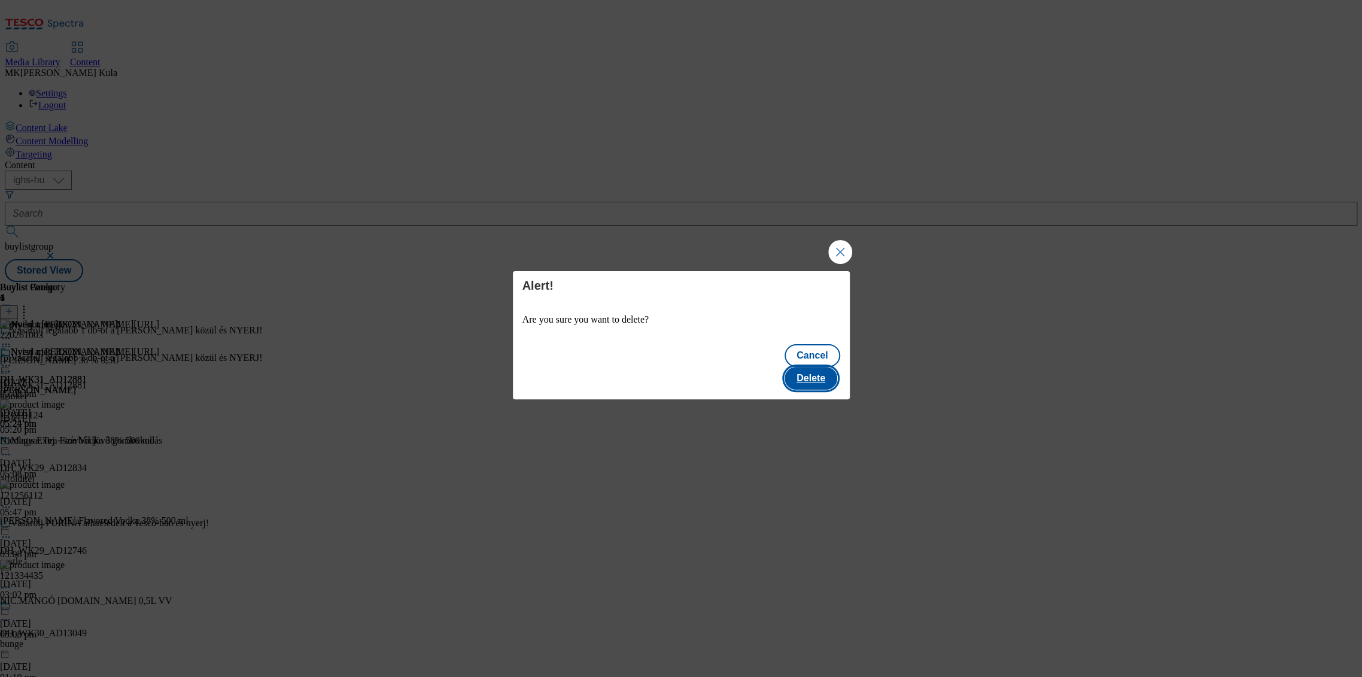
click at [821, 374] on button "Delete" at bounding box center [811, 378] width 53 height 23
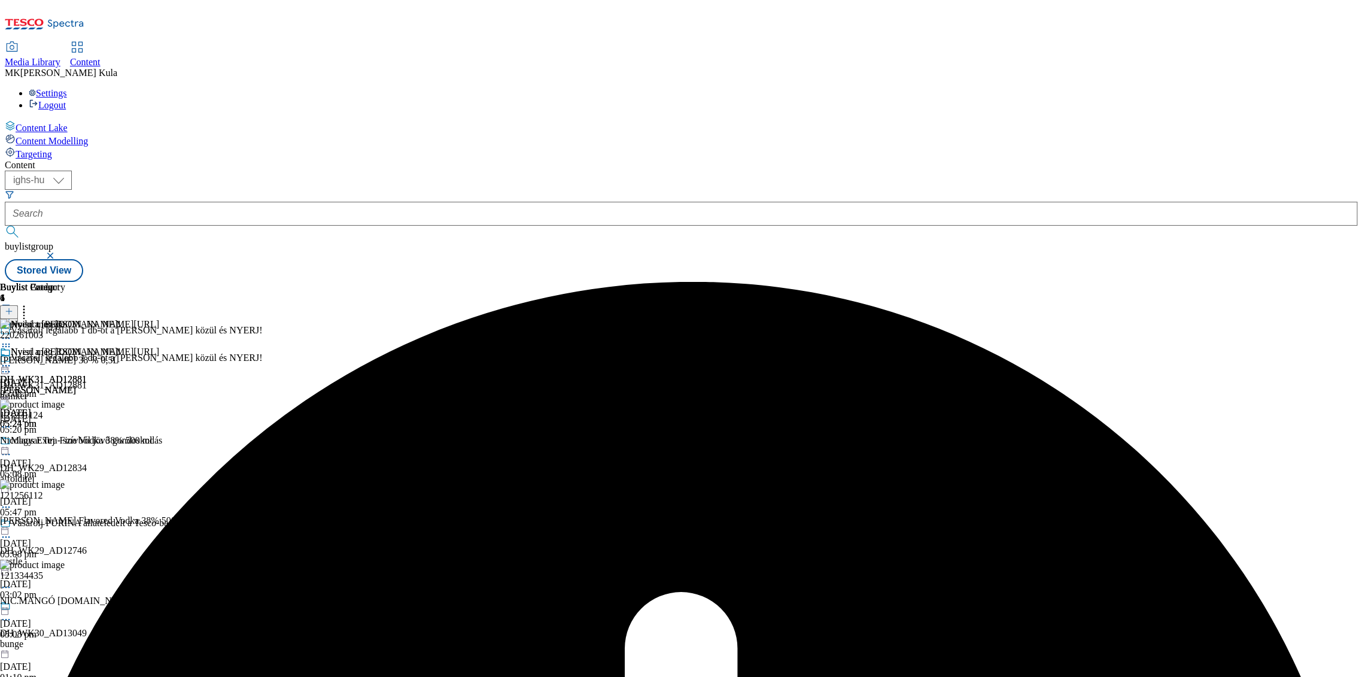
click at [12, 341] on icon at bounding box center [6, 347] width 12 height 12
click at [159, 347] on div "Nyisd meg www.screvo.hu/hu/nicolausvodka DH_WK31_AD12881 nicolaus 15 Sept 2025 …" at bounding box center [79, 388] width 159 height 83
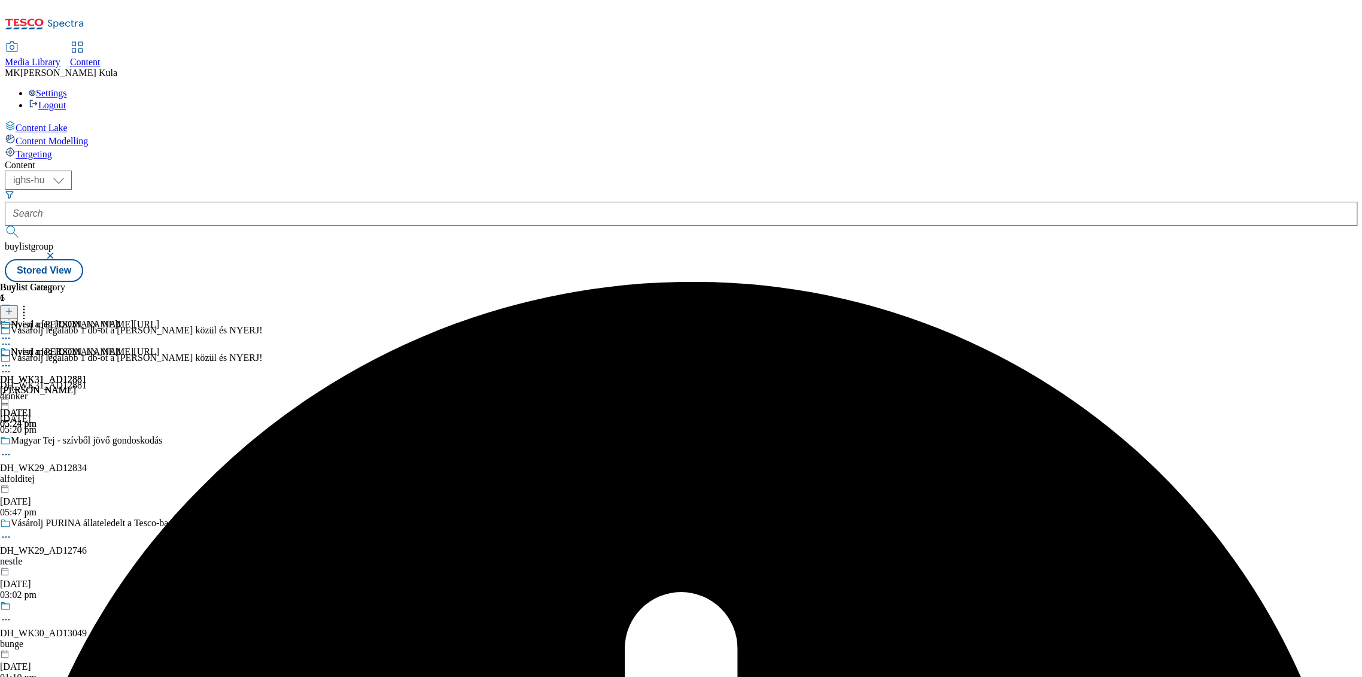
click at [12, 360] on icon at bounding box center [6, 366] width 12 height 12
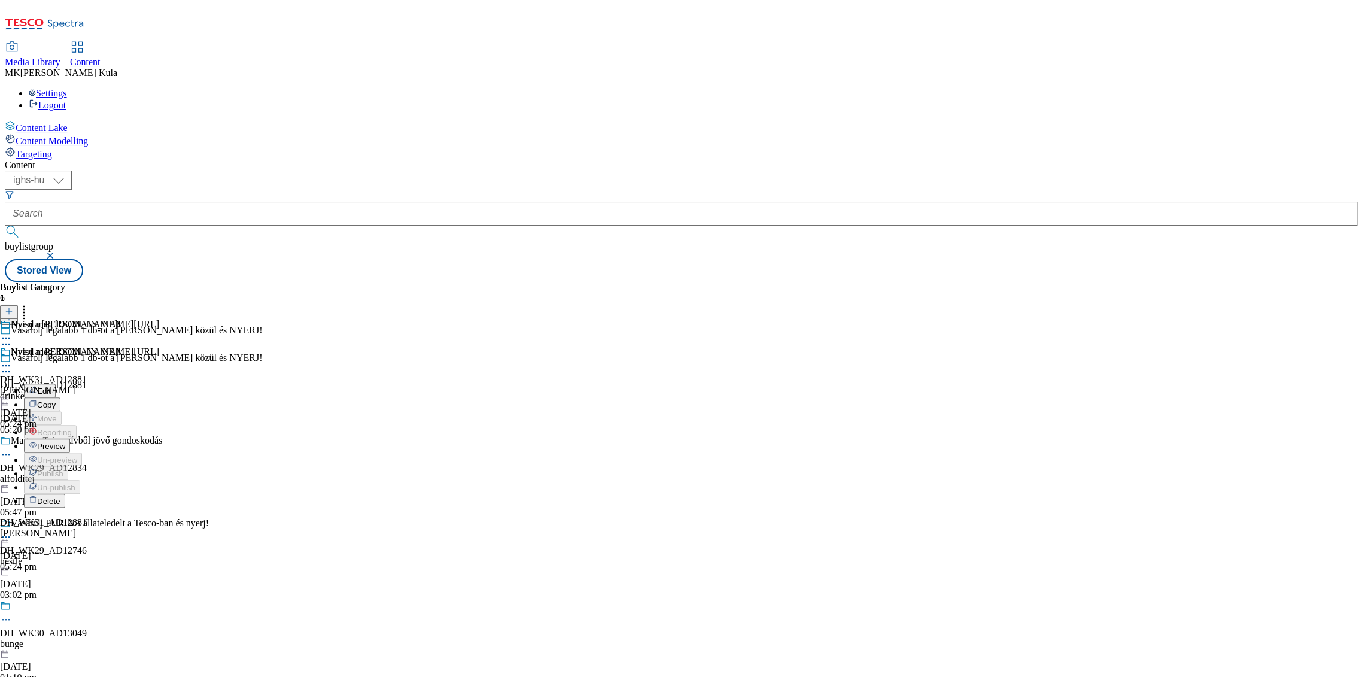
click at [121, 347] on div "Nyerj a Nicolaus vodkával! DH_WK31_AD12881 nicolaus 15 Sept 2025 05:24 pm" at bounding box center [60, 388] width 121 height 83
click at [12, 360] on icon at bounding box center [6, 366] width 12 height 12
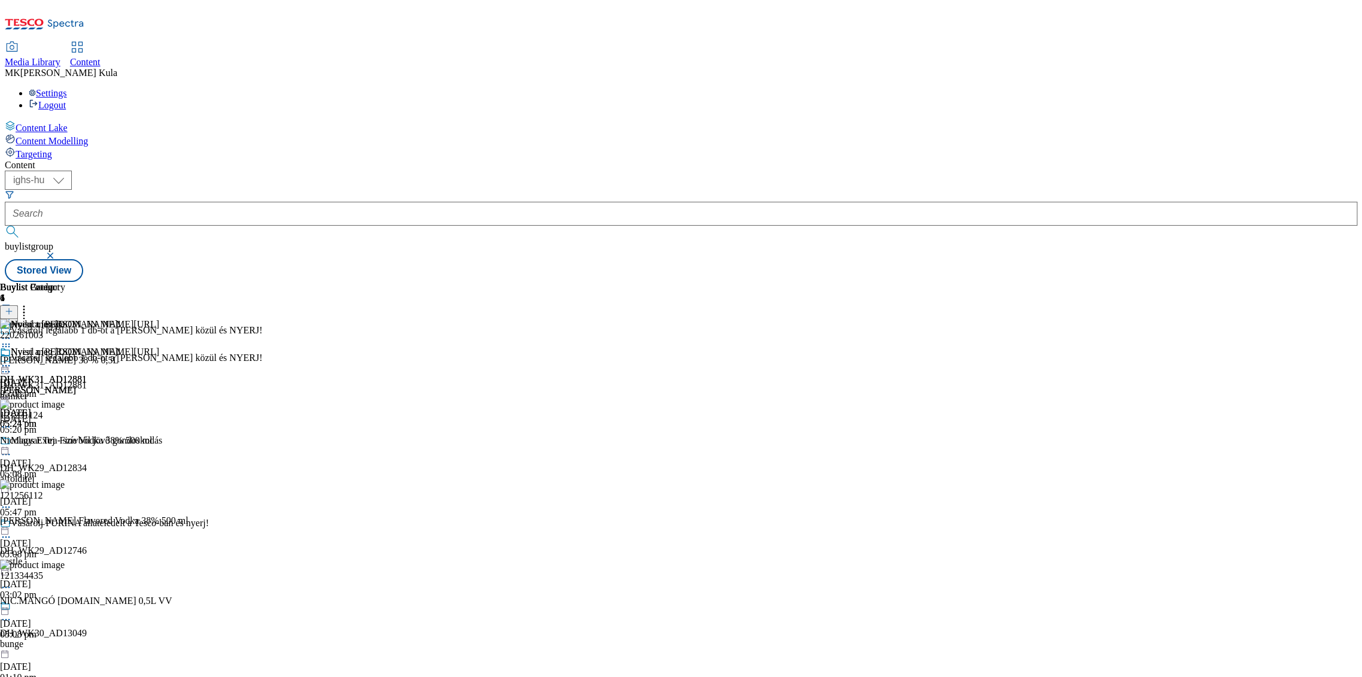
click at [12, 366] on icon at bounding box center [6, 372] width 12 height 12
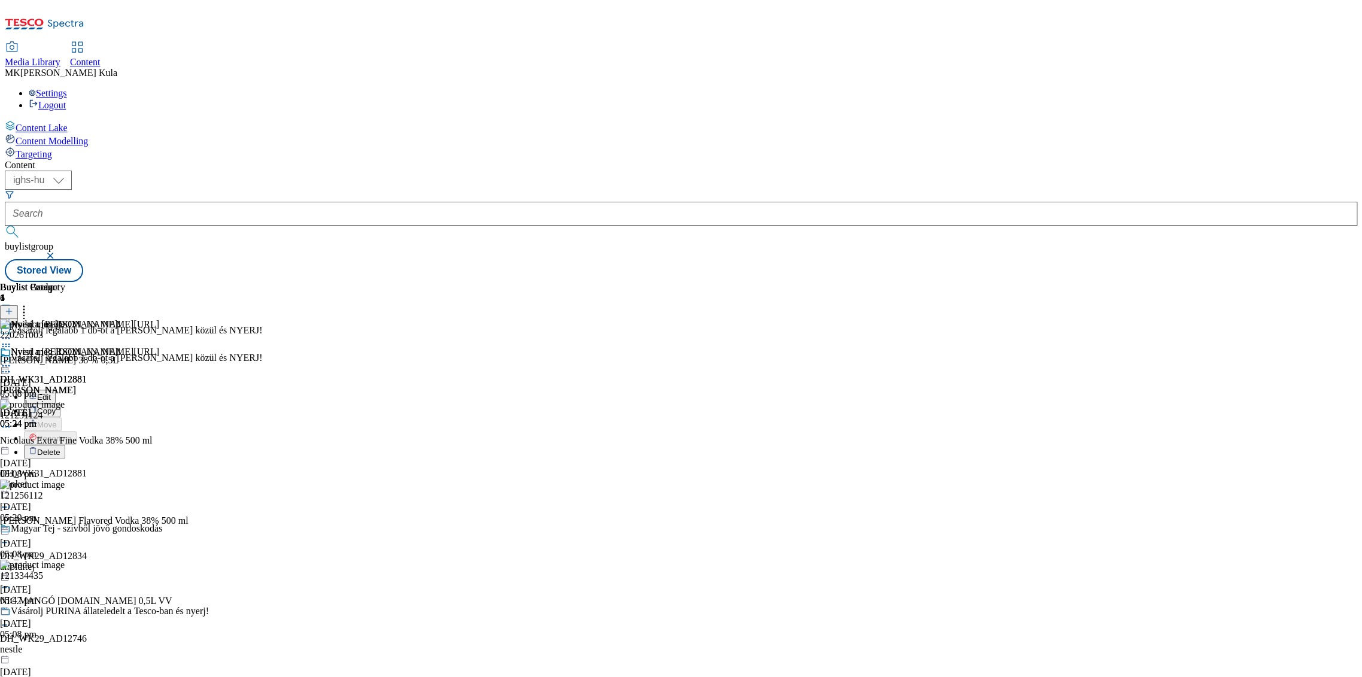
click at [159, 347] on div "Nyisd meg www.screvo.hu/hu/nicolausvodka DH_WK31_AD12881 nicolaus 15 Sept 2025 …" at bounding box center [79, 388] width 159 height 83
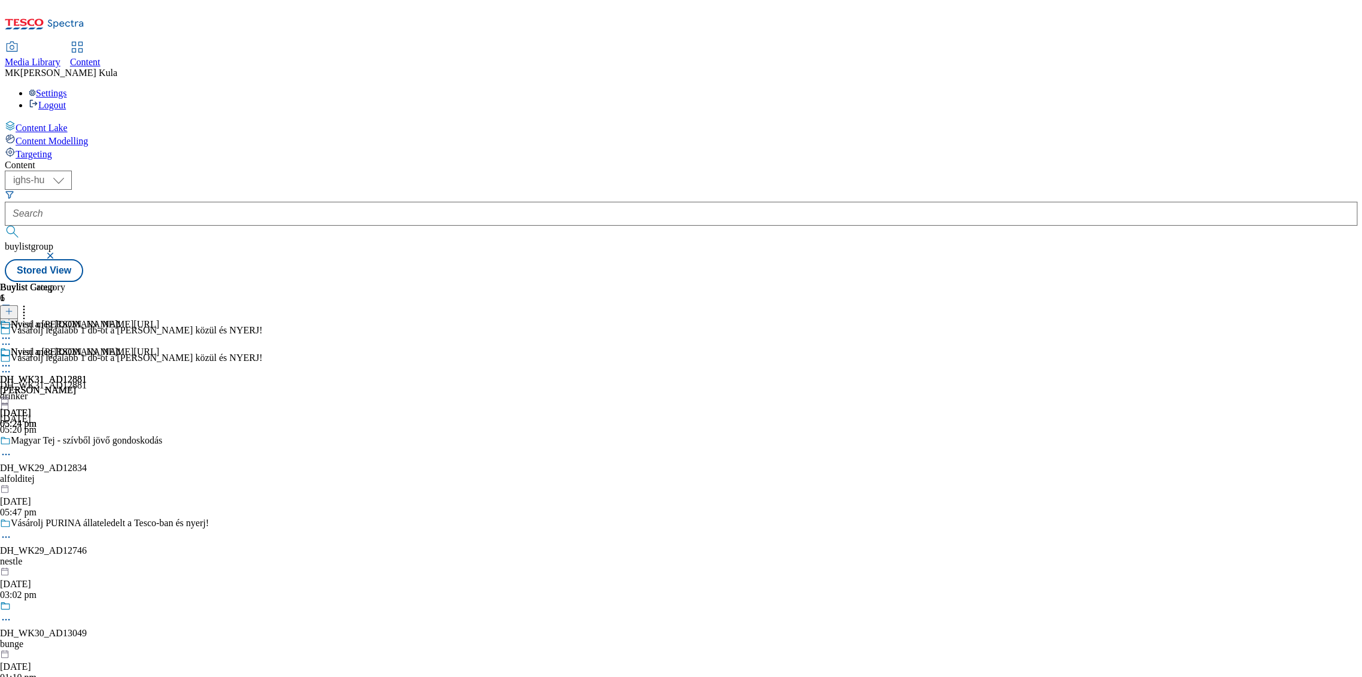
click at [121, 385] on div "[PERSON_NAME]" at bounding box center [60, 390] width 121 height 11
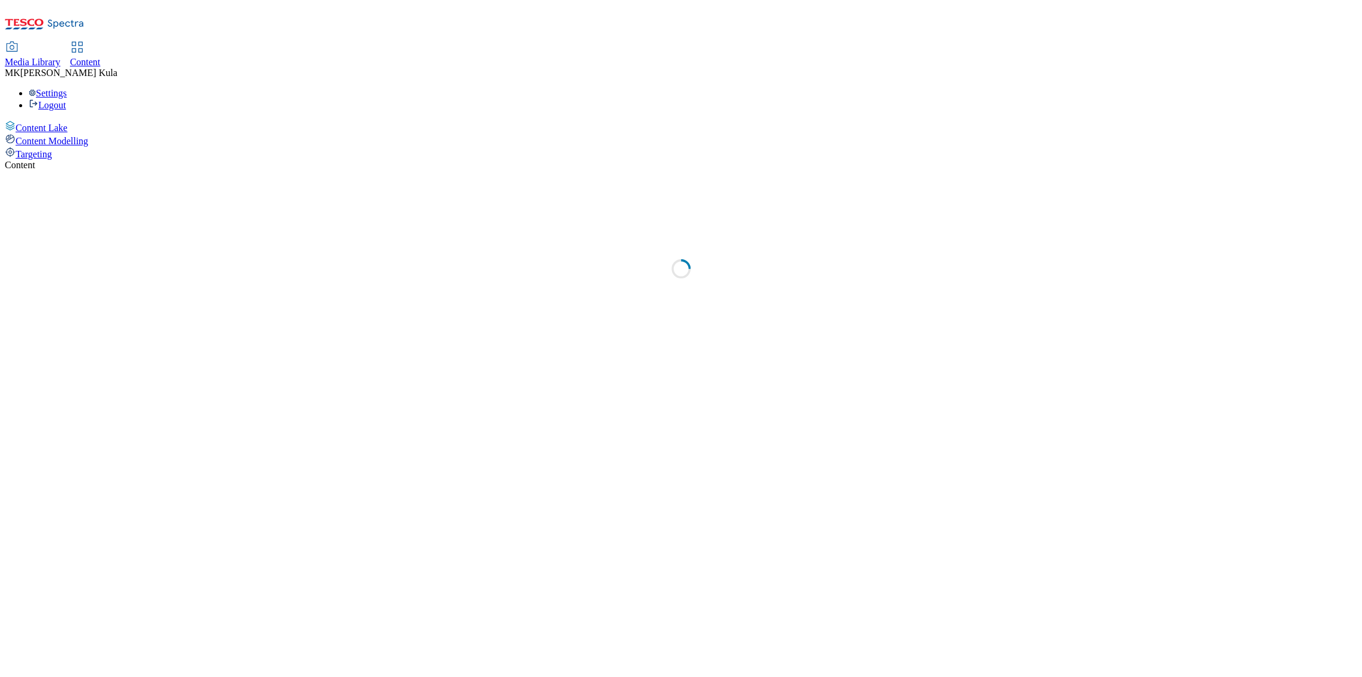
select select "ighs-hu"
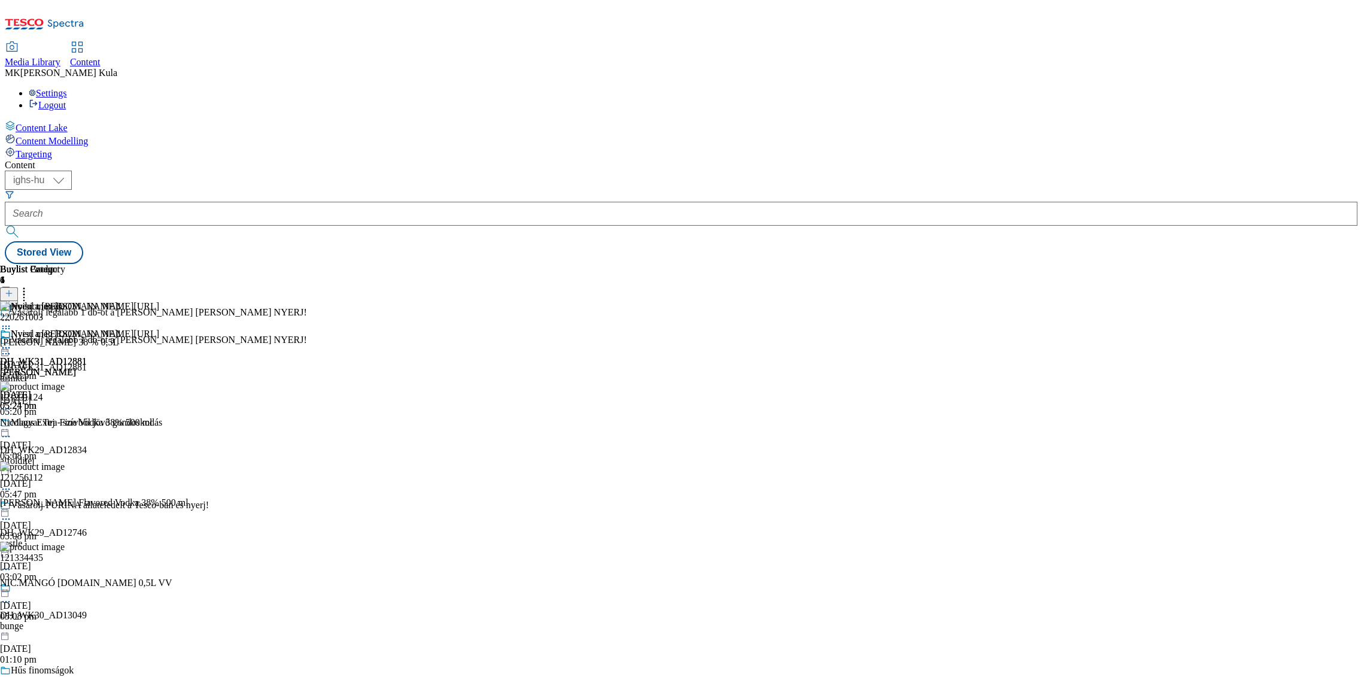
click at [159, 367] on div "[PERSON_NAME]" at bounding box center [79, 372] width 159 height 11
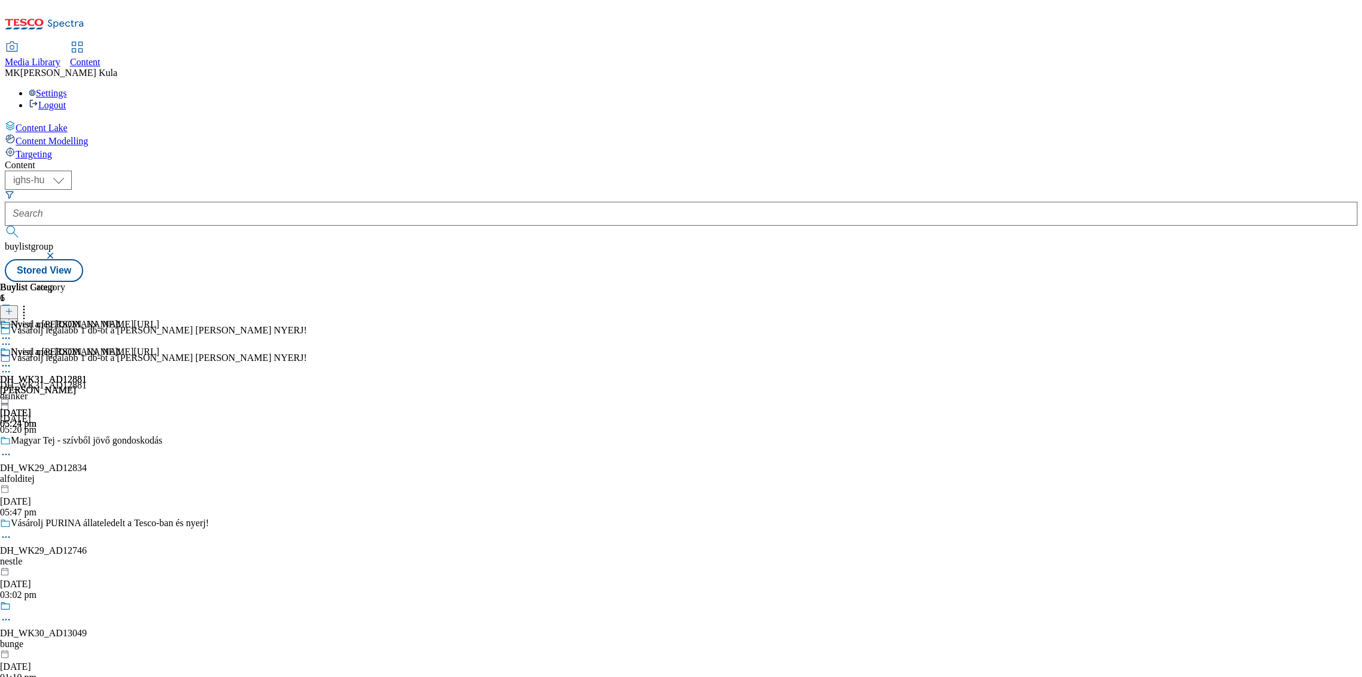
click at [12, 360] on icon at bounding box center [6, 366] width 12 height 12
click at [121, 385] on div "[PERSON_NAME]" at bounding box center [60, 390] width 121 height 11
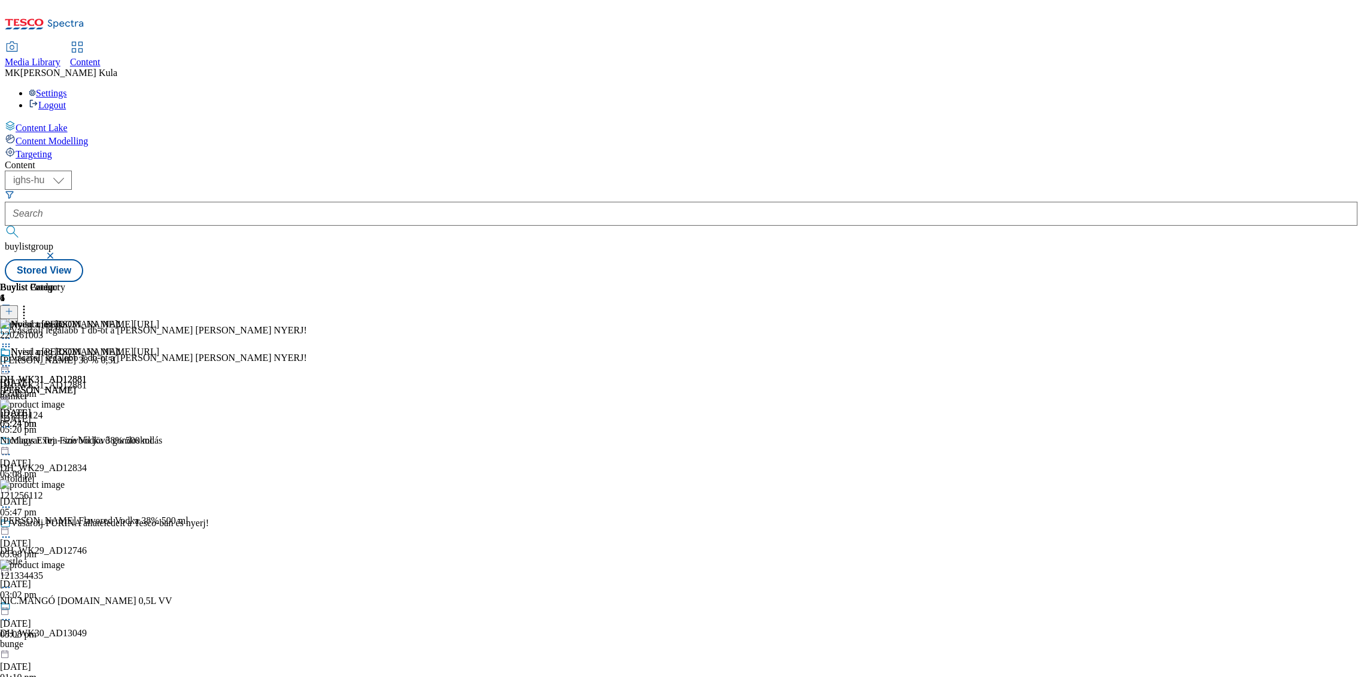
click at [12, 341] on icon at bounding box center [6, 347] width 12 height 12
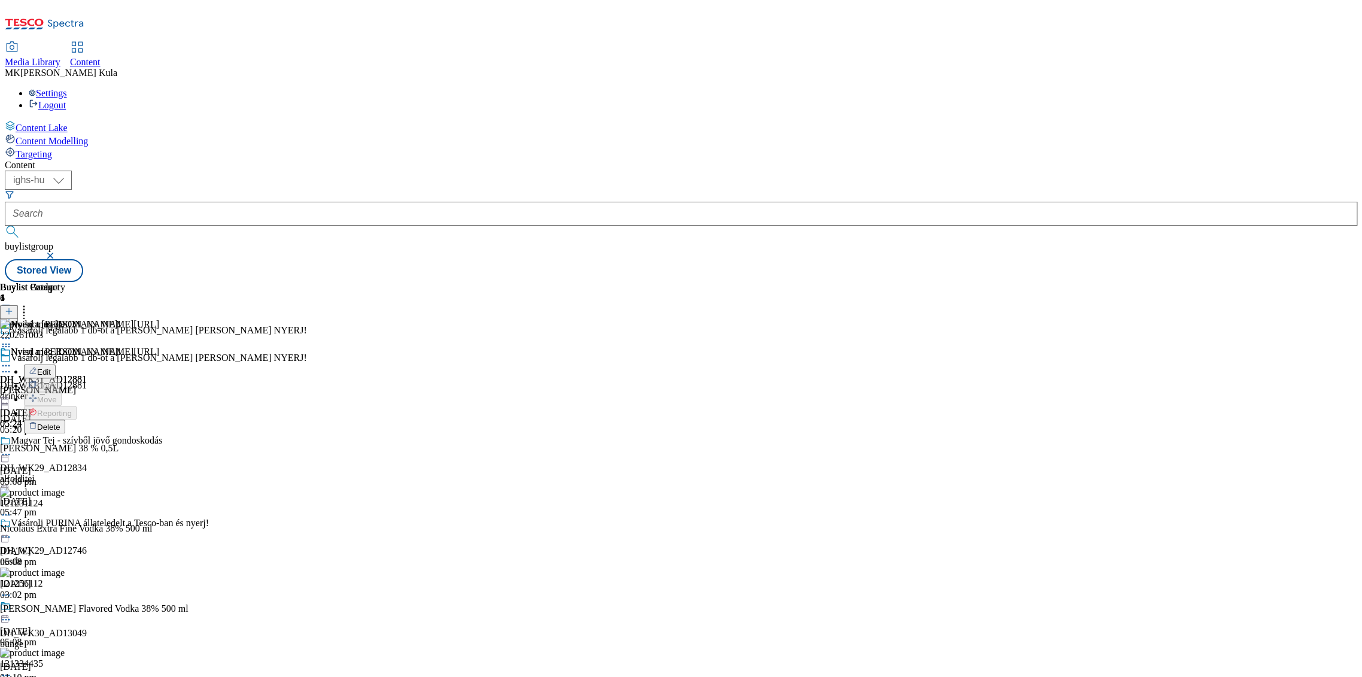
click at [189, 364] on div "Edit Copy Move Reporting Delete" at bounding box center [94, 398] width 189 height 69
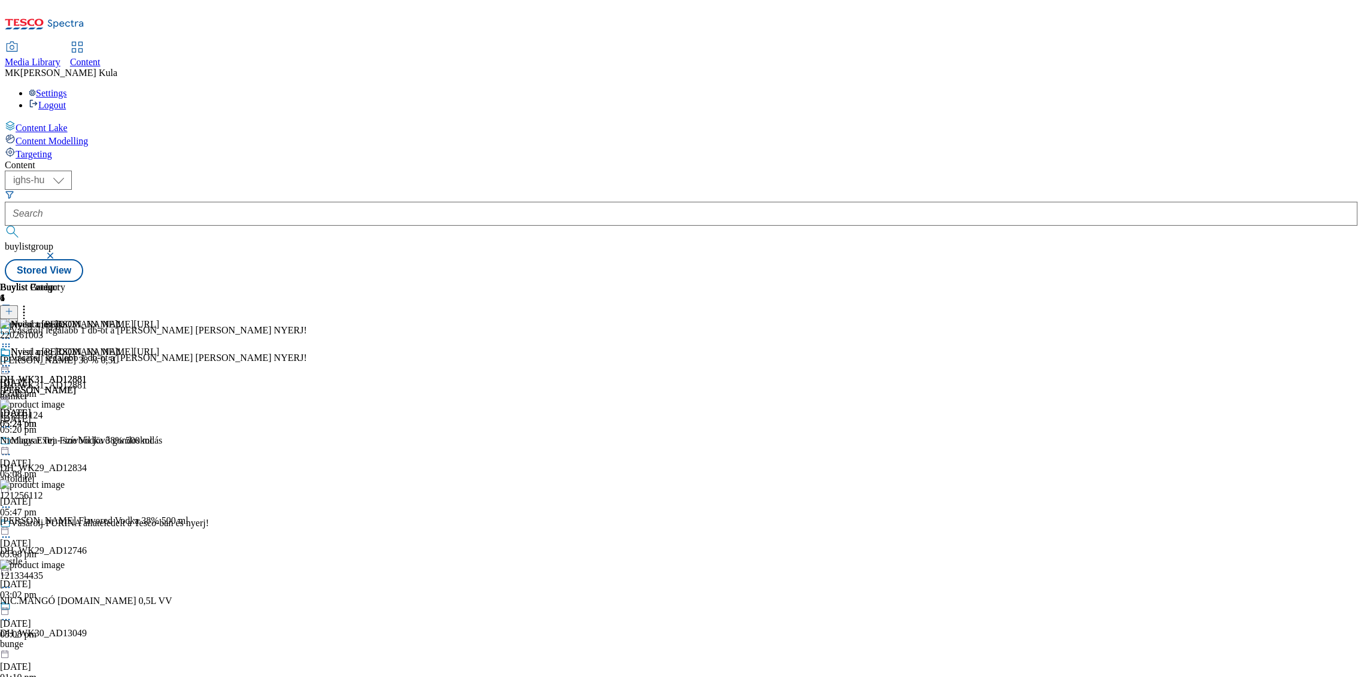
click at [12, 341] on icon at bounding box center [6, 347] width 12 height 12
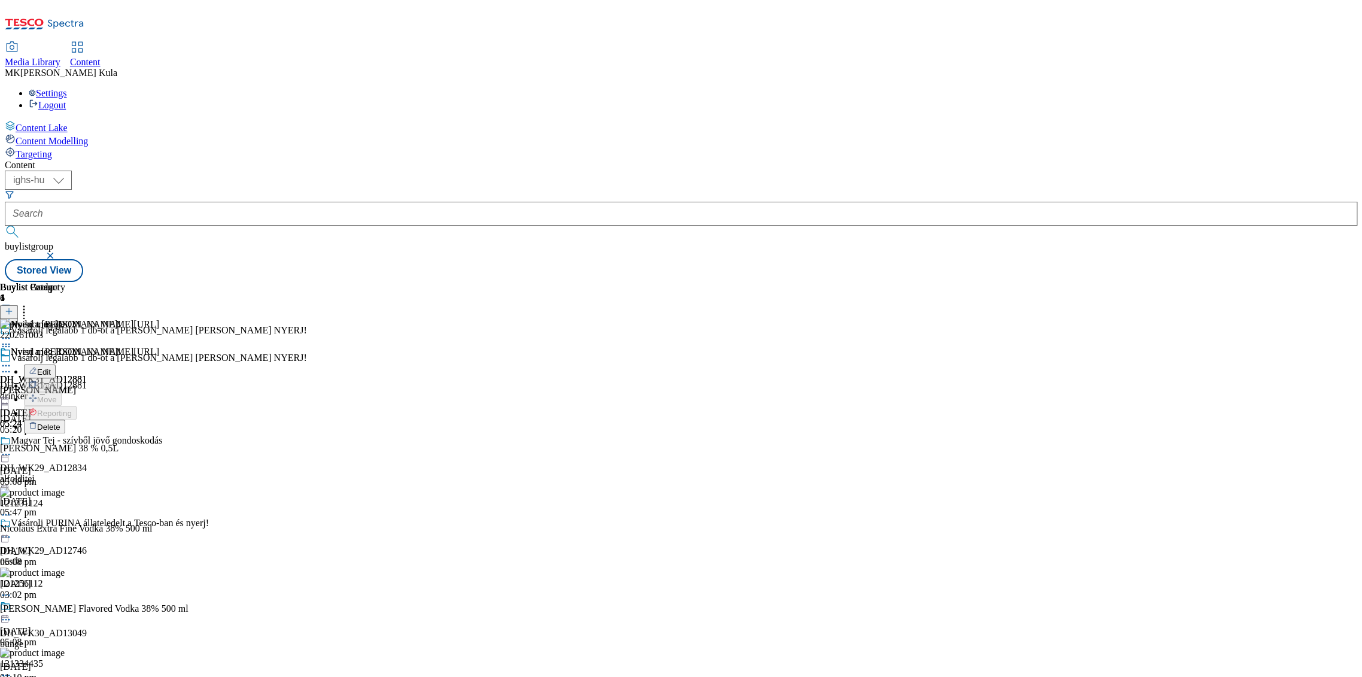
click at [65, 420] on button "Delete" at bounding box center [44, 427] width 41 height 14
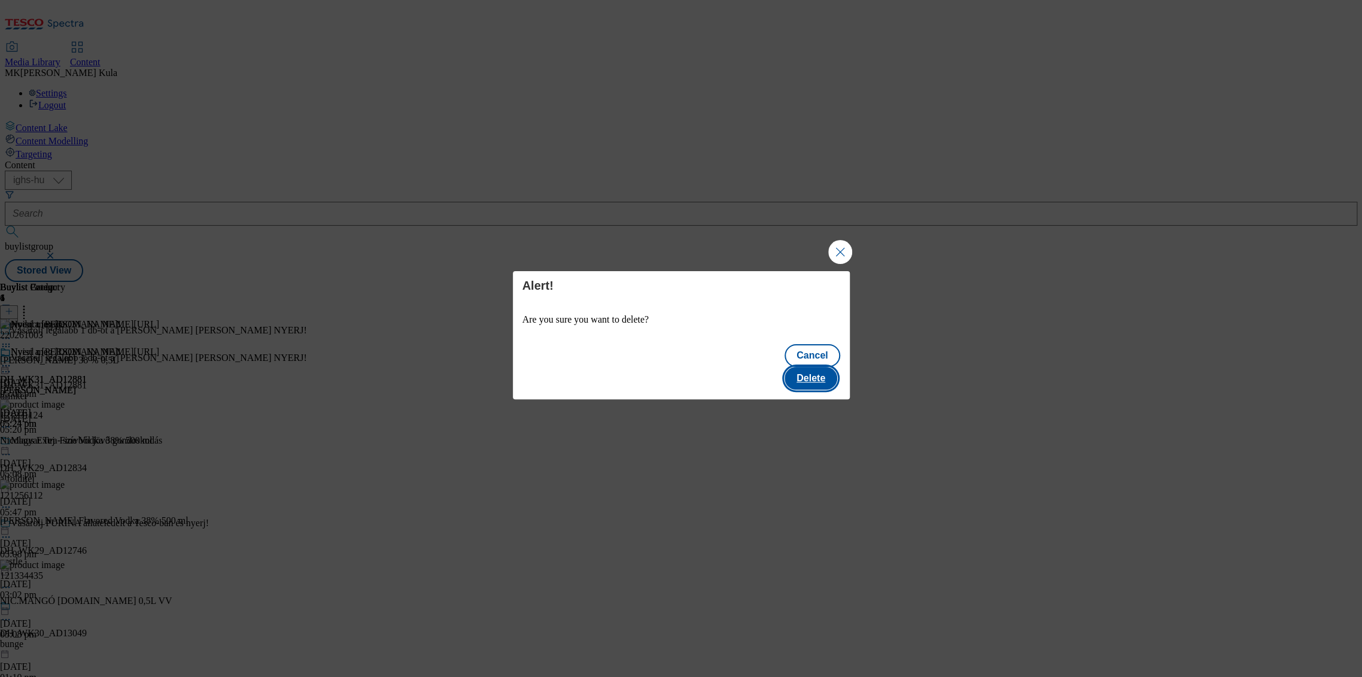
click at [814, 367] on button "Delete" at bounding box center [811, 378] width 53 height 23
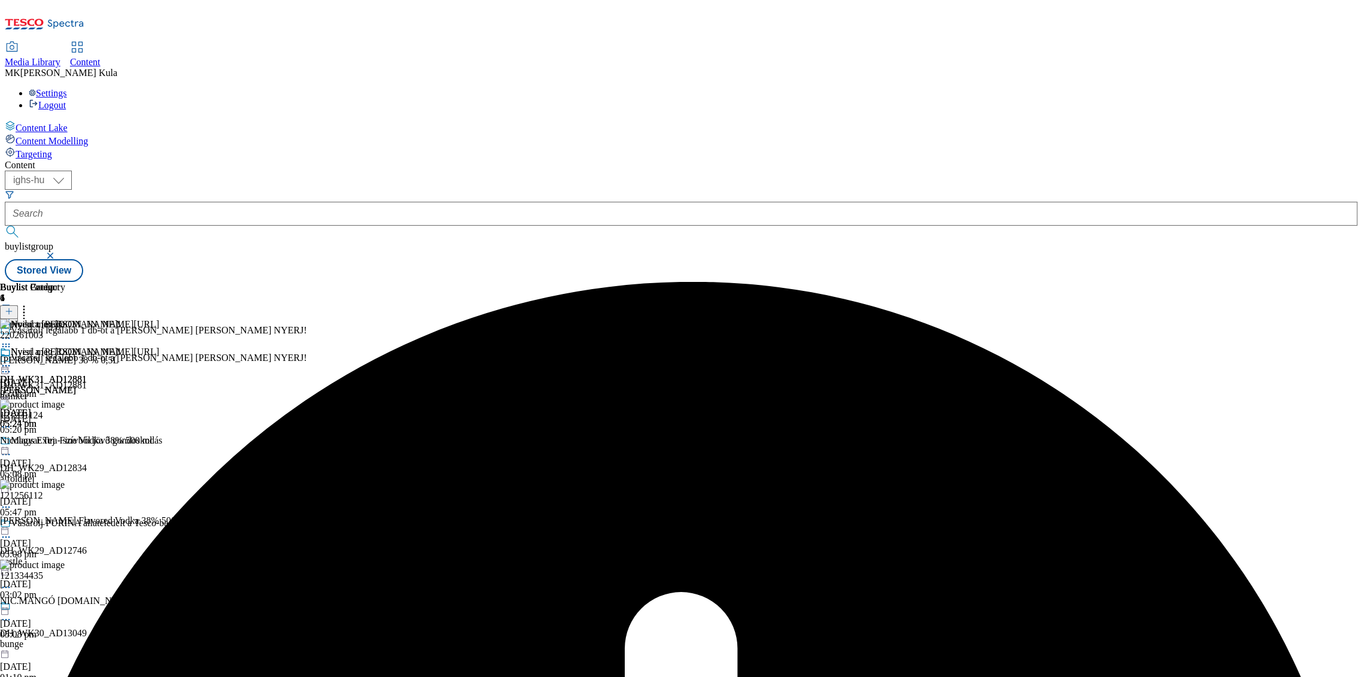
click at [30, 303] on icon at bounding box center [24, 309] width 12 height 12
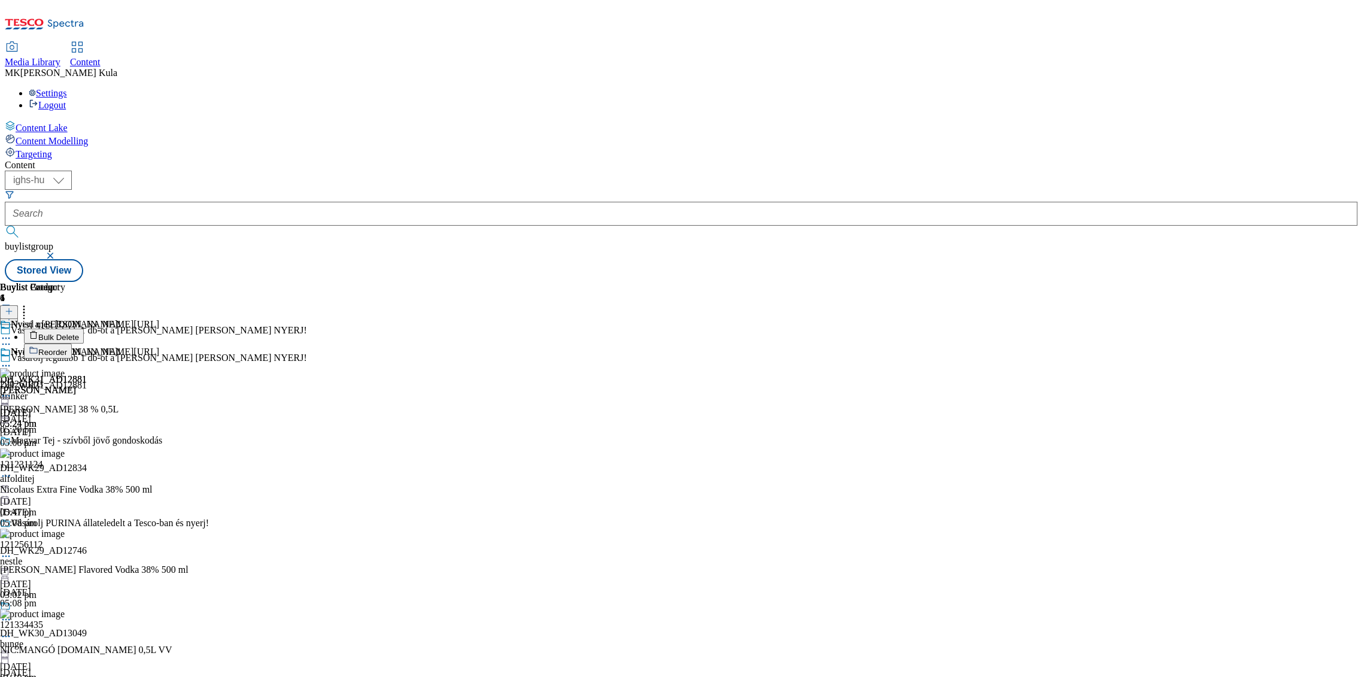
click at [13, 307] on icon at bounding box center [9, 311] width 8 height 8
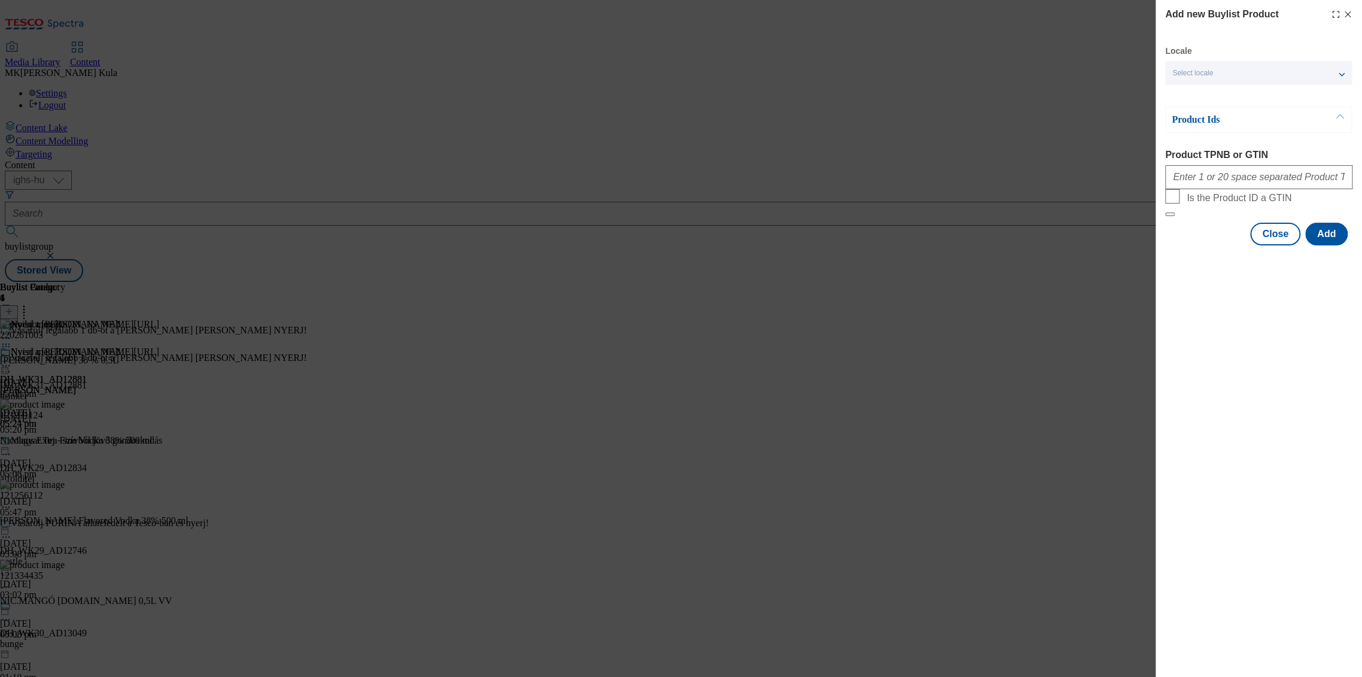
click at [1221, 76] on div "Select locale" at bounding box center [1258, 73] width 187 height 24
click at [1223, 120] on span "English" at bounding box center [1269, 121] width 151 height 11
click at [1187, 120] on input "English" at bounding box center [1179, 123] width 14 height 14
click at [1319, 150] on label "Product TPNB or GTIN" at bounding box center [1258, 155] width 187 height 11
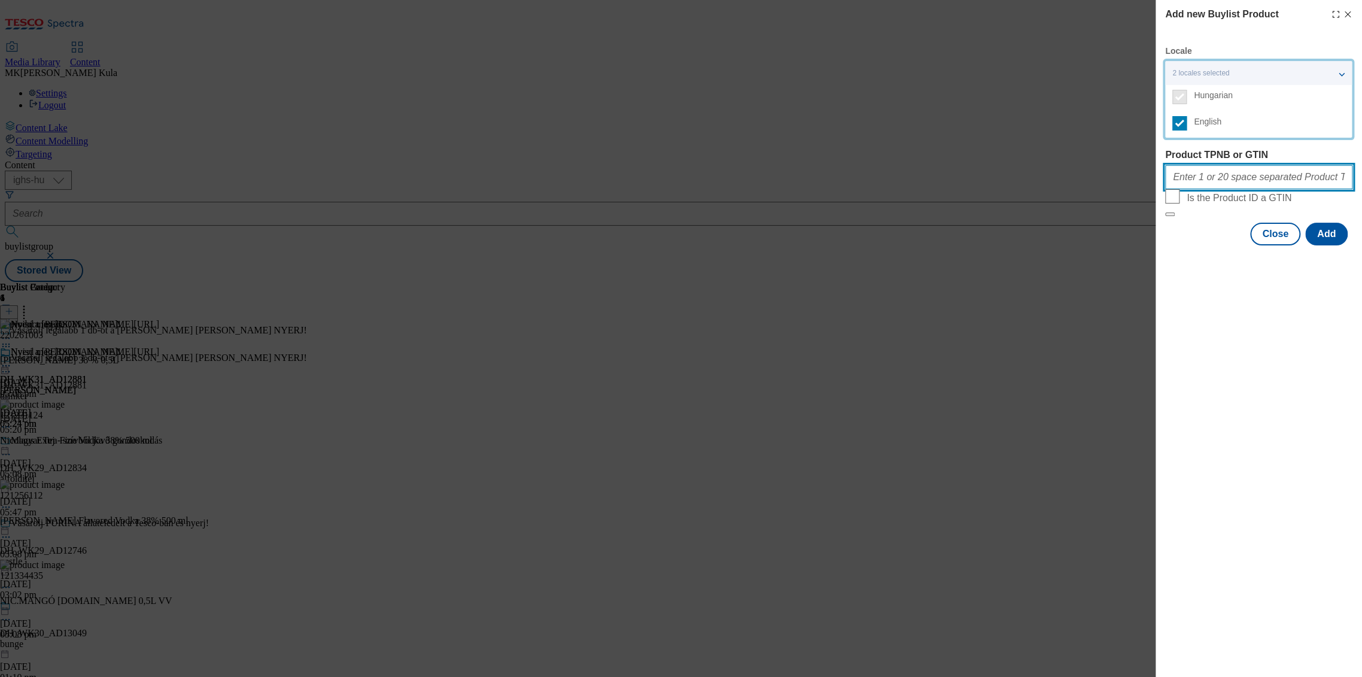
click at [1319, 165] on input "Product TPNB or GTIN" at bounding box center [1258, 177] width 187 height 24
click at [1242, 356] on div "Add new Buylist Product Locale 2 locales selected Hungarian English Product Ids…" at bounding box center [1259, 338] width 206 height 677
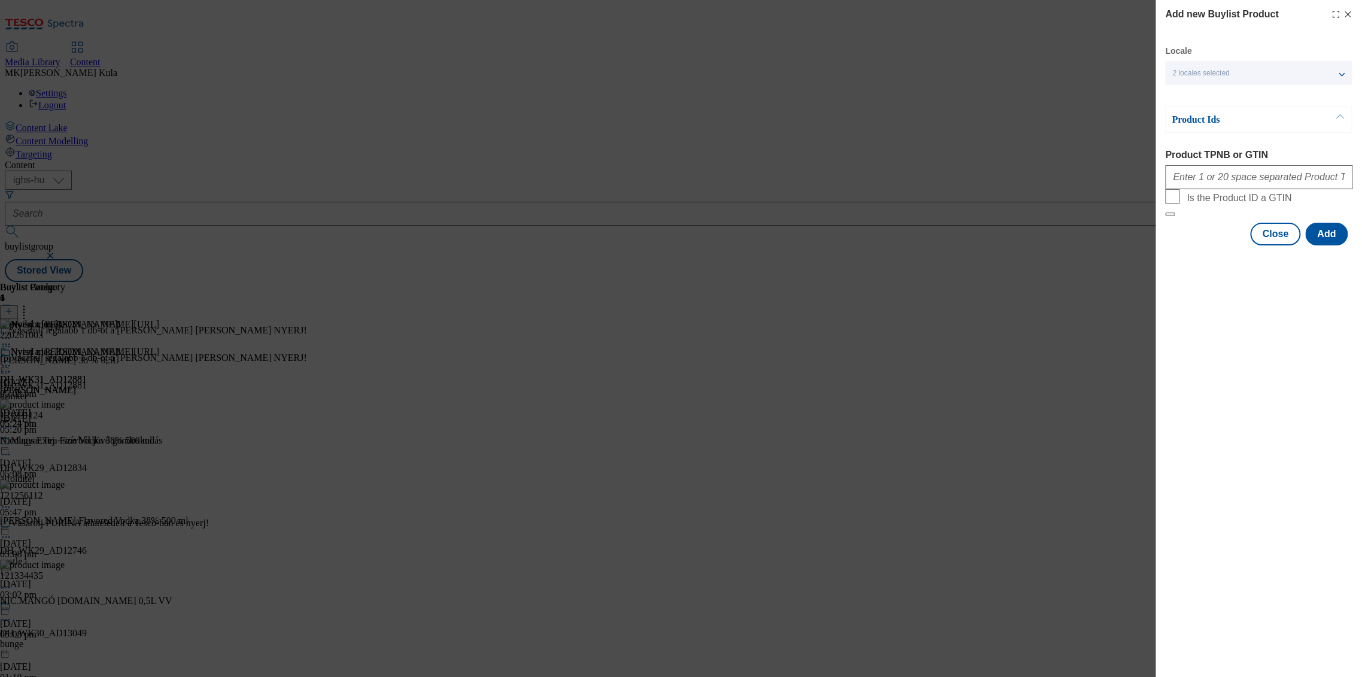
click at [1253, 80] on div "2 locales selected" at bounding box center [1258, 73] width 187 height 24
click at [1245, 299] on div "Add new Buylist Product Locale 2 locales selected Hungarian English Product Ids…" at bounding box center [1259, 338] width 206 height 677
click at [1320, 245] on button "Add" at bounding box center [1326, 234] width 42 height 23
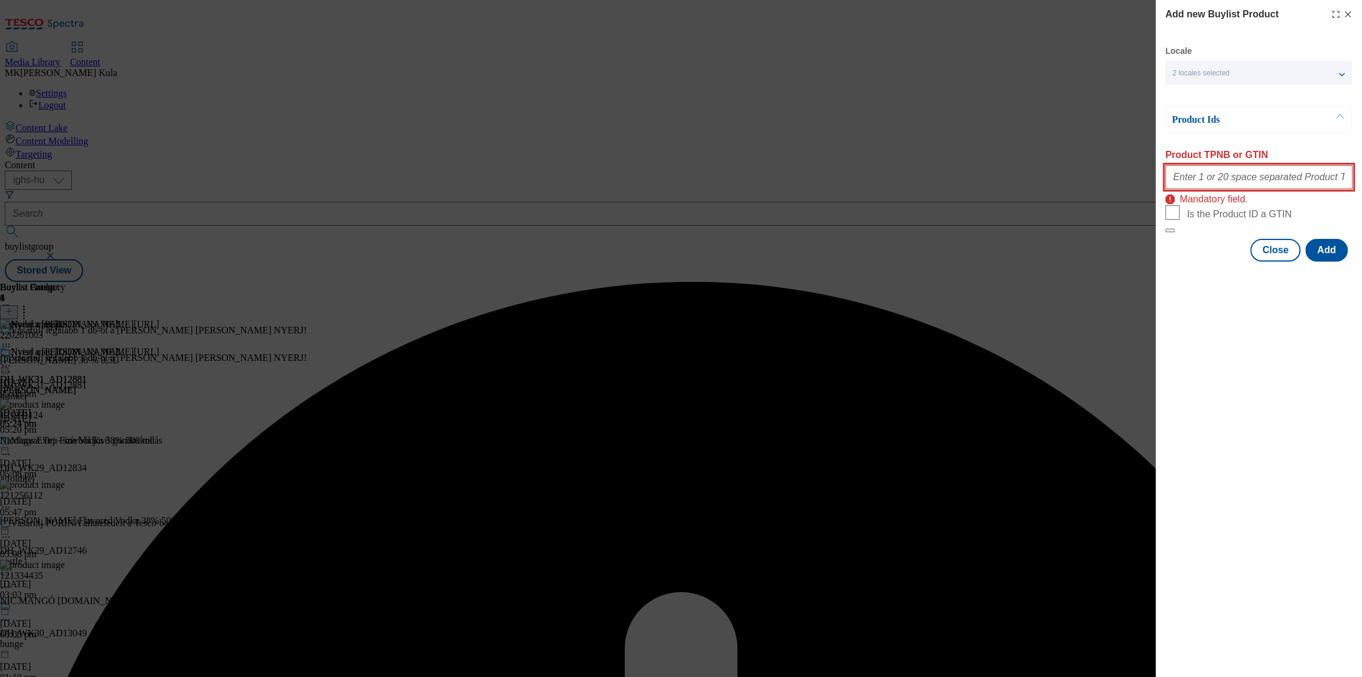
drag, startPoint x: 1205, startPoint y: 178, endPoint x: 1213, endPoint y: 189, distance: 12.8
click at [1205, 178] on input "Product TPNB or GTIN" at bounding box center [1258, 177] width 187 height 24
paste input "220261003 121231124 121256112 121334435"
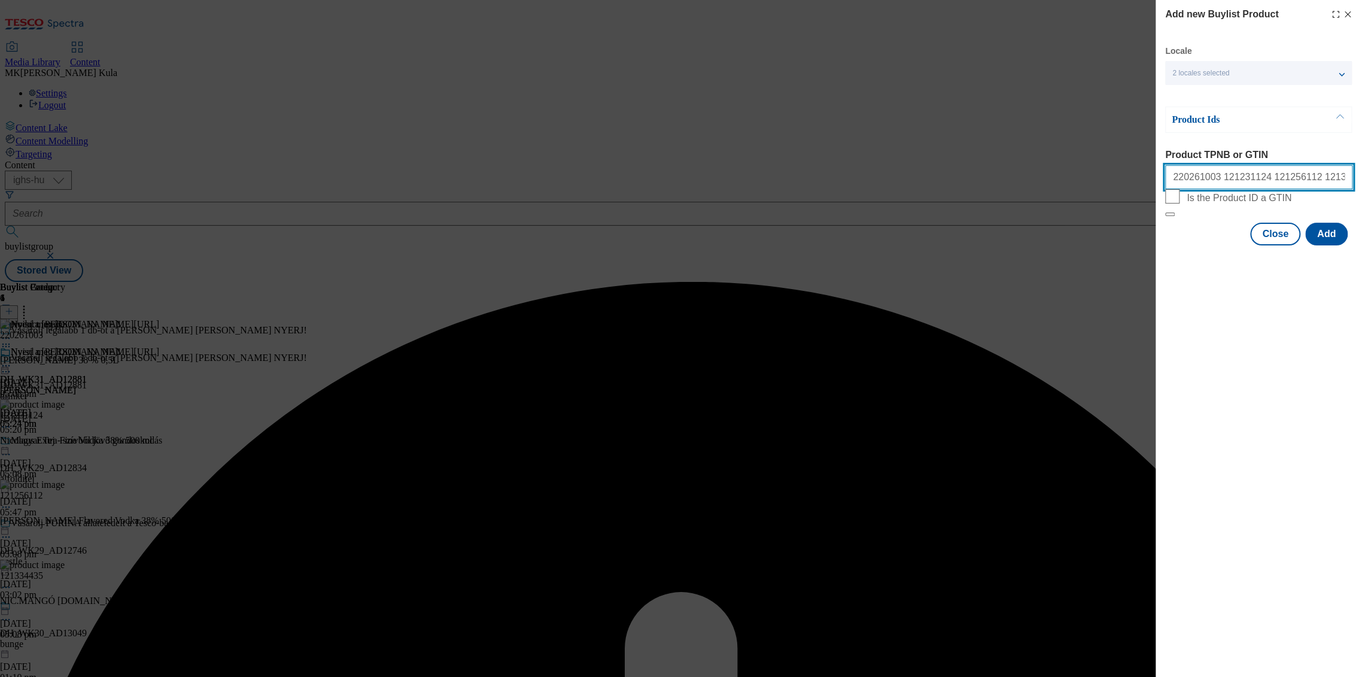
type input "220261003 121231124 121256112 121334435"
click at [1301, 509] on div "Add new Buylist Product Locale 2 locales selected Hungarian English Product Ids…" at bounding box center [1259, 338] width 206 height 677
click at [1321, 245] on button "Add" at bounding box center [1326, 234] width 42 height 23
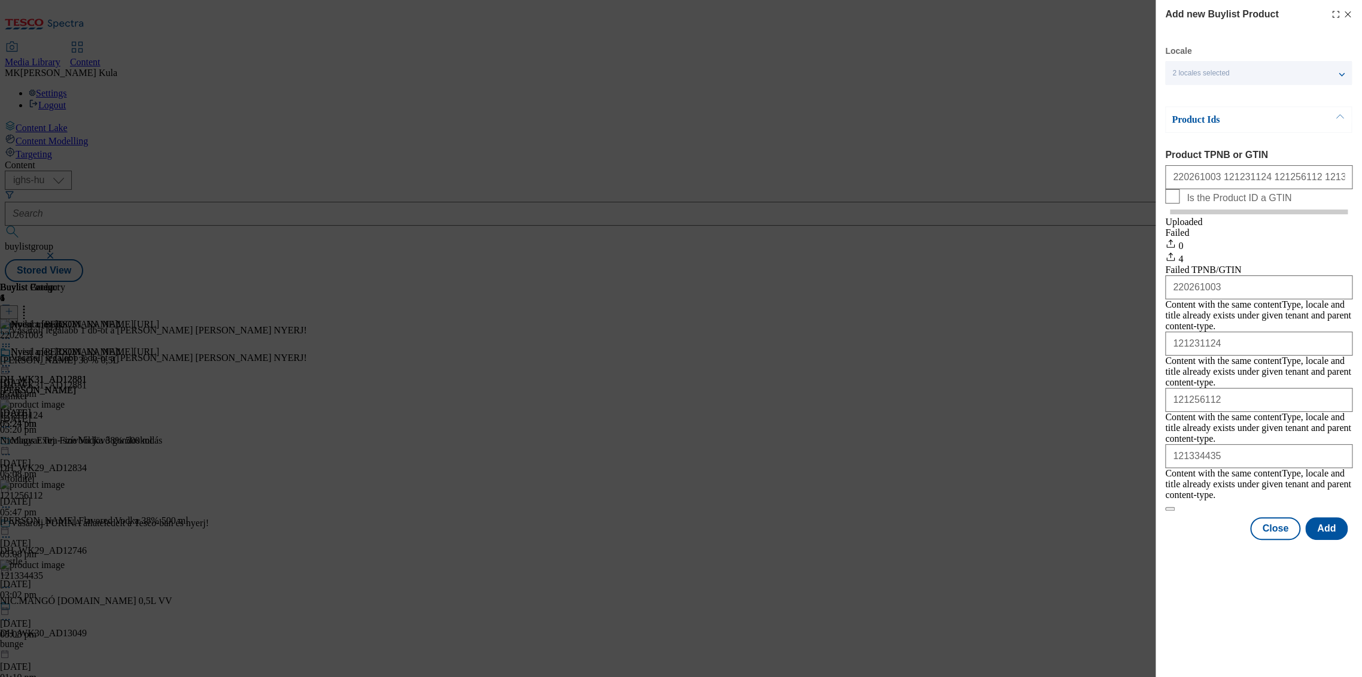
click at [1244, 139] on div "Product Ids Product TPNB or GTIN 220261003 121231124 121256112 121334435 Is the…" at bounding box center [1258, 309] width 187 height 405
click at [1234, 127] on div "Product Ids" at bounding box center [1258, 120] width 187 height 26
click at [1232, 120] on p "Product Ids" at bounding box center [1235, 120] width 126 height 12
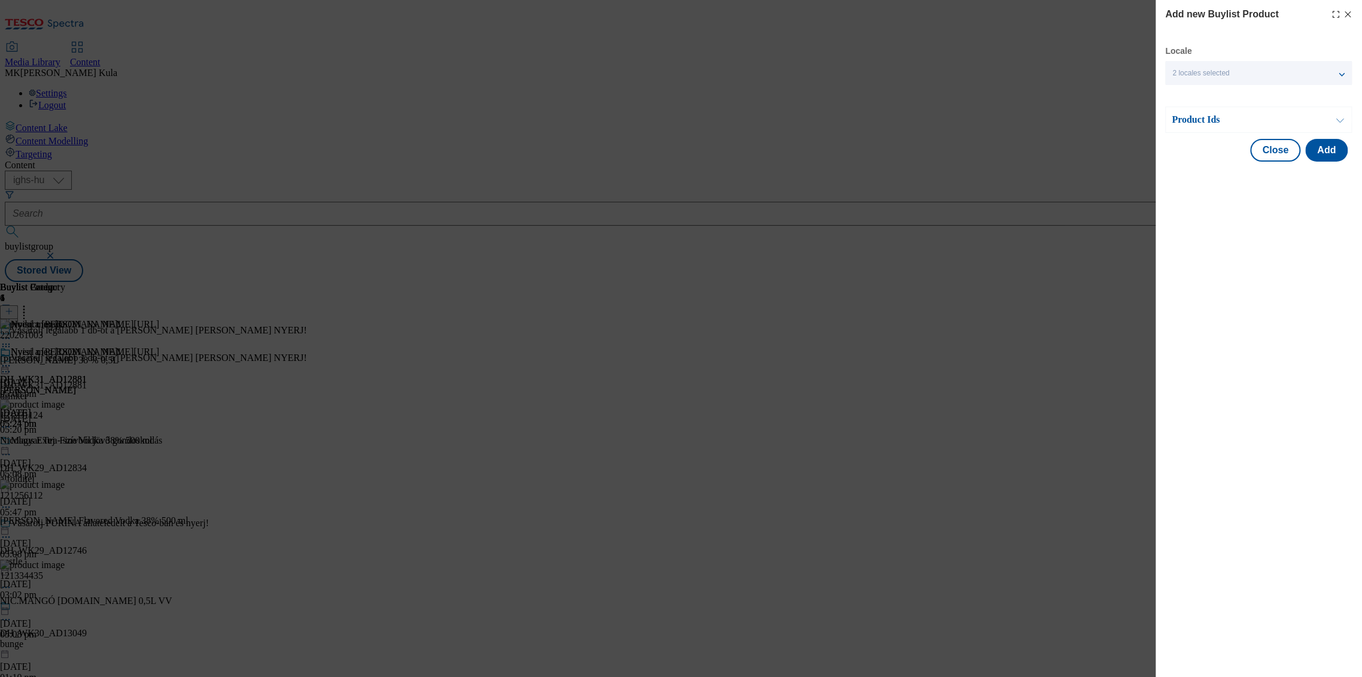
click at [1231, 119] on p "Product Ids" at bounding box center [1235, 120] width 126 height 12
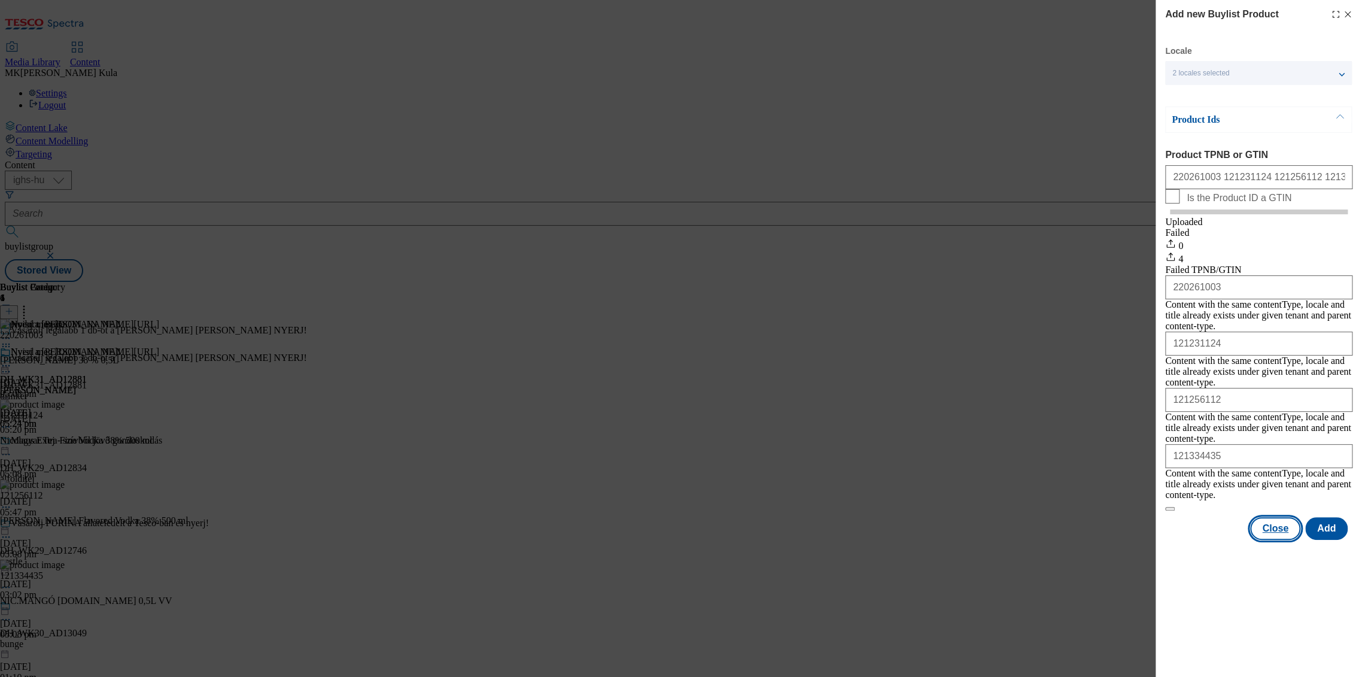
click at [1269, 517] on button "Close" at bounding box center [1275, 528] width 50 height 23
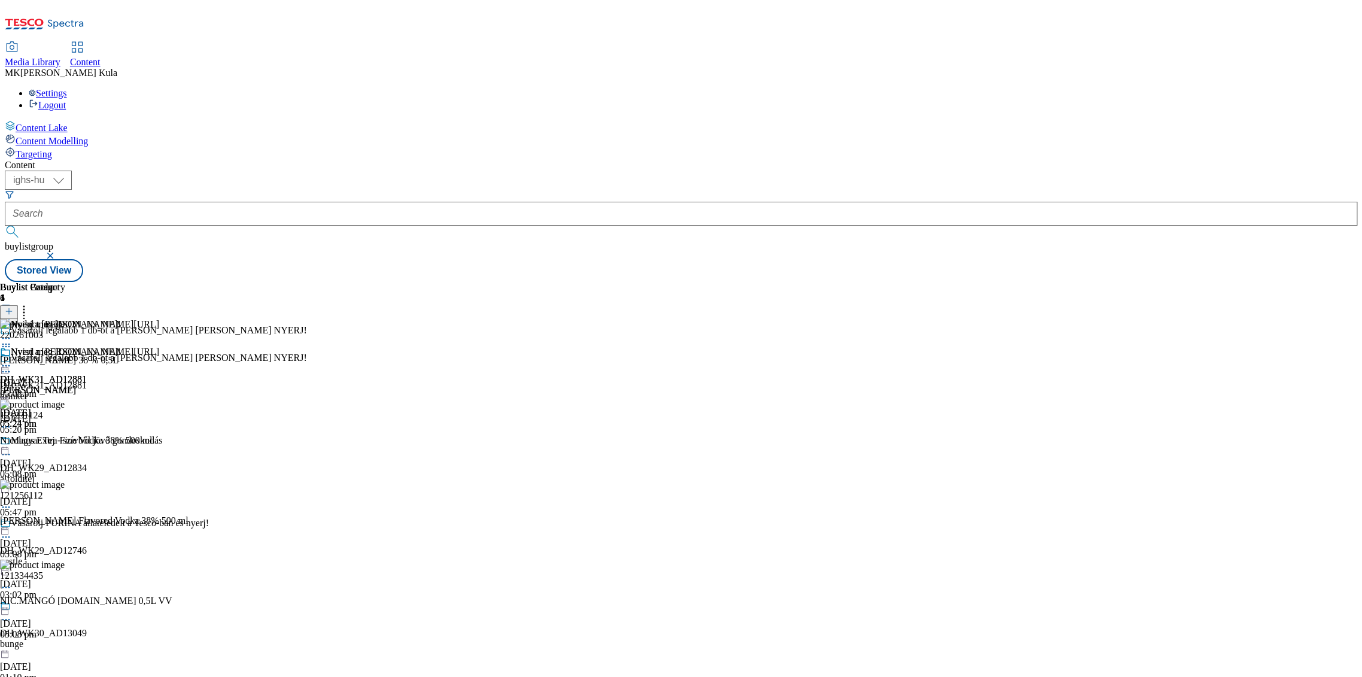
click at [12, 341] on icon at bounding box center [6, 347] width 12 height 12
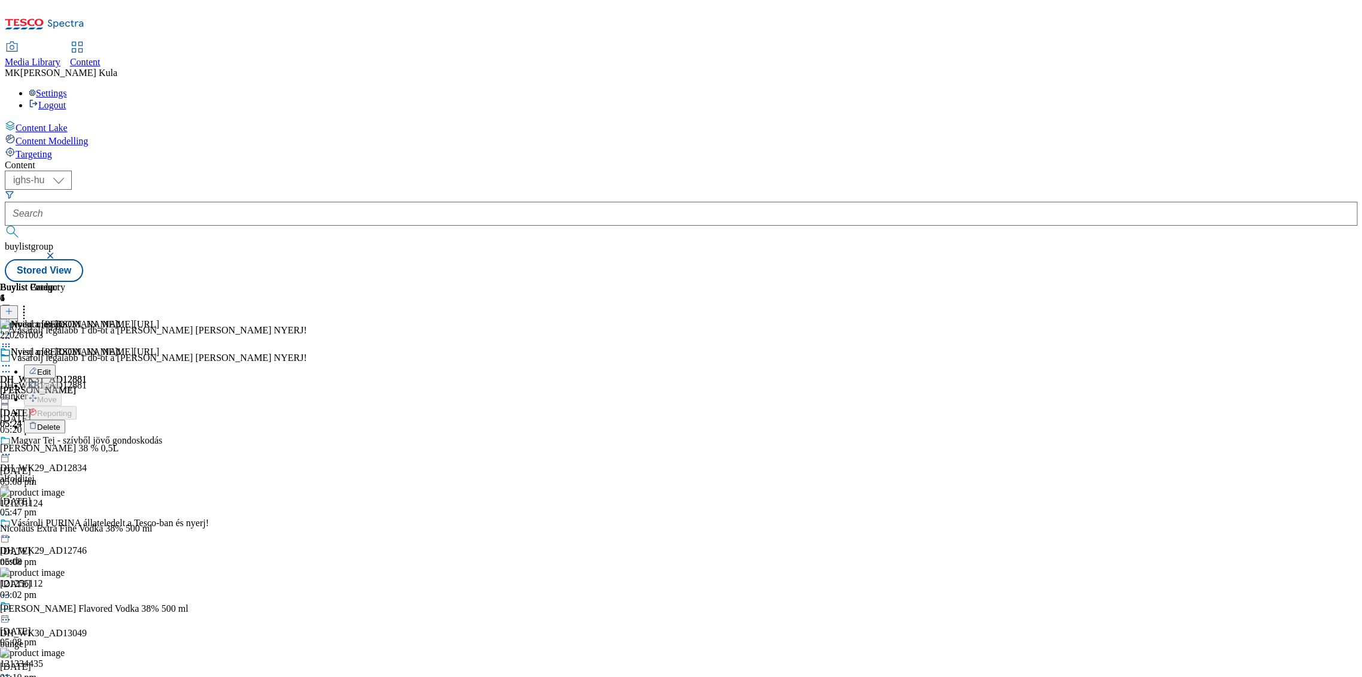
click at [56, 364] on button "Edit" at bounding box center [40, 371] width 32 height 14
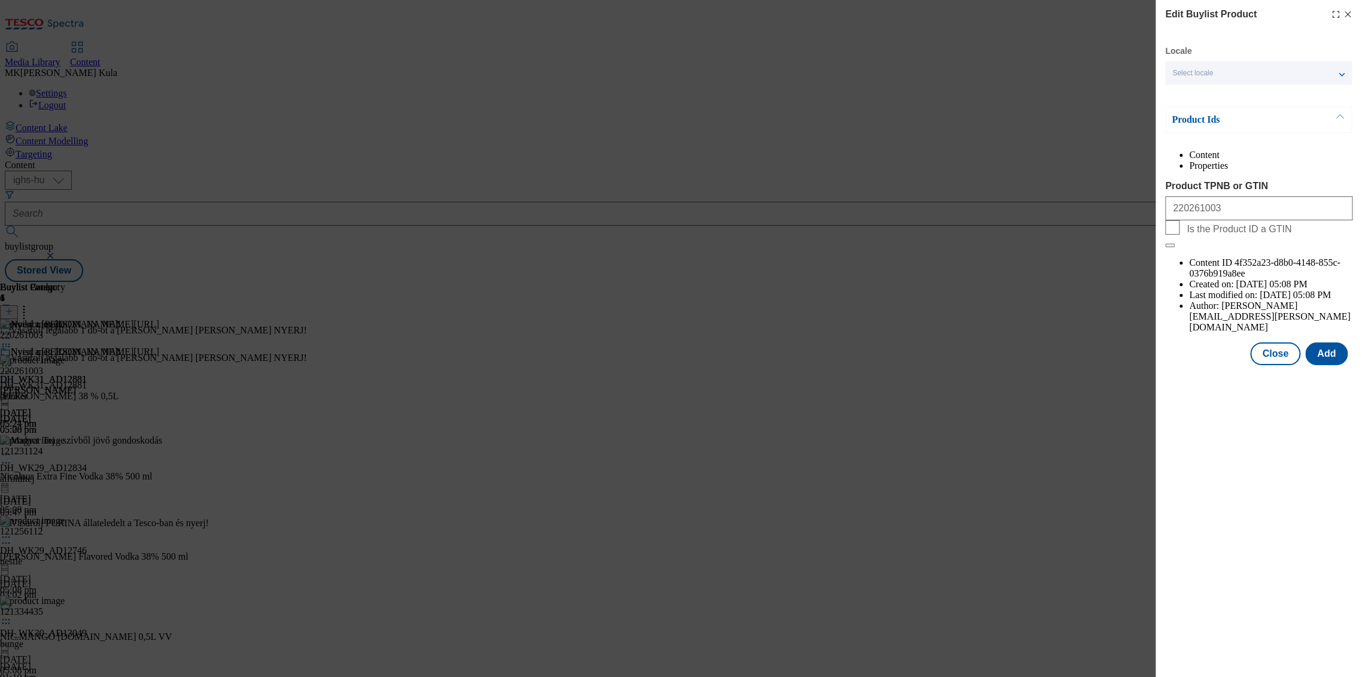
click at [1234, 44] on div "Edit Buylist Product Locale Select locale Hungarian English Product Ids Content…" at bounding box center [1258, 186] width 187 height 358
click at [1237, 74] on div "Select locale" at bounding box center [1258, 73] width 187 height 24
click at [1200, 119] on span "English" at bounding box center [1208, 122] width 28 height 7
click at [1187, 118] on input "English" at bounding box center [1179, 123] width 14 height 14
click at [1336, 342] on button "Add" at bounding box center [1326, 353] width 42 height 23
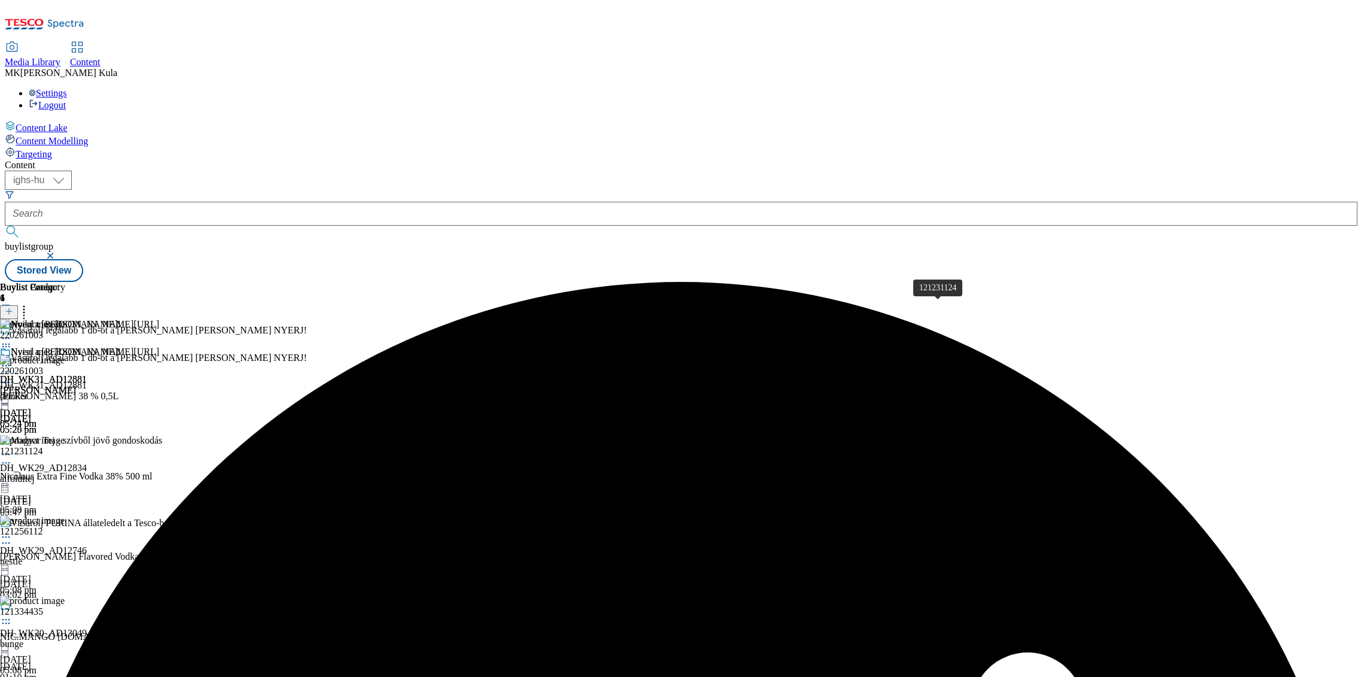
click at [12, 457] on icon at bounding box center [6, 463] width 12 height 12
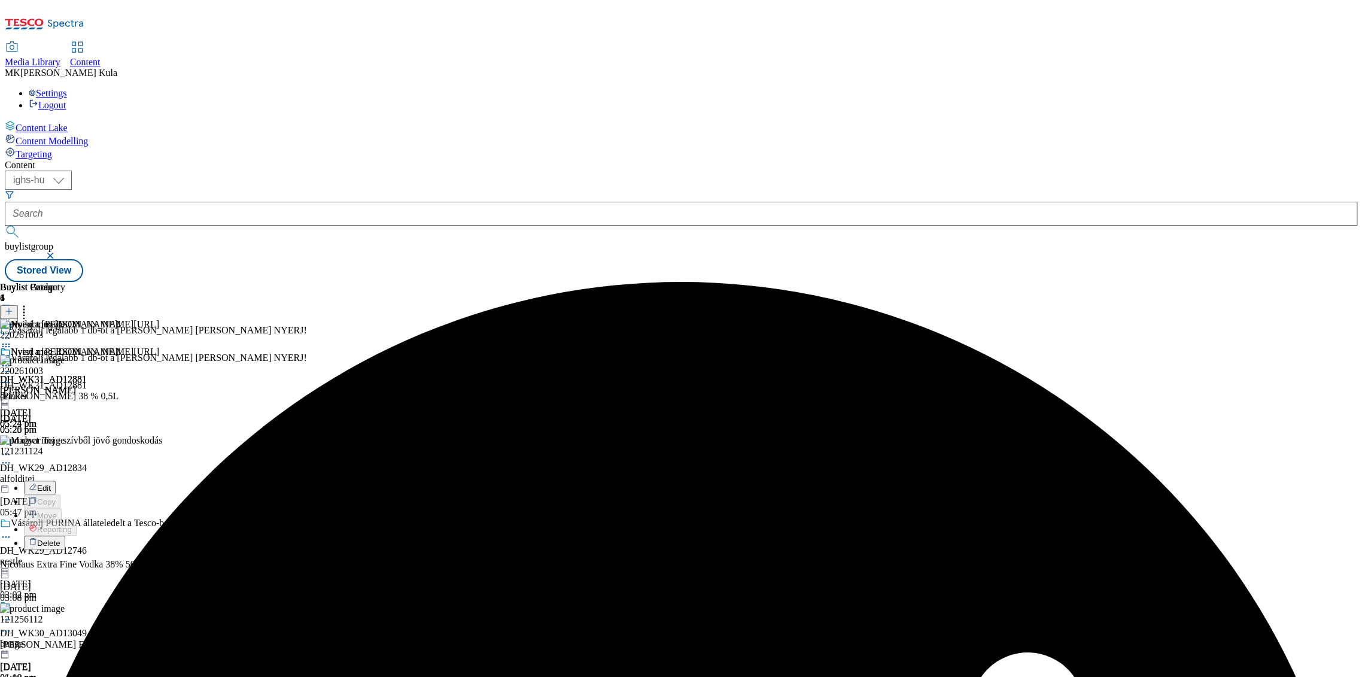
click at [56, 481] on button "Edit" at bounding box center [40, 488] width 32 height 14
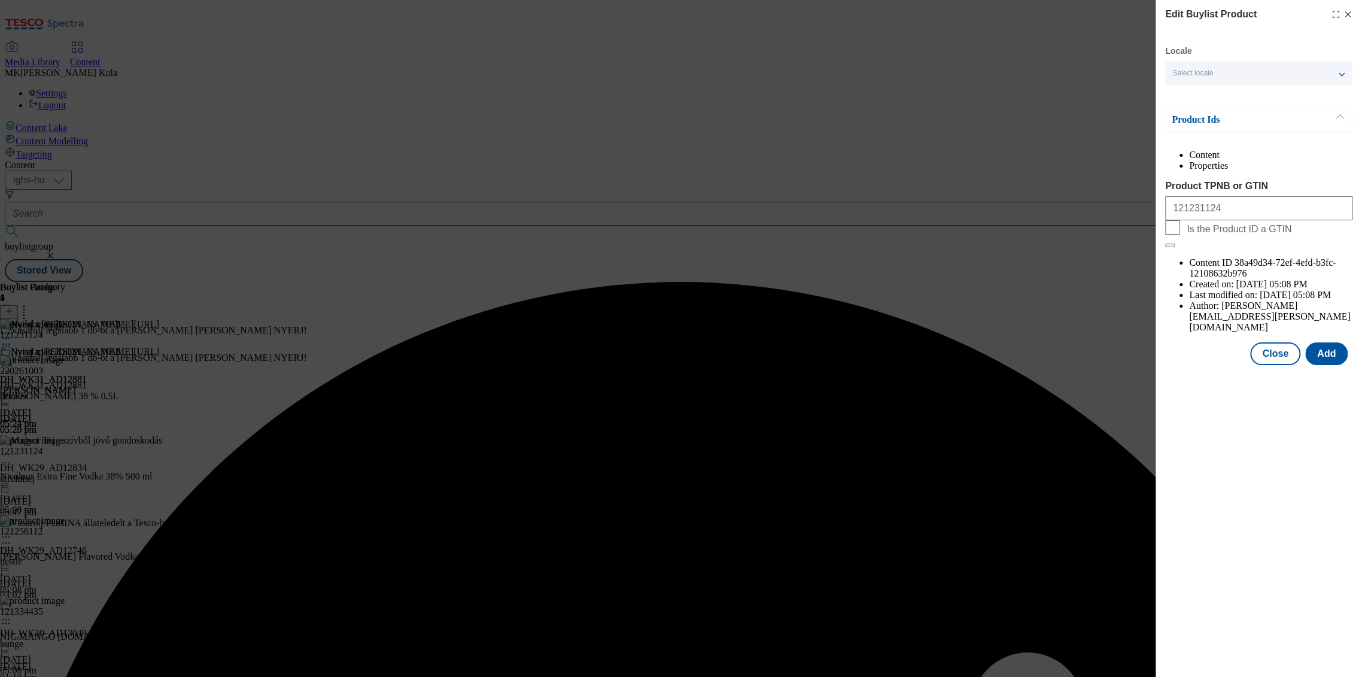
click at [1244, 73] on div "Select locale" at bounding box center [1258, 73] width 187 height 24
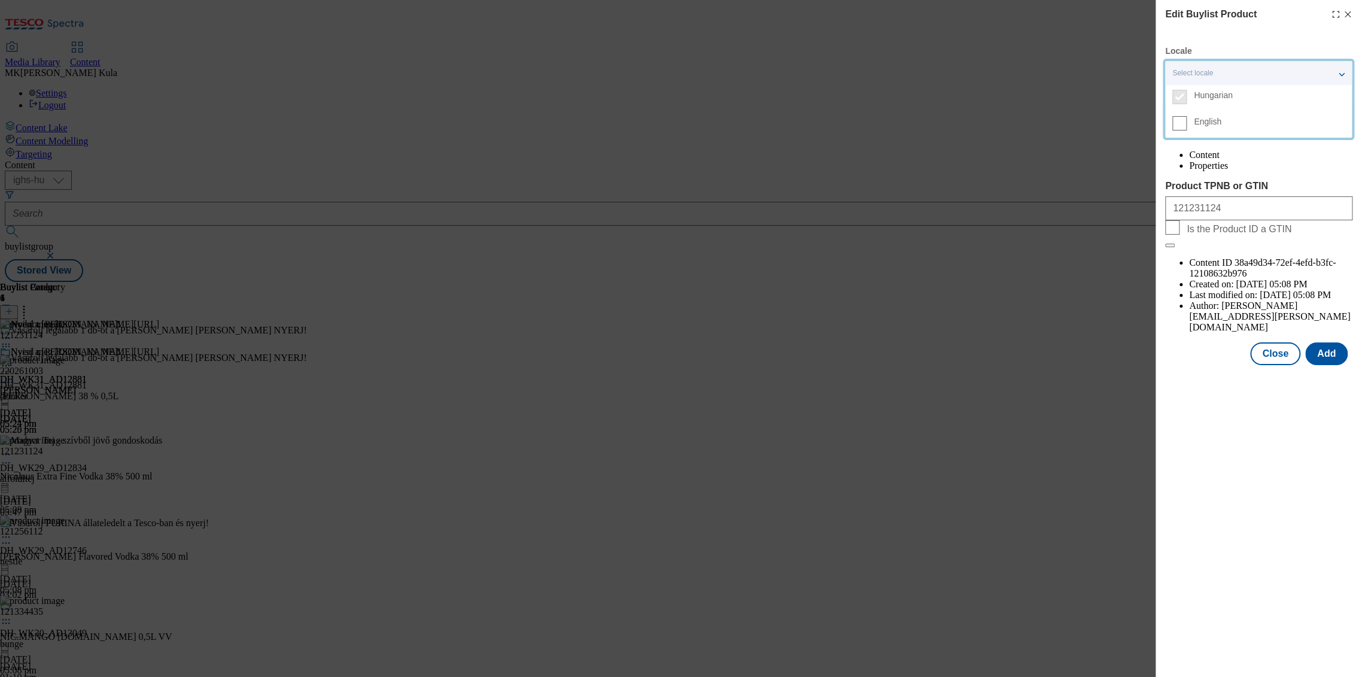
click at [1204, 121] on span "English" at bounding box center [1208, 122] width 28 height 7
click at [1187, 121] on input "English" at bounding box center [1179, 123] width 14 height 14
click at [1320, 342] on button "Add" at bounding box center [1326, 353] width 42 height 23
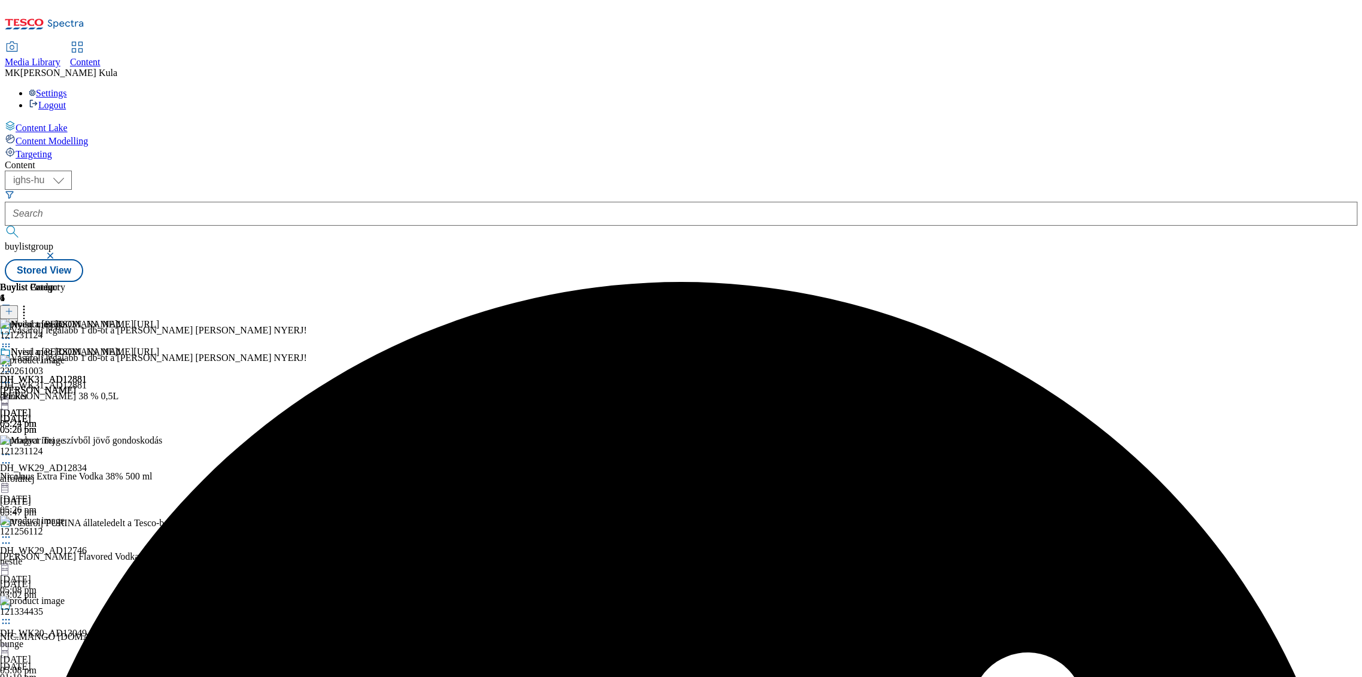
scroll to position [115, 0]
click at [10, 542] on circle at bounding box center [9, 543] width 2 height 2
click at [56, 561] on button "Edit" at bounding box center [40, 568] width 32 height 14
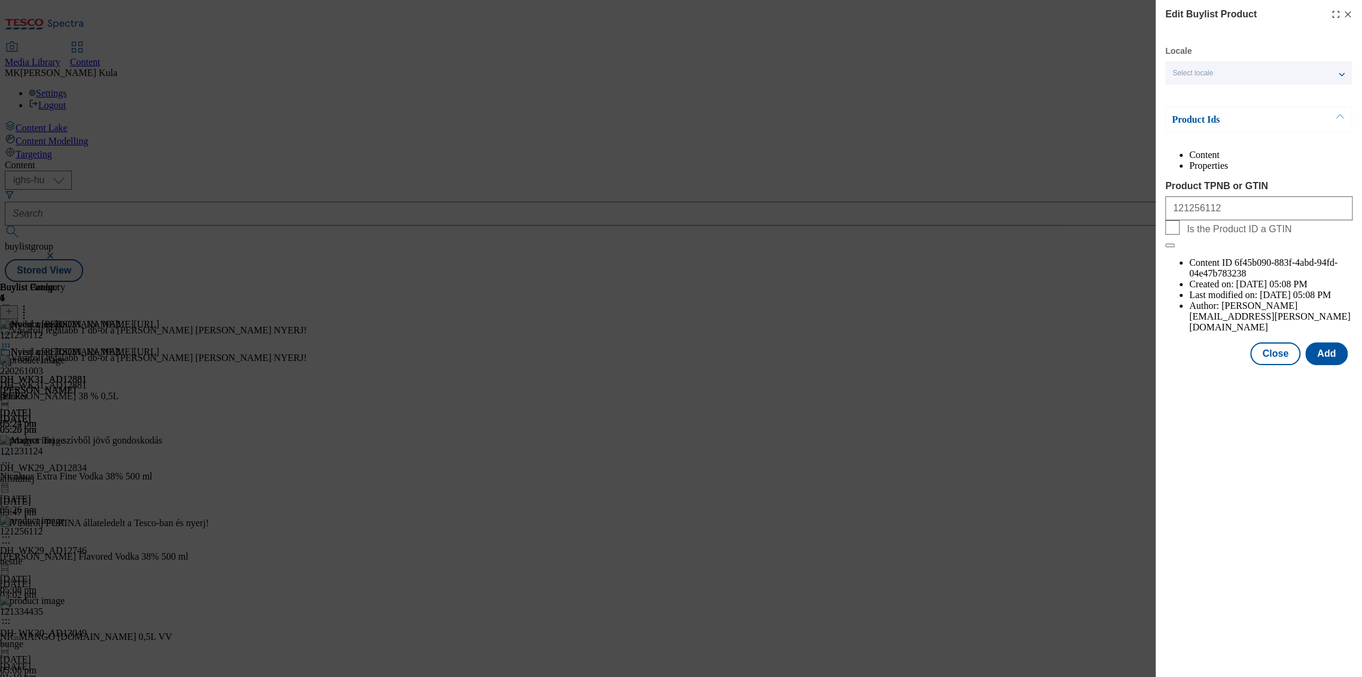
click at [1279, 78] on div "Select locale" at bounding box center [1258, 73] width 187 height 24
click at [1198, 121] on span "English" at bounding box center [1208, 122] width 28 height 7
click at [1187, 121] on input "English" at bounding box center [1179, 123] width 14 height 14
click at [1329, 342] on button "Add" at bounding box center [1326, 353] width 42 height 23
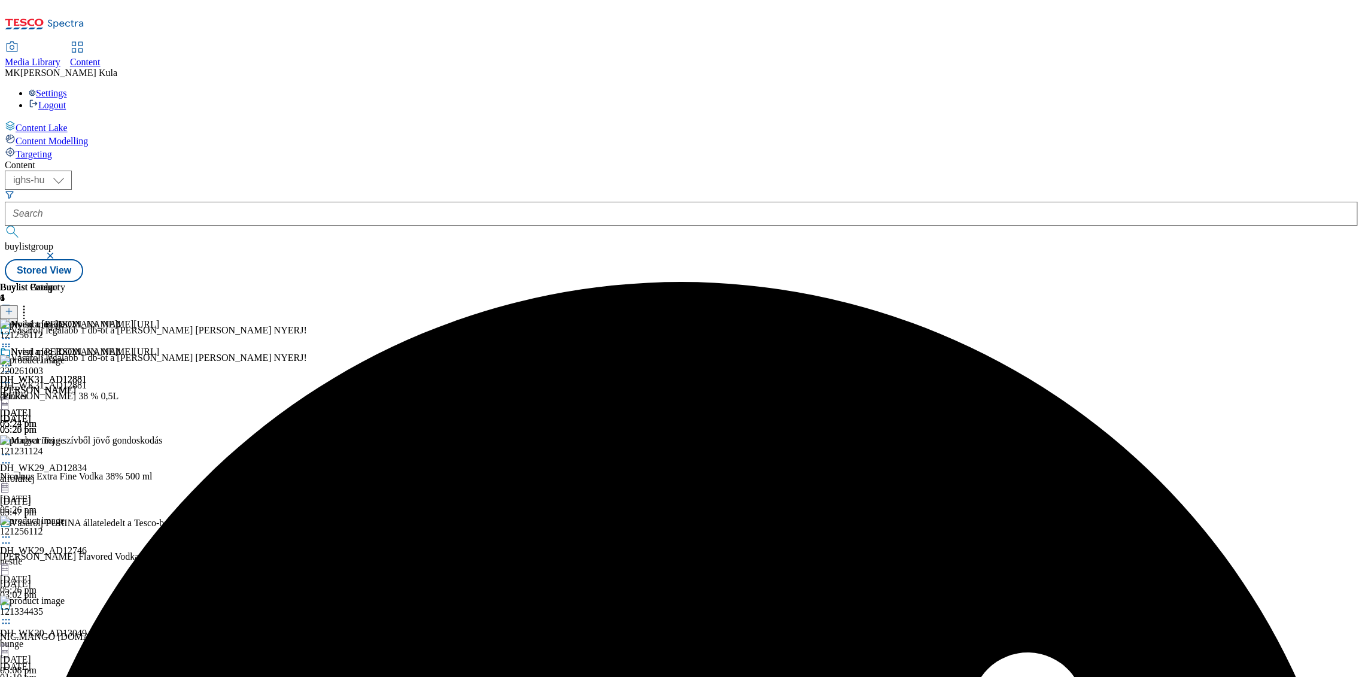
scroll to position [115, 0]
click at [12, 537] on icon at bounding box center [6, 543] width 12 height 12
click at [56, 561] on button "Edit" at bounding box center [40, 568] width 32 height 14
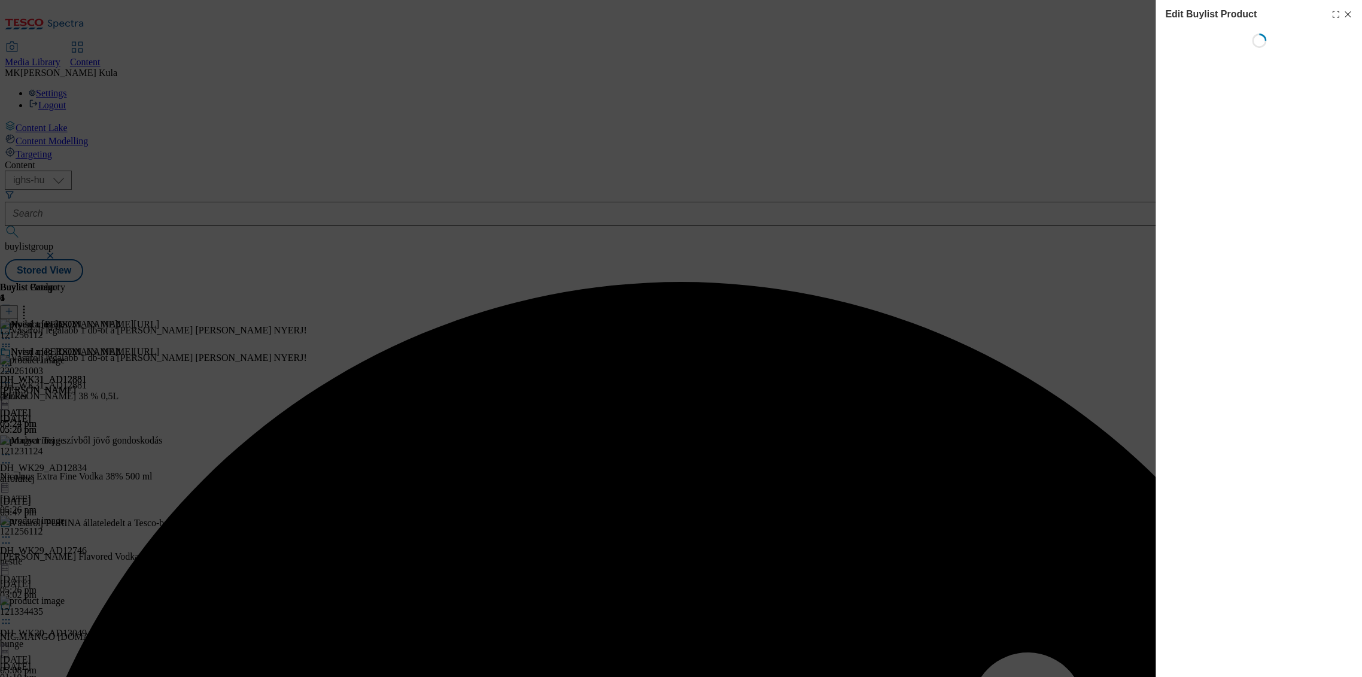
scroll to position [0, 0]
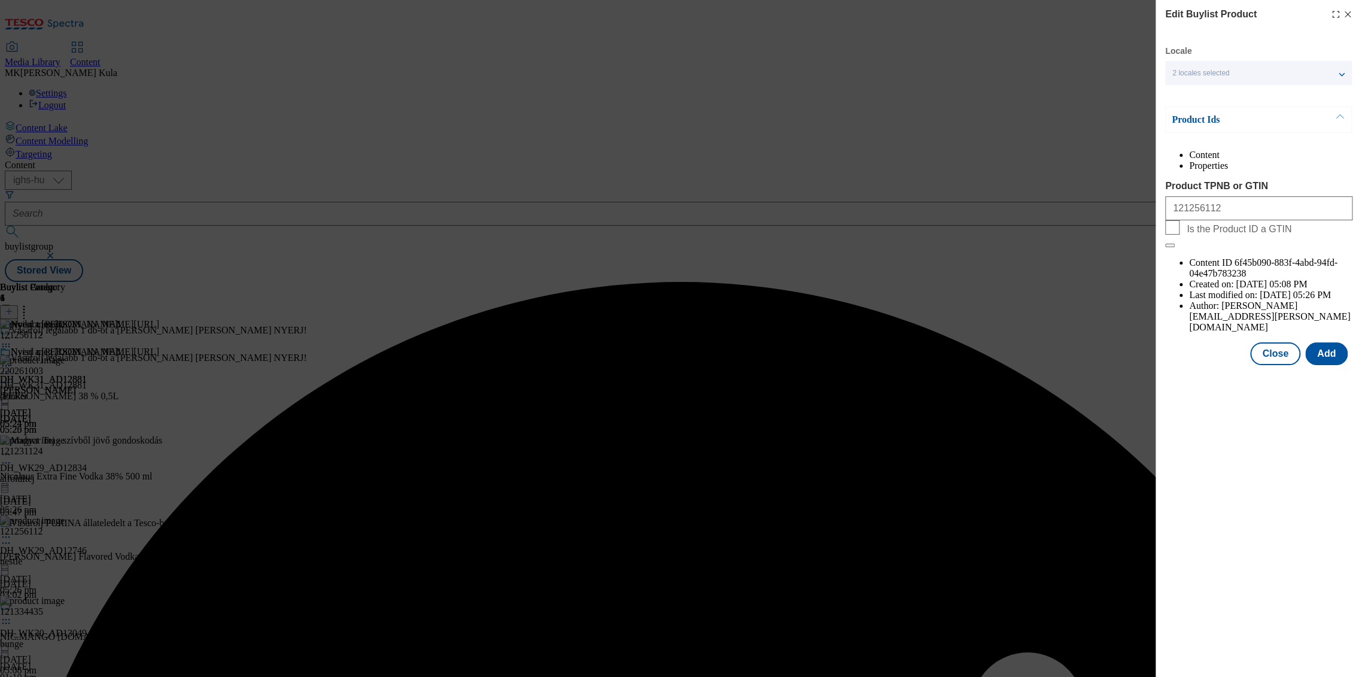
click at [1236, 74] on div "2 locales selected" at bounding box center [1258, 73] width 187 height 24
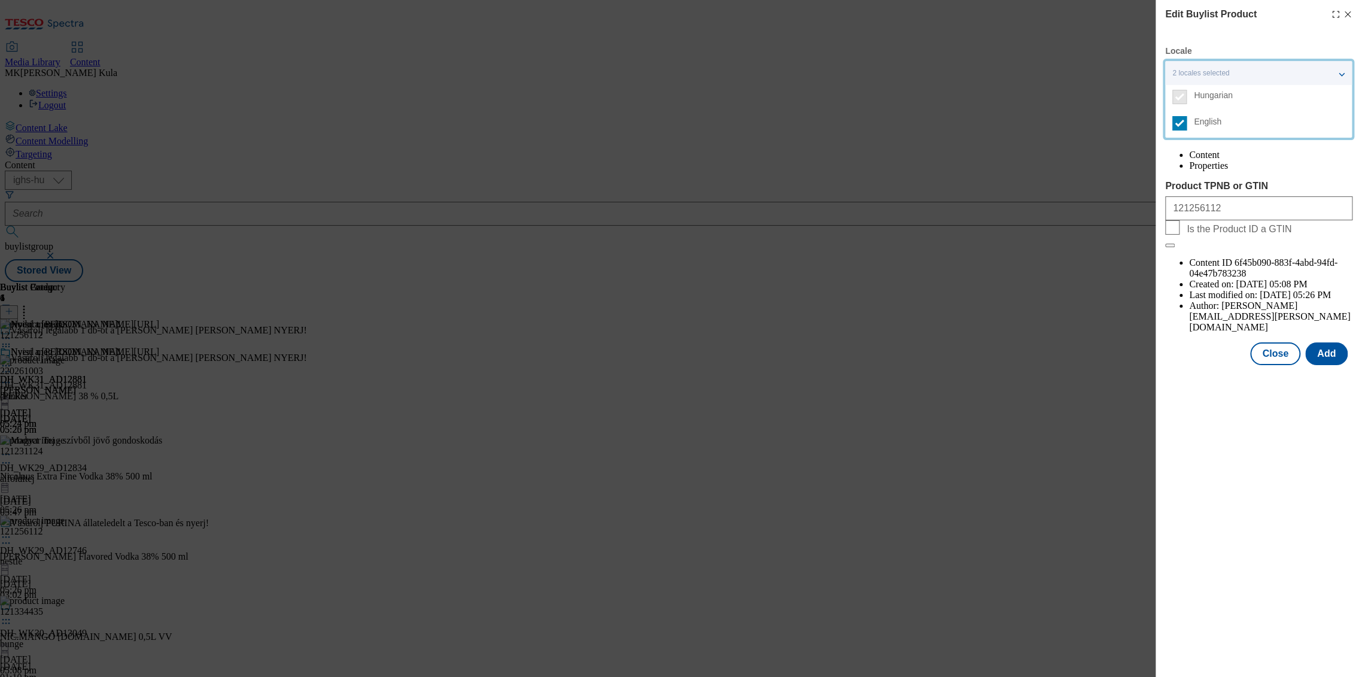
click at [1350, 11] on icon "Modal" at bounding box center [1348, 15] width 10 height 10
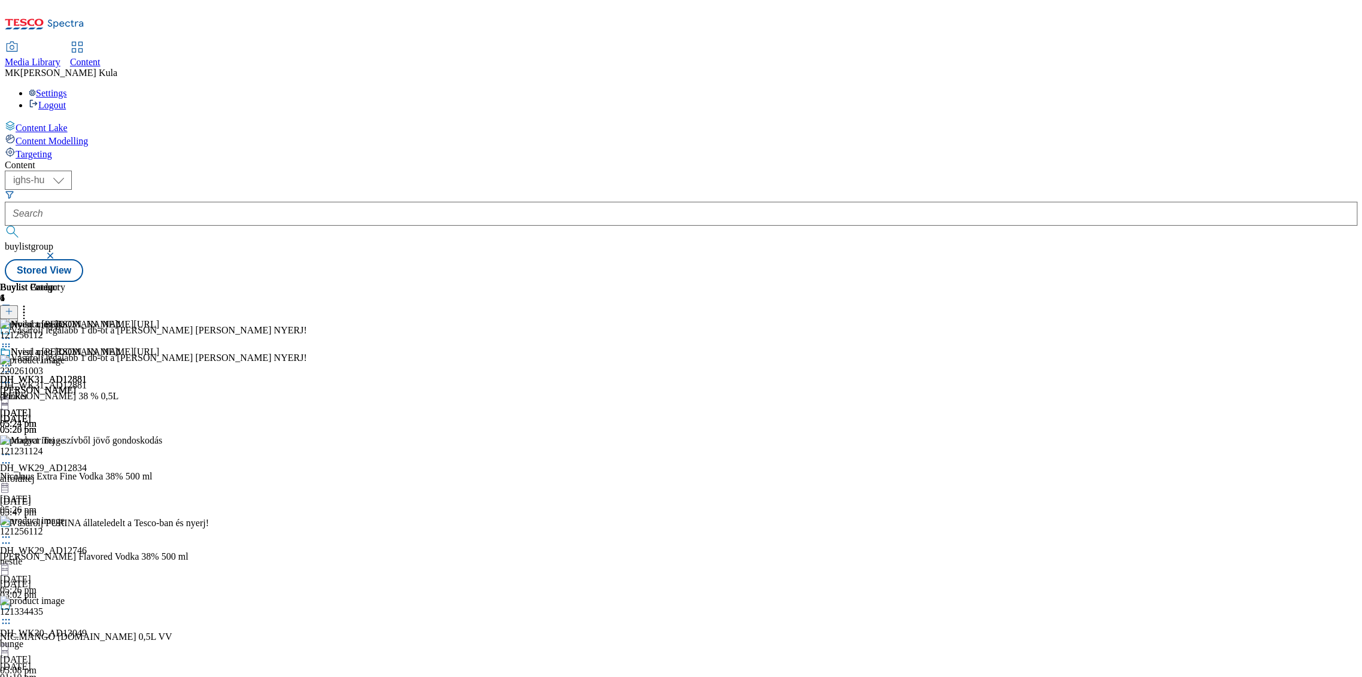
scroll to position [115, 0]
click at [12, 617] on icon at bounding box center [6, 623] width 12 height 12
click at [56, 641] on button "Edit" at bounding box center [40, 648] width 32 height 14
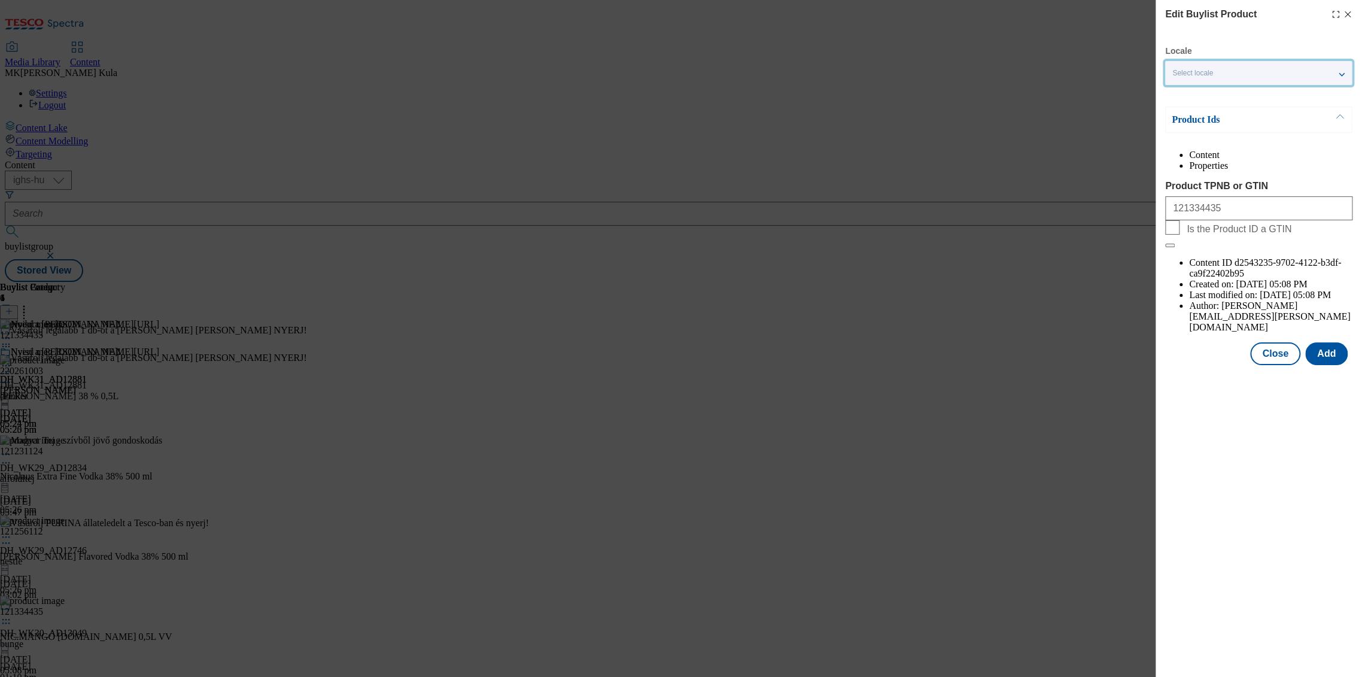
click at [1277, 70] on div "Select locale" at bounding box center [1258, 73] width 187 height 24
click at [1216, 119] on span "English" at bounding box center [1208, 122] width 28 height 7
click at [1187, 119] on input "English" at bounding box center [1179, 123] width 14 height 14
click at [1326, 342] on button "Add" at bounding box center [1326, 353] width 42 height 23
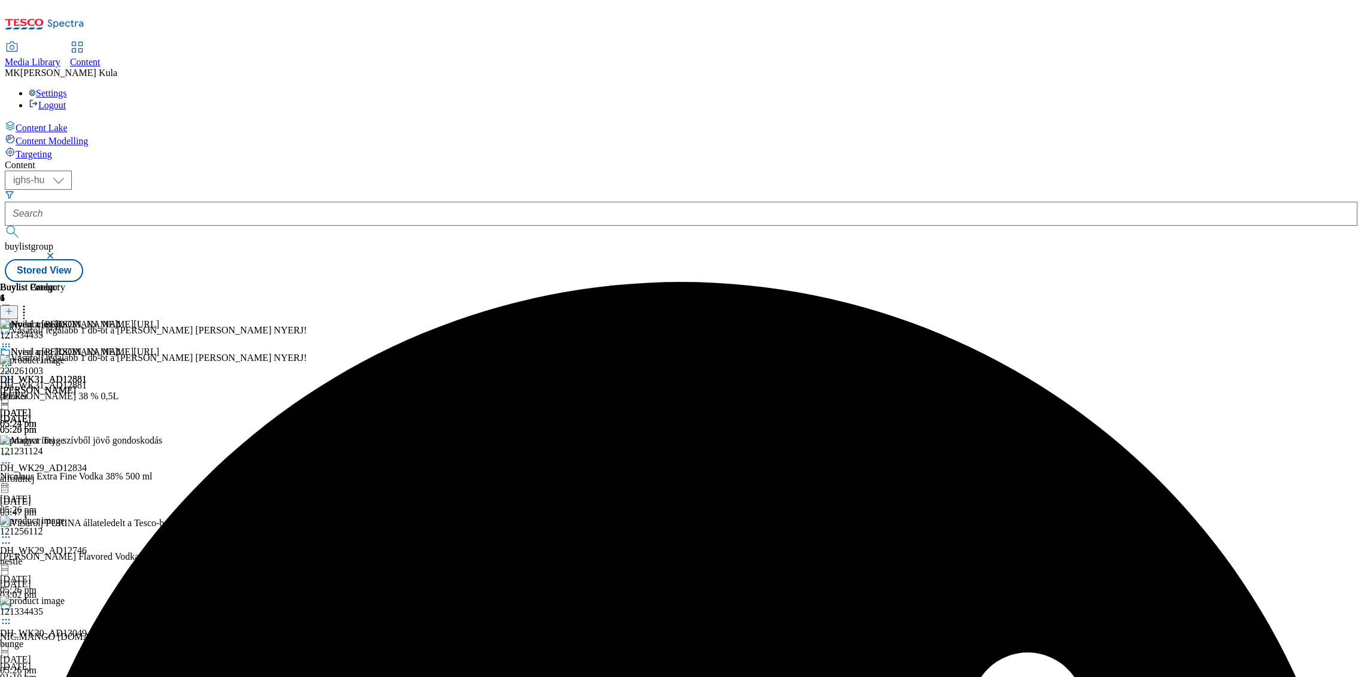
click at [12, 360] on icon at bounding box center [6, 366] width 12 height 12
click at [70, 439] on button "Preview" at bounding box center [47, 446] width 46 height 14
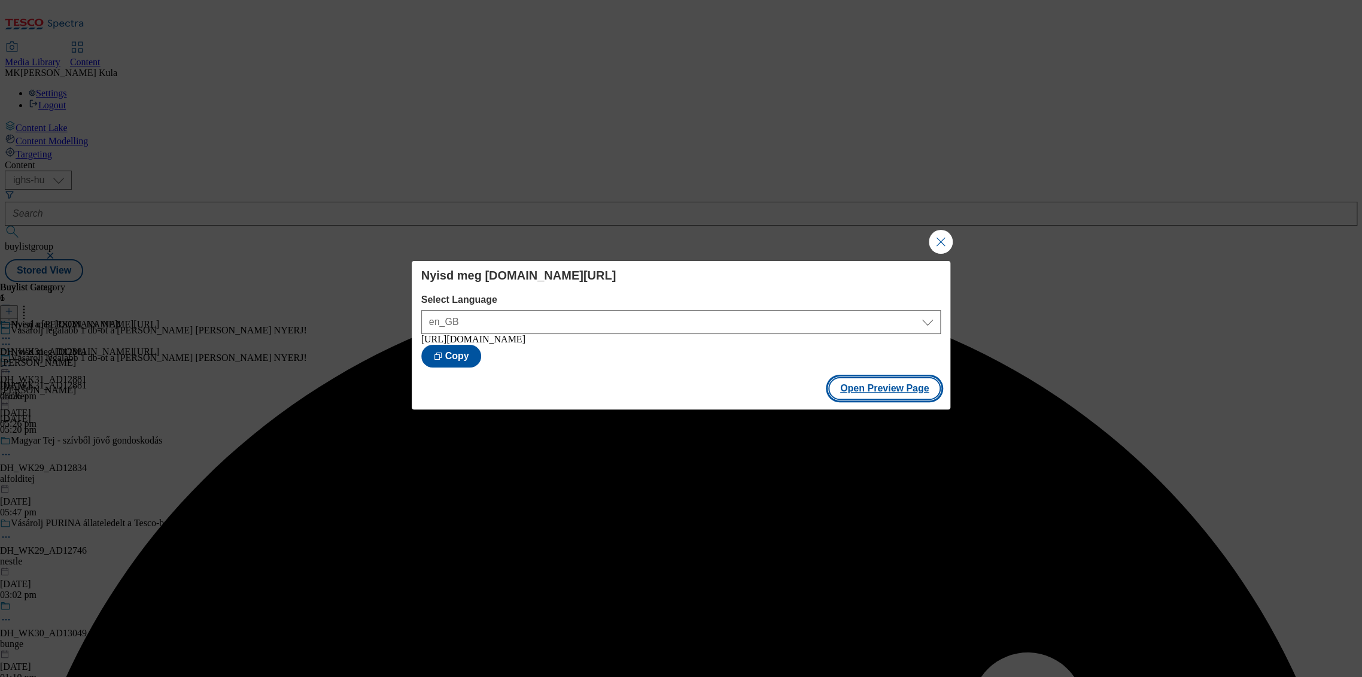
click at [885, 397] on button "Open Preview Page" at bounding box center [884, 388] width 113 height 23
drag, startPoint x: 942, startPoint y: 250, endPoint x: 906, endPoint y: 241, distance: 37.0
click at [942, 249] on button "Close Modal" at bounding box center [941, 242] width 24 height 24
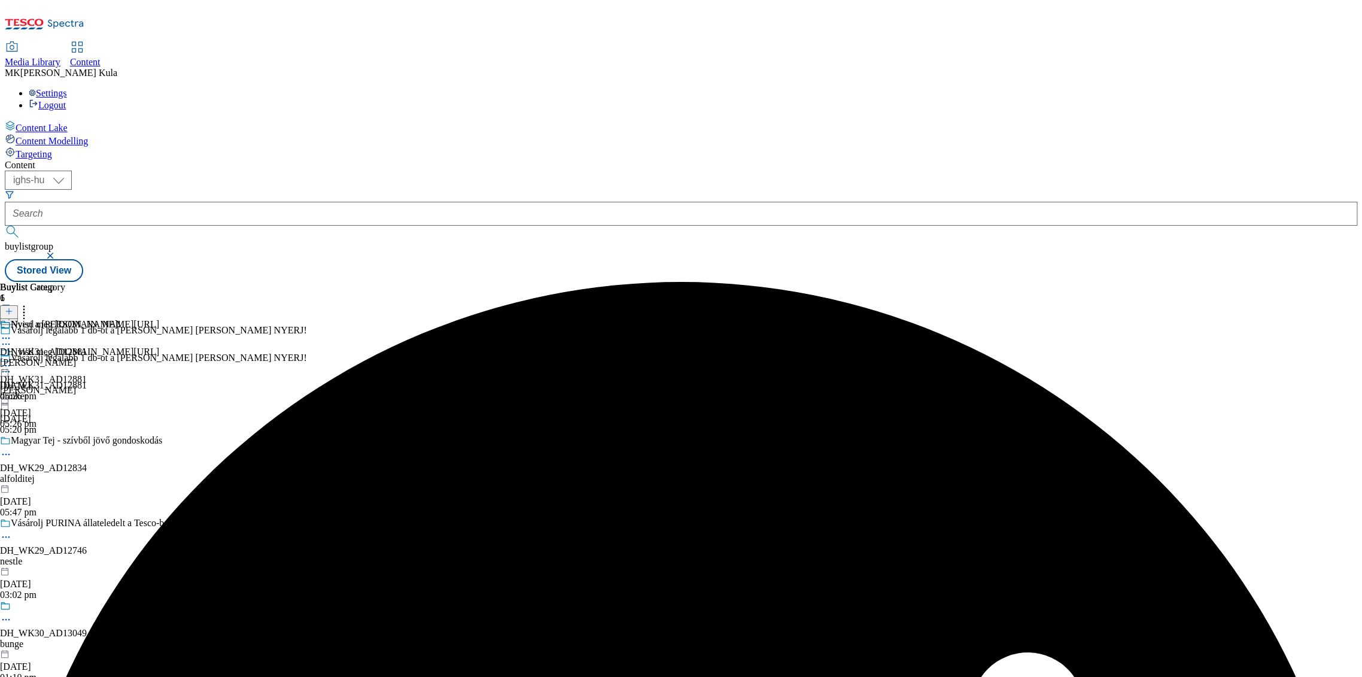
click at [159, 347] on div "Nyisd meg [DOMAIN_NAME][URL]" at bounding box center [79, 361] width 159 height 28
click at [12, 360] on icon at bounding box center [6, 366] width 12 height 12
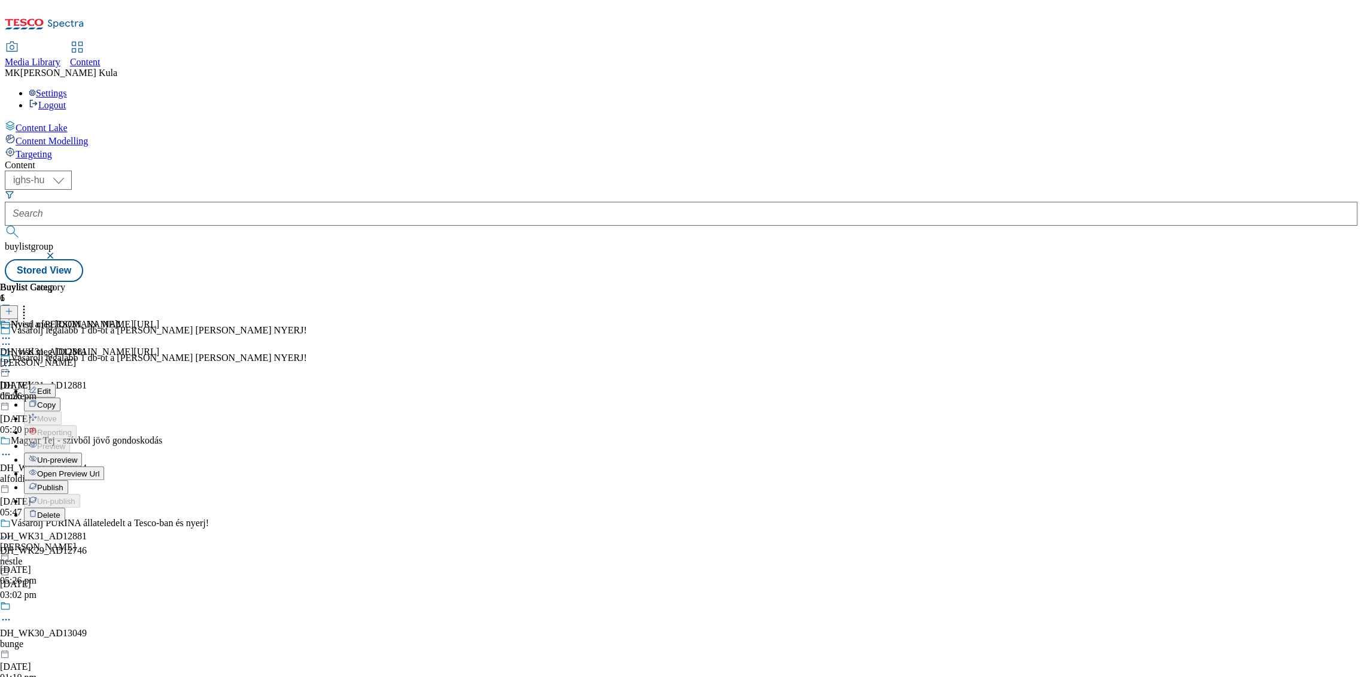
click at [68, 480] on button "Publish" at bounding box center [46, 487] width 44 height 14
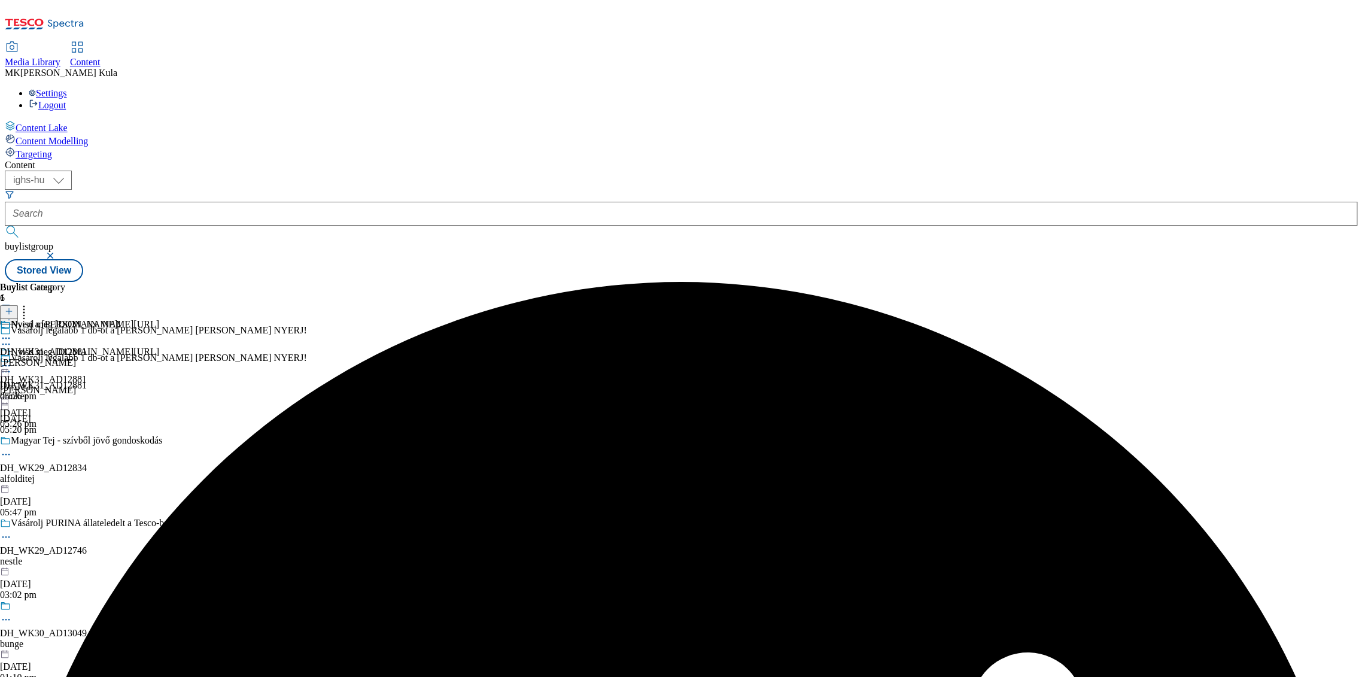
click at [12, 360] on icon at bounding box center [6, 366] width 12 height 12
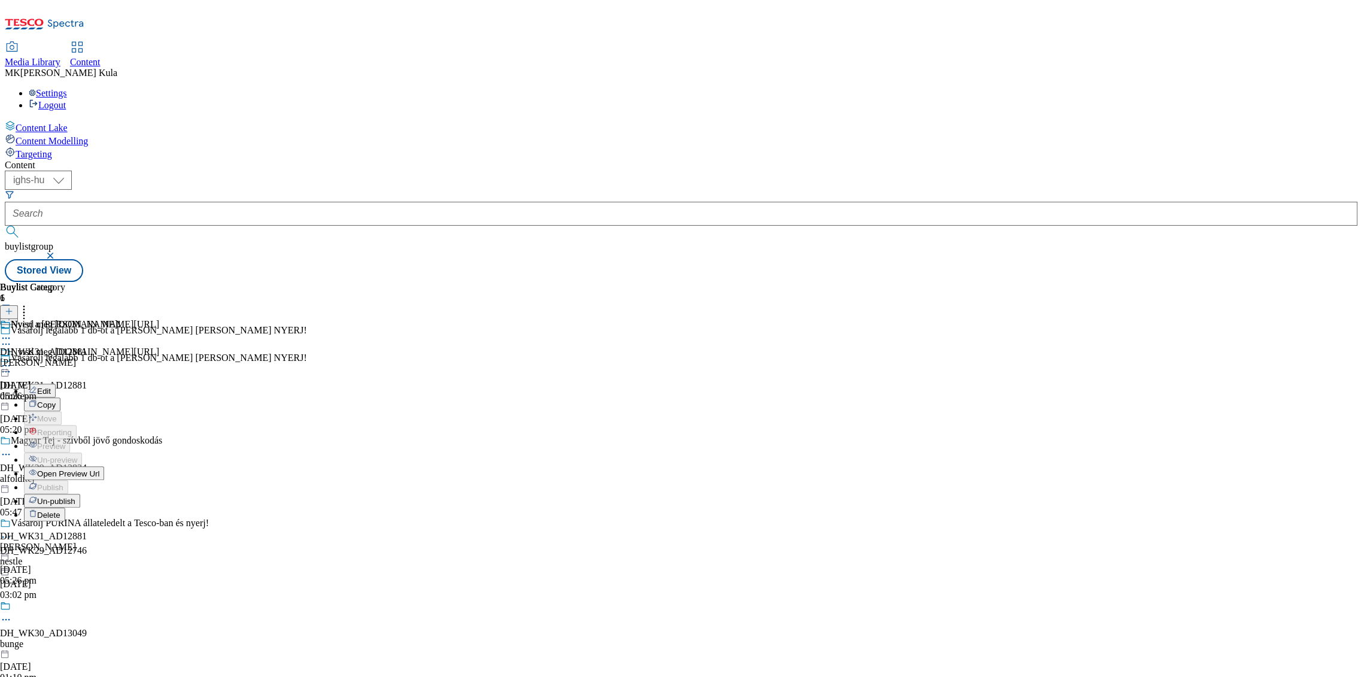
click at [99, 469] on span "Open Preview Url" at bounding box center [68, 473] width 62 height 9
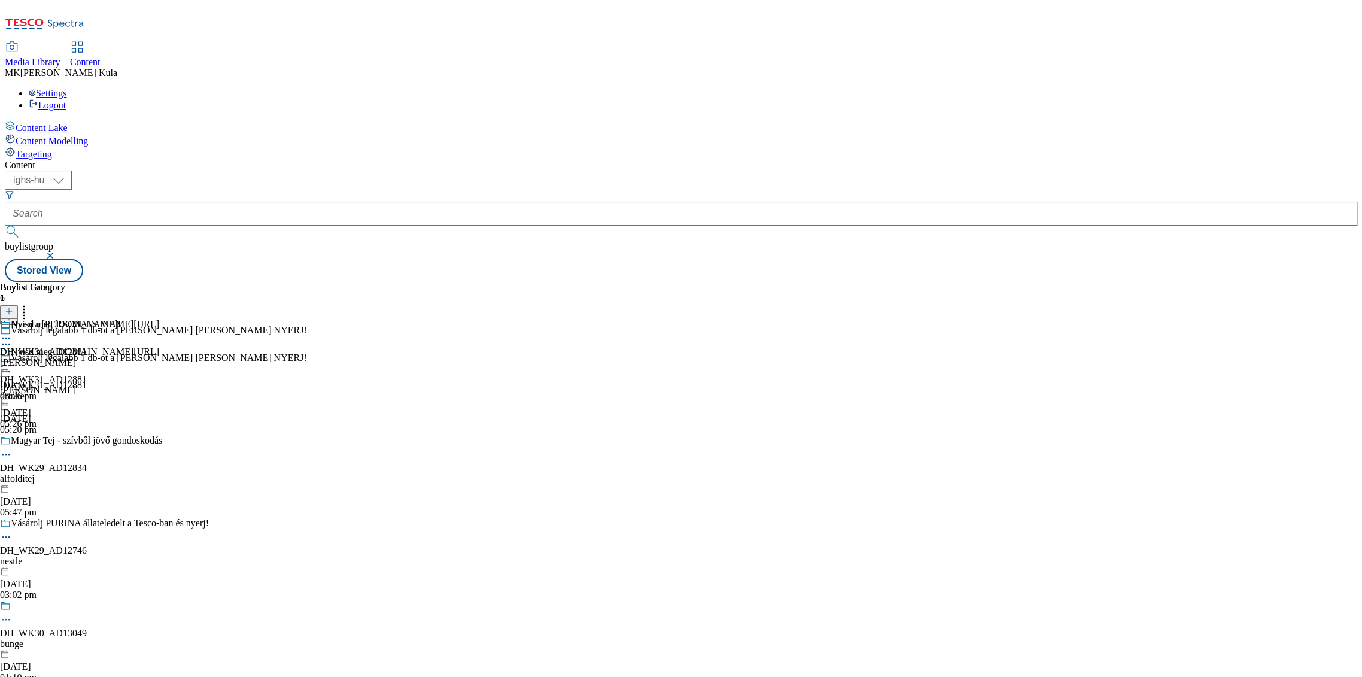
click at [12, 360] on icon at bounding box center [6, 366] width 12 height 12
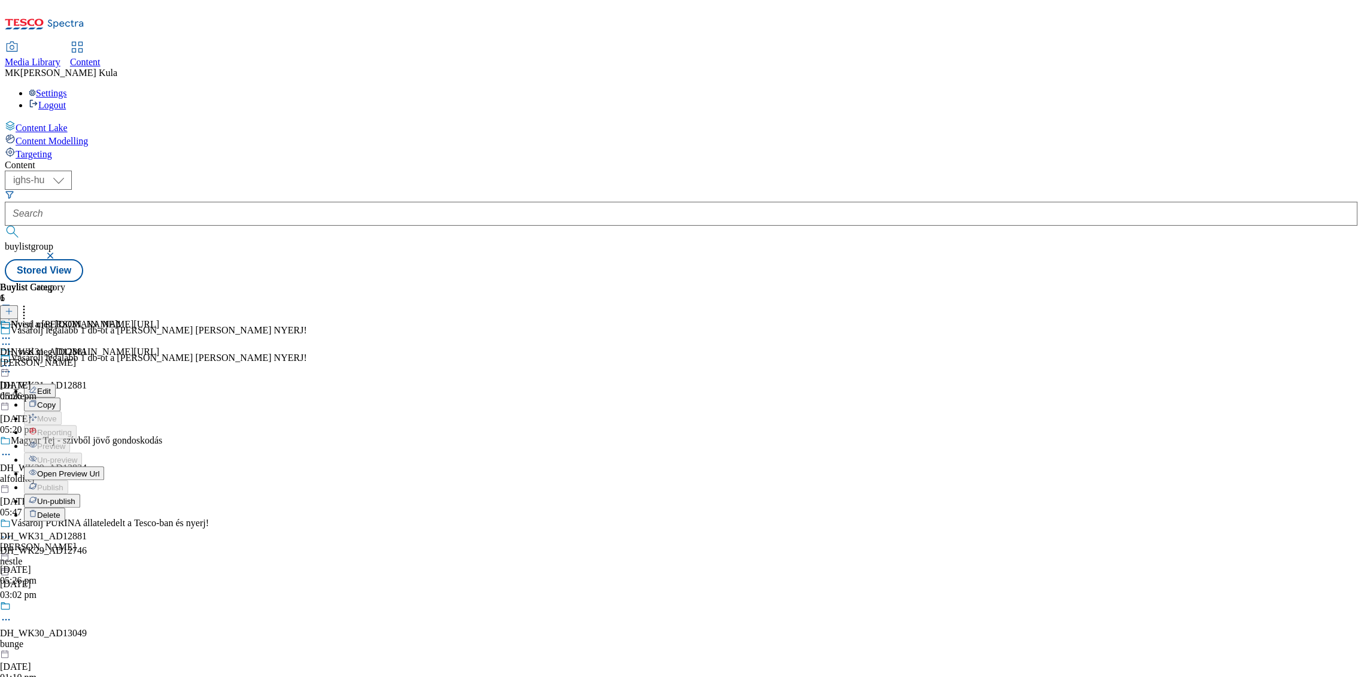
click at [99, 469] on span "Open Preview Url" at bounding box center [68, 473] width 62 height 9
